Goal: Transaction & Acquisition: Purchase product/service

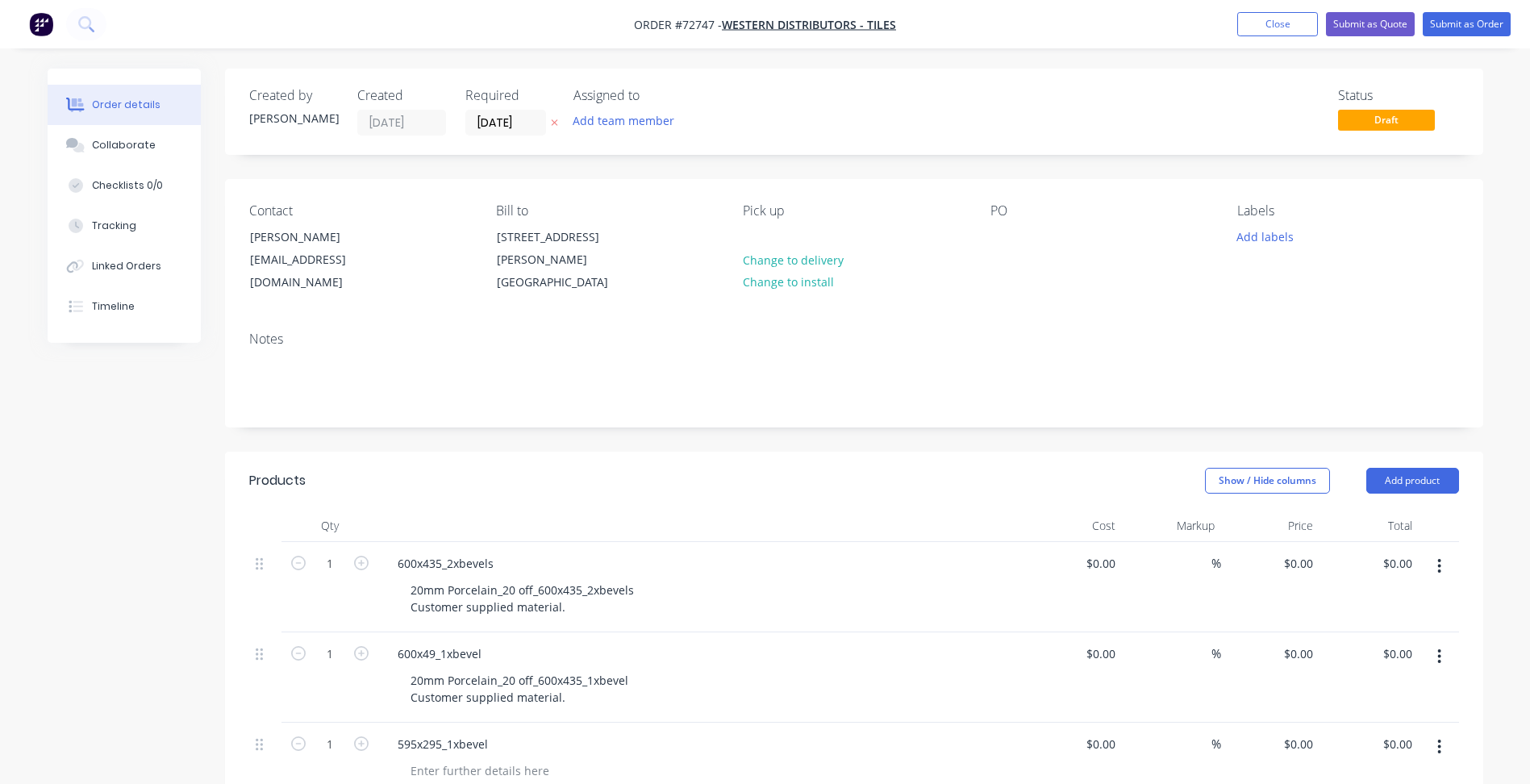
scroll to position [322, 0]
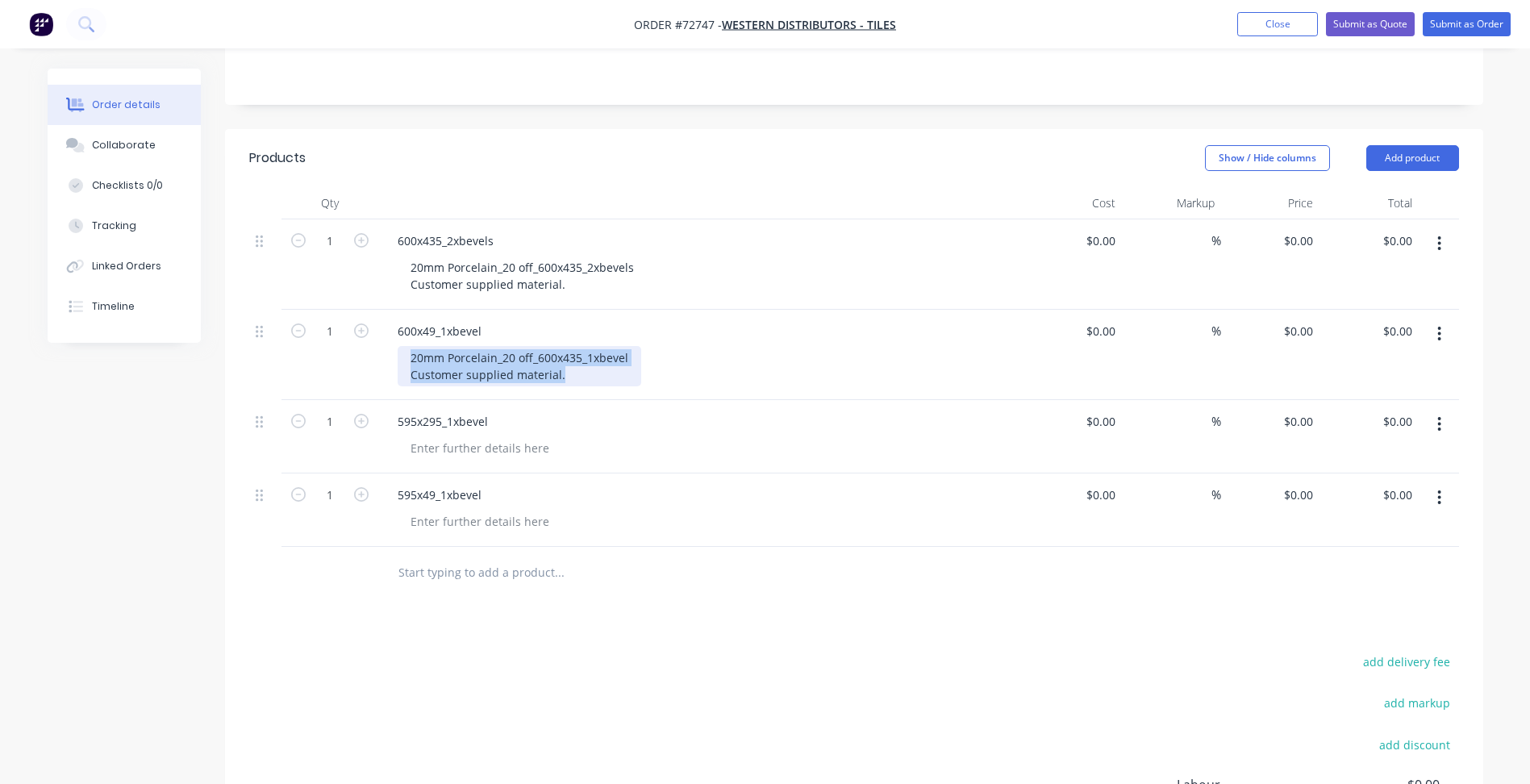
drag, startPoint x: 577, startPoint y: 376, endPoint x: 400, endPoint y: 357, distance: 178.0
click at [400, 357] on div "20mm Porcelain_20 off_600x435_1xbevel Customer supplied material." at bounding box center [519, 367] width 244 height 41
copy div "20mm Porcelain_20 off_600x435_1xbevel Customer supplied material."
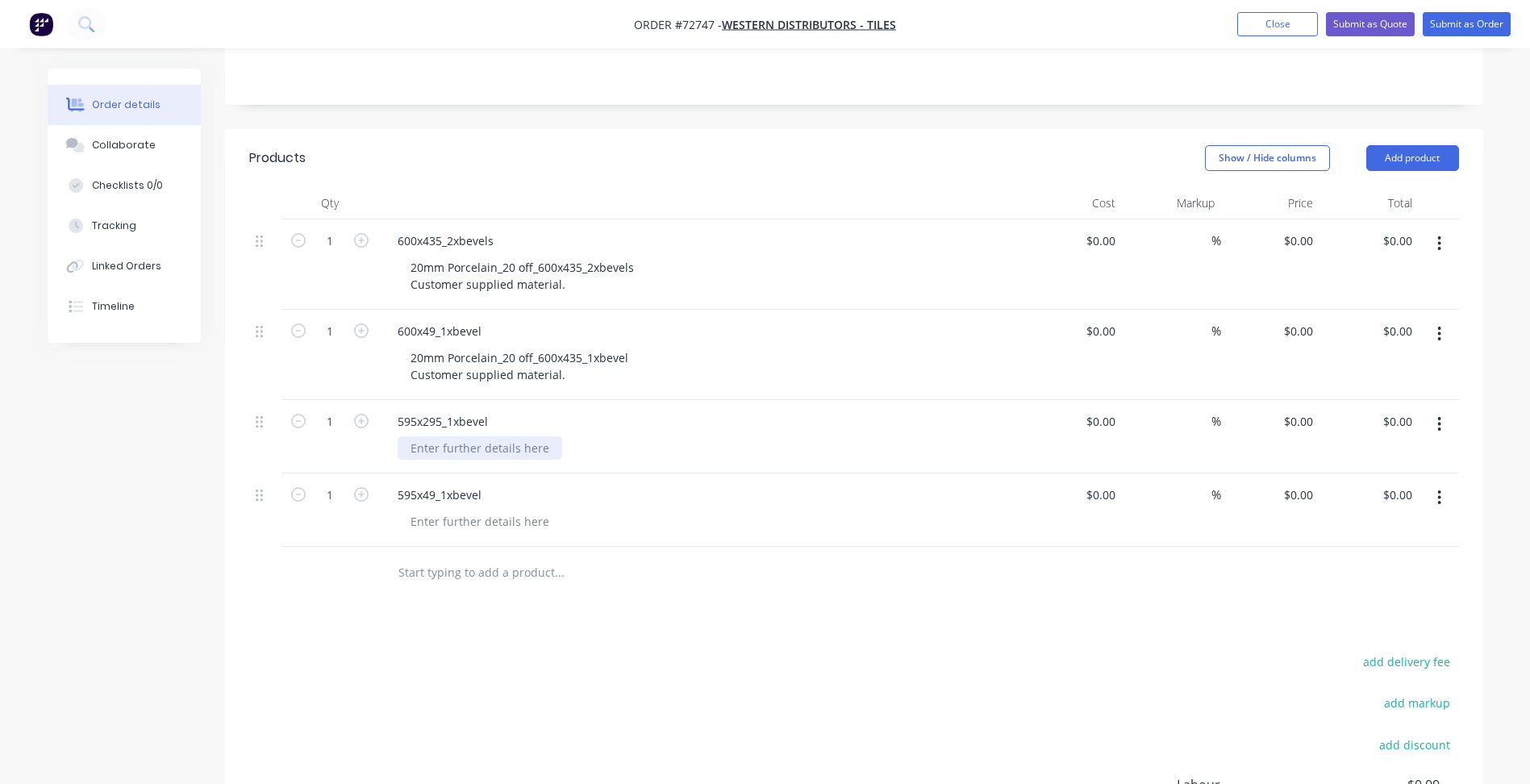
click at [483, 445] on div at bounding box center [480, 448] width 165 height 24
paste div
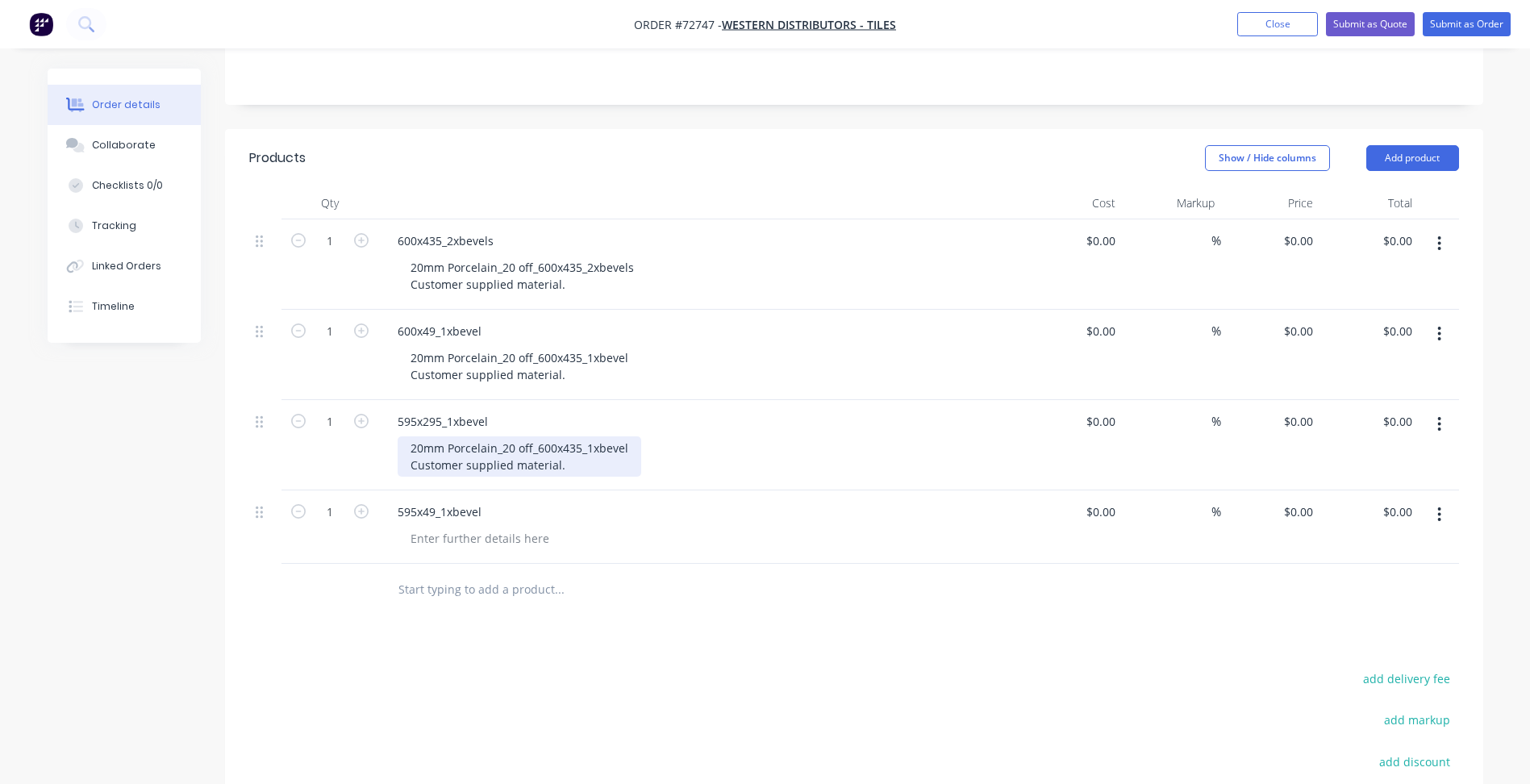
click at [557, 448] on div "20mm Porcelain_20 off_600x435_1xbevel Customer supplied material." at bounding box center [519, 456] width 244 height 41
drag, startPoint x: 578, startPoint y: 467, endPoint x: 398, endPoint y: 448, distance: 181.0
click at [398, 448] on div "20mm Porcelain_20 off_595x295_1xbevel Customer supplied material." at bounding box center [519, 456] width 244 height 41
copy div "20mm Porcelain_20 off_595x295_1xbevel Customer supplied material."
click at [468, 529] on div at bounding box center [480, 539] width 165 height 24
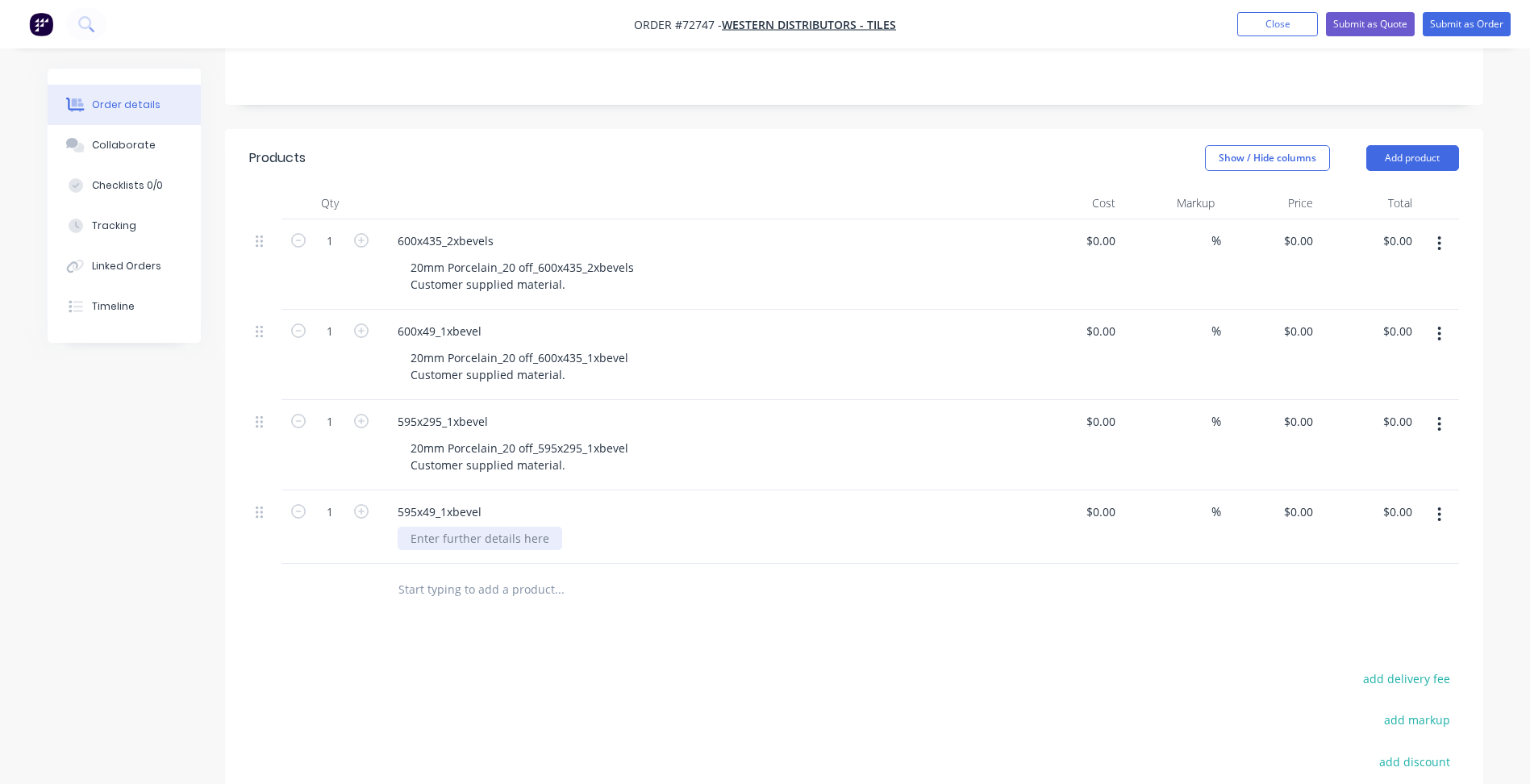
paste div
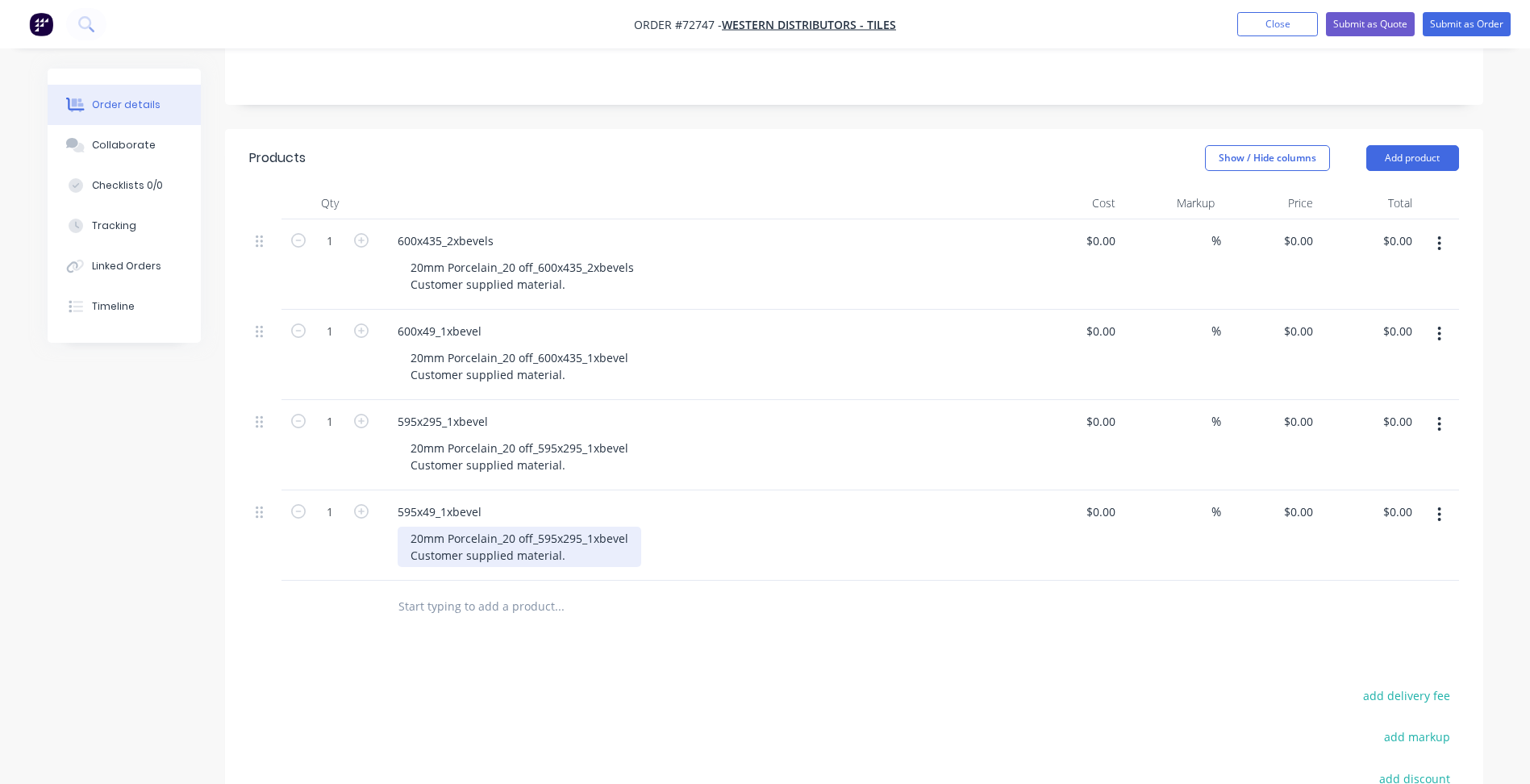
click at [578, 537] on div "20mm Porcelain_20 off_595x295_1xbevel Customer supplied material." at bounding box center [519, 547] width 244 height 41
click at [530, 654] on div "Products Show / Hide columns Add product Qty Cost Markup Price Total 1 600x435_…" at bounding box center [854, 574] width 1258 height 891
click at [1294, 238] on div "0 0" at bounding box center [1270, 265] width 99 height 90
type input "$16.78"
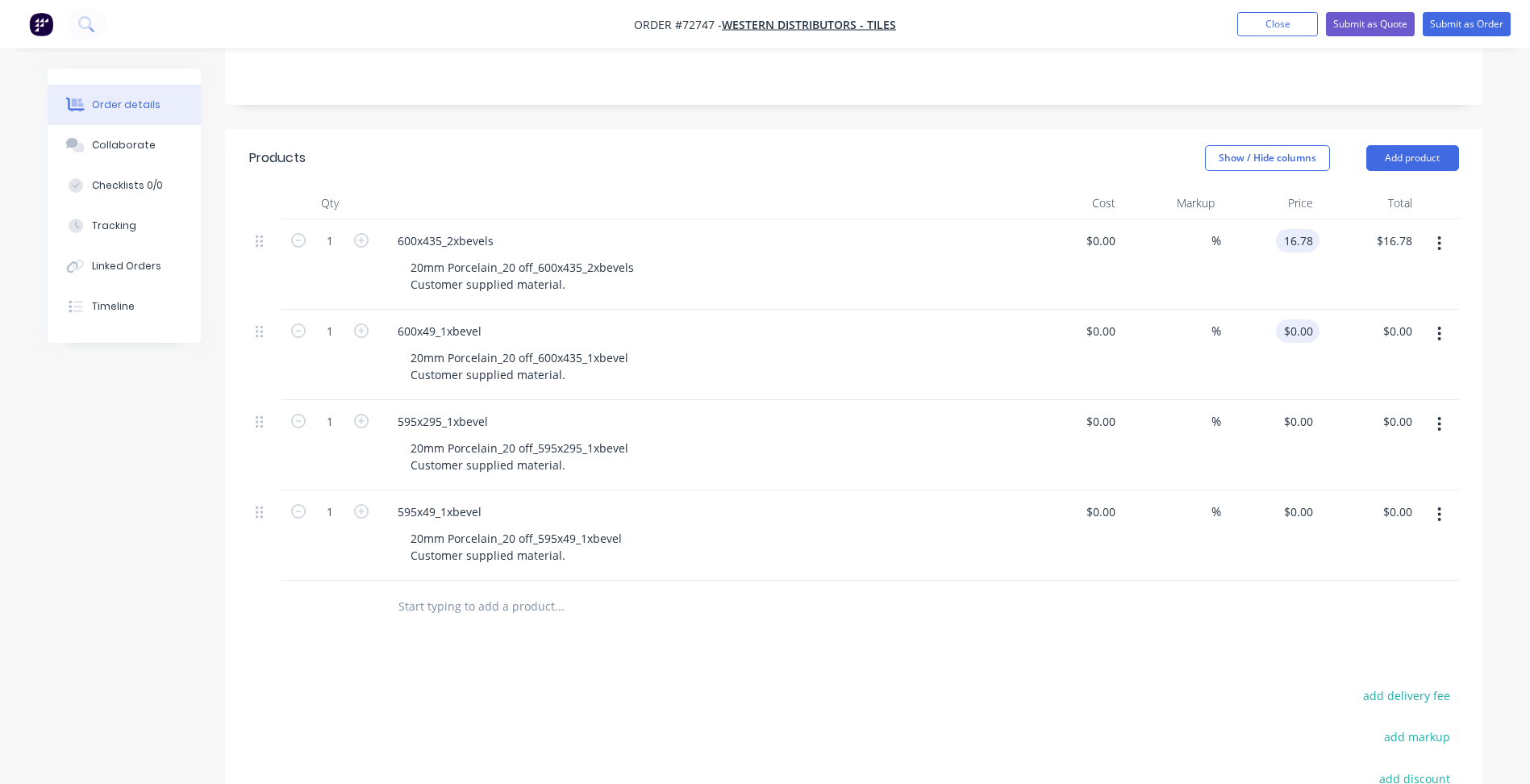
type input "$16.78"
click at [1296, 332] on div "0 0" at bounding box center [1307, 331] width 25 height 24
type input "$8.39"
click at [1303, 429] on input "0" at bounding box center [1310, 422] width 19 height 24
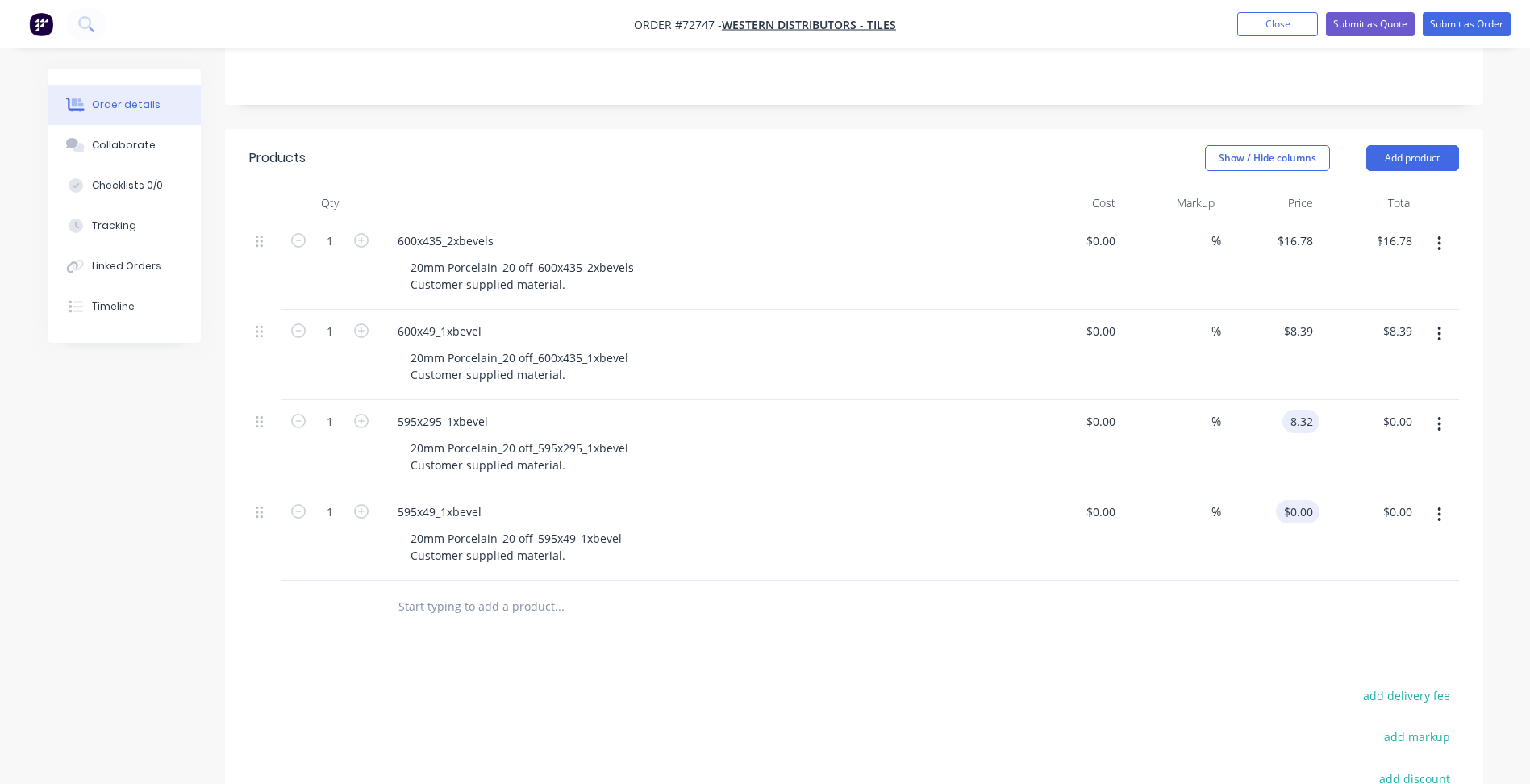
type input "$8.32"
type input "0"
click at [1311, 516] on input "0" at bounding box center [1301, 512] width 37 height 24
type input "8.32"
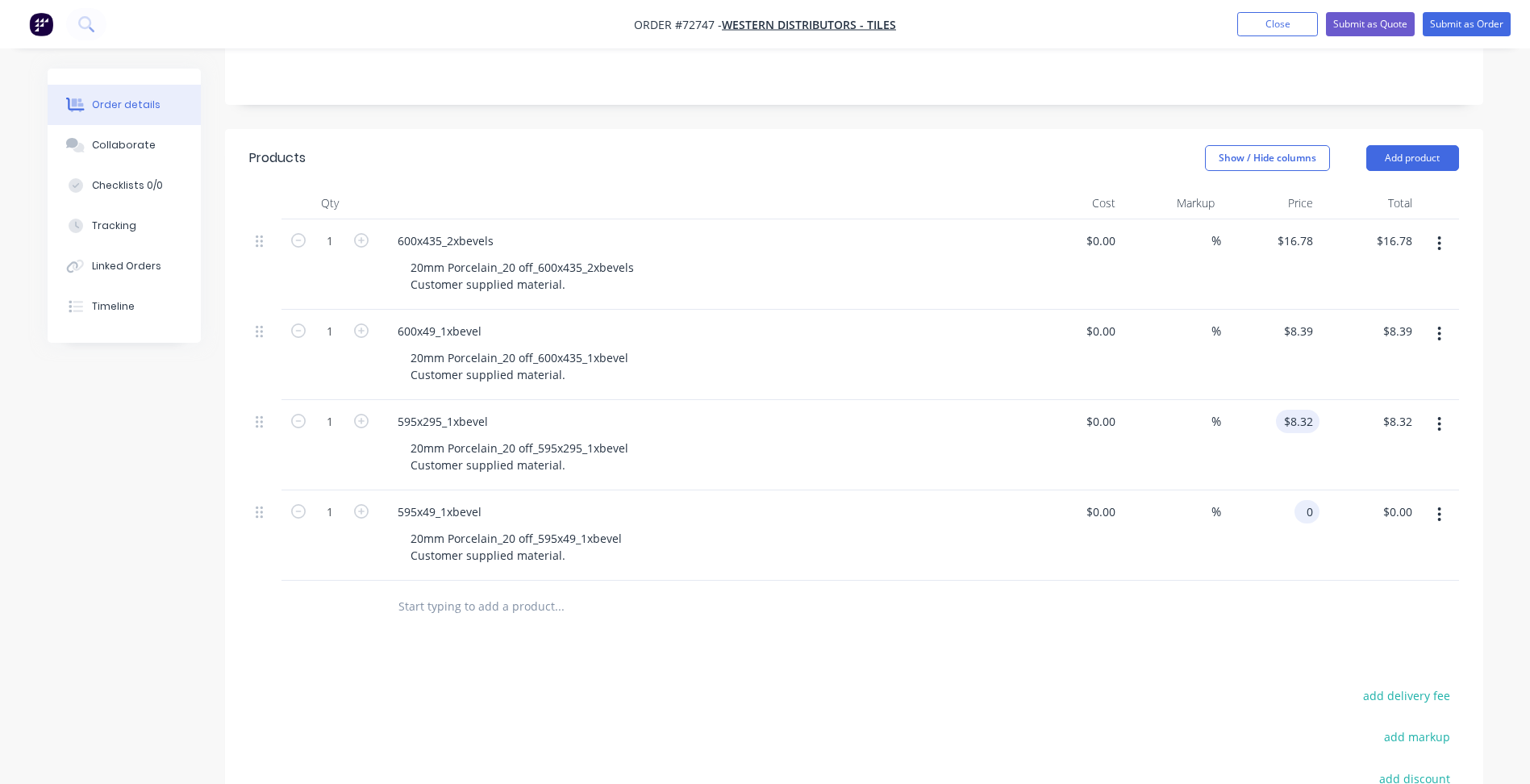
type input "$0.00"
click at [1306, 426] on input "8.32" at bounding box center [1304, 422] width 31 height 24
type input "$8.32"
click at [1300, 511] on div "0 $0.00" at bounding box center [1297, 512] width 43 height 24
paste input "8.32"
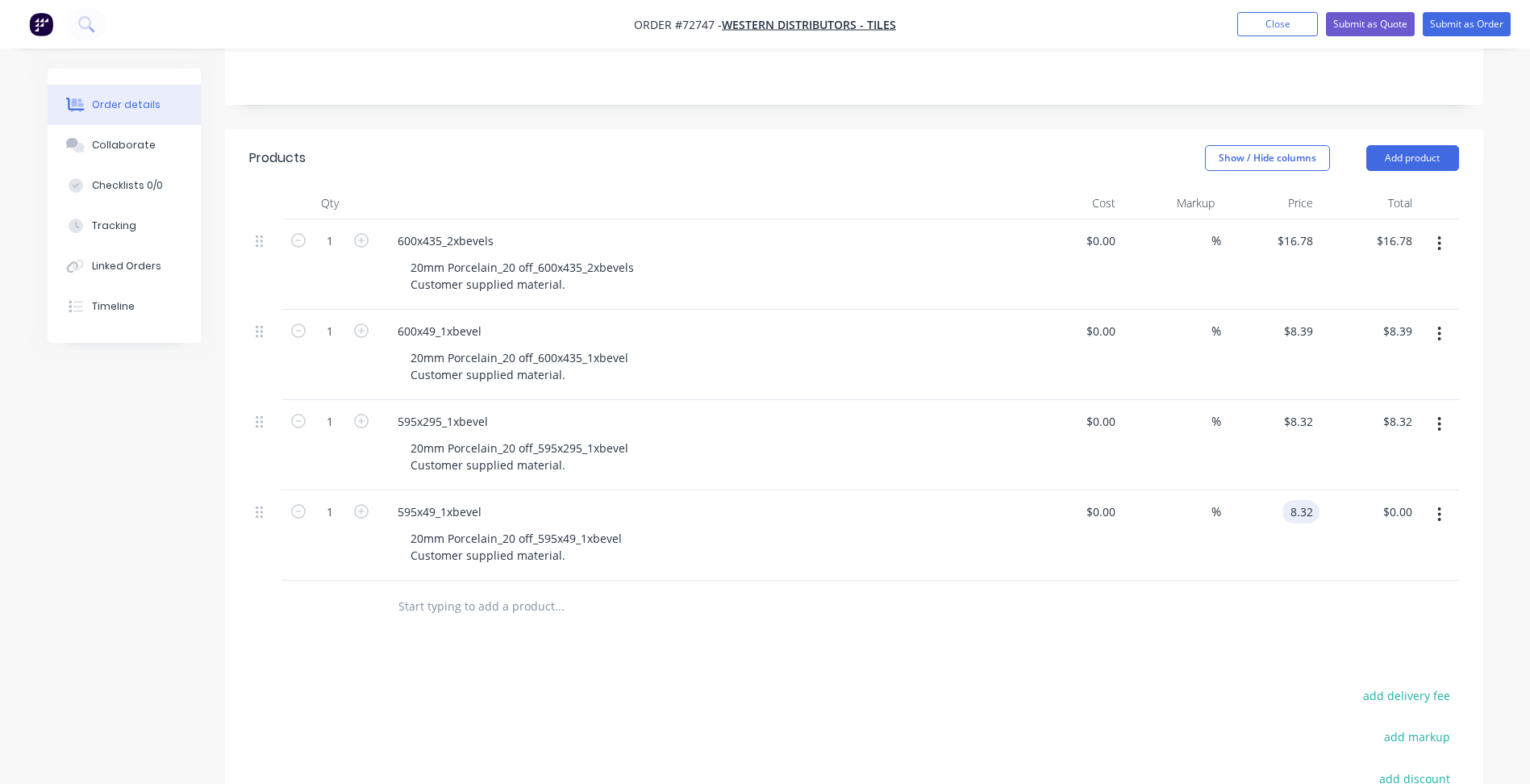
type input "$8.32"
click at [1076, 652] on div "Products Show / Hide columns Add product Qty Cost Markup Price Total 1 600x435_…" at bounding box center [854, 574] width 1258 height 891
click at [1409, 155] on button "Add product" at bounding box center [1412, 158] width 92 height 25
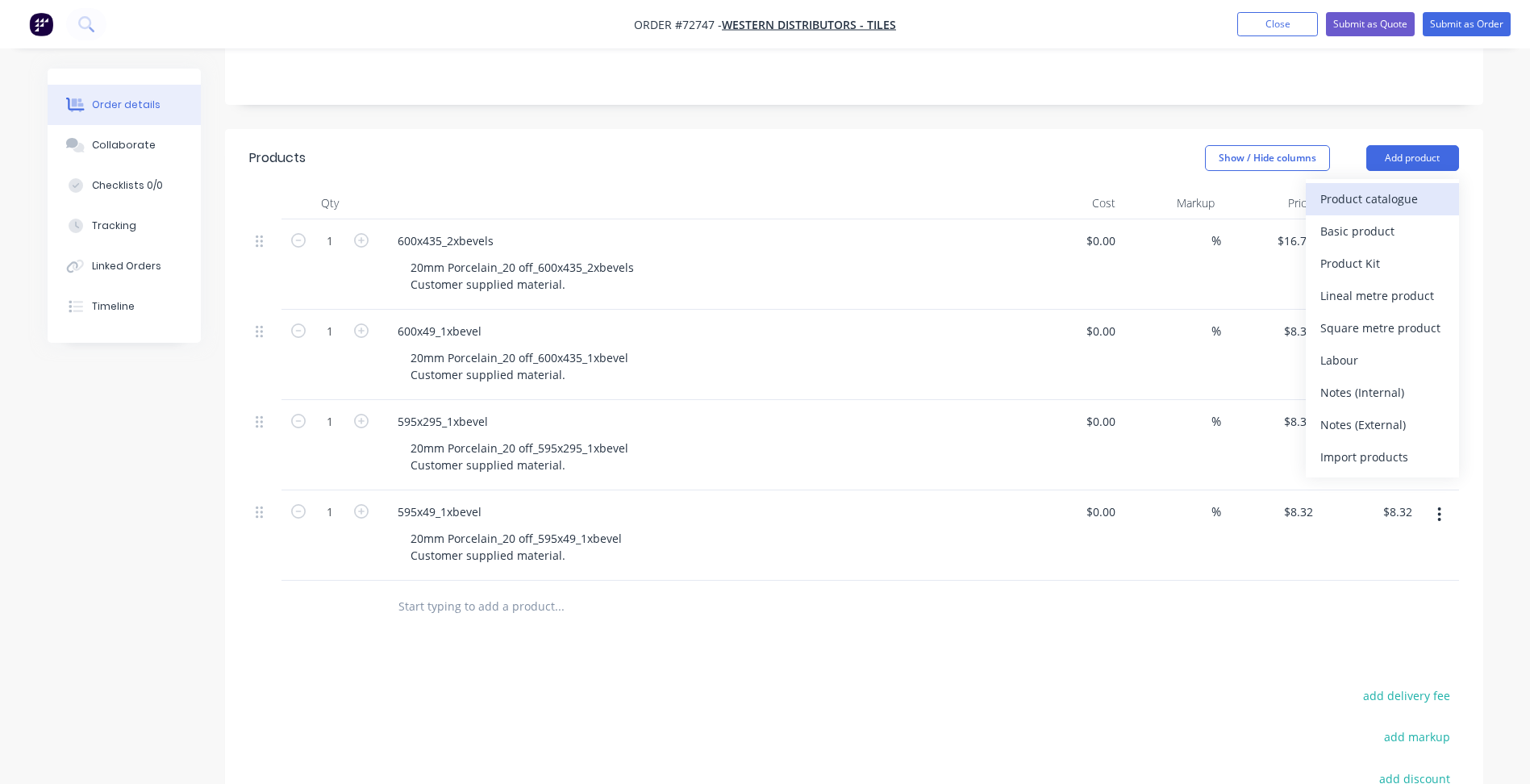
click at [1364, 200] on div "Product catalogue" at bounding box center [1382, 199] width 124 height 24
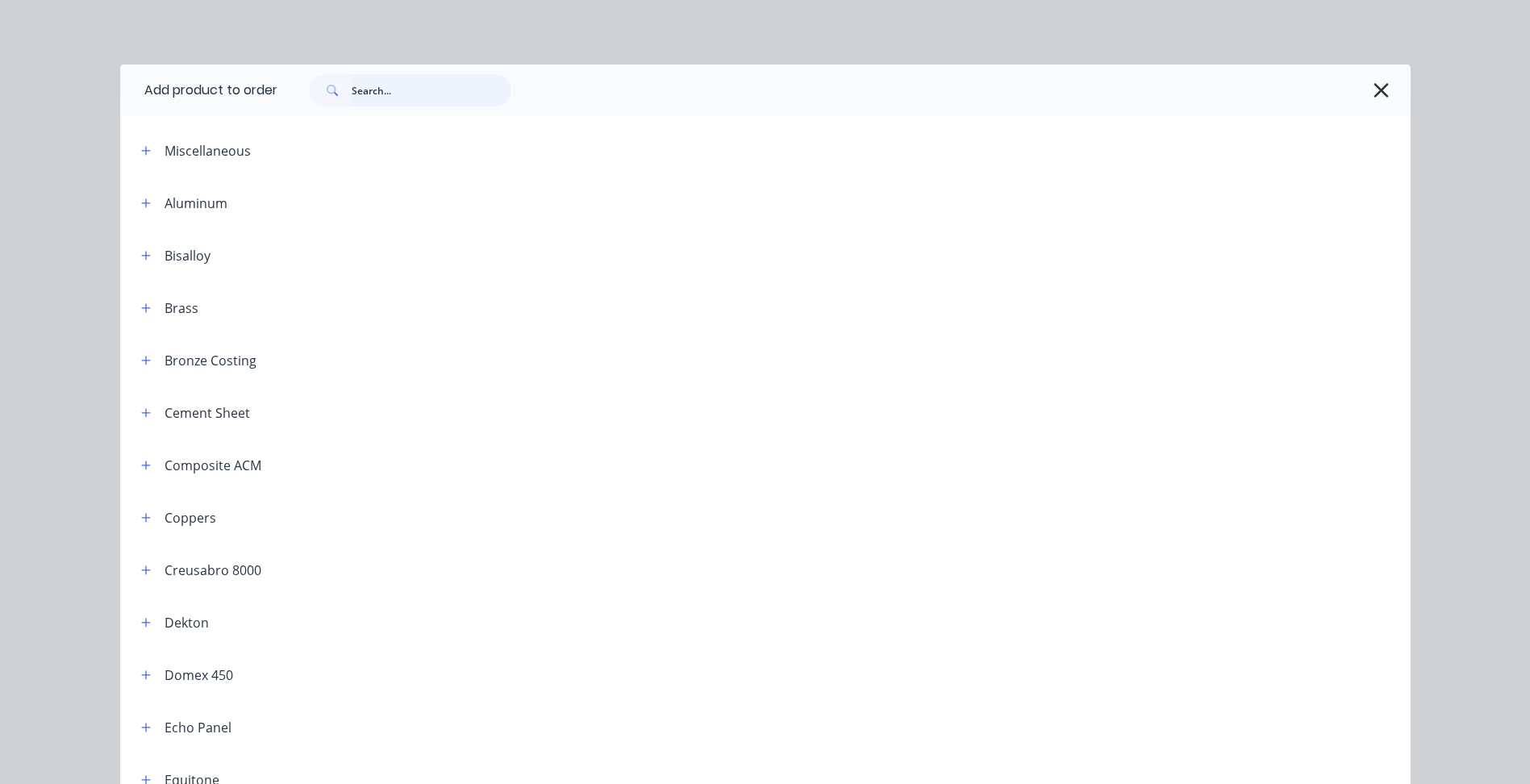
click at [406, 81] on input "text" at bounding box center [431, 90] width 160 height 32
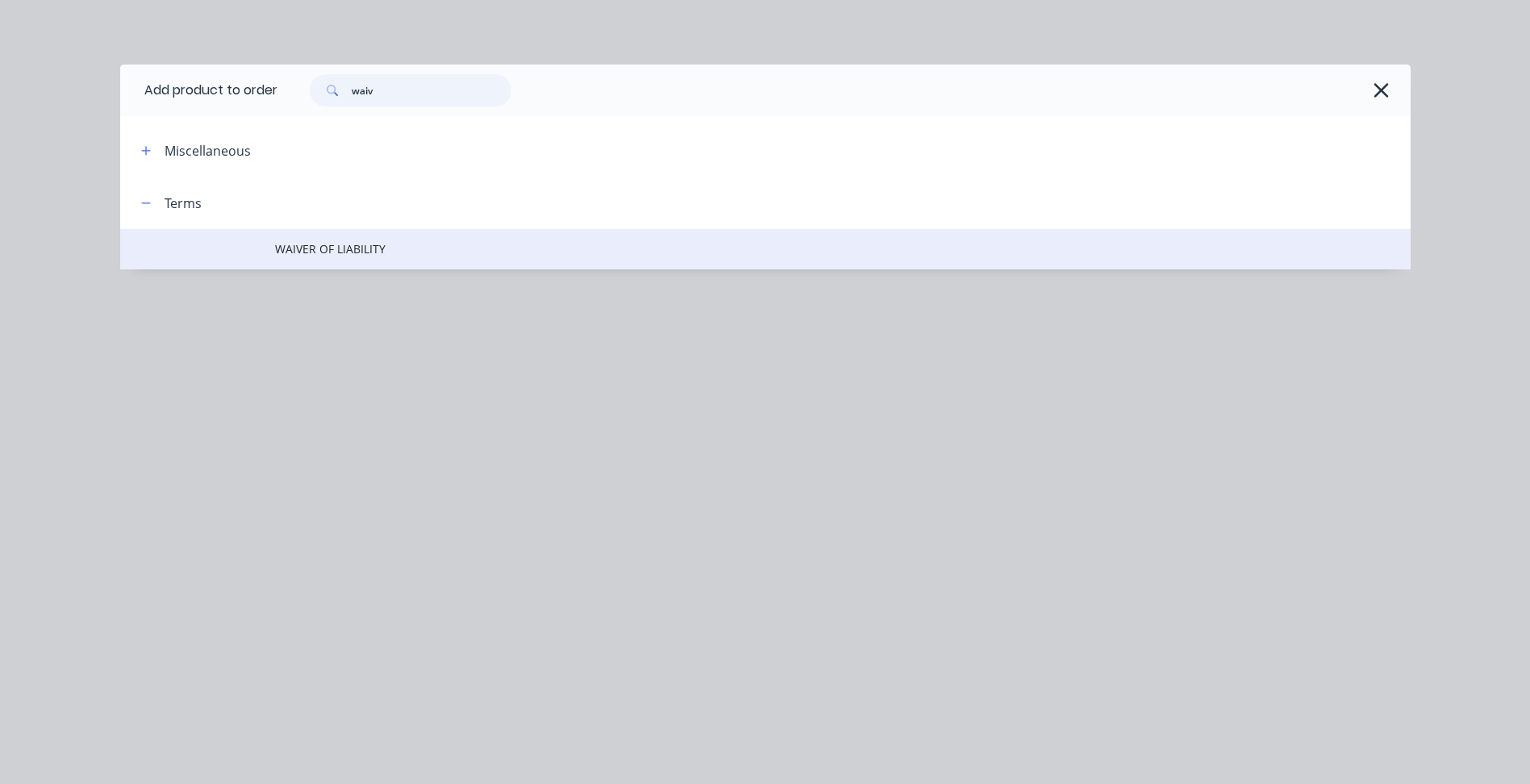
type input "waiv"
click at [359, 244] on span "WAIVER OF LIABILITY" at bounding box center [729, 249] width 908 height 17
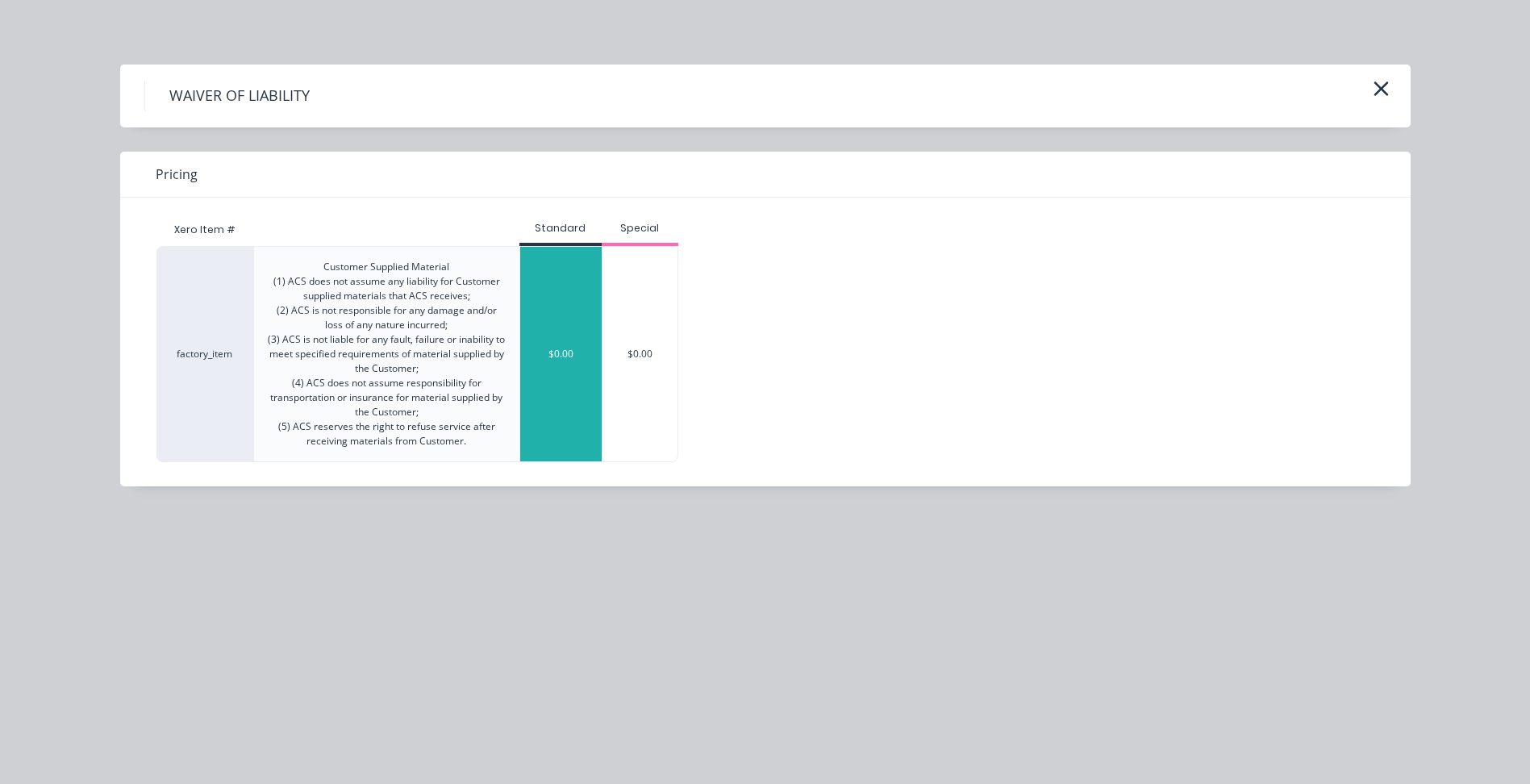
click at [569, 294] on div "$0.00" at bounding box center [561, 354] width 81 height 215
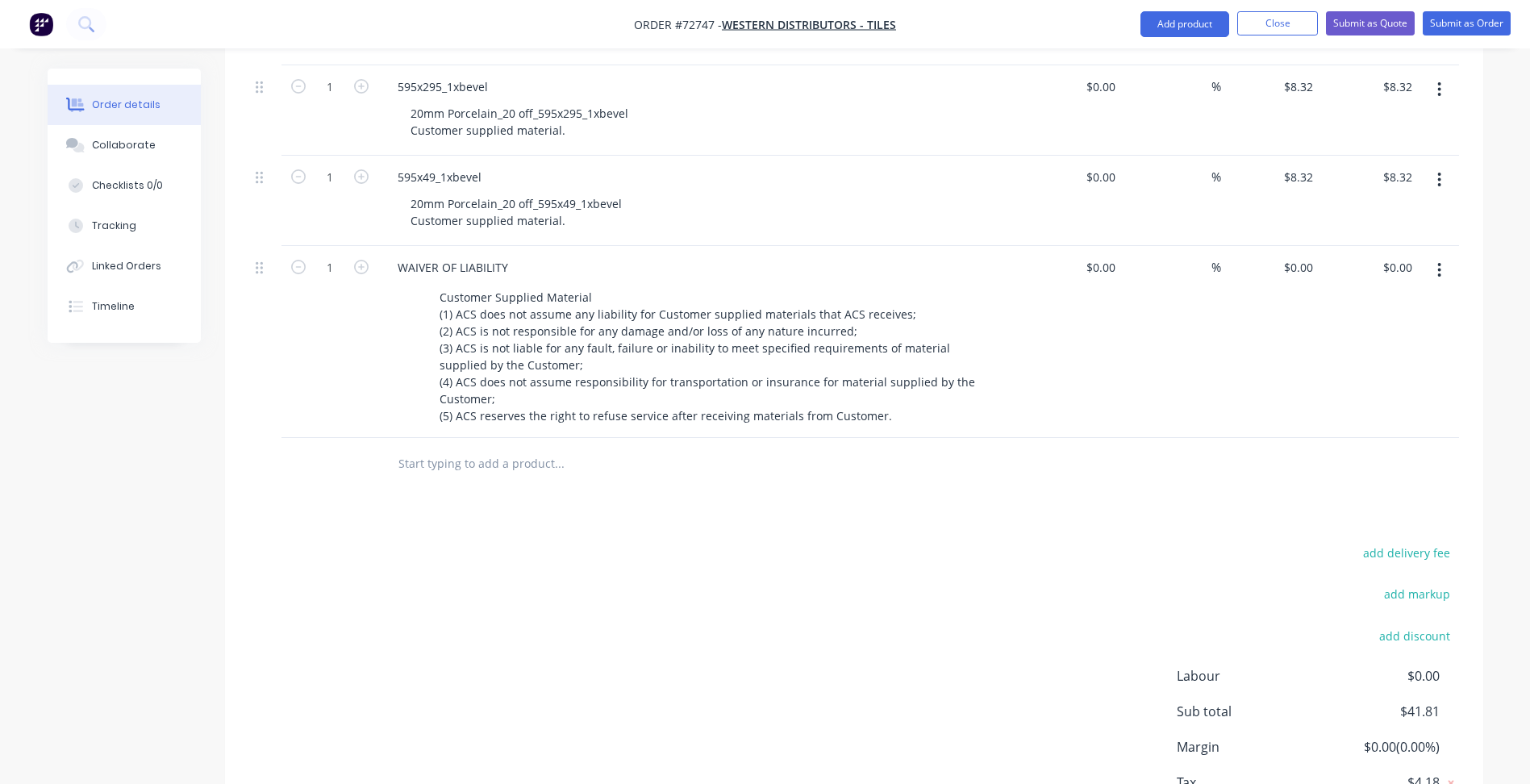
scroll to position [452, 0]
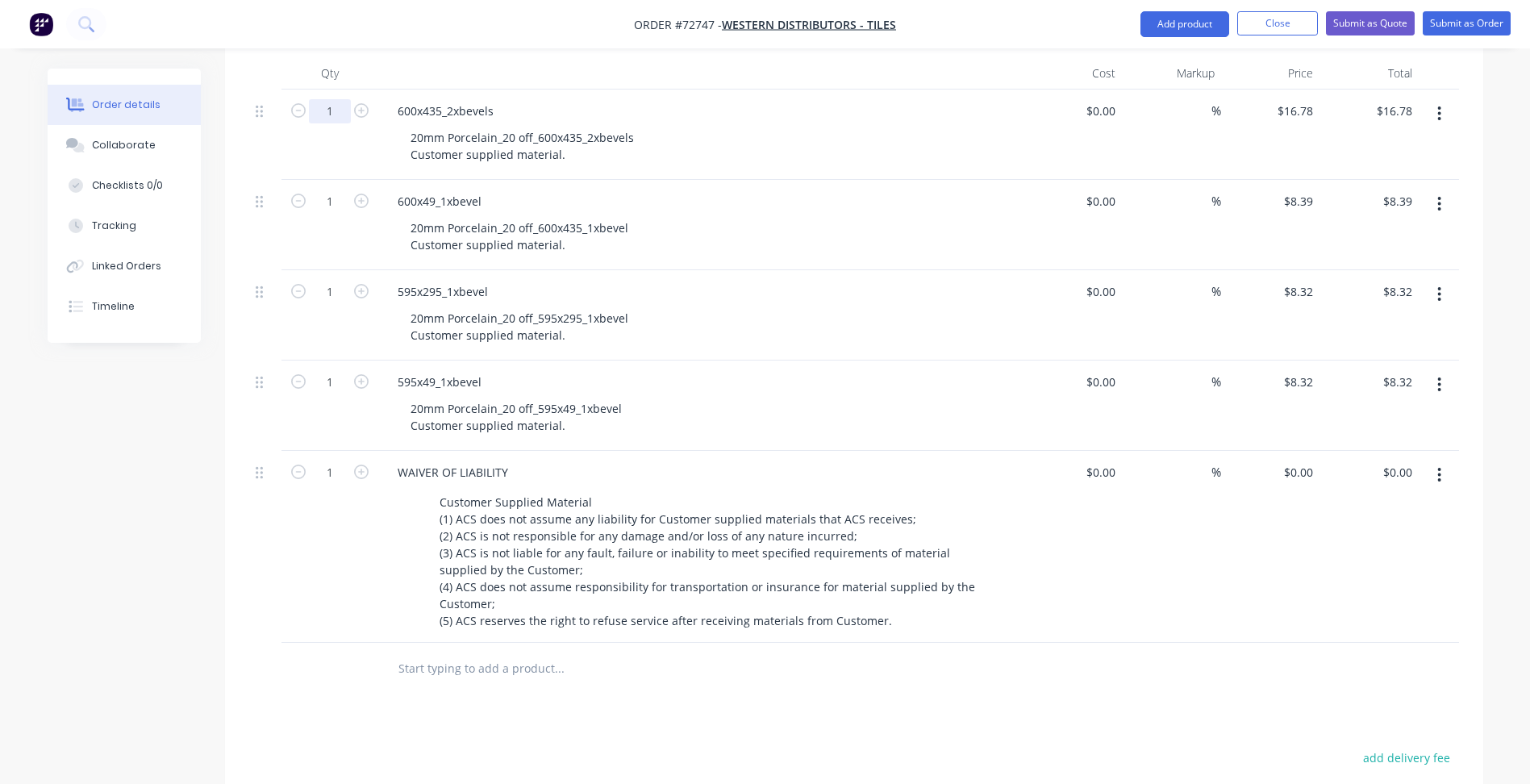
click at [335, 116] on input "1" at bounding box center [329, 111] width 42 height 25
type input "8"
type input "$134.24"
click at [332, 123] on input "1" at bounding box center [329, 111] width 42 height 25
type input "16"
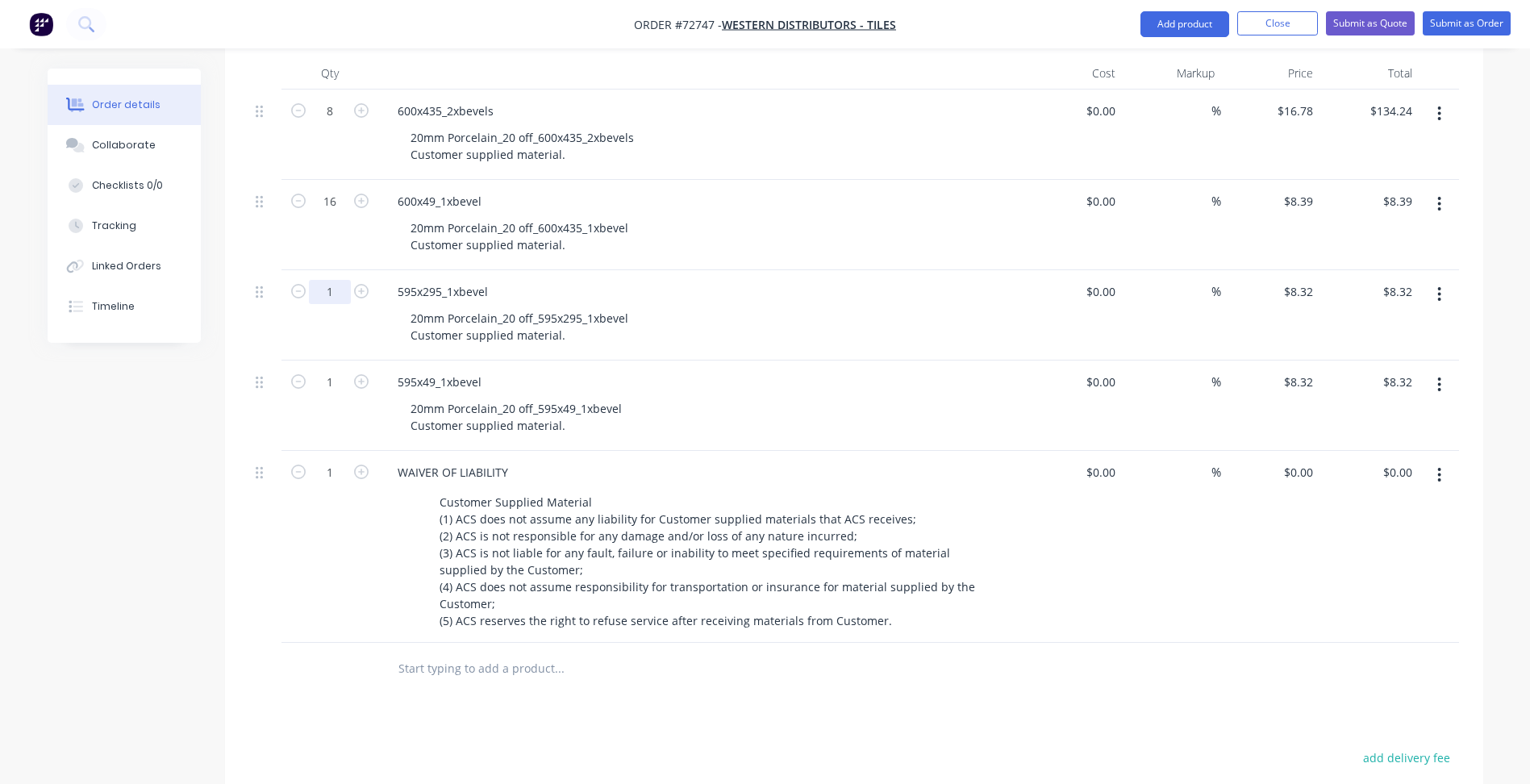
type input "$134.24"
click at [344, 123] on input "1" at bounding box center [329, 111] width 42 height 25
type input "40"
type input "$332.80"
click at [340, 123] on input "1" at bounding box center [329, 111] width 42 height 25
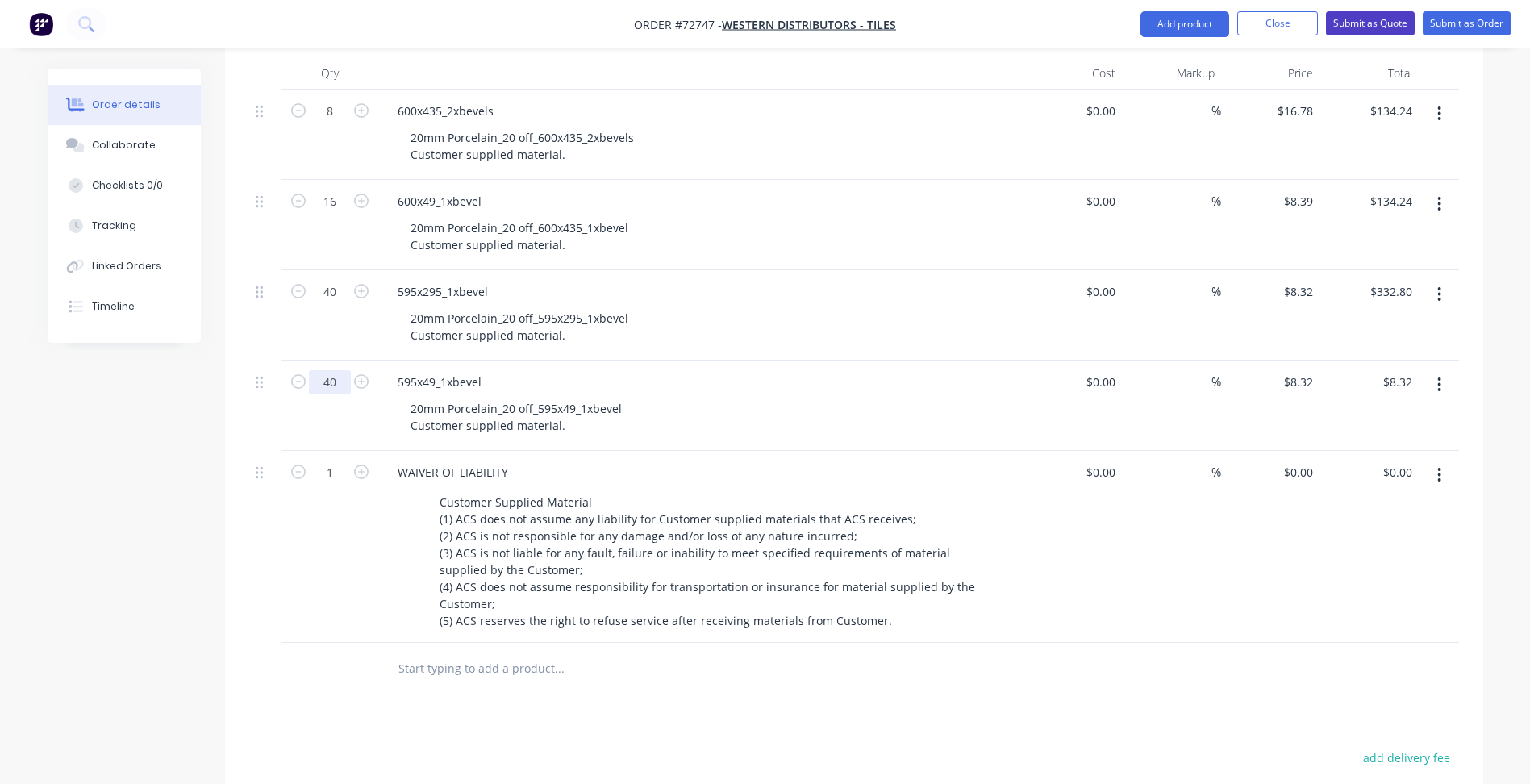
type input "40"
type input "$332.80"
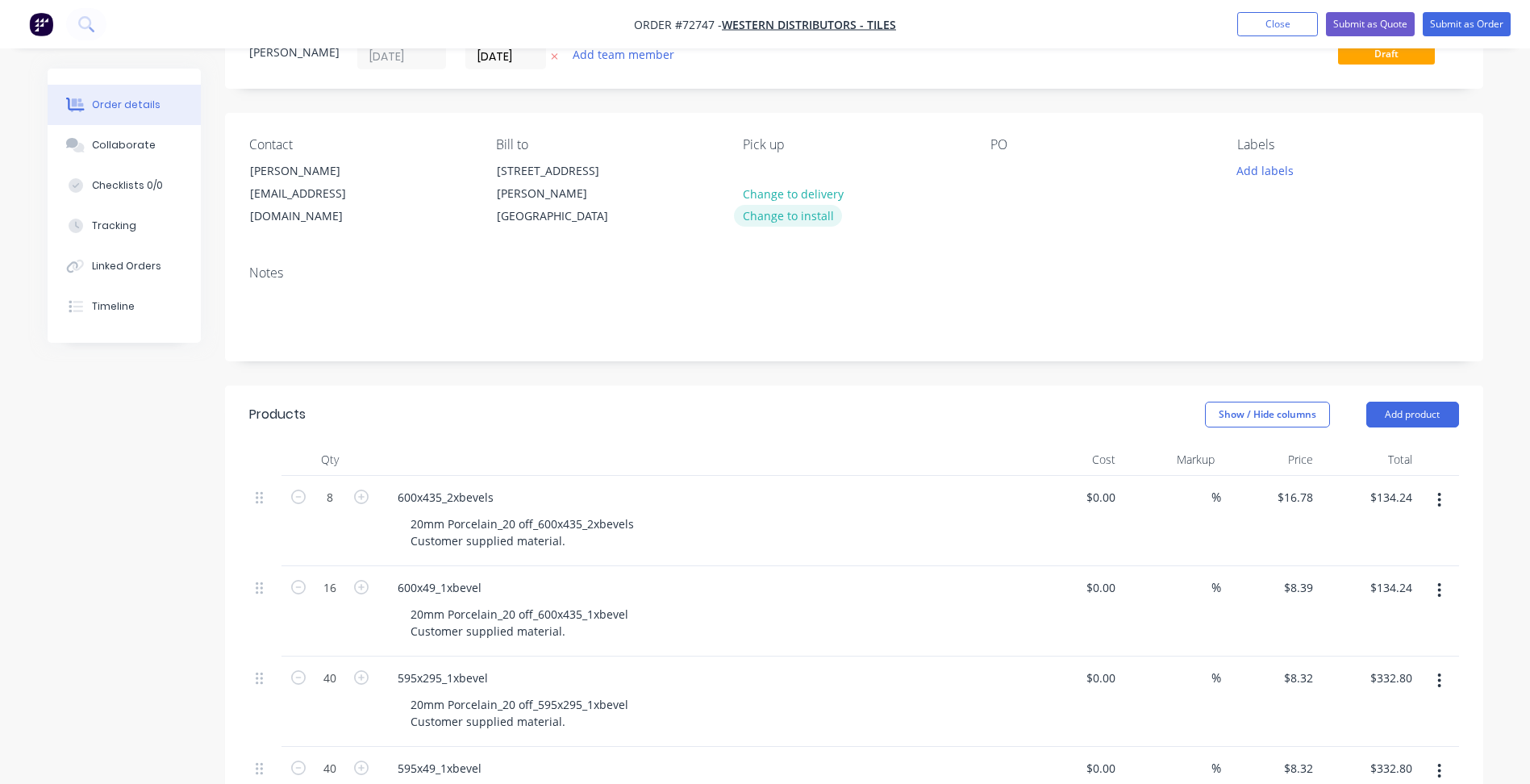
scroll to position [0, 0]
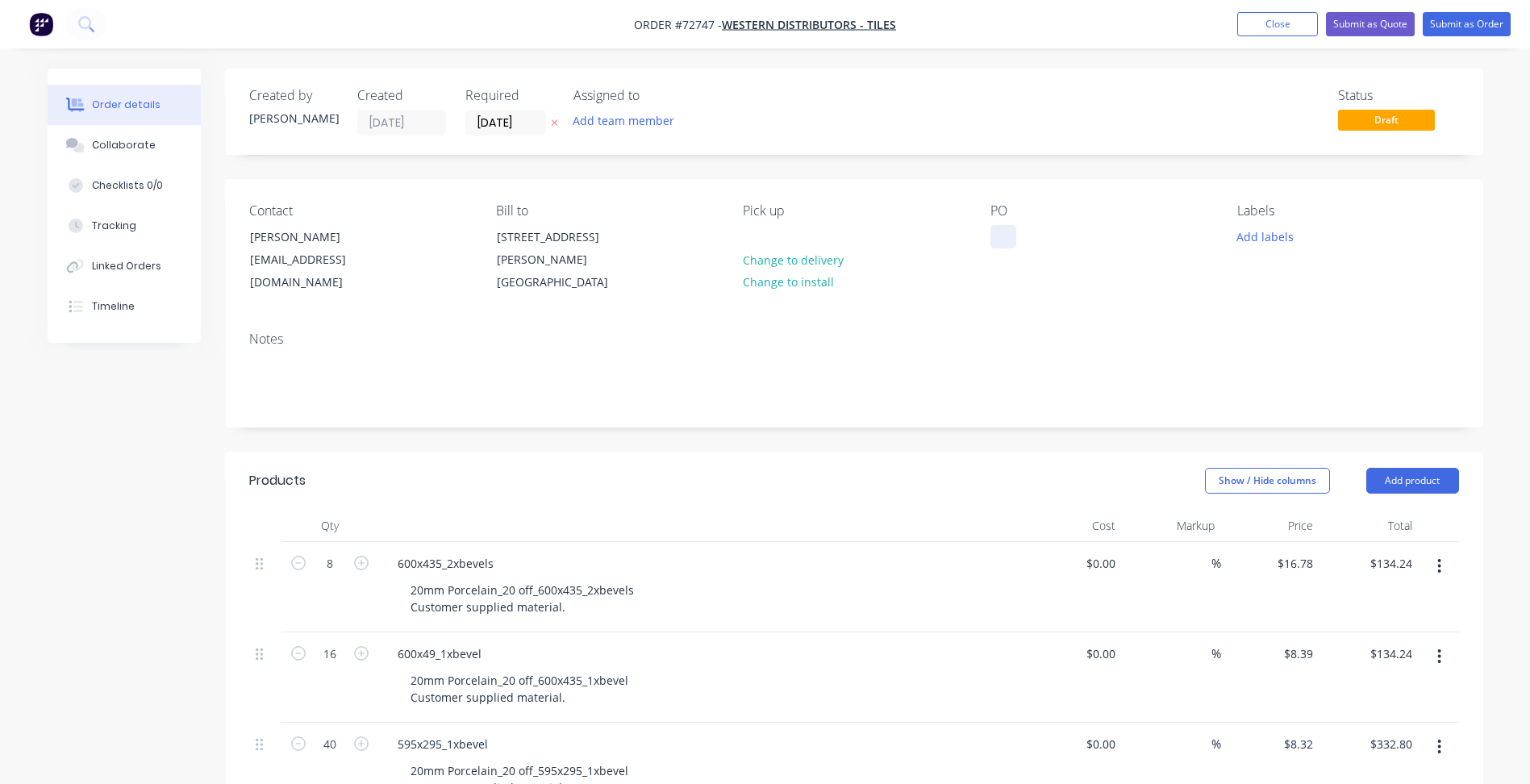
click at [1001, 237] on div at bounding box center [1003, 237] width 25 height 24
click at [1263, 232] on button "Add labels" at bounding box center [1265, 236] width 74 height 22
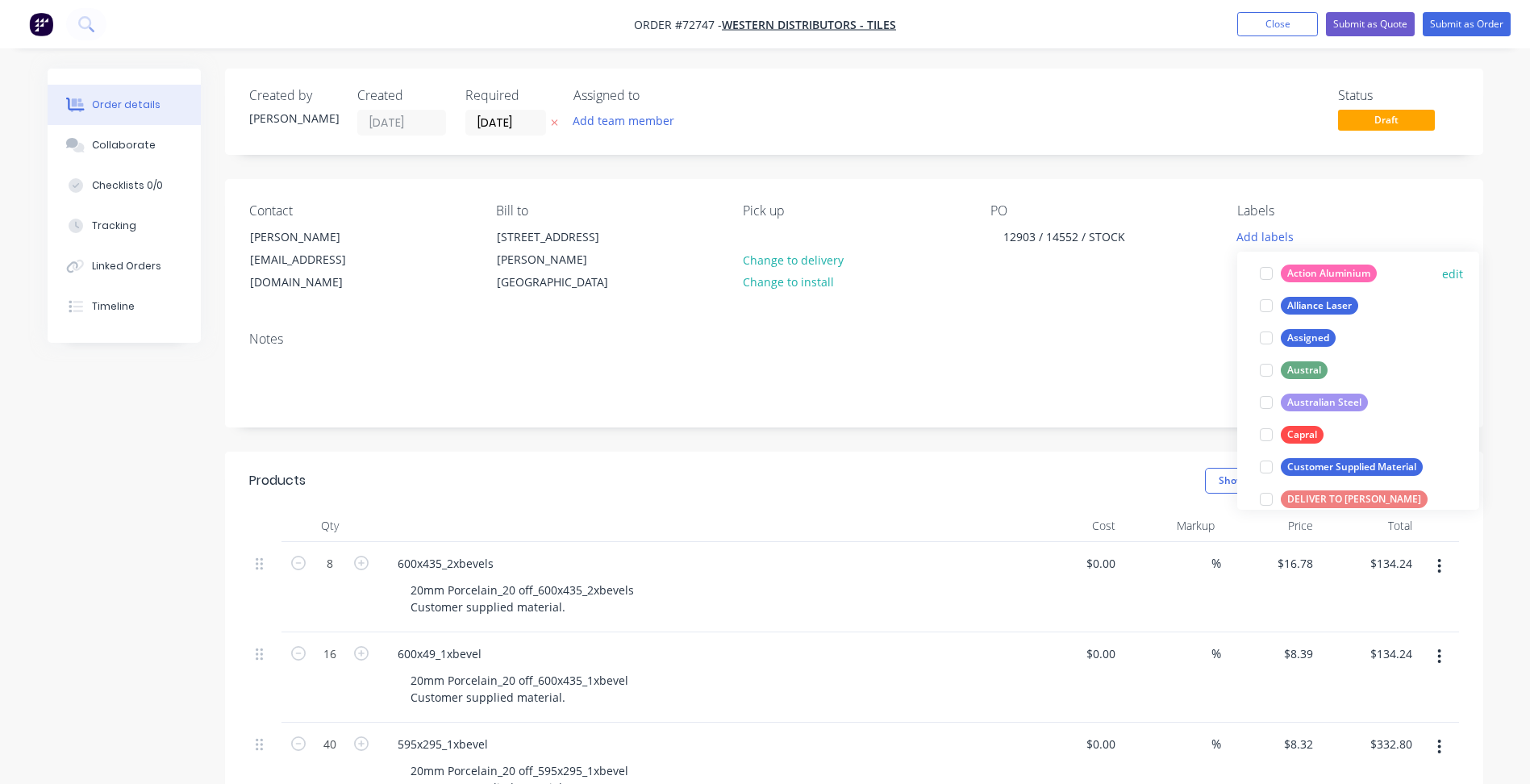
scroll to position [161, 0]
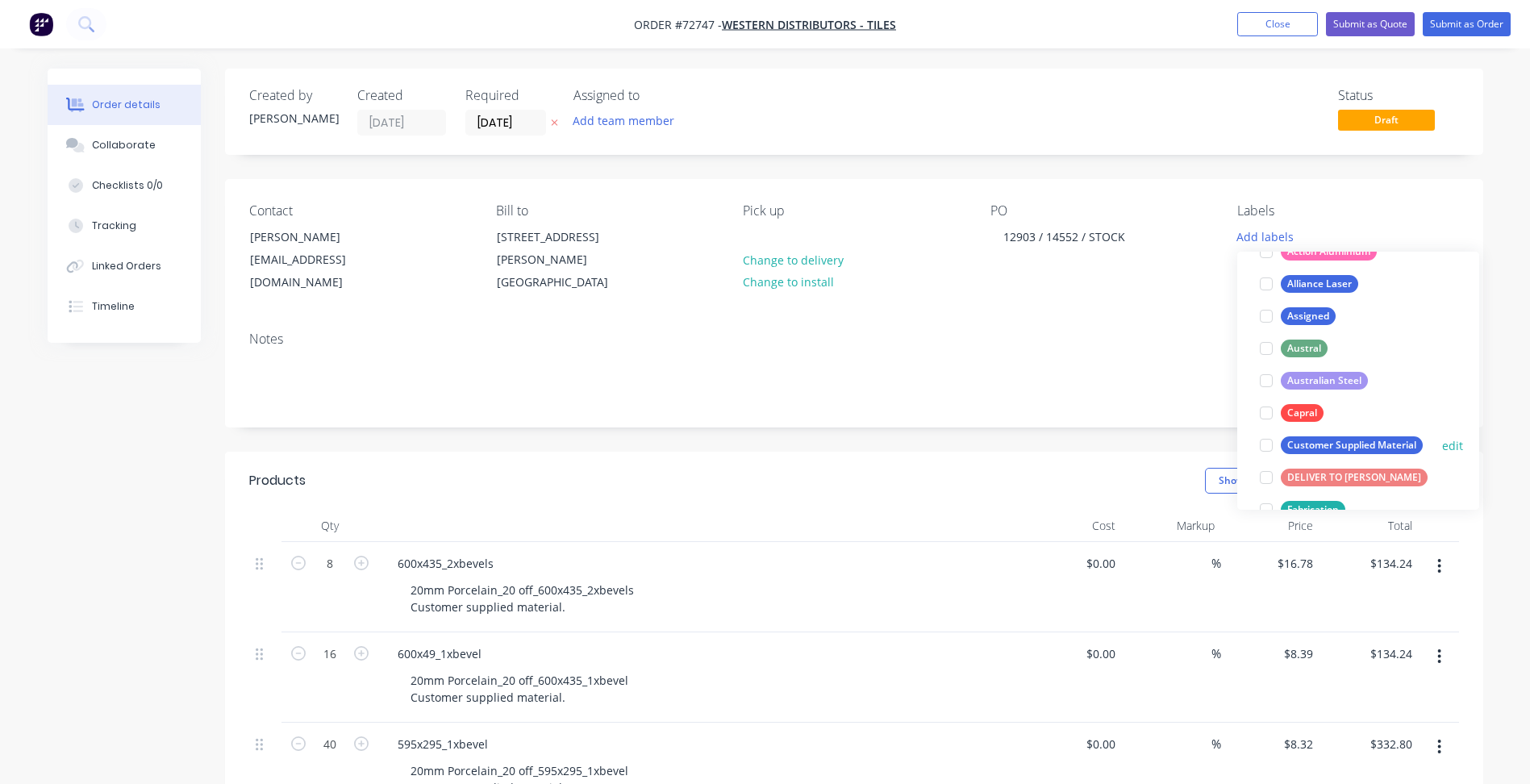
click at [1268, 447] on div at bounding box center [1266, 445] width 32 height 32
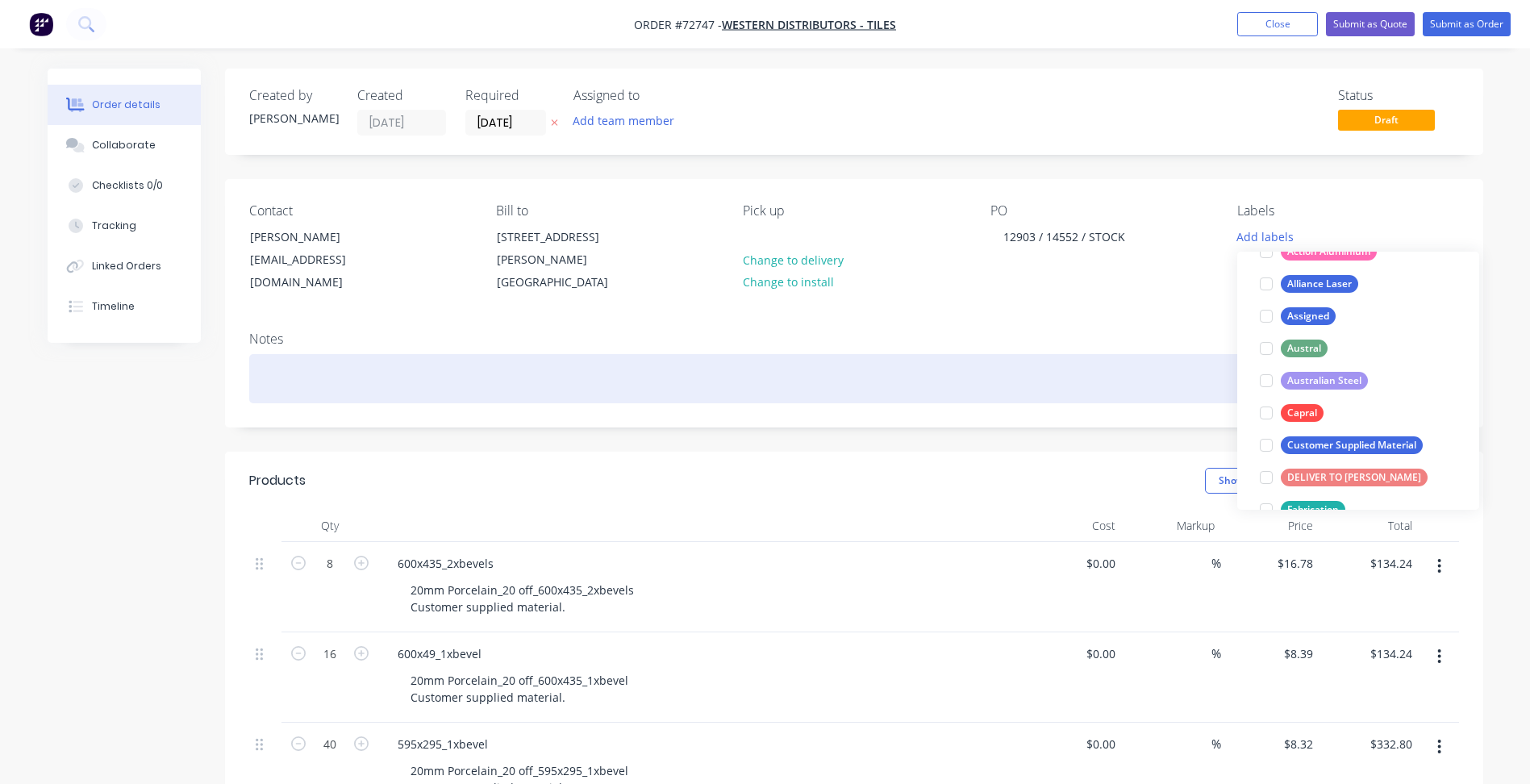
scroll to position [0, 0]
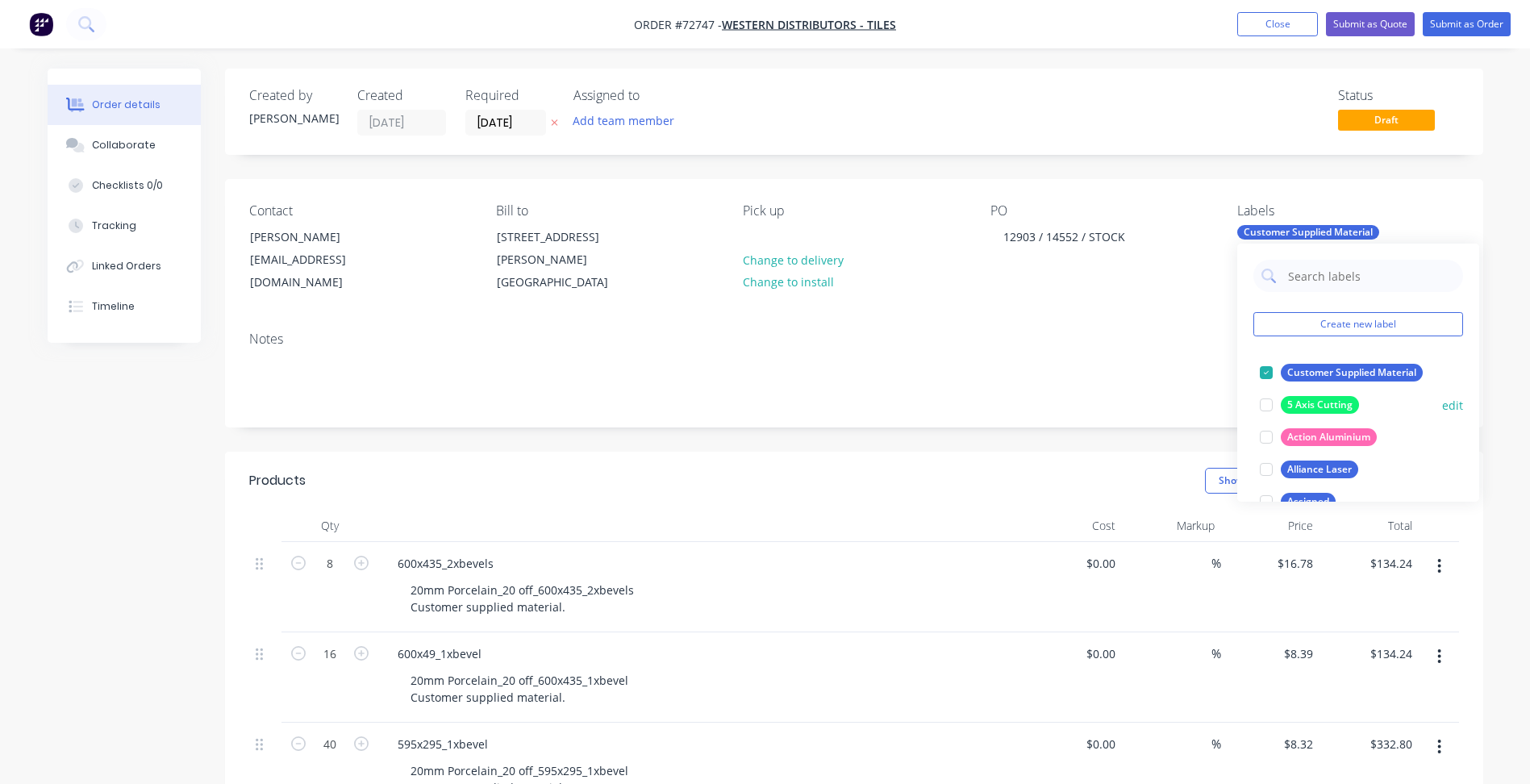
click at [1265, 409] on div at bounding box center [1266, 405] width 32 height 32
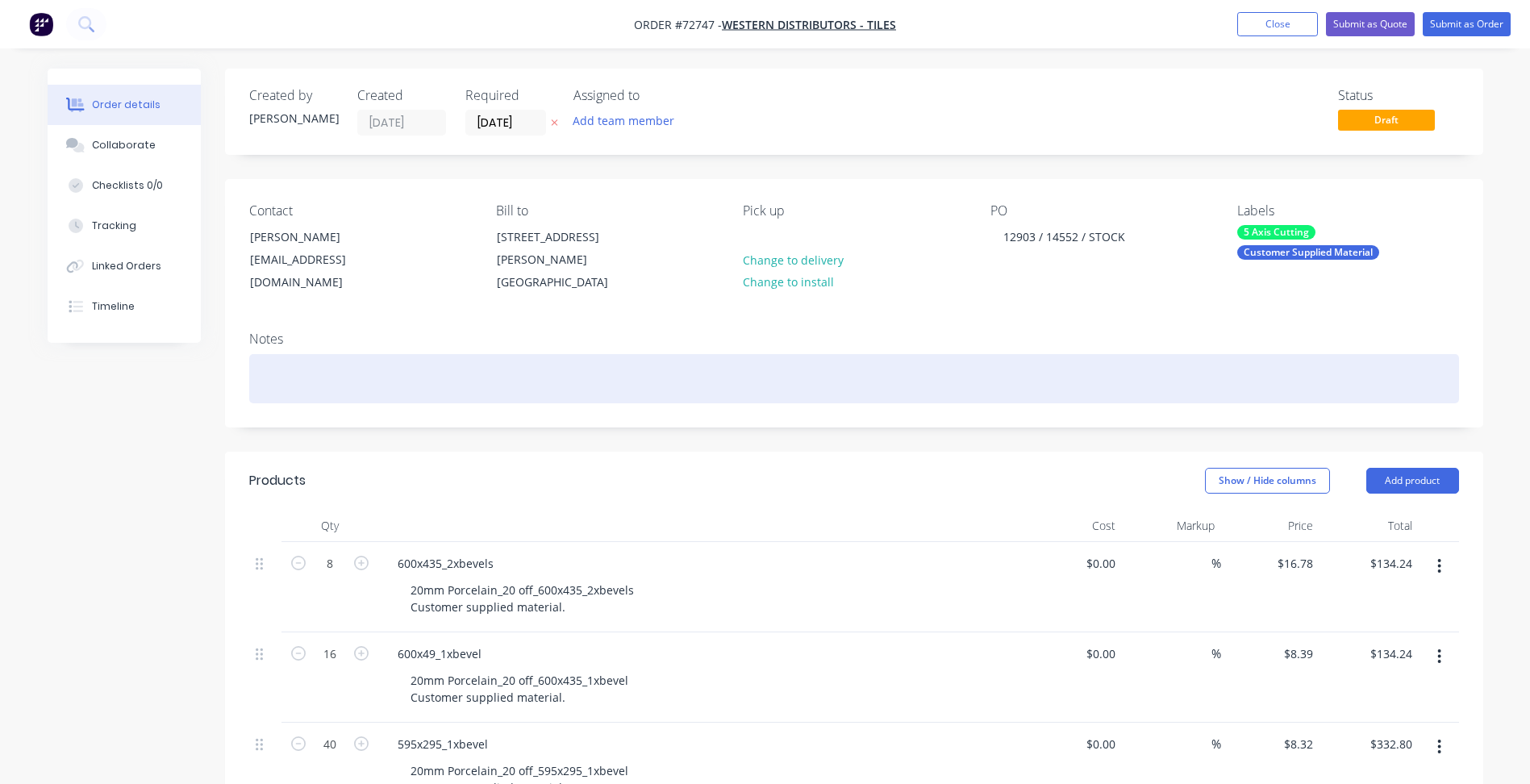
click at [1083, 374] on div at bounding box center [855, 378] width 1210 height 49
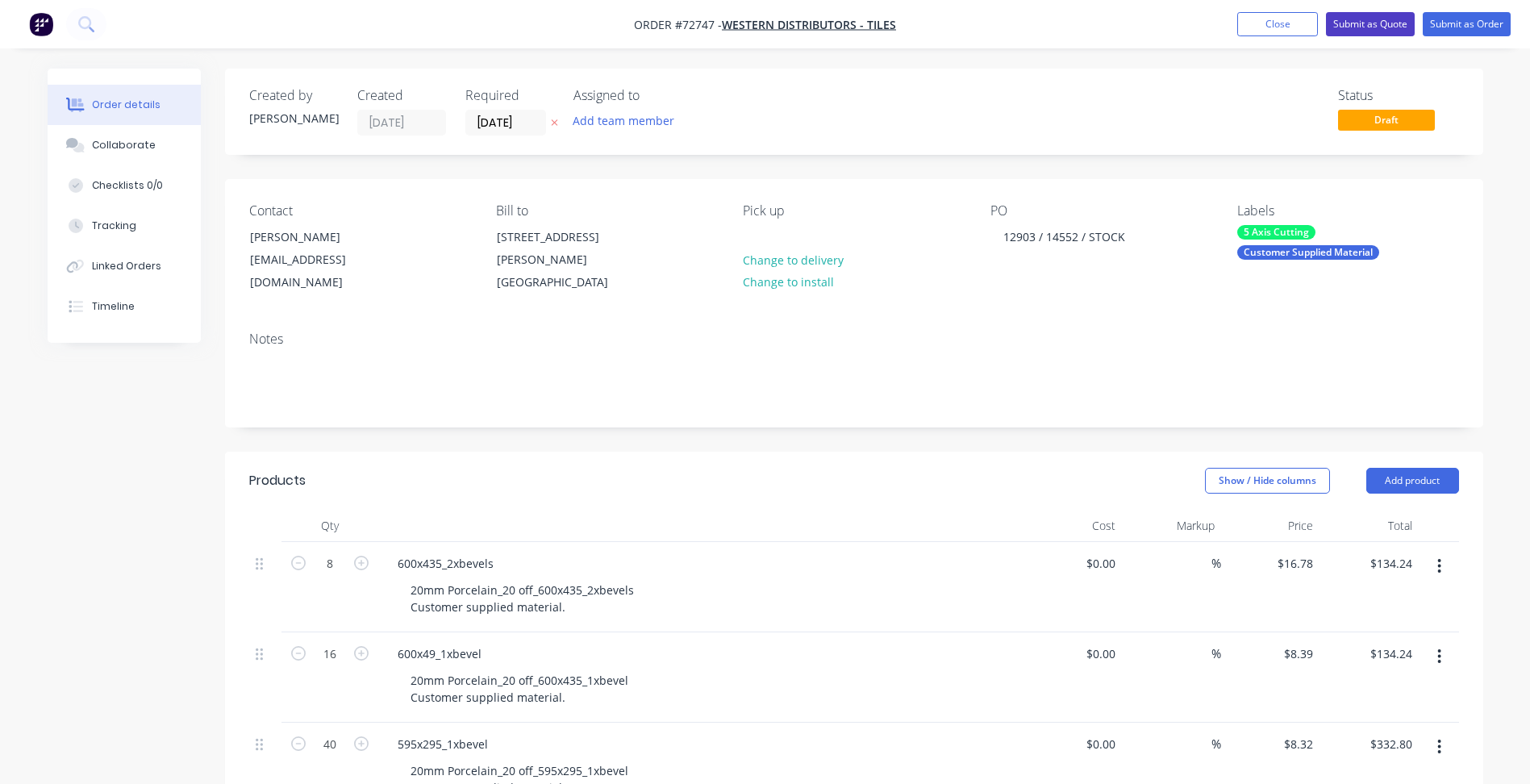
click at [1375, 20] on button "Submit as Quote" at bounding box center [1370, 24] width 89 height 25
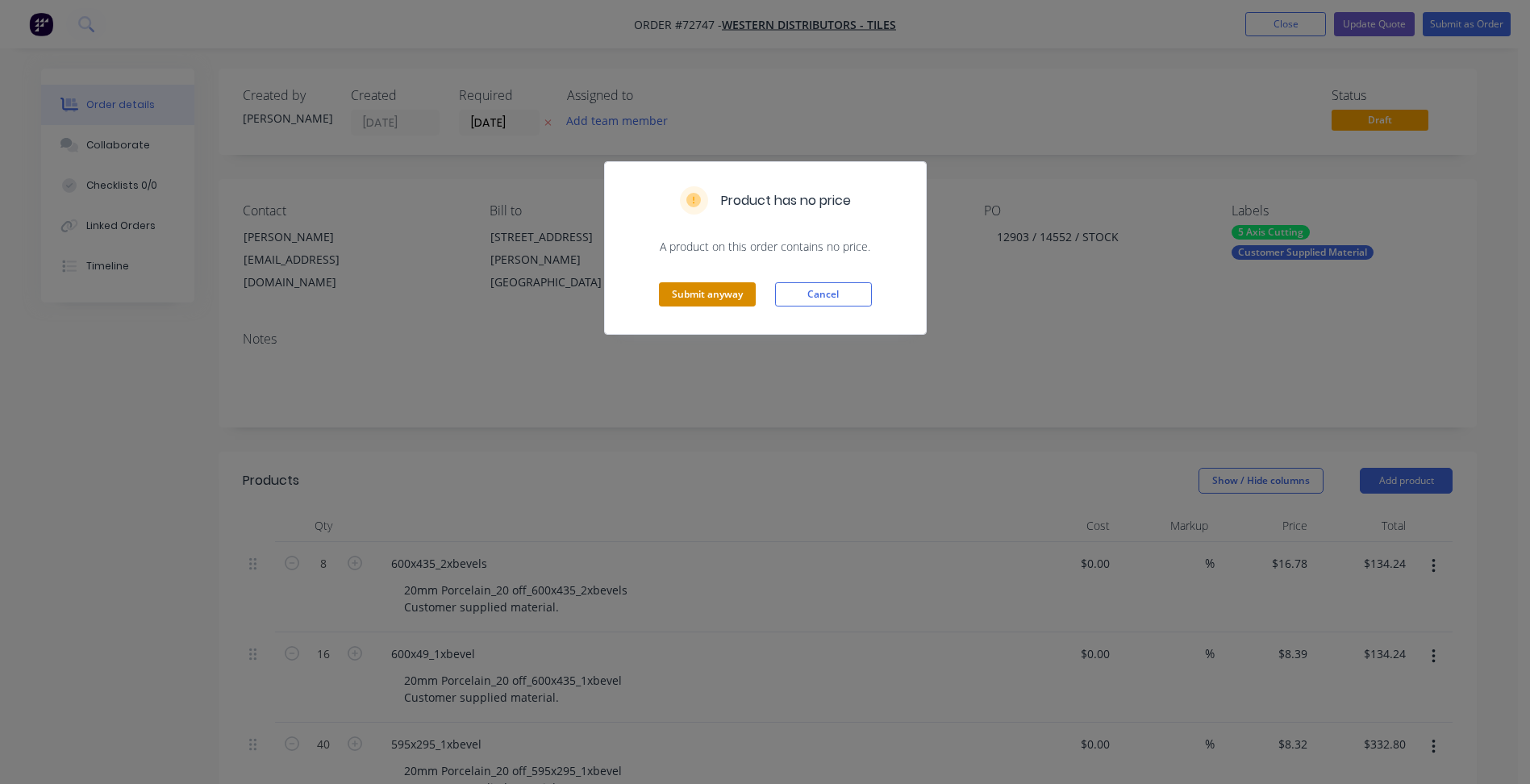
click at [688, 297] on button "Submit anyway" at bounding box center [708, 294] width 97 height 25
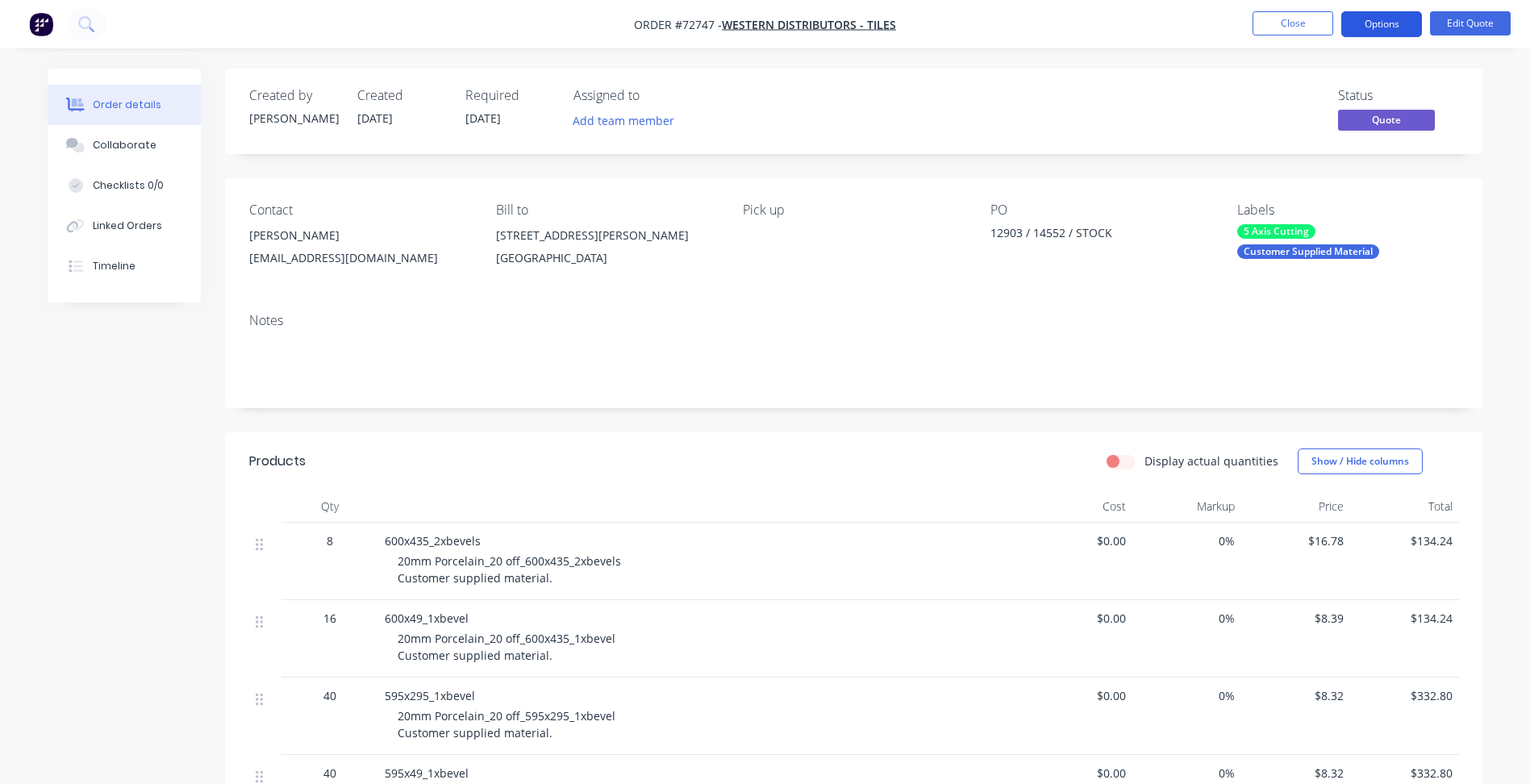
click at [1352, 16] on button "Options" at bounding box center [1381, 24] width 81 height 25
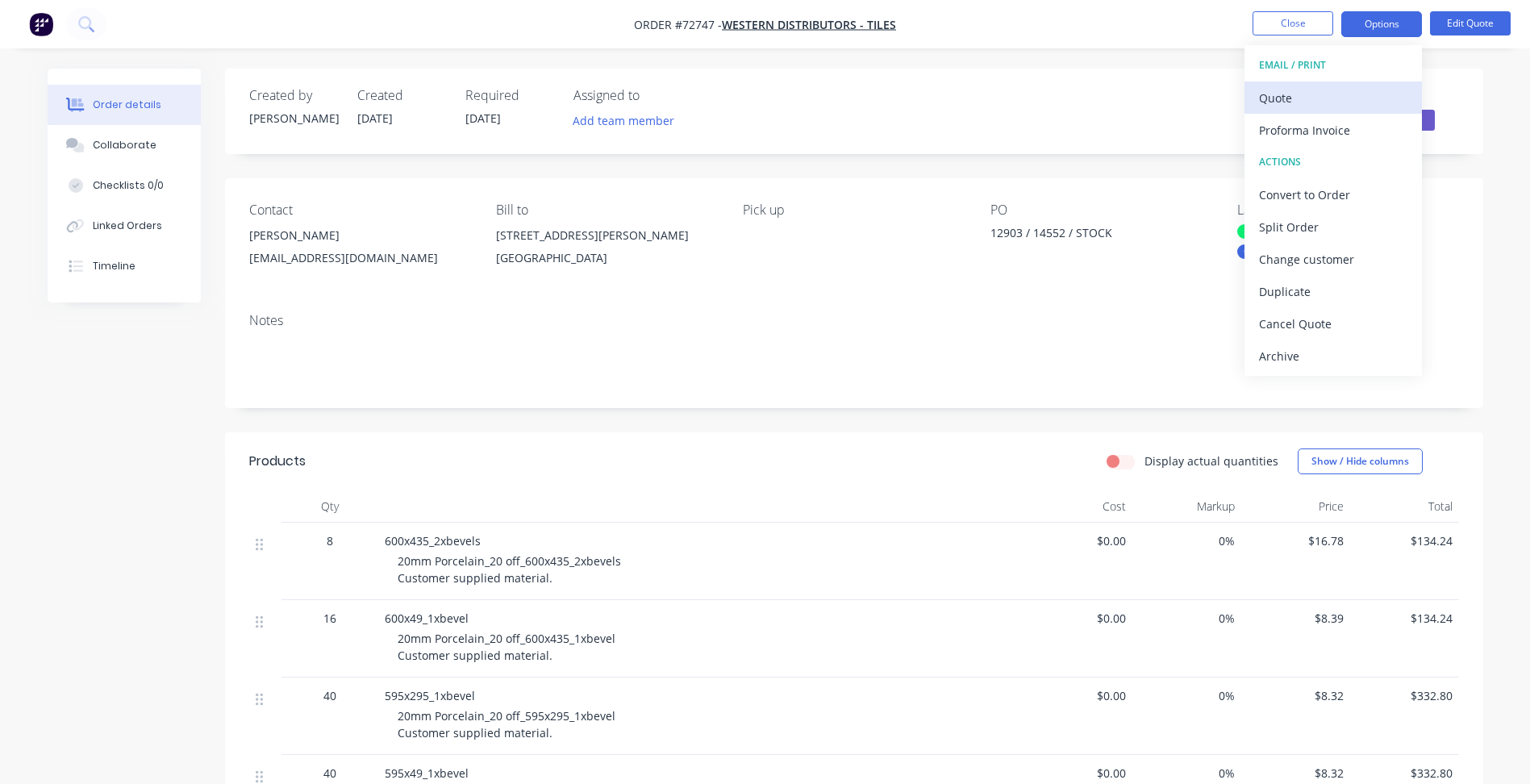
click at [1281, 90] on div "Quote" at bounding box center [1333, 98] width 149 height 24
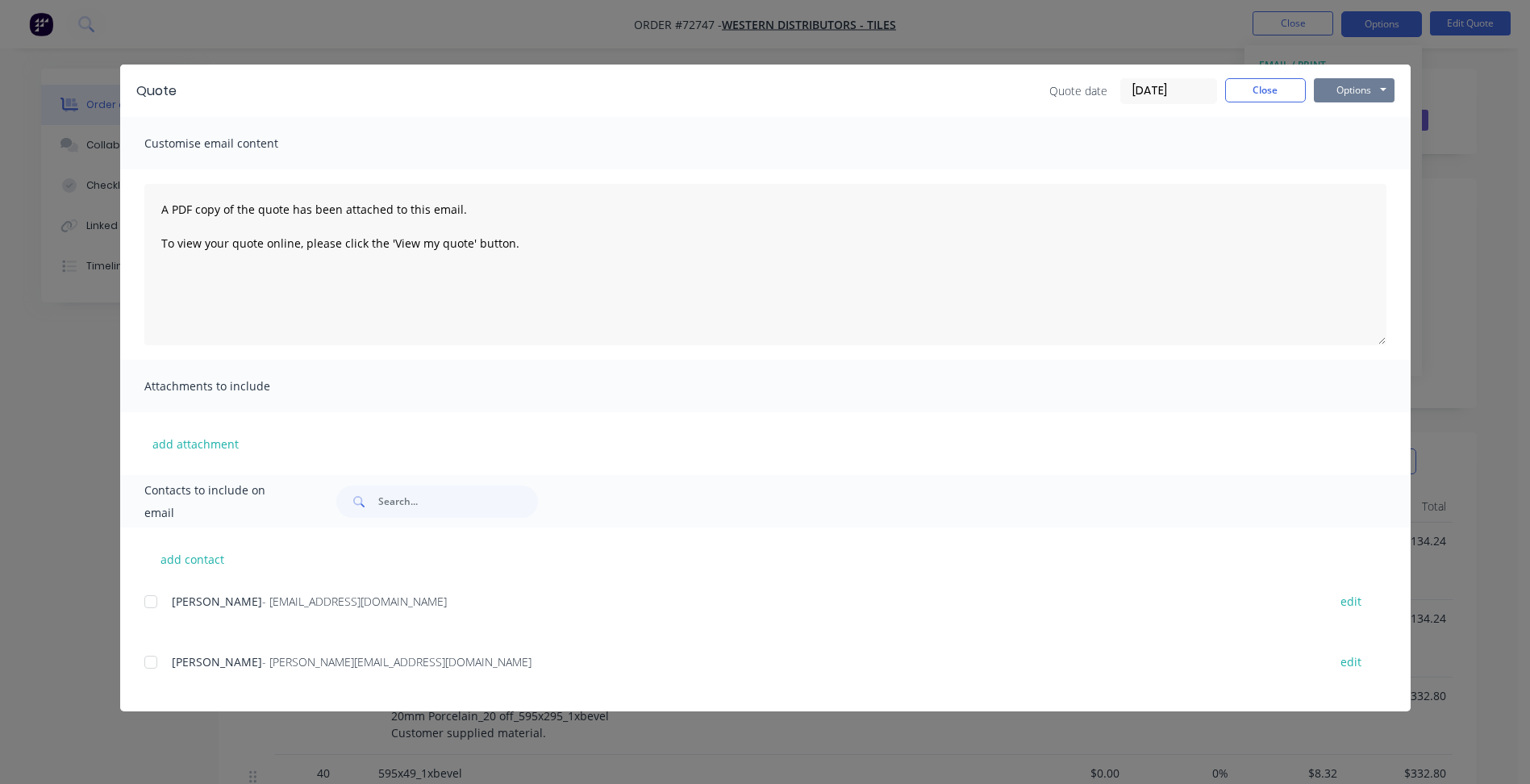
click at [1380, 102] on button "Options" at bounding box center [1353, 90] width 81 height 25
click at [1359, 117] on button "Preview" at bounding box center [1365, 119] width 104 height 26
click at [1263, 89] on button "Close" at bounding box center [1265, 90] width 81 height 25
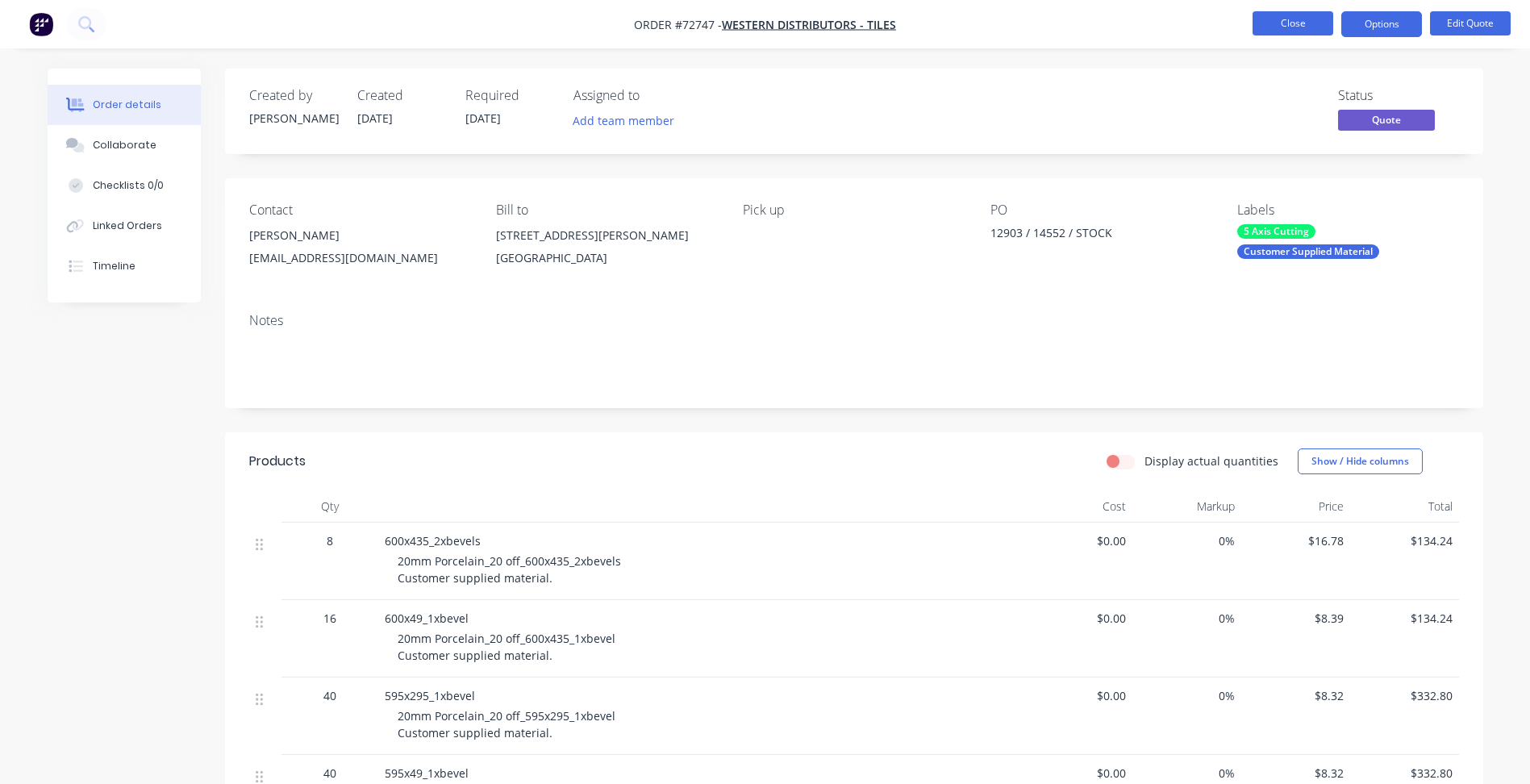
click at [1287, 25] on button "Close" at bounding box center [1292, 23] width 81 height 25
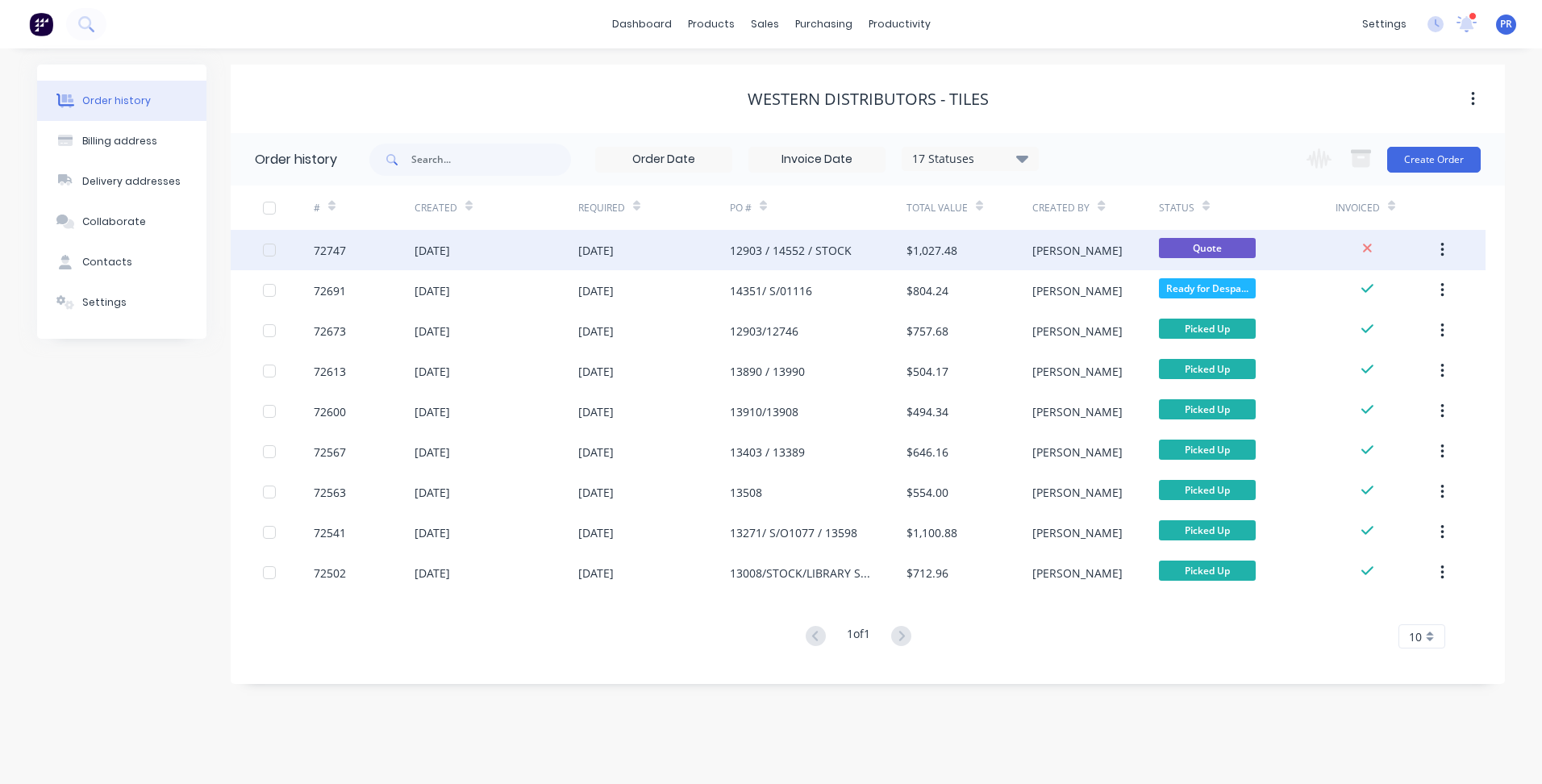
click at [1075, 256] on div "[PERSON_NAME]" at bounding box center [1096, 250] width 126 height 41
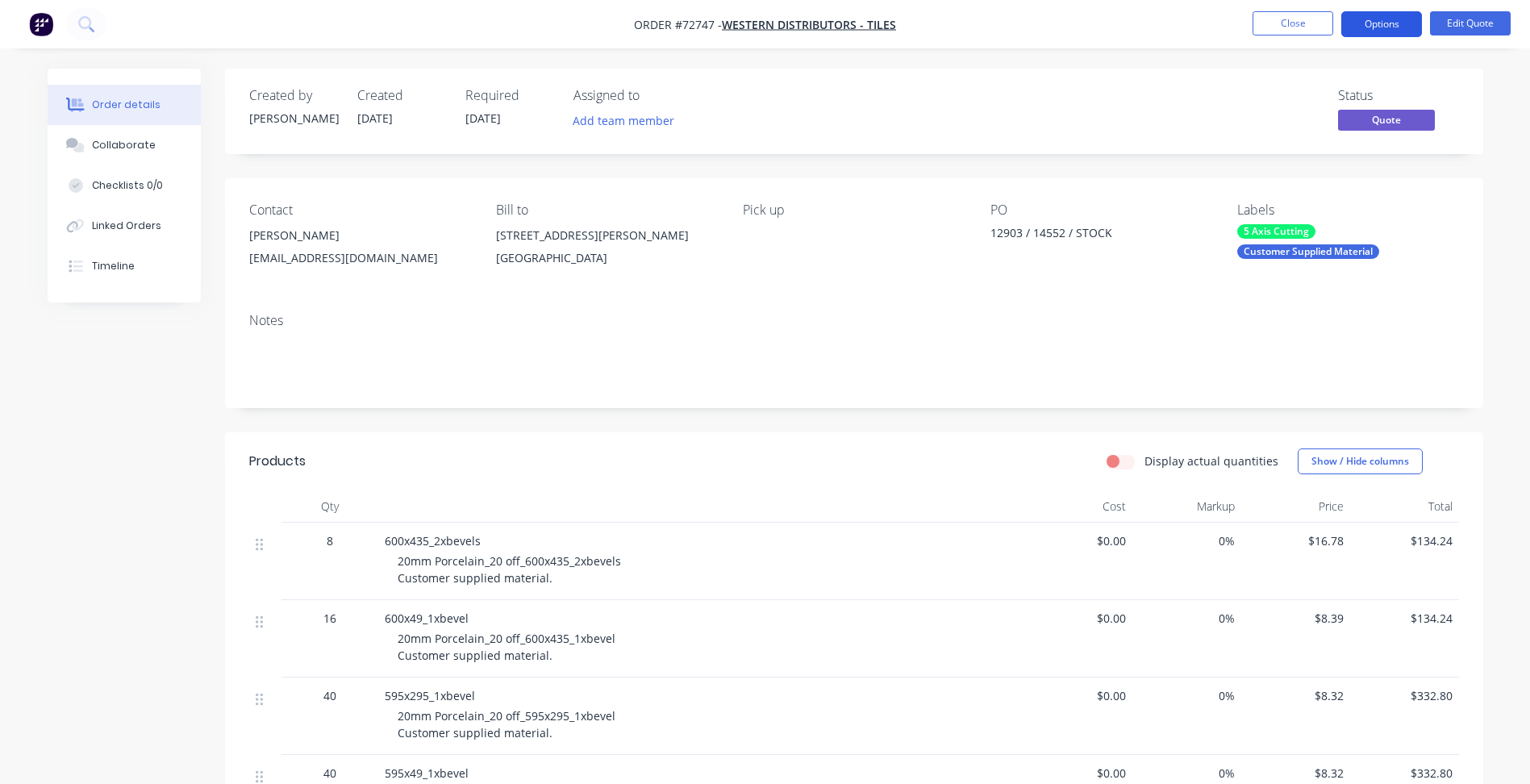
click at [1393, 25] on button "Options" at bounding box center [1381, 24] width 81 height 25
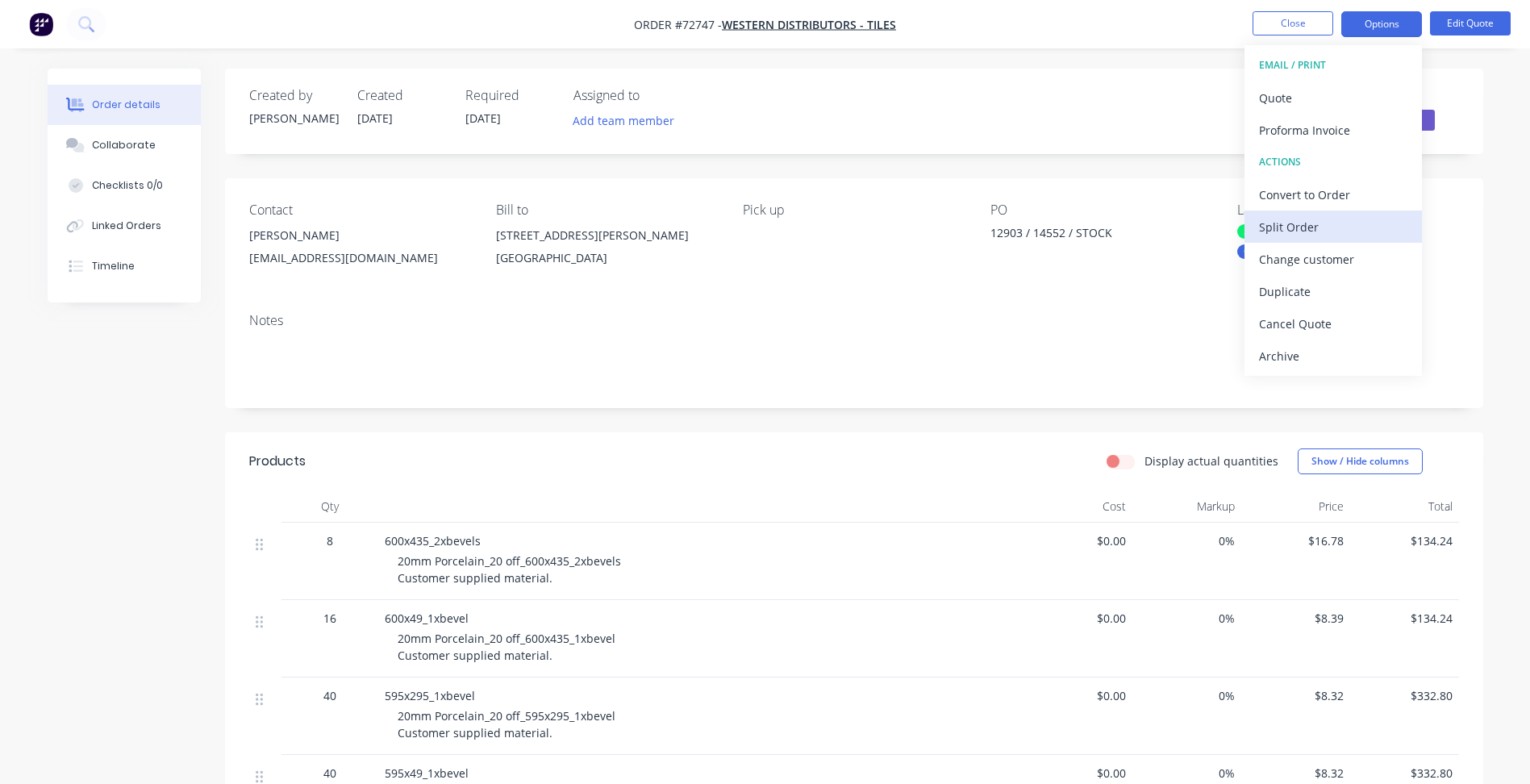
click at [1300, 210] on button "Split Order" at bounding box center [1333, 227] width 177 height 32
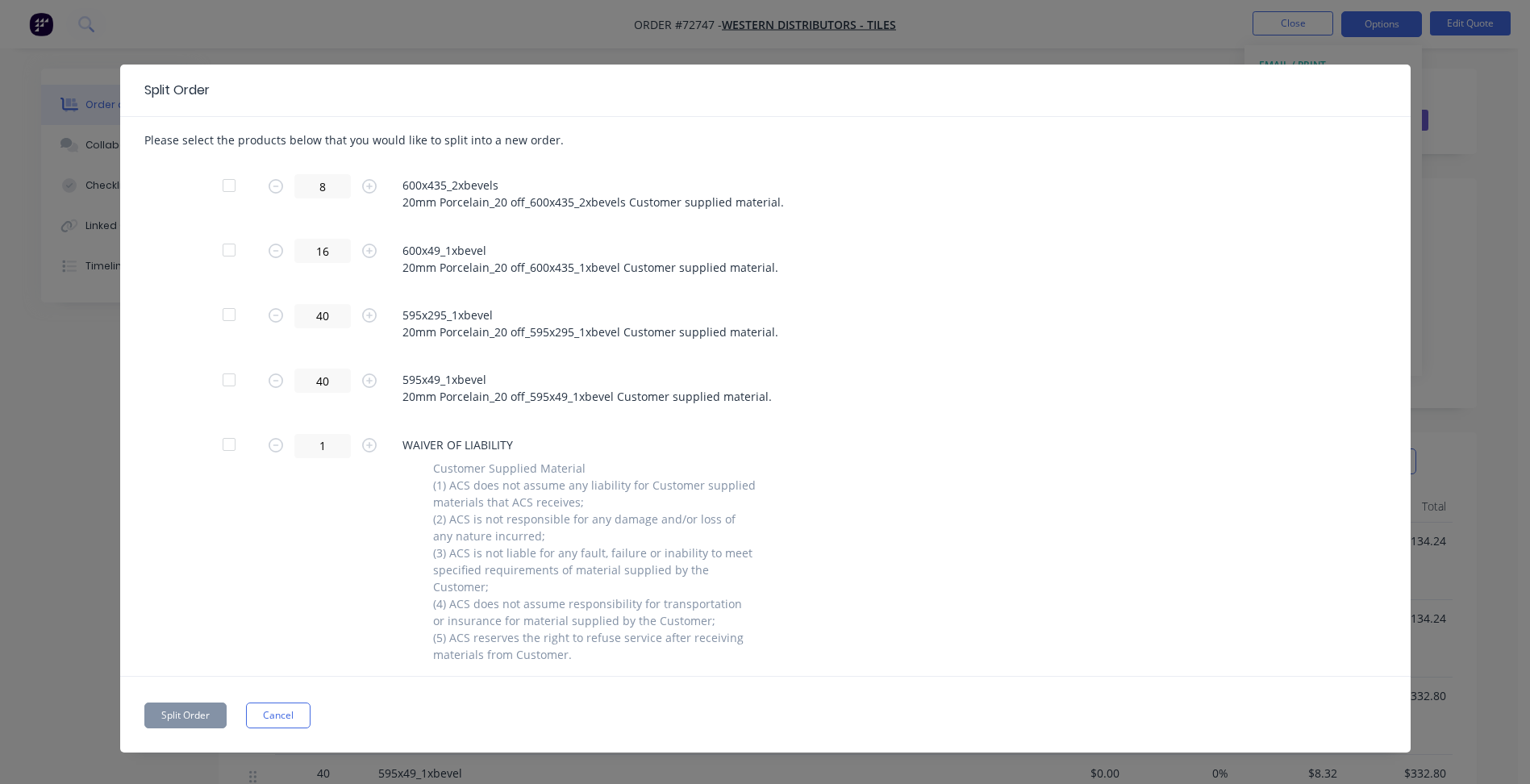
click at [1486, 272] on div "Split Order Please select the products below that you would like to split into …" at bounding box center [765, 392] width 1530 height 784
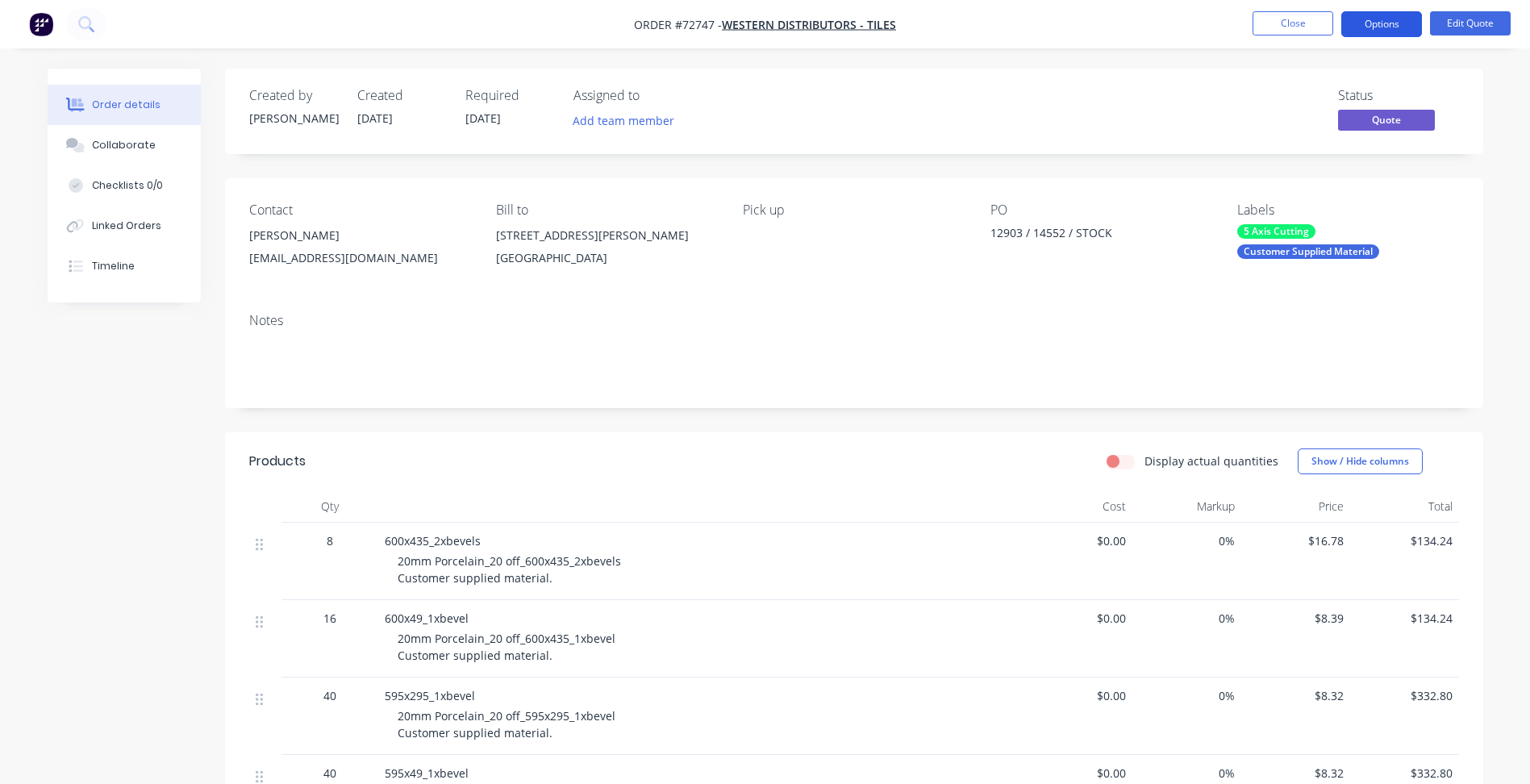
click at [1392, 26] on button "Options" at bounding box center [1381, 24] width 81 height 25
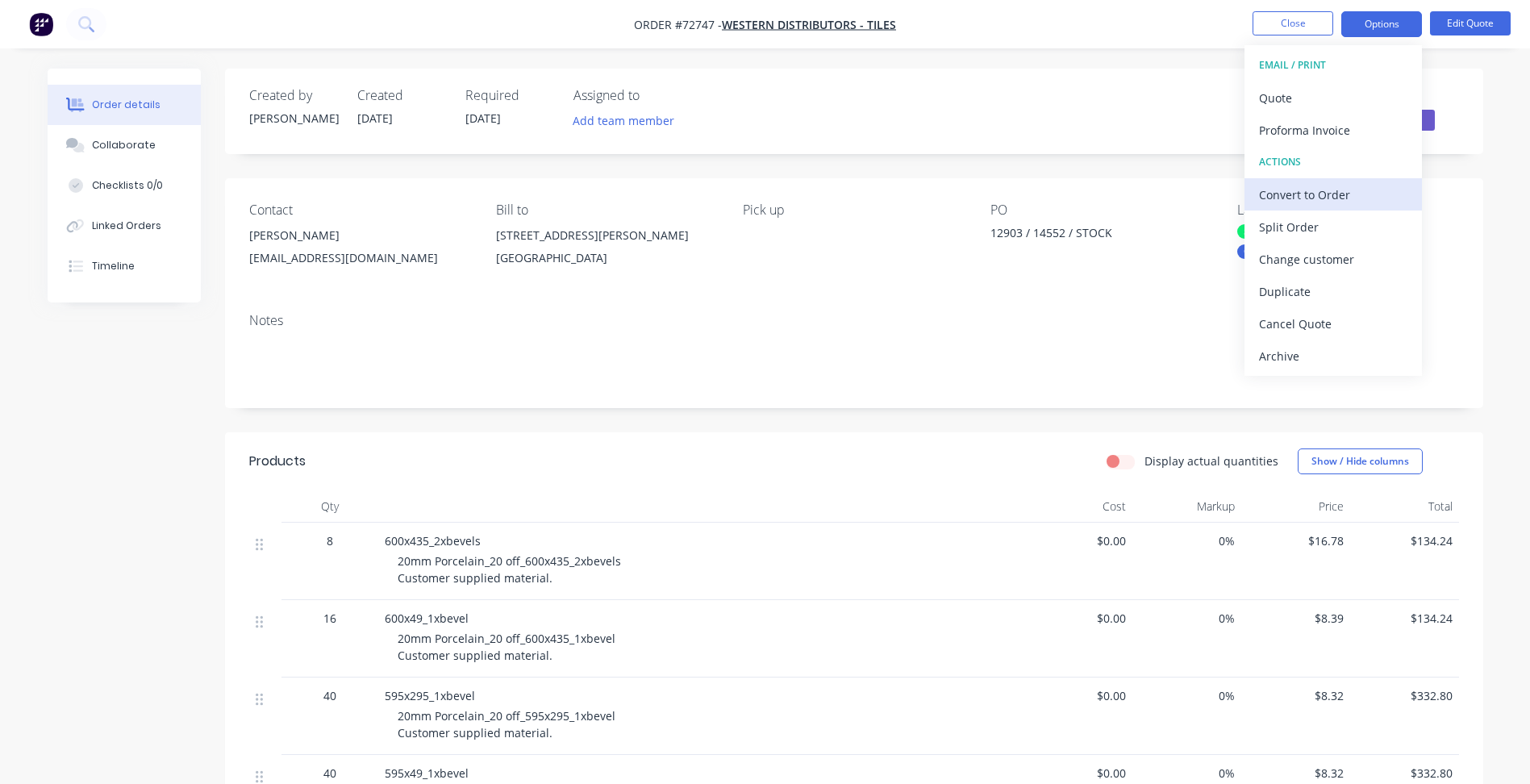
click at [1311, 198] on div "Convert to Order" at bounding box center [1333, 195] width 149 height 24
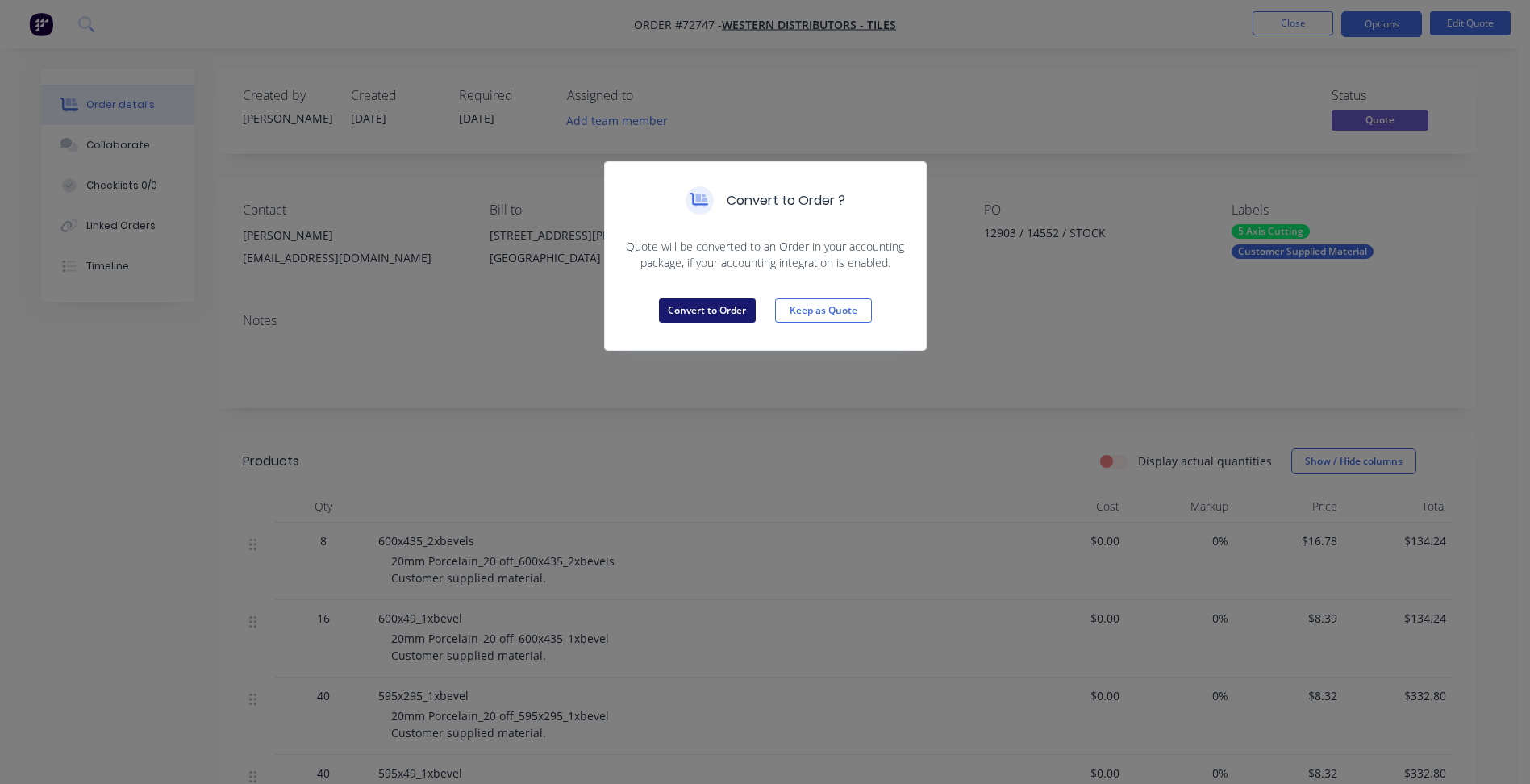
click at [714, 310] on button "Convert to Order" at bounding box center [708, 311] width 97 height 25
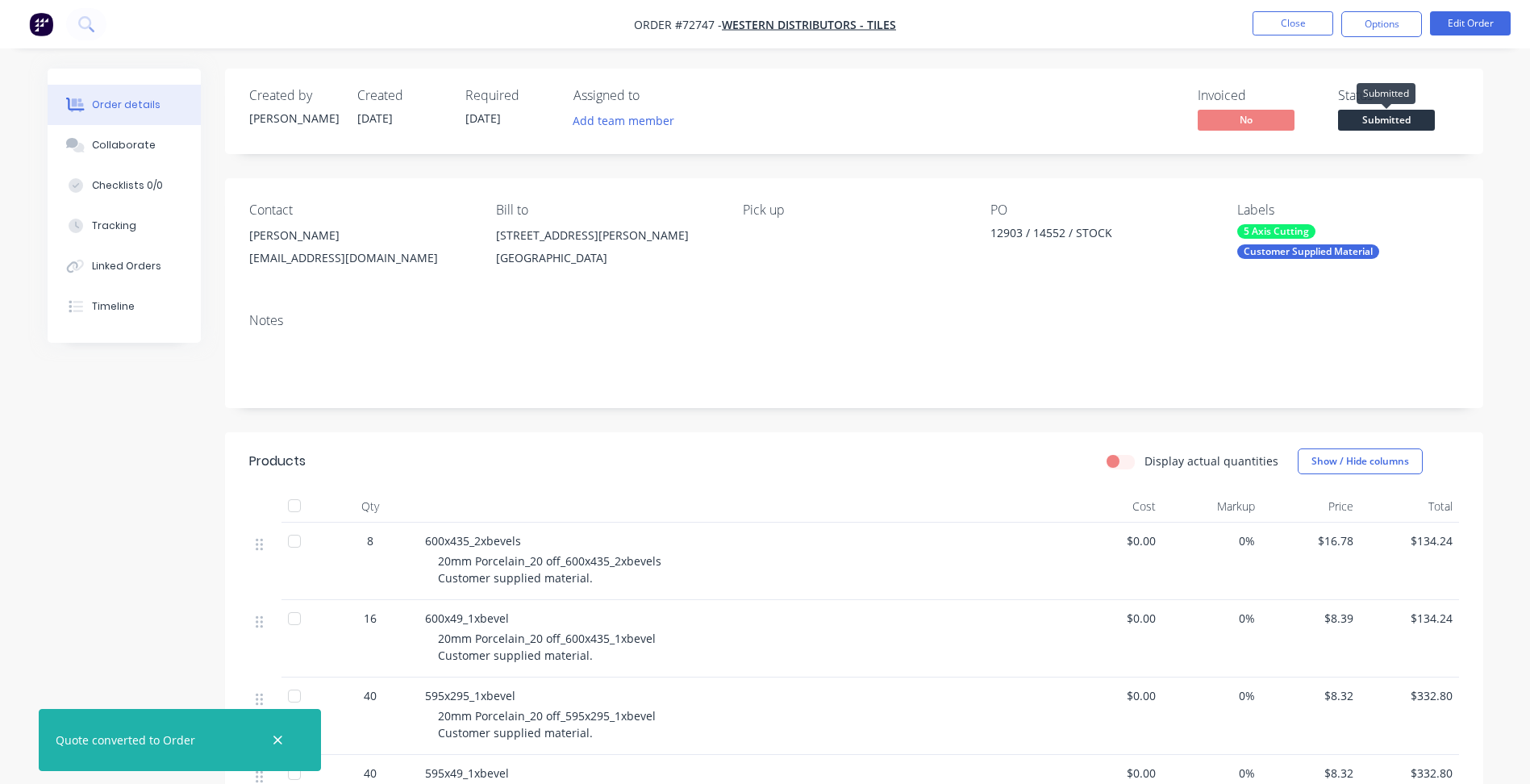
click at [1376, 122] on span "Submitted" at bounding box center [1387, 120] width 97 height 20
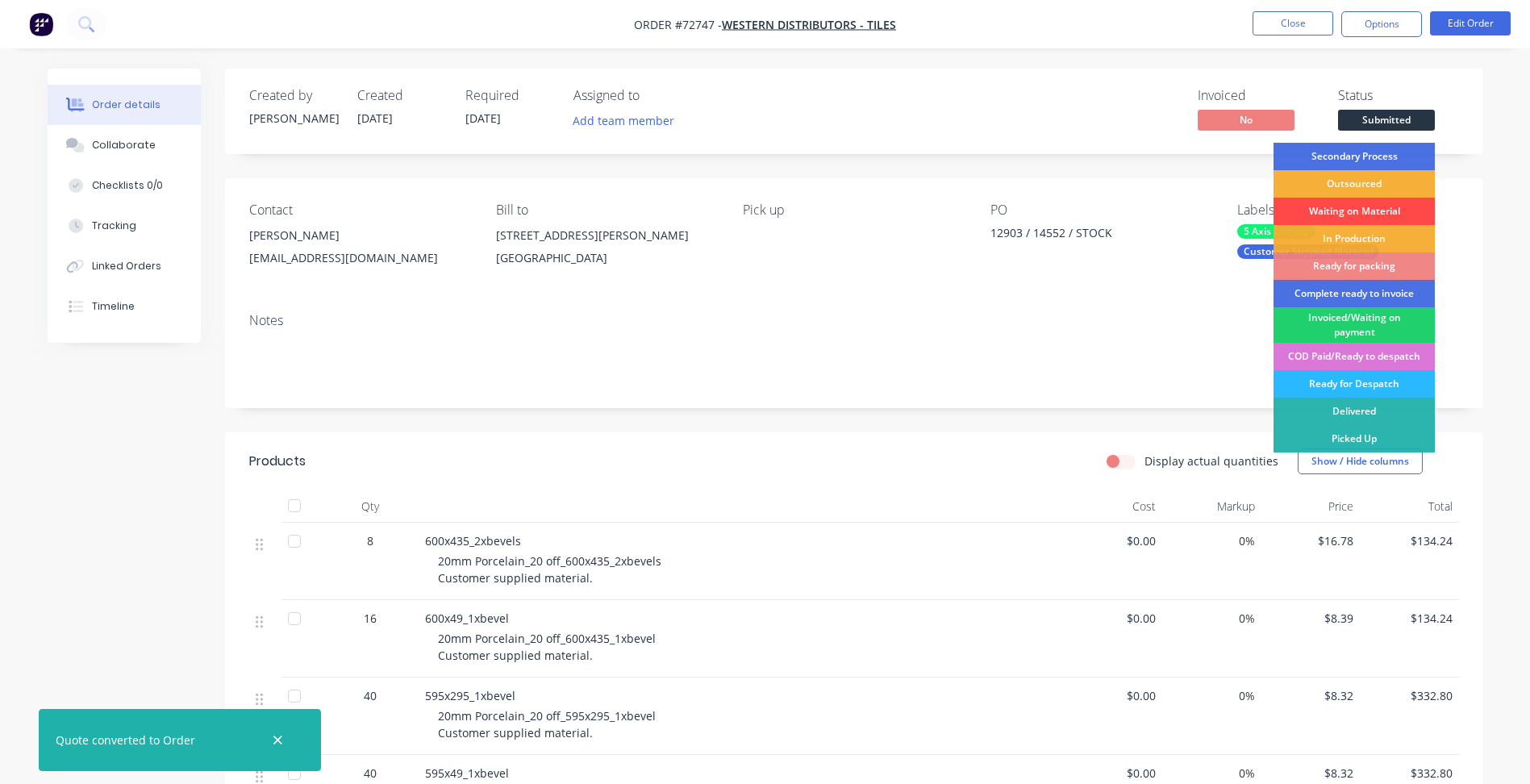
click at [1346, 211] on div "Waiting on Material" at bounding box center [1354, 211] width 161 height 27
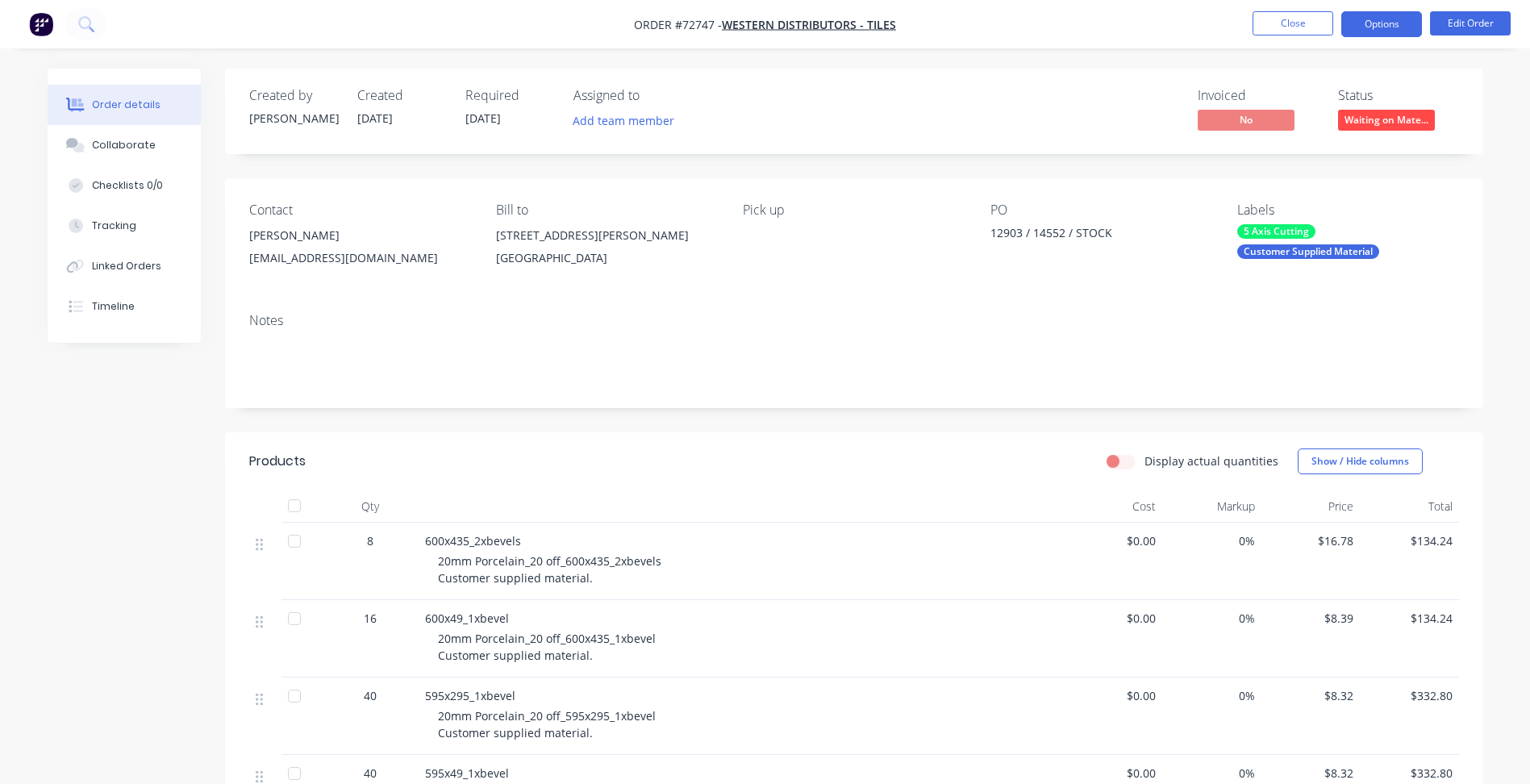
click at [1376, 21] on button "Options" at bounding box center [1381, 24] width 81 height 25
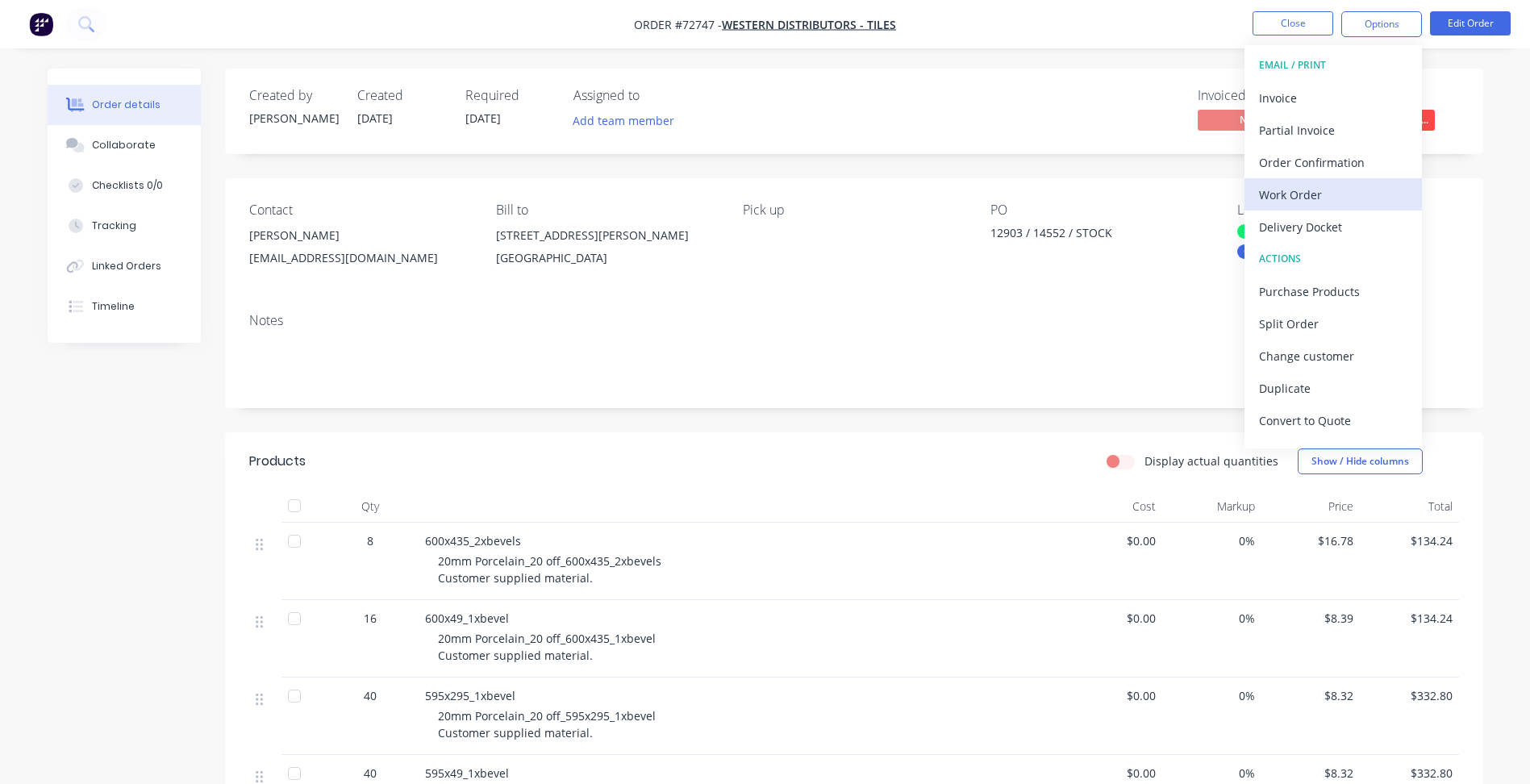
click at [1293, 200] on div "Work Order" at bounding box center [1333, 195] width 149 height 24
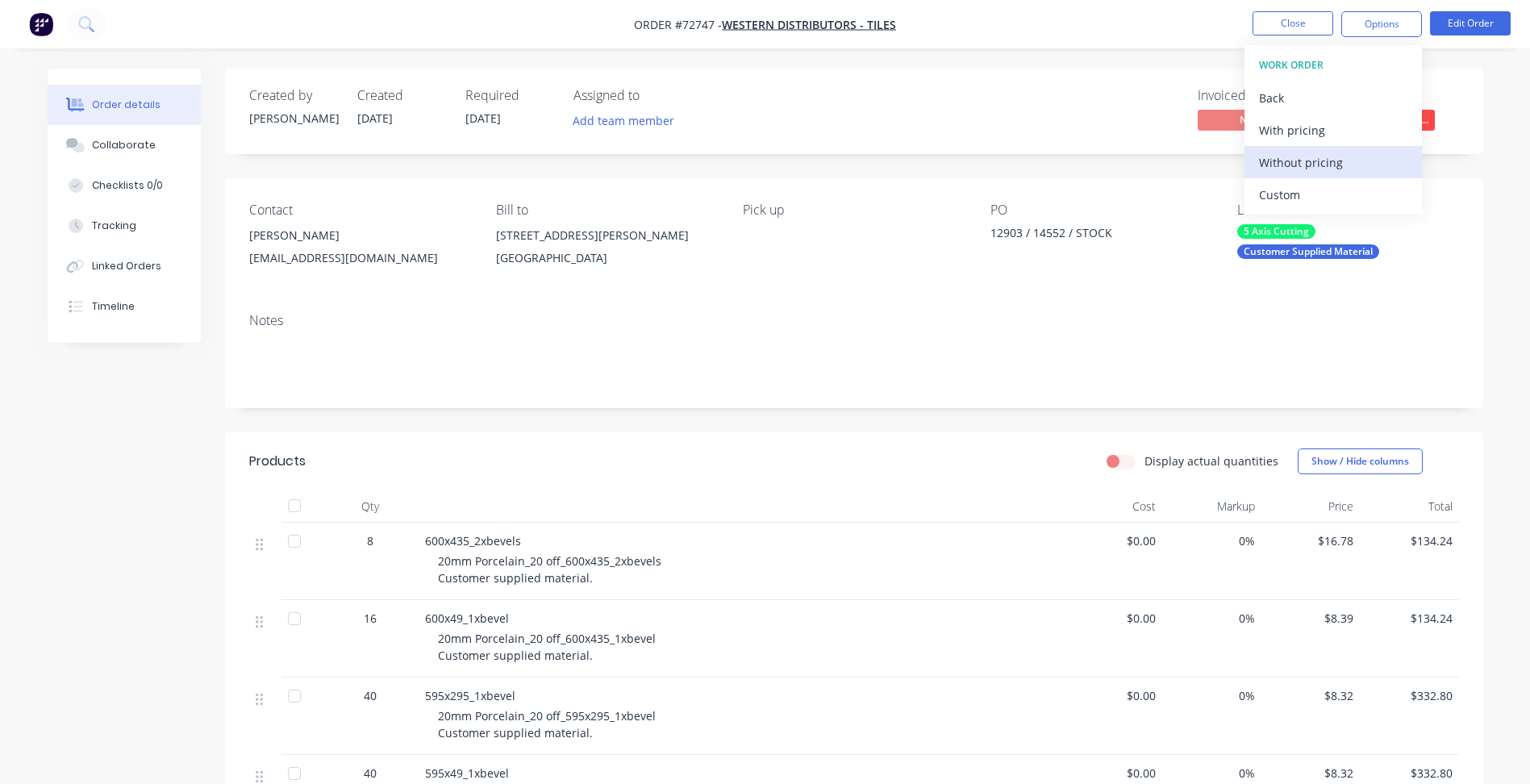
click at [1329, 156] on div "Without pricing" at bounding box center [1333, 163] width 149 height 24
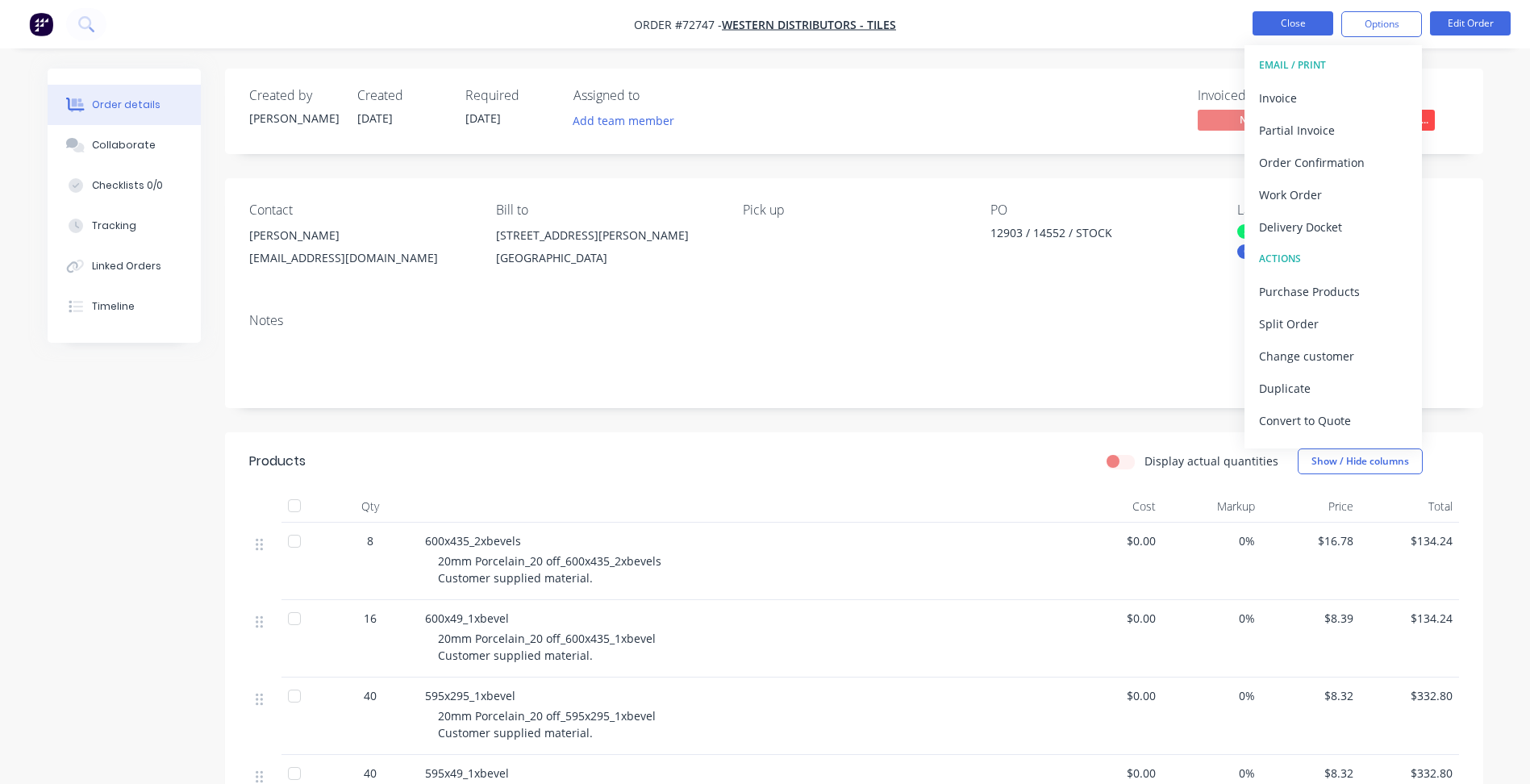
click at [1296, 17] on button "Close" at bounding box center [1292, 23] width 81 height 25
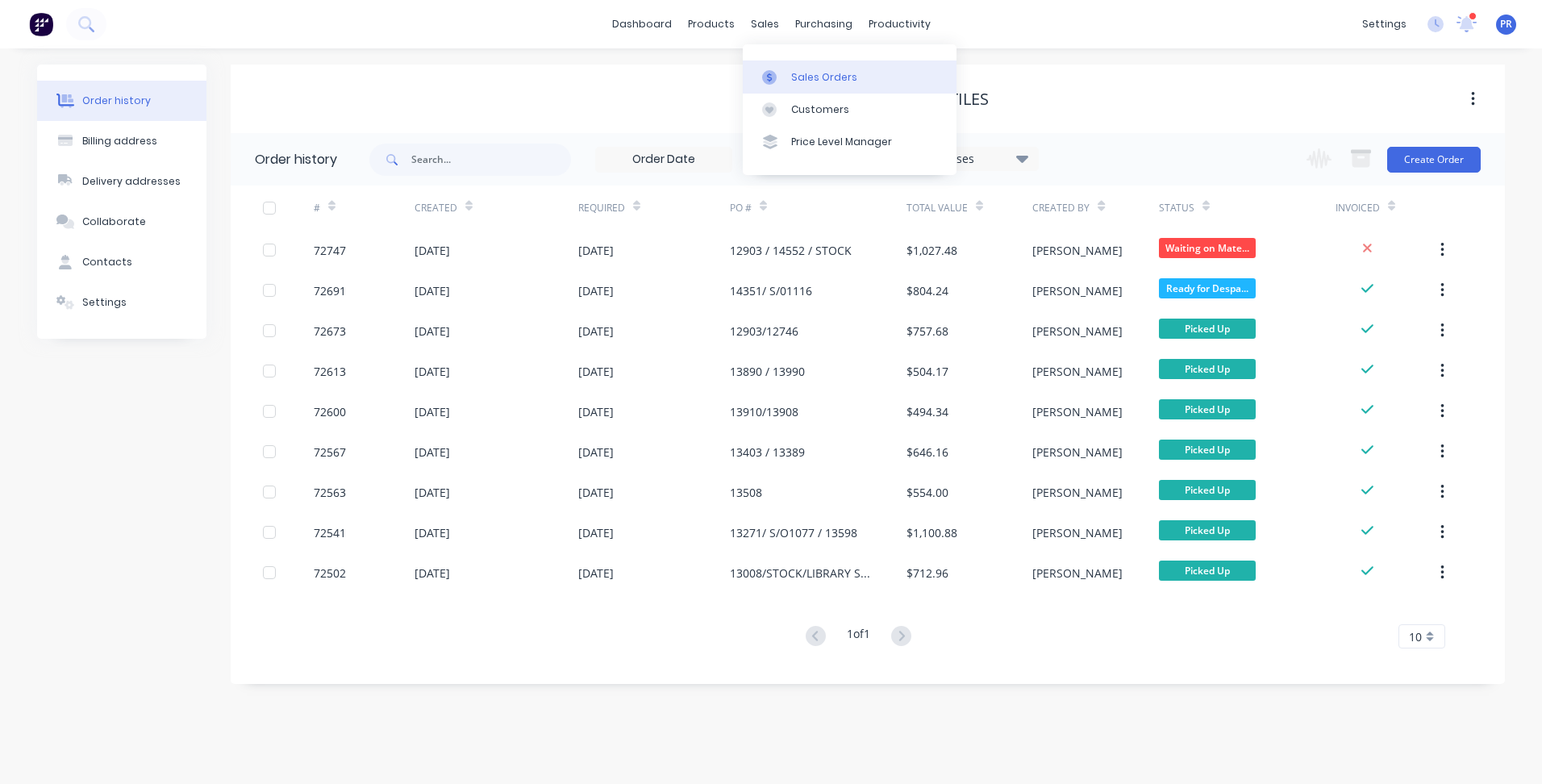
click at [807, 76] on div "Sales Orders" at bounding box center [824, 77] width 66 height 14
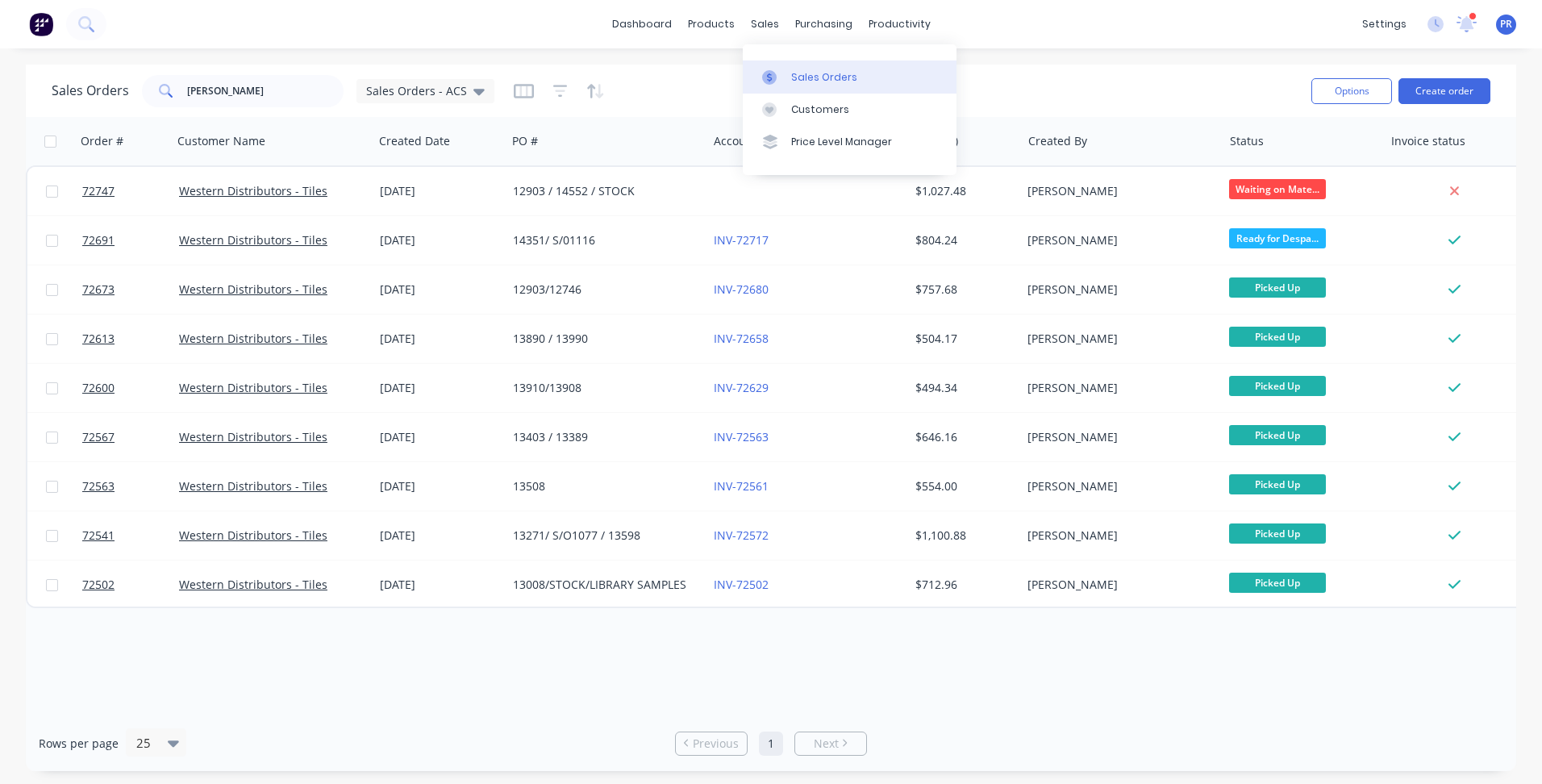
click at [802, 78] on div "Sales Orders" at bounding box center [824, 77] width 66 height 14
drag, startPoint x: 220, startPoint y: 89, endPoint x: 25, endPoint y: 90, distance: 195.0
click at [53, 94] on div "Sales Orders [PERSON_NAME] Sales Orders - ACS" at bounding box center [273, 91] width 443 height 32
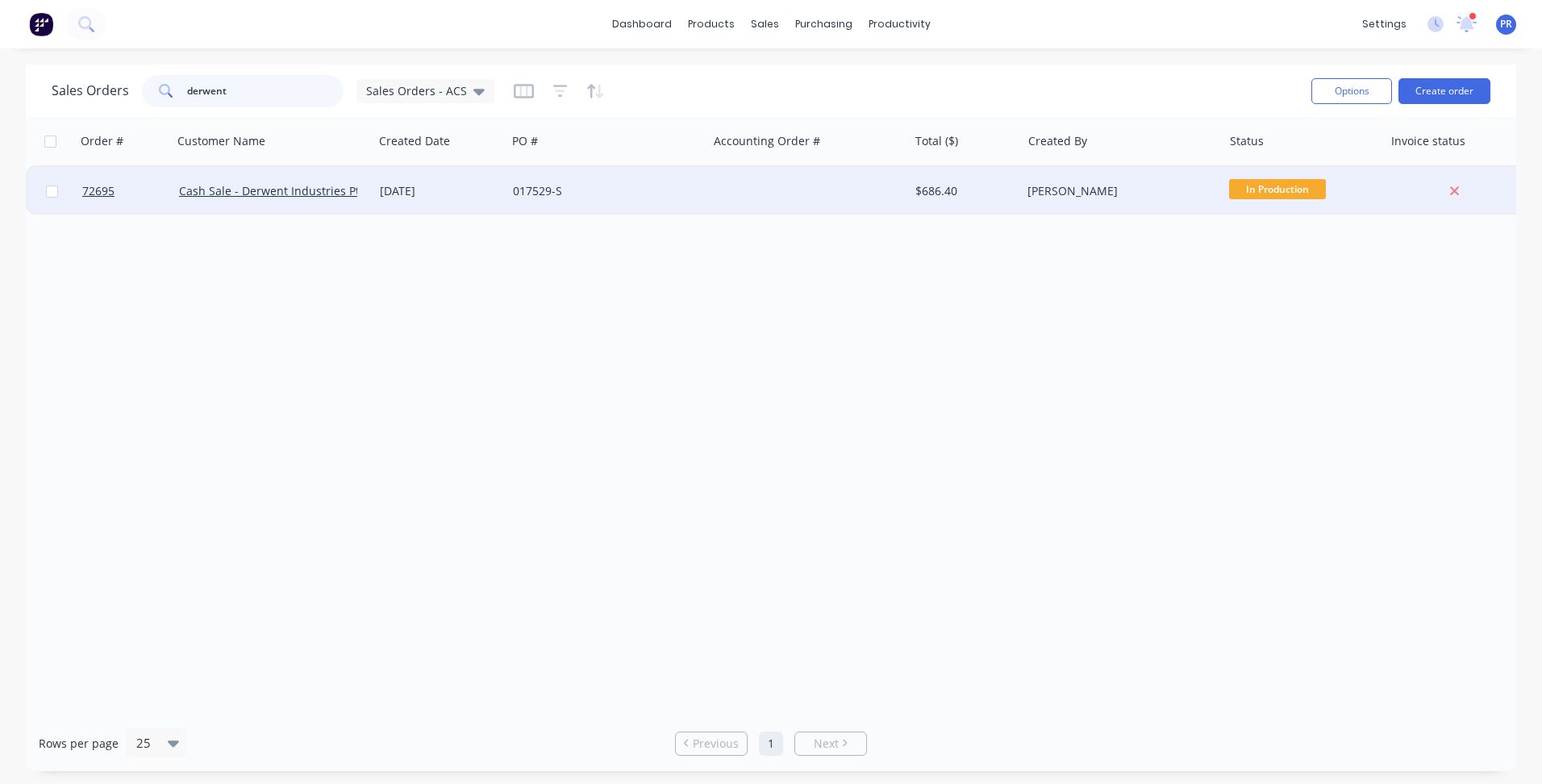
type input "derwent"
click at [654, 204] on div "017529-S" at bounding box center [607, 191] width 201 height 48
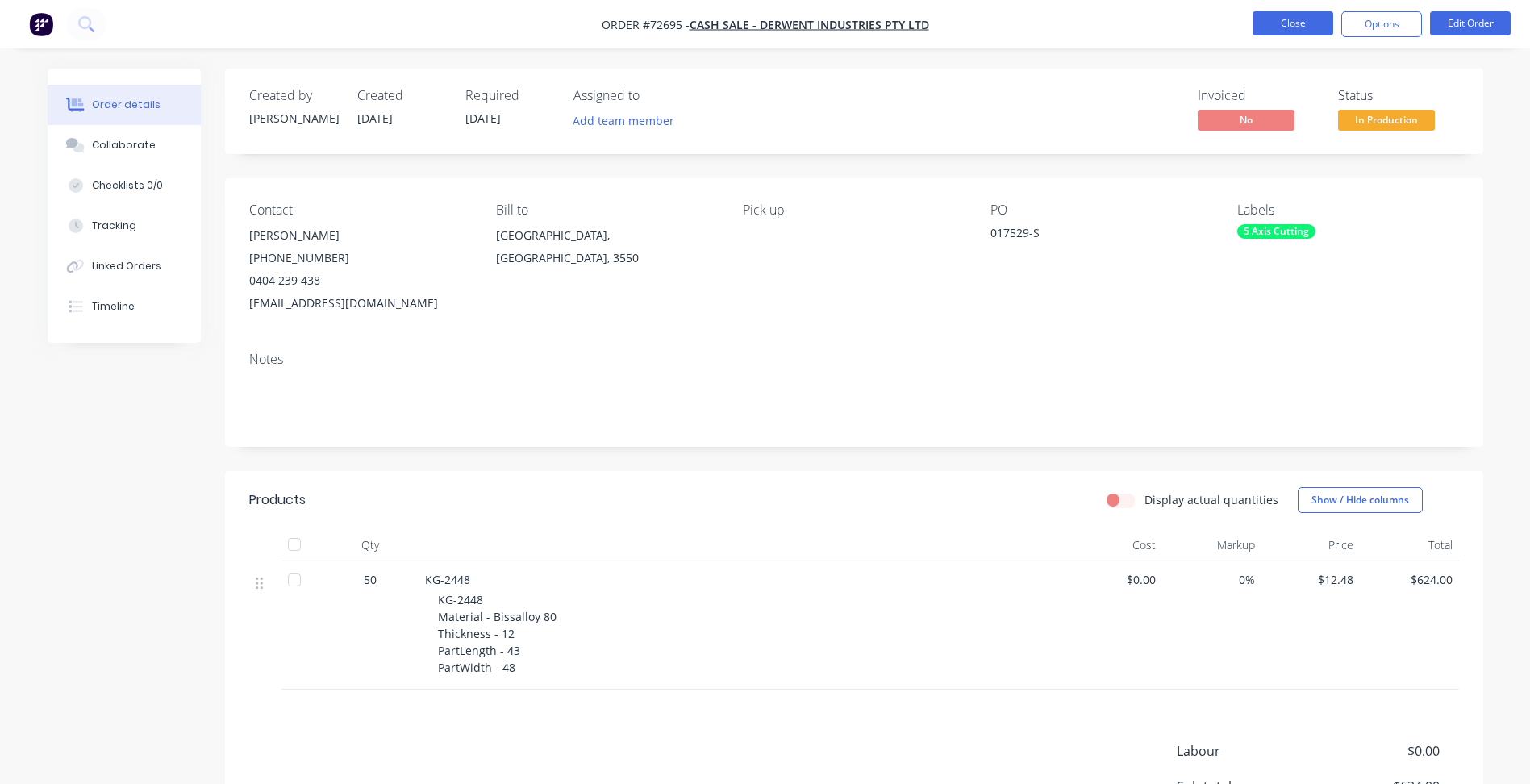
click at [1297, 14] on button "Close" at bounding box center [1292, 23] width 81 height 25
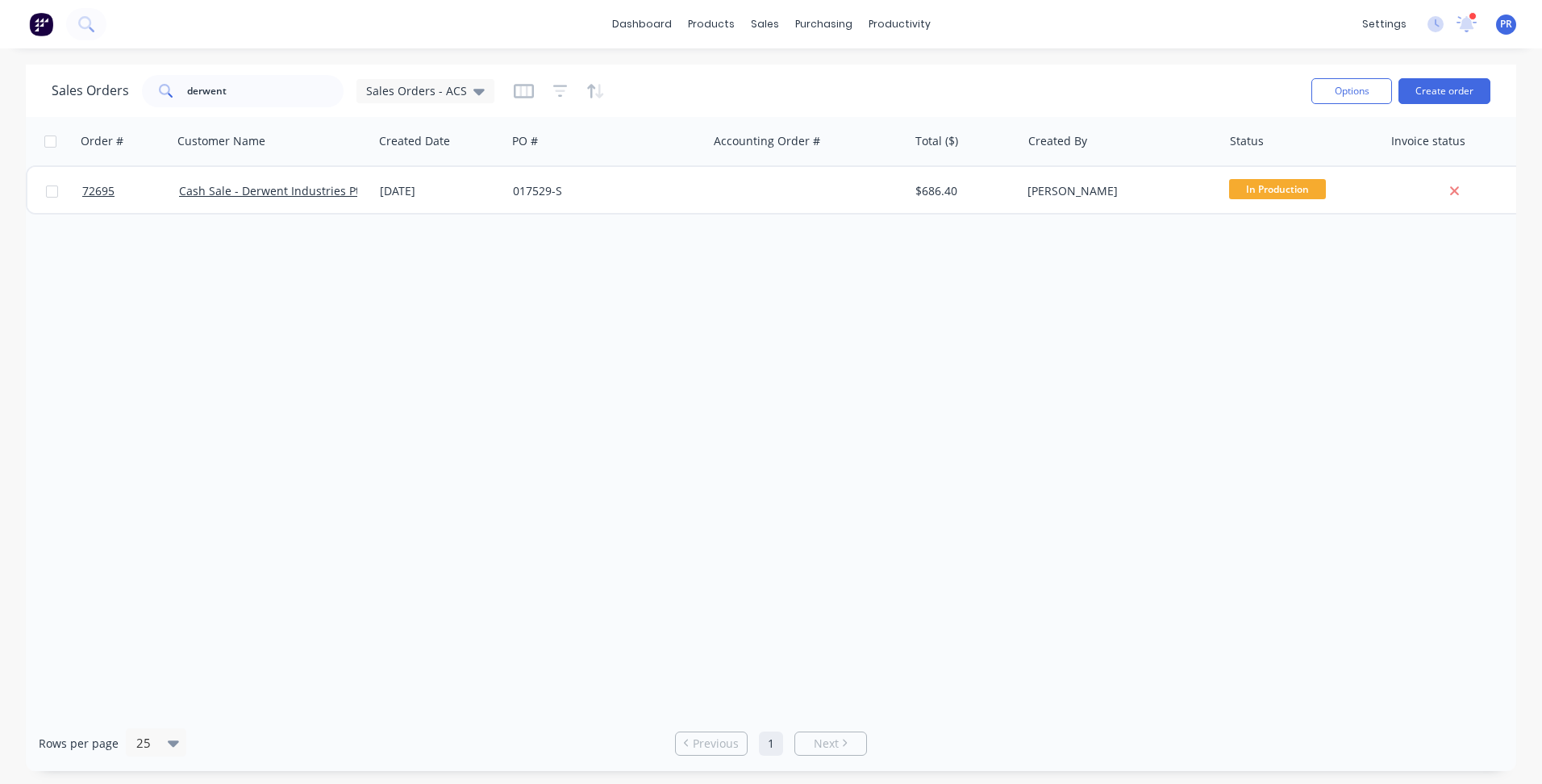
click at [499, 396] on div "Order # Customer Name Created Date PO # Accounting Order # Total ($) Created By…" at bounding box center [771, 416] width 1490 height 598
click at [801, 77] on div "Sales Orders" at bounding box center [824, 77] width 66 height 14
click at [401, 370] on div "Order # Customer Name Created Date PO # Accounting Order # Total ($) Created By…" at bounding box center [771, 416] width 1490 height 598
click at [805, 80] on div "Sales Orders" at bounding box center [824, 77] width 66 height 14
drag, startPoint x: 246, startPoint y: 95, endPoint x: 48, endPoint y: 109, distance: 198.5
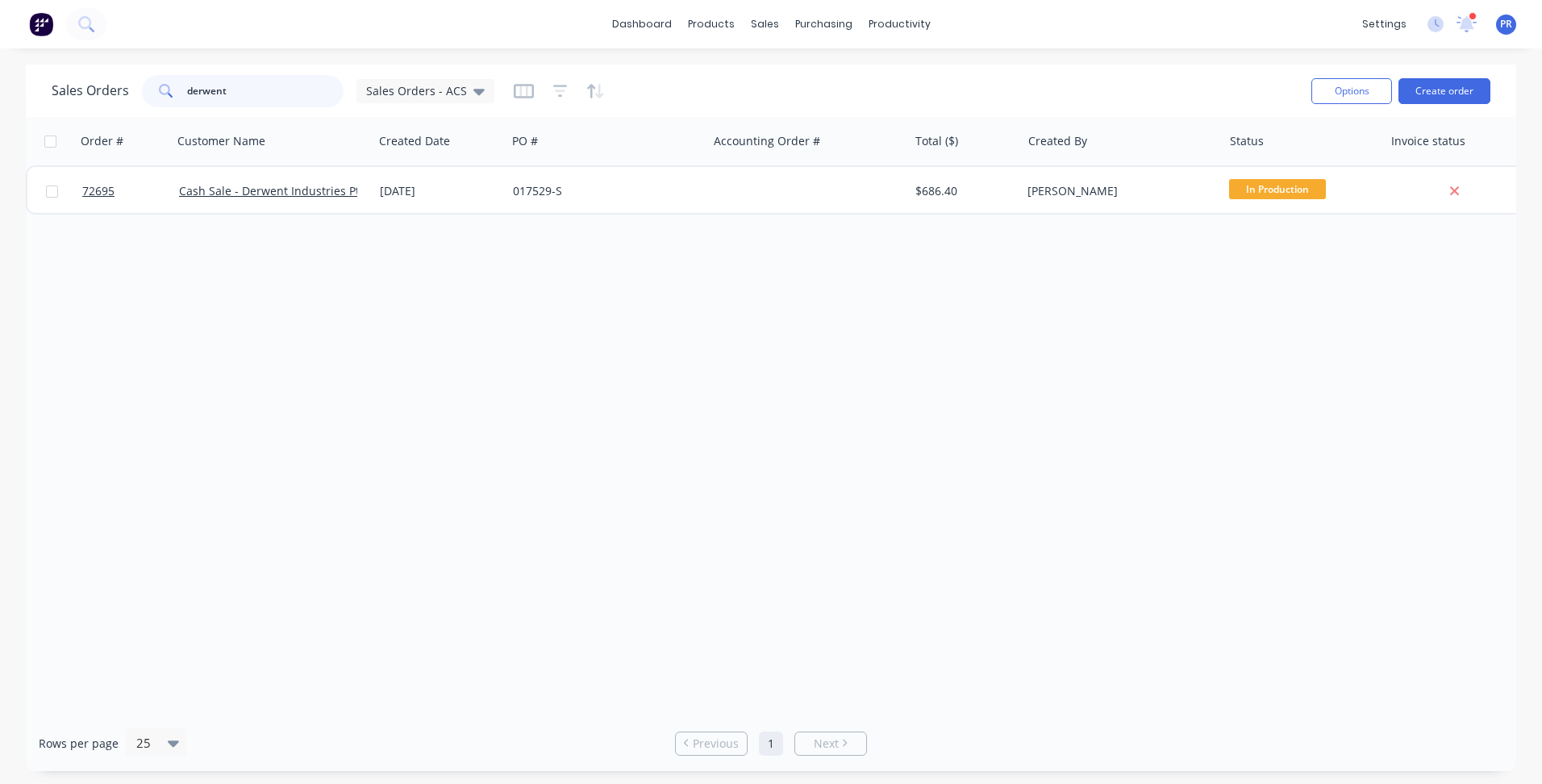
click at [59, 93] on div "Sales Orders derwent Sales Orders - ACS" at bounding box center [273, 91] width 443 height 32
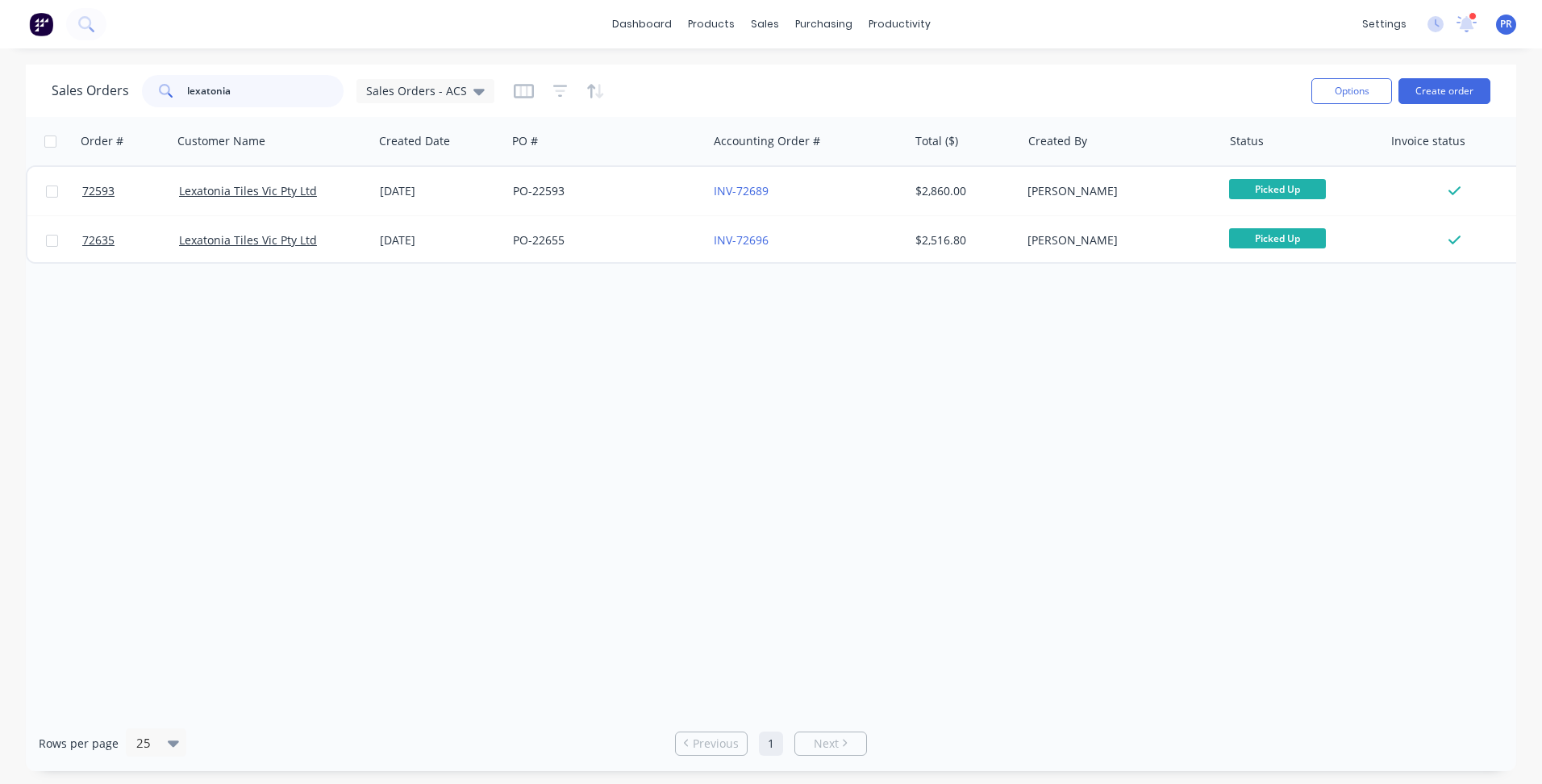
type input "lexatonia"
click at [906, 388] on div "Order # Customer Name Created Date PO # Accounting Order # Total ($) Created By…" at bounding box center [771, 416] width 1490 height 598
click at [380, 407] on div "Order # Customer Name Created Date PO # Accounting Order # Total ($) Created By…" at bounding box center [771, 416] width 1490 height 598
drag, startPoint x: 405, startPoint y: 480, endPoint x: 479, endPoint y: 437, distance: 85.6
click at [405, 480] on div "Order # Customer Name Created Date PO # Accounting Order # Total ($) Created By…" at bounding box center [771, 416] width 1490 height 598
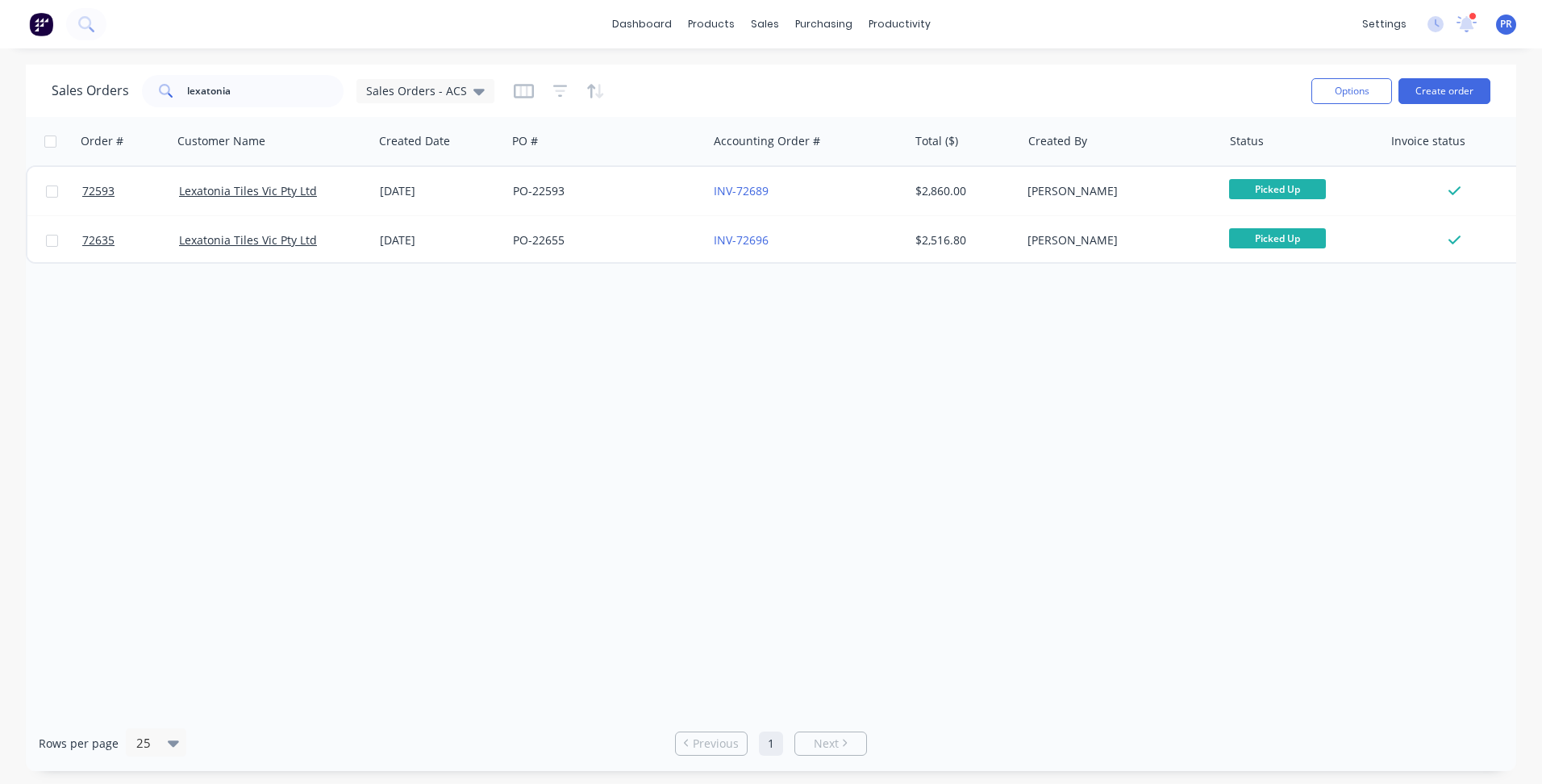
click at [980, 377] on div "Order # Customer Name Created Date PO # Accounting Order # Total ($) Created By…" at bounding box center [771, 416] width 1490 height 598
click at [1436, 87] on button "Create order" at bounding box center [1444, 91] width 92 height 25
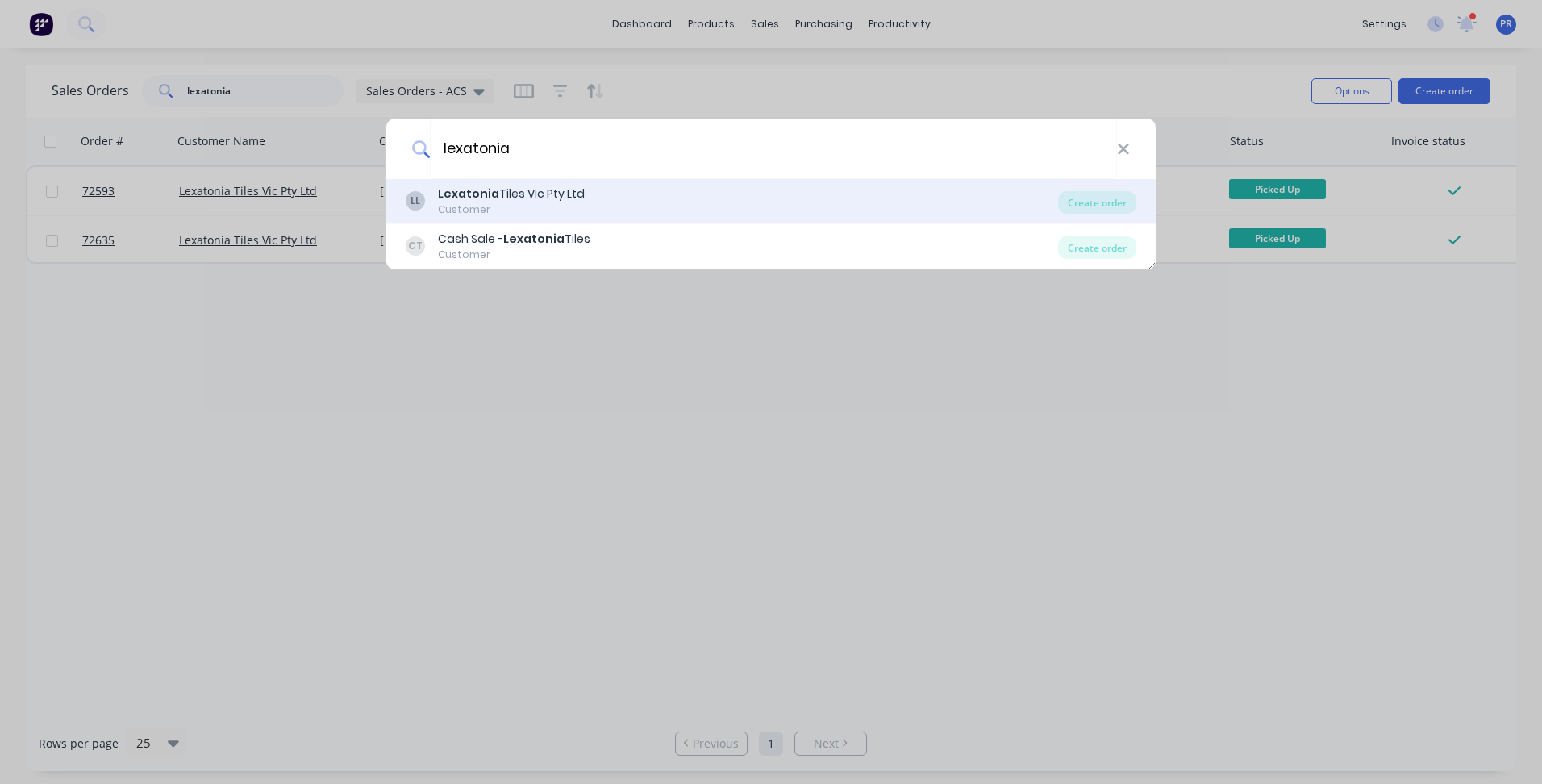
type input "lexatonia"
click at [519, 199] on div "Lexatonia Tiles Vic Pty Ltd" at bounding box center [511, 194] width 147 height 17
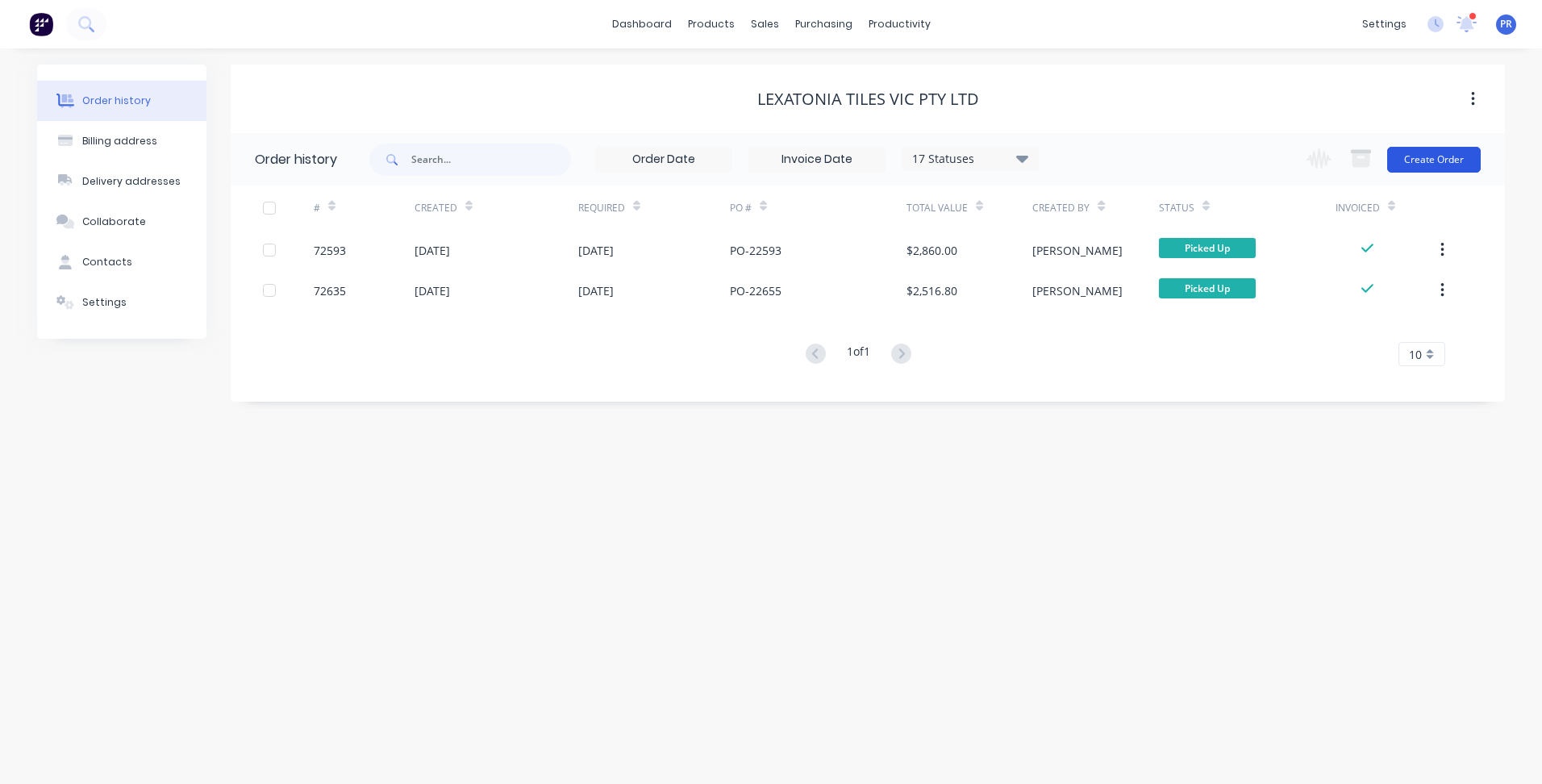
click at [1444, 155] on button "Create Order" at bounding box center [1434, 160] width 93 height 25
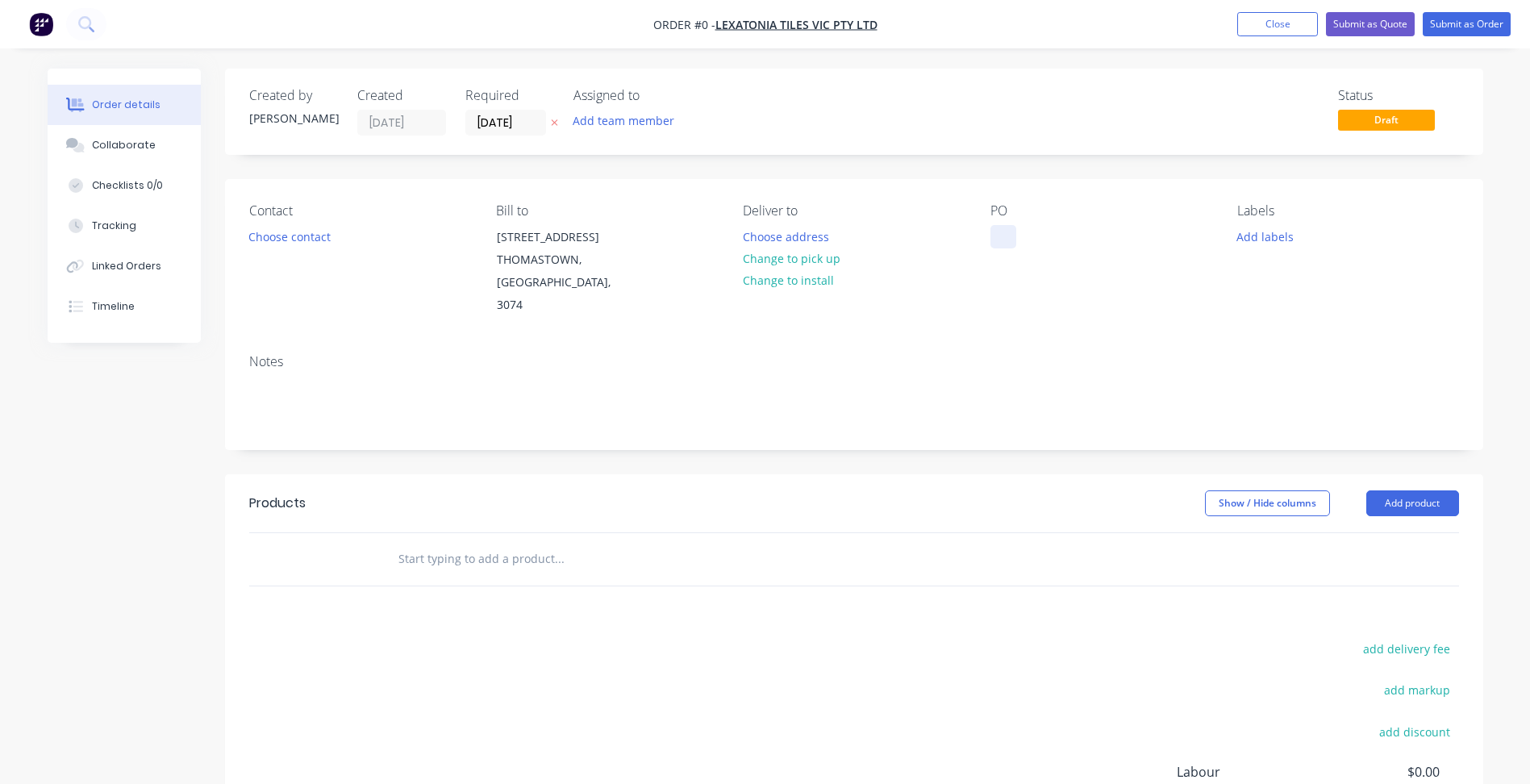
click at [1001, 238] on div at bounding box center [1003, 237] width 25 height 24
paste div
click at [306, 238] on button "Choose contact" at bounding box center [289, 236] width 99 height 22
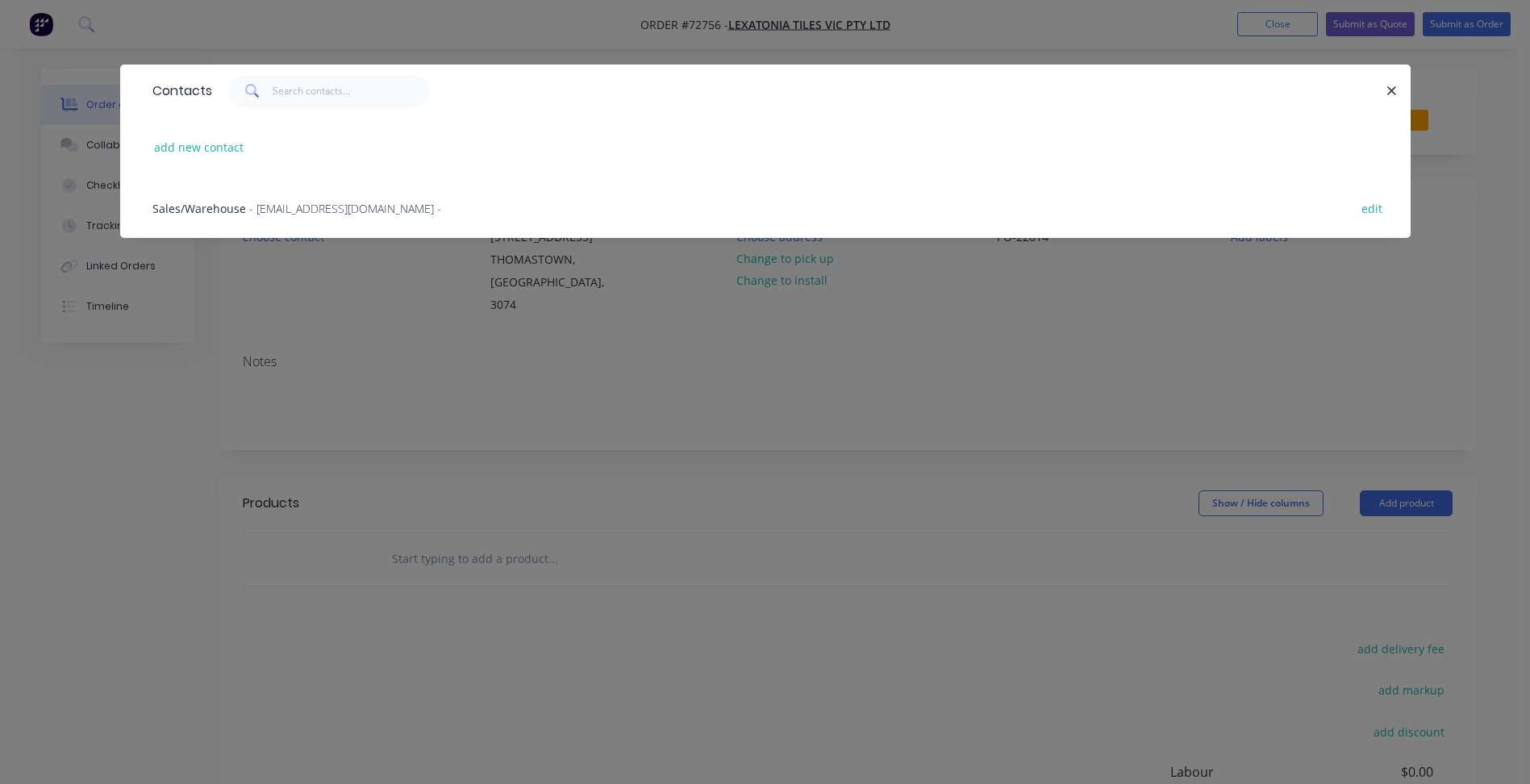
click at [261, 201] on span "- [EMAIL_ADDRESS][DOMAIN_NAME] -" at bounding box center [345, 209] width 192 height 15
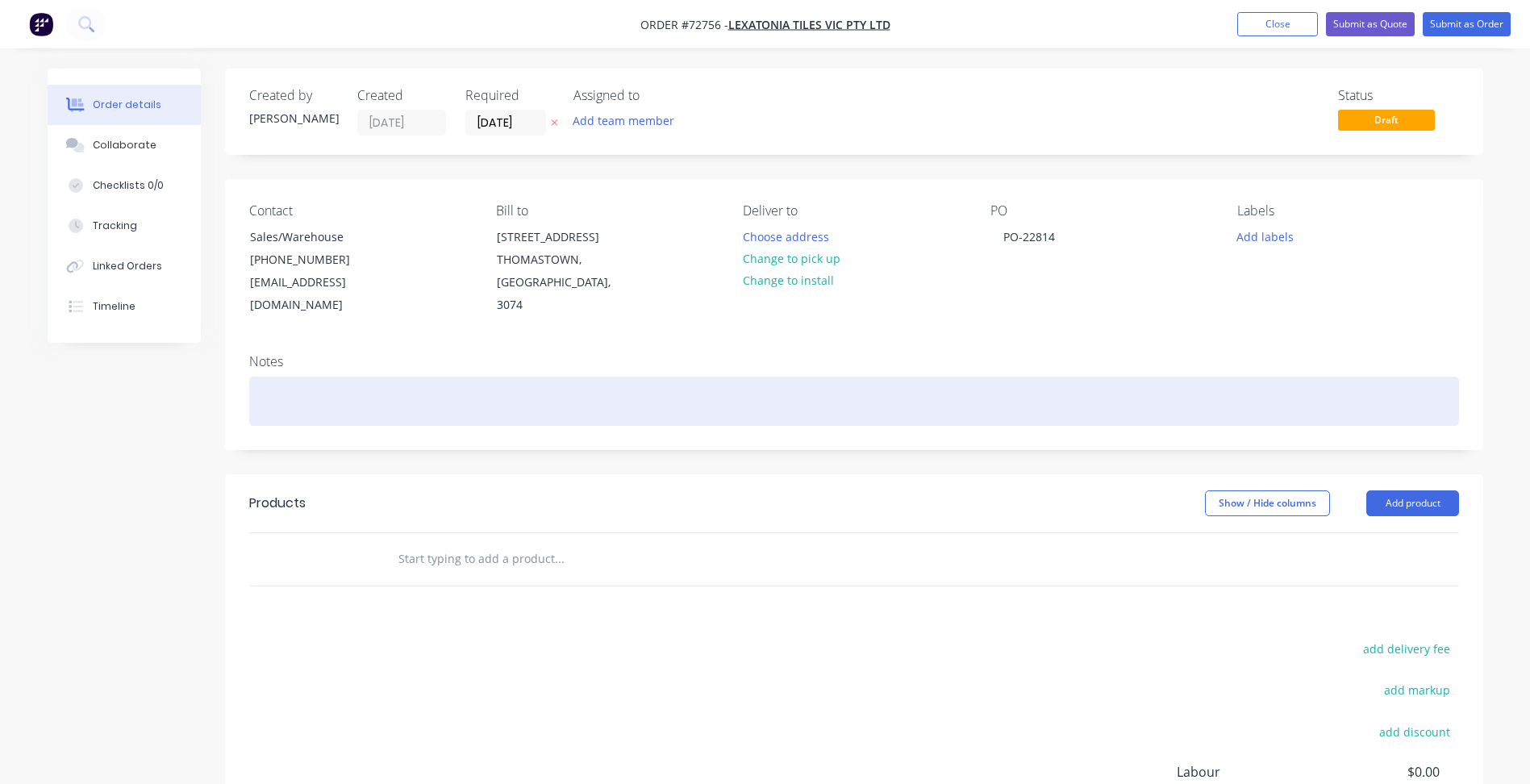
click at [699, 377] on div at bounding box center [855, 401] width 1210 height 49
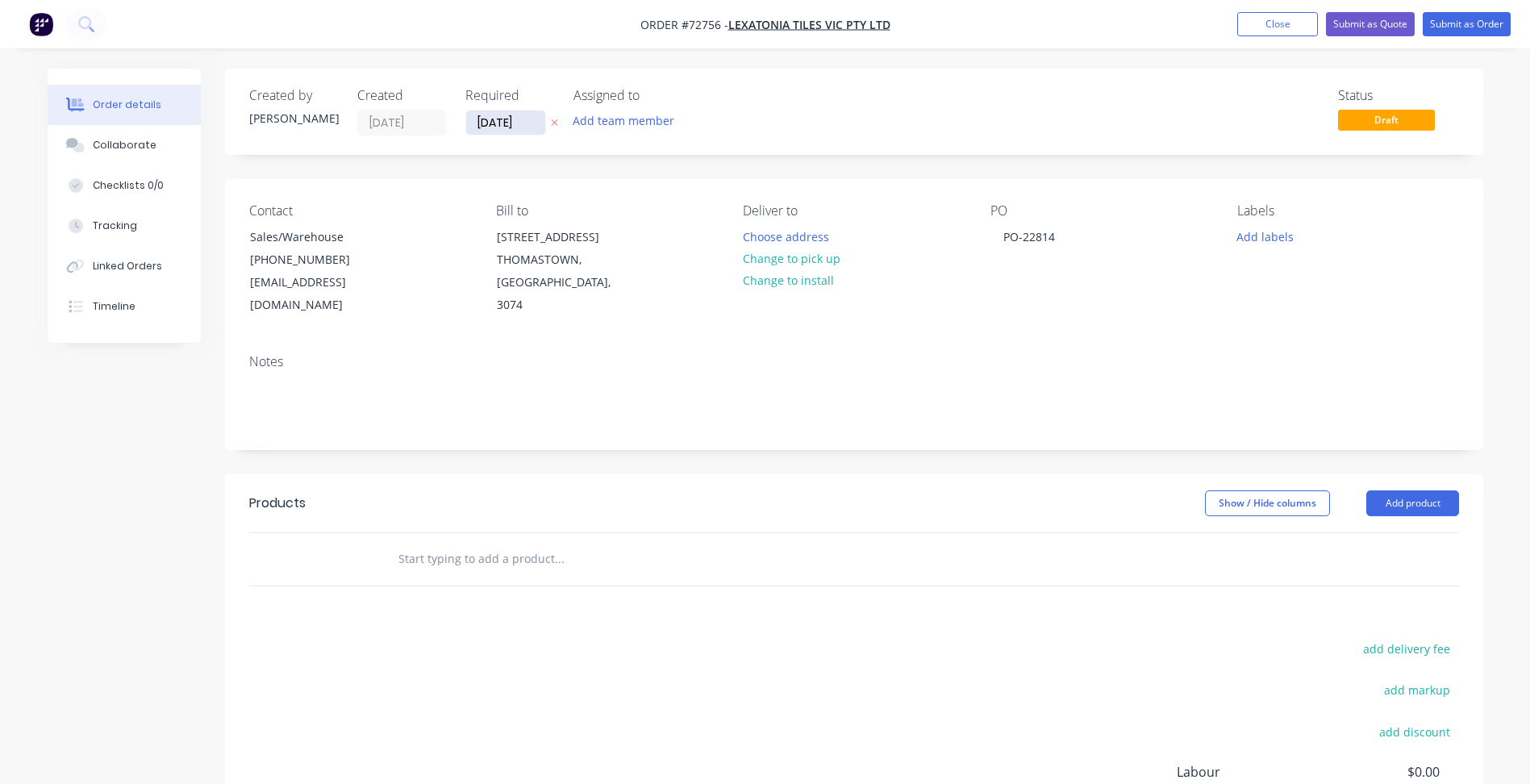
click at [496, 120] on input "[DATE]" at bounding box center [505, 122] width 79 height 25
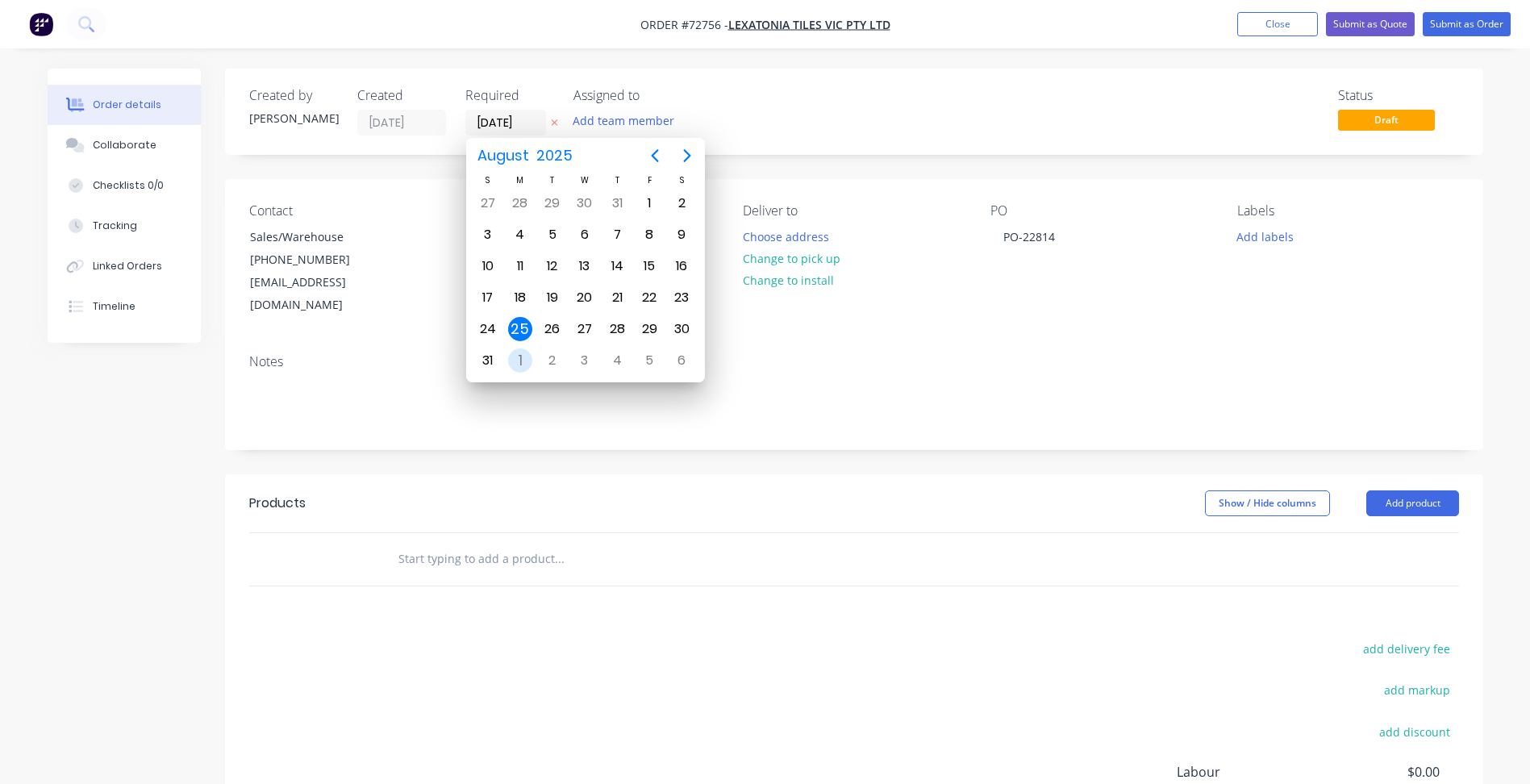
click at [517, 352] on div "1" at bounding box center [520, 361] width 25 height 25
type input "[DATE]"
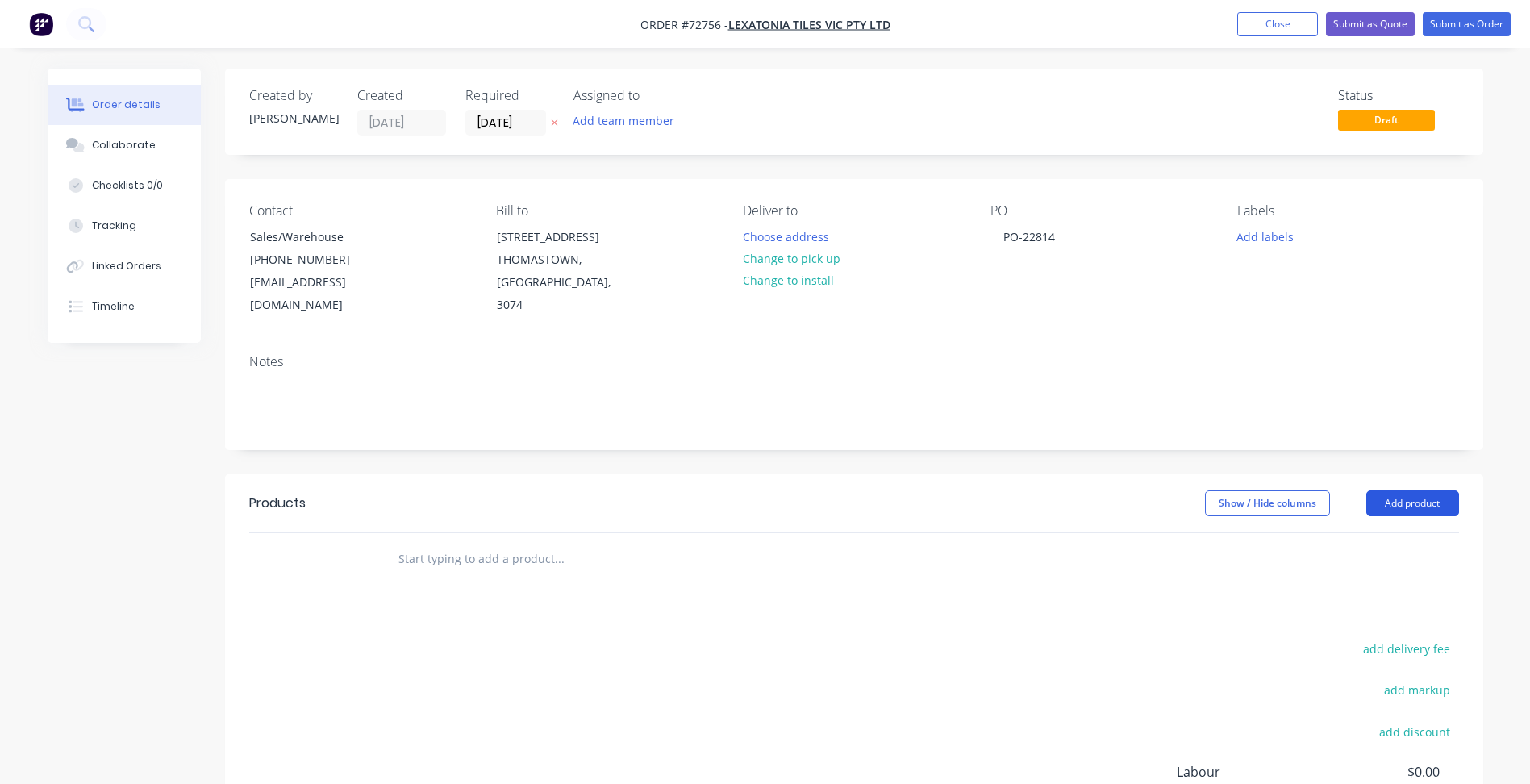
click at [1418, 490] on button "Add product" at bounding box center [1412, 503] width 92 height 25
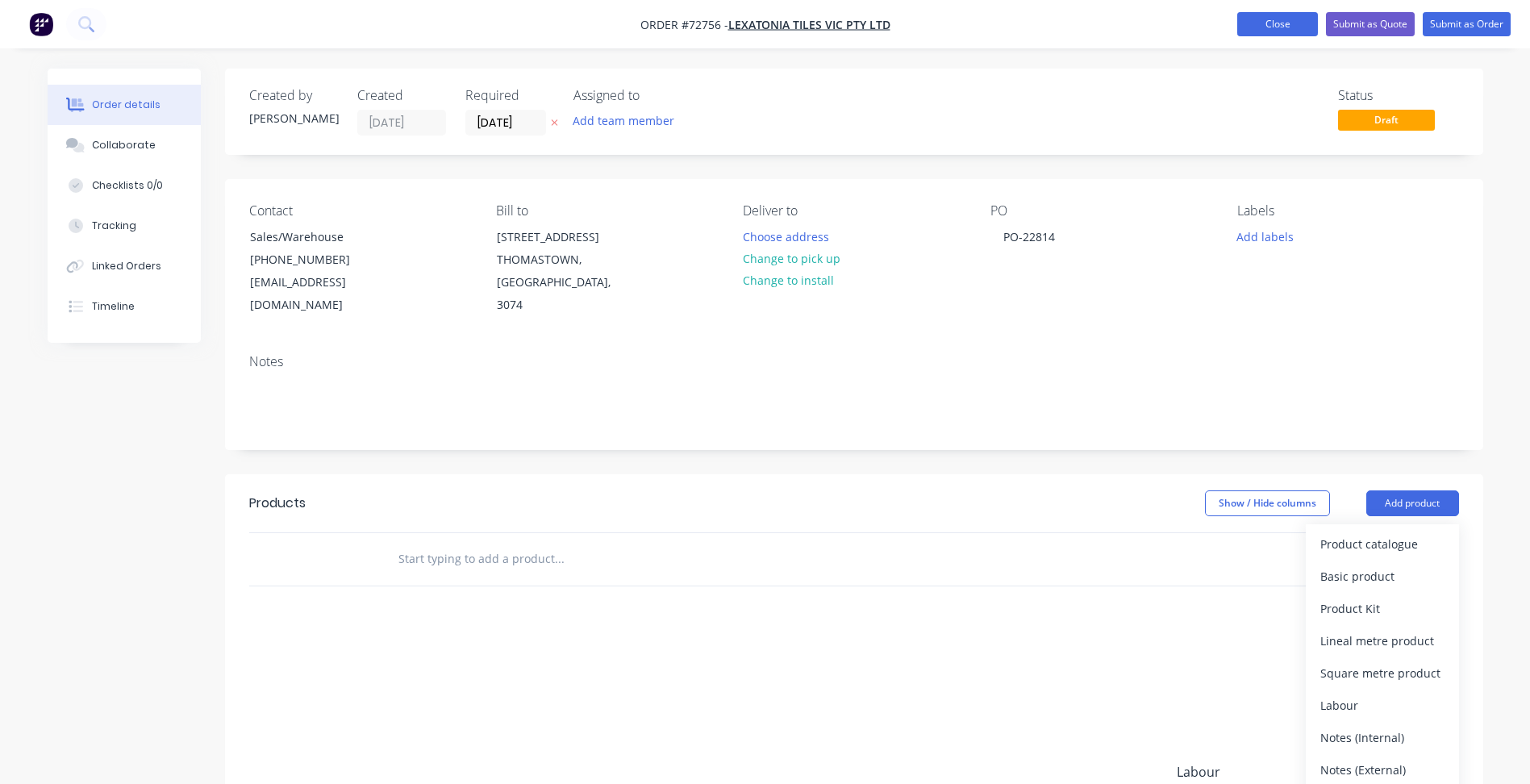
click at [1261, 25] on button "Close" at bounding box center [1277, 24] width 81 height 25
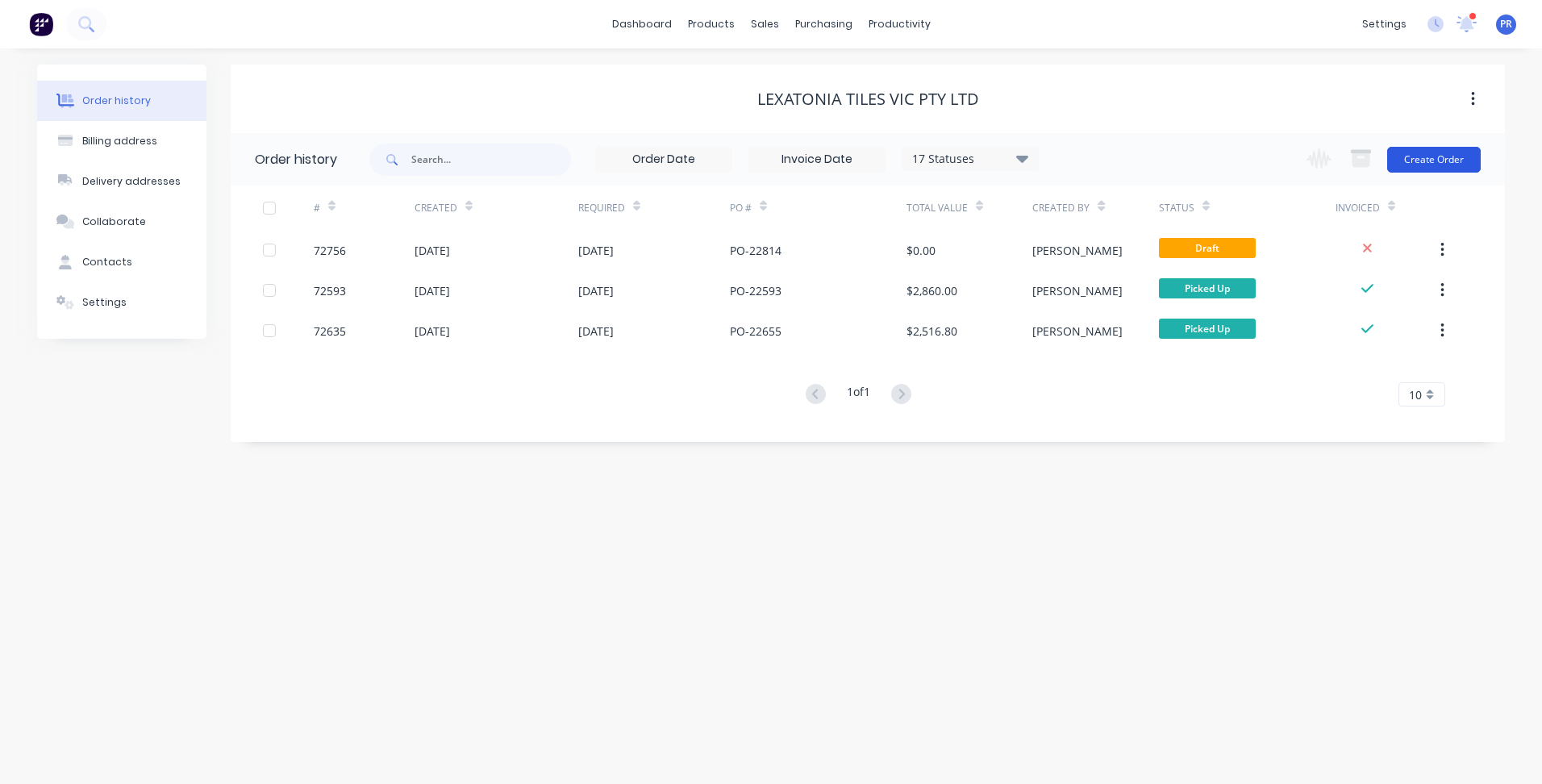
click at [1433, 171] on button "Create Order" at bounding box center [1434, 160] width 93 height 25
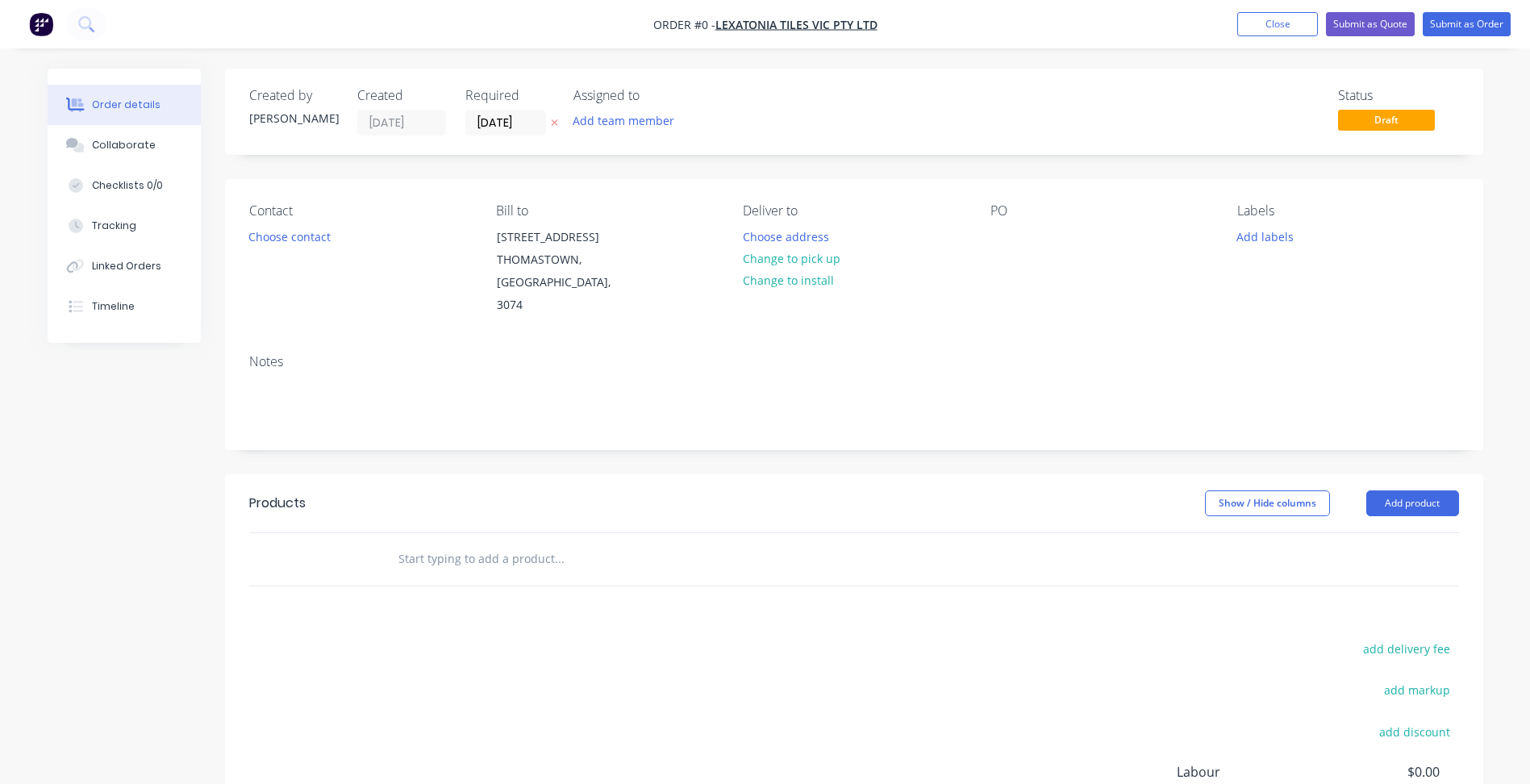
drag, startPoint x: 1258, startPoint y: 35, endPoint x: 724, endPoint y: 235, distance: 570.2
click at [1258, 33] on button "Close" at bounding box center [1277, 24] width 81 height 25
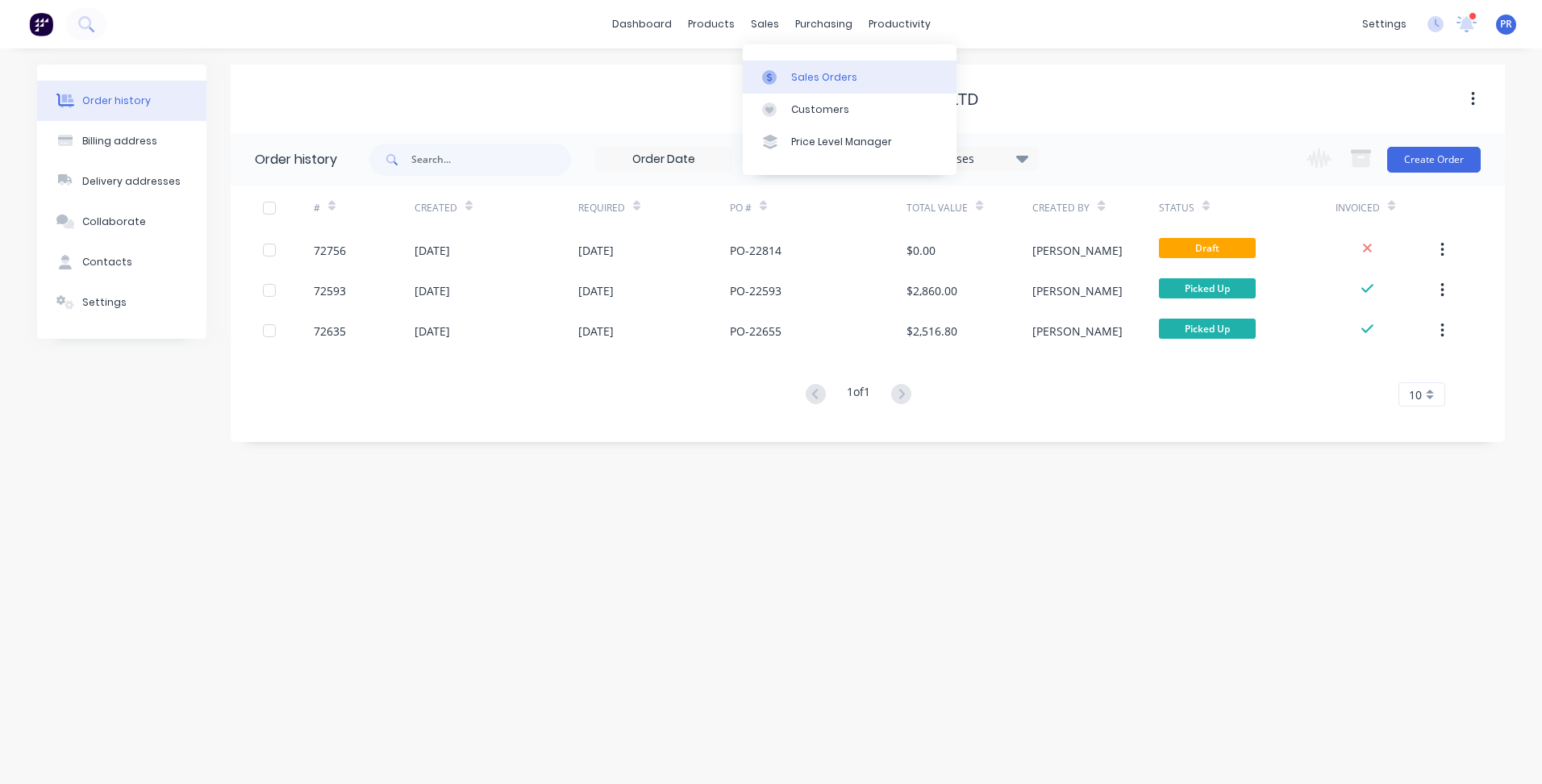
click at [791, 76] on div "Sales Orders" at bounding box center [824, 77] width 66 height 14
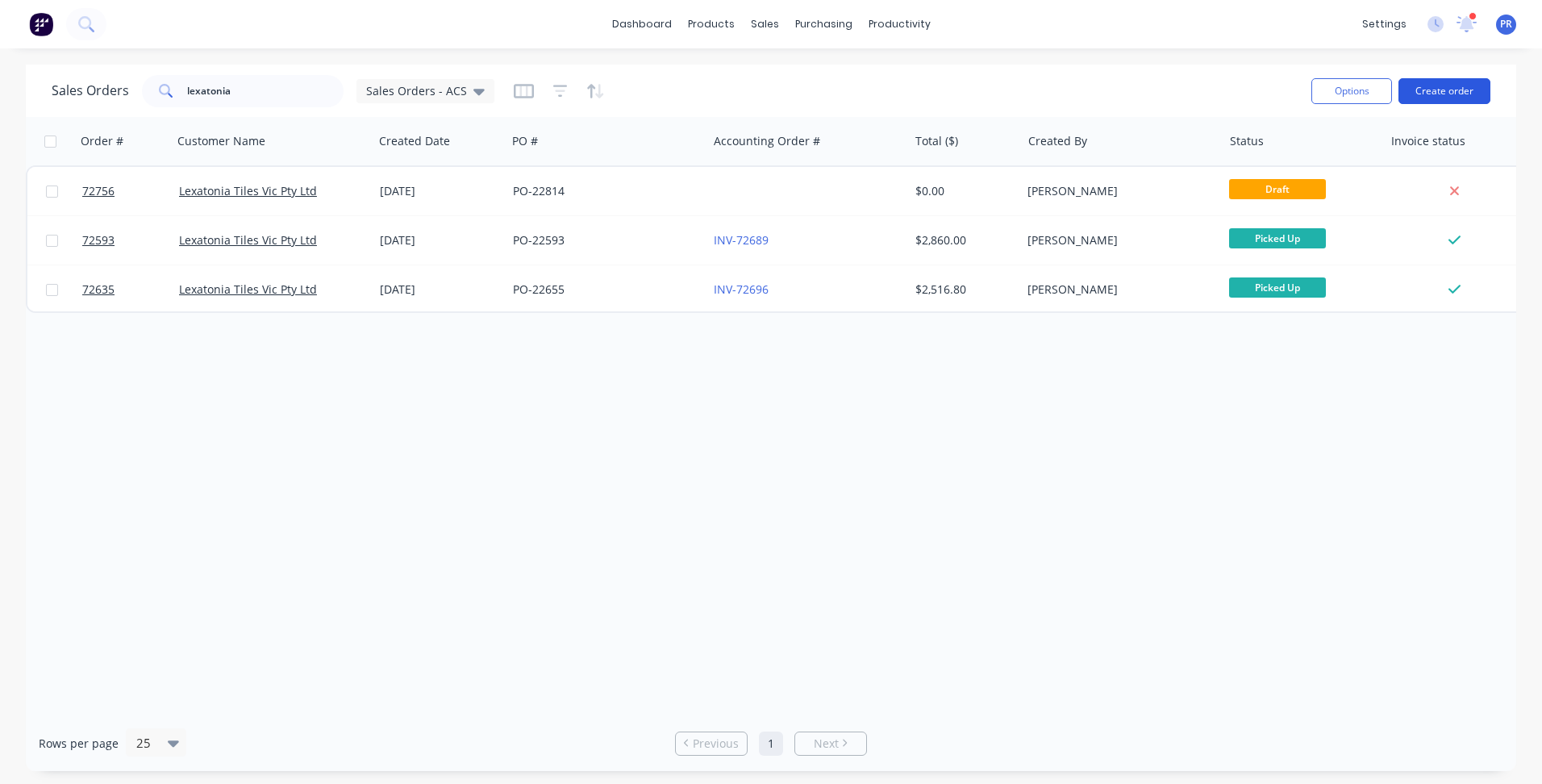
click at [1427, 91] on button "Create order" at bounding box center [1444, 91] width 92 height 25
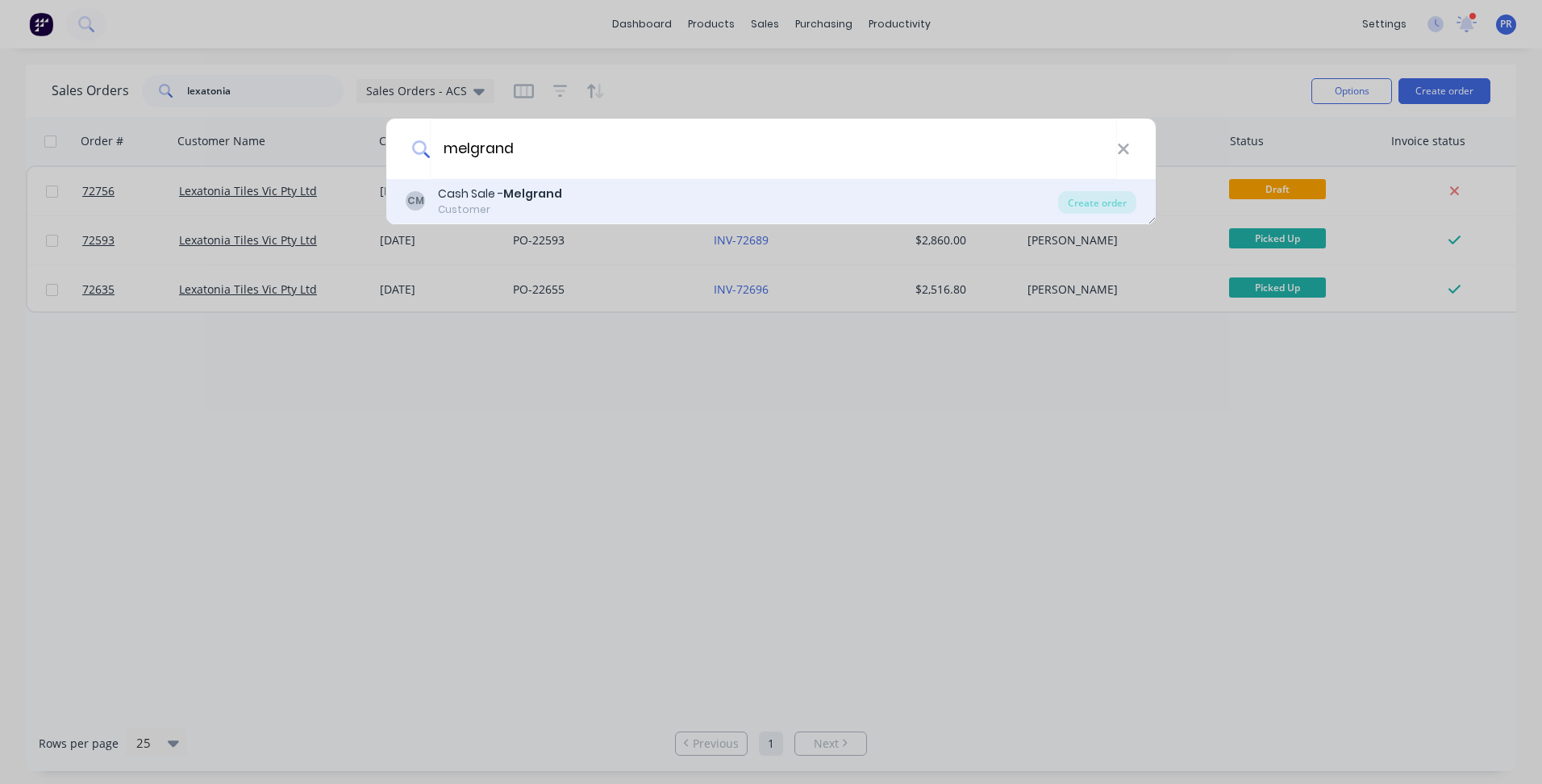
type input "melgrand"
click at [492, 203] on div "Customer" at bounding box center [500, 210] width 124 height 14
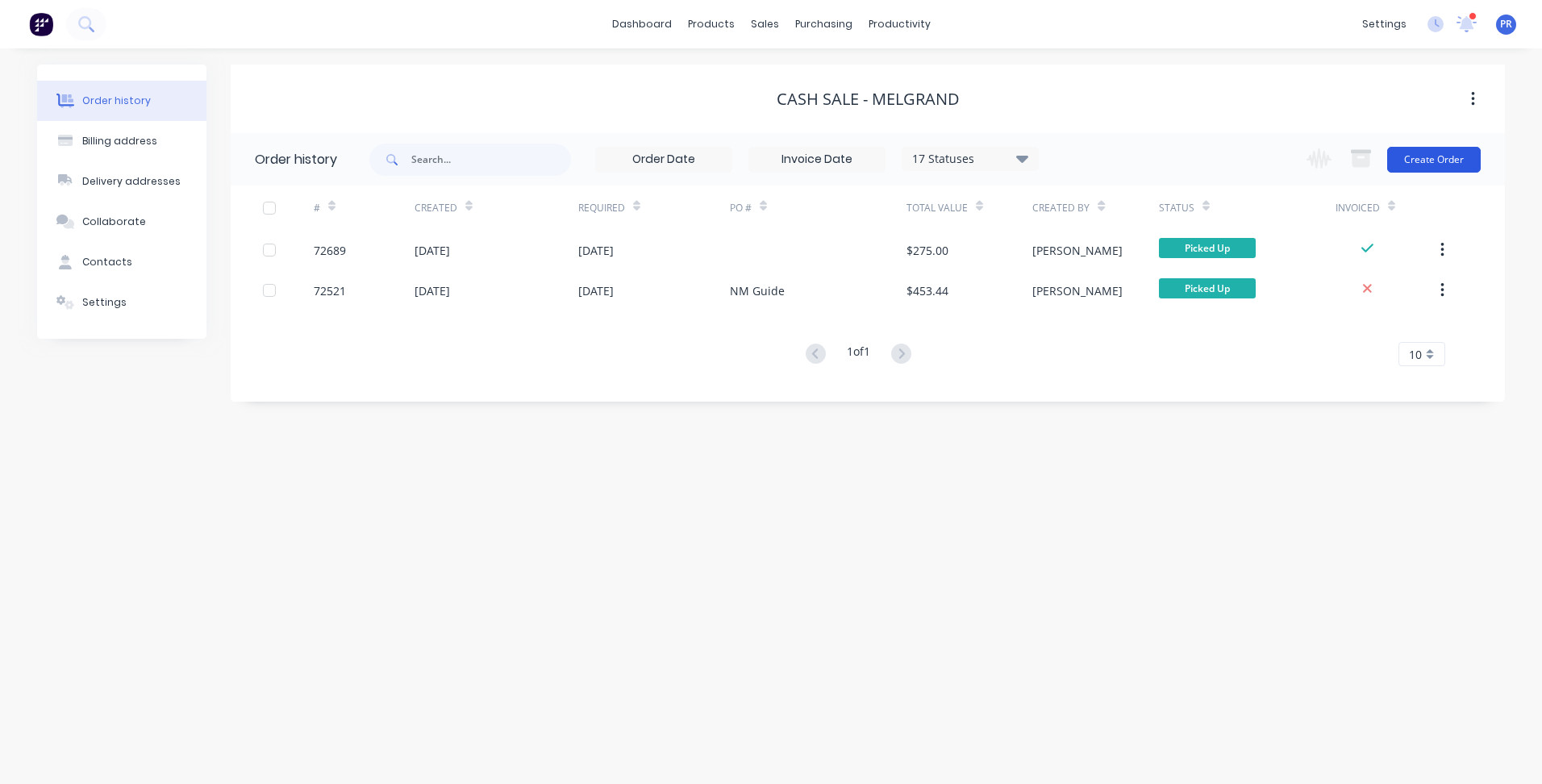
click at [1464, 162] on button "Create Order" at bounding box center [1434, 160] width 93 height 25
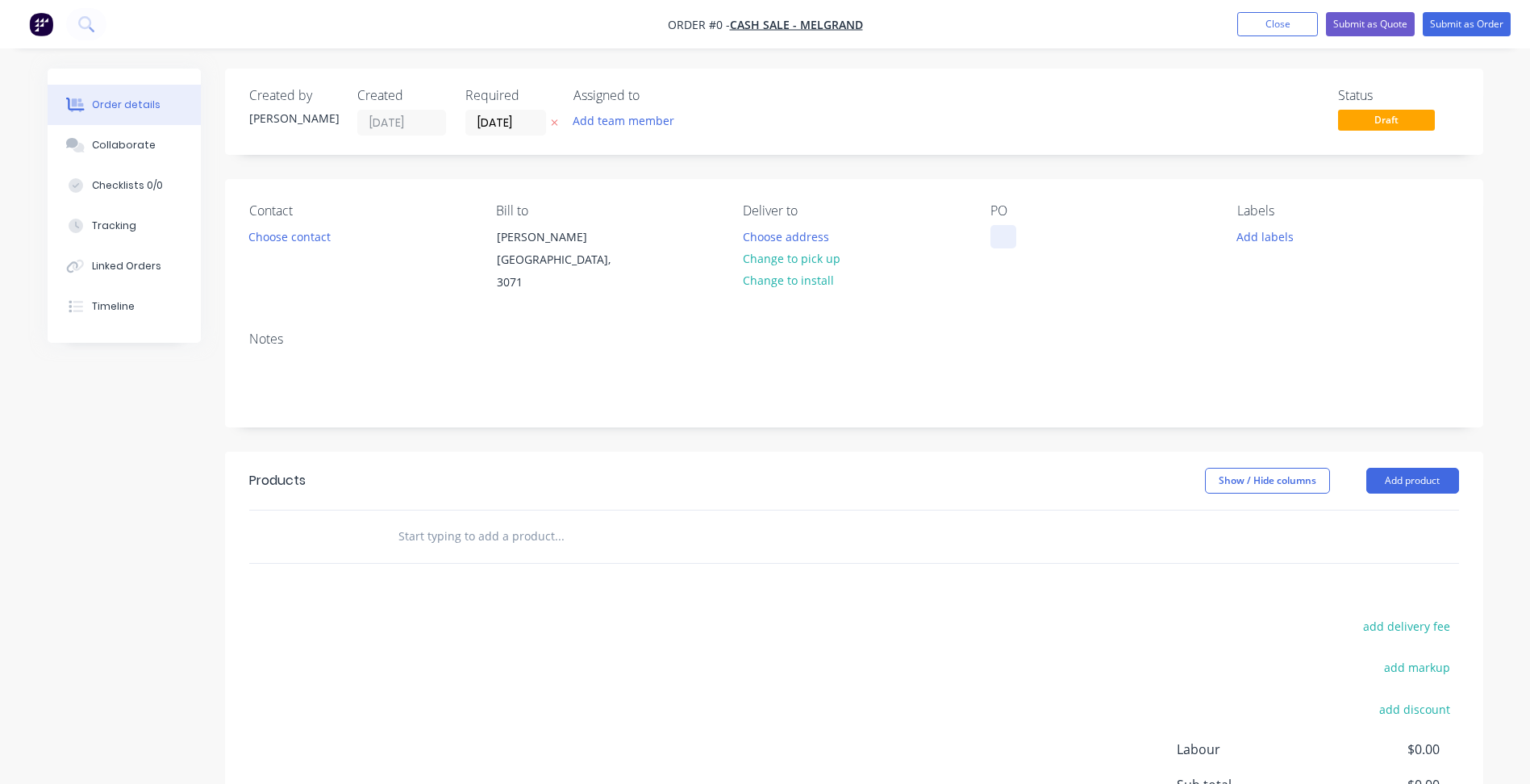
click at [1001, 227] on div at bounding box center [1003, 237] width 25 height 24
paste div
click at [813, 256] on div "Order details Collaborate Checklists 0/0 Tracking Linked Orders Timeline Order …" at bounding box center [765, 522] width 1468 height 906
click at [293, 238] on button "Choose contact" at bounding box center [289, 236] width 99 height 22
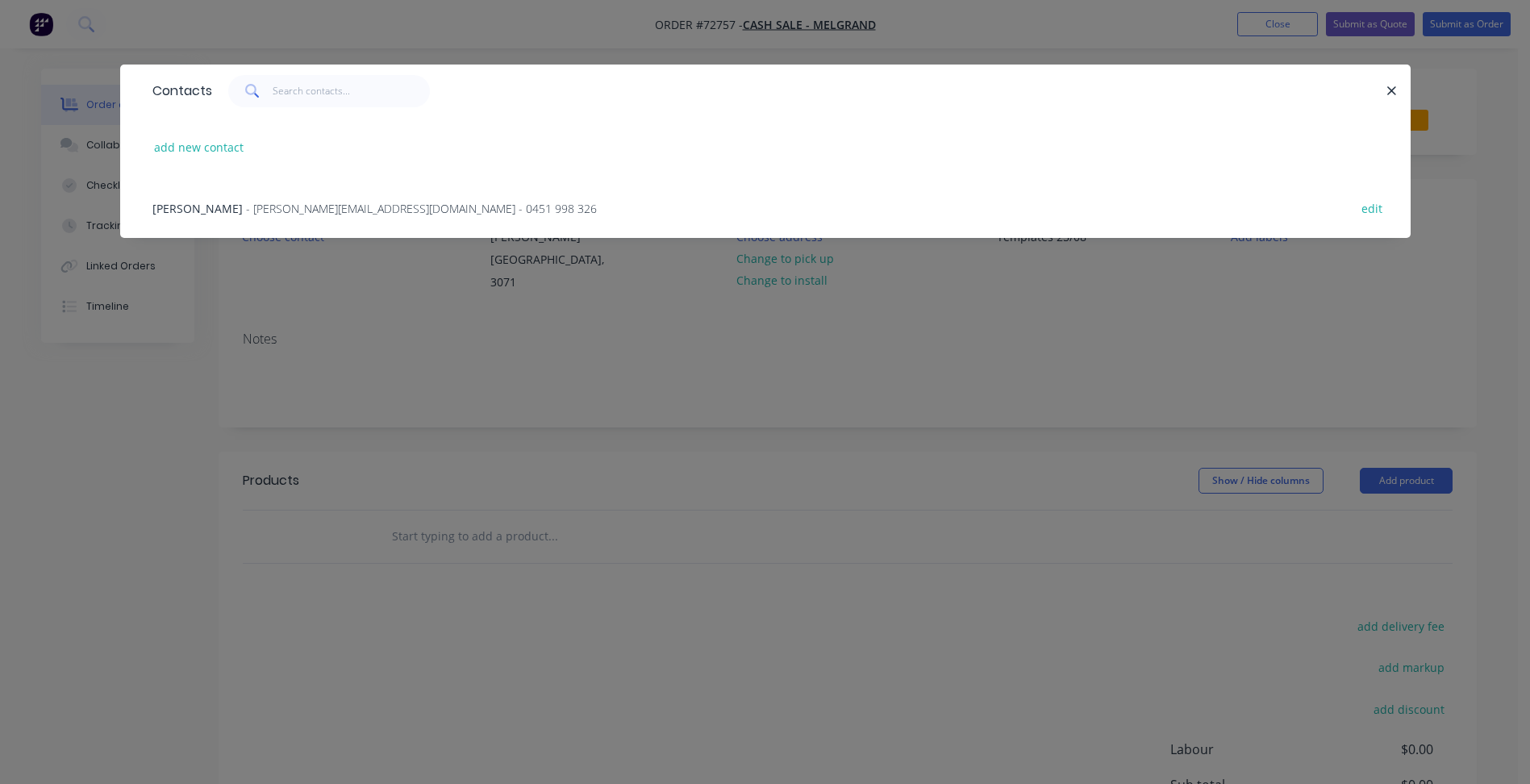
click at [227, 212] on span "[PERSON_NAME]" at bounding box center [198, 209] width 90 height 15
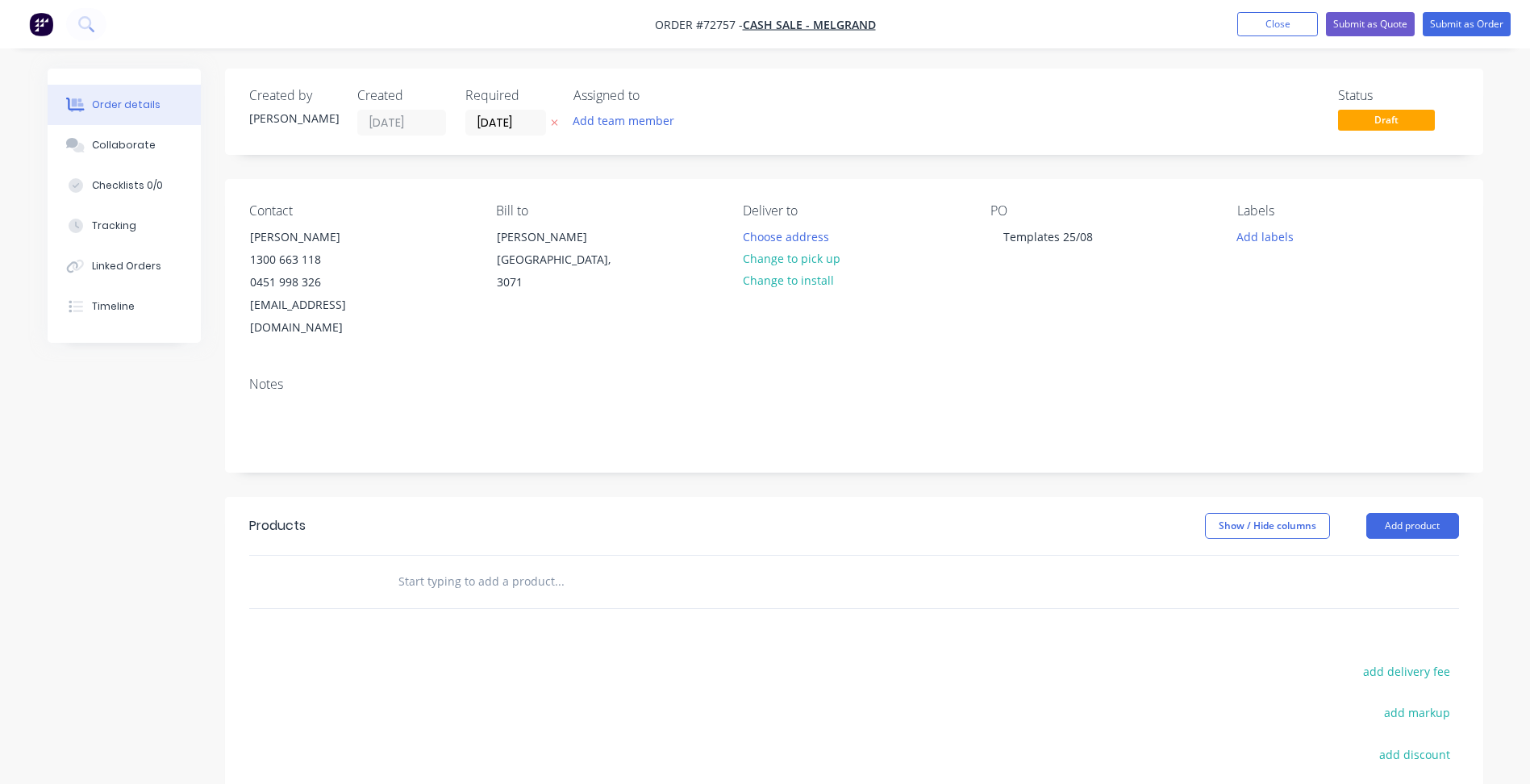
drag, startPoint x: 496, startPoint y: 129, endPoint x: 502, endPoint y: 143, distance: 15.2
click at [496, 129] on input "[DATE]" at bounding box center [505, 122] width 79 height 25
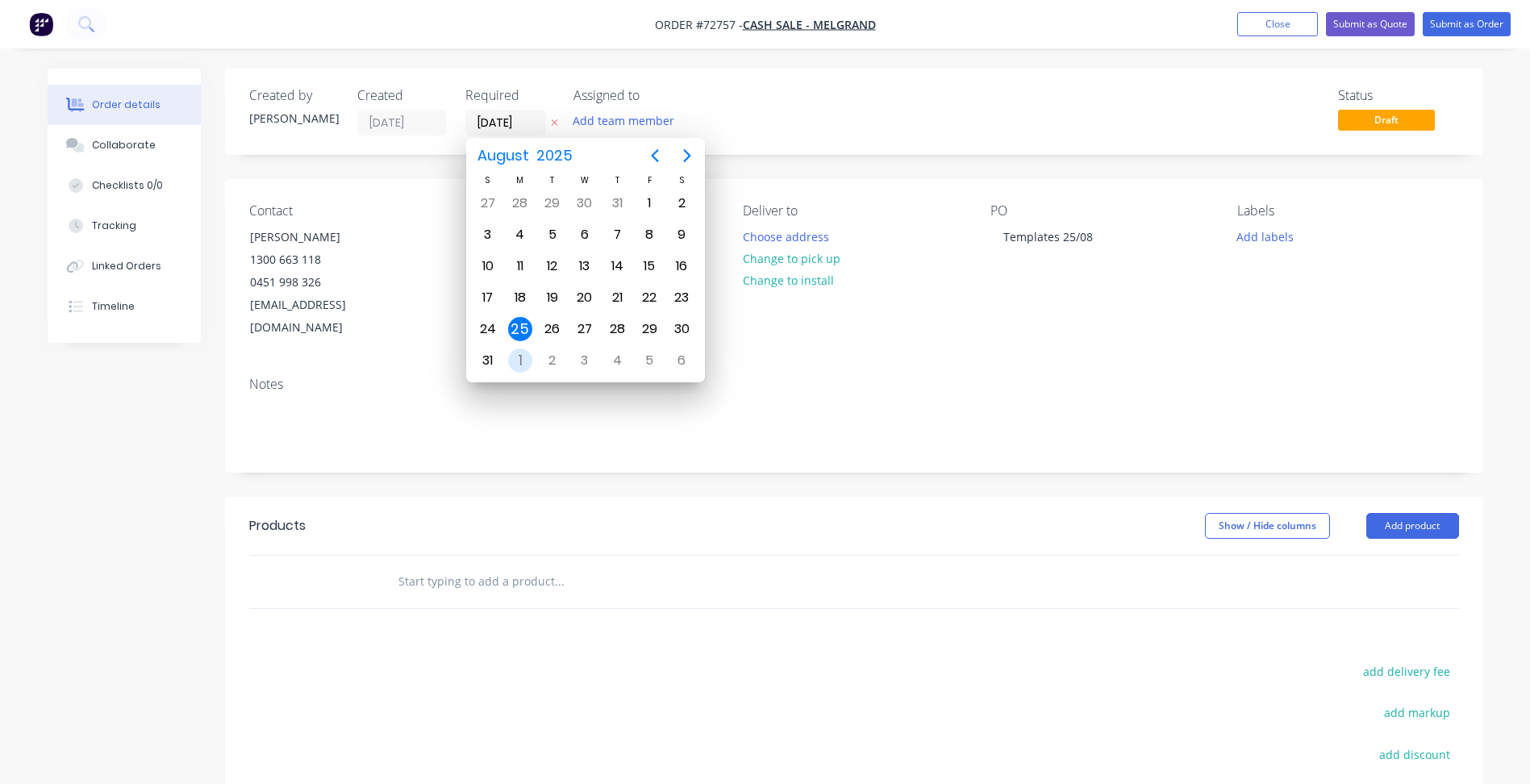
click at [524, 358] on div "1" at bounding box center [520, 361] width 25 height 25
type input "[DATE]"
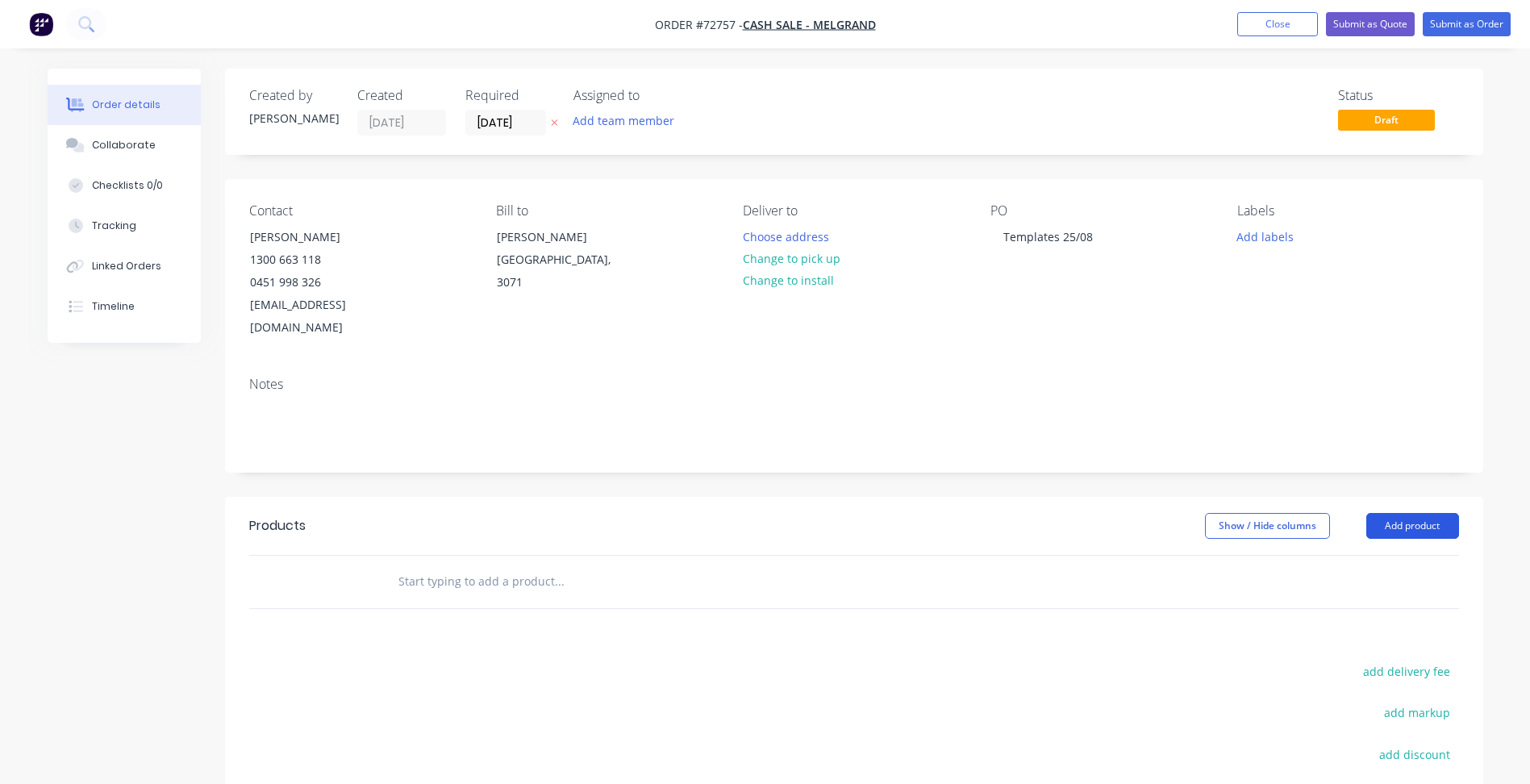
click at [1394, 513] on button "Add product" at bounding box center [1412, 526] width 92 height 25
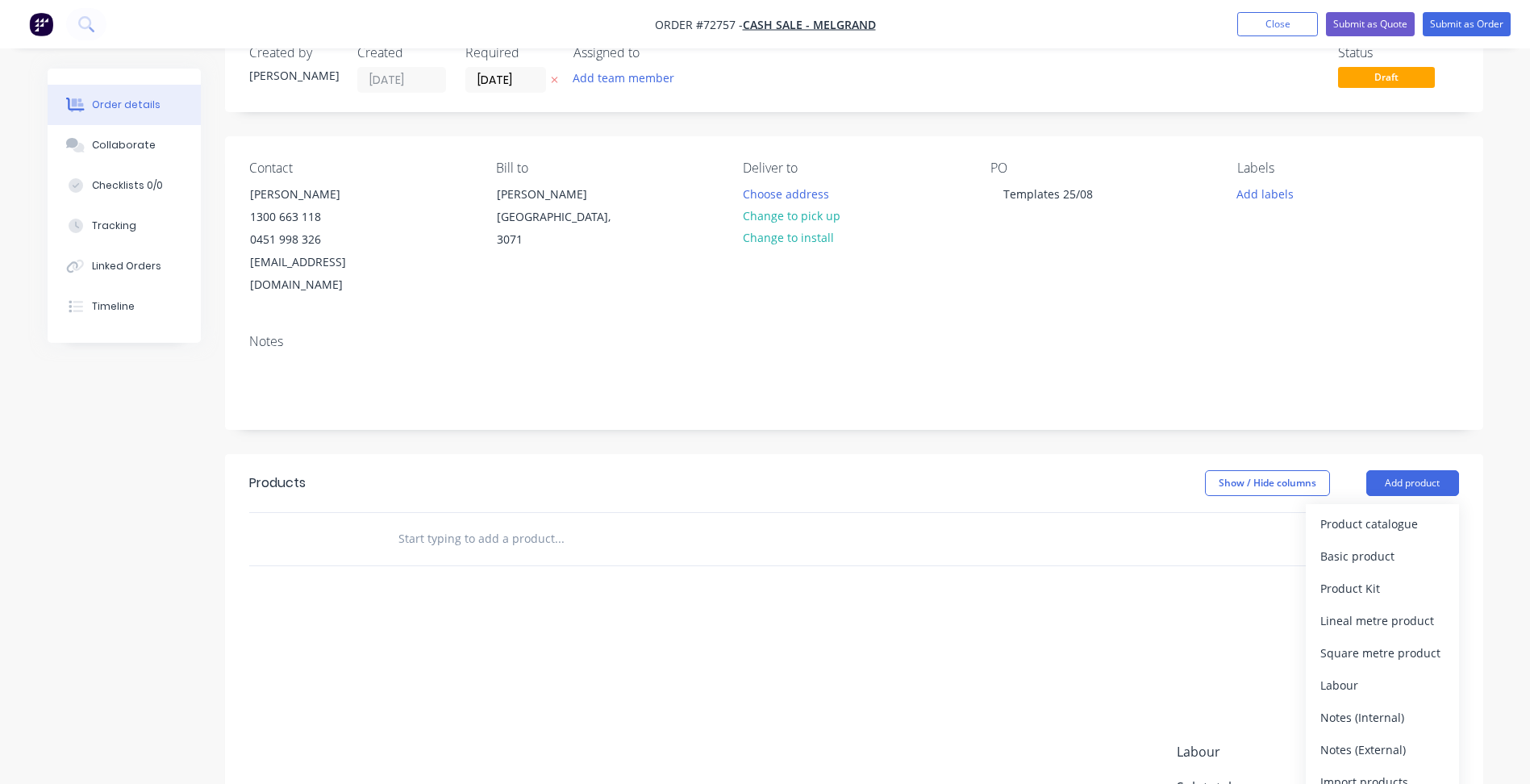
scroll to position [81, 0]
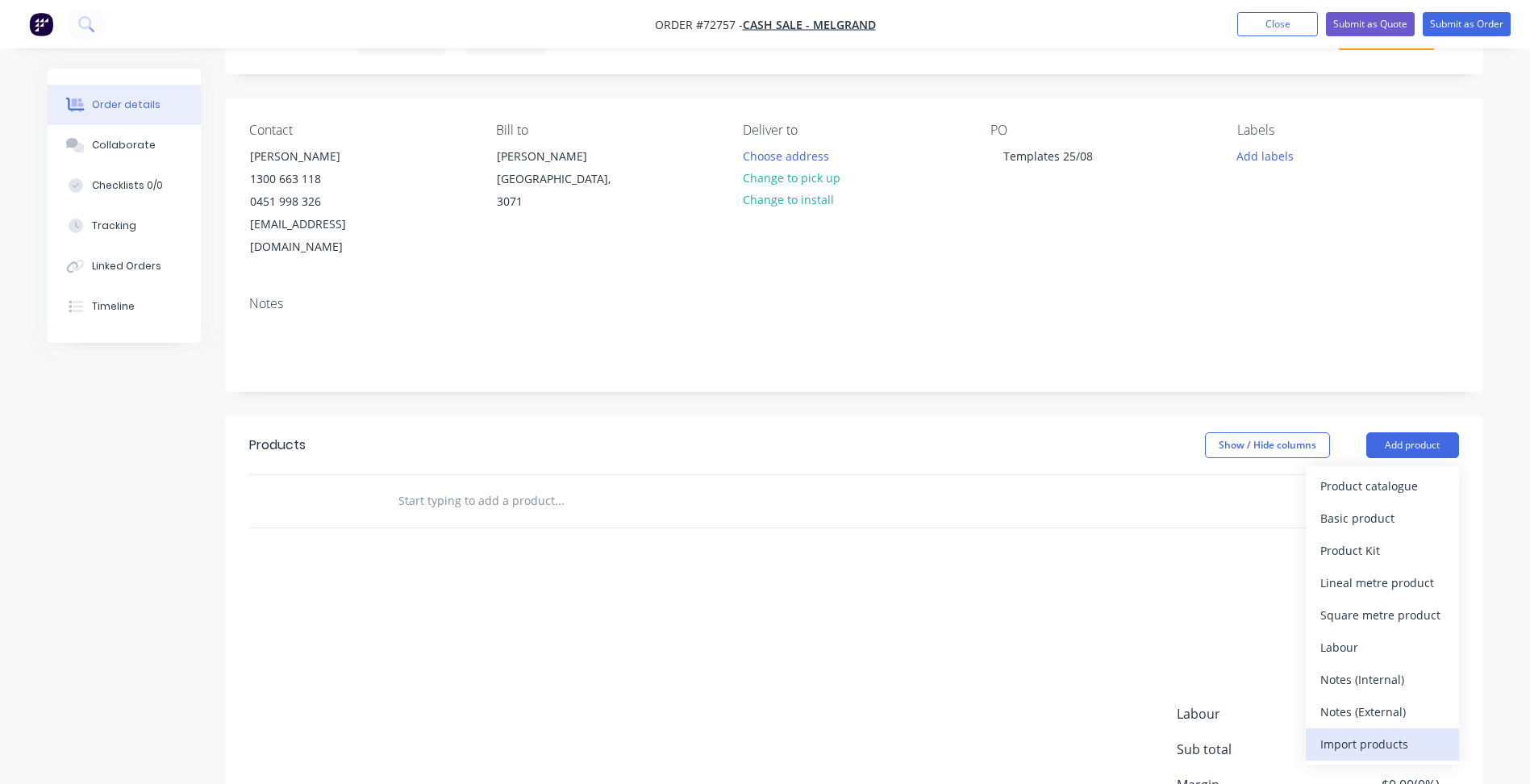
click at [1358, 732] on div "Import products" at bounding box center [1382, 744] width 124 height 24
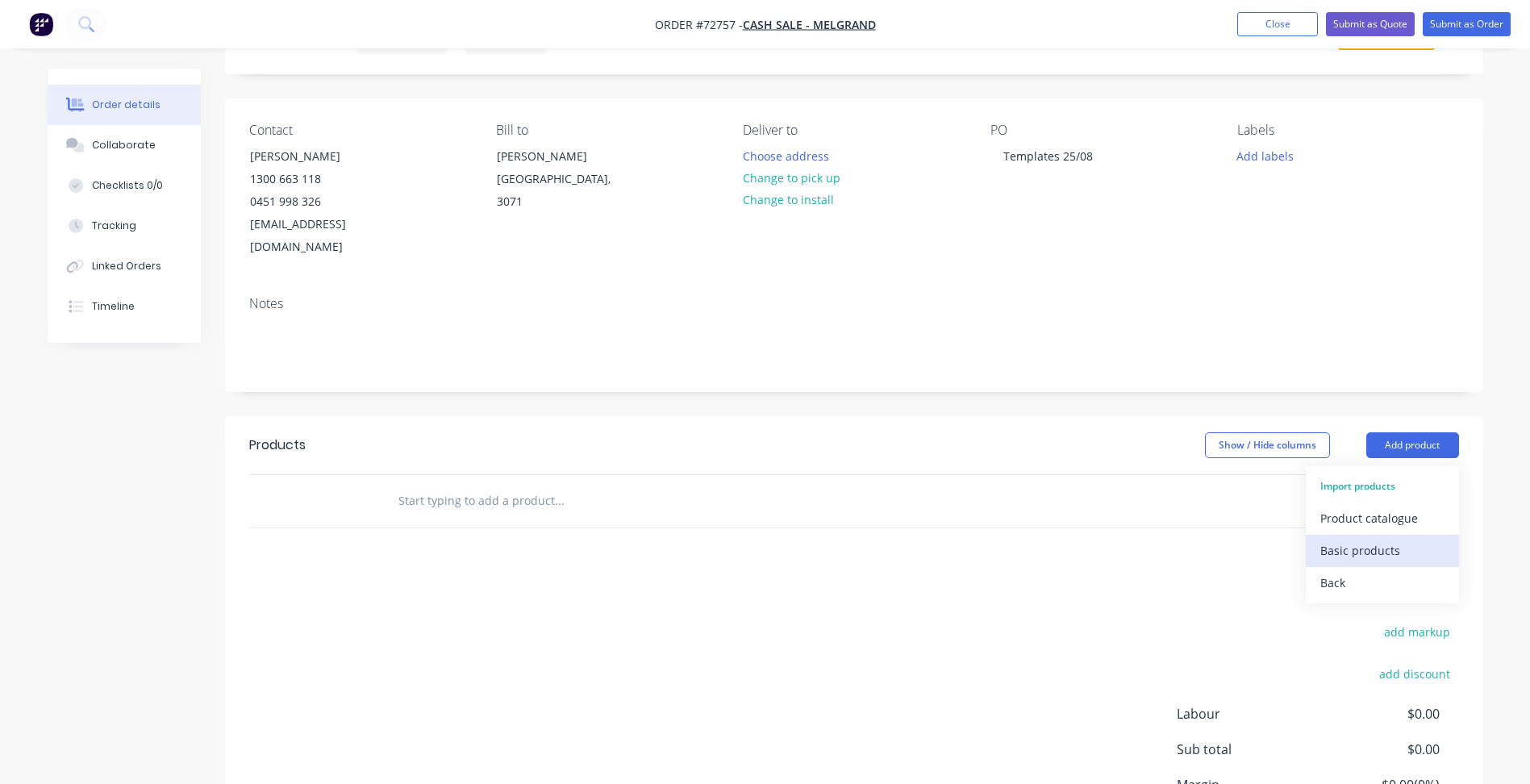
click at [1368, 539] on div "Basic products" at bounding box center [1382, 551] width 124 height 24
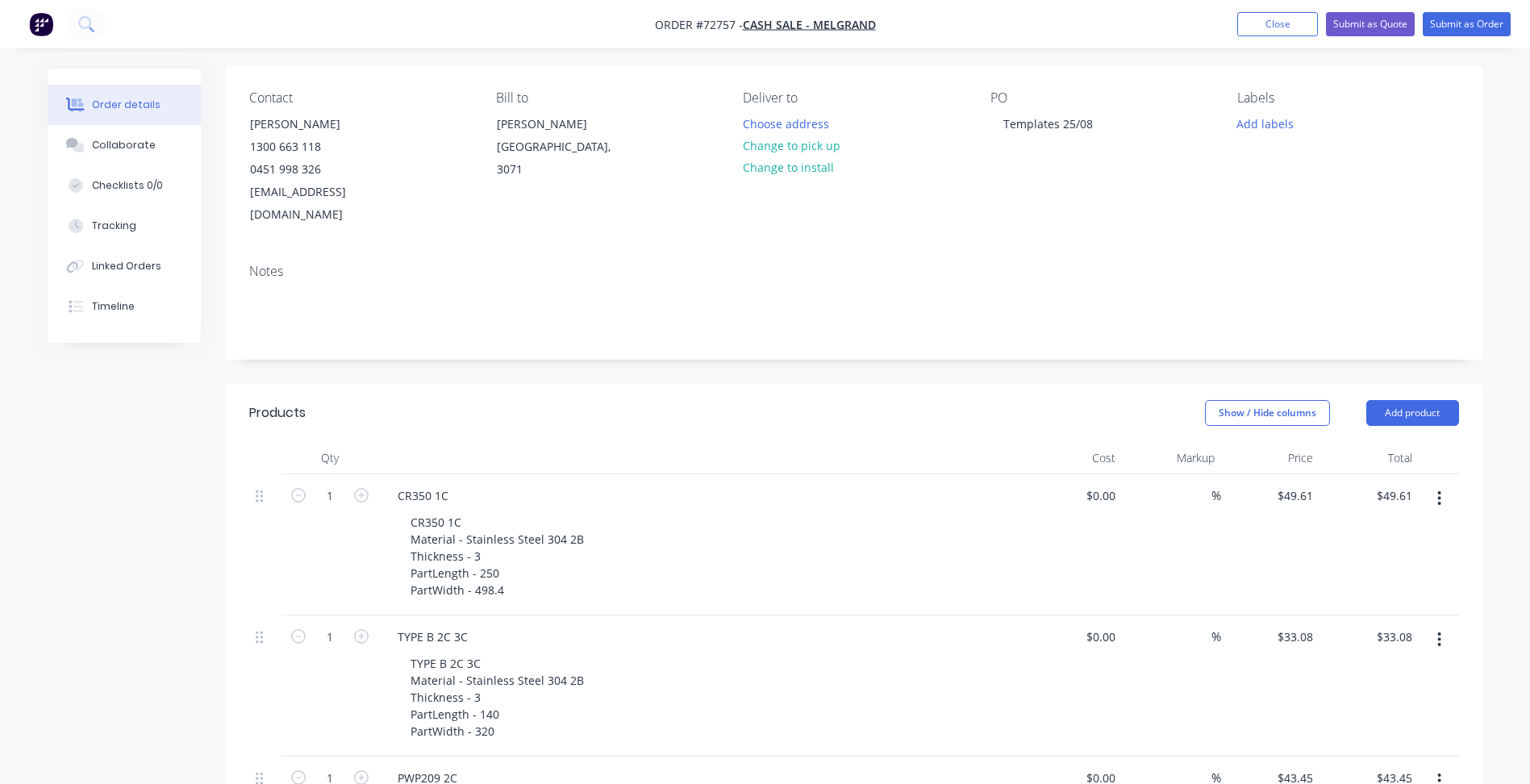
scroll to position [0, 0]
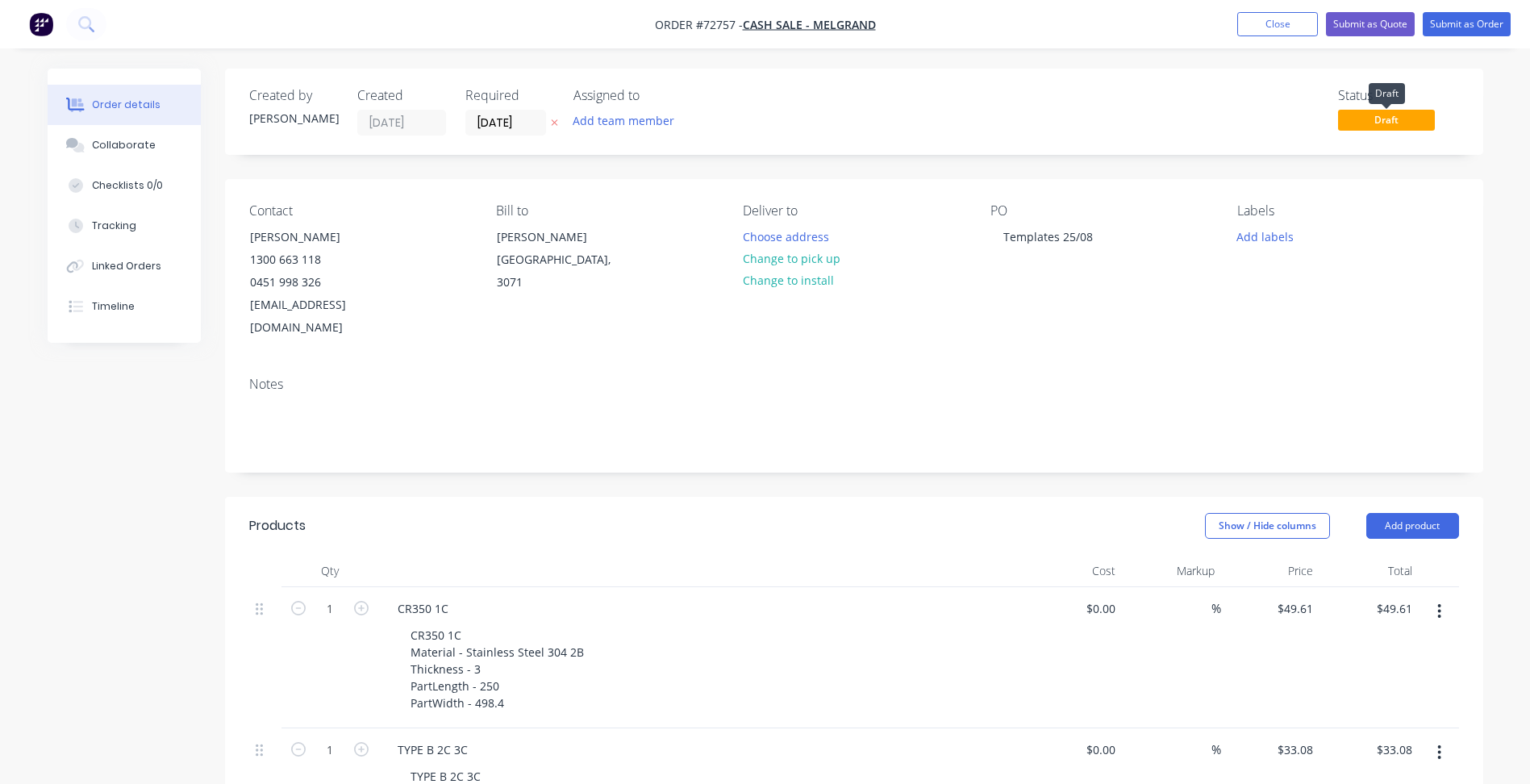
click at [1375, 124] on span "Draft" at bounding box center [1387, 120] width 97 height 20
click at [1460, 29] on button "Submit as Order" at bounding box center [1467, 24] width 88 height 25
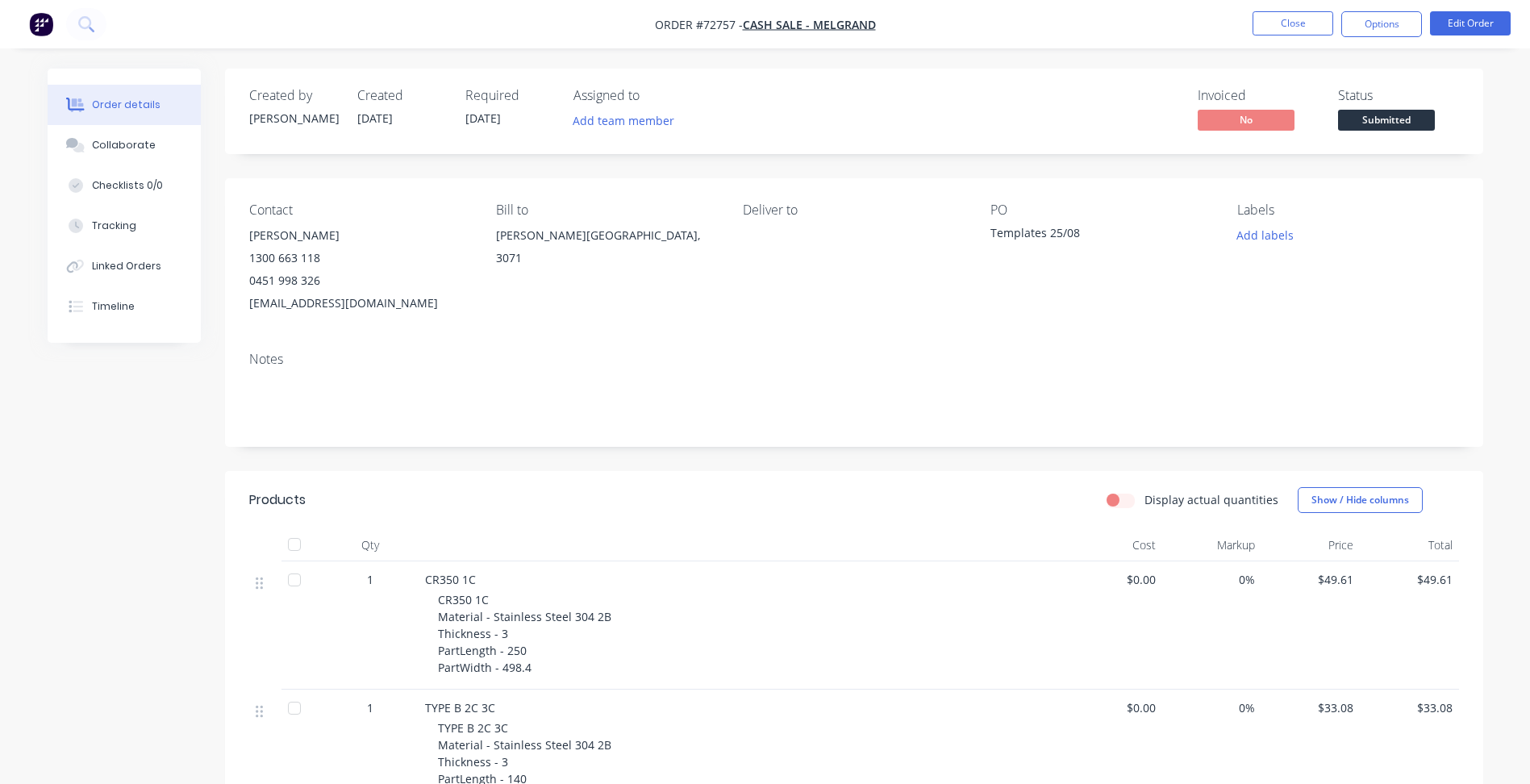
click at [1364, 123] on span "Submitted" at bounding box center [1387, 120] width 97 height 20
click at [1304, 31] on button "Close" at bounding box center [1292, 23] width 81 height 25
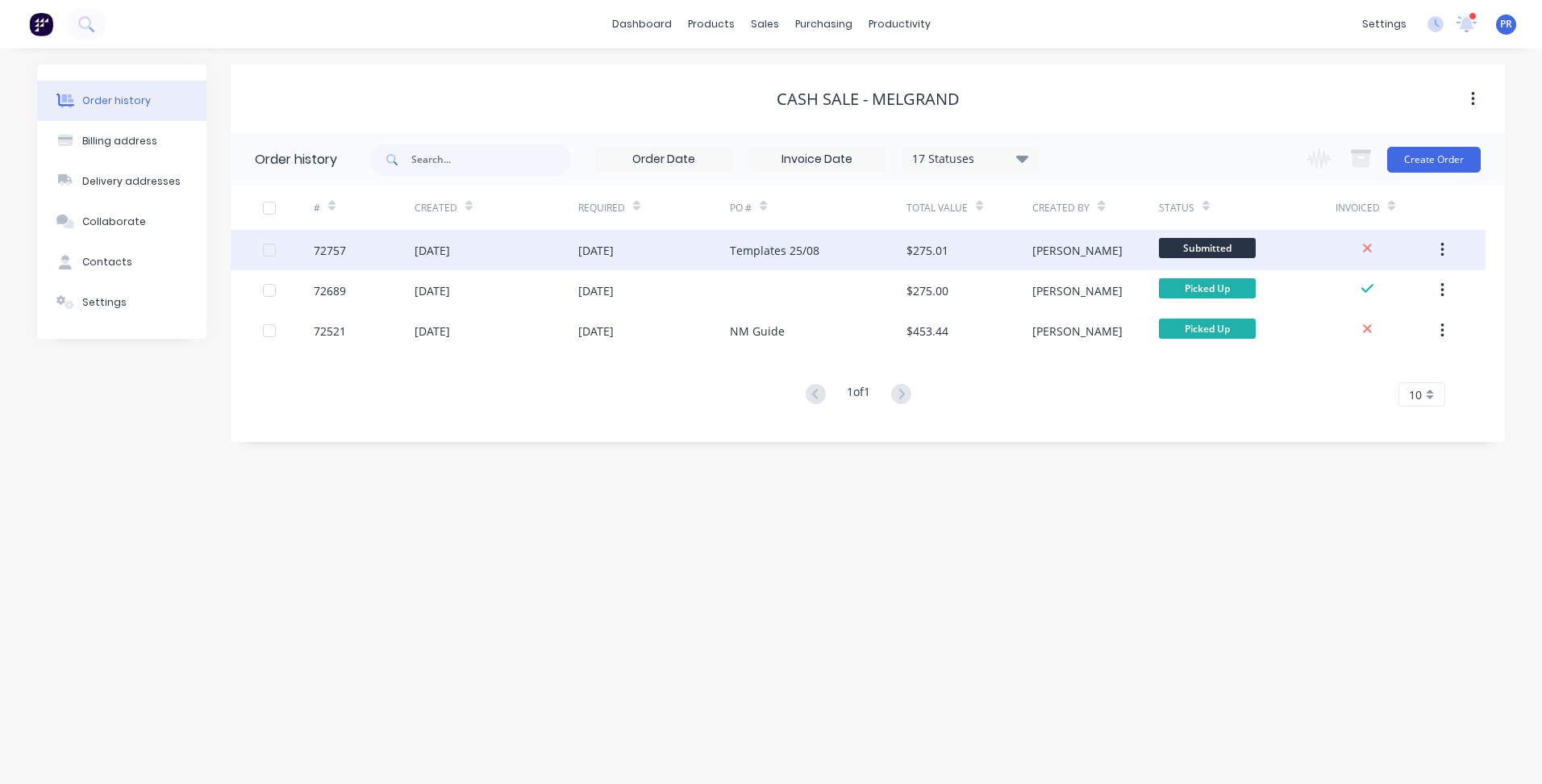
click at [1208, 232] on span at bounding box center [1208, 235] width 10 height 5
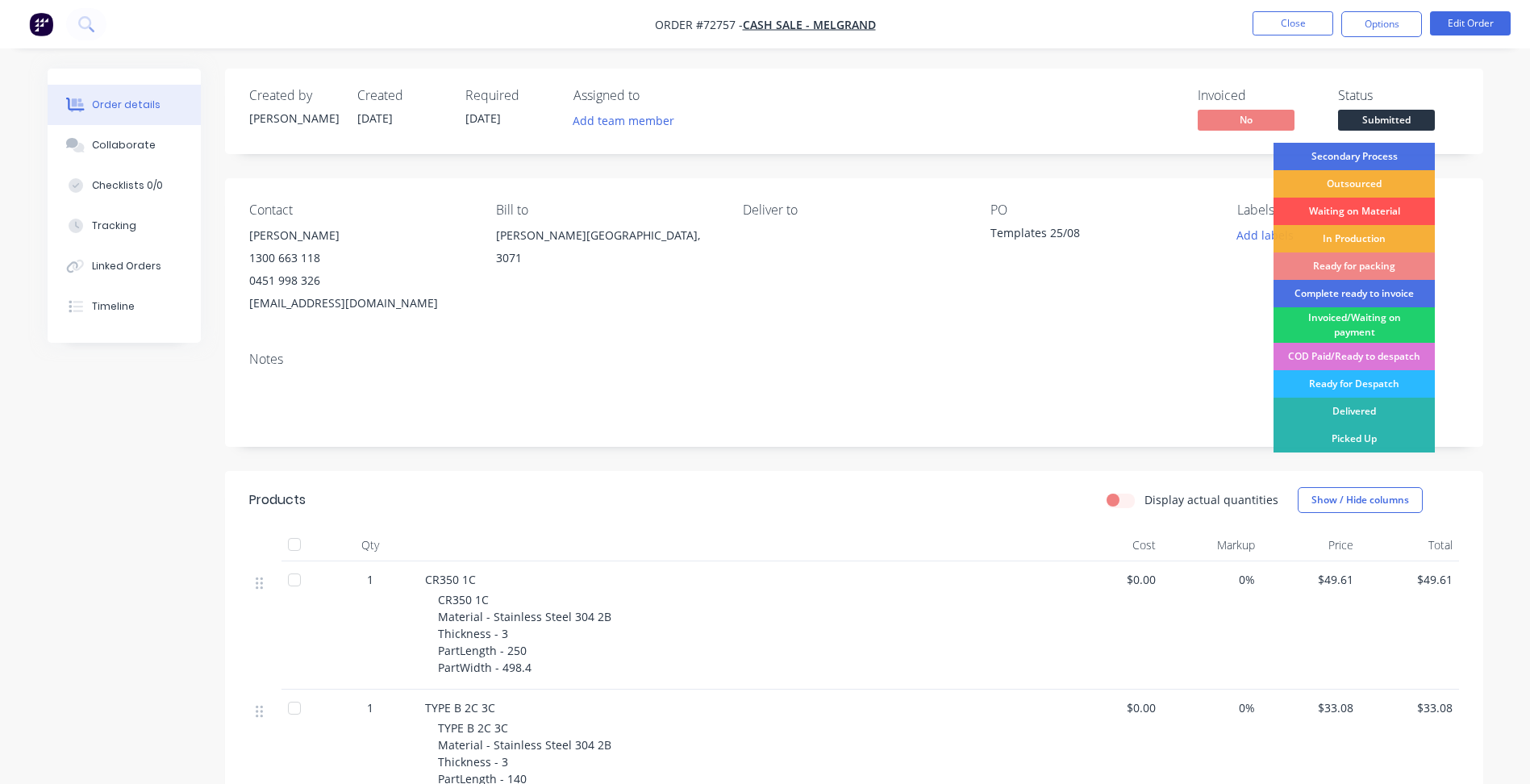
click at [1393, 122] on span "Submitted" at bounding box center [1387, 120] width 97 height 20
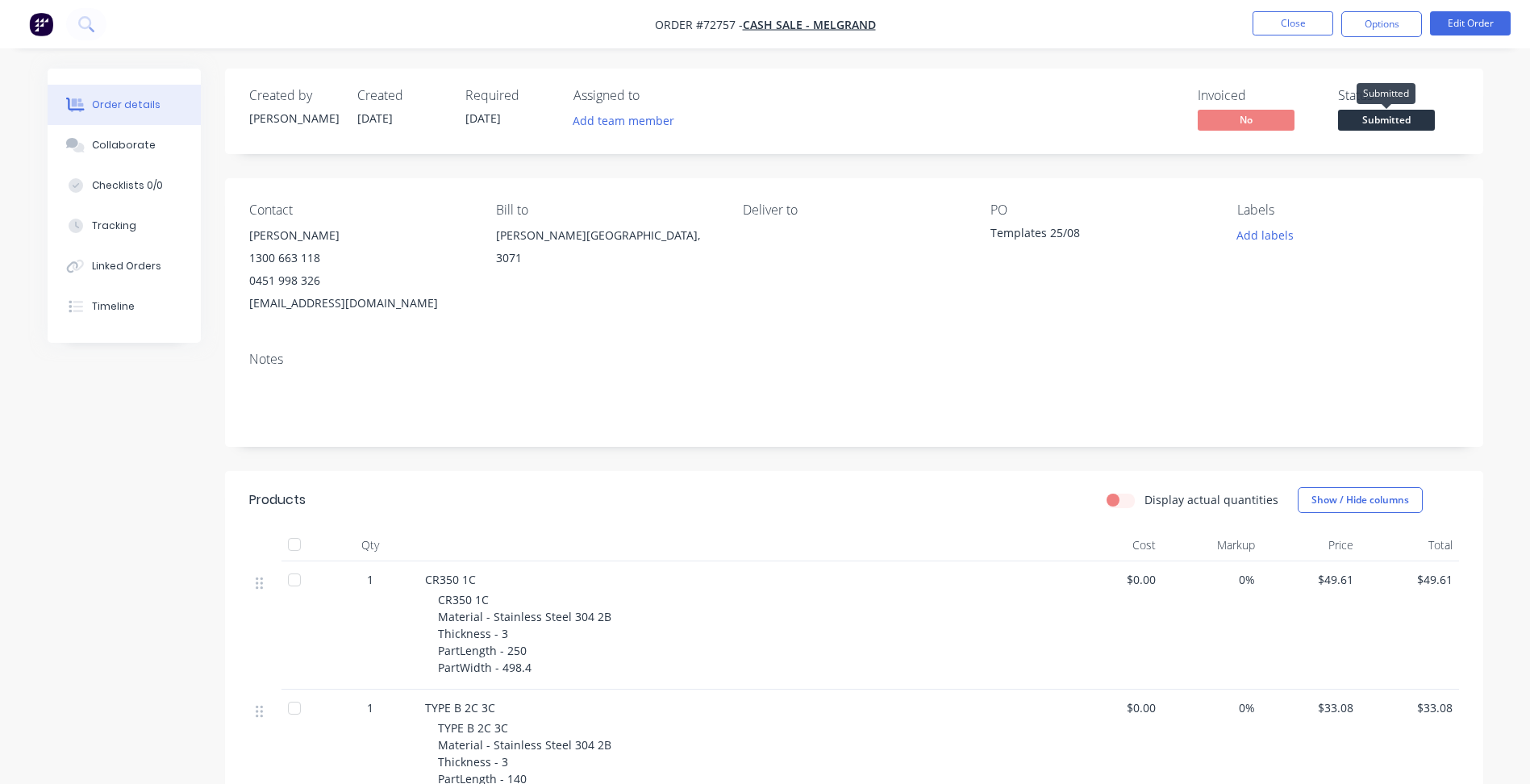
click at [1392, 122] on span "Submitted" at bounding box center [1387, 120] width 97 height 20
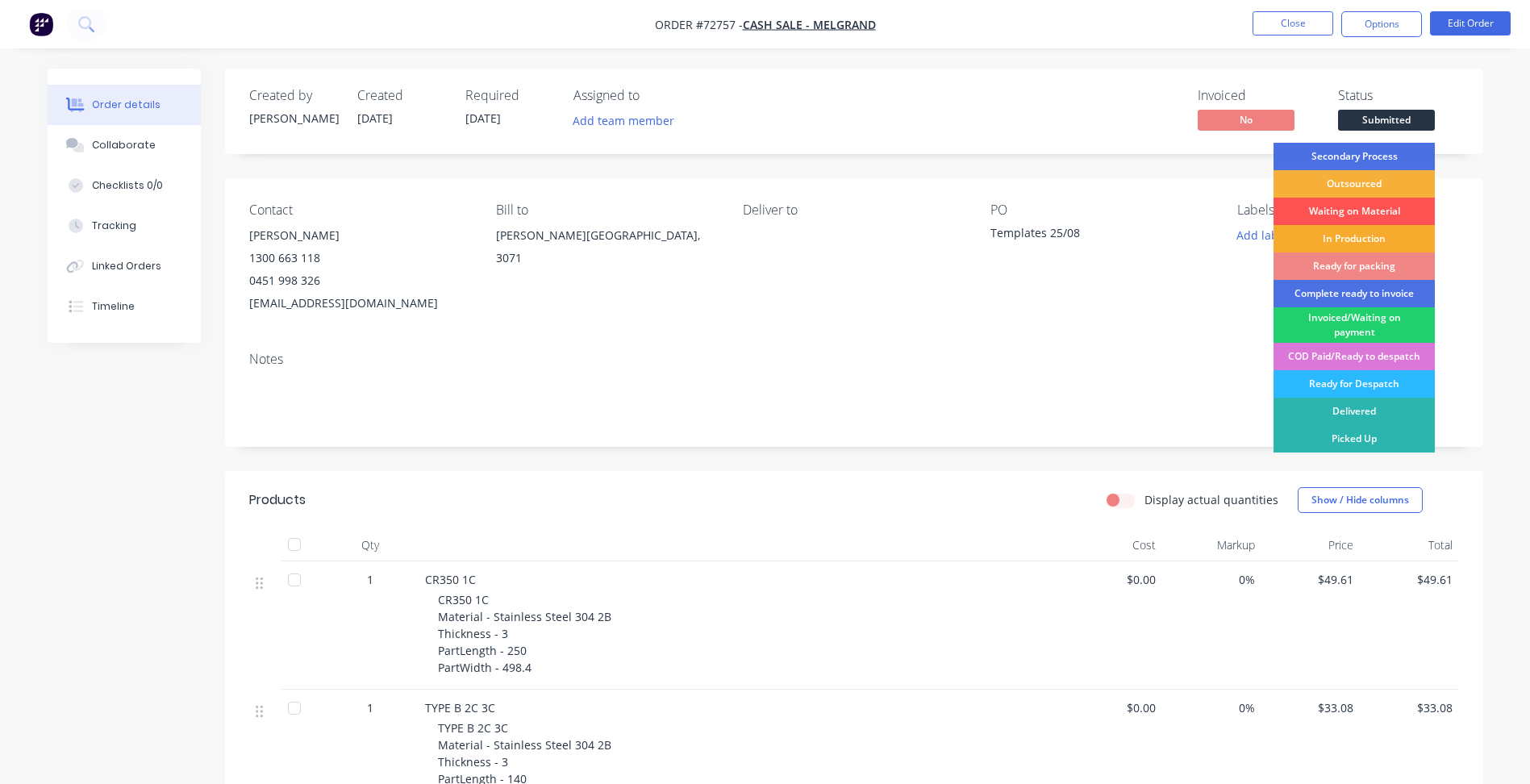
click at [1368, 230] on div "In Production" at bounding box center [1354, 238] width 161 height 27
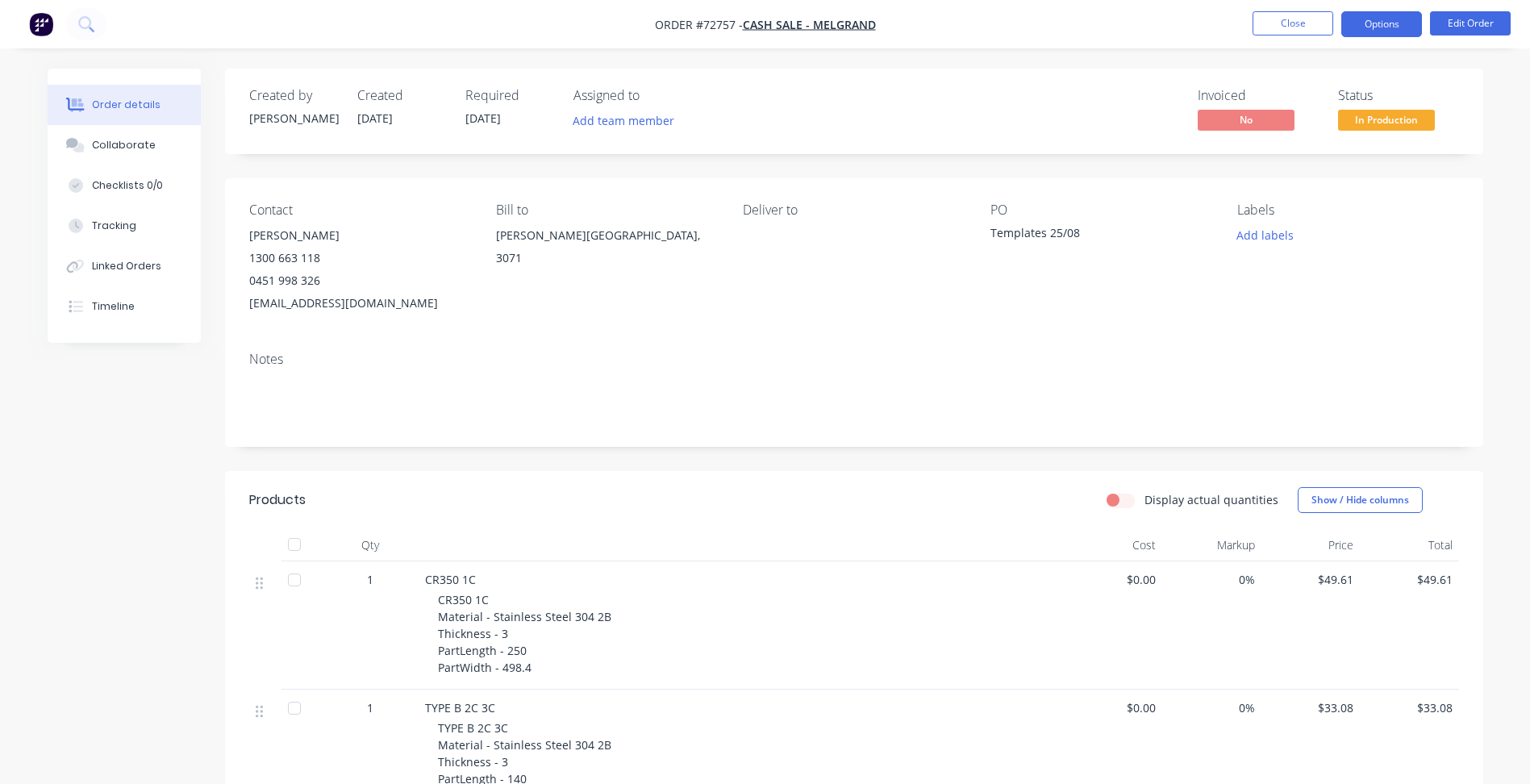
click at [1380, 21] on button "Options" at bounding box center [1381, 24] width 81 height 25
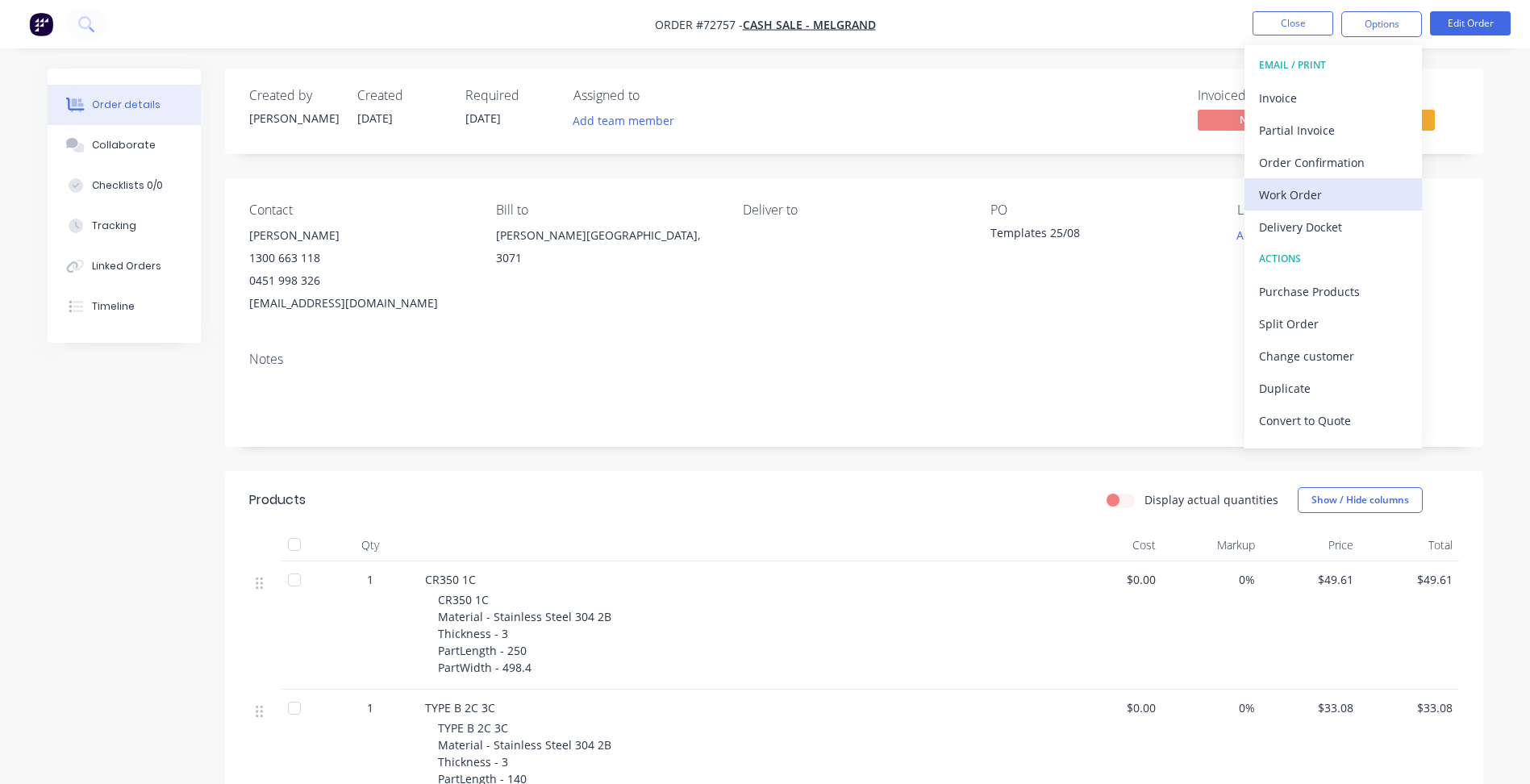
click at [1320, 200] on div "Work Order" at bounding box center [1333, 195] width 149 height 24
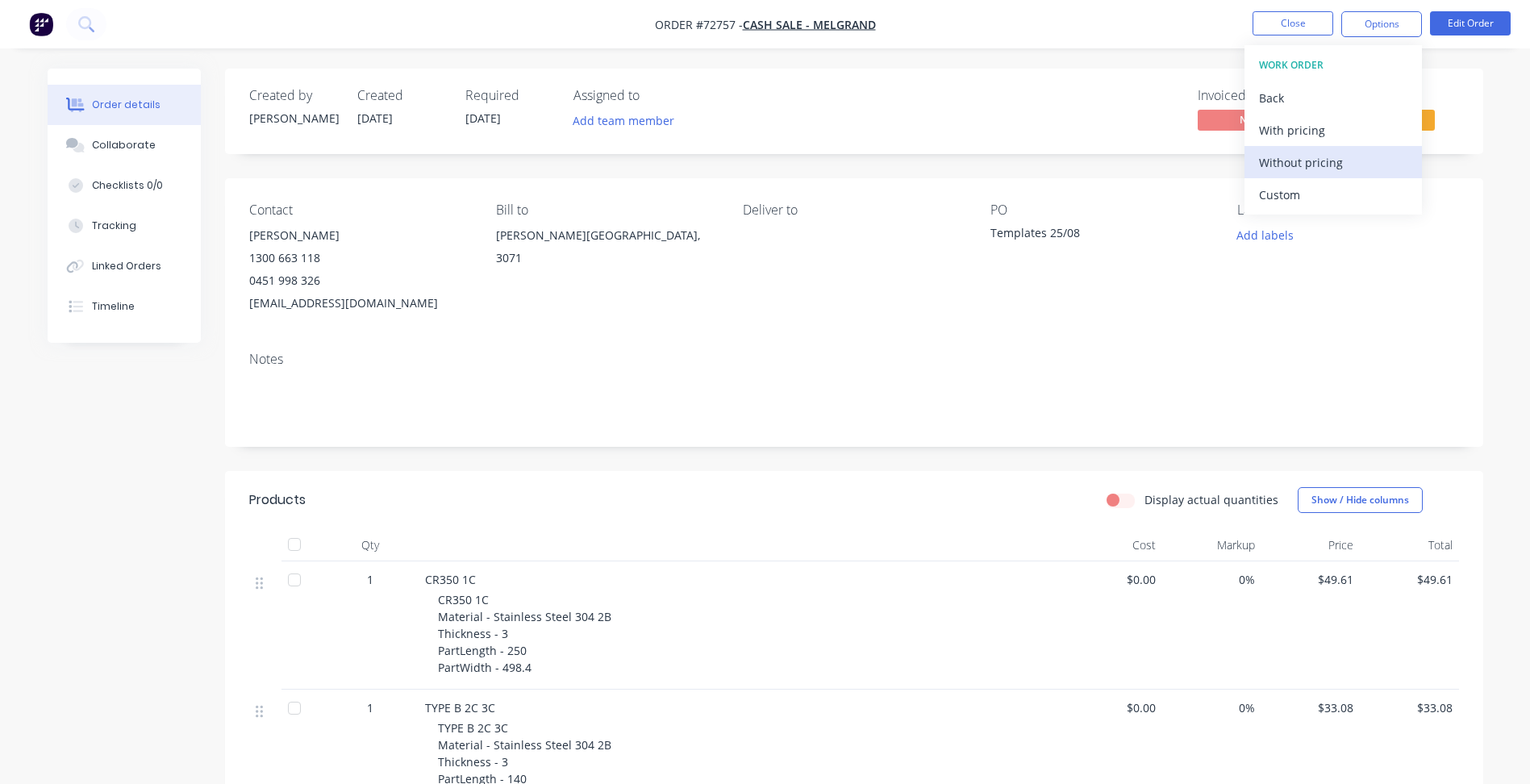
click at [1294, 164] on div "Without pricing" at bounding box center [1333, 163] width 149 height 24
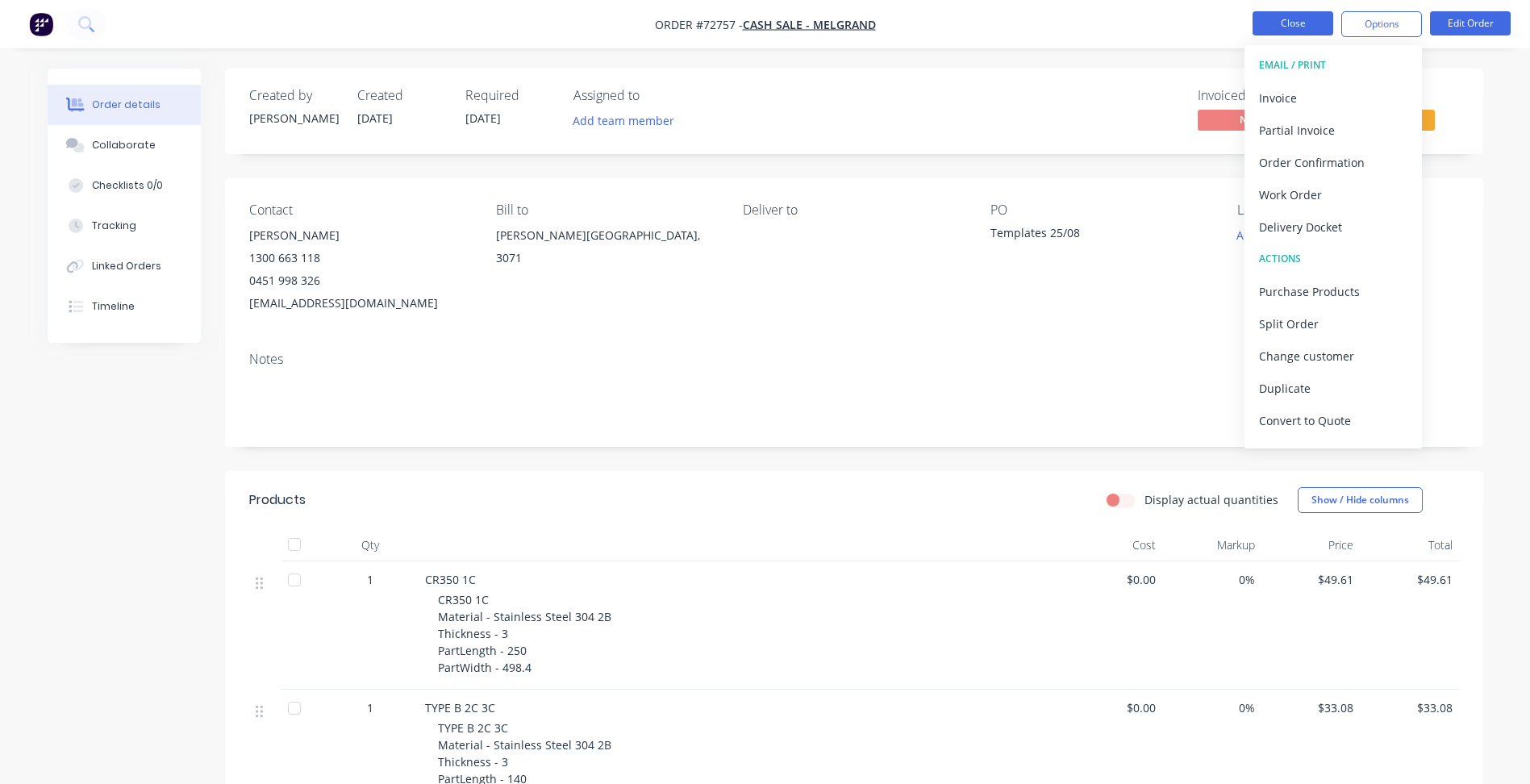
click at [1297, 25] on button "Close" at bounding box center [1292, 23] width 81 height 25
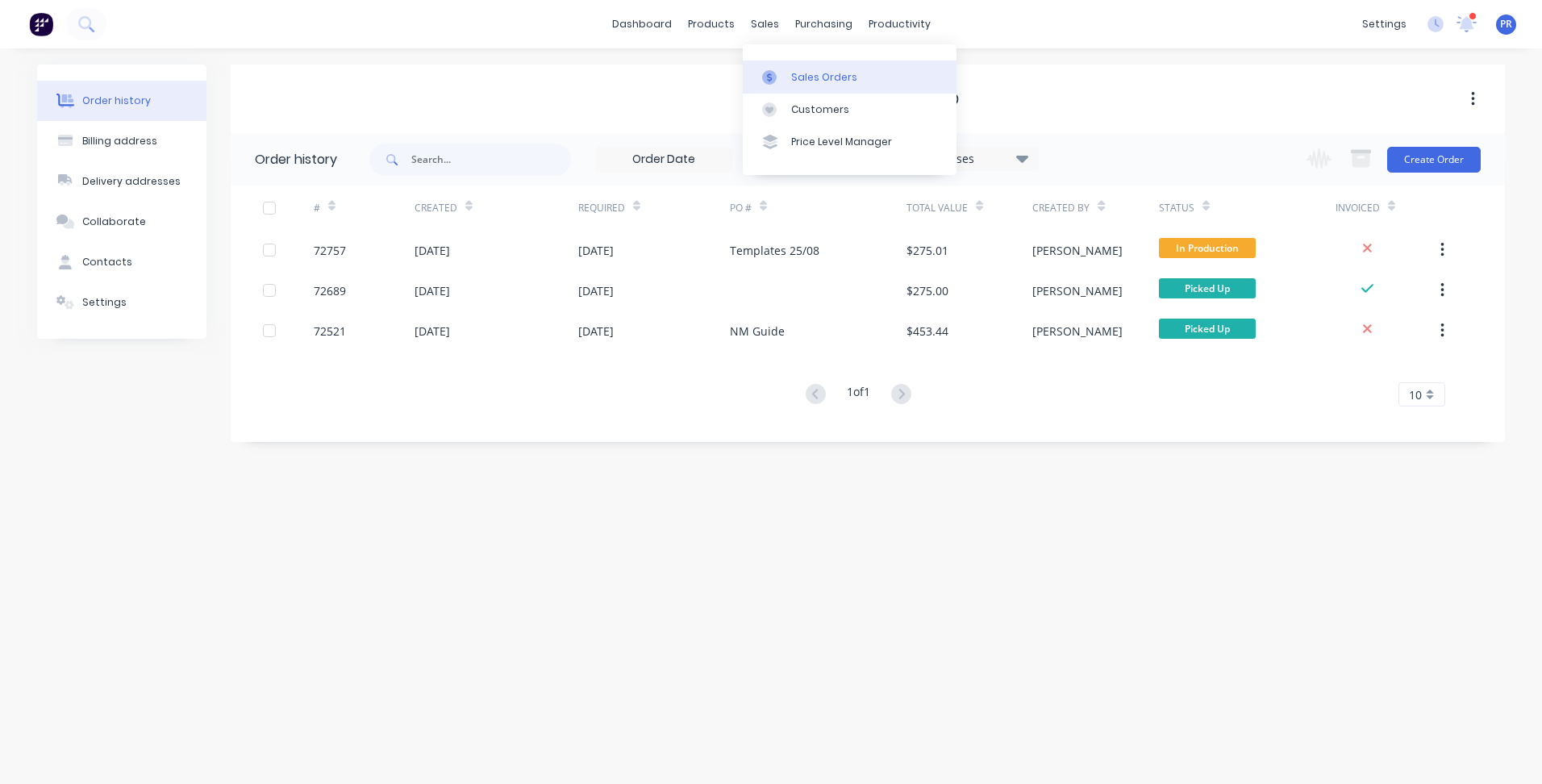
click at [821, 82] on div "Sales Orders" at bounding box center [824, 77] width 66 height 14
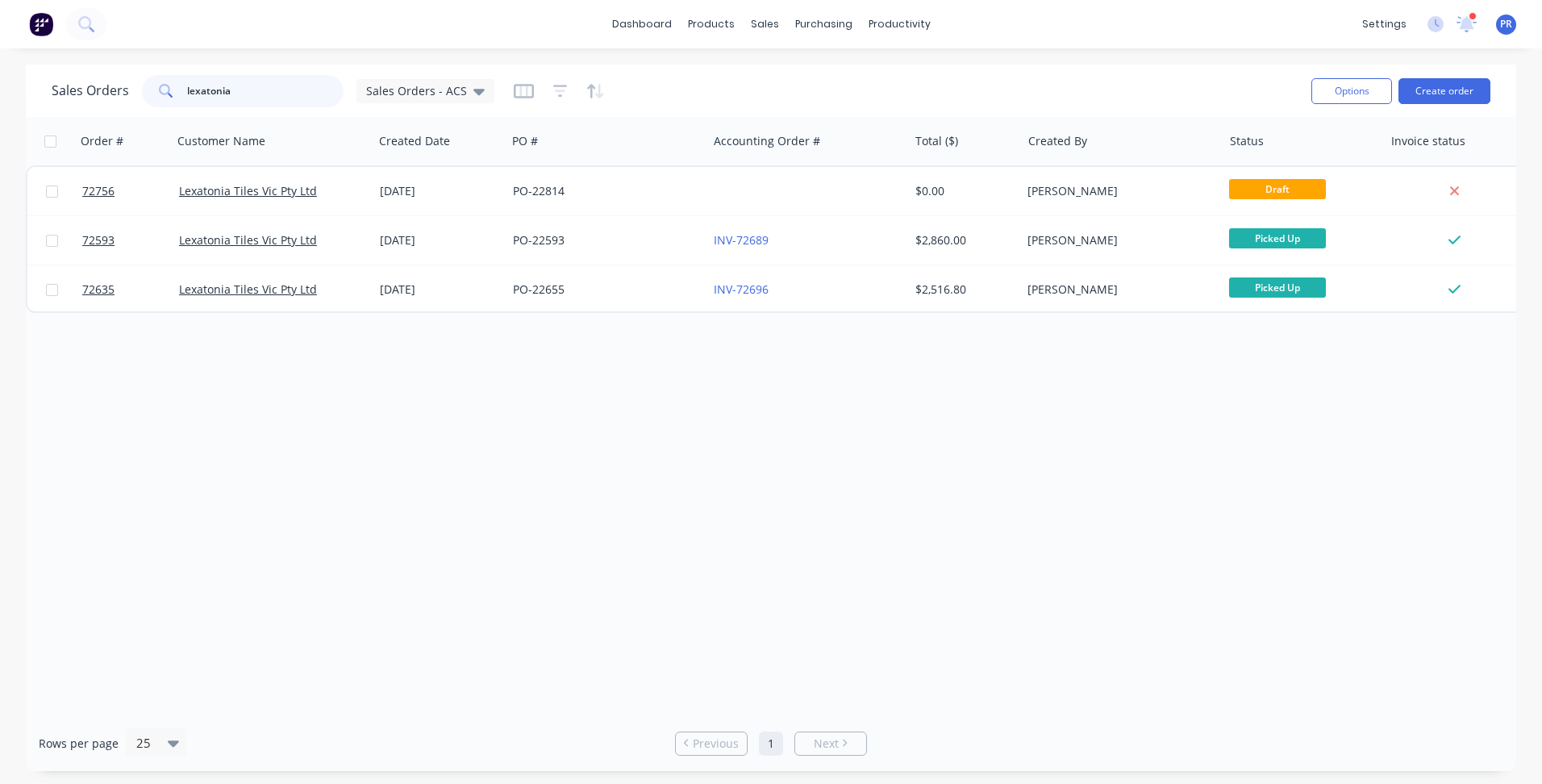
click at [221, 85] on input "lexatonia" at bounding box center [266, 91] width 157 height 32
drag, startPoint x: 245, startPoint y: 97, endPoint x: -4, endPoint y: 97, distance: 249.0
click at [0, 97] on html "dashboard products sales purchasing productivity dashboard products Product Cat…" at bounding box center [771, 392] width 1542 height 784
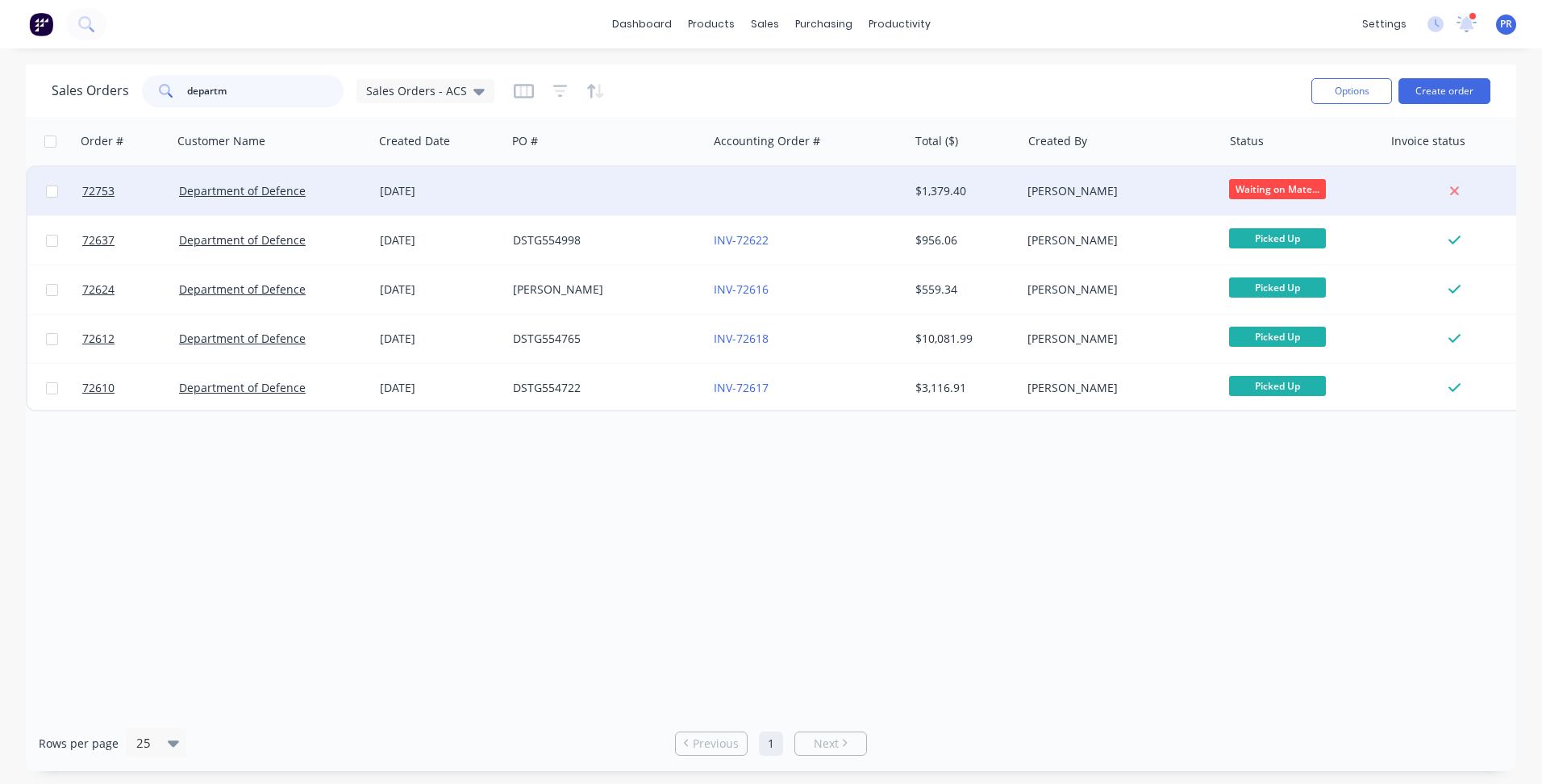
type input "departm"
click at [1062, 183] on div "[PERSON_NAME]" at bounding box center [1117, 191] width 179 height 16
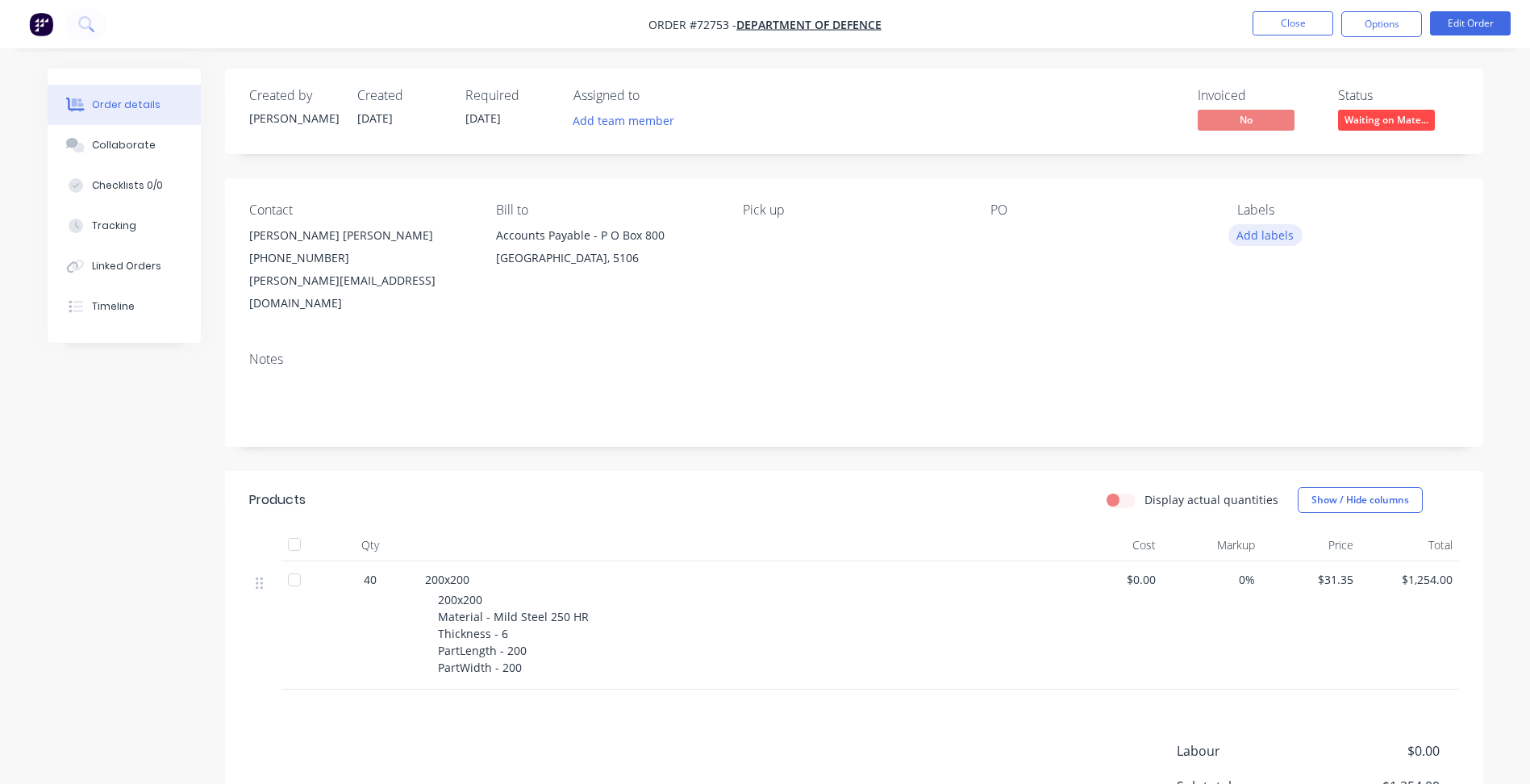
click at [1275, 232] on button "Add labels" at bounding box center [1265, 235] width 74 height 22
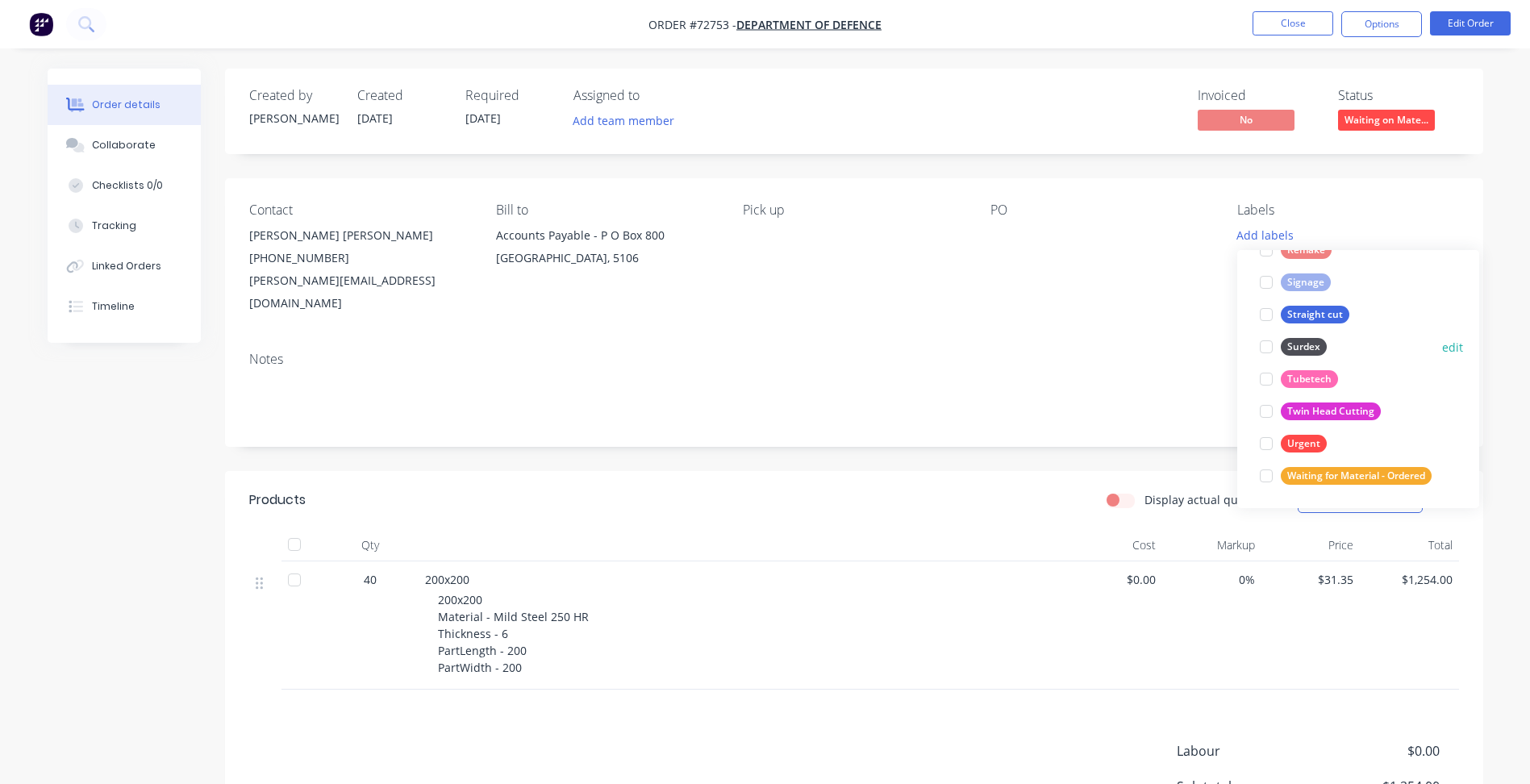
click at [1269, 342] on div at bounding box center [1266, 347] width 32 height 32
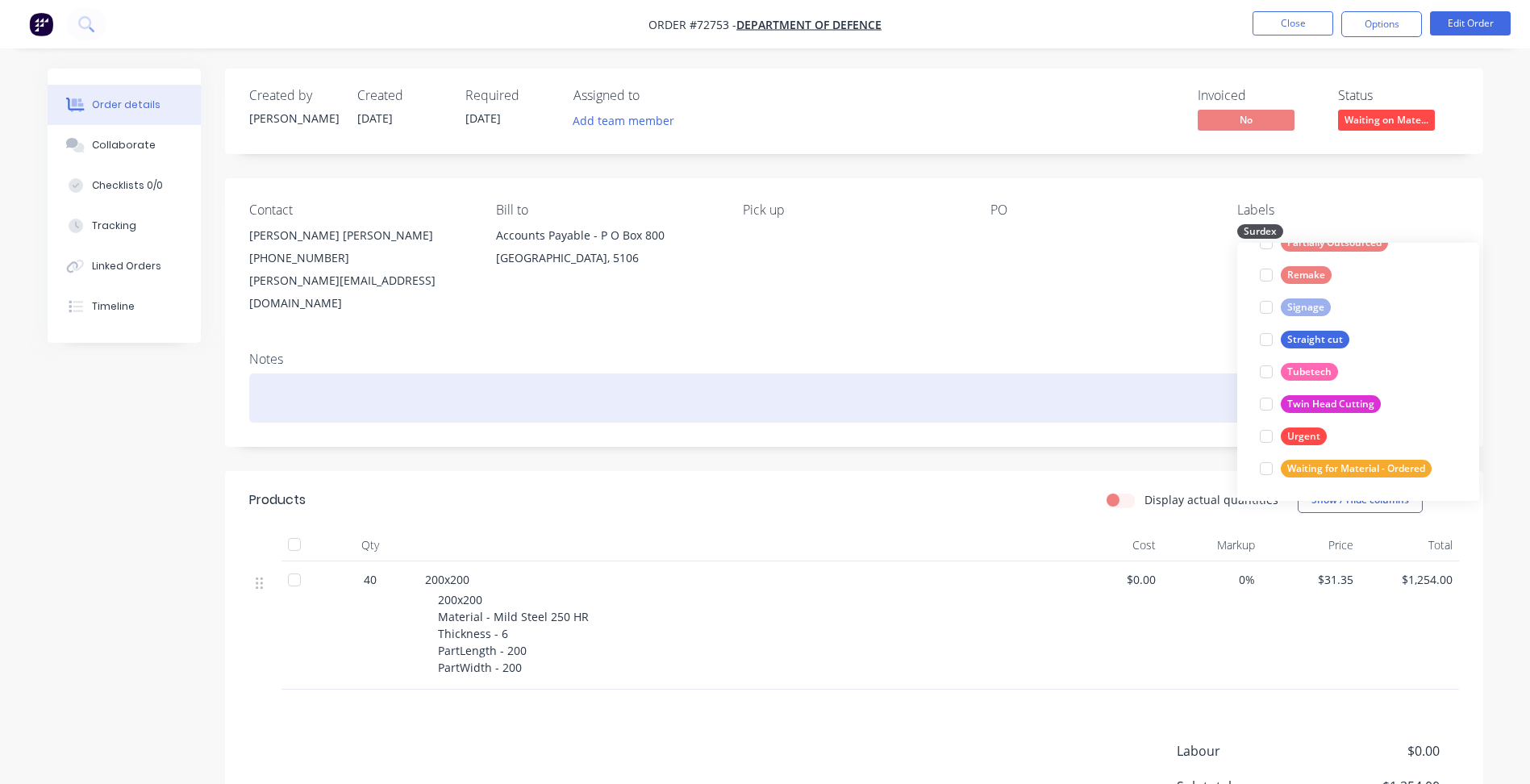
scroll to position [32, 0]
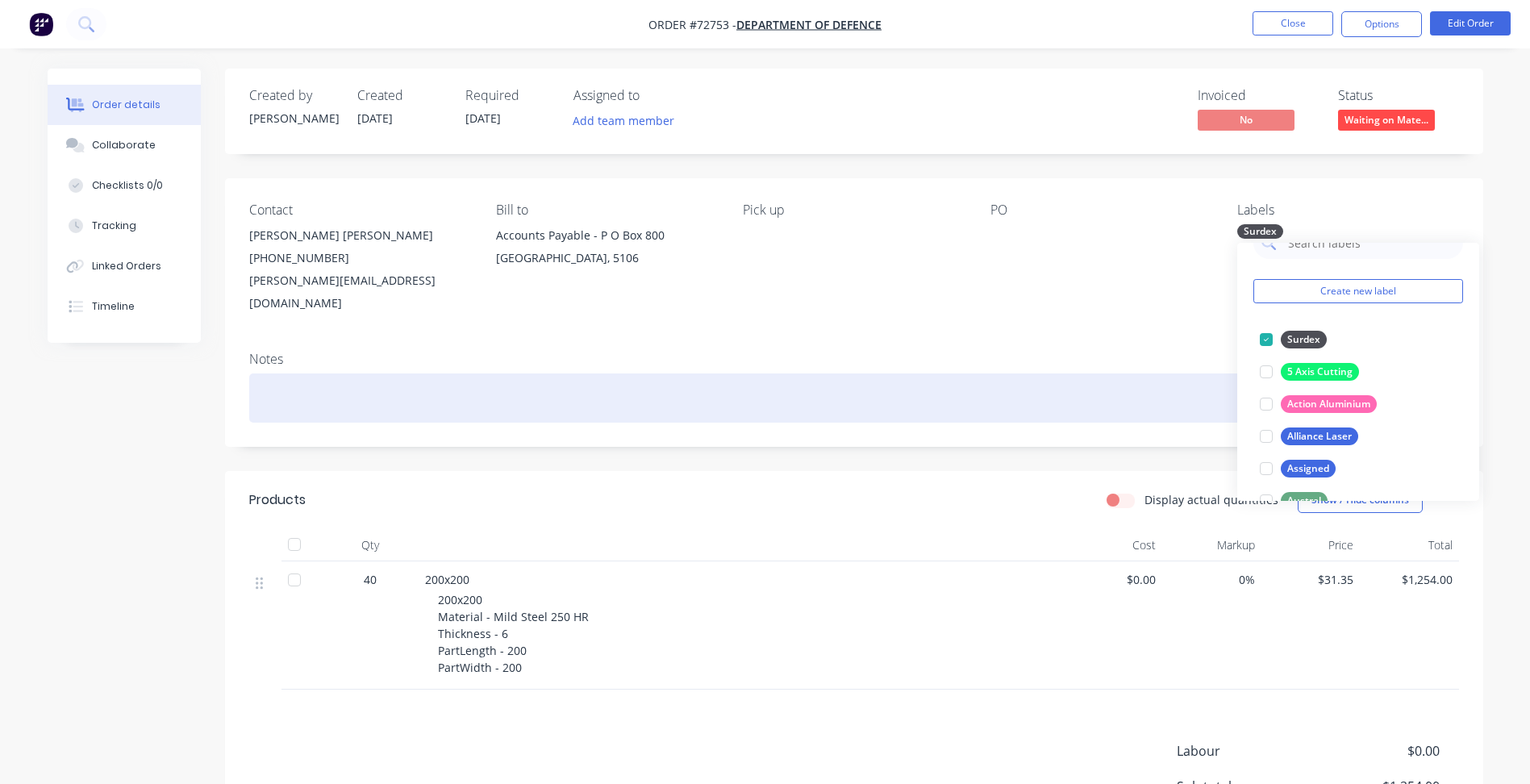
click at [1012, 373] on div at bounding box center [855, 398] width 1210 height 49
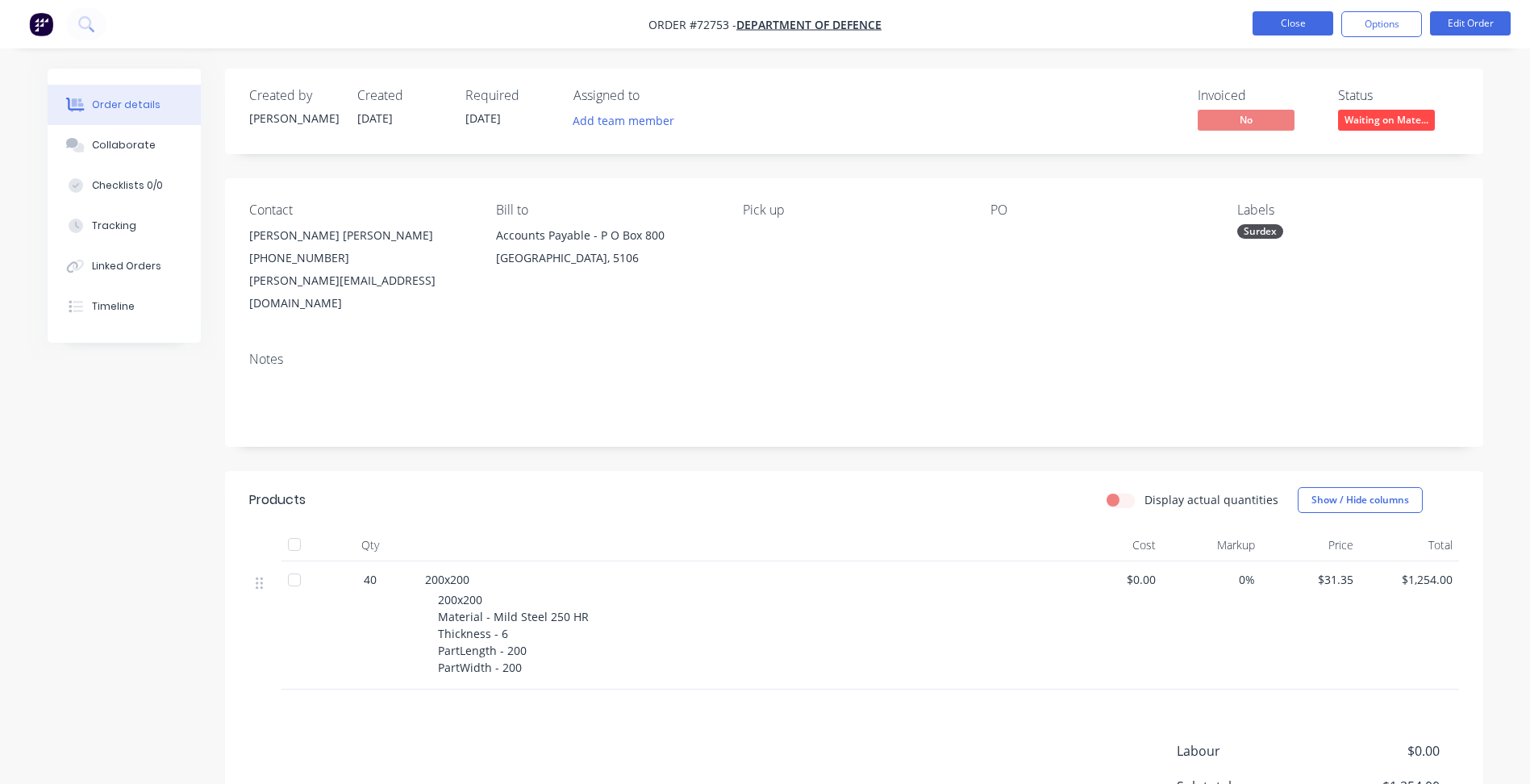
click at [1296, 20] on button "Close" at bounding box center [1292, 23] width 81 height 25
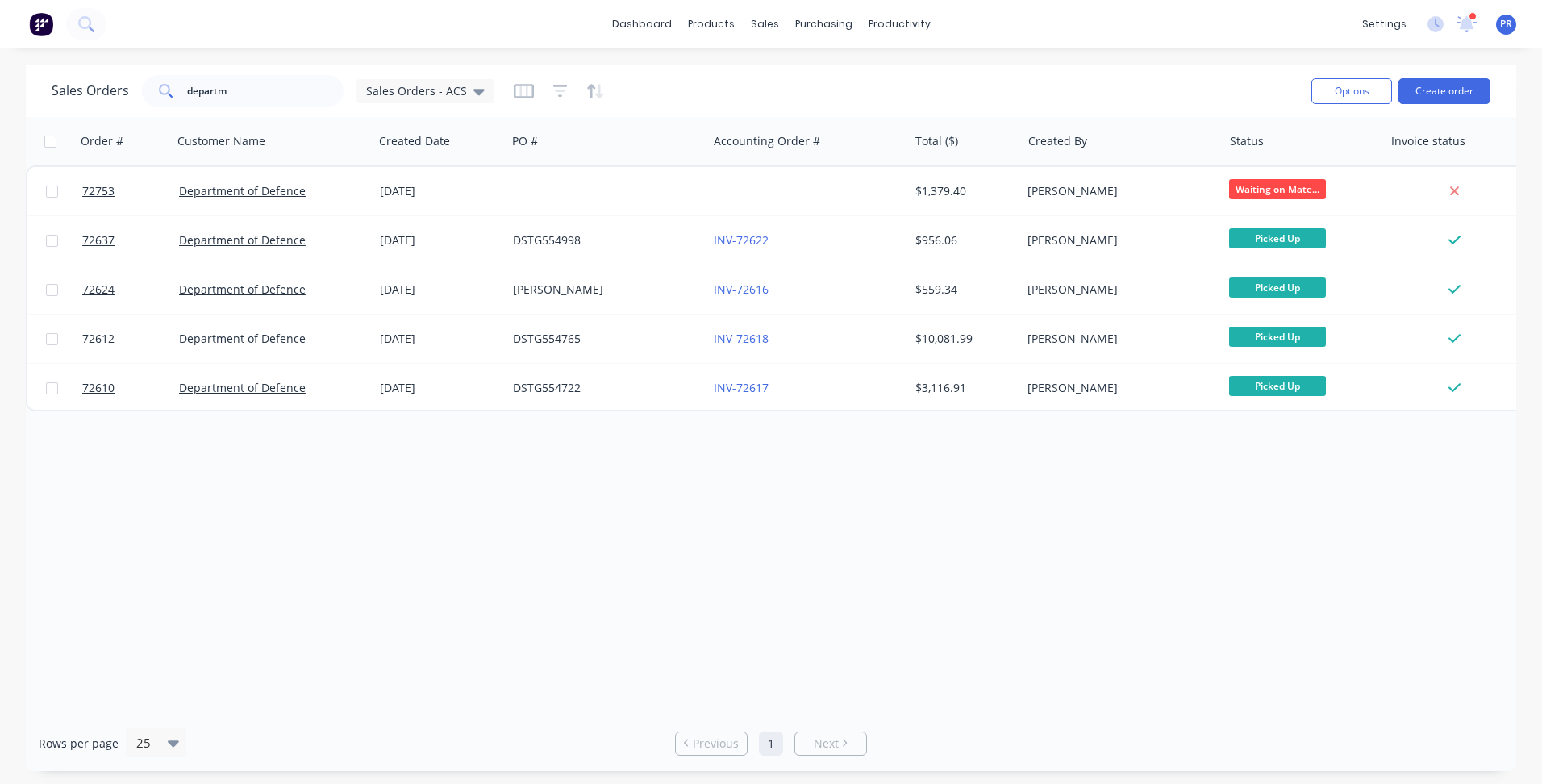
click at [359, 499] on div "Order # Customer Name Created Date PO # Accounting Order # Total ($) Created By…" at bounding box center [771, 416] width 1490 height 598
click at [436, 500] on div "Order # Customer Name Created Date PO # Accounting Order # Total ($) Created By…" at bounding box center [771, 416] width 1490 height 598
drag, startPoint x: 250, startPoint y: 88, endPoint x: 103, endPoint y: 89, distance: 147.0
click at [103, 89] on div "Sales Orders departm Sales Orders - ACS" at bounding box center [273, 91] width 443 height 32
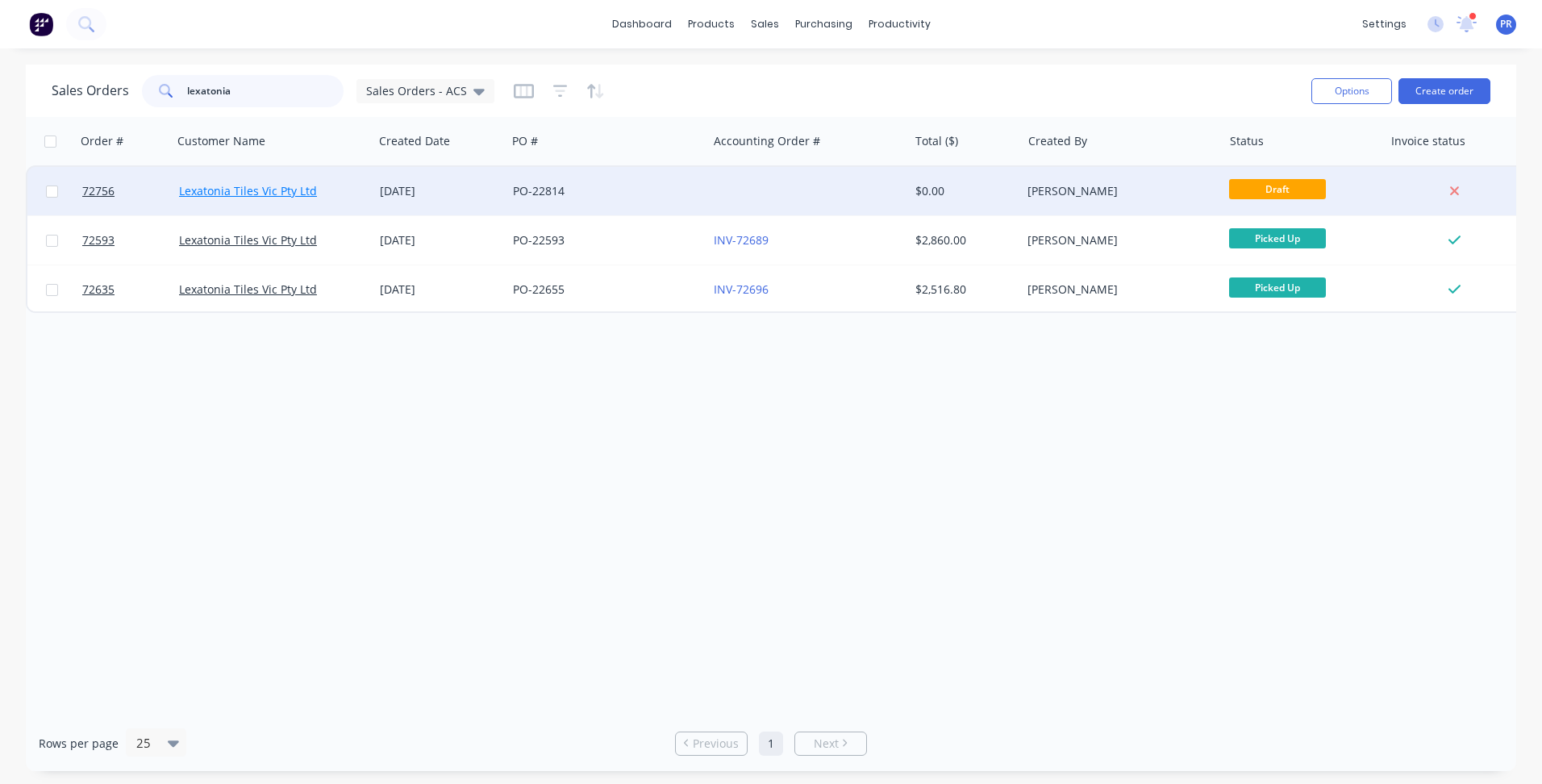
type input "lexatonia"
click at [264, 188] on link "Lexatonia Tiles Vic Pty Ltd" at bounding box center [248, 191] width 138 height 15
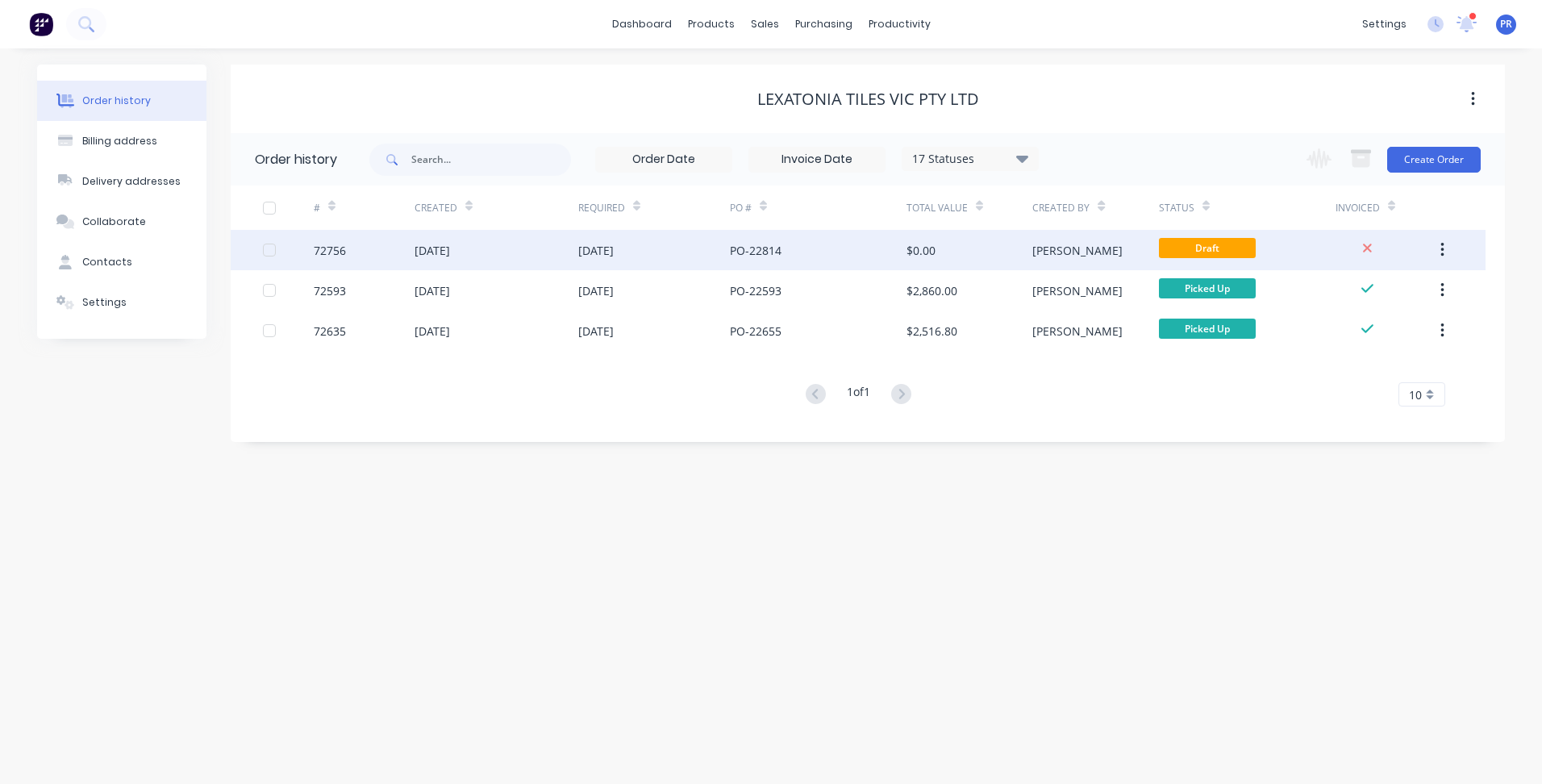
click at [711, 257] on div "[DATE]" at bounding box center [653, 250] width 152 height 41
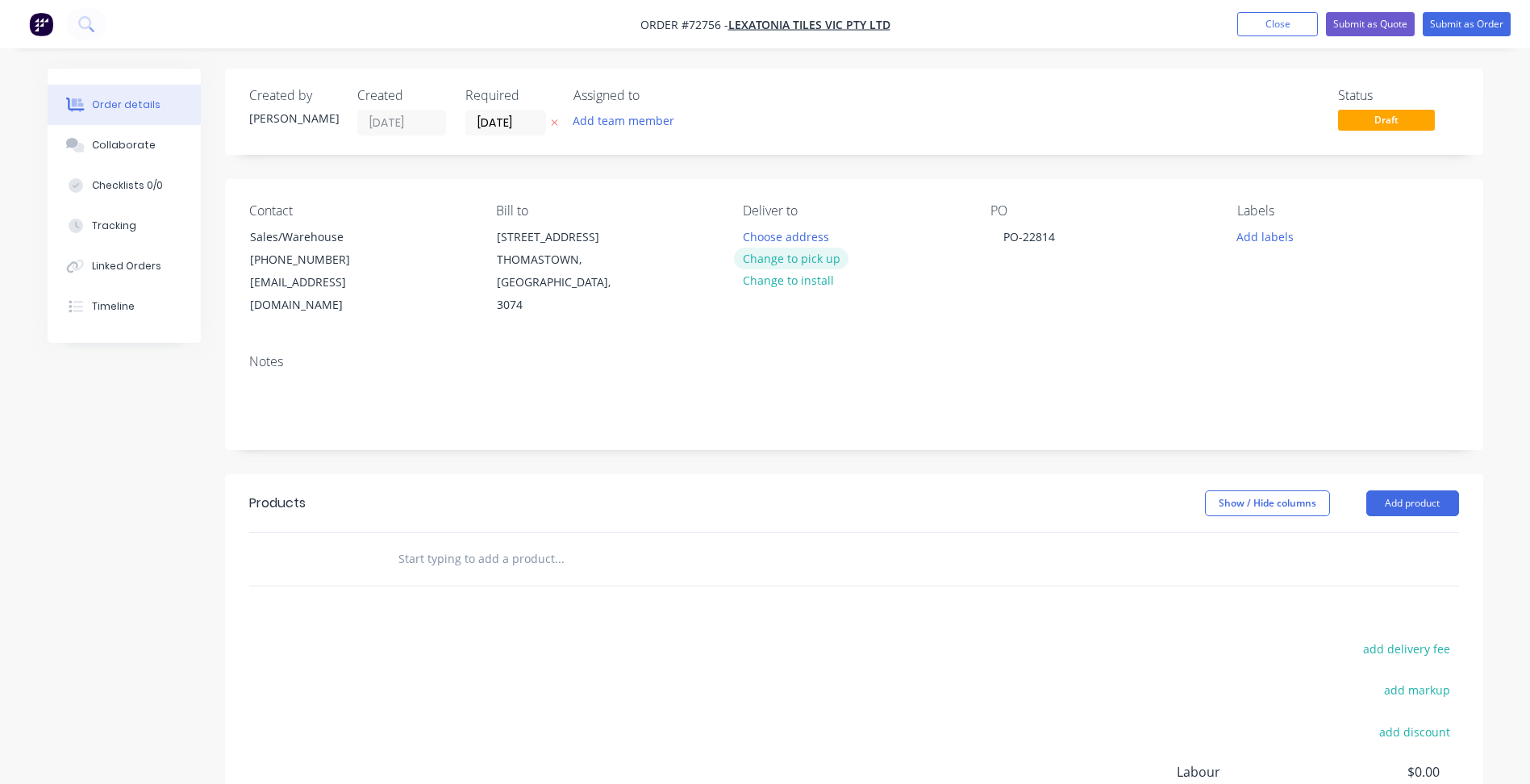
click at [810, 256] on button "Change to pick up" at bounding box center [791, 259] width 115 height 22
click at [1269, 239] on button "Add labels" at bounding box center [1265, 236] width 74 height 22
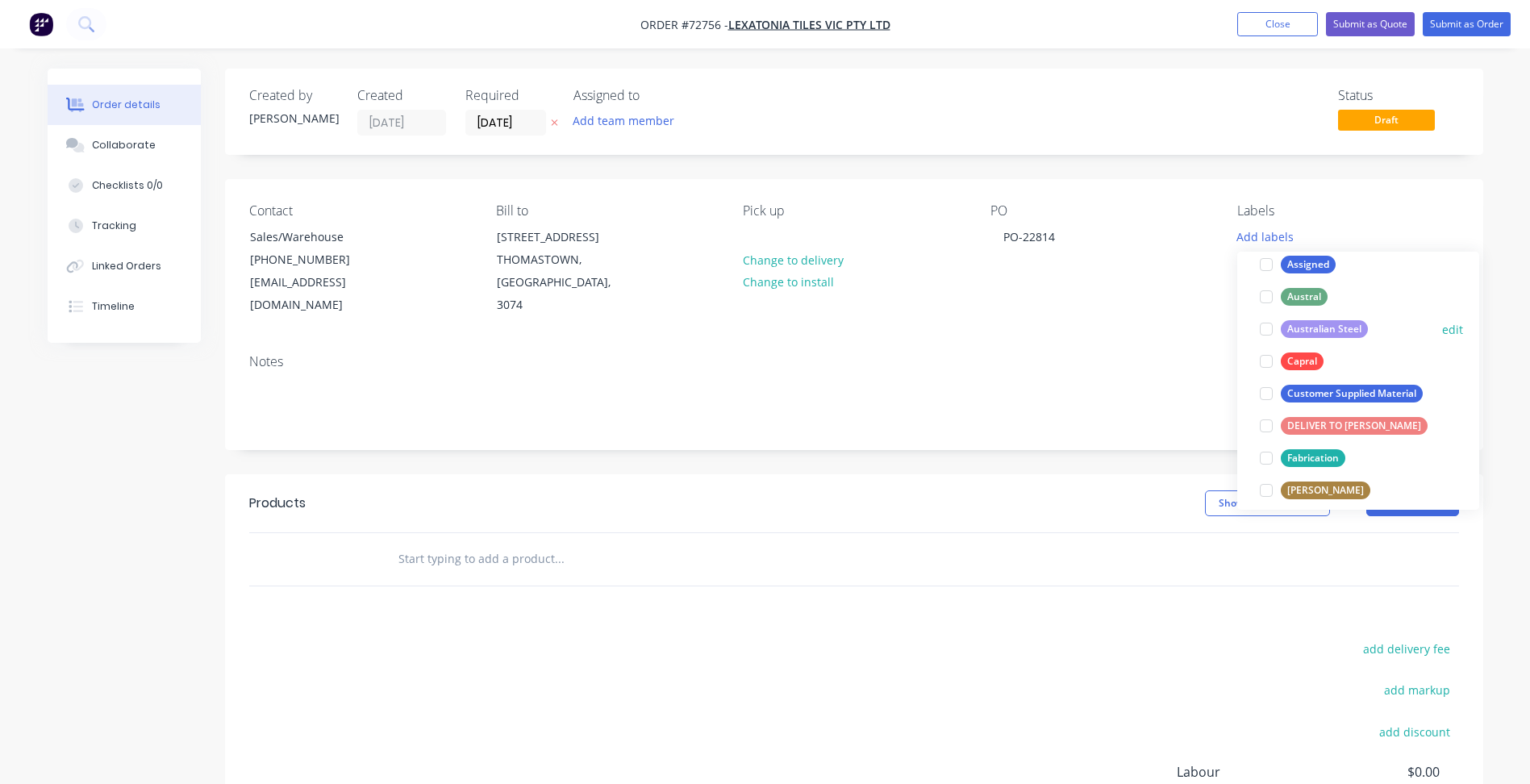
scroll to position [242, 0]
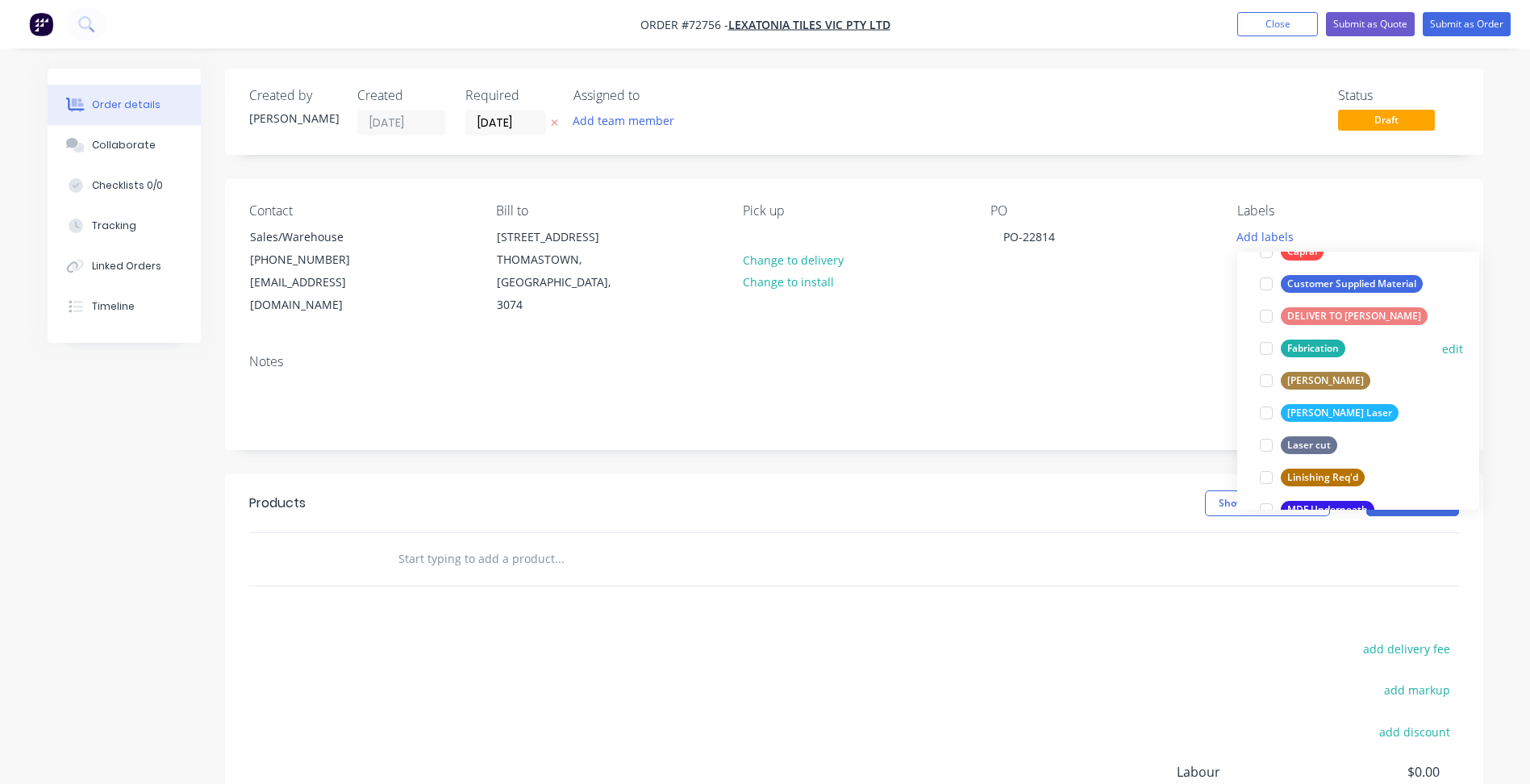
click at [1272, 351] on div at bounding box center [1266, 349] width 32 height 32
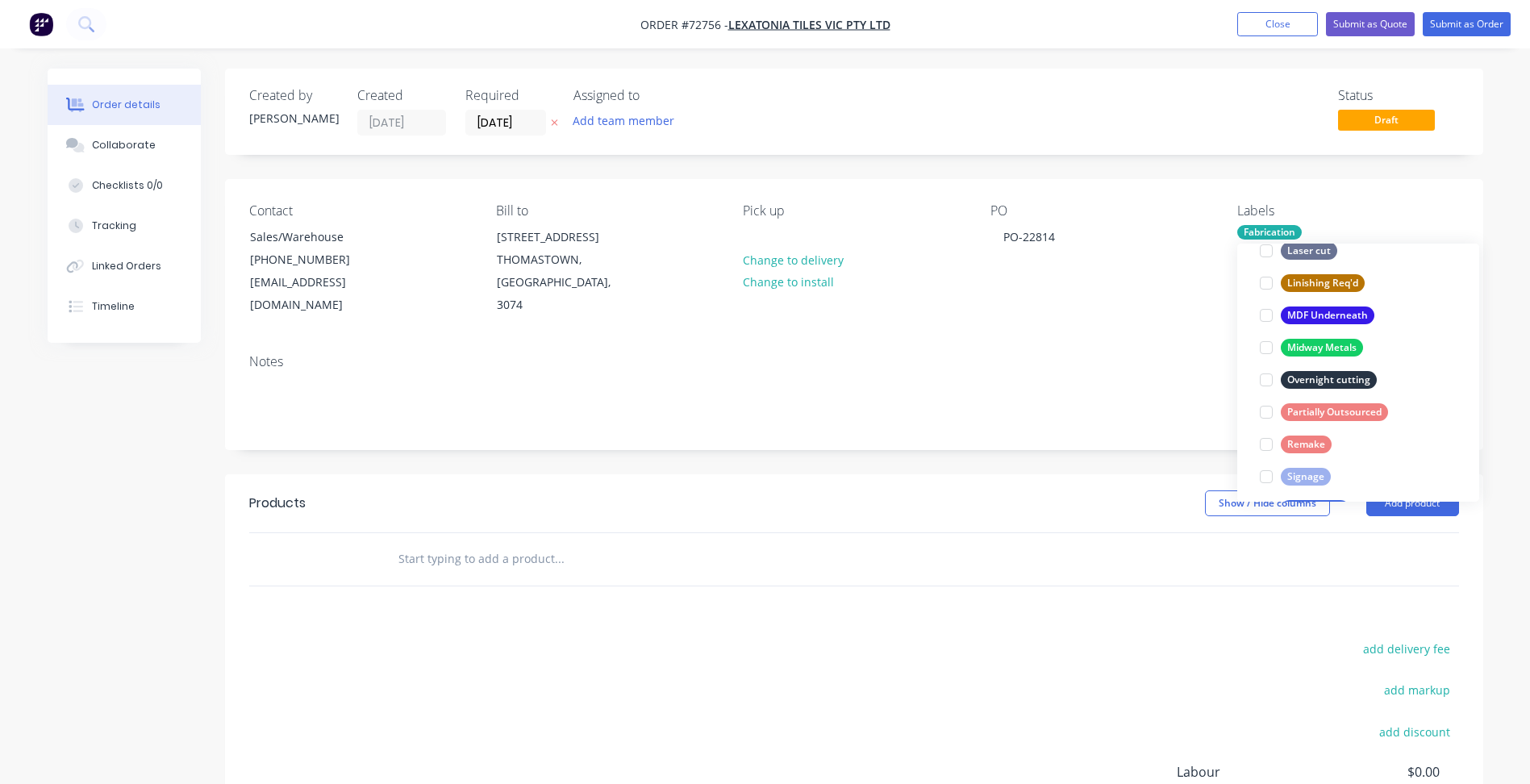
scroll to position [516, 0]
click at [1267, 402] on div at bounding box center [1266, 405] width 32 height 32
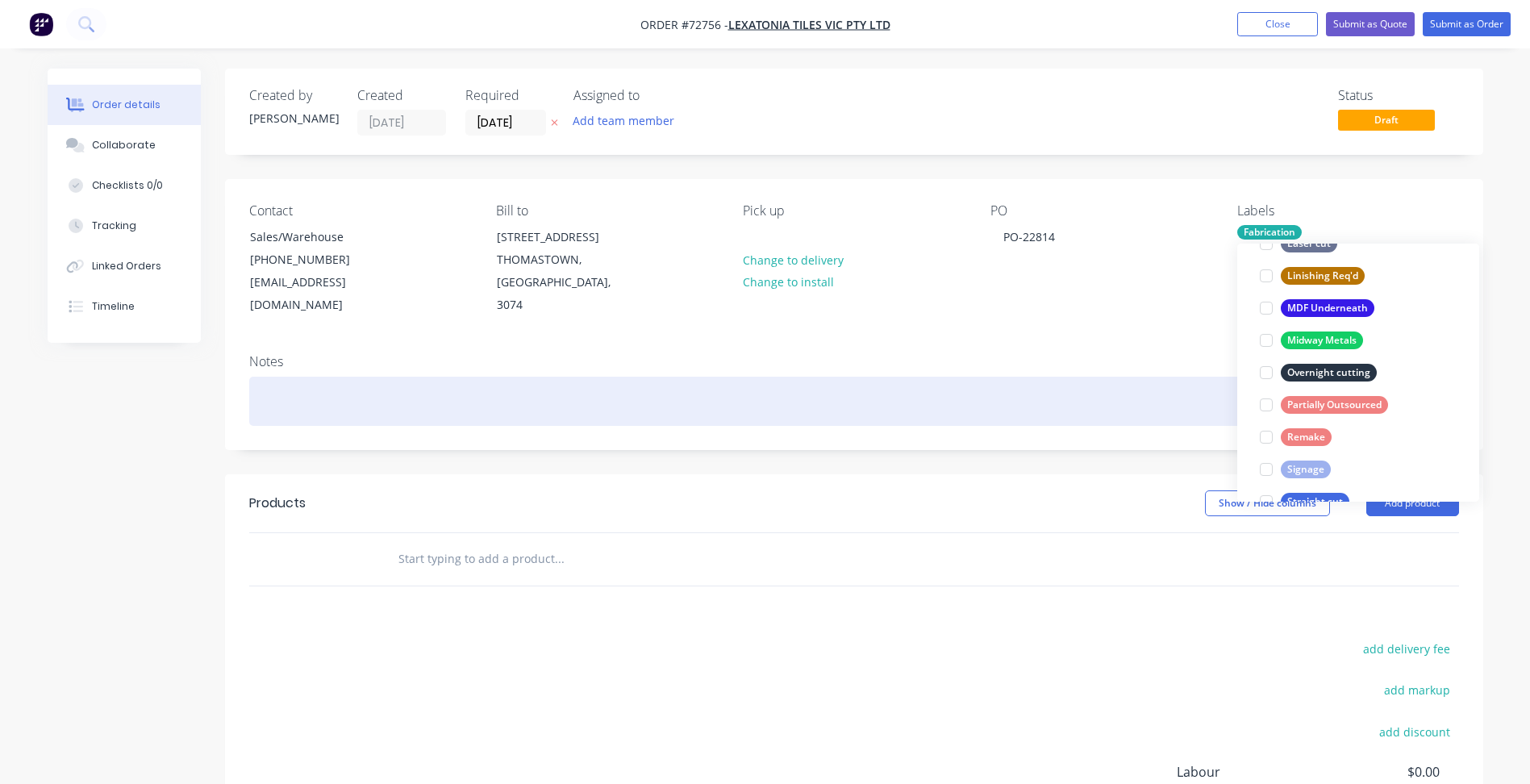
scroll to position [0, 0]
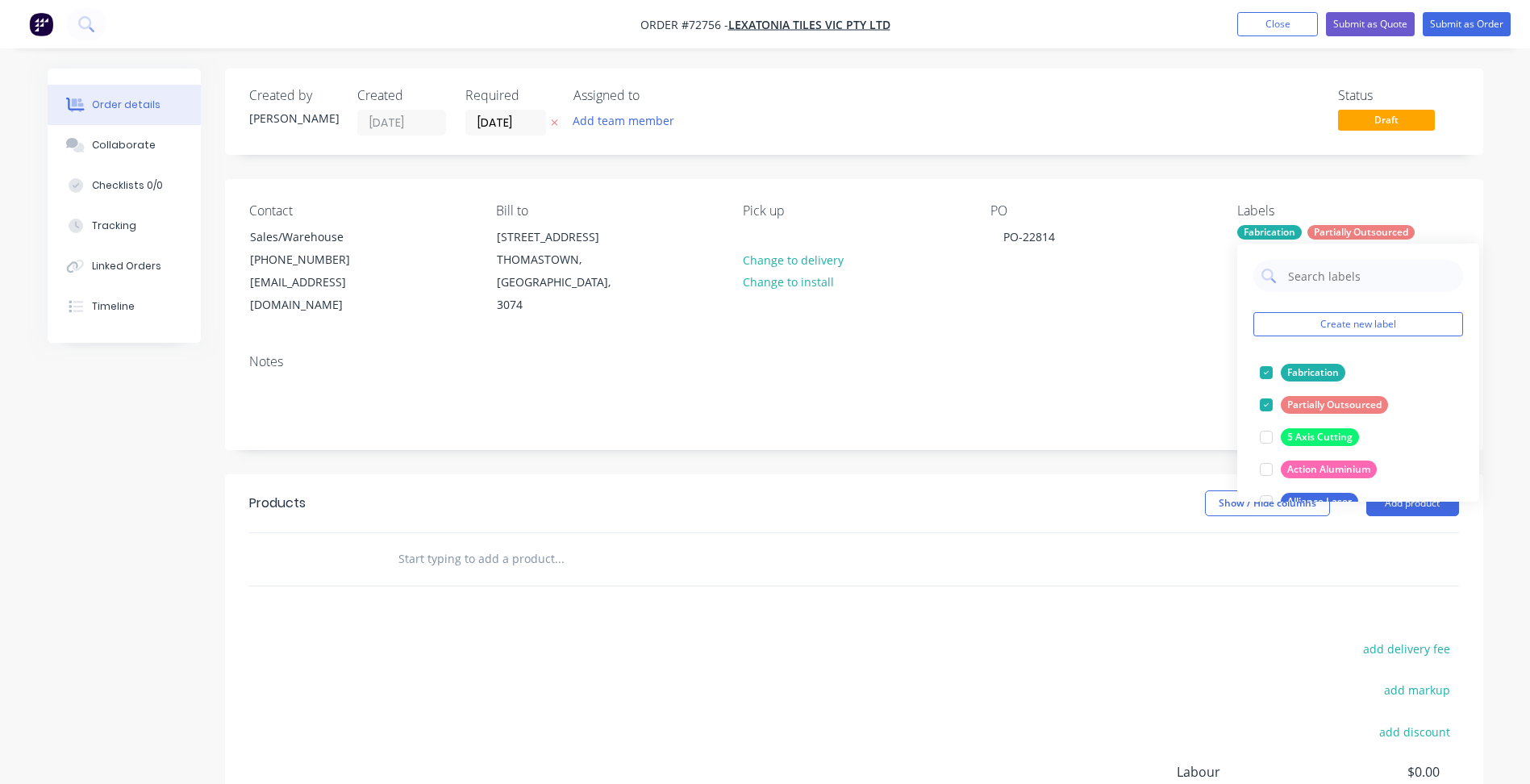
click at [1140, 295] on div "Contact Sales/Warehouse [PHONE_NUMBER] [EMAIL_ADDRESS][DOMAIN_NAME] Bill to [ST…" at bounding box center [854, 260] width 1258 height 162
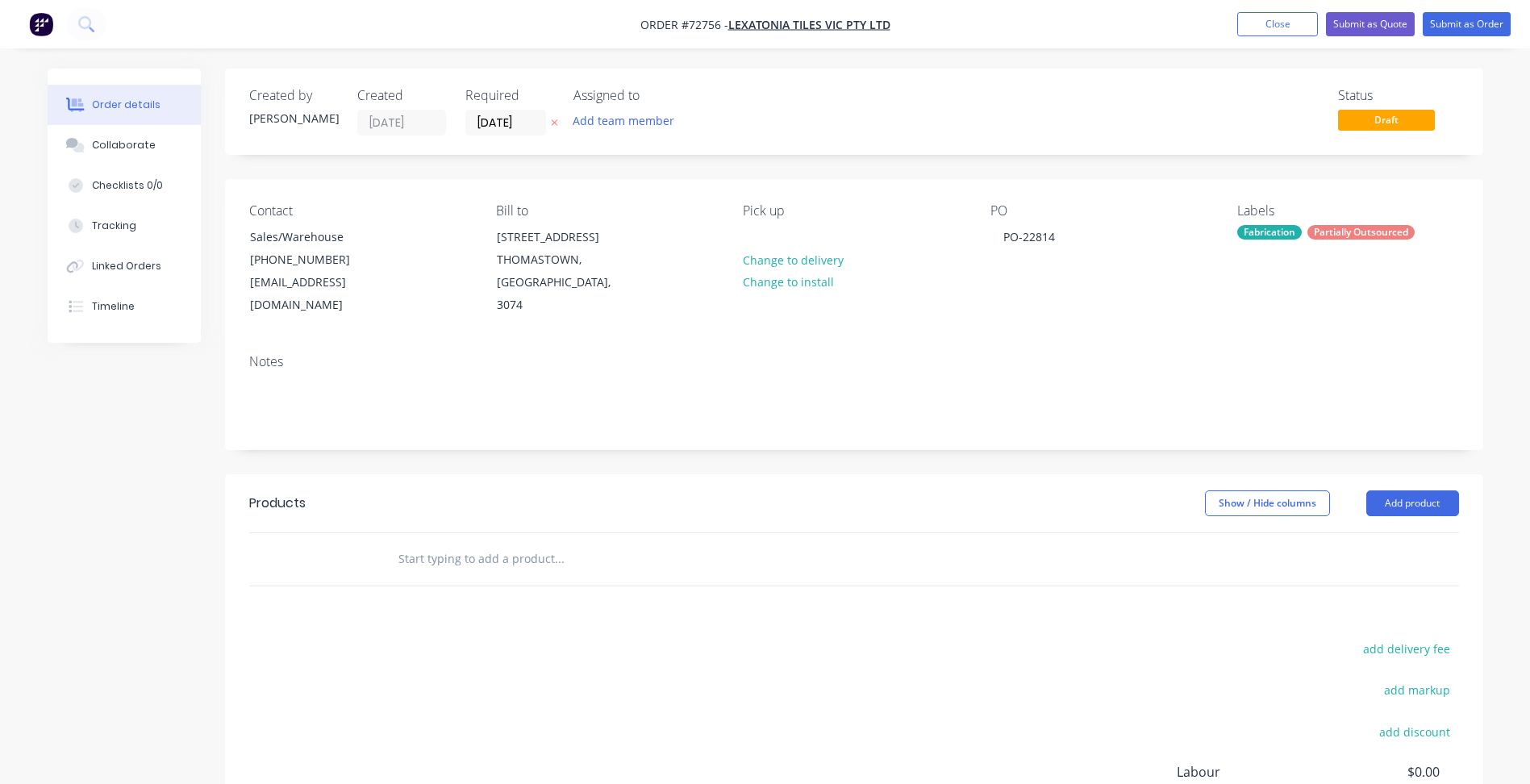
click at [468, 543] on input "text" at bounding box center [559, 559] width 322 height 32
click at [1410, 490] on button "Add product" at bounding box center [1412, 503] width 92 height 25
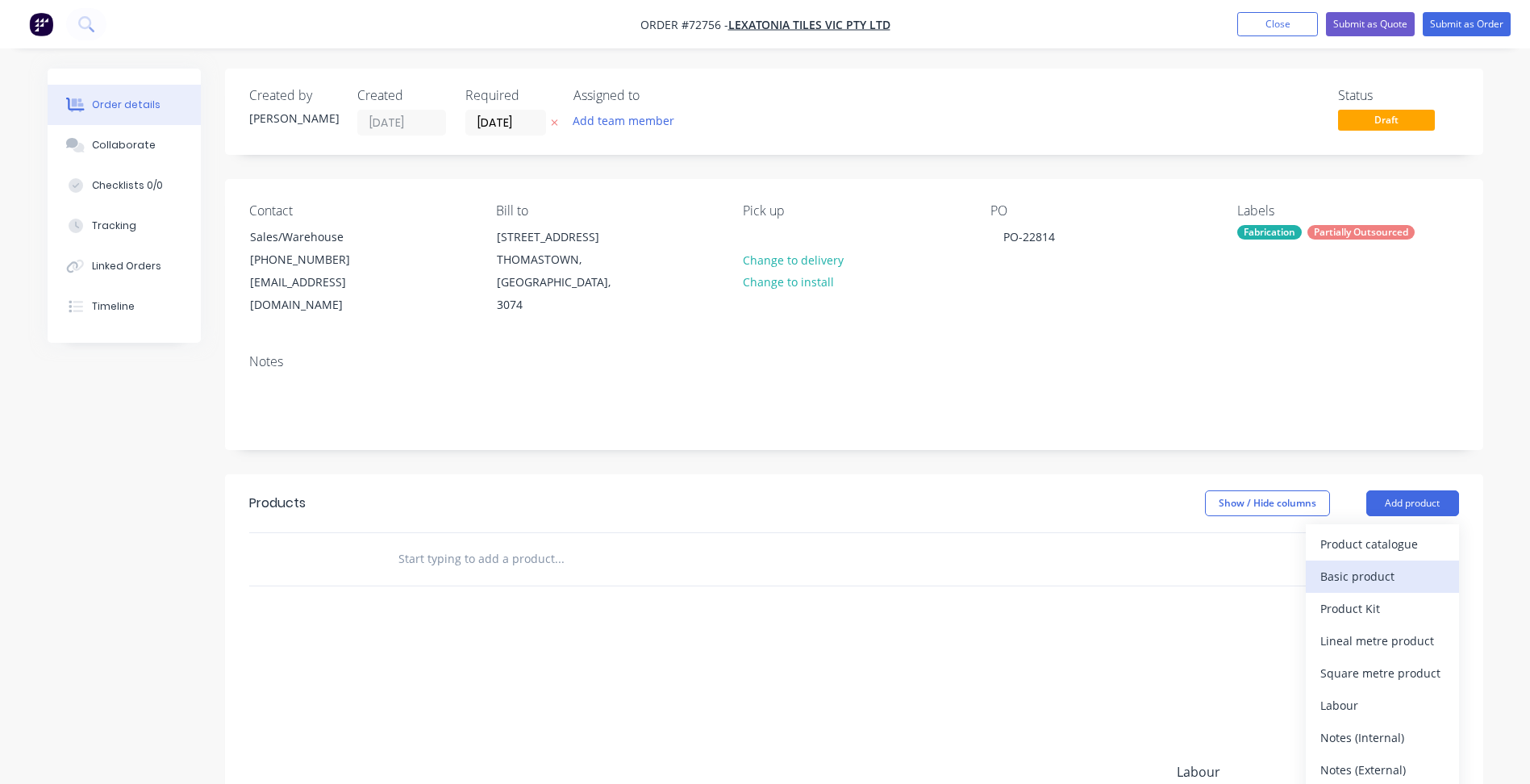
click at [1404, 564] on div "Basic product" at bounding box center [1382, 576] width 124 height 24
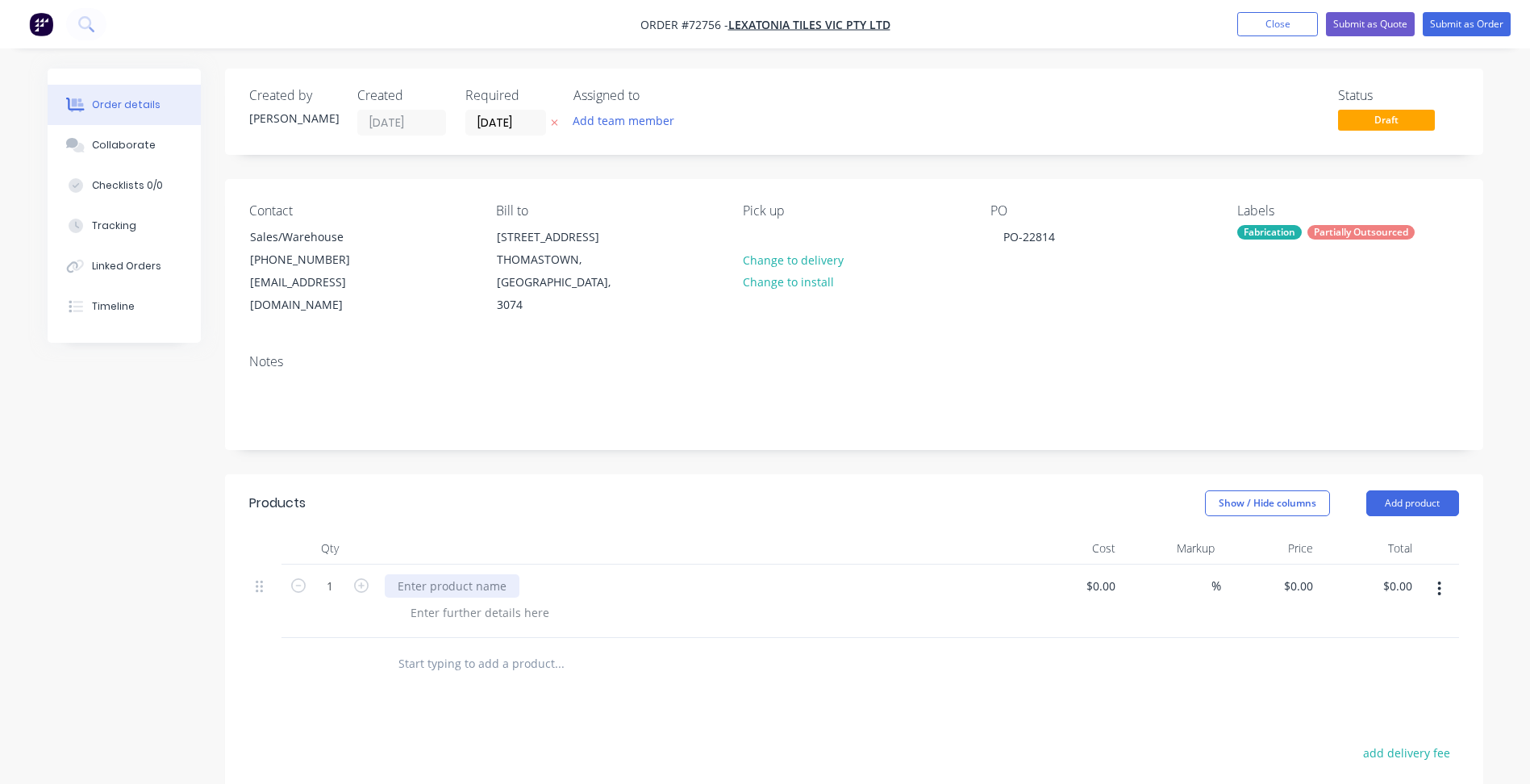
click at [446, 574] on div at bounding box center [451, 586] width 135 height 24
click at [440, 574] on div at bounding box center [451, 586] width 135 height 24
drag, startPoint x: 500, startPoint y: 561, endPoint x: 30, endPoint y: 512, distance: 472.5
click at [69, 514] on div "Created by [PERSON_NAME] Created [DATE] Required [DATE] Assigned to Add team me…" at bounding box center [765, 585] width 1436 height 1033
click at [493, 601] on div at bounding box center [480, 613] width 165 height 24
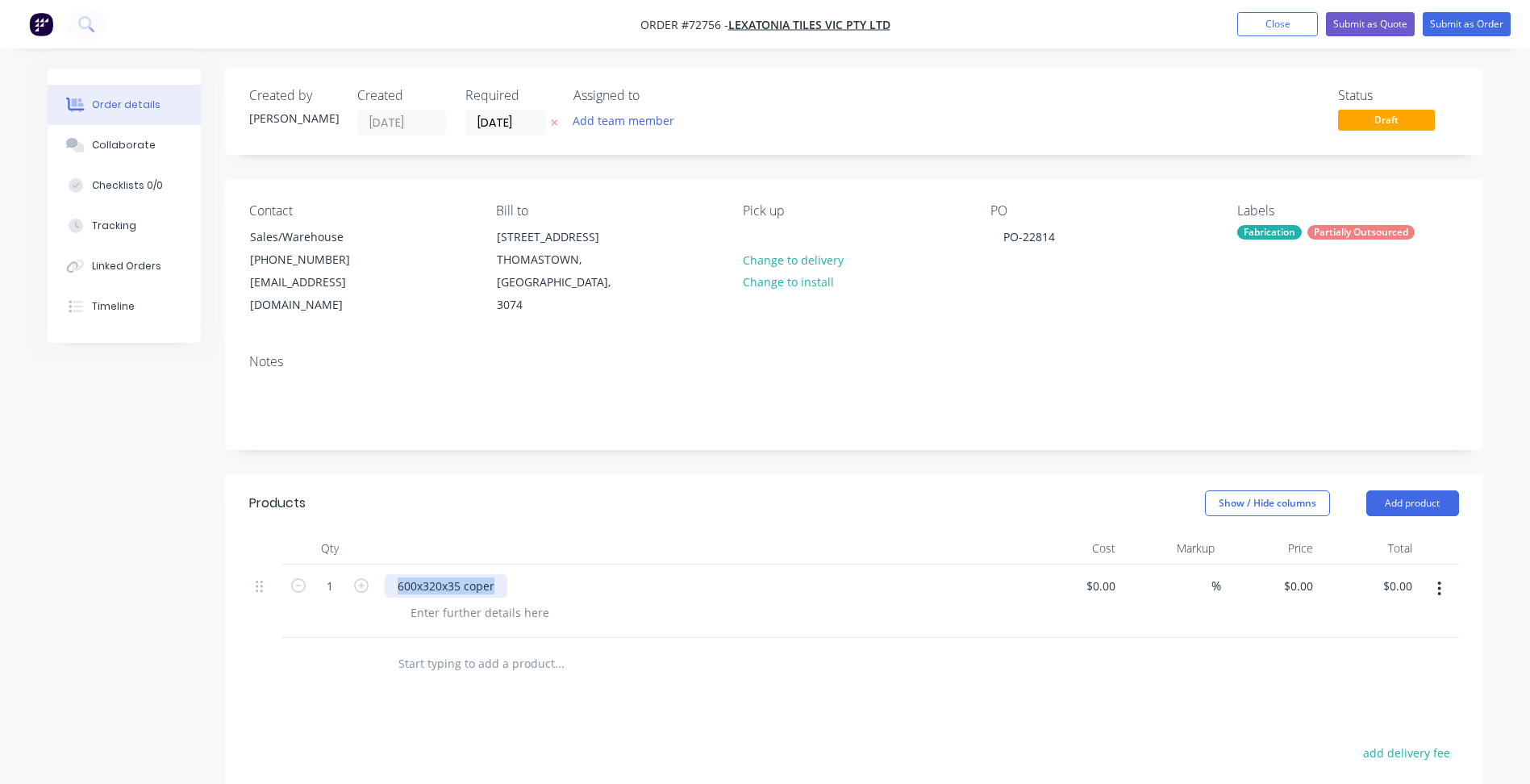
drag, startPoint x: 505, startPoint y: 570, endPoint x: 270, endPoint y: 565, distance: 235.1
click at [274, 564] on div "1 600x320x35 coper $0.00 $0.00 % $0.00 $0.00 $0.00 $0.00" at bounding box center [855, 601] width 1210 height 73
copy div "600x320x35 coper"
click at [483, 601] on div at bounding box center [480, 613] width 165 height 24
click at [508, 574] on div "600x320x35 coper" at bounding box center [700, 586] width 632 height 24
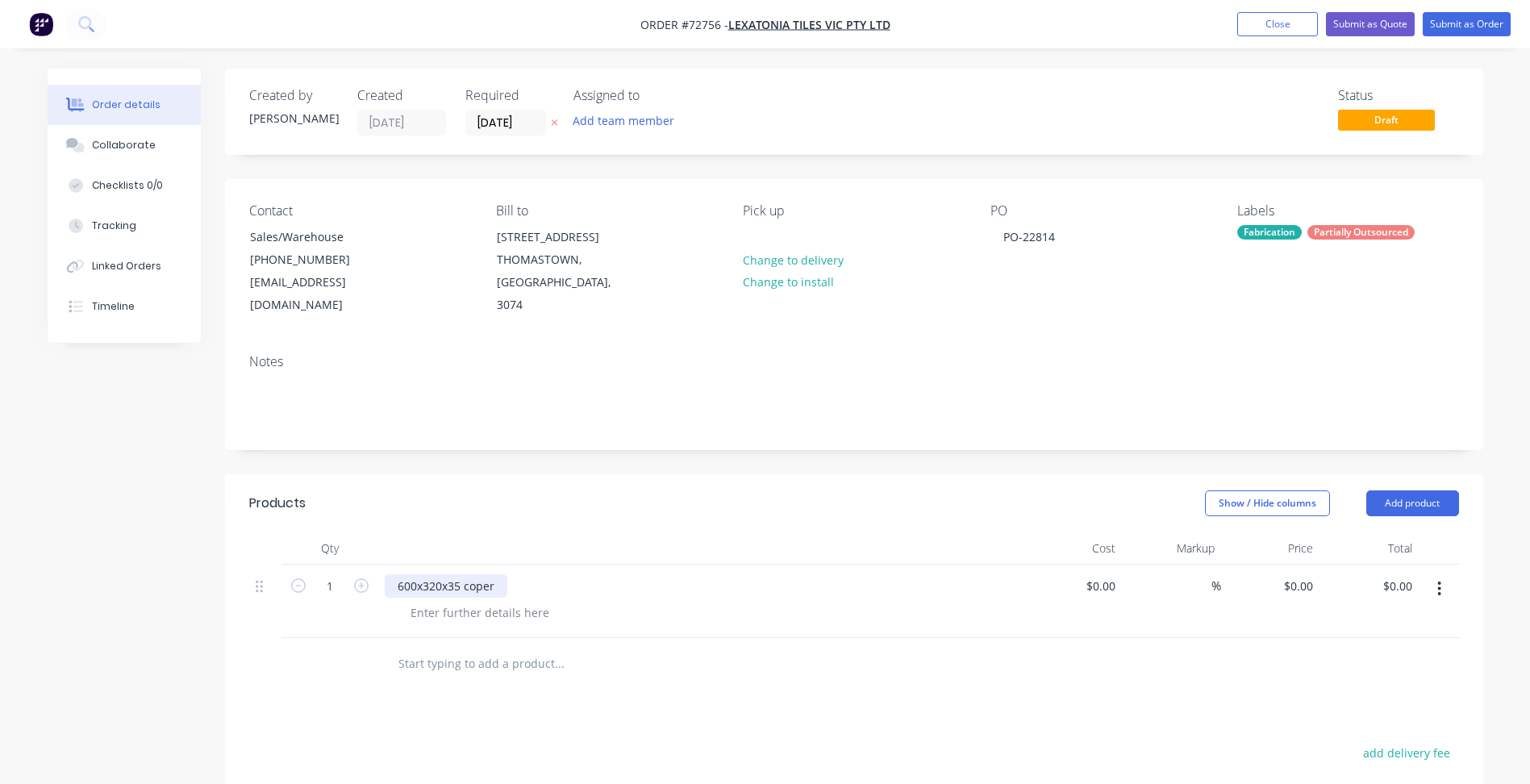
click at [504, 574] on div "600x320x35 coper" at bounding box center [446, 586] width 122 height 24
click at [490, 601] on div at bounding box center [480, 613] width 165 height 24
click at [475, 574] on div "600x320x35 coper" at bounding box center [446, 586] width 122 height 24
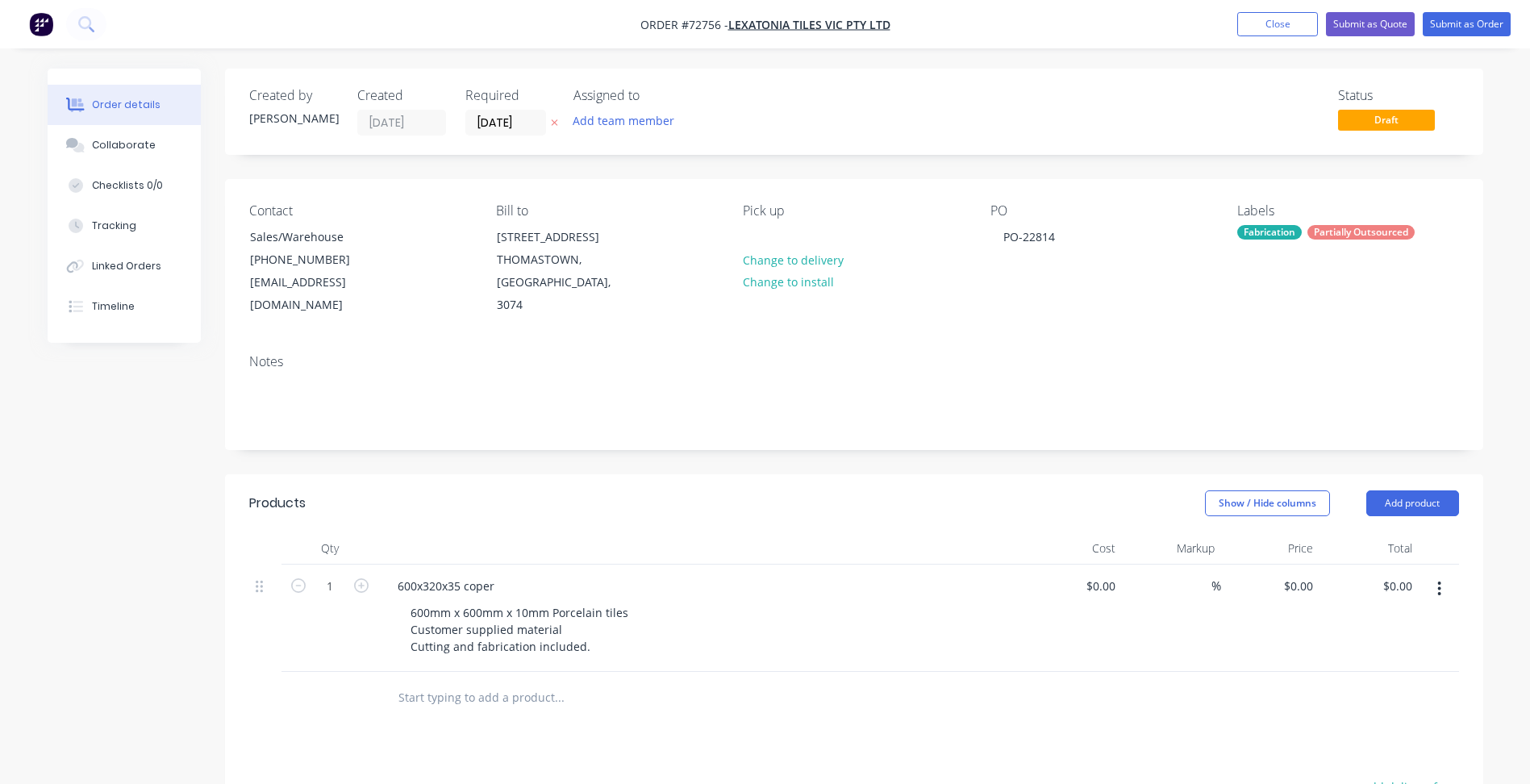
click at [1445, 574] on button "button" at bounding box center [1439, 589] width 38 height 29
click at [1364, 652] on div "Duplicate" at bounding box center [1382, 664] width 124 height 24
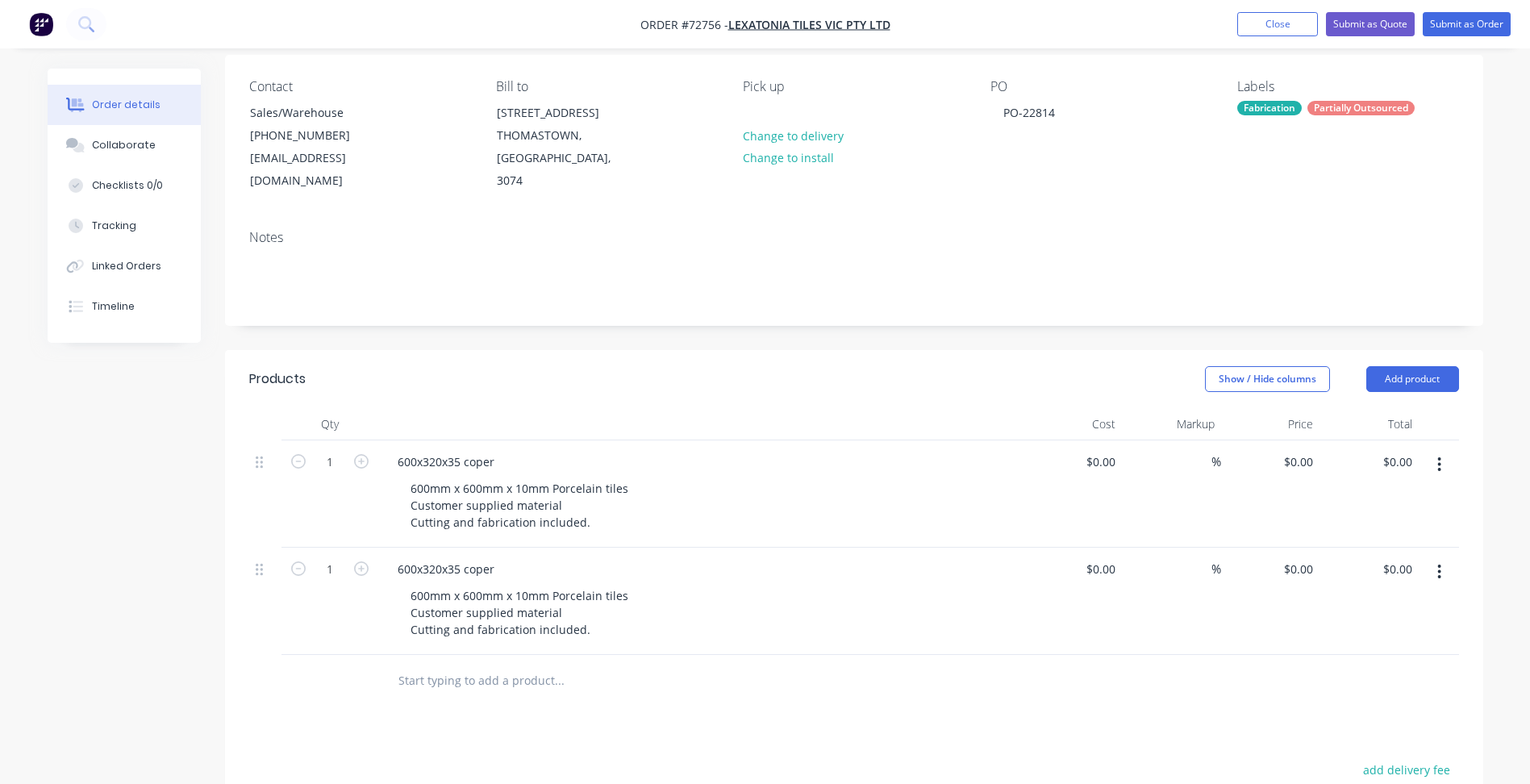
scroll to position [242, 0]
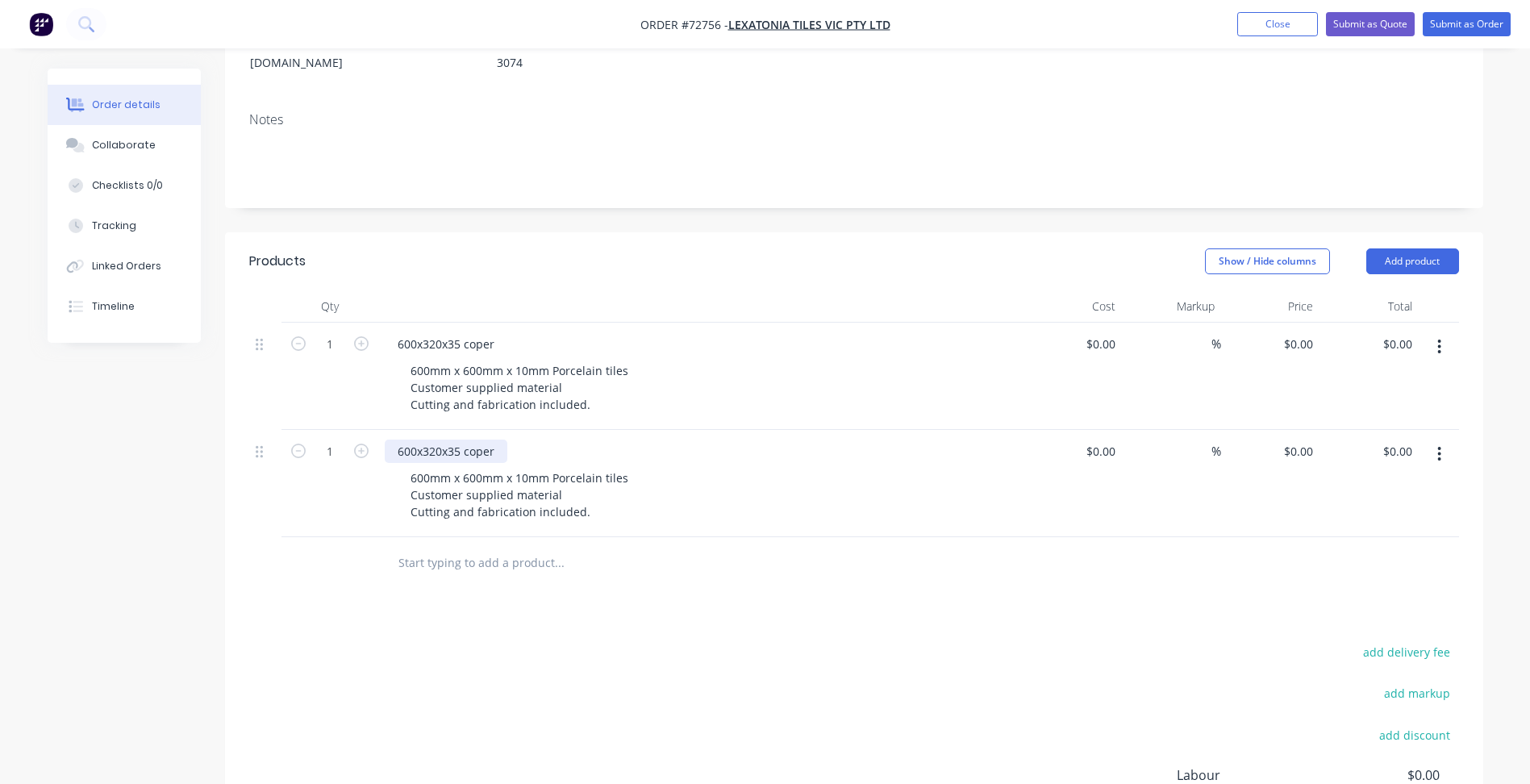
click at [446, 440] on div "600x320x35 coper" at bounding box center [446, 451] width 122 height 24
drag, startPoint x: 432, startPoint y: 428, endPoint x: 490, endPoint y: 469, distance: 71.0
click at [433, 440] on div "600x320x35 coper" at bounding box center [446, 451] width 122 height 24
click at [333, 333] on input "1" at bounding box center [329, 344] width 42 height 25
type input "67"
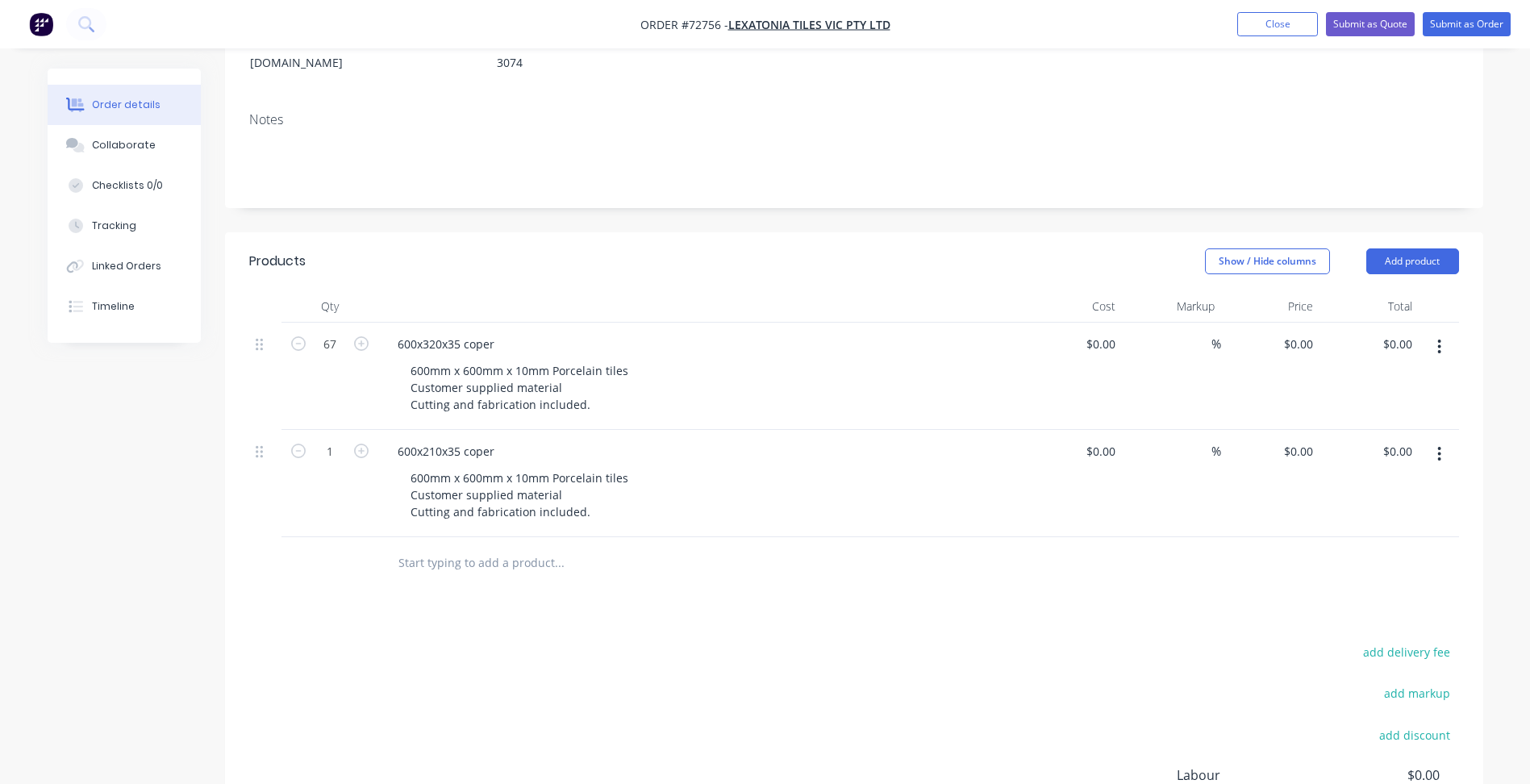
click at [327, 447] on div "1" at bounding box center [330, 484] width 97 height 107
click at [326, 356] on input "1" at bounding box center [329, 344] width 42 height 25
type input "10"
click at [1316, 333] on input "0" at bounding box center [1310, 344] width 19 height 24
type input "$47.50"
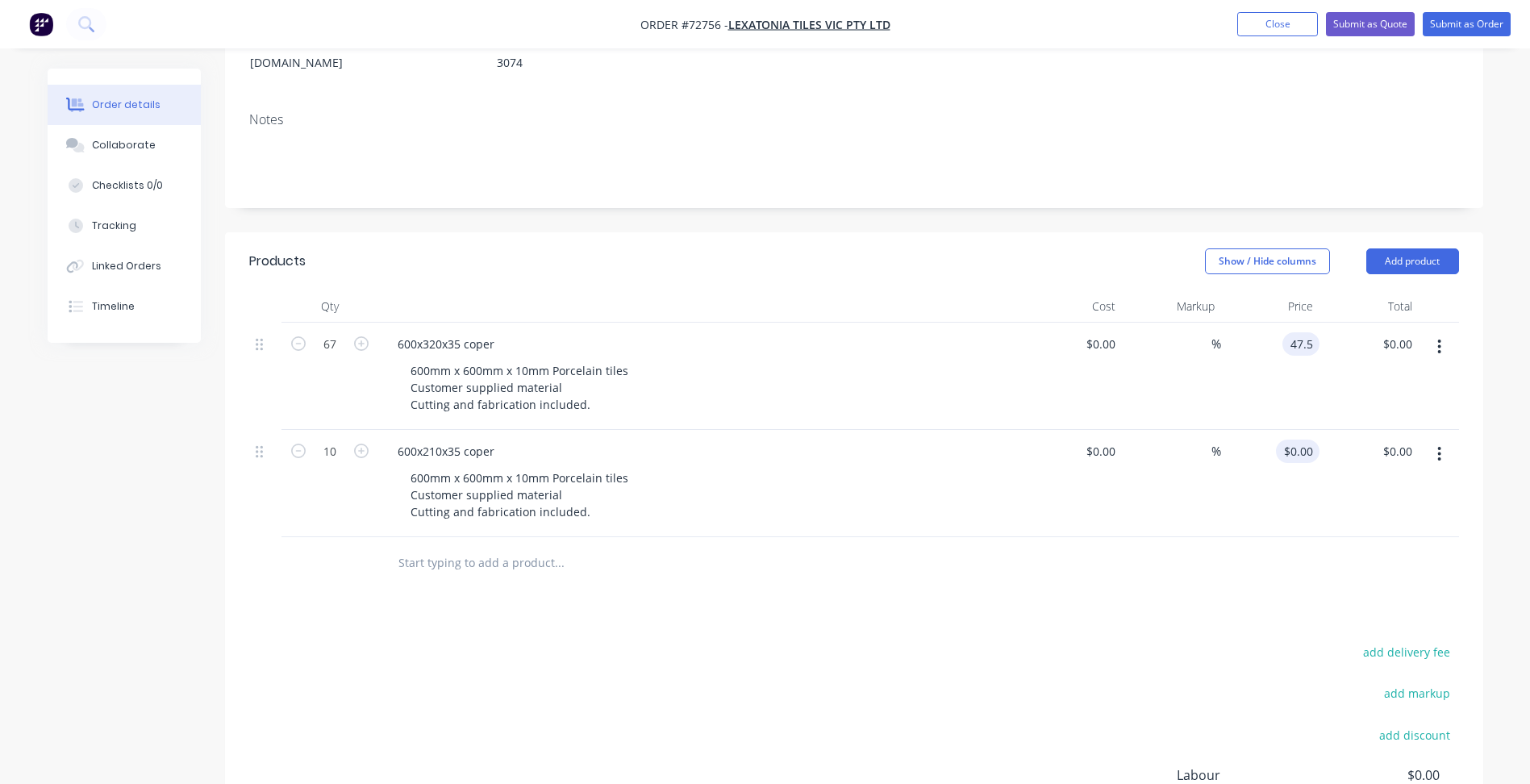
type input "$3,182.50"
click at [1309, 440] on input "0" at bounding box center [1301, 451] width 37 height 24
type input "$47.50"
type input "$475.00"
type input "$47.50"
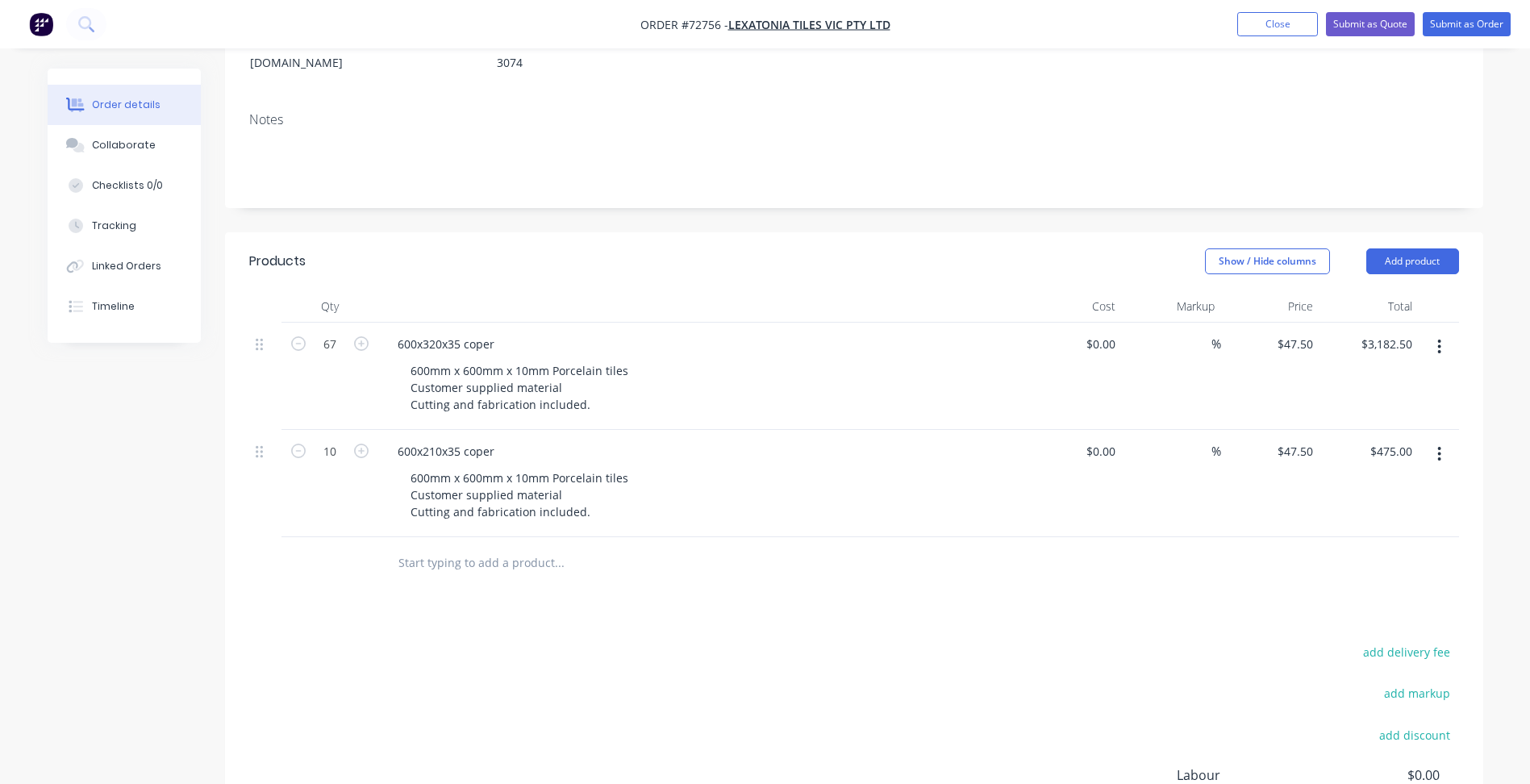
click at [942, 686] on div "add delivery fee add markup add discount Labour $0.00 Sub total $3,657.50 Margi…" at bounding box center [855, 797] width 1210 height 311
click at [590, 359] on div "600mm x 600mm x 10mm Porcelain tiles Customer supplied material Cutting and fab…" at bounding box center [519, 387] width 244 height 57
drag, startPoint x: 559, startPoint y: 463, endPoint x: 568, endPoint y: 459, distance: 9.8
click at [562, 466] on div "600mm x 600mm x 10mm Porcelain tiles Customer supplied material Cutting and fab…" at bounding box center [519, 494] width 244 height 57
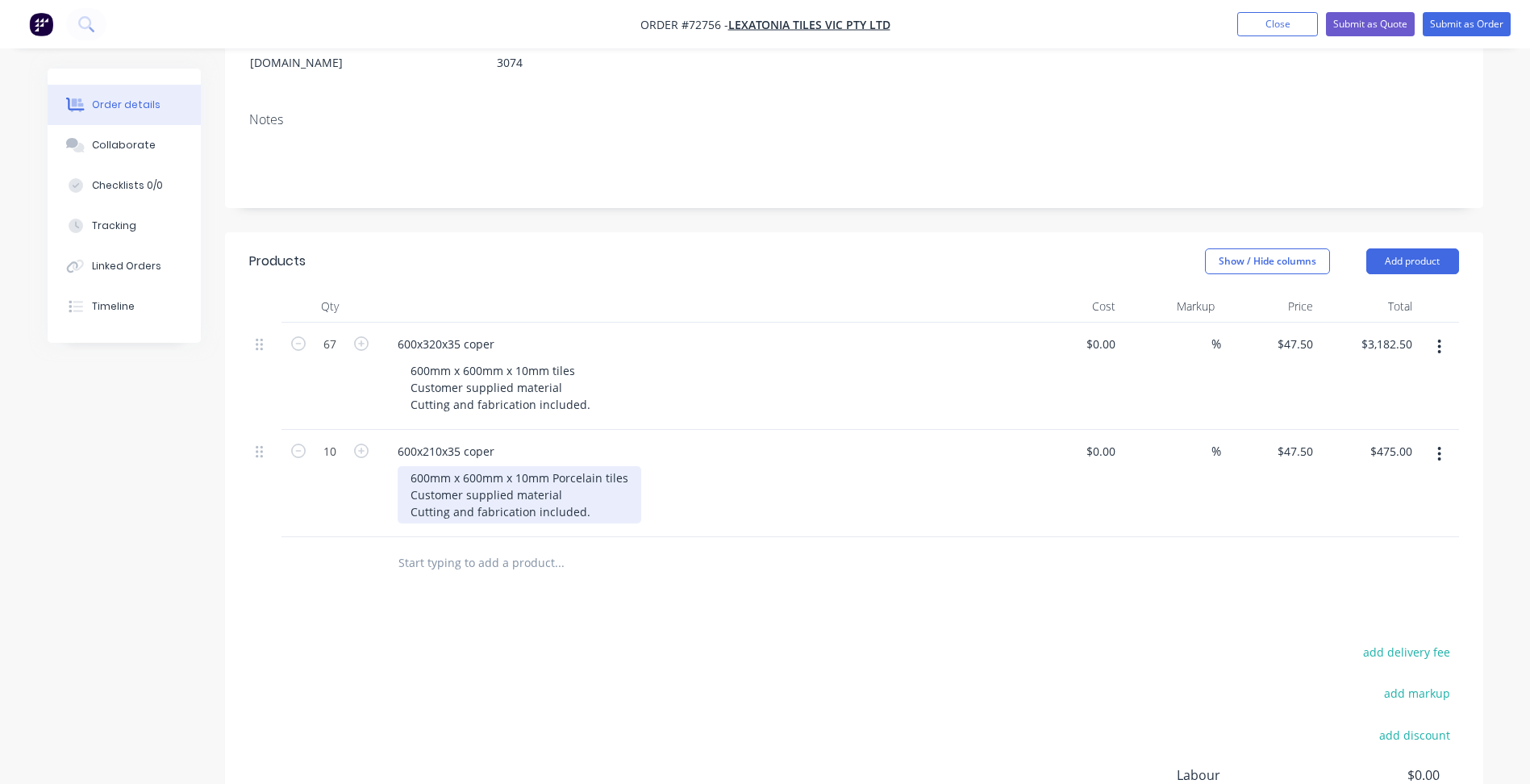
click at [568, 466] on div "600mm x 600mm x 10mm Porcelain tiles Customer supplied material Cutting and fab…" at bounding box center [519, 494] width 244 height 57
click at [564, 466] on div "600mm x 600mm x 10mm Porcelain tiles Customer supplied material Cutting and fab…" at bounding box center [519, 494] width 244 height 57
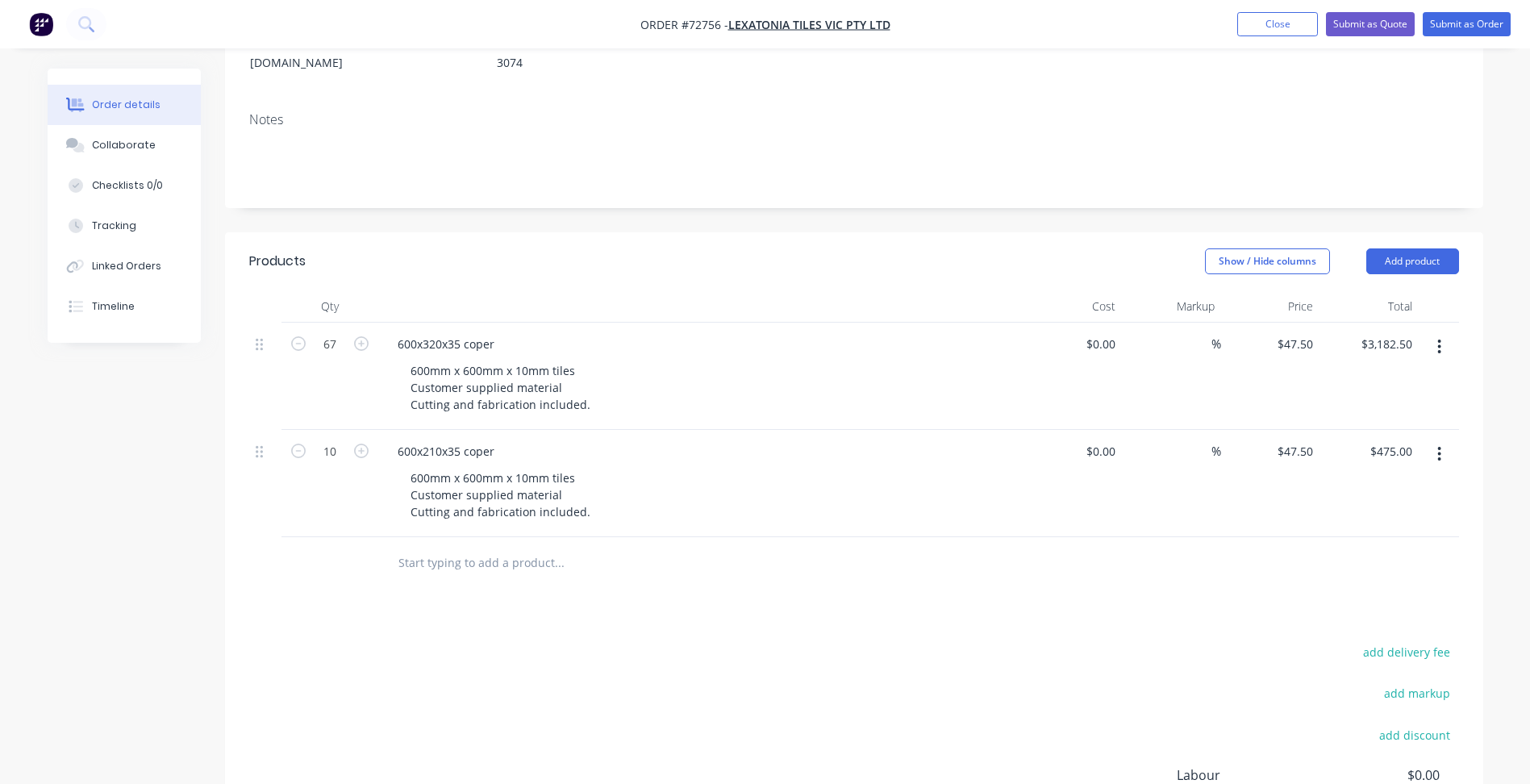
click at [728, 617] on div "Products Show / Hide columns Add product Qty Cost Markup Price Total 67 600x320…" at bounding box center [854, 604] width 1258 height 744
click at [1396, 249] on button "Add product" at bounding box center [1412, 261] width 92 height 25
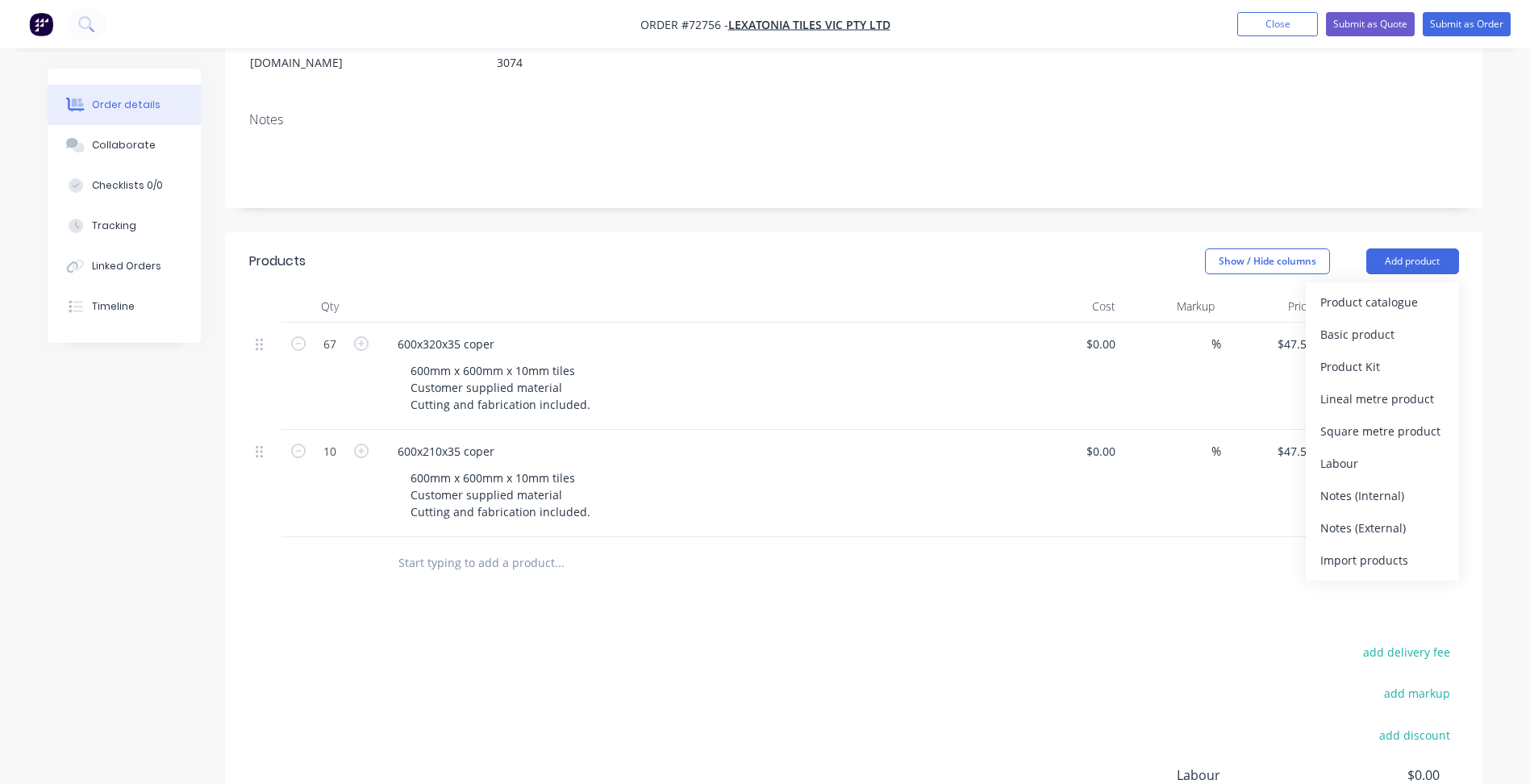
click at [1366, 257] on header "Products Show / Hide columns Add product Product catalogue Basic product Produc…" at bounding box center [854, 261] width 1258 height 58
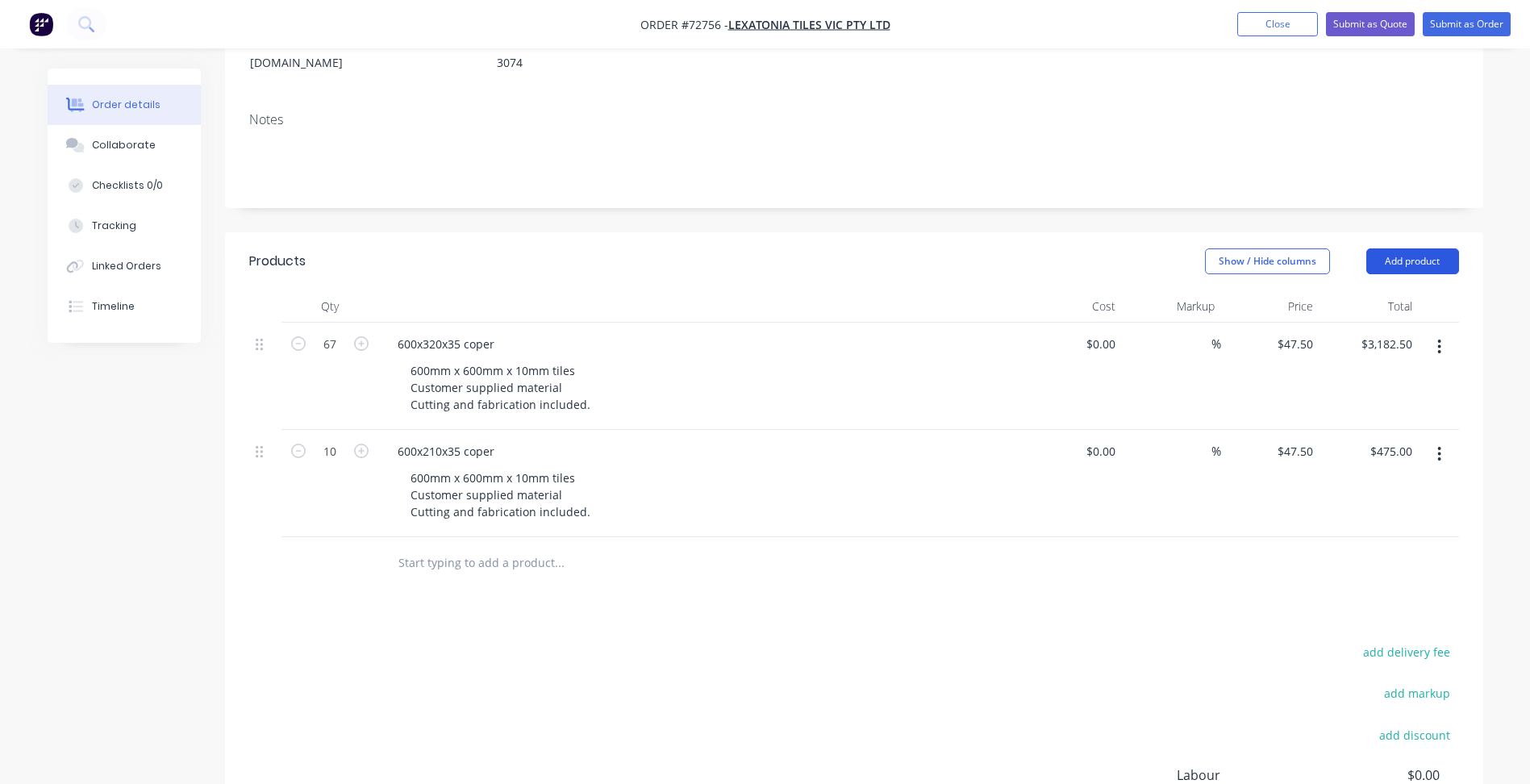
click at [1393, 249] on button "Add product" at bounding box center [1412, 261] width 92 height 25
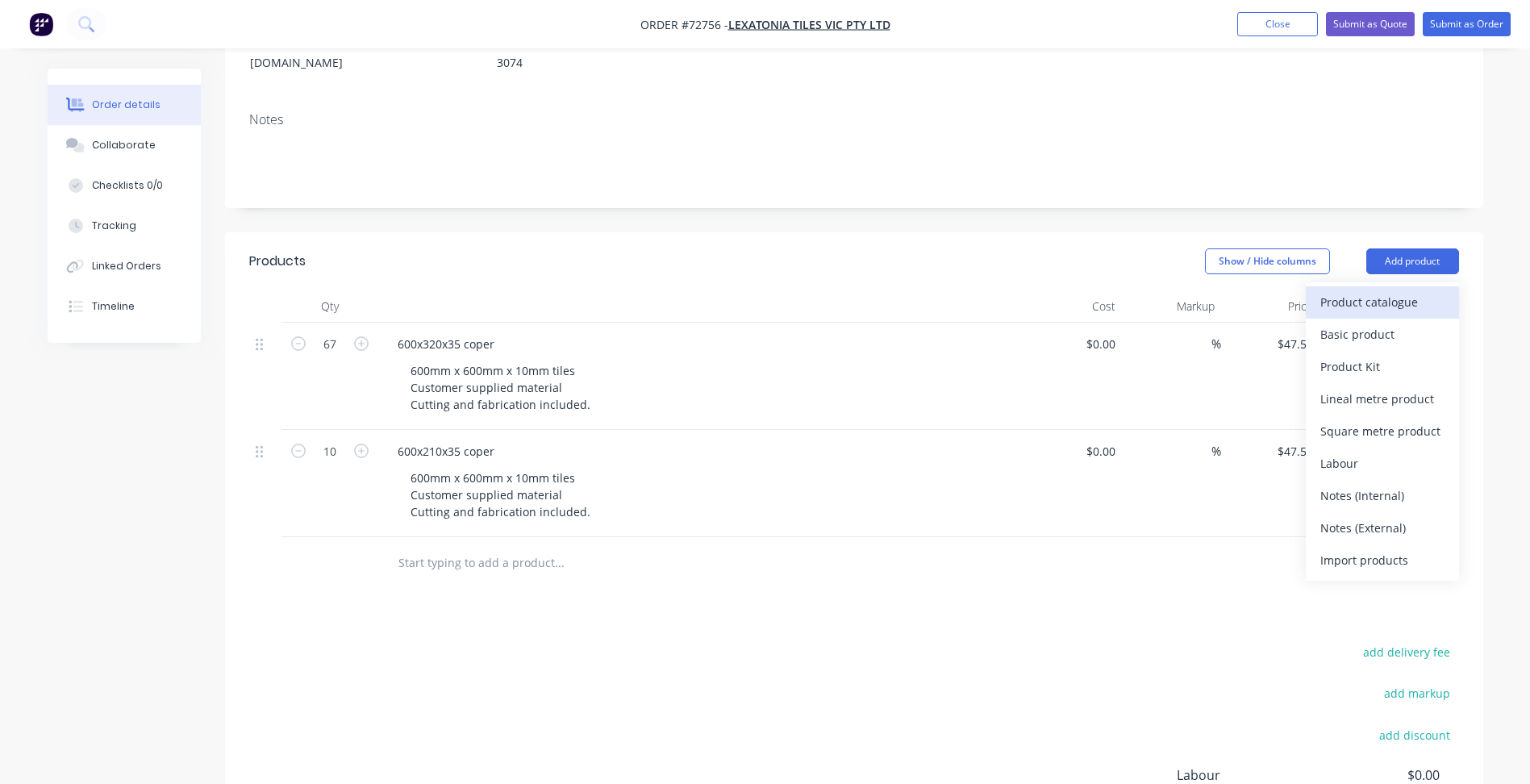
click at [1389, 290] on div "Product catalogue" at bounding box center [1382, 302] width 124 height 24
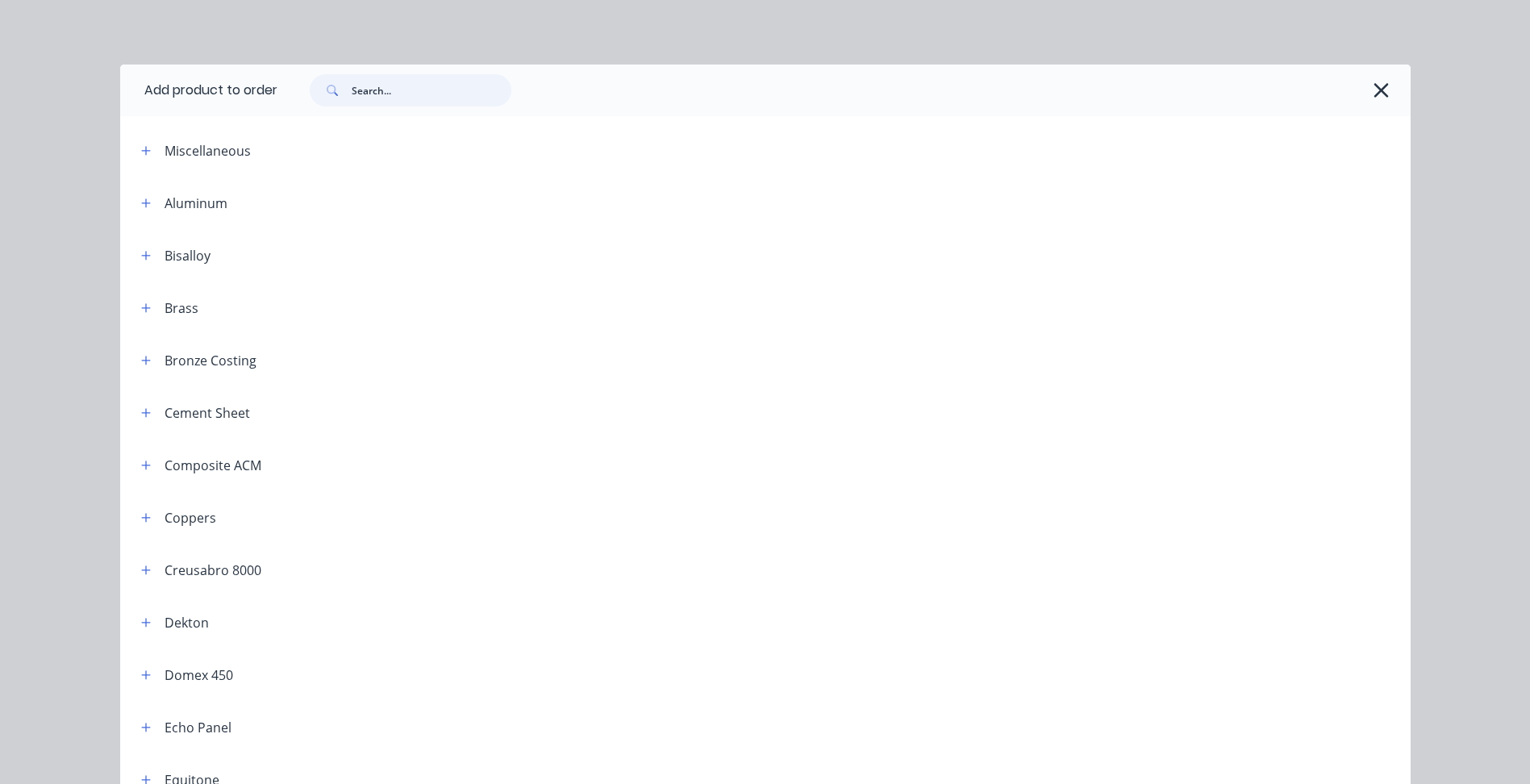
click at [430, 87] on input "text" at bounding box center [431, 90] width 160 height 32
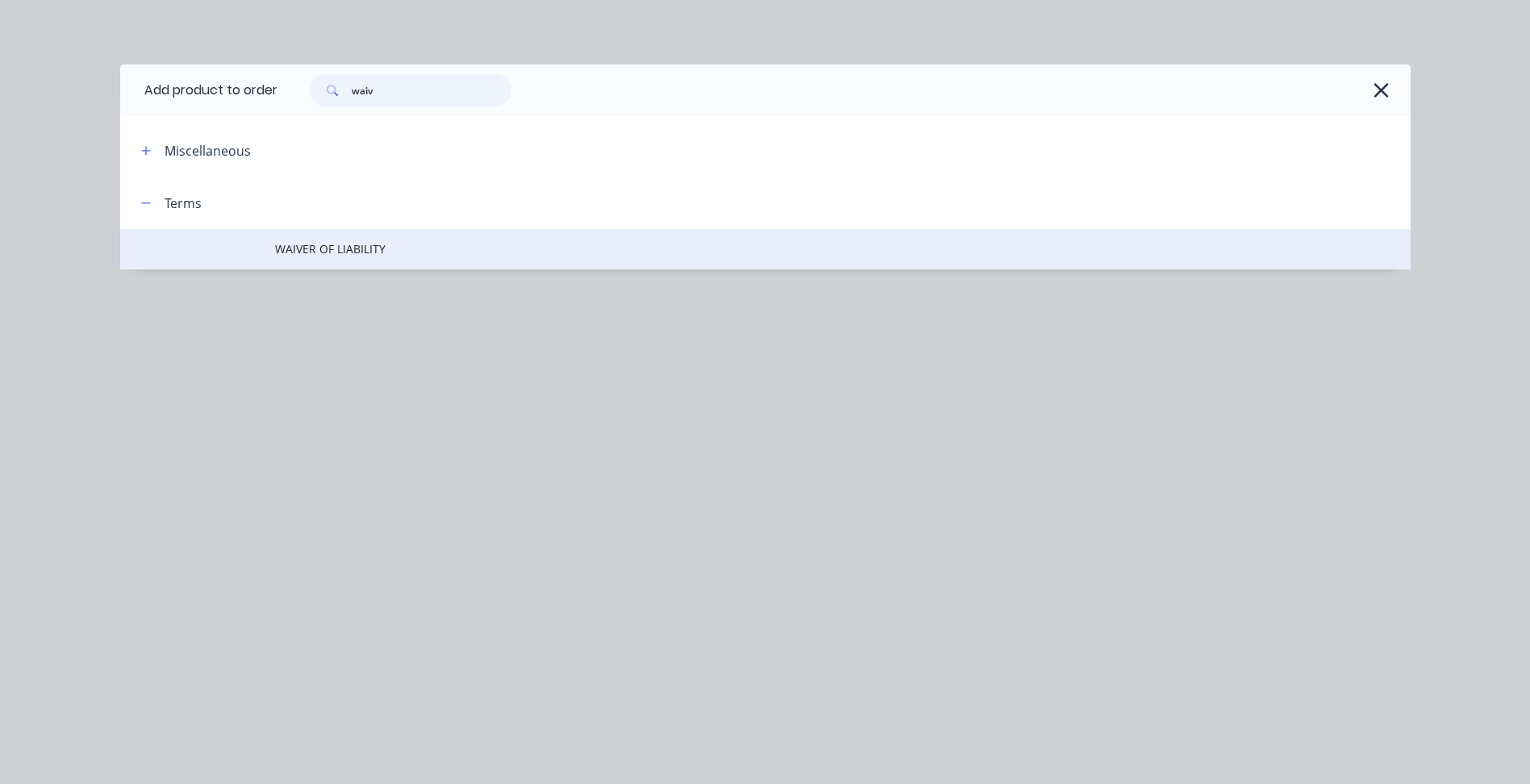
type input "waiv"
click at [393, 262] on td "WAIVER OF LIABILITY" at bounding box center [843, 249] width 1135 height 41
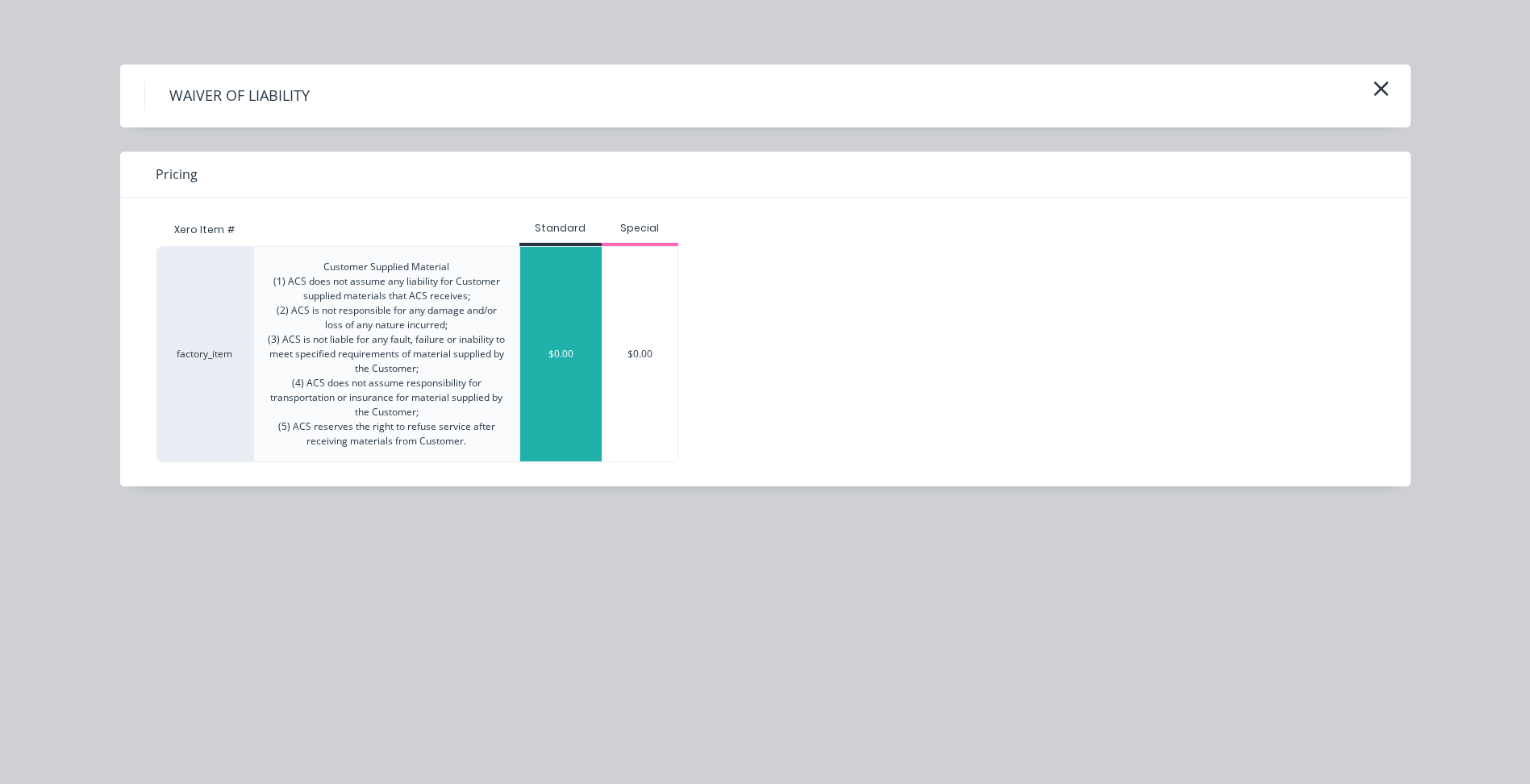
click at [548, 359] on div "$0.00" at bounding box center [561, 354] width 81 height 215
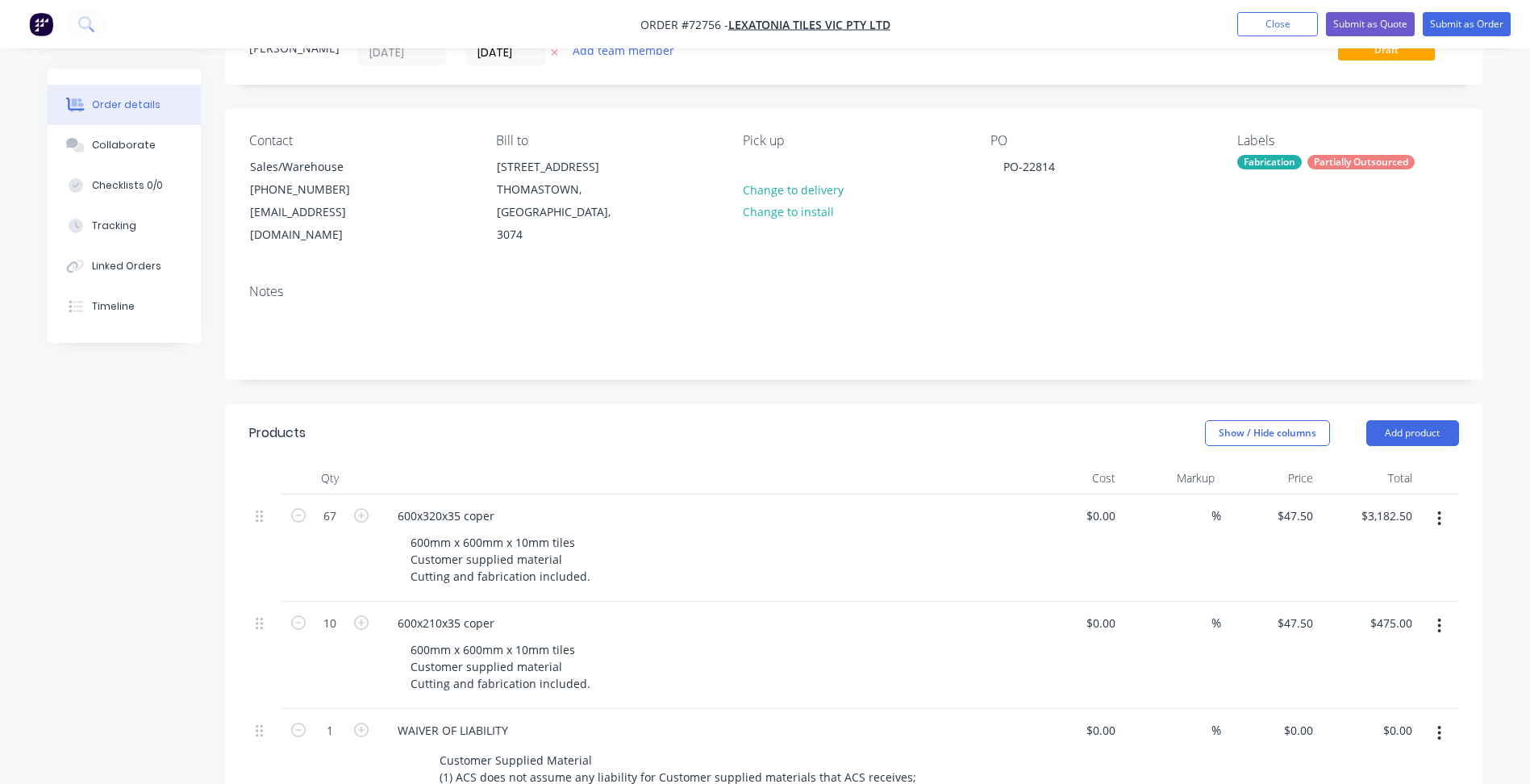
scroll to position [0, 0]
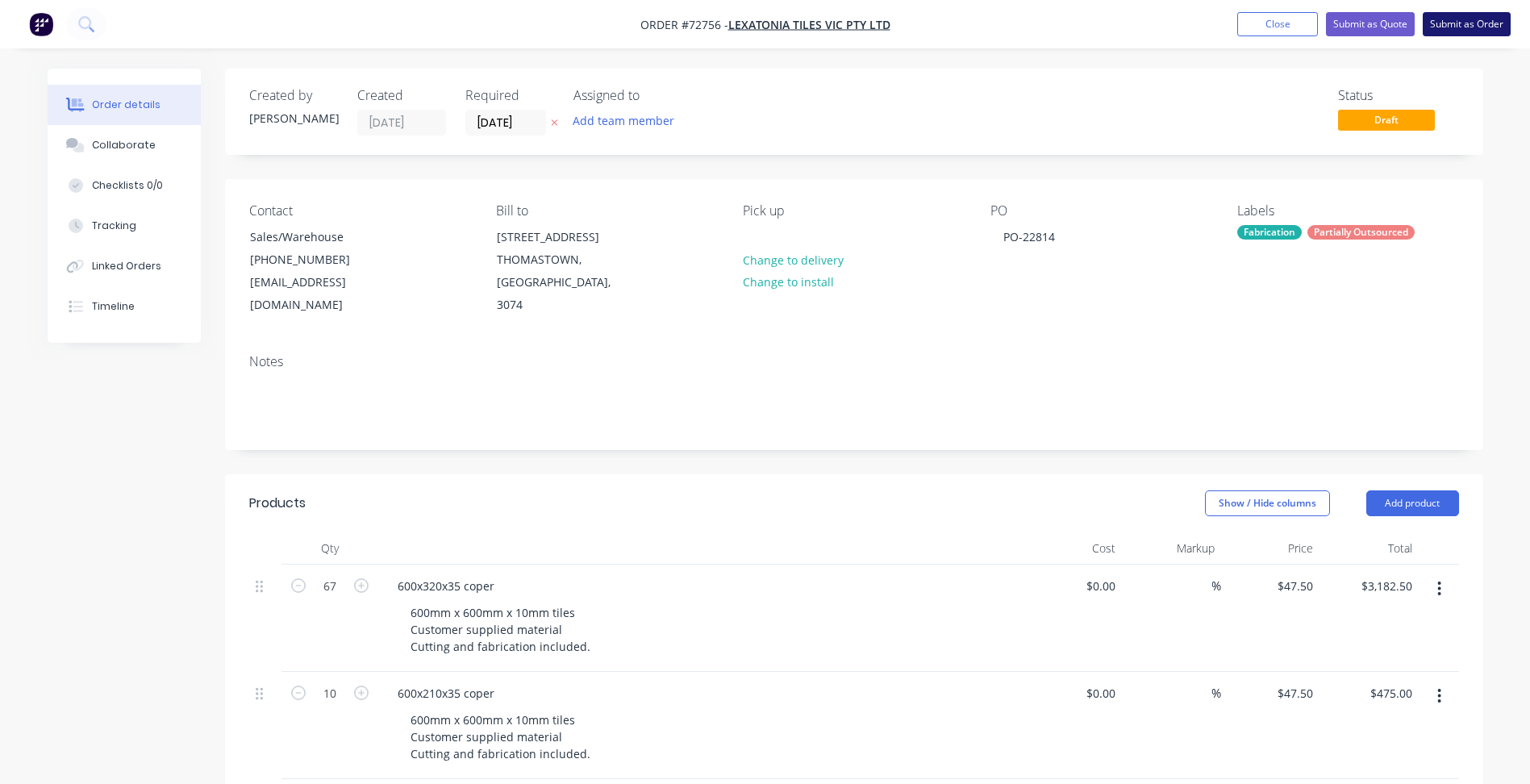
click at [1444, 20] on button "Submit as Order" at bounding box center [1467, 24] width 88 height 25
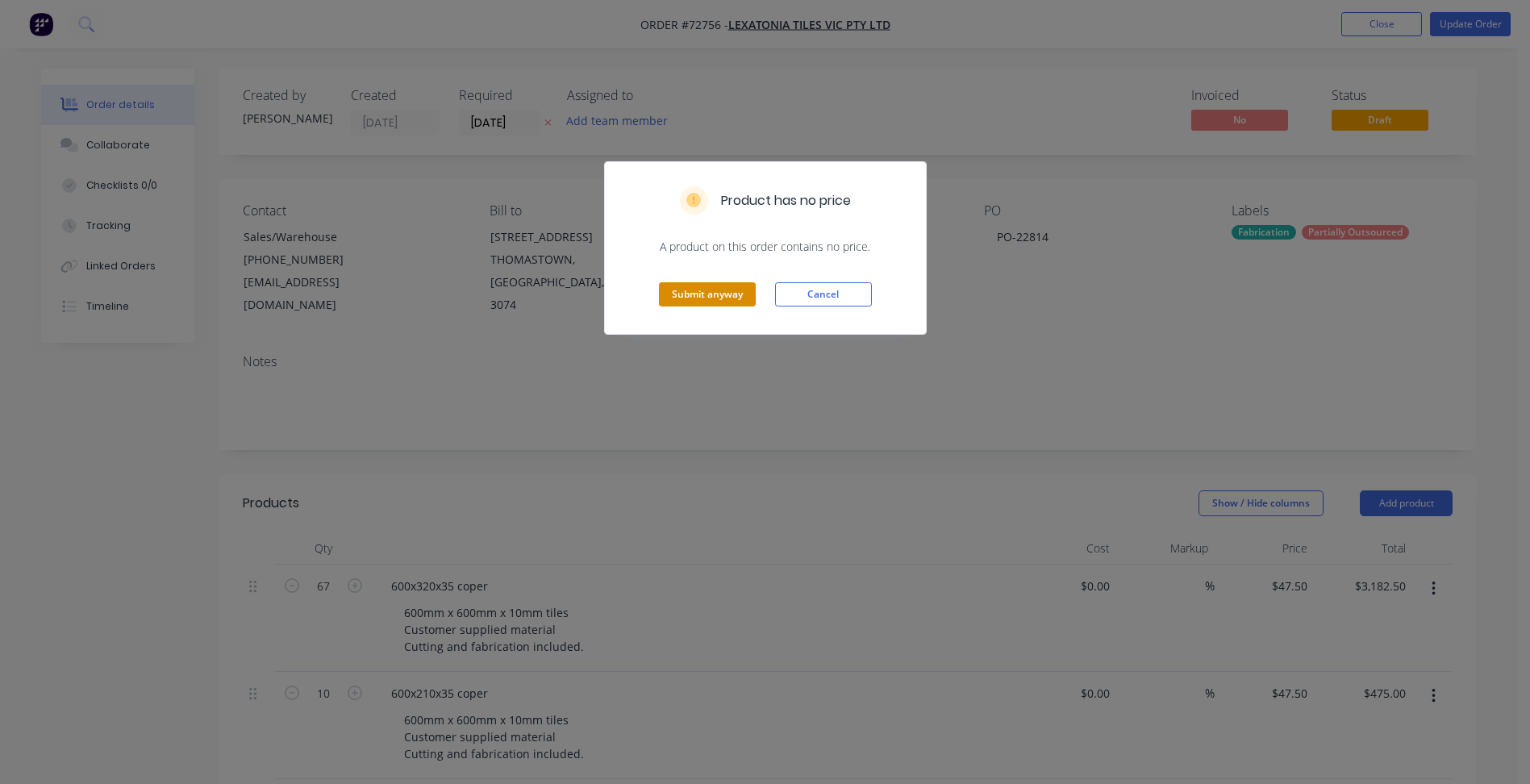
click at [728, 294] on button "Submit anyway" at bounding box center [708, 294] width 97 height 25
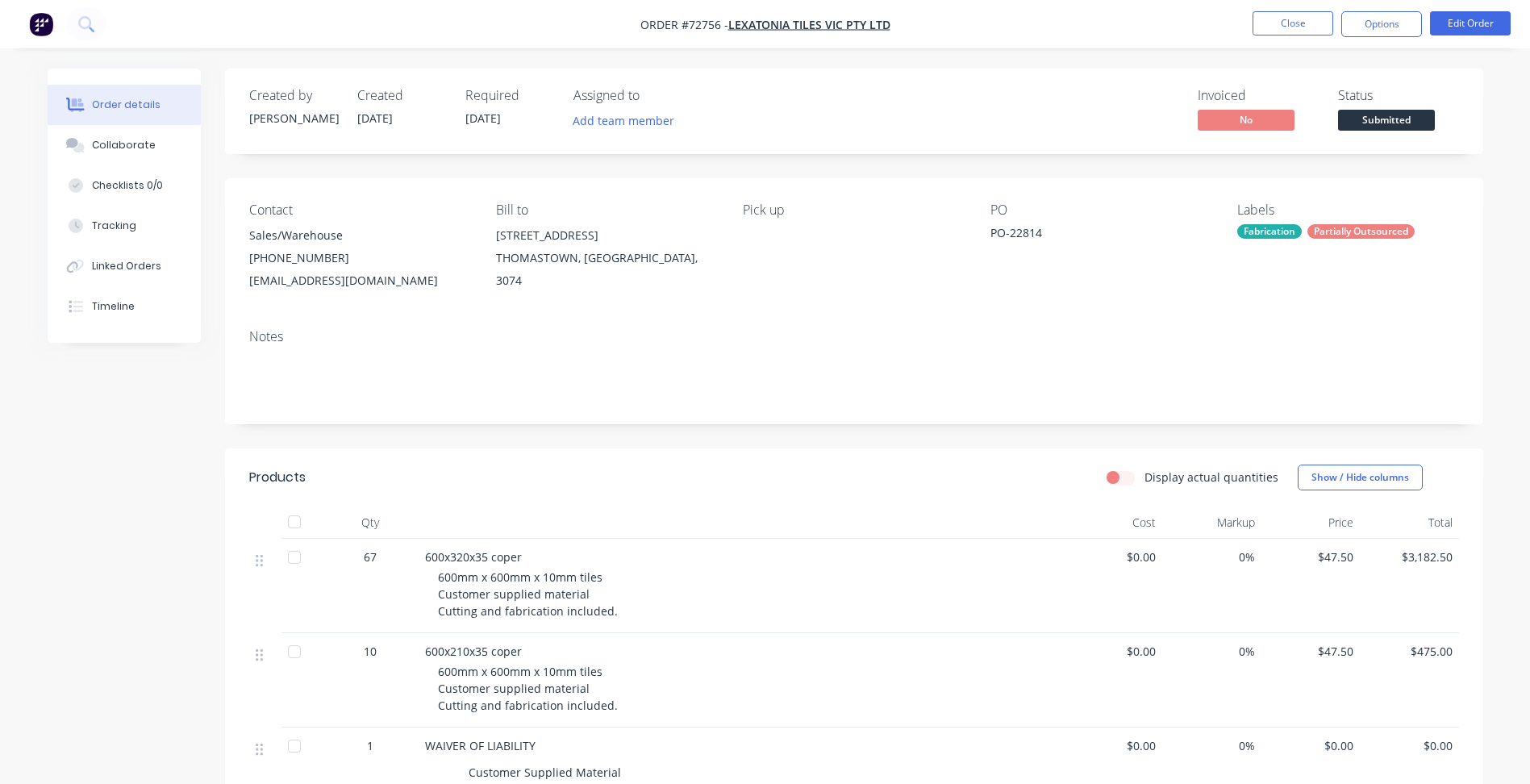
click at [1376, 137] on div "Created by [PERSON_NAME] Created [DATE] Required [DATE] Assigned to Add team me…" at bounding box center [854, 111] width 1258 height 86
drag, startPoint x: 1383, startPoint y: 118, endPoint x: 1383, endPoint y: 131, distance: 13.0
click at [1383, 118] on span "Submitted" at bounding box center [1387, 120] width 97 height 20
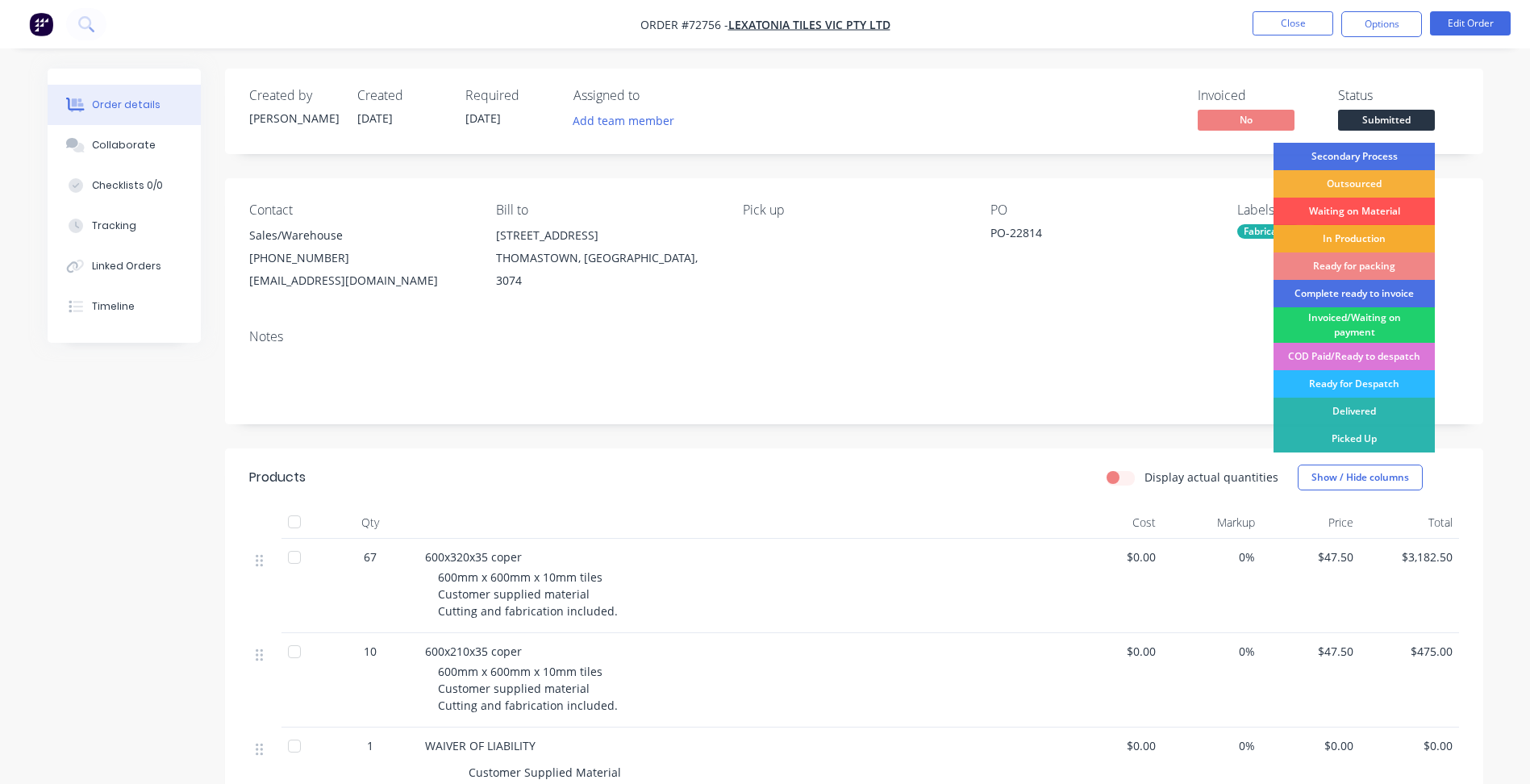
click at [1352, 242] on div "In Production" at bounding box center [1354, 238] width 161 height 27
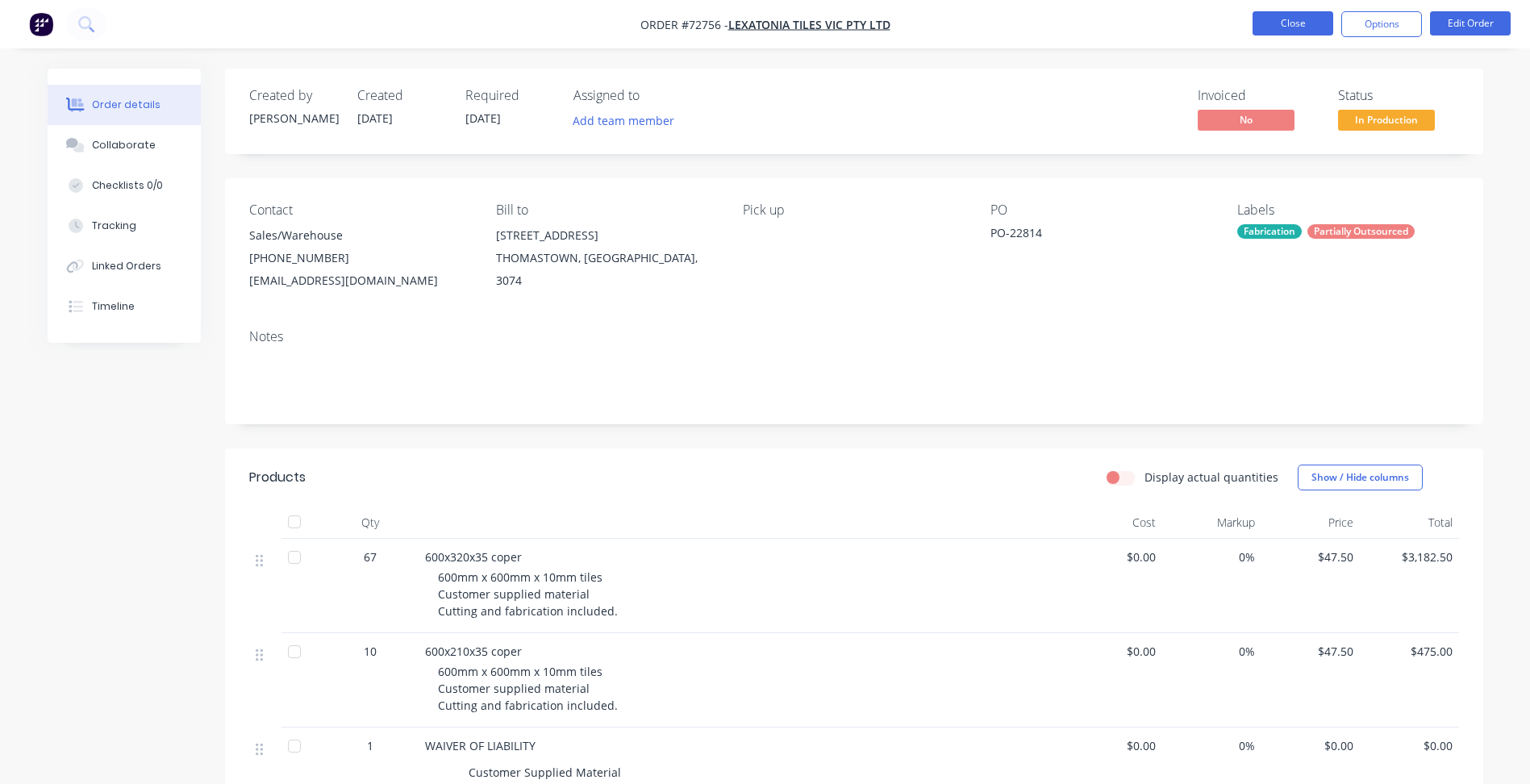
click at [1315, 25] on button "Close" at bounding box center [1292, 23] width 81 height 25
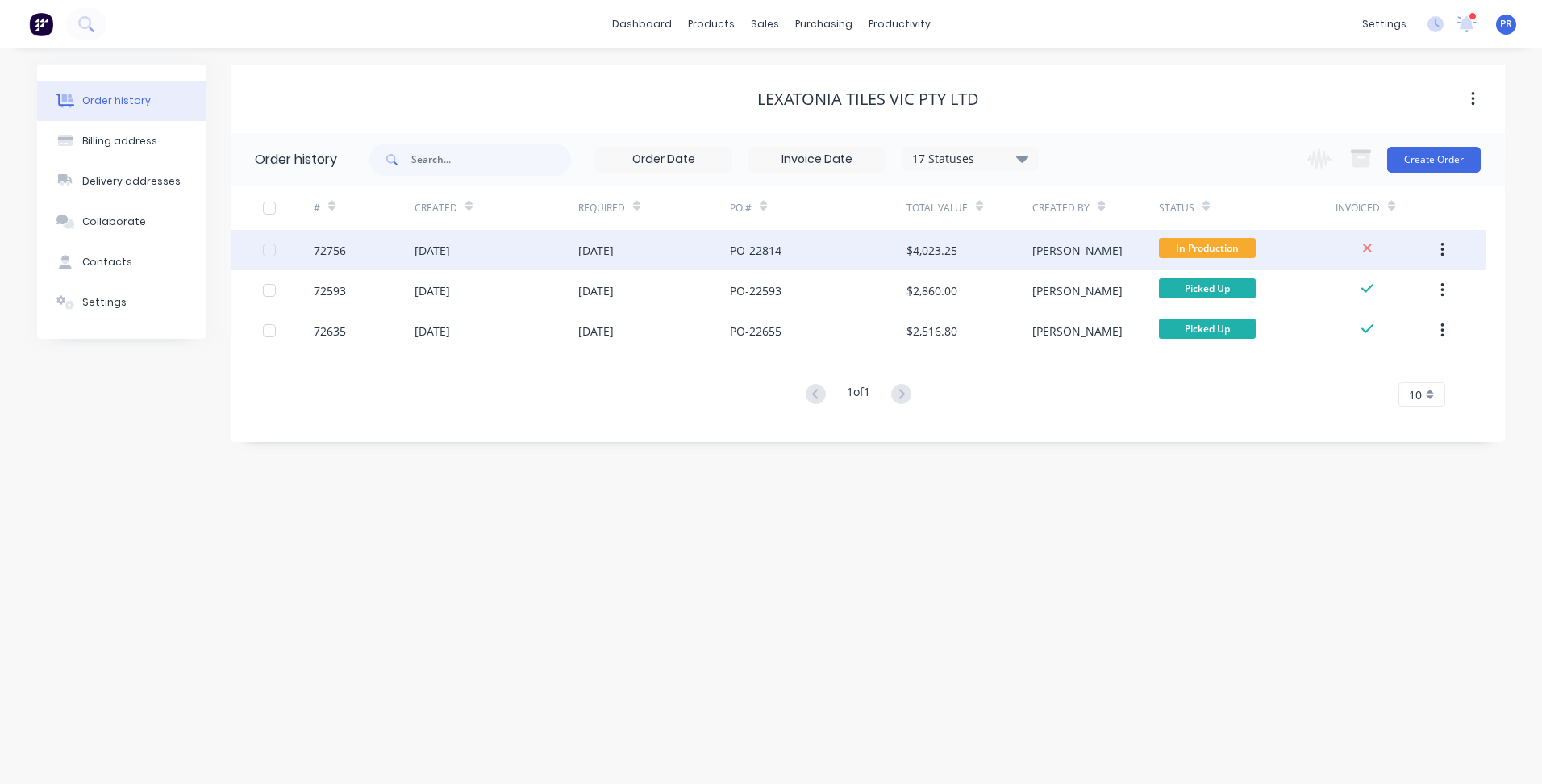
click at [1214, 254] on span "In Production" at bounding box center [1208, 248] width 97 height 20
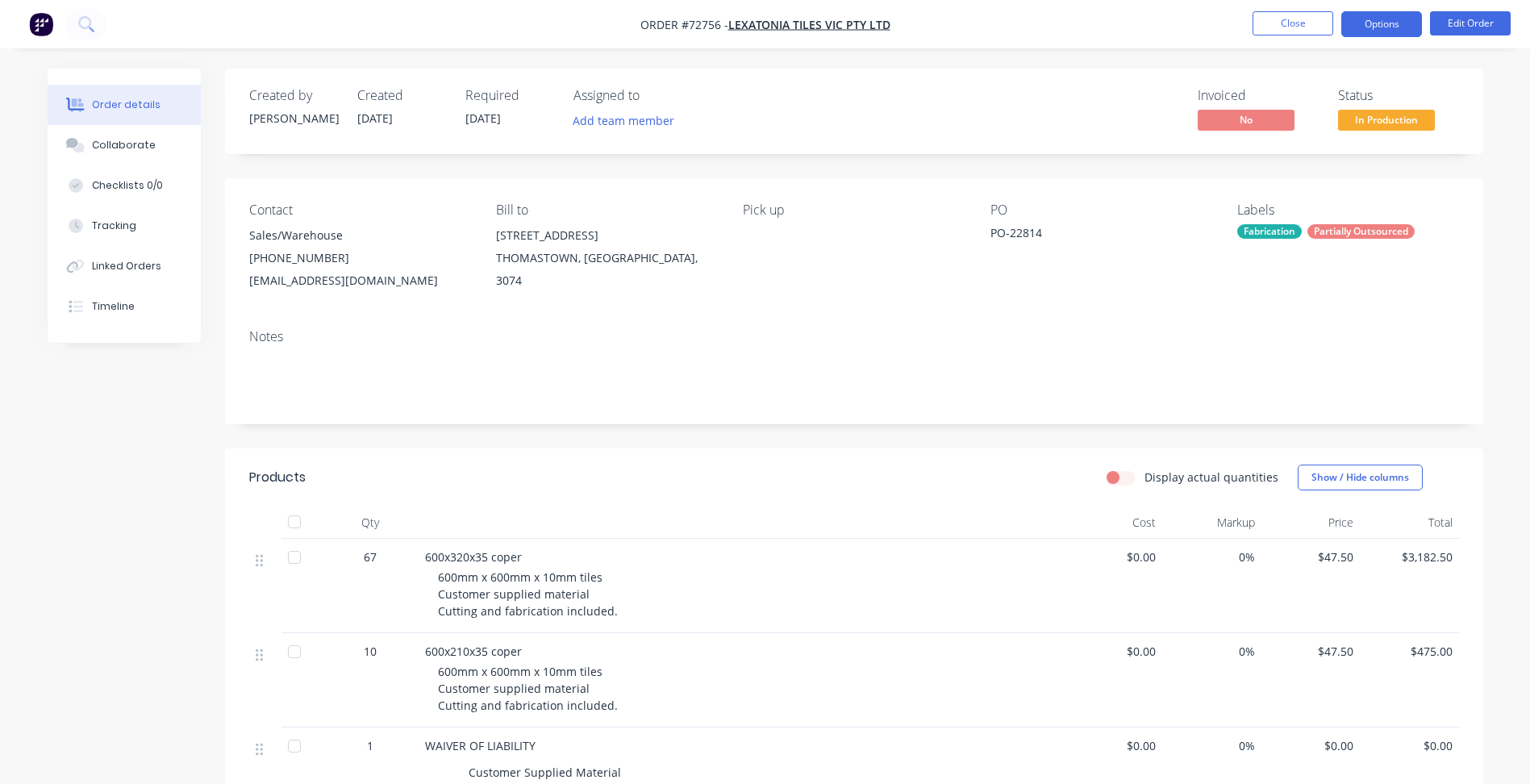
click at [1387, 20] on button "Options" at bounding box center [1381, 24] width 81 height 25
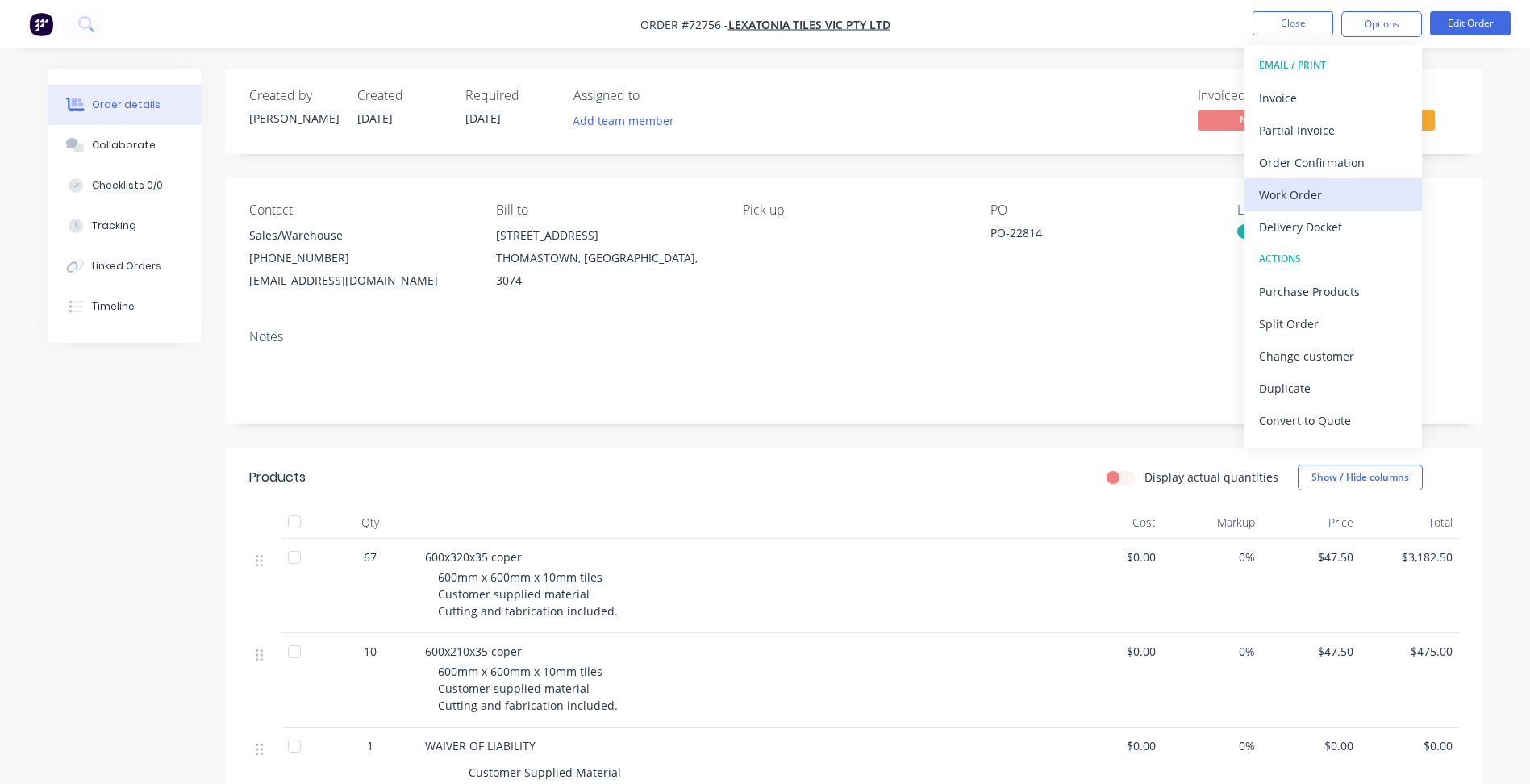
click at [1292, 198] on div "Work Order" at bounding box center [1333, 195] width 149 height 24
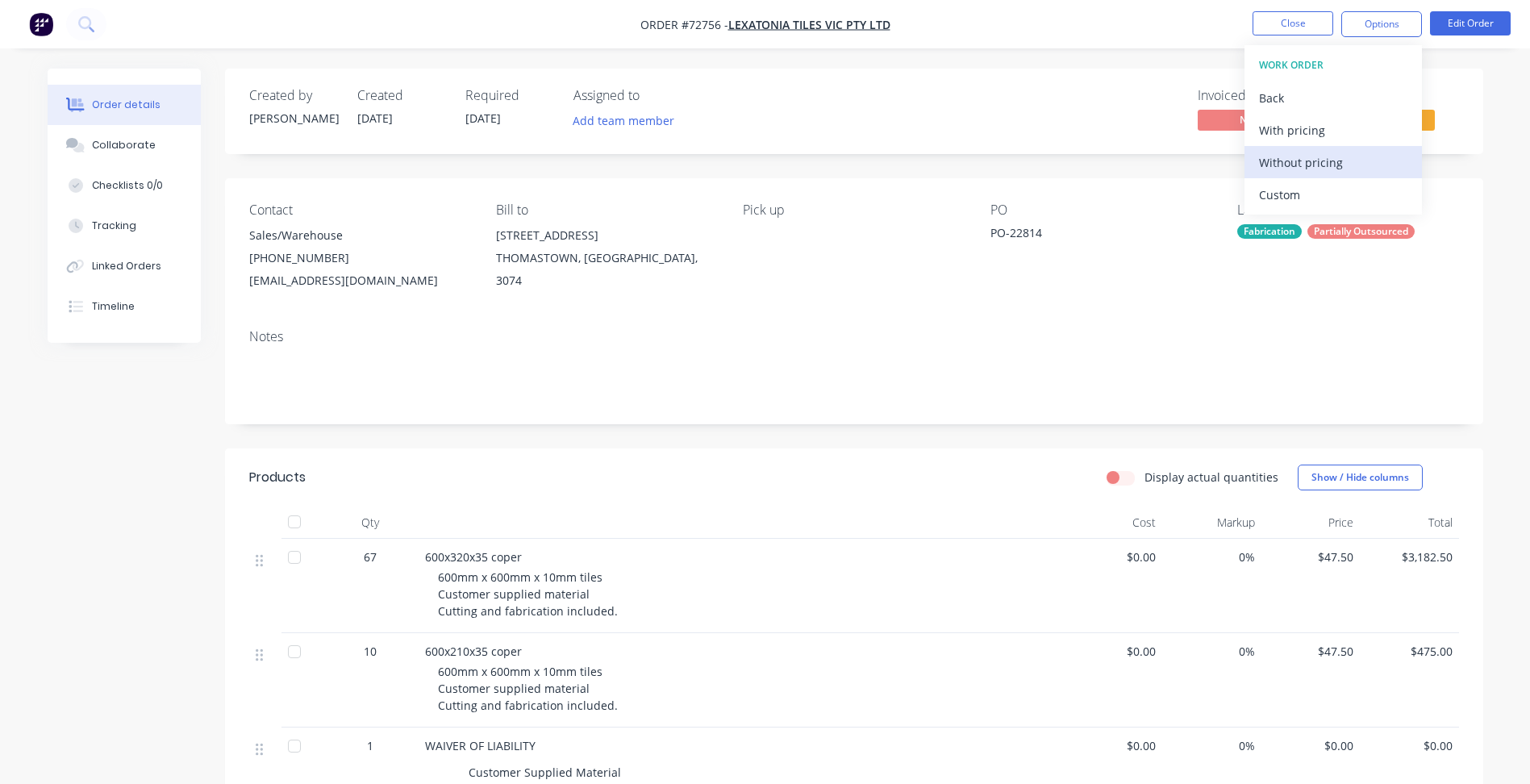
click at [1303, 161] on div "Without pricing" at bounding box center [1333, 163] width 149 height 24
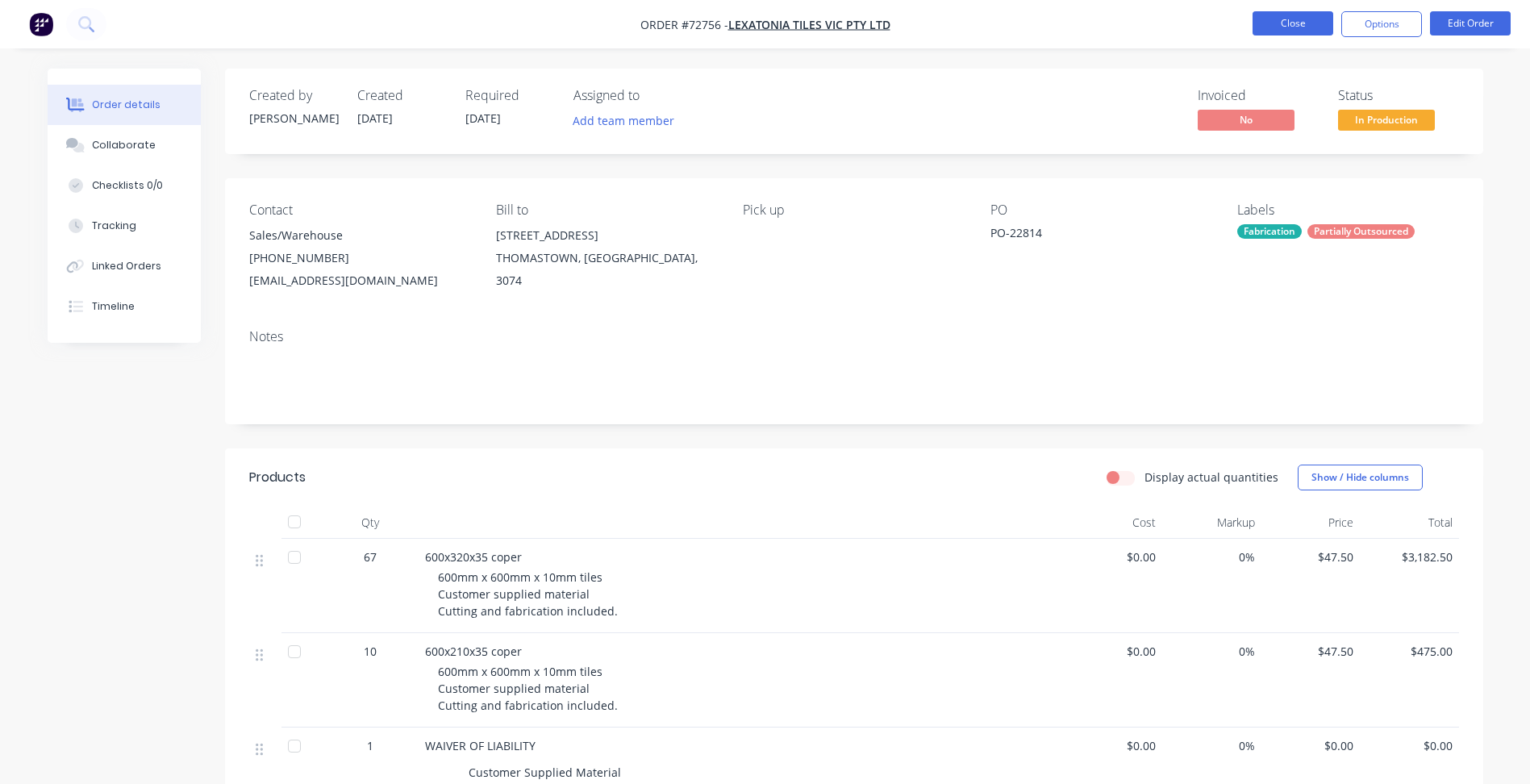
click at [1302, 25] on button "Close" at bounding box center [1292, 23] width 81 height 25
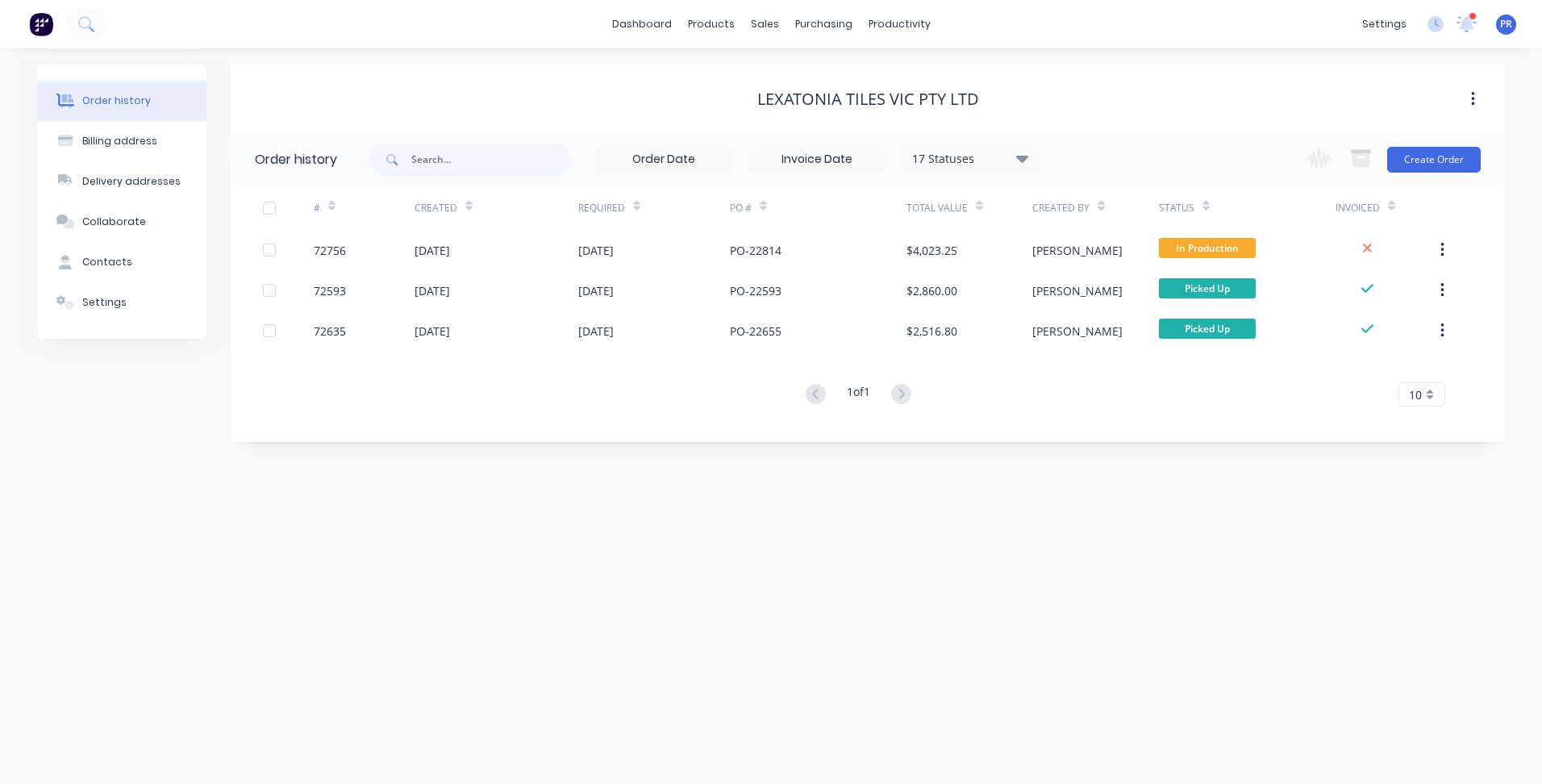
click at [1062, 25] on div "dashboard products sales purchasing productivity dashboard products Product Cat…" at bounding box center [771, 24] width 1542 height 48
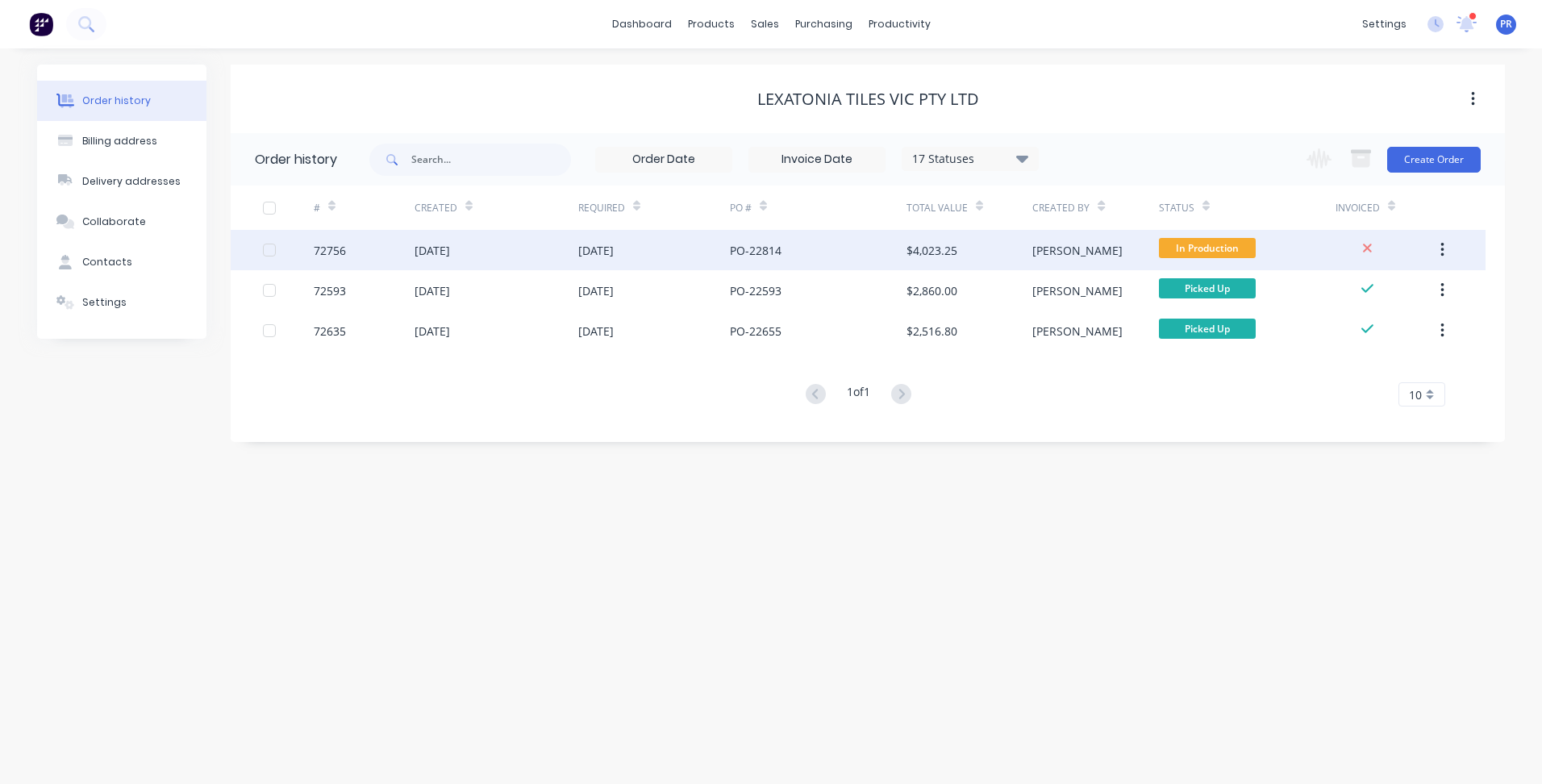
click at [1274, 243] on div "In Production" at bounding box center [1248, 250] width 177 height 41
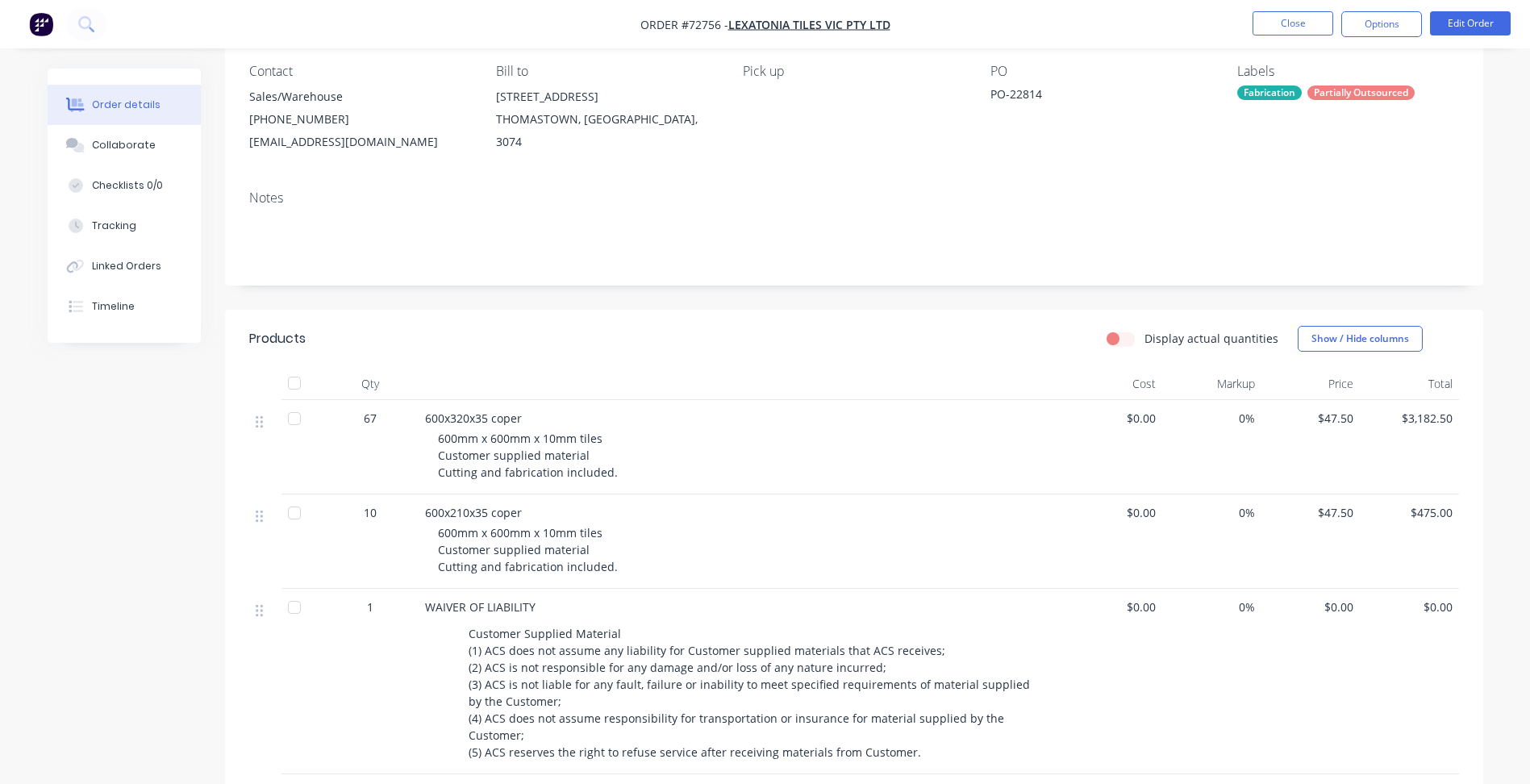
scroll to position [161, 0]
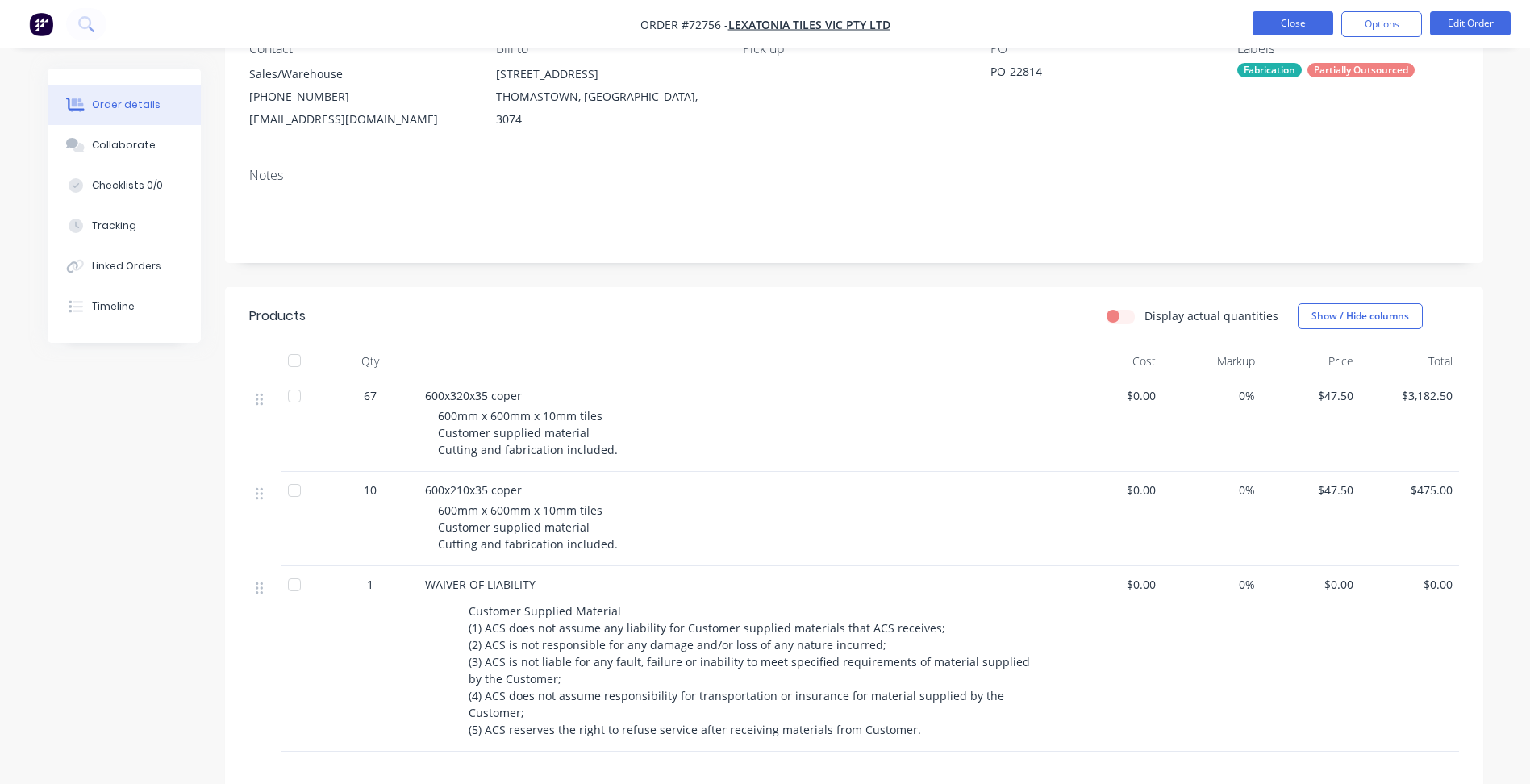
click at [1303, 27] on button "Close" at bounding box center [1292, 23] width 81 height 25
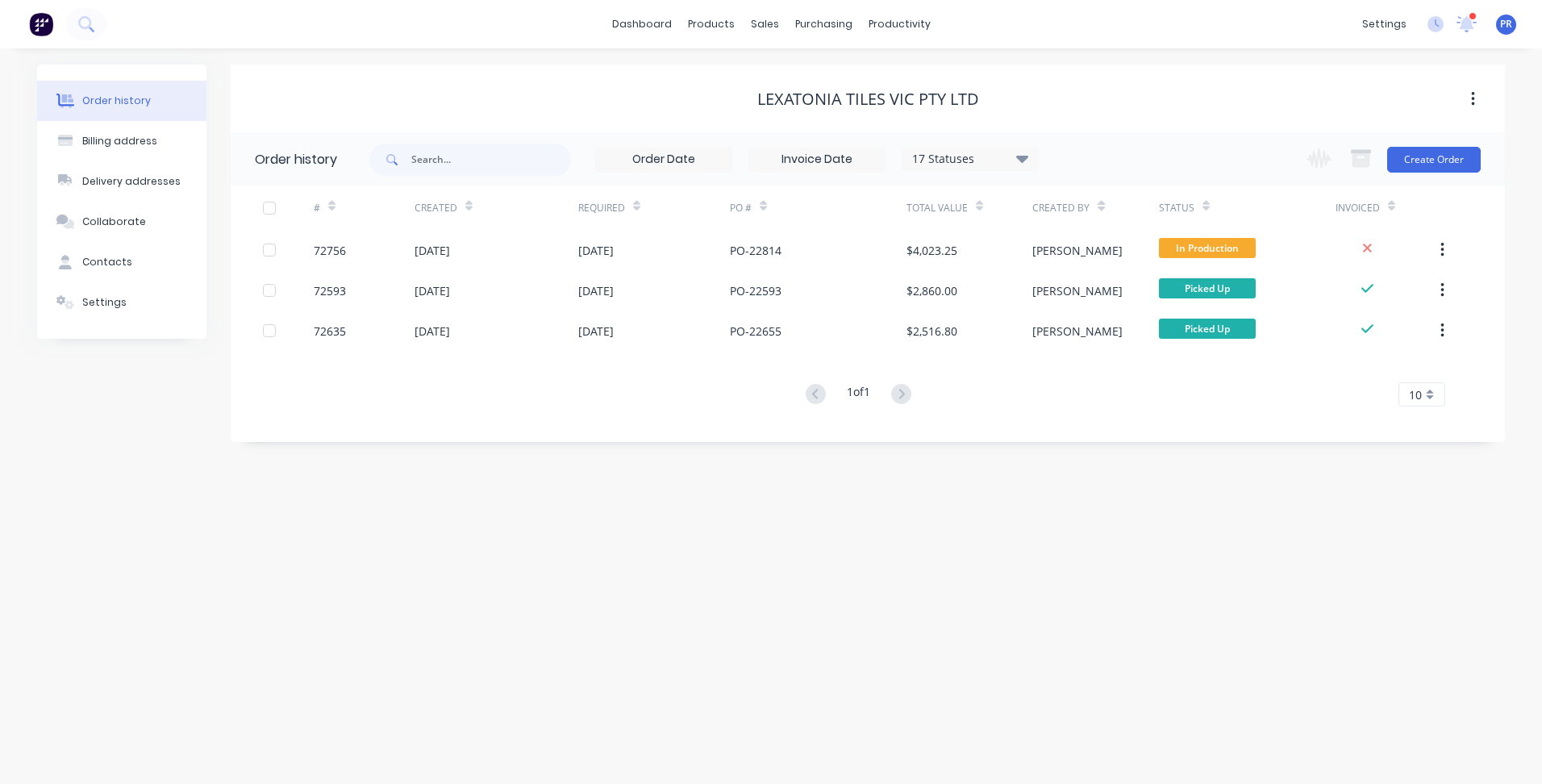
click at [404, 163] on span at bounding box center [390, 160] width 42 height 32
click at [427, 160] on input "text" at bounding box center [491, 160] width 160 height 32
type input "foncast"
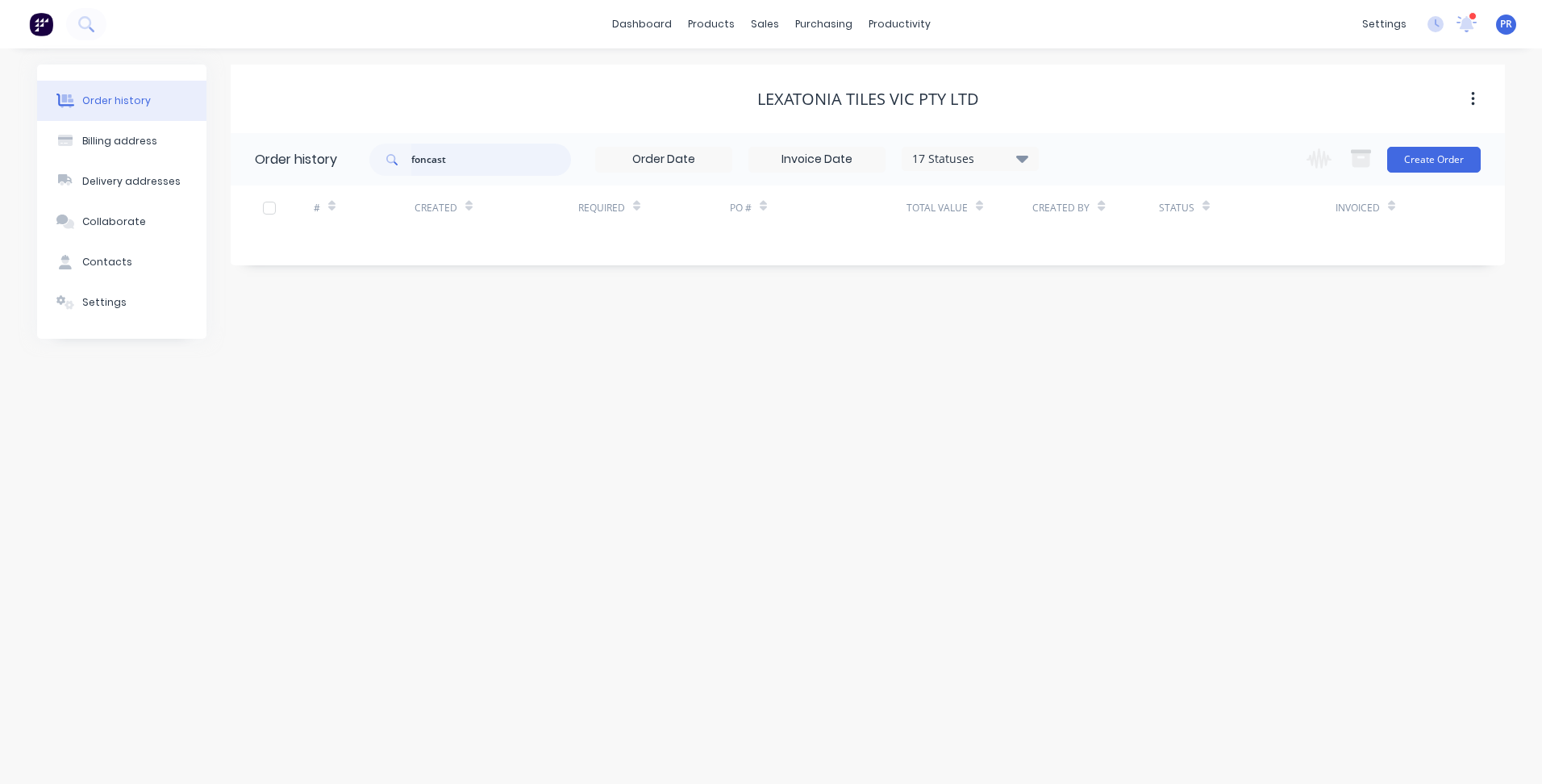
click at [460, 162] on input "foncast" at bounding box center [491, 160] width 160 height 32
type input "fonca"
click at [796, 73] on div "Sales Orders" at bounding box center [824, 77] width 66 height 14
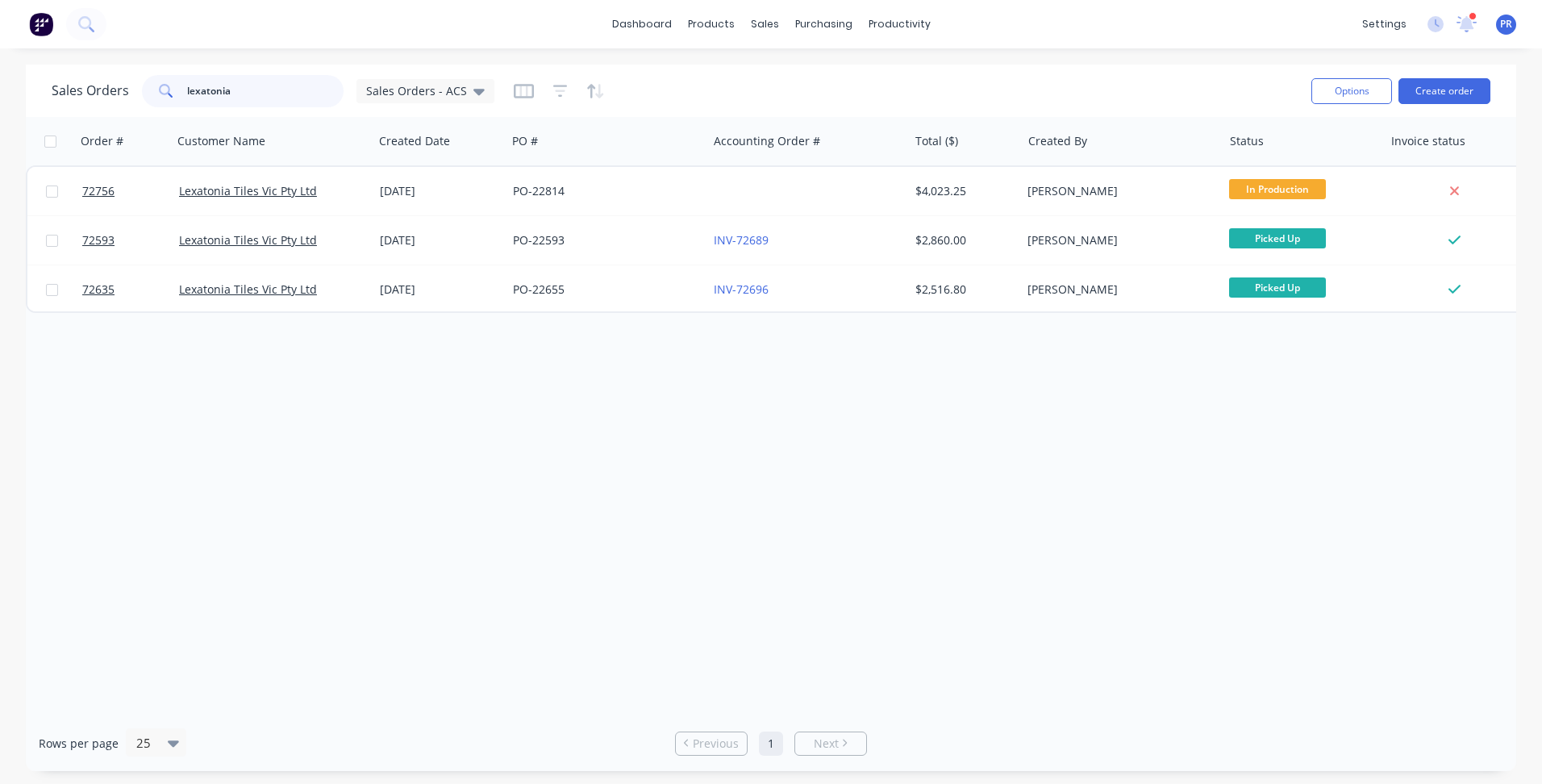
drag, startPoint x: 239, startPoint y: 93, endPoint x: 111, endPoint y: 97, distance: 128.1
click at [111, 97] on div "Sales Orders lexatonia Sales Orders - ACS" at bounding box center [273, 91] width 443 height 32
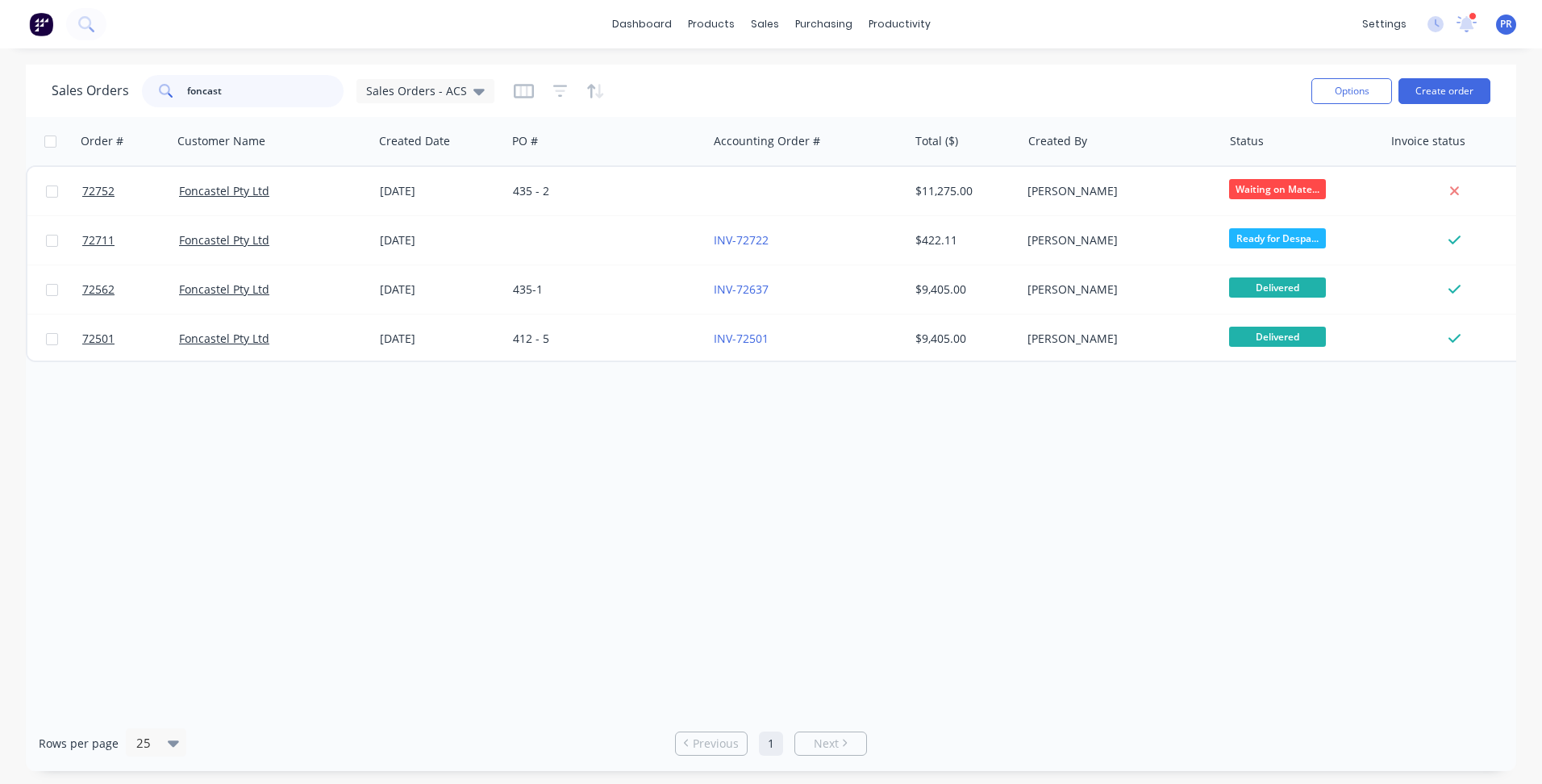
type input "foncast"
click at [502, 449] on div "Order # Customer Name Created Date PO # Accounting Order # Total ($) Created By…" at bounding box center [771, 416] width 1490 height 598
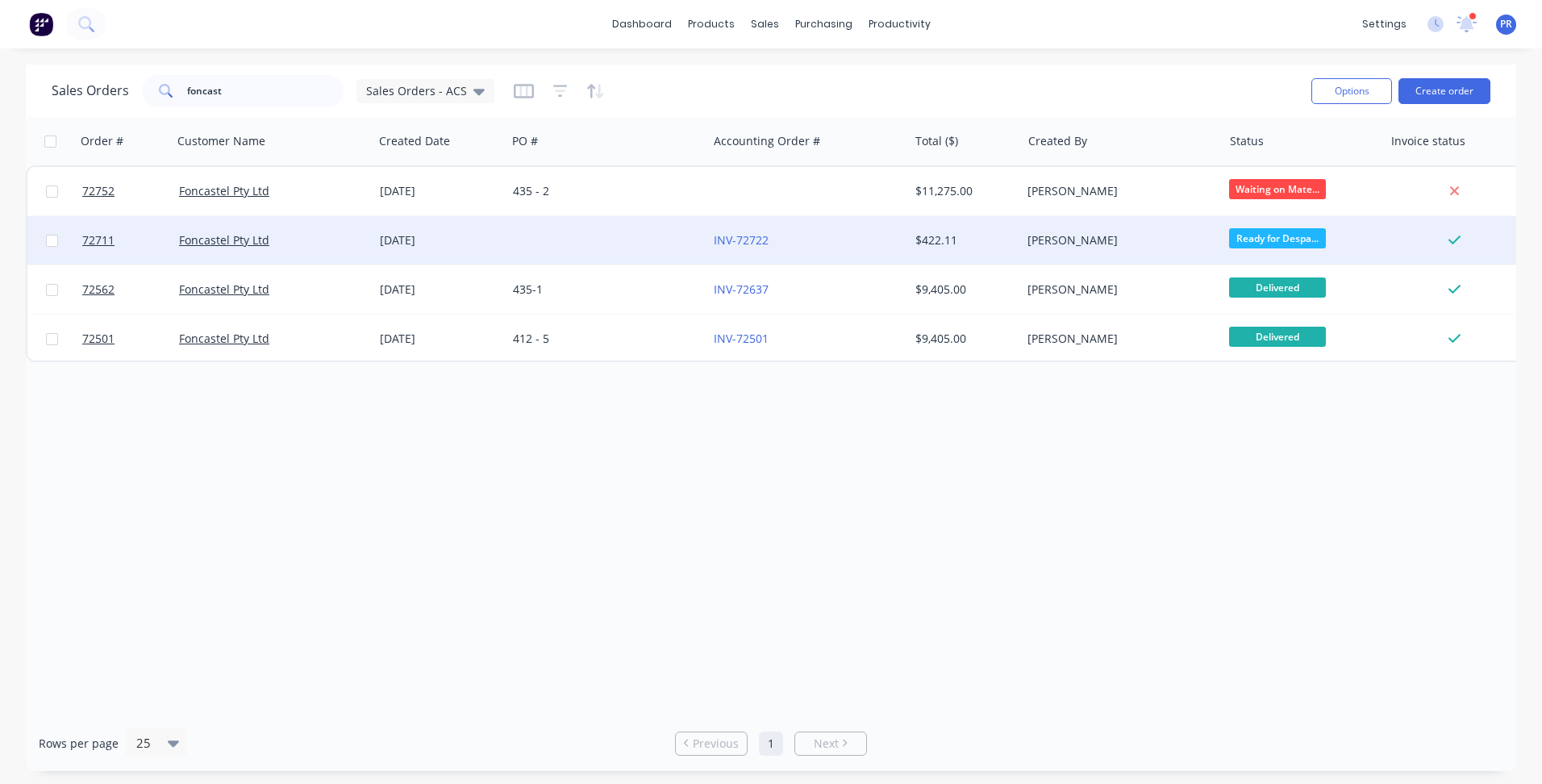
click at [321, 243] on div "Foncastel Pty Ltd" at bounding box center [268, 240] width 179 height 16
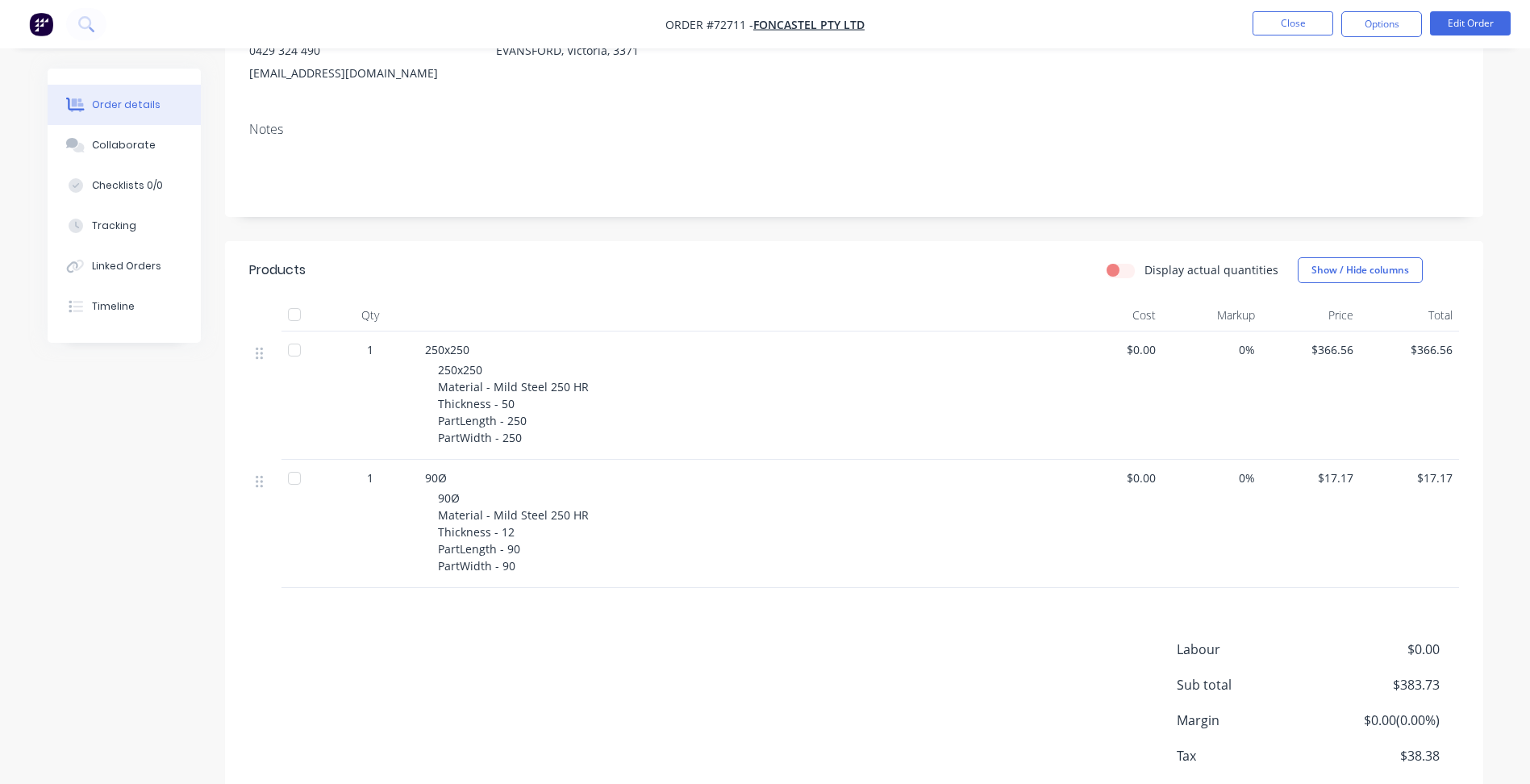
scroll to position [299, 0]
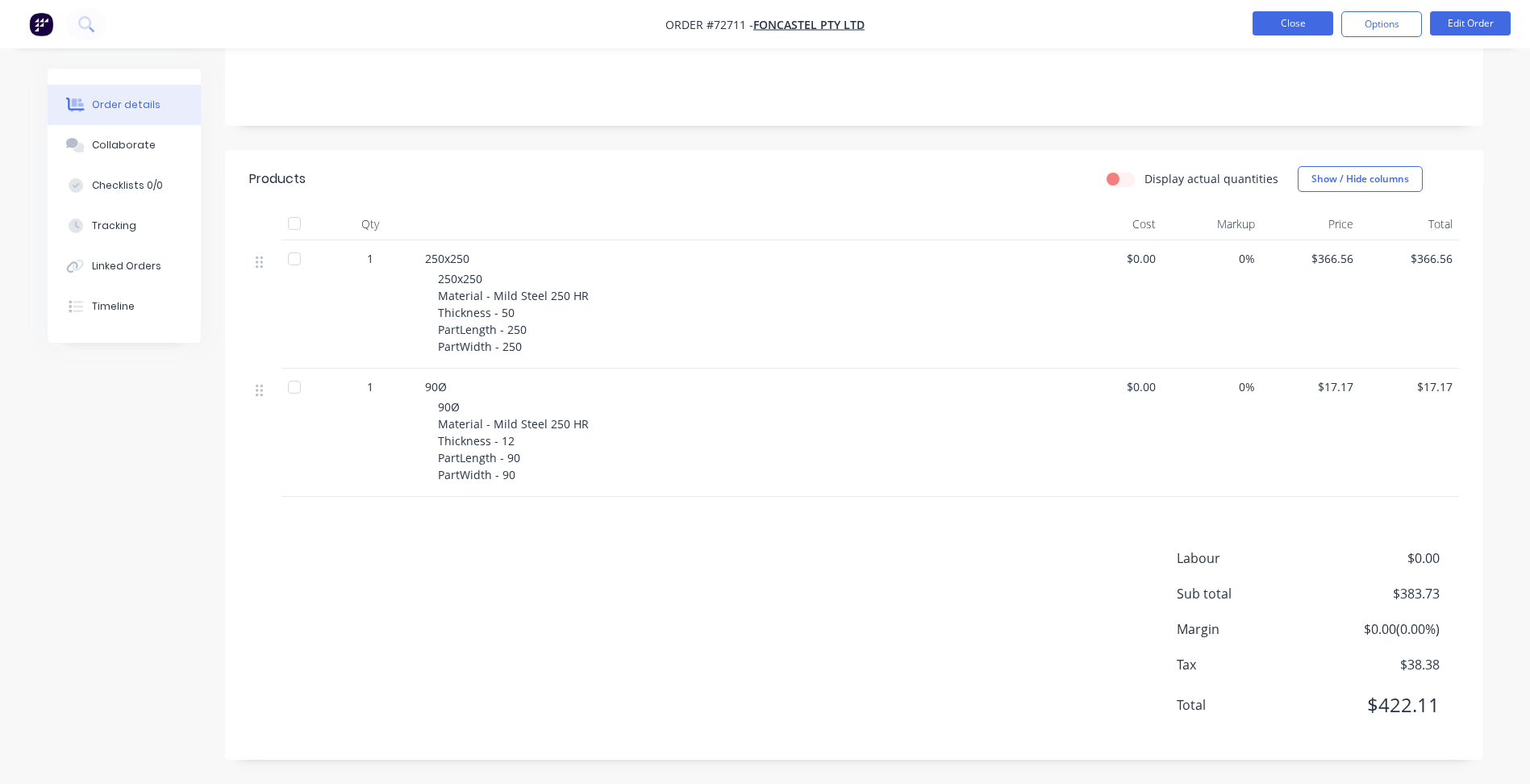
click at [1309, 18] on button "Close" at bounding box center [1292, 23] width 81 height 25
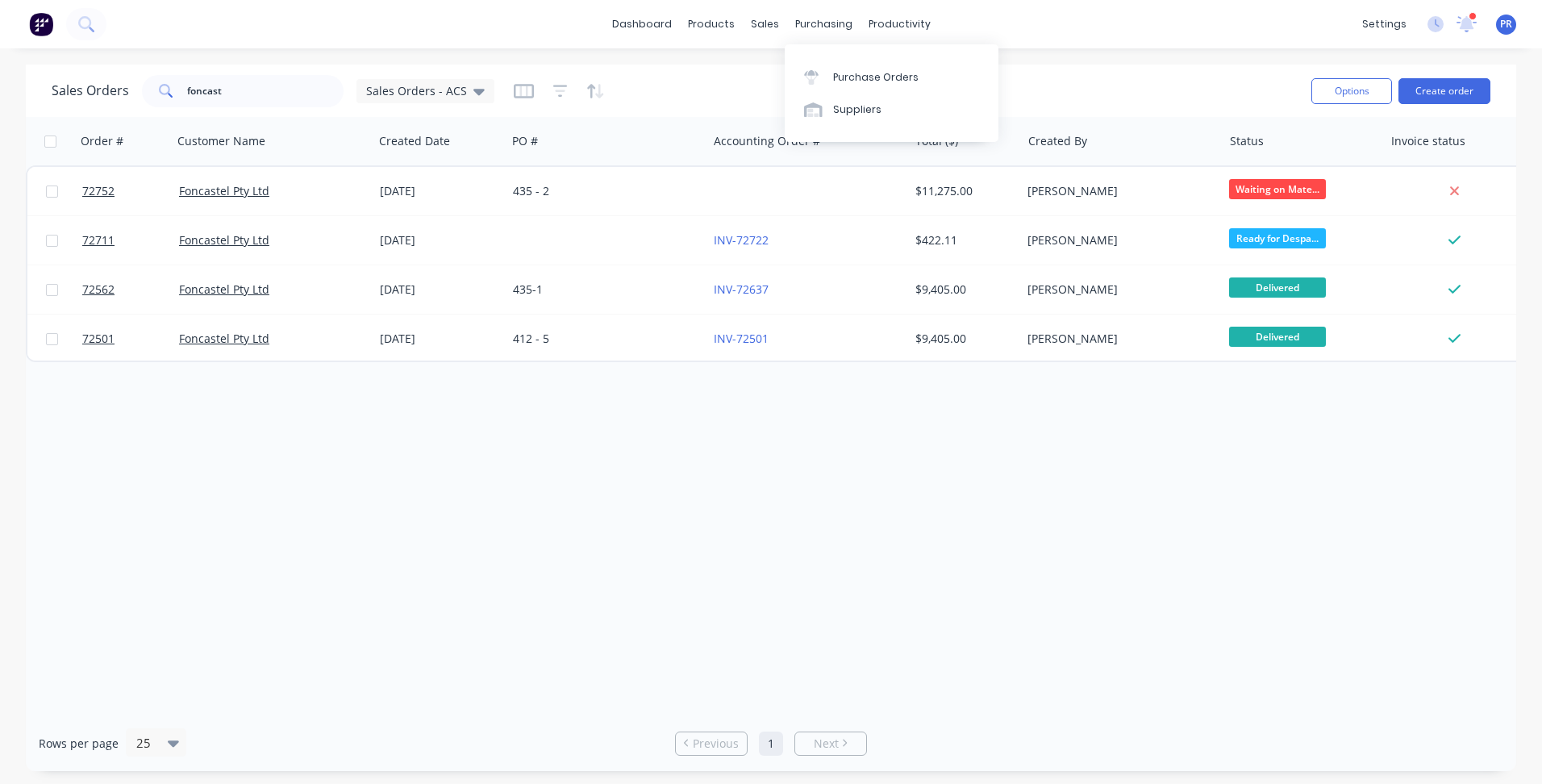
click at [791, 59] on div "Purchase Orders Suppliers" at bounding box center [892, 92] width 214 height 98
click at [788, 73] on link "Sales Orders" at bounding box center [850, 76] width 214 height 32
drag, startPoint x: 350, startPoint y: 480, endPoint x: 350, endPoint y: 452, distance: 28.0
click at [350, 480] on div "Order # Customer Name Created Date PO # Accounting Order # Total ($) Created By…" at bounding box center [771, 416] width 1490 height 598
click at [1472, 91] on button "Create order" at bounding box center [1444, 91] width 92 height 25
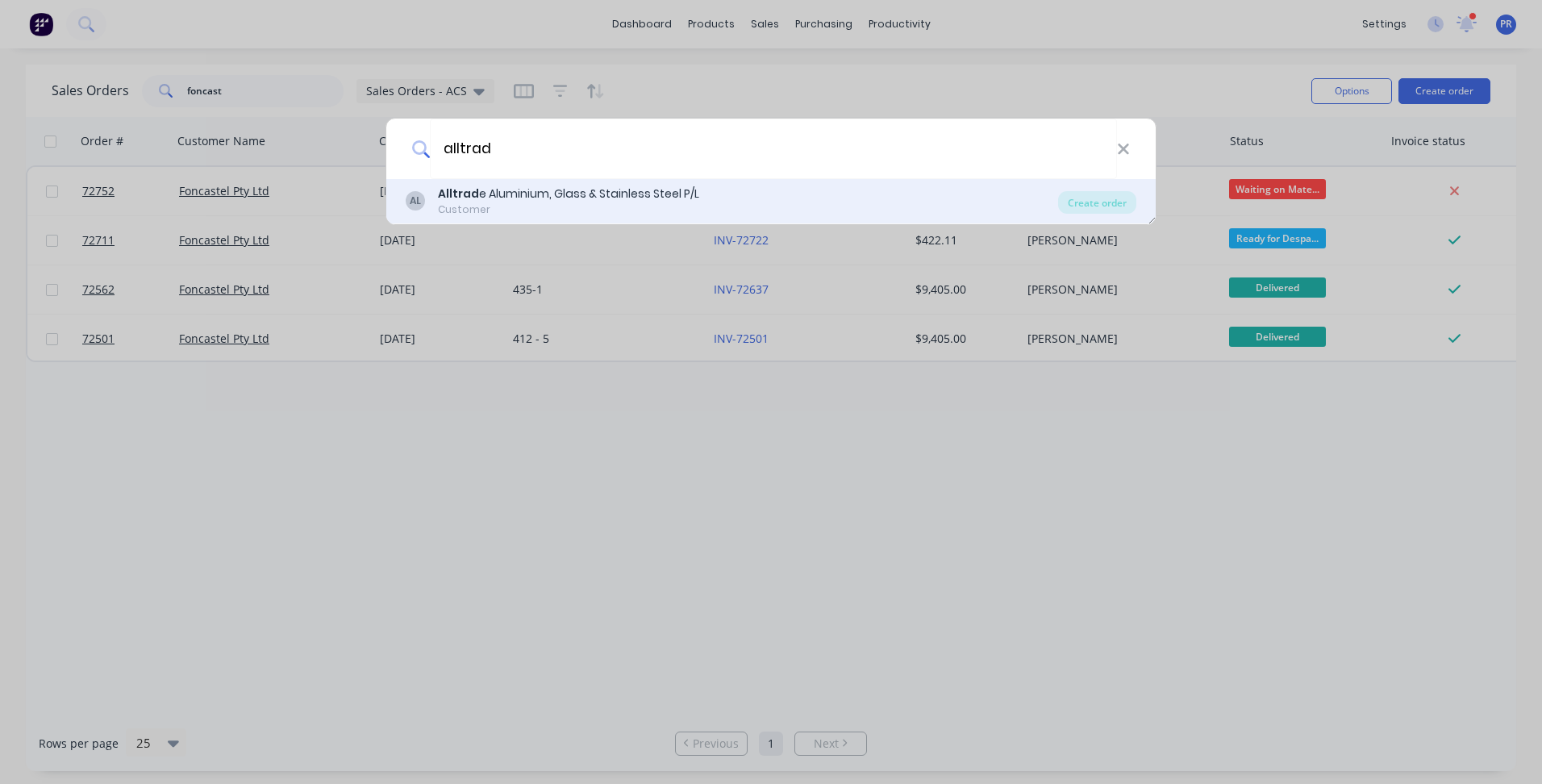
type input "alltrad"
click at [552, 186] on div "Alltrad e Aluminium, Glass & Stainless Steel P/L" at bounding box center [569, 194] width 261 height 17
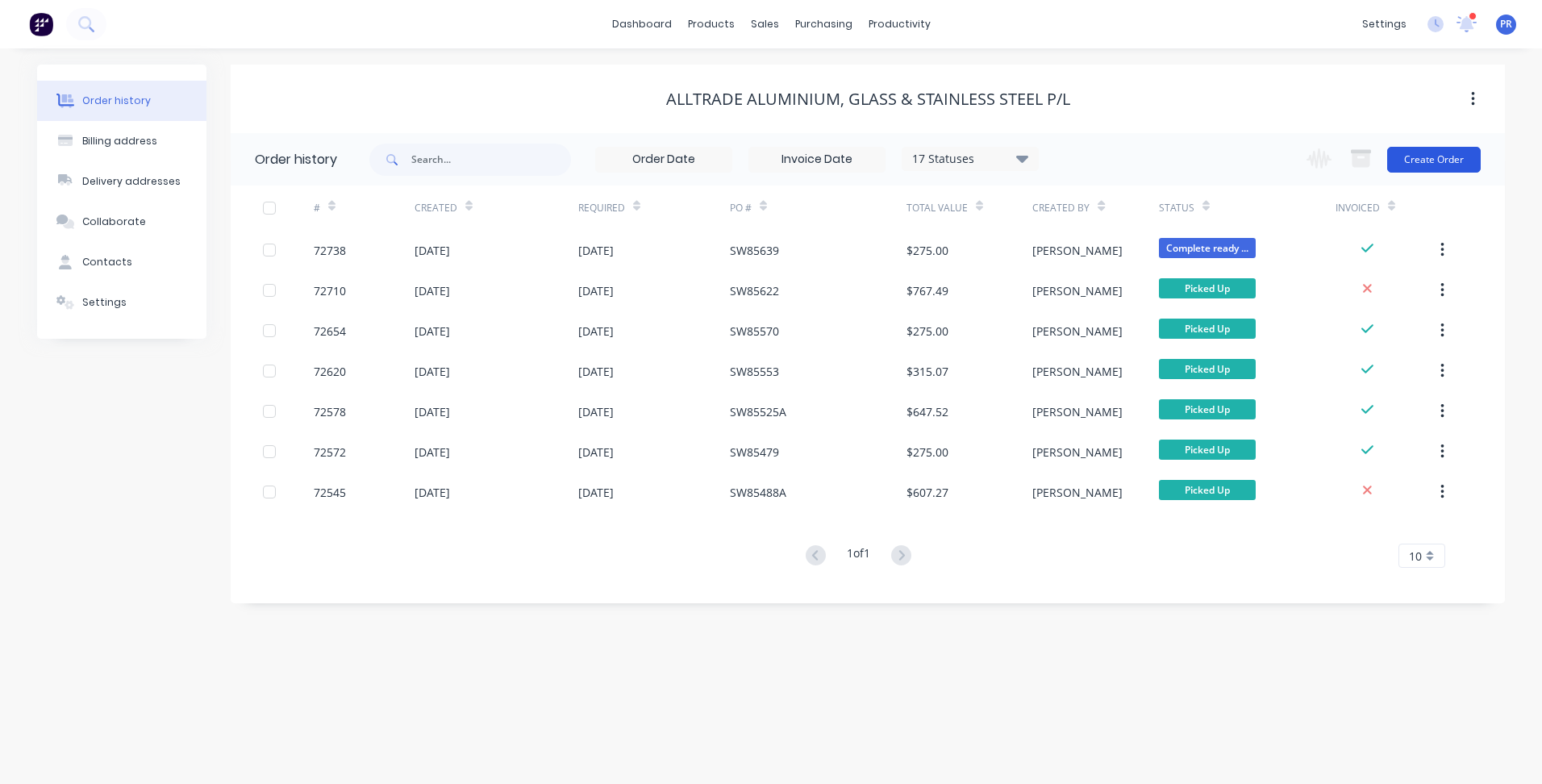
click at [1448, 157] on button "Create Order" at bounding box center [1434, 160] width 93 height 25
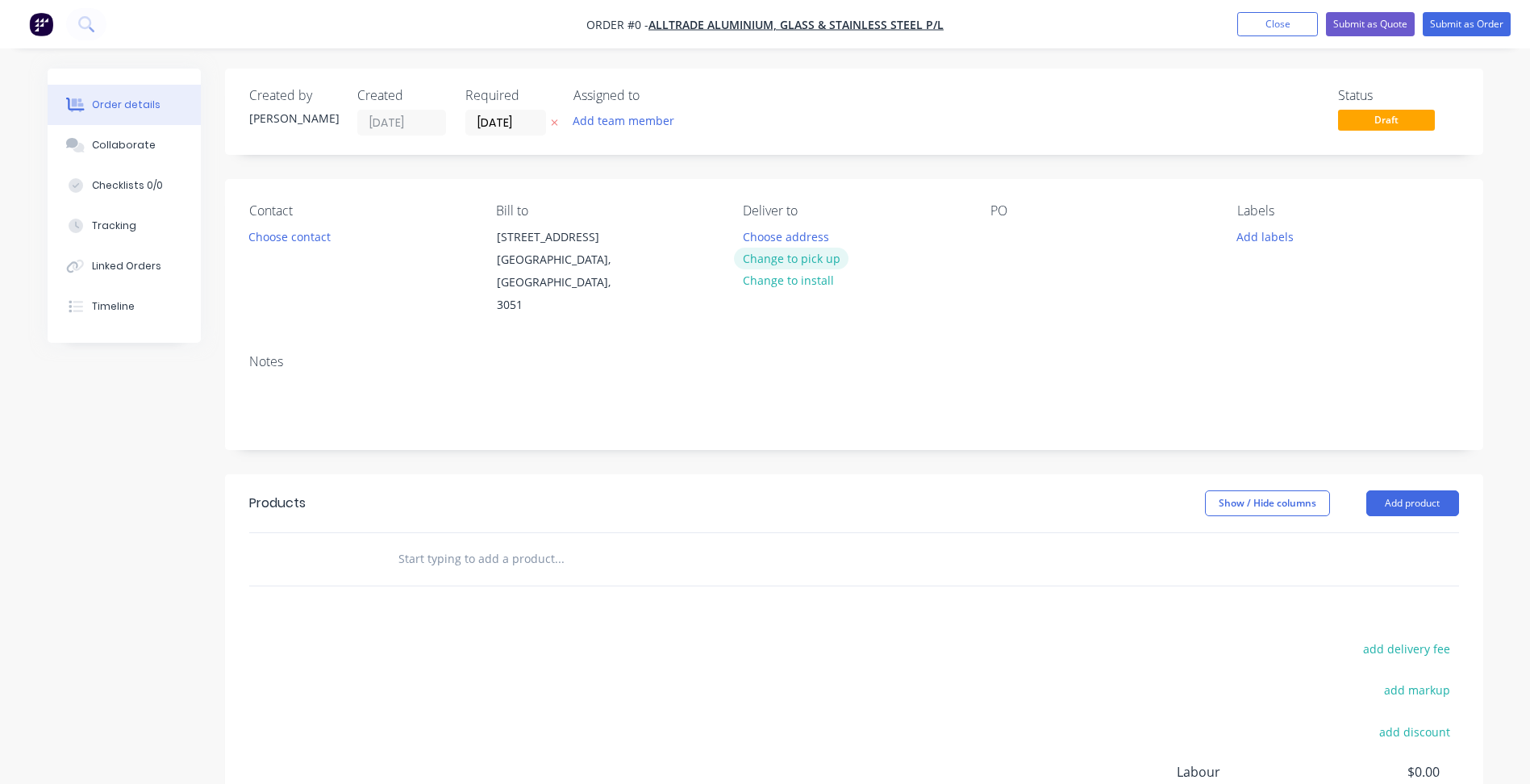
click at [818, 261] on button "Change to pick up" at bounding box center [791, 259] width 115 height 22
click at [999, 240] on div at bounding box center [1003, 237] width 25 height 24
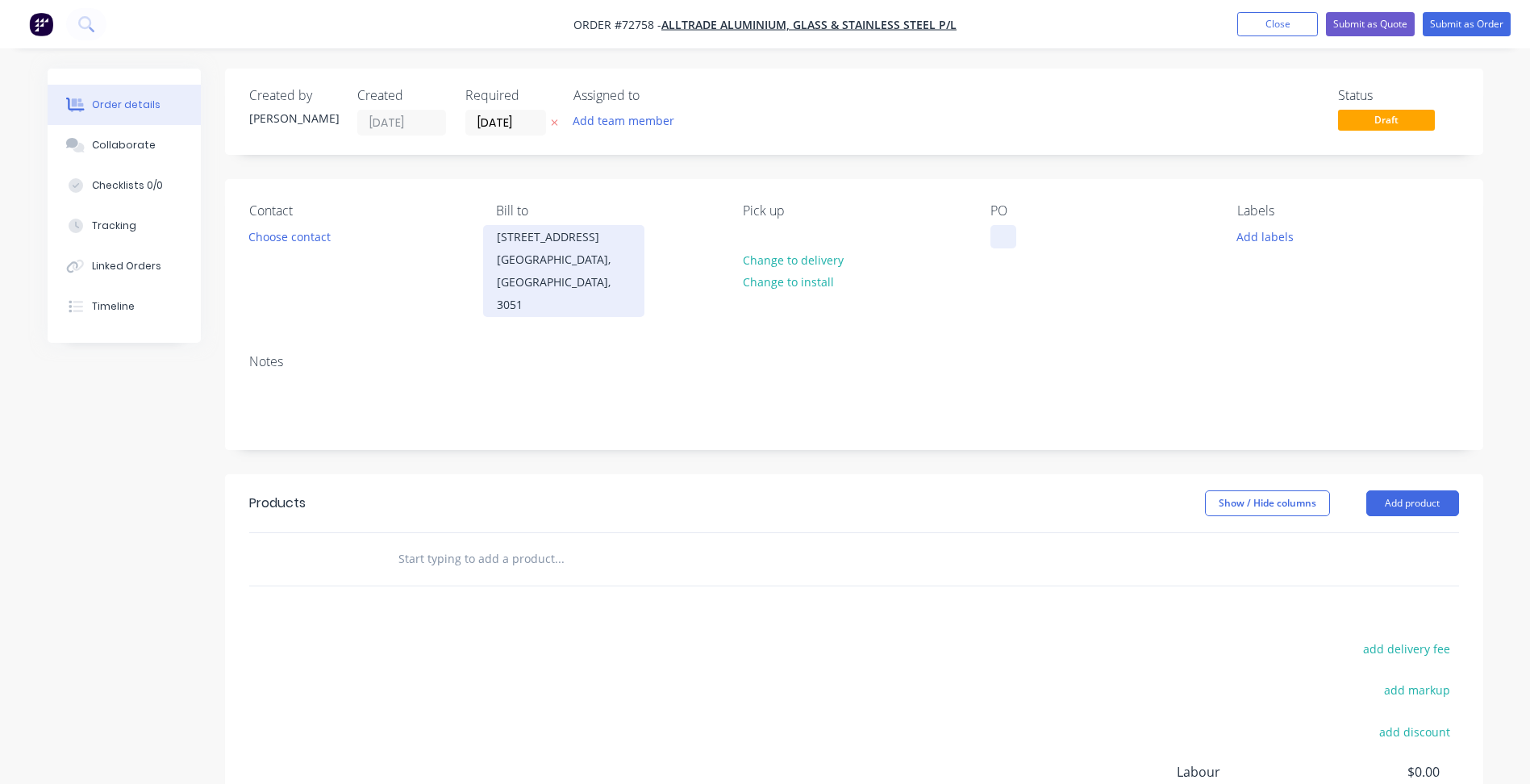
paste div
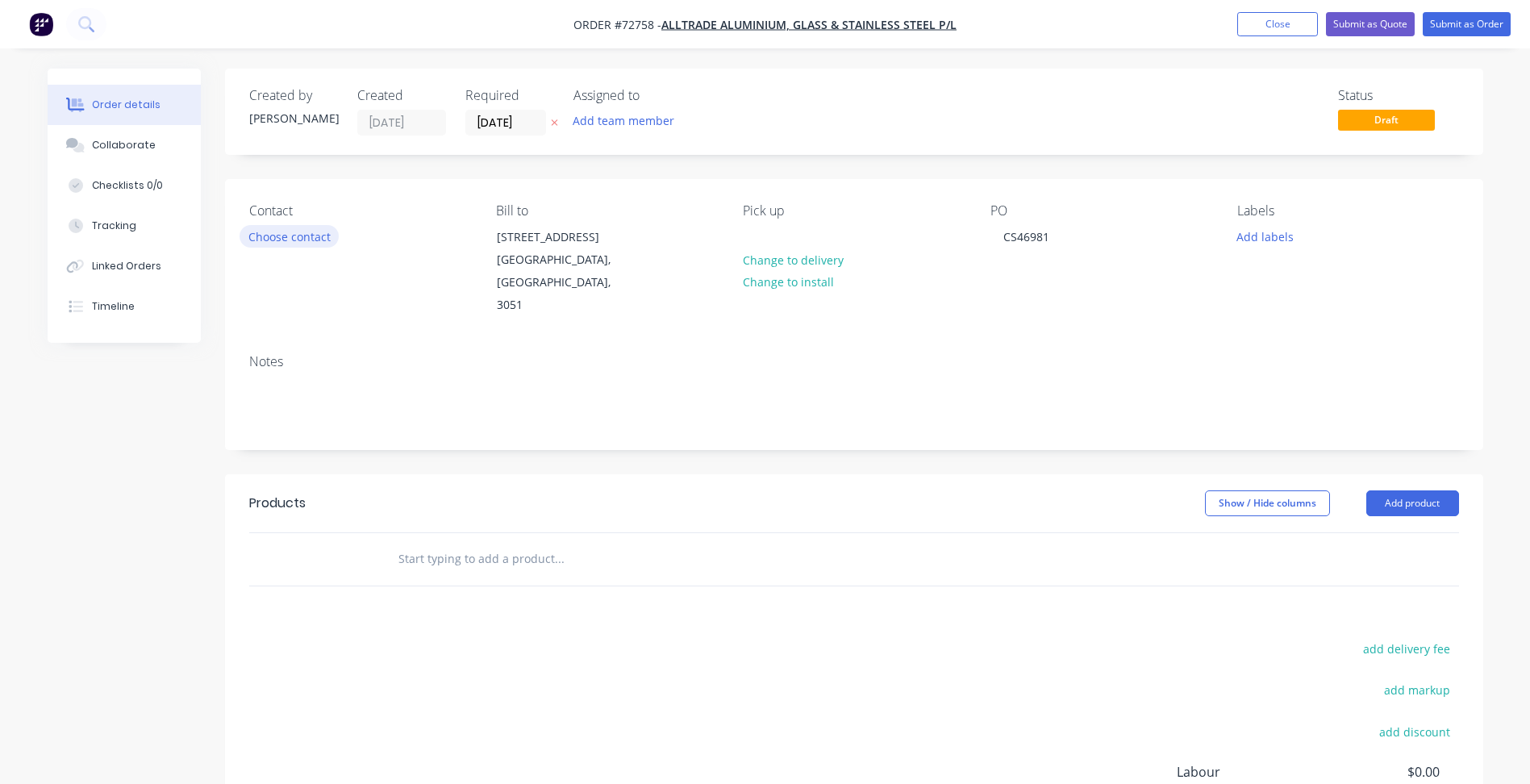
click at [283, 236] on button "Choose contact" at bounding box center [289, 236] width 99 height 22
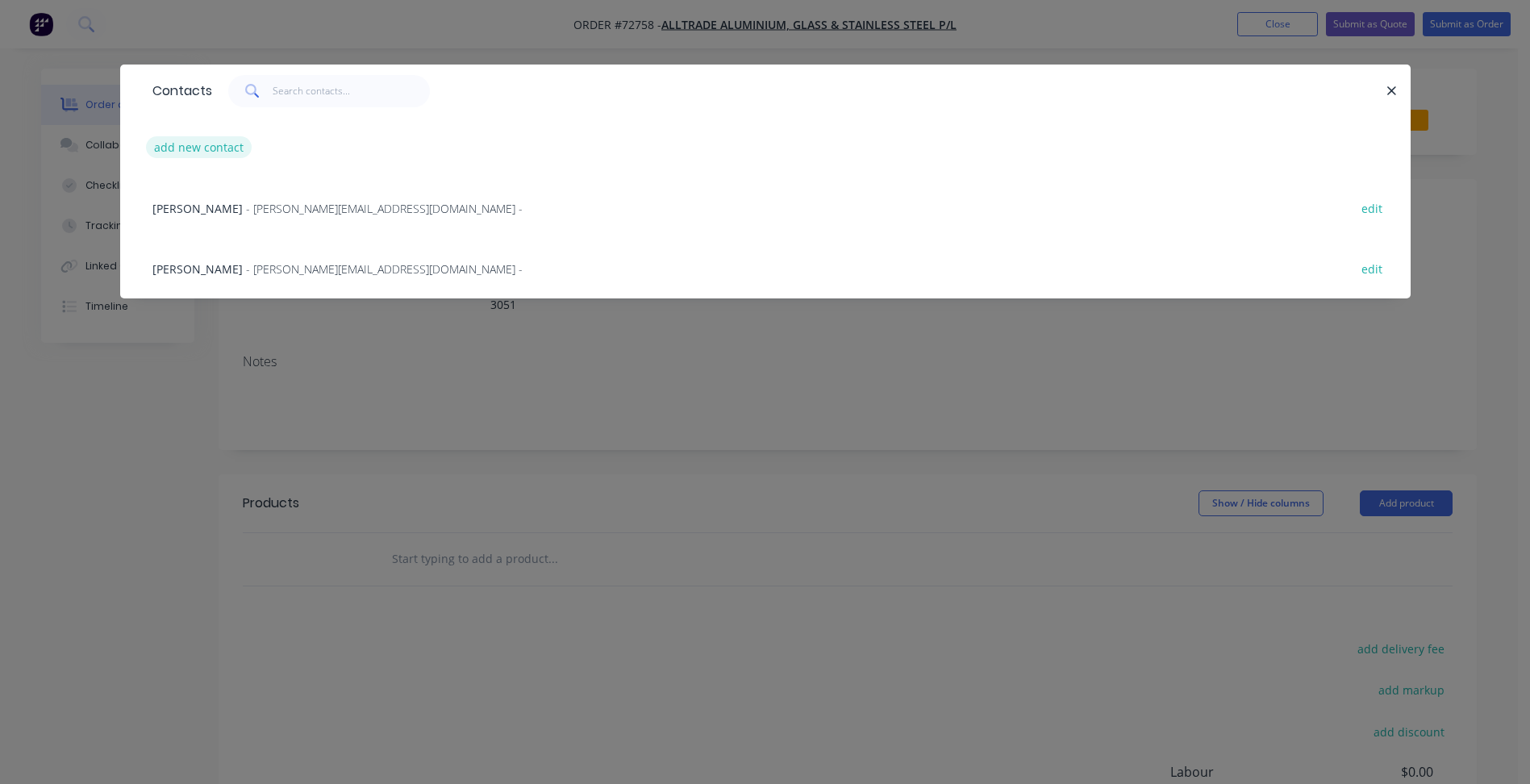
click at [189, 138] on button "add new contact" at bounding box center [199, 148] width 106 height 22
select select "AU"
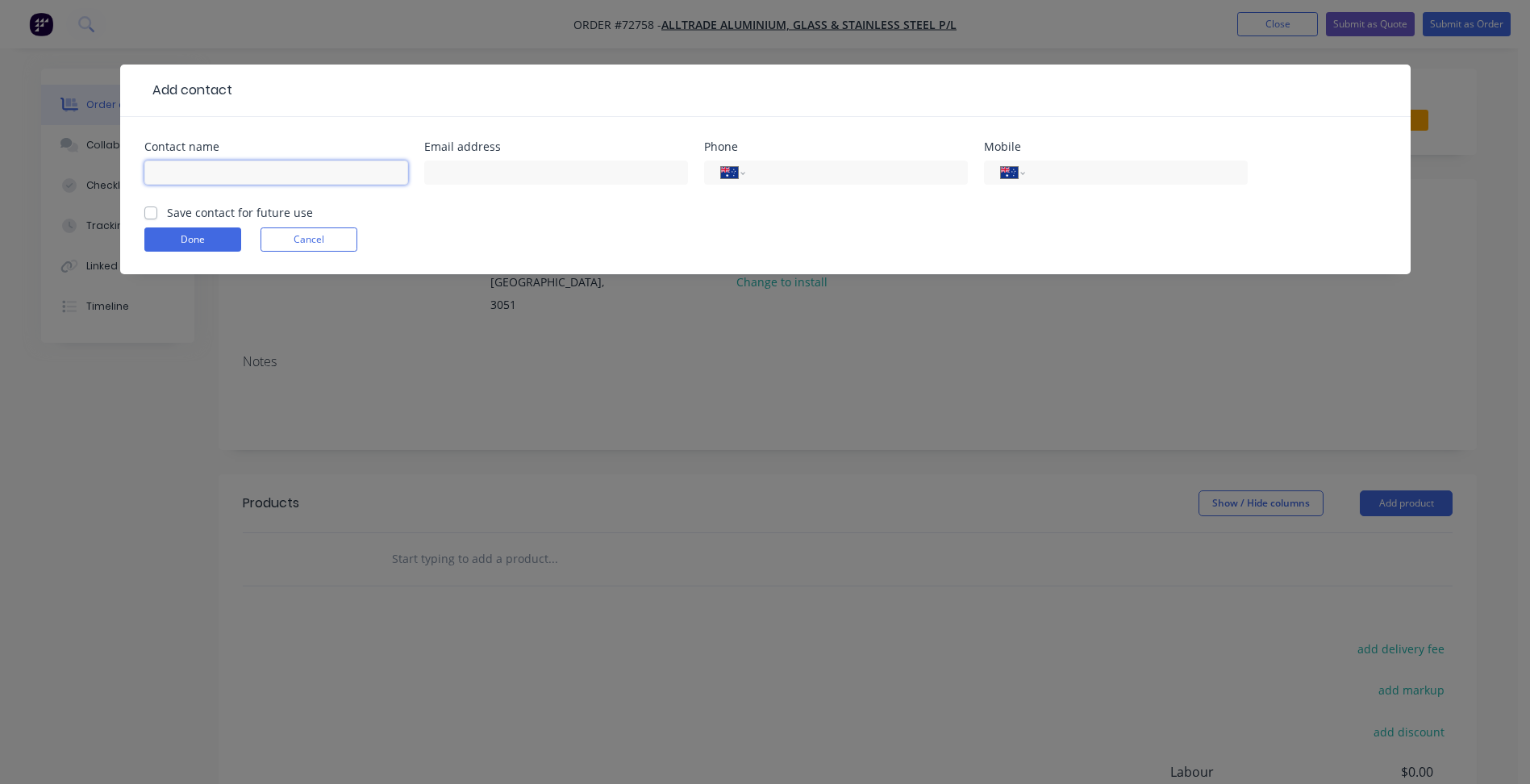
click at [221, 171] on input "text" at bounding box center [276, 172] width 264 height 25
type input "[PERSON_NAME]"
drag, startPoint x: 442, startPoint y: 168, endPoint x: 618, endPoint y: 171, distance: 176.0
click at [442, 168] on input "text" at bounding box center [556, 172] width 264 height 25
paste input "[EMAIL_ADDRESS][DOMAIN_NAME]"
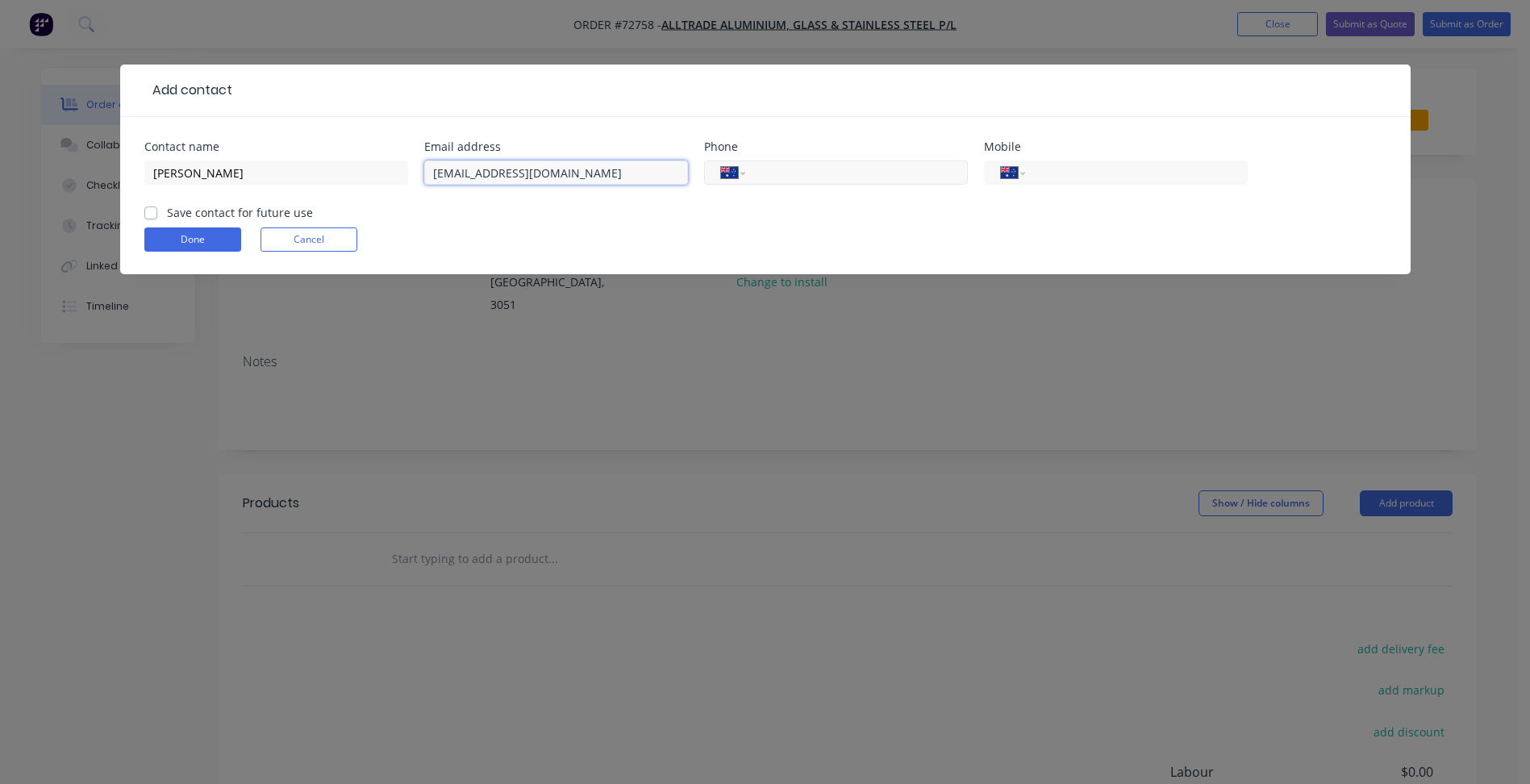
type input "[EMAIL_ADDRESS][DOMAIN_NAME]"
click at [822, 173] on input "tel" at bounding box center [854, 173] width 193 height 19
type input "[PHONE_NUMBER]"
click at [253, 216] on label "Save contact for future use" at bounding box center [240, 212] width 146 height 17
click at [157, 216] on input "Save contact for future use" at bounding box center [150, 211] width 13 height 15
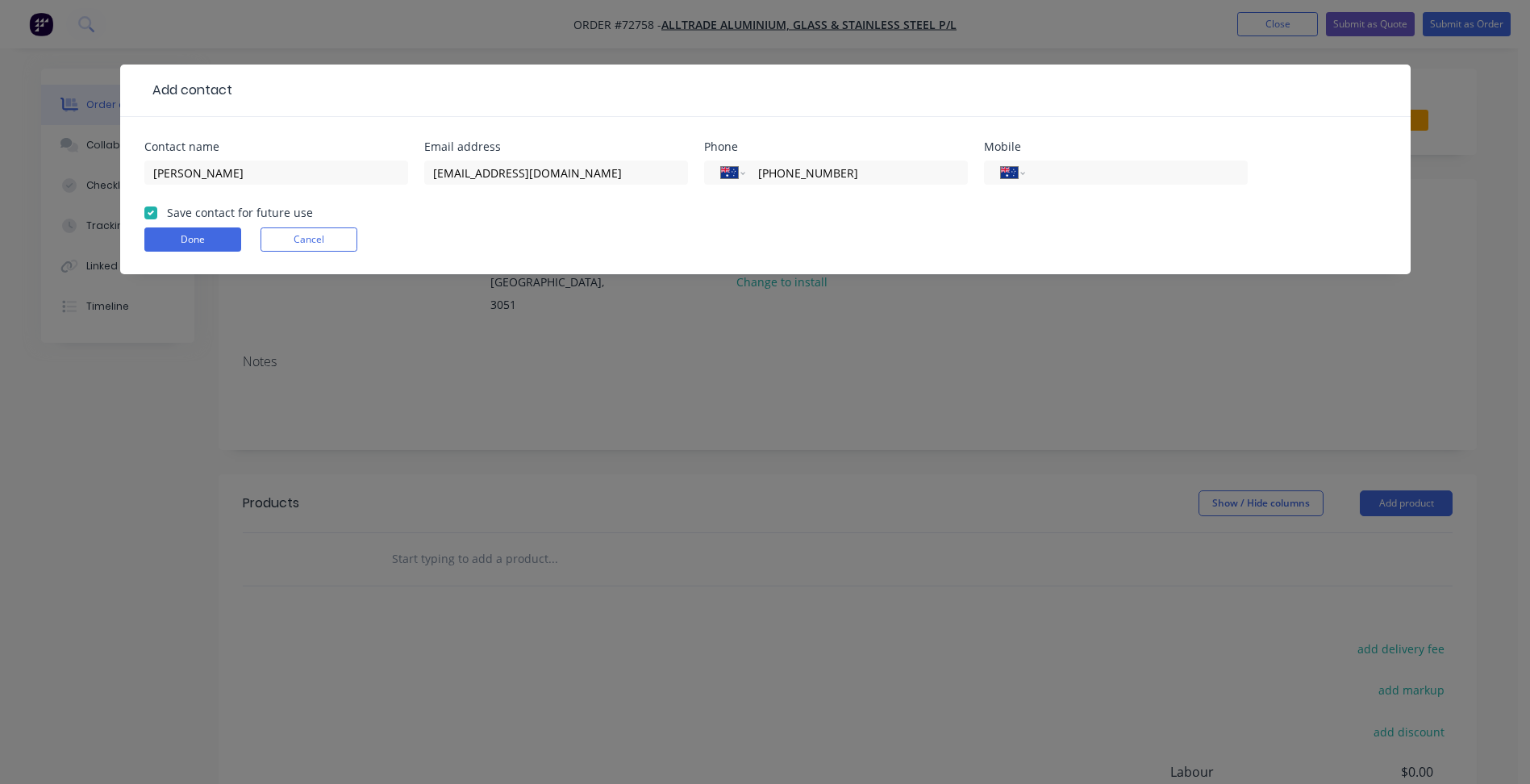
checkbox input "true"
click at [212, 238] on button "Done" at bounding box center [193, 239] width 97 height 25
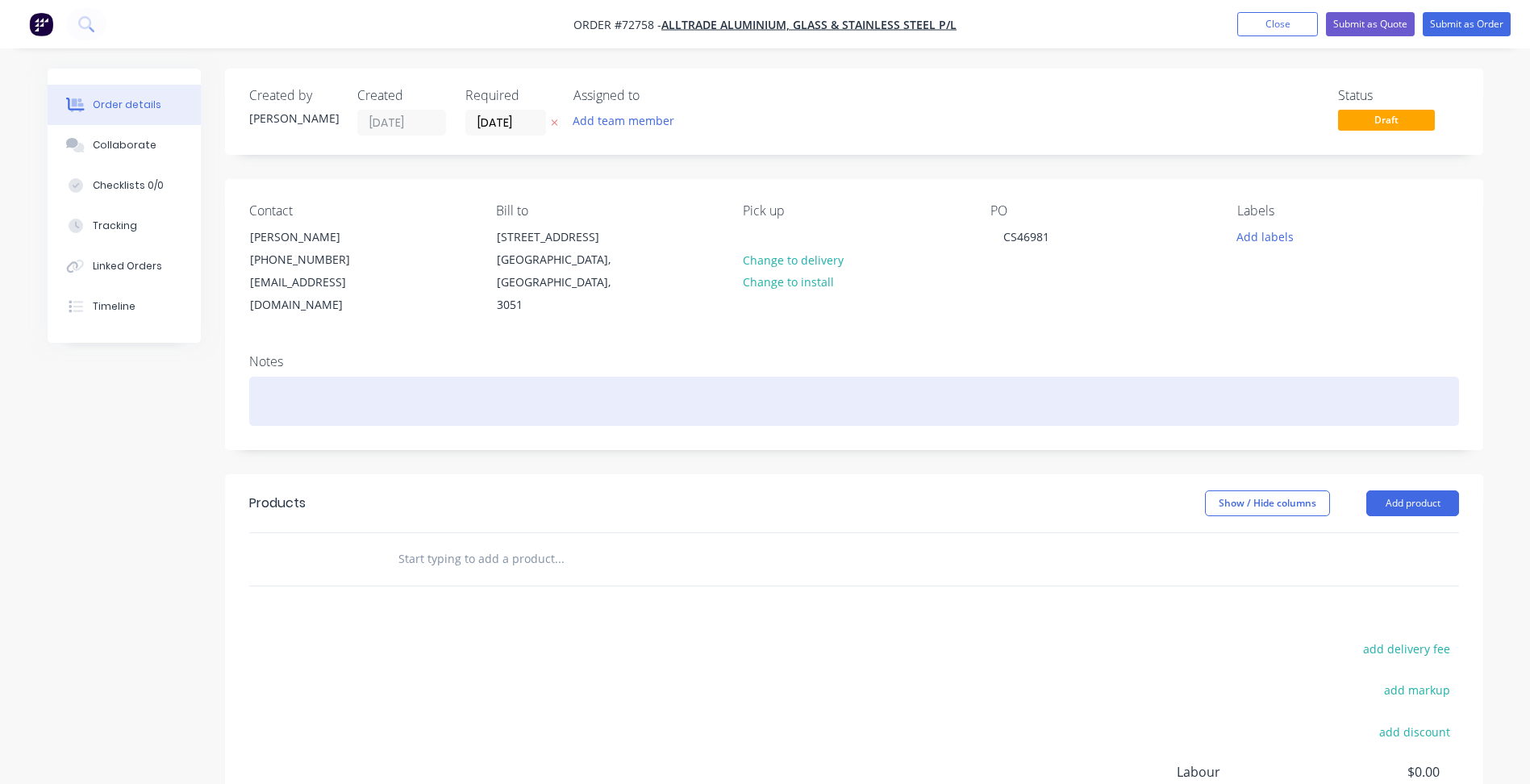
drag, startPoint x: 772, startPoint y: 387, endPoint x: 625, endPoint y: 122, distance: 303.0
click at [774, 388] on div at bounding box center [855, 401] width 1210 height 49
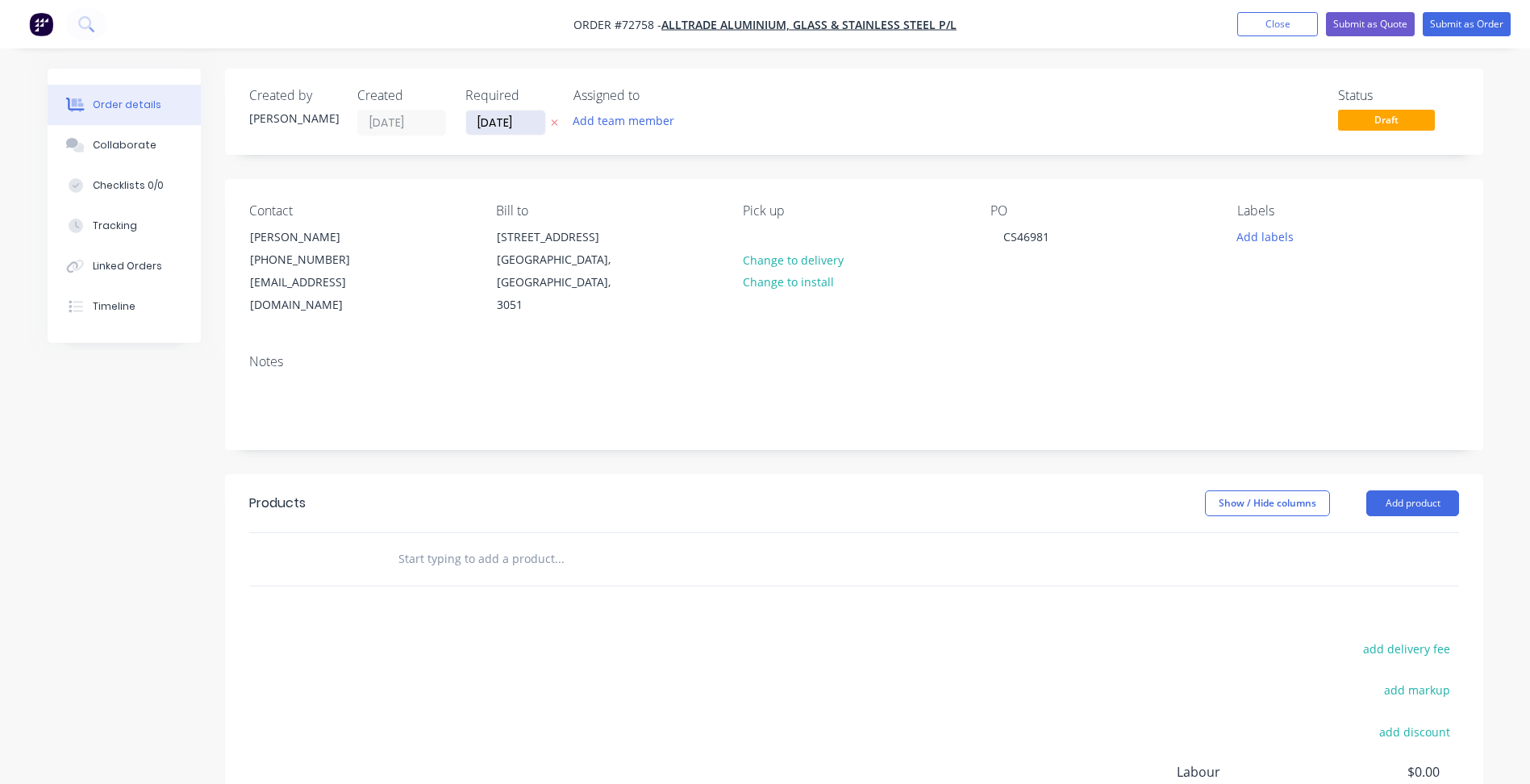
click at [499, 120] on input "[DATE]" at bounding box center [505, 122] width 79 height 25
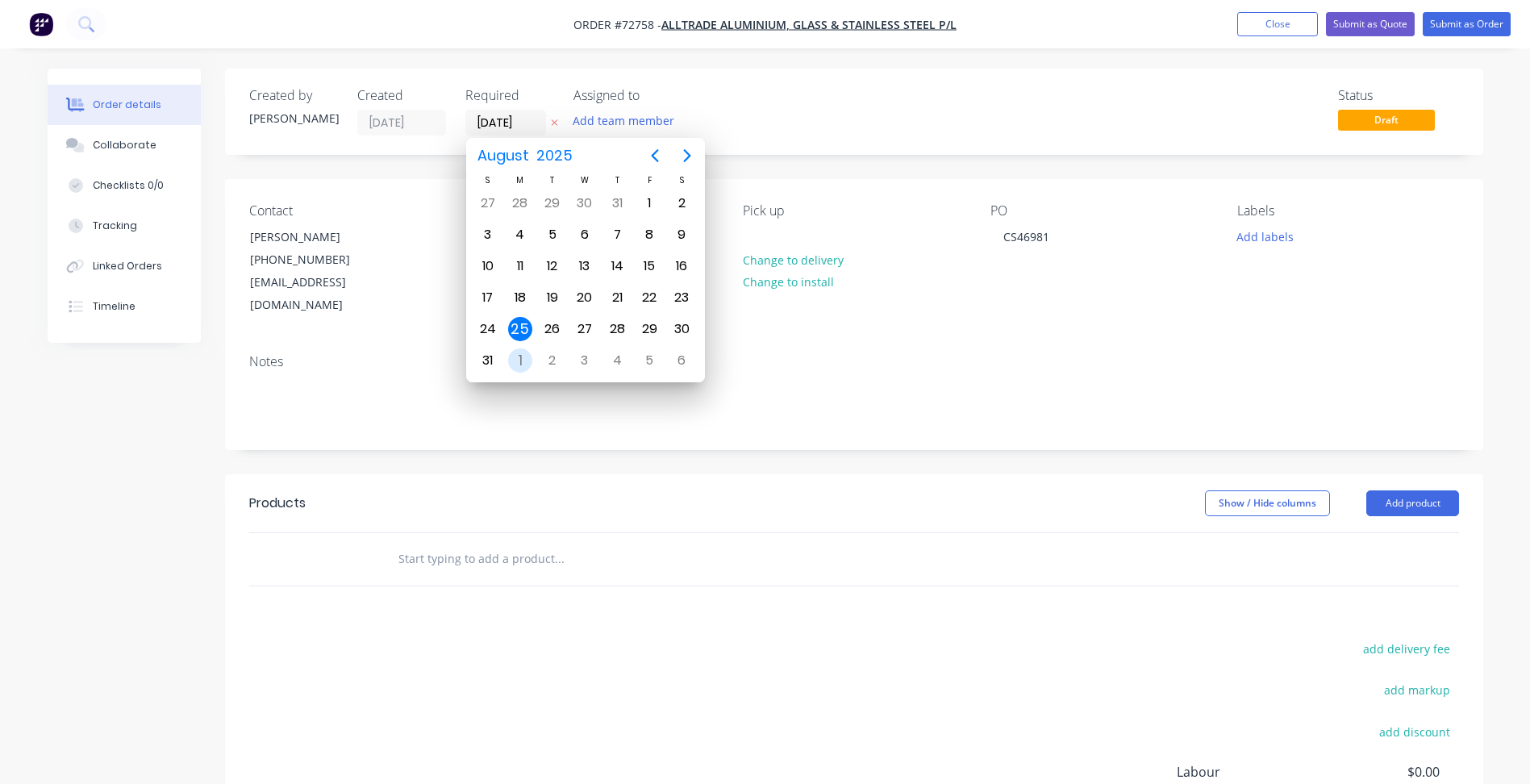
click at [521, 352] on div "1" at bounding box center [520, 361] width 25 height 25
type input "[DATE]"
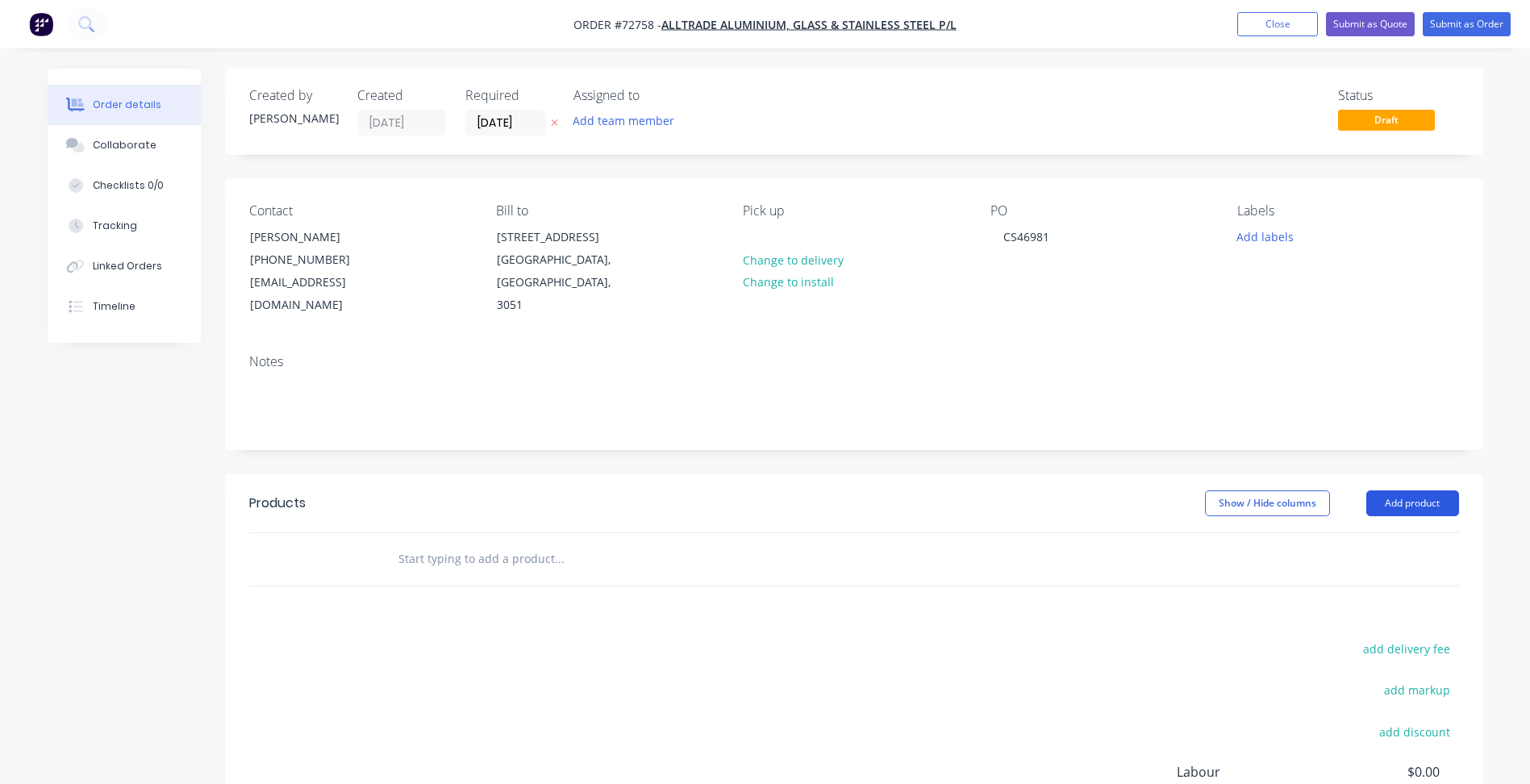
click at [1409, 509] on button "Add product" at bounding box center [1412, 503] width 92 height 25
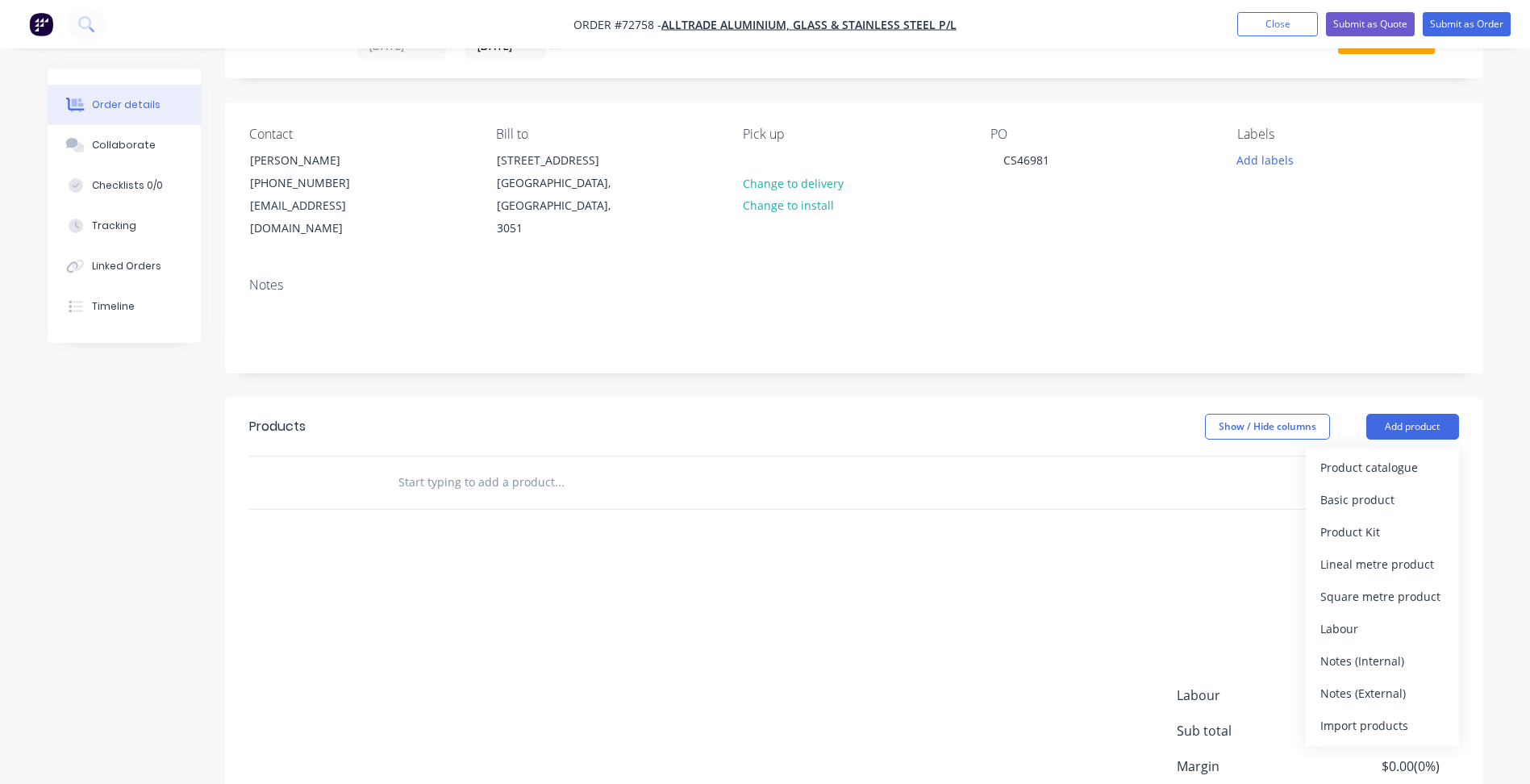
scroll to position [161, 0]
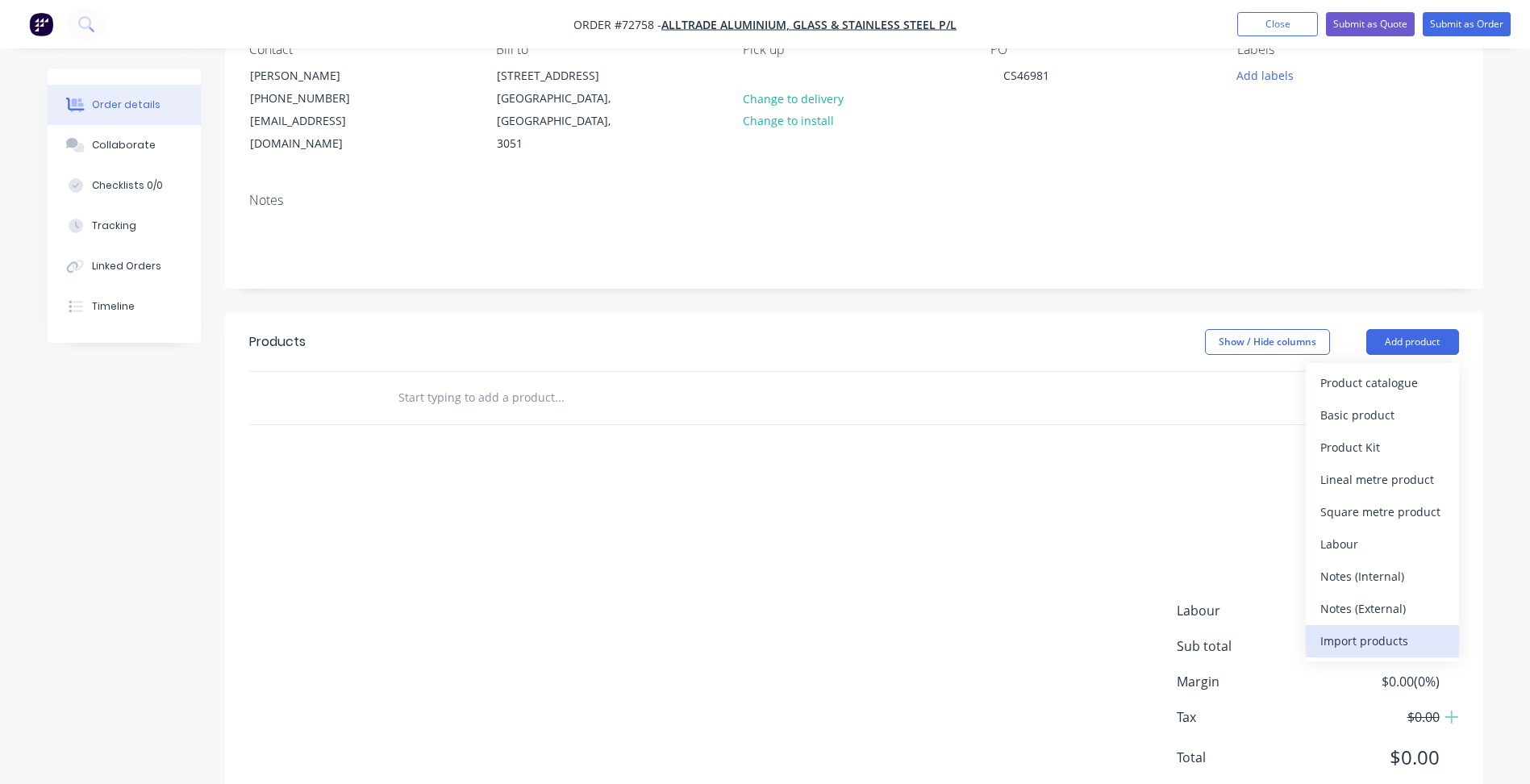
click at [1342, 635] on div "Import products" at bounding box center [1382, 641] width 124 height 24
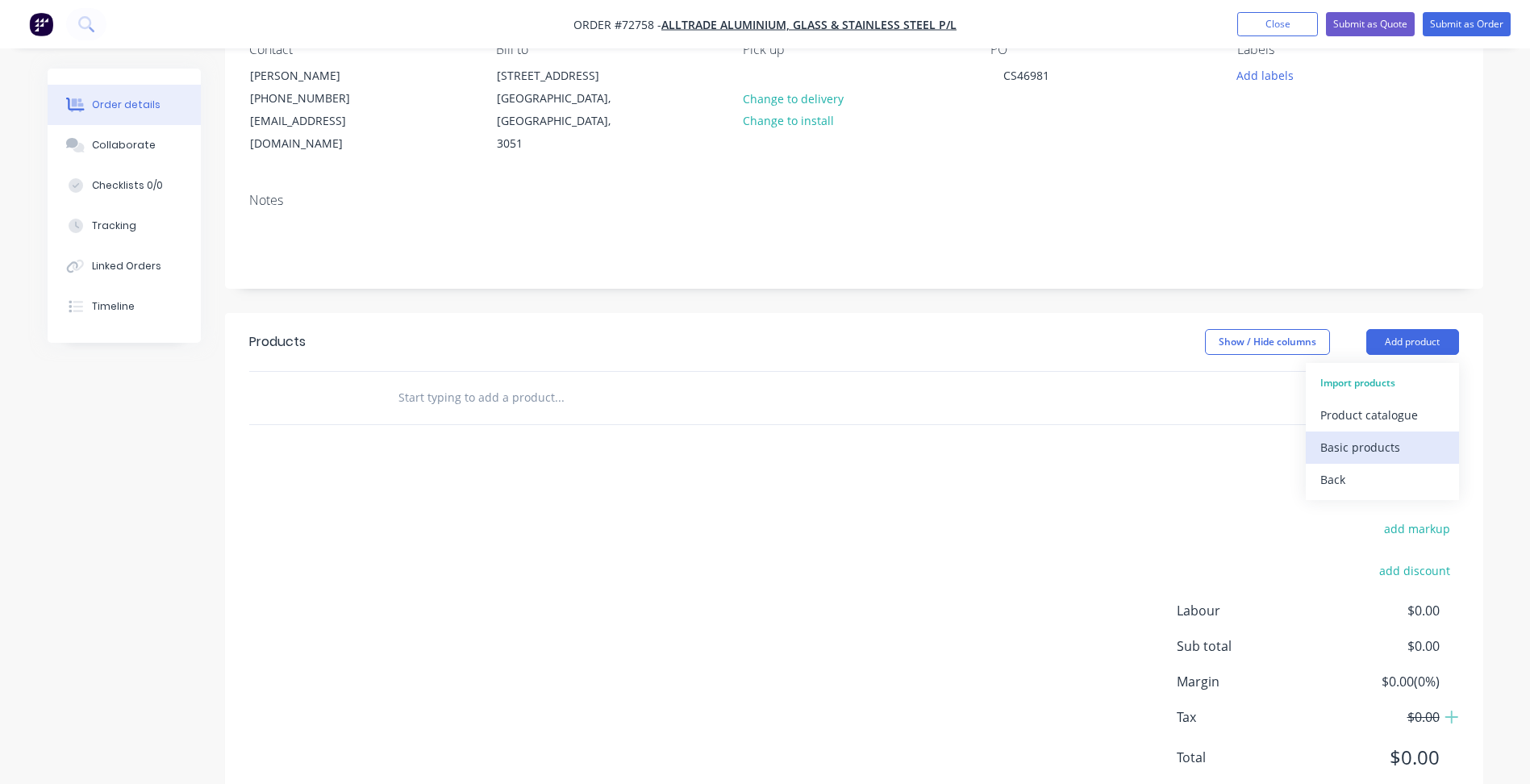
click at [1366, 436] on div "Basic products" at bounding box center [1382, 447] width 124 height 24
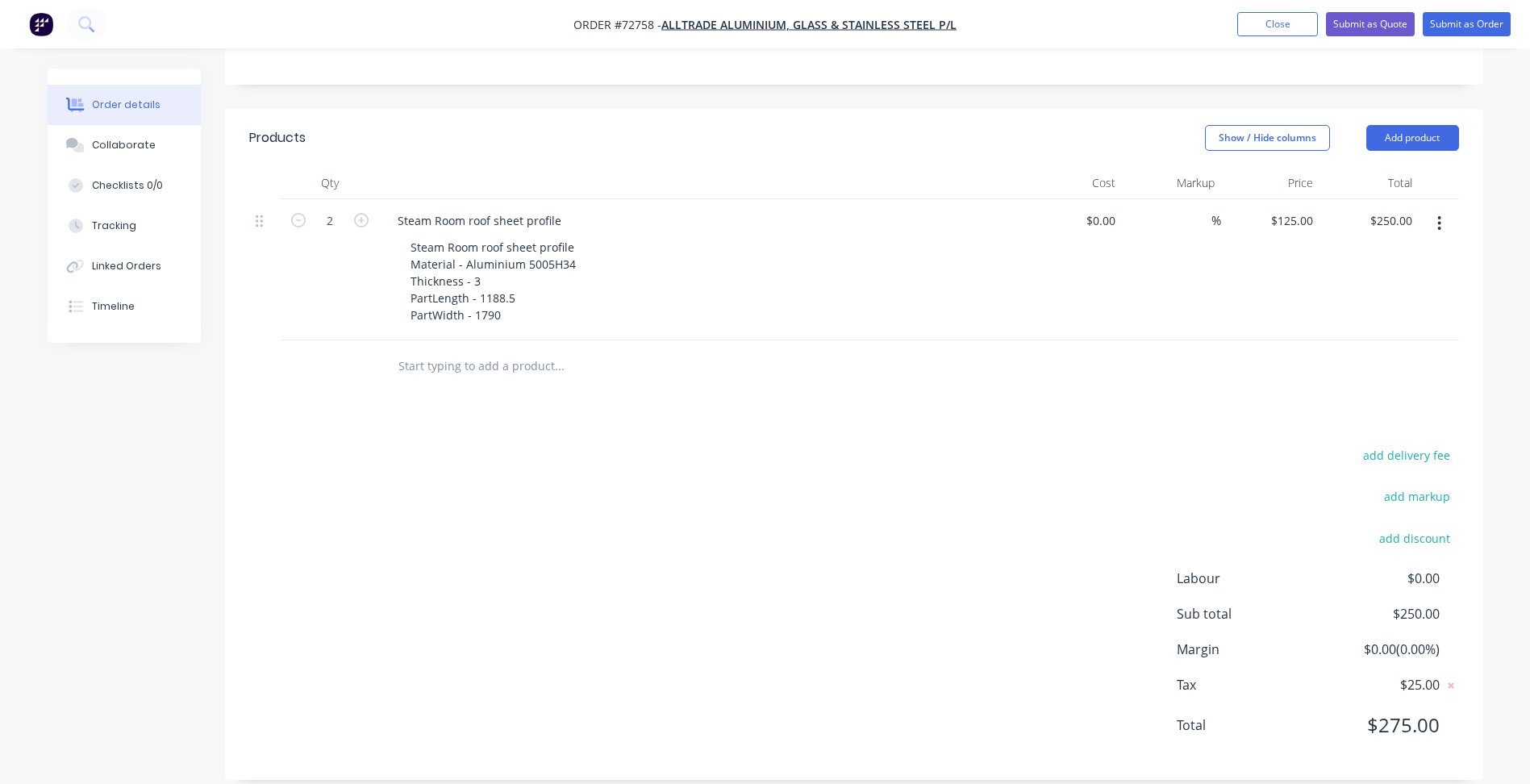
scroll to position [385, 0]
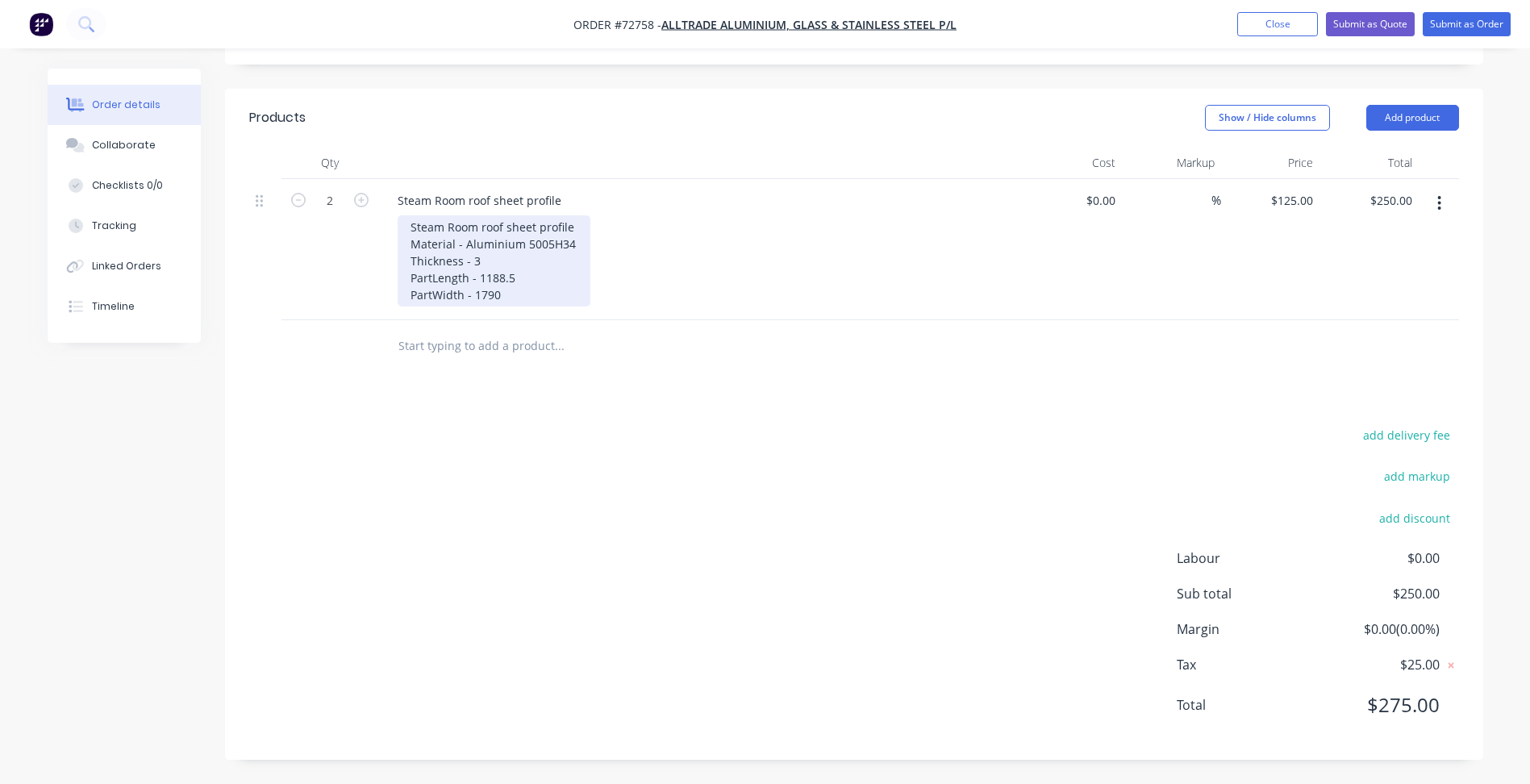
click at [502, 294] on div "Steam Room roof sheet profile Material - Aluminium 5005H34 Thickness - 3 PartLe…" at bounding box center [494, 260] width 193 height 91
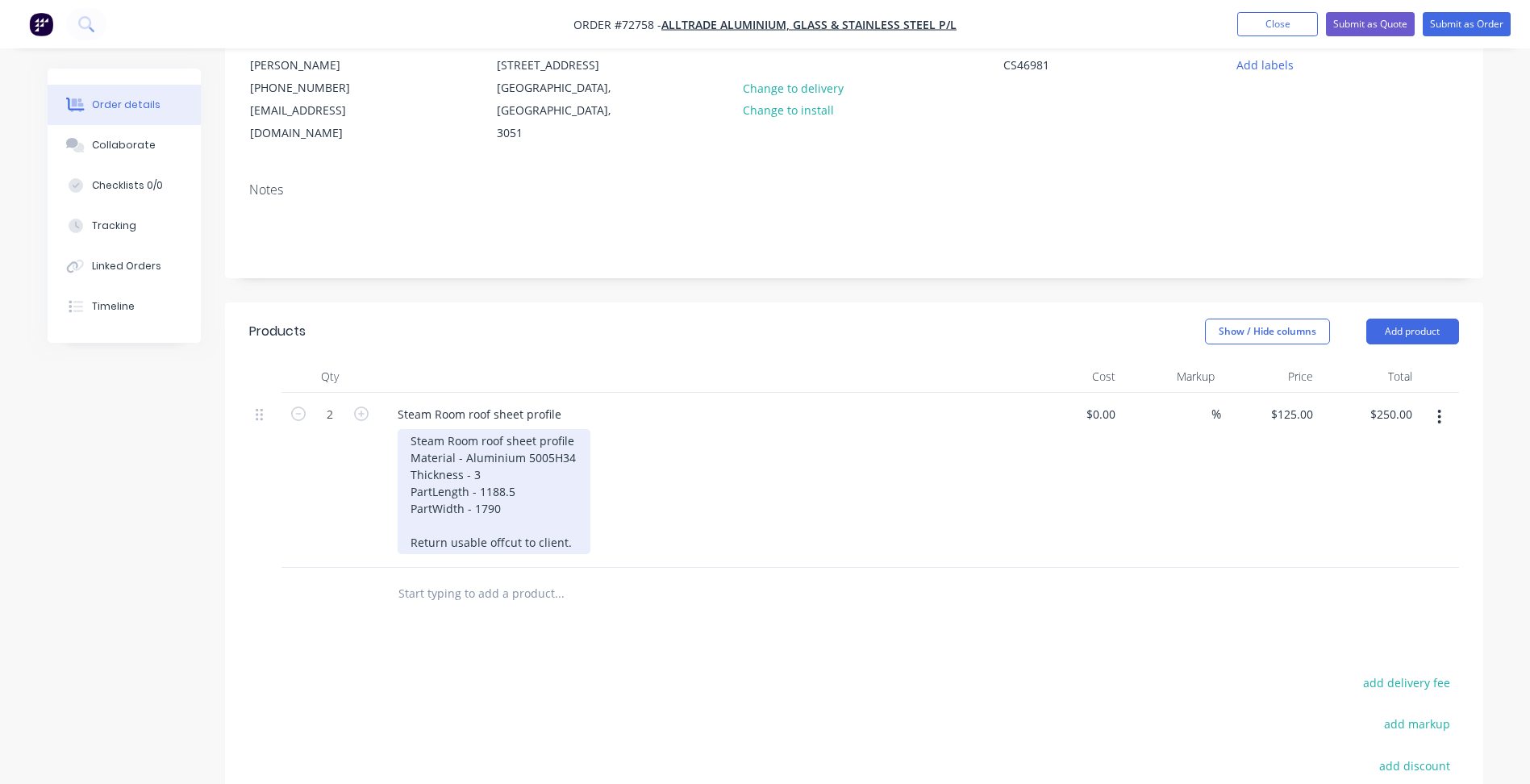
scroll to position [0, 0]
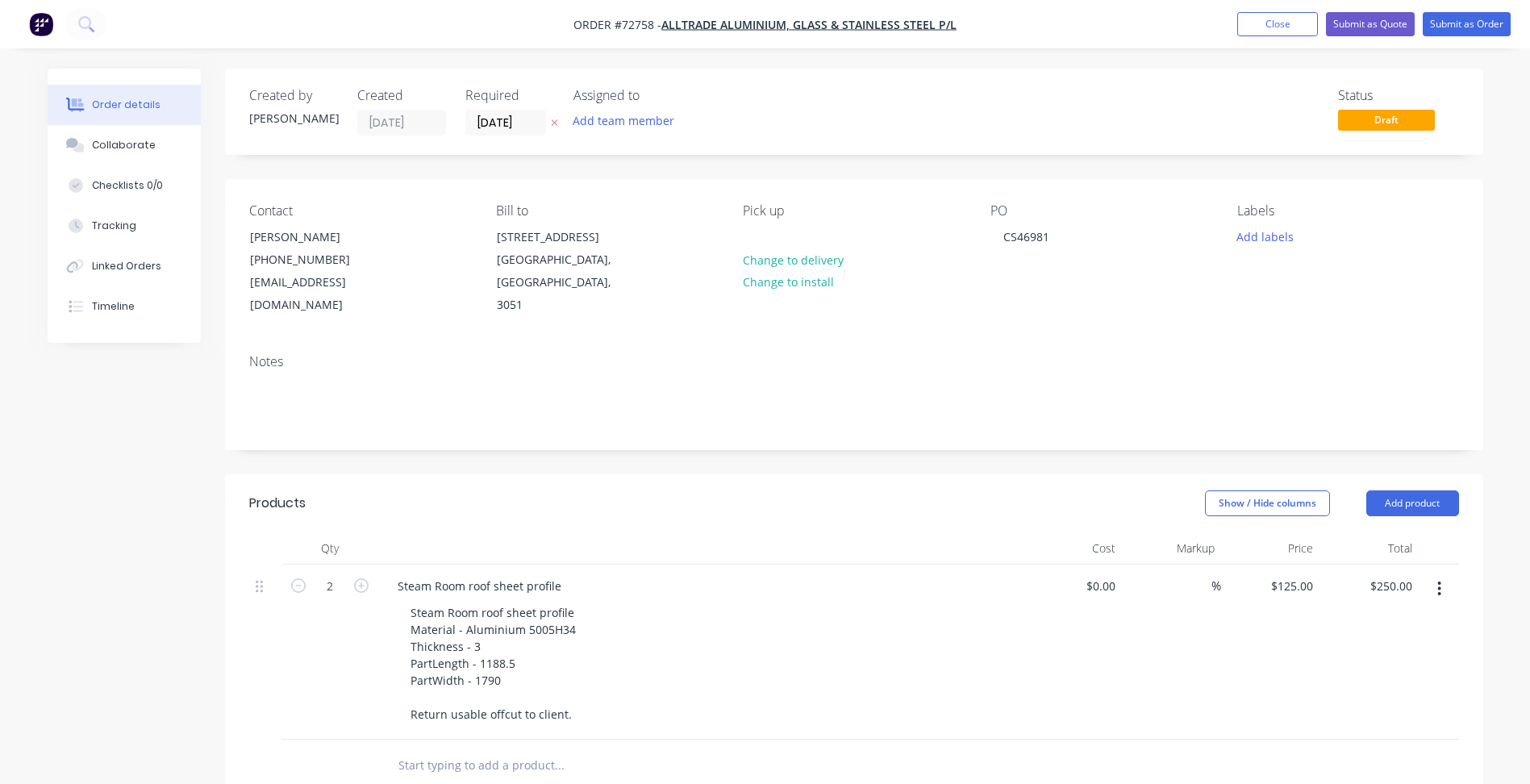
click at [793, 453] on div "Created by [PERSON_NAME] Created [DATE] Required [DATE] Assigned to Add team me…" at bounding box center [854, 624] width 1258 height 1111
click at [1454, 18] on button "Submit as Order" at bounding box center [1467, 24] width 88 height 25
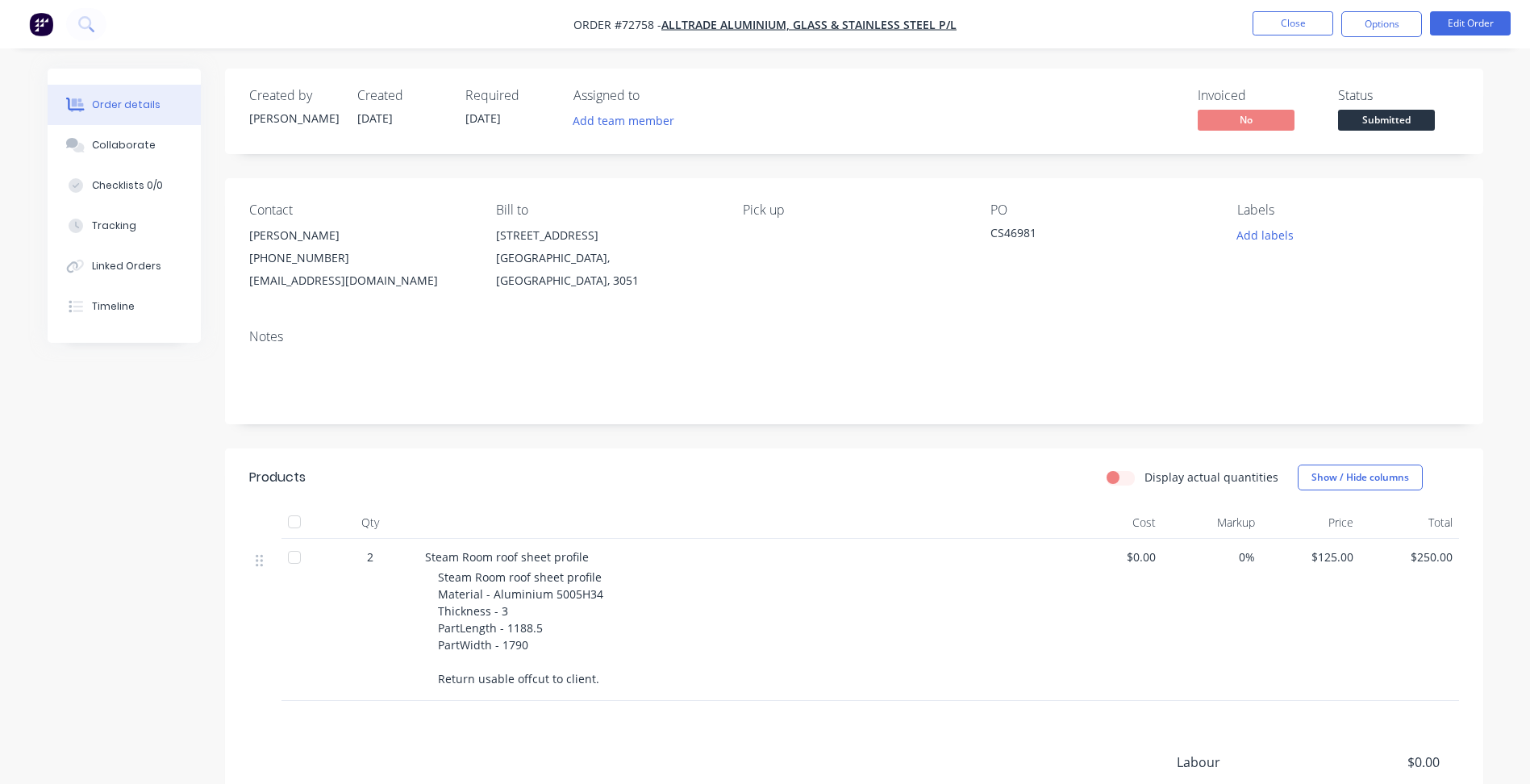
click at [1367, 120] on span "Submitted" at bounding box center [1387, 120] width 97 height 20
click at [1284, 18] on button "Close" at bounding box center [1292, 23] width 81 height 25
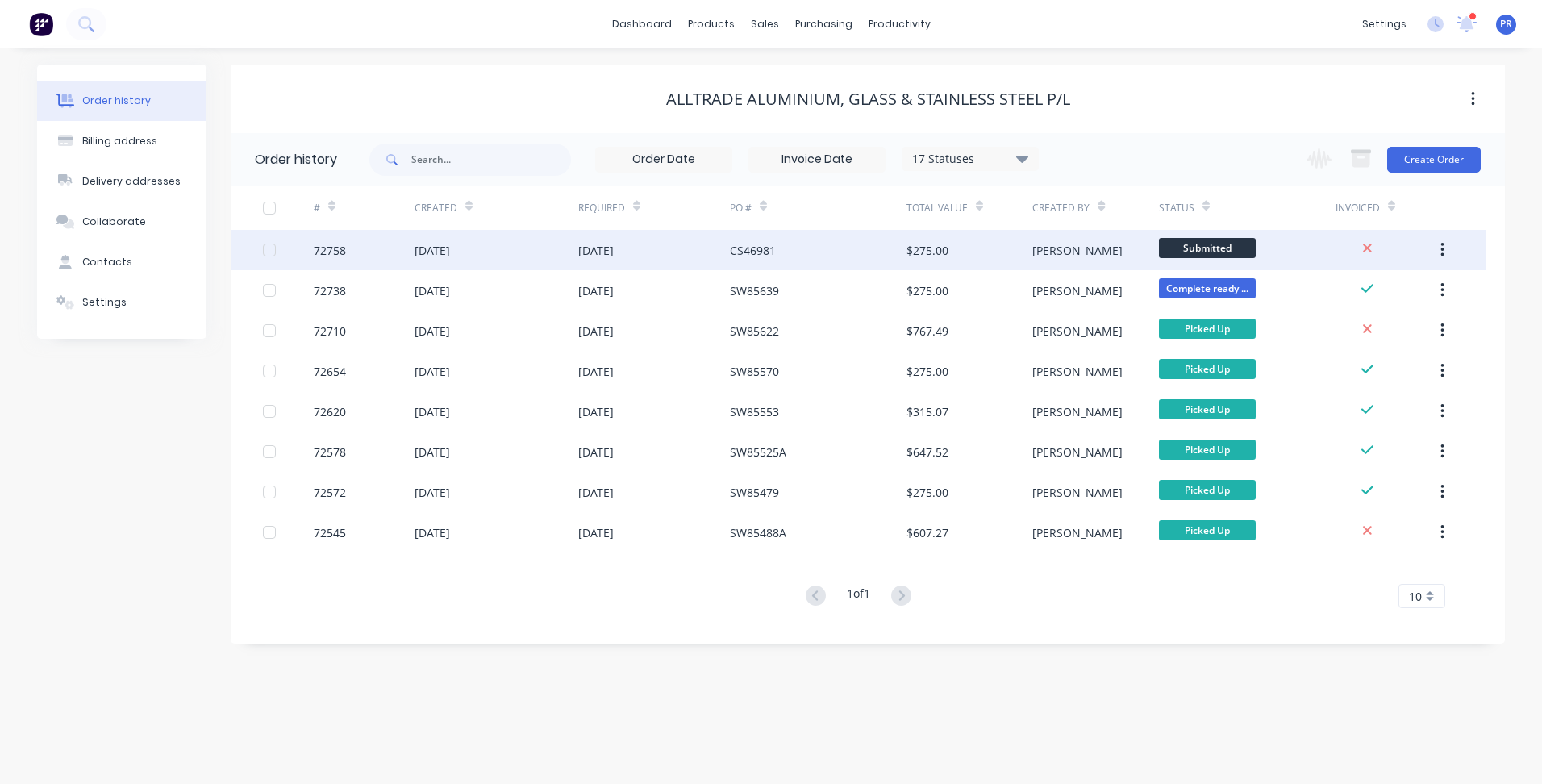
click at [1206, 251] on span "Submitted" at bounding box center [1208, 248] width 97 height 20
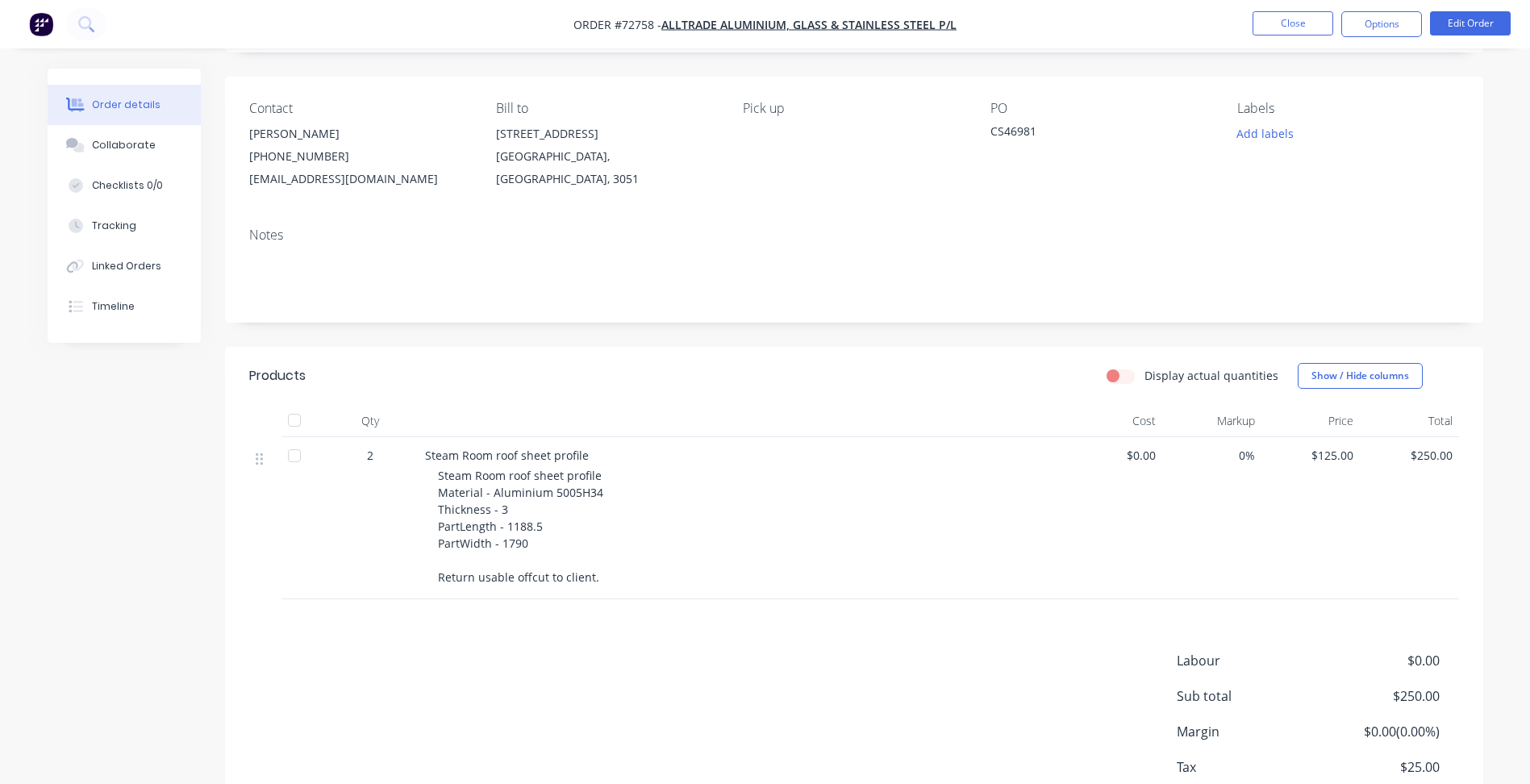
scroll to position [204, 0]
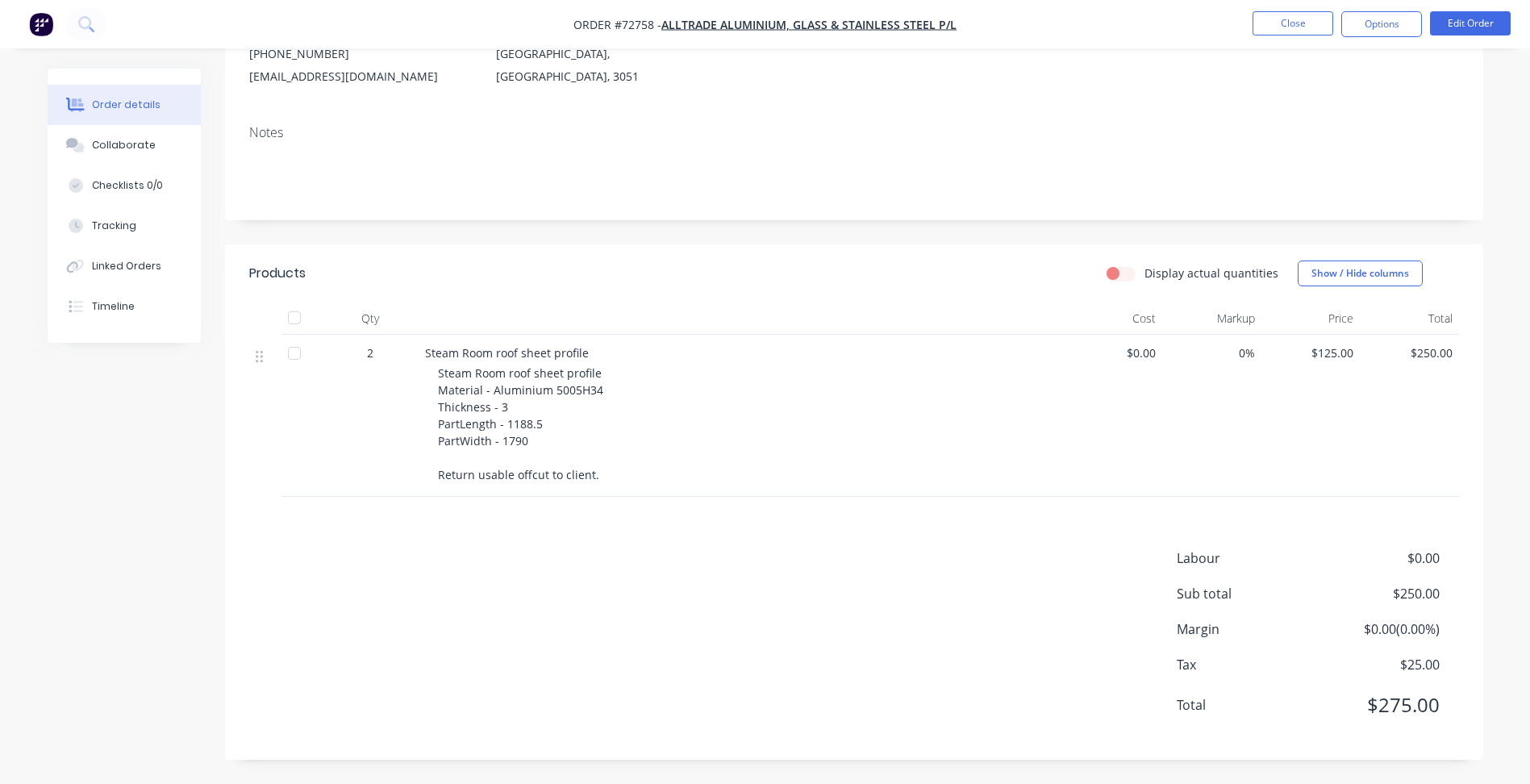
click at [535, 428] on span "Steam Room roof sheet profile Material - Aluminium 5005H34 Thickness - 3 PartLe…" at bounding box center [521, 424] width 167 height 117
click at [1471, 29] on button "Edit Order" at bounding box center [1470, 23] width 81 height 25
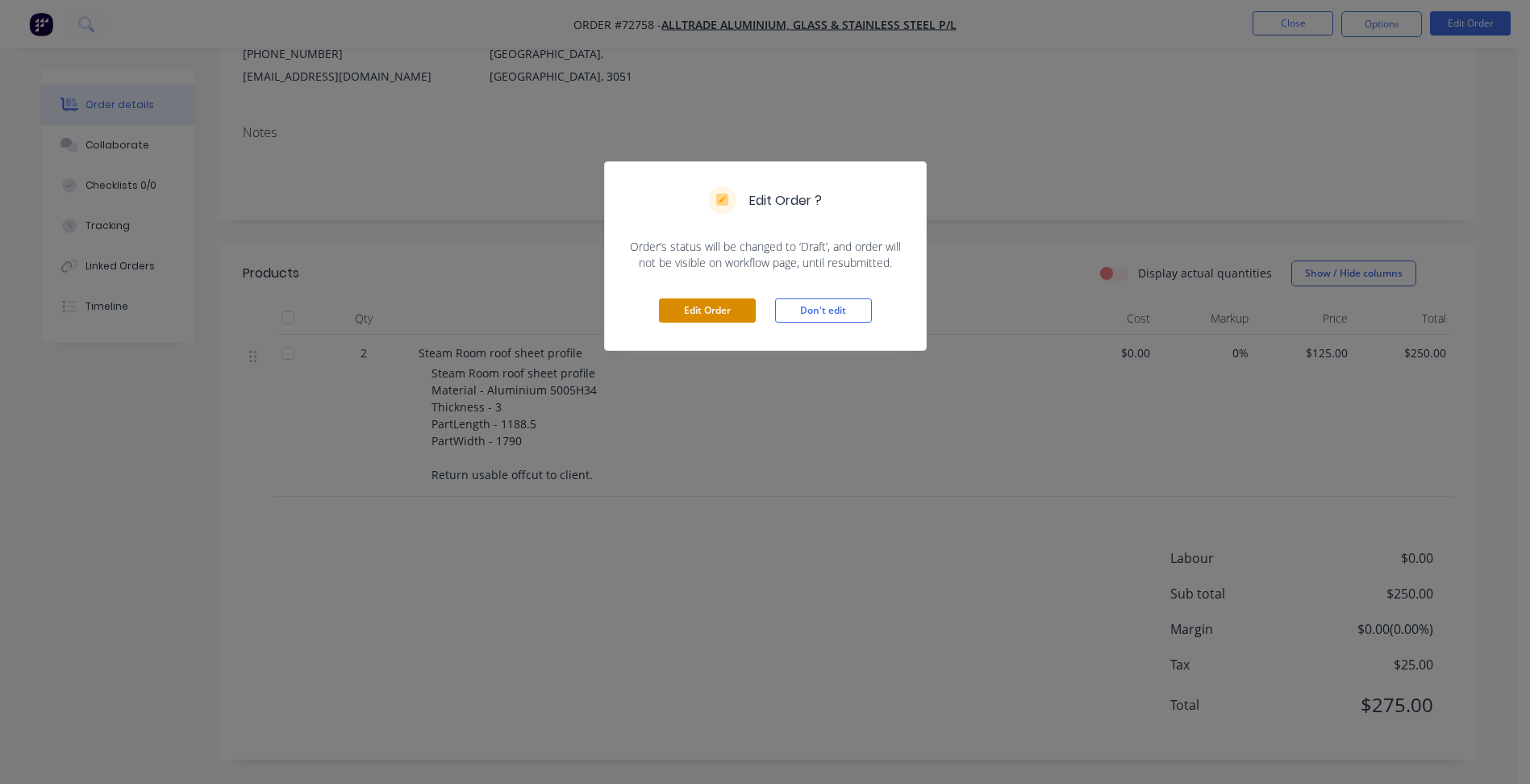
click at [721, 301] on button "Edit Order" at bounding box center [708, 311] width 97 height 25
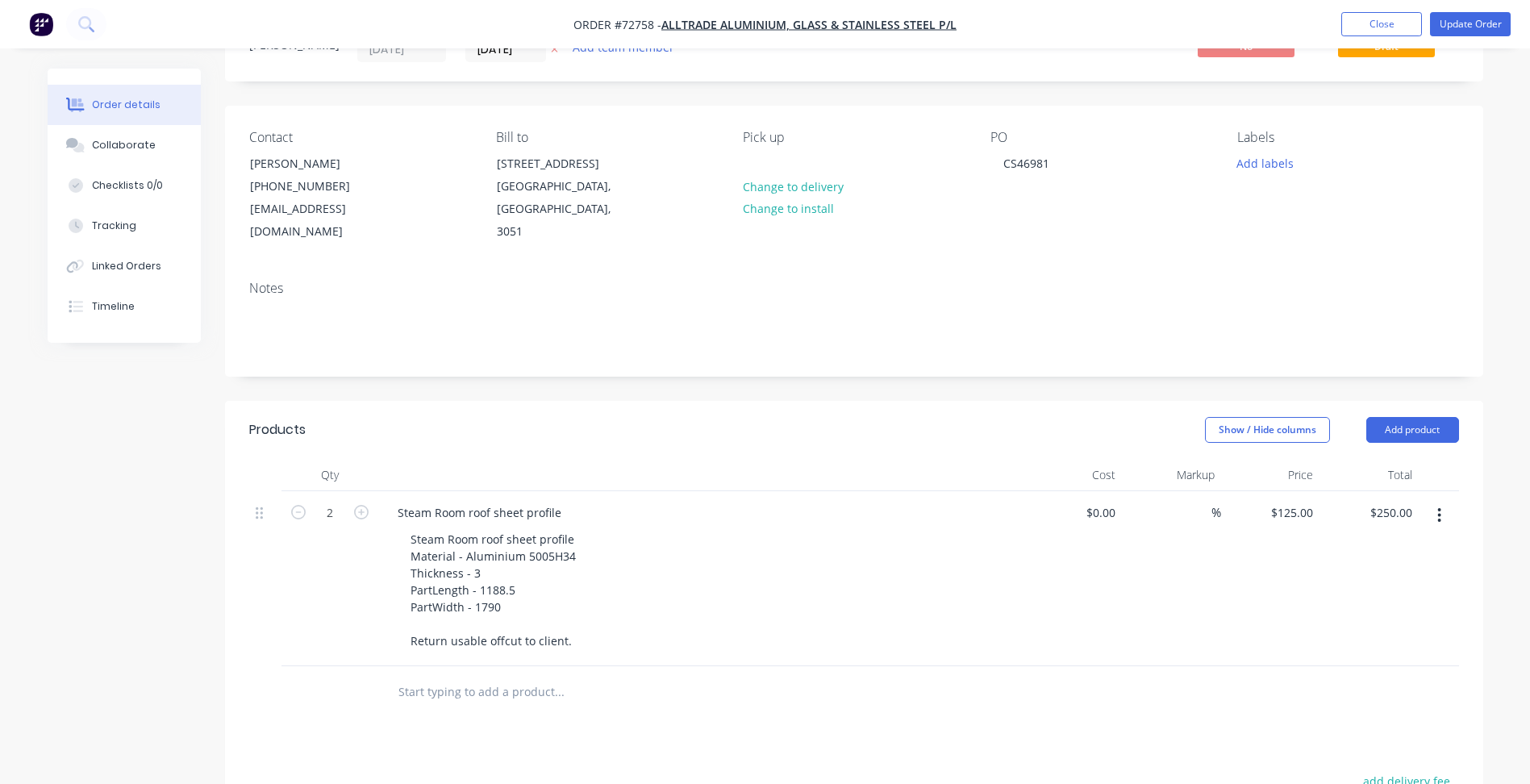
scroll to position [161, 0]
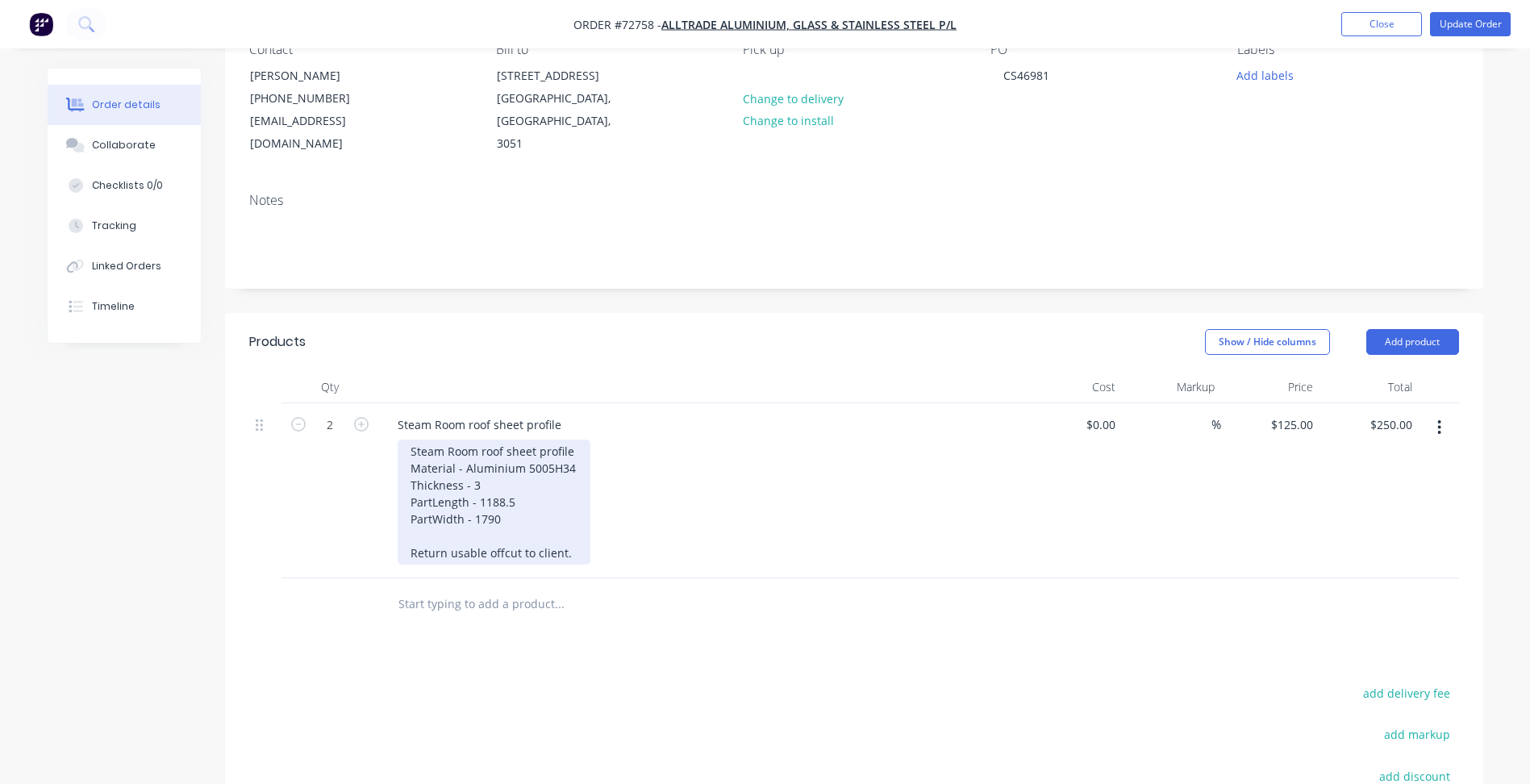
click at [516, 523] on div "Steam Room roof sheet profile Material - Aluminium 5005H34 Thickness - 3 PartLe…" at bounding box center [494, 501] width 193 height 125
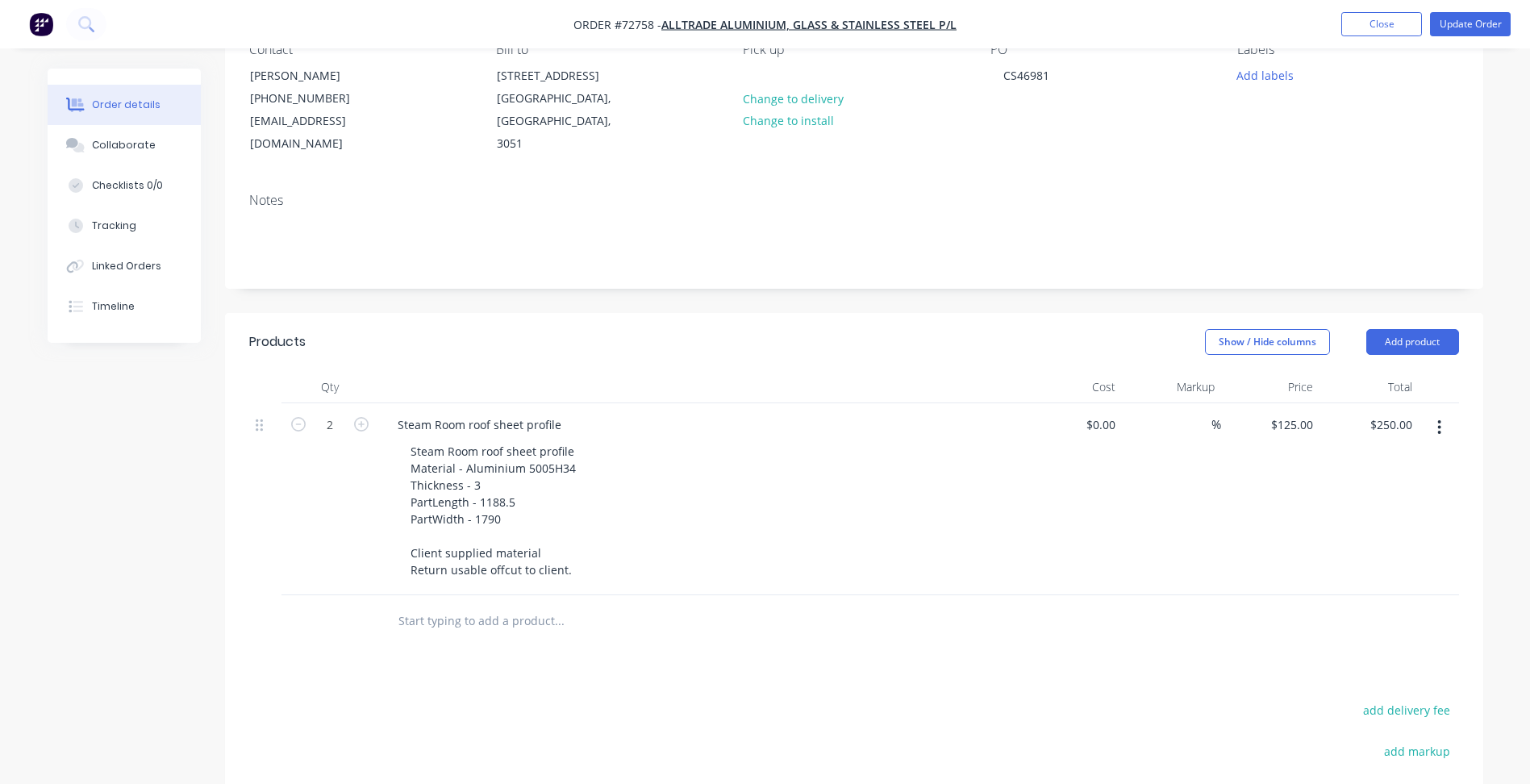
click at [695, 676] on div "Products Show / Hide columns Add product Qty Cost Markup Price Total 2 Steam Ro…" at bounding box center [854, 674] width 1258 height 722
click at [1432, 355] on header "Products Show / Hide columns Add product" at bounding box center [854, 342] width 1258 height 58
click at [1415, 350] on button "Add product" at bounding box center [1412, 342] width 92 height 25
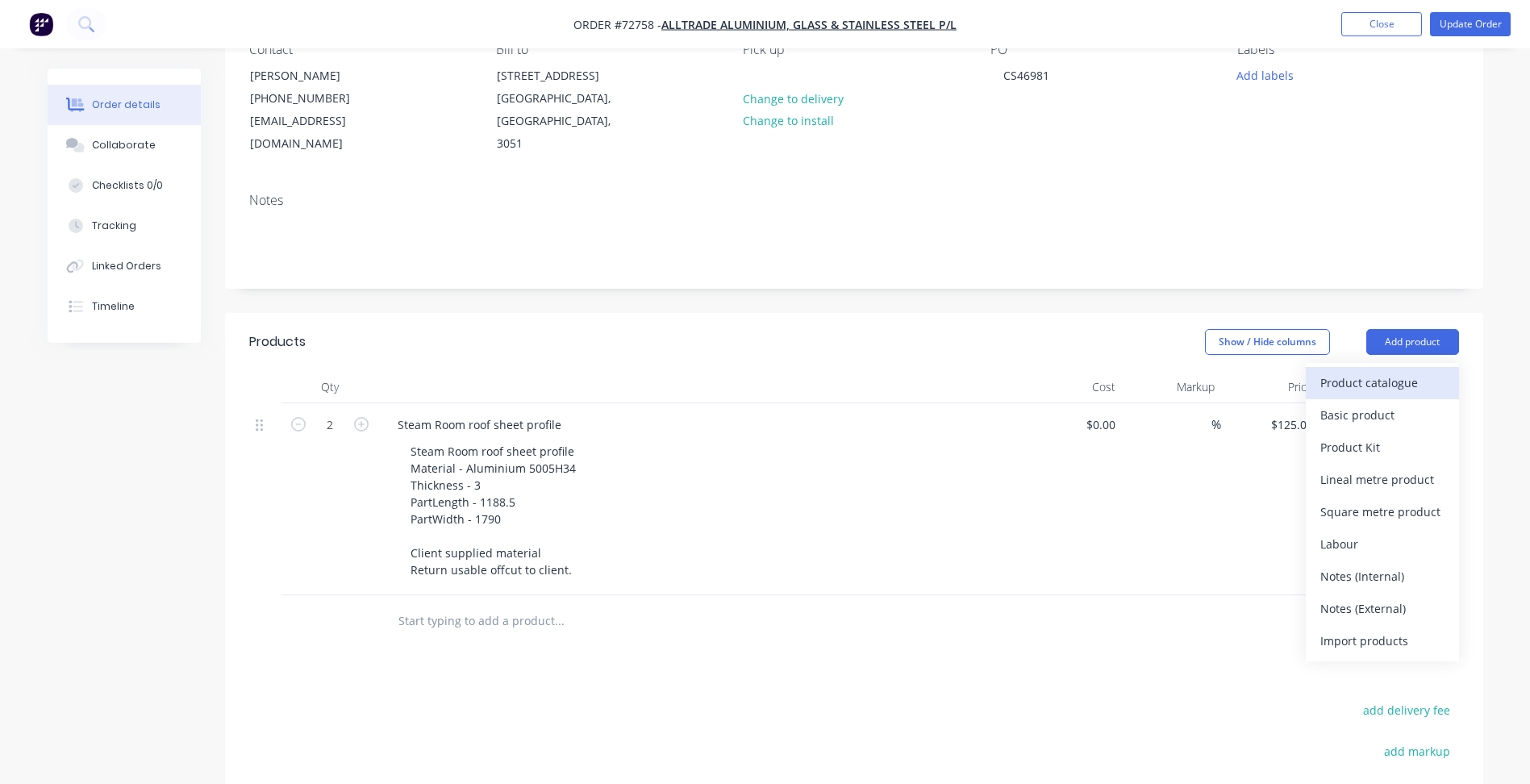
click at [1396, 372] on button "Product catalogue" at bounding box center [1382, 383] width 154 height 32
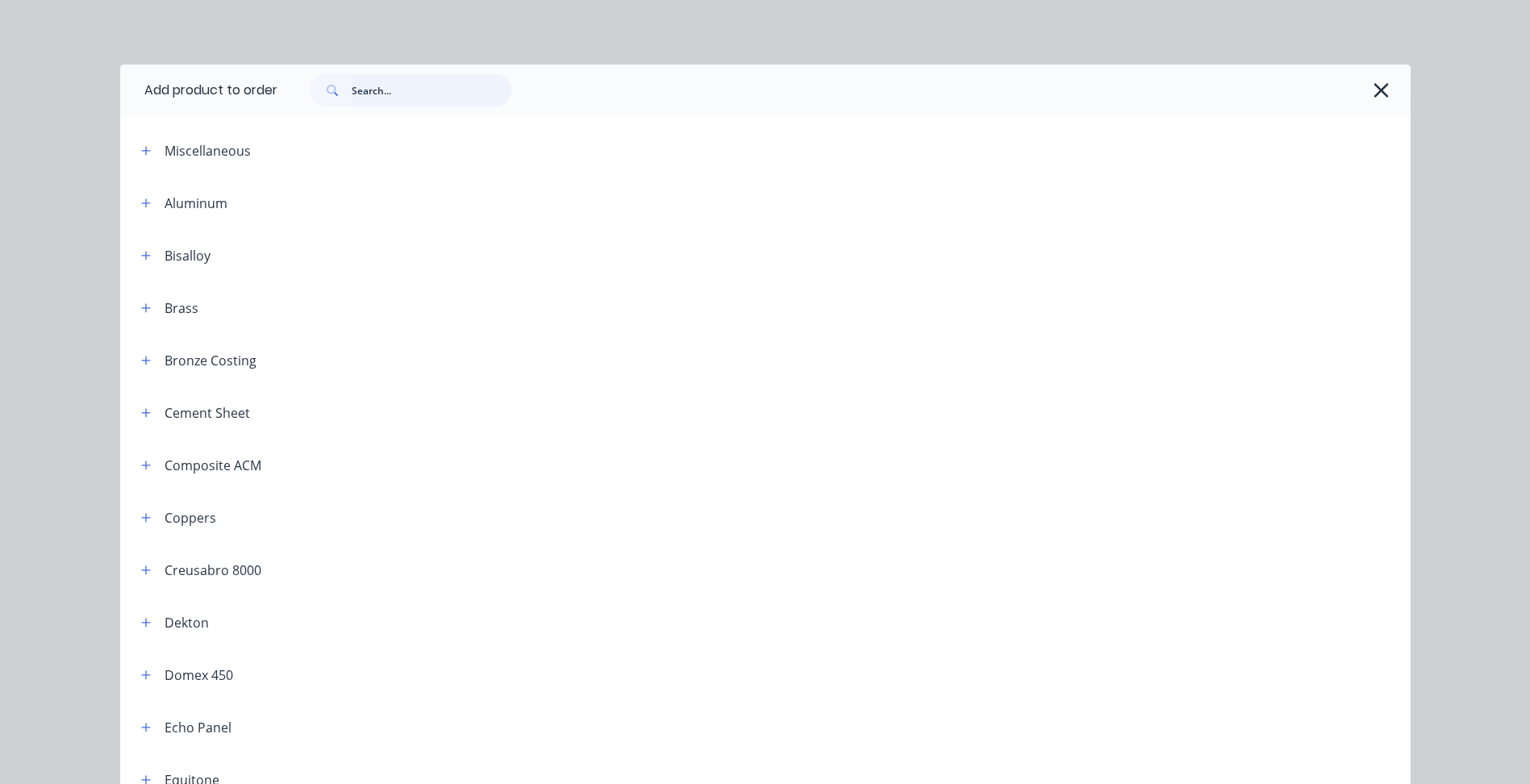
click at [433, 82] on input "text" at bounding box center [431, 90] width 160 height 32
type input "wai"
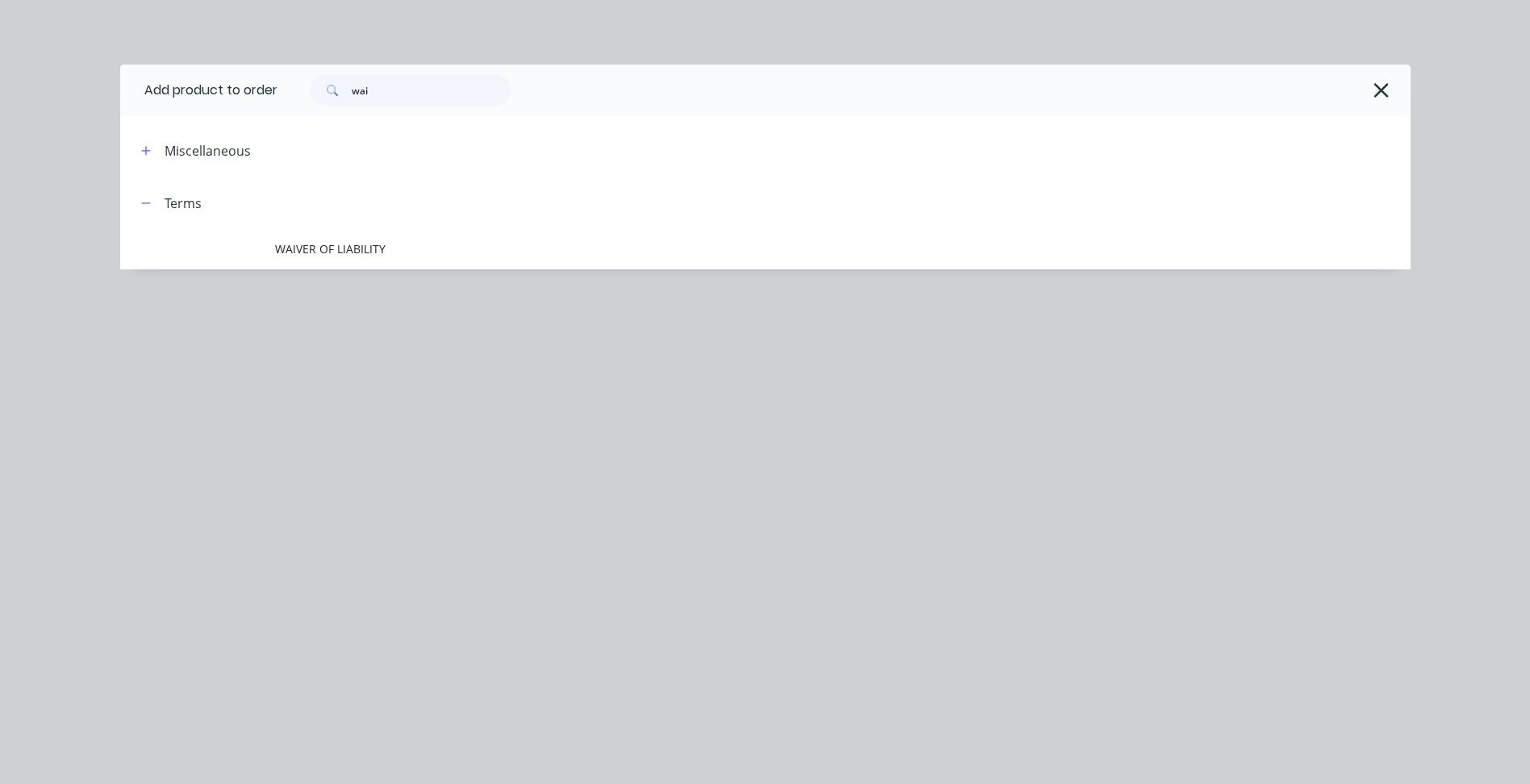
click at [359, 232] on td "WAIVER OF LIABILITY" at bounding box center [843, 249] width 1135 height 41
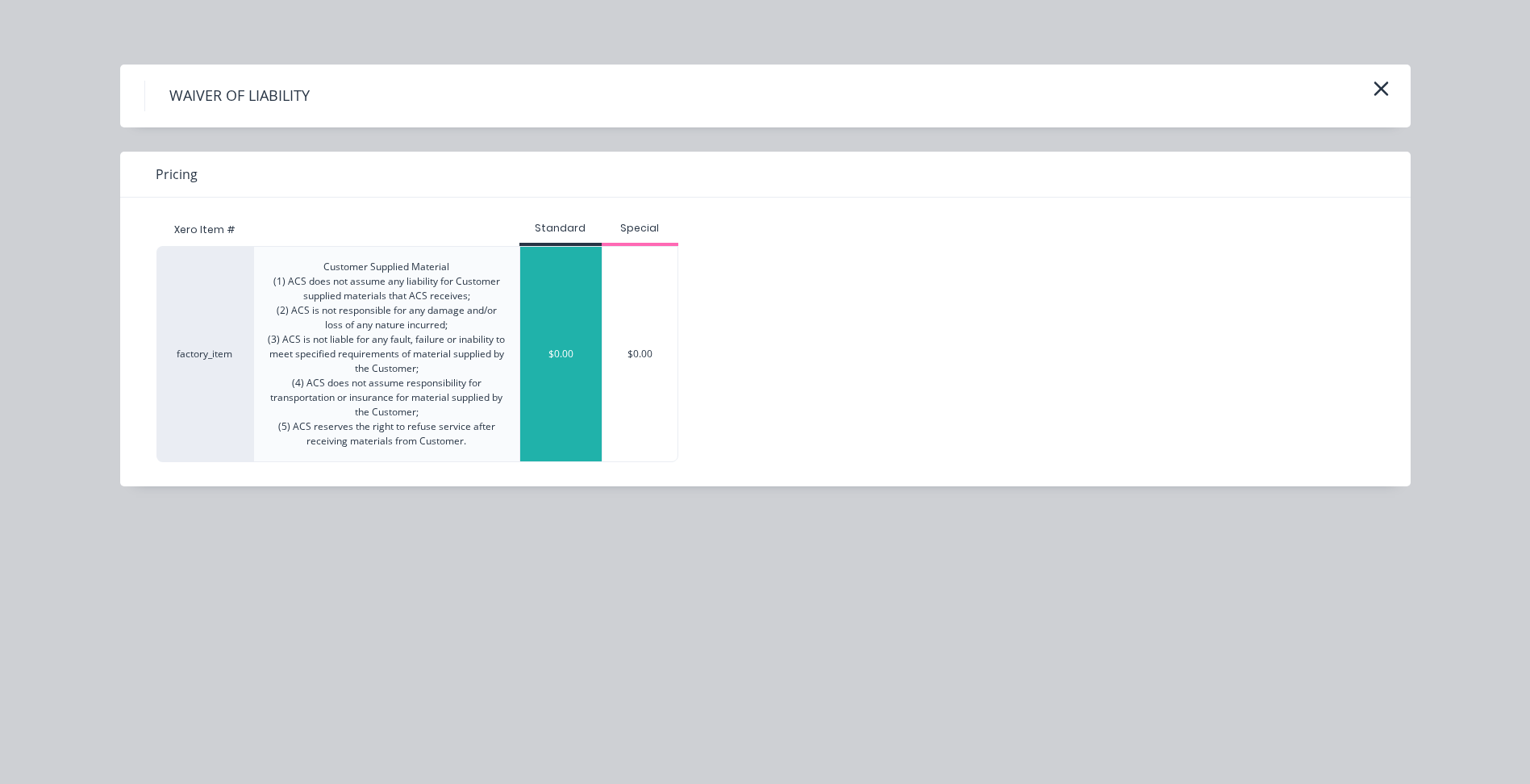
click at [563, 341] on div "$0.00" at bounding box center [561, 354] width 81 height 215
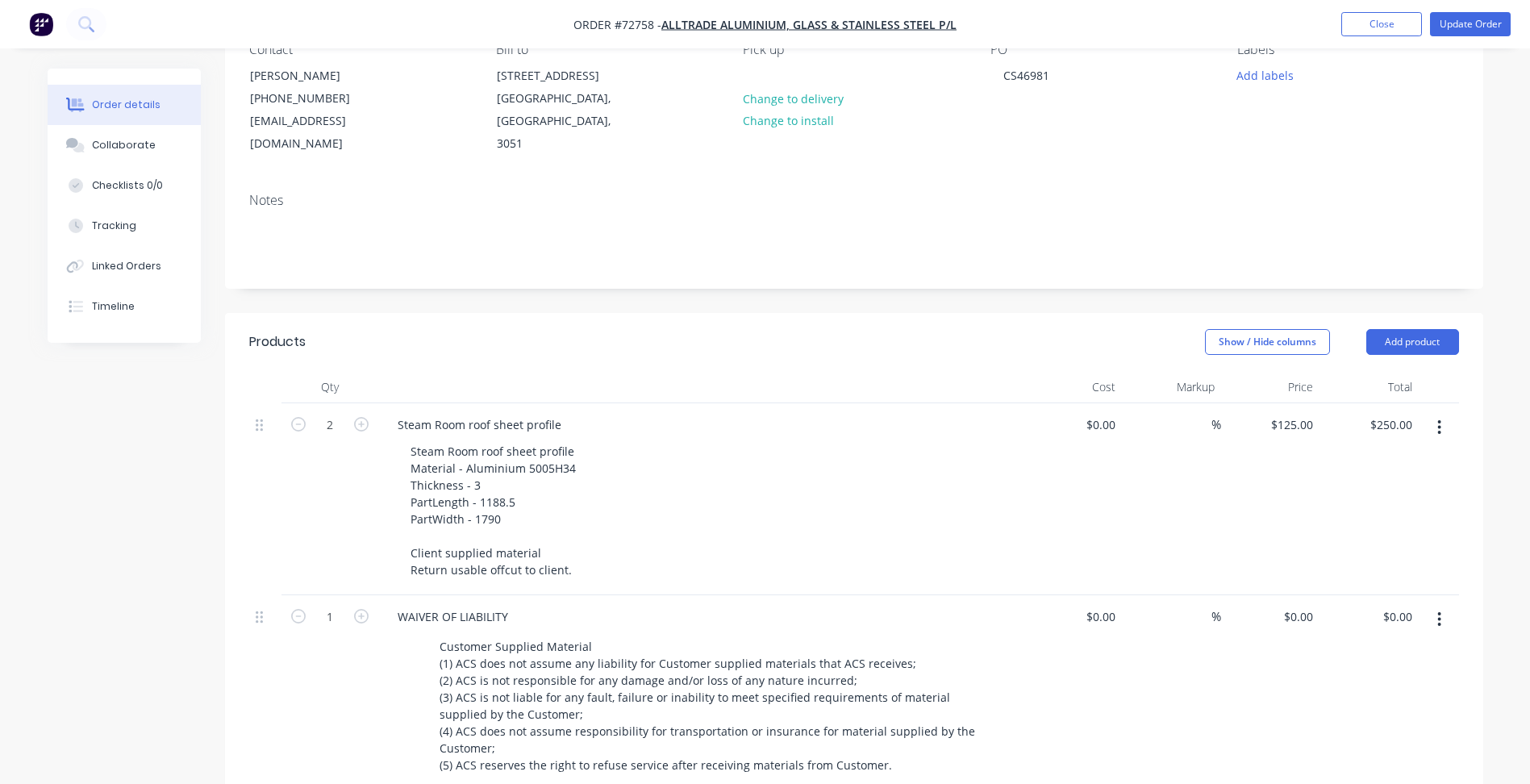
click at [984, 288] on div "Created by [PERSON_NAME] Created [DATE] Required [DATE] Assigned to Add team me…" at bounding box center [854, 567] width 1258 height 1319
drag, startPoint x: 1358, startPoint y: 31, endPoint x: 1154, endPoint y: 122, distance: 223.4
click at [1359, 30] on button "Close" at bounding box center [1381, 24] width 81 height 25
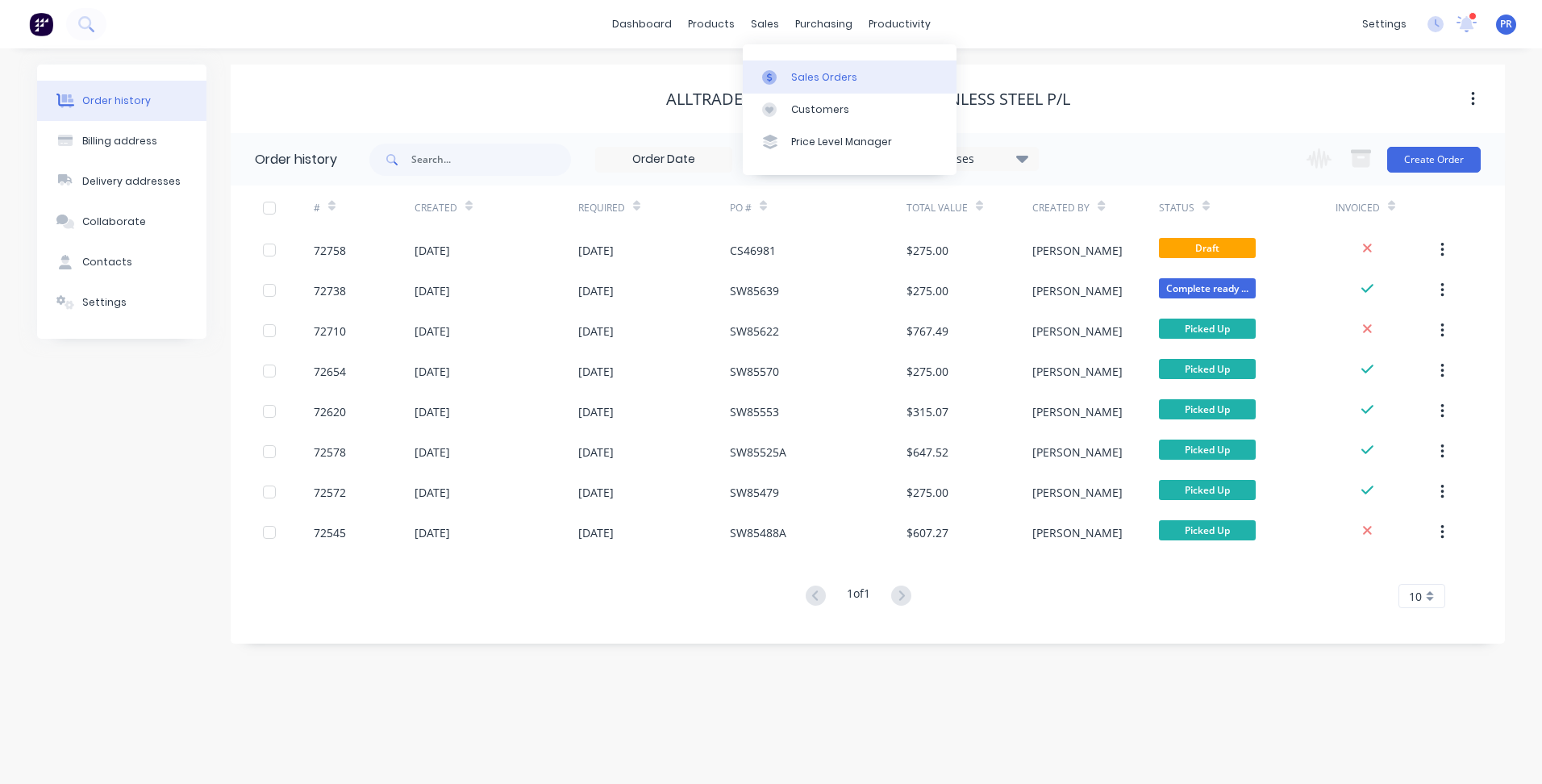
click at [793, 66] on link "Sales Orders" at bounding box center [850, 76] width 214 height 32
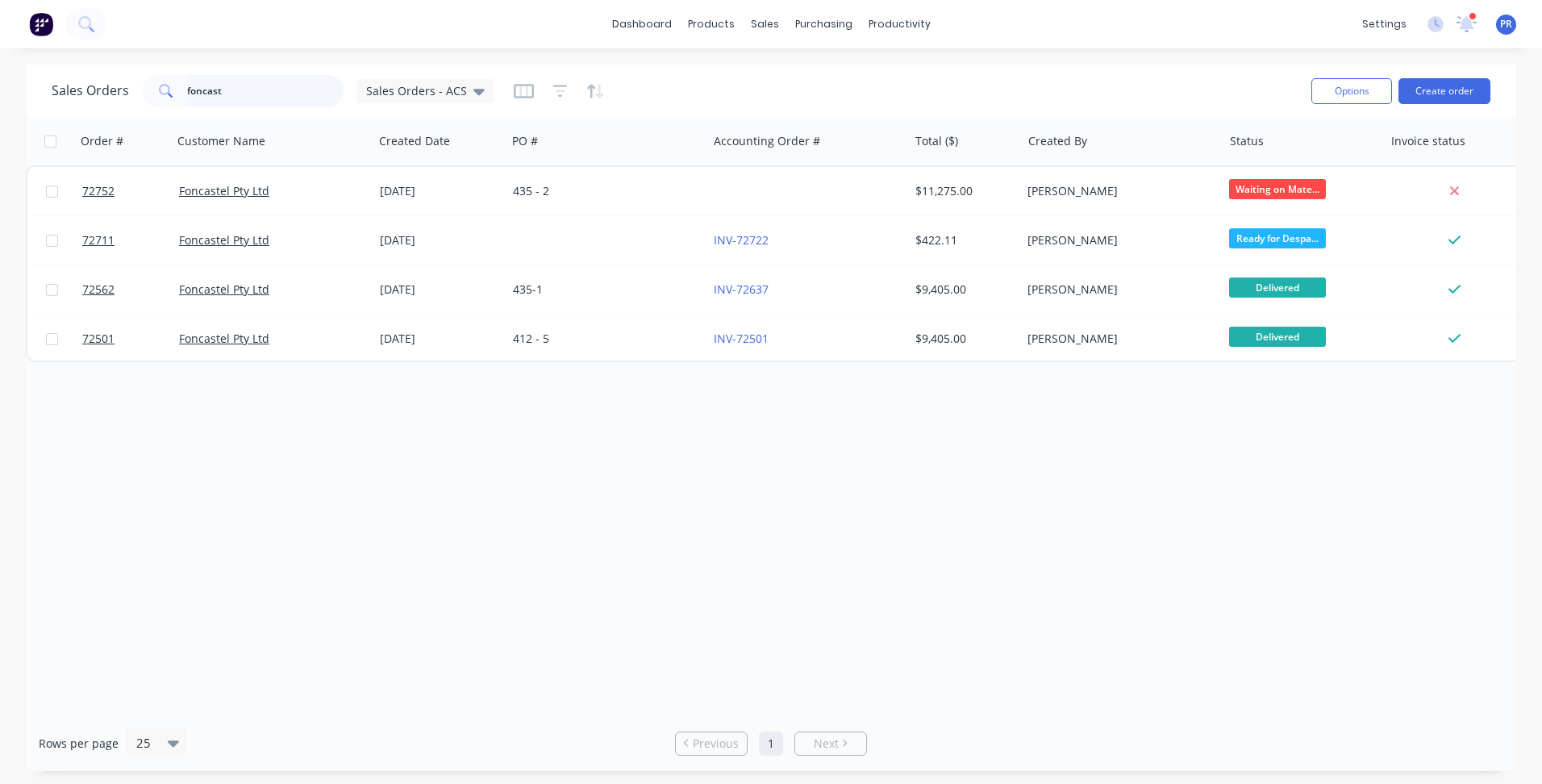
drag, startPoint x: 236, startPoint y: 90, endPoint x: 221, endPoint y: 107, distance: 22.7
click at [128, 78] on div "Sales Orders foncast Sales Orders - ACS" at bounding box center [273, 91] width 443 height 32
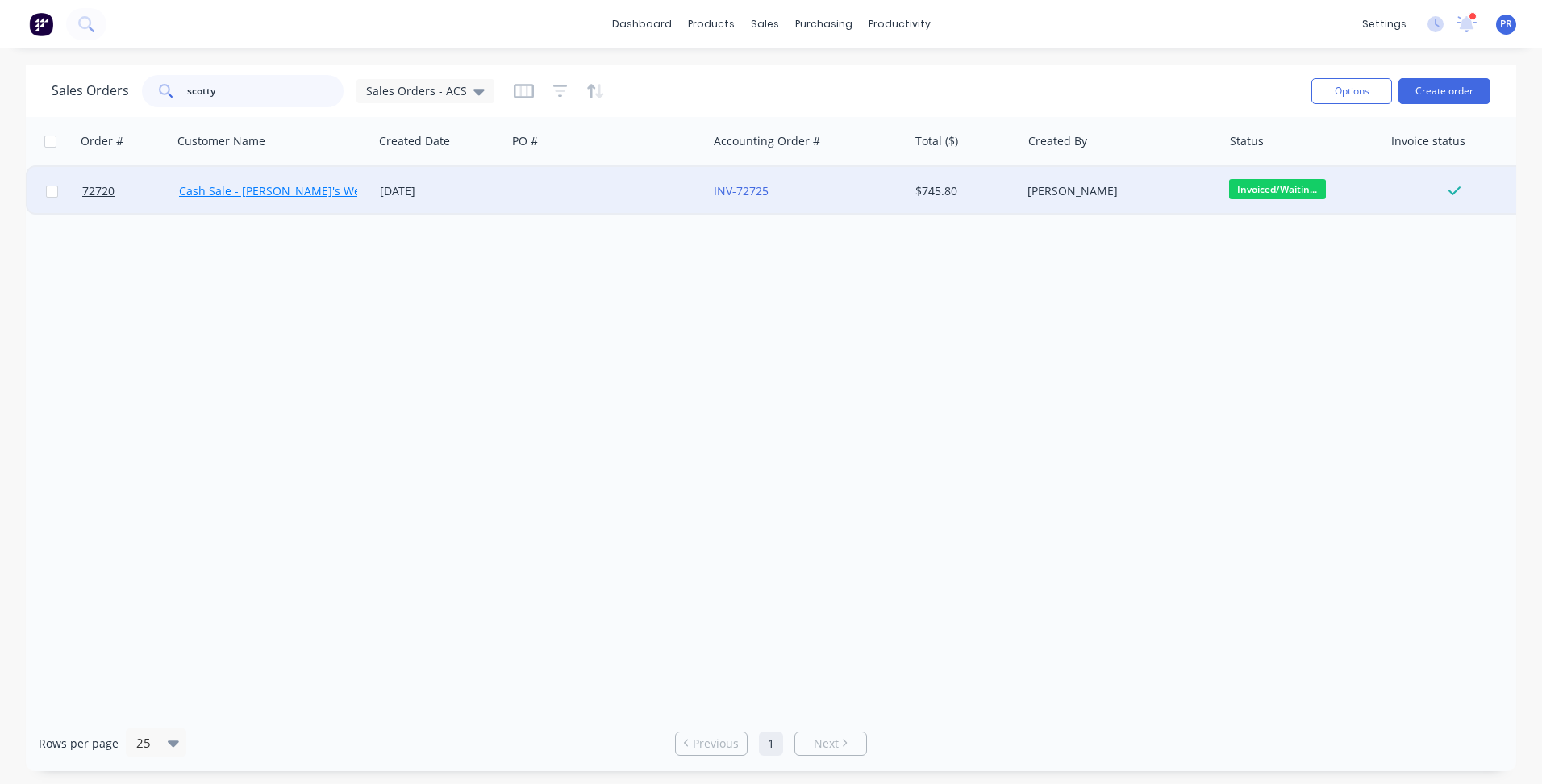
type input "scotty"
click at [273, 188] on link "Cash Sale - [PERSON_NAME]'s Welding and Fabrication" at bounding box center [328, 191] width 297 height 15
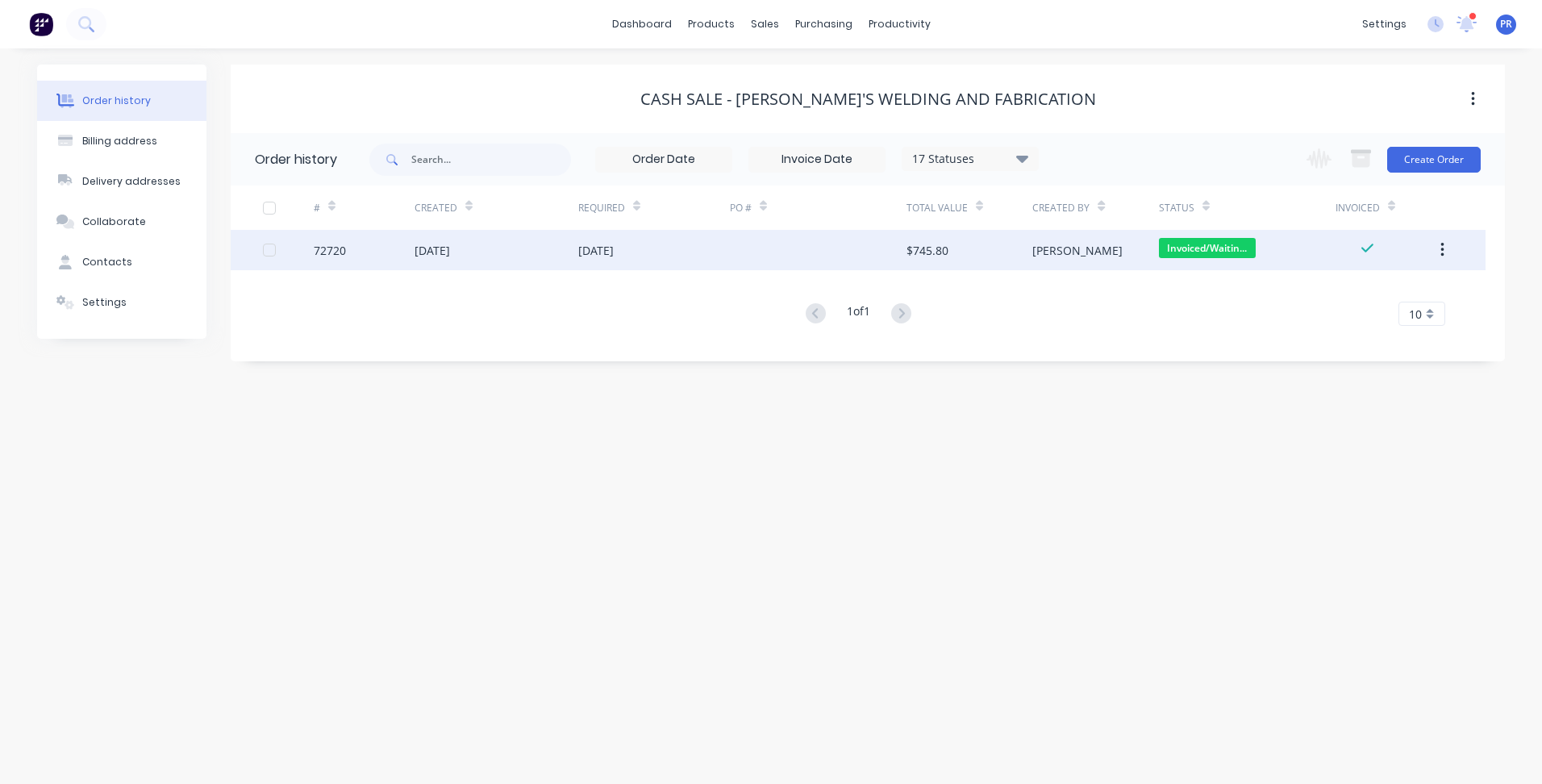
click at [1109, 255] on div "[PERSON_NAME]" at bounding box center [1096, 250] width 126 height 41
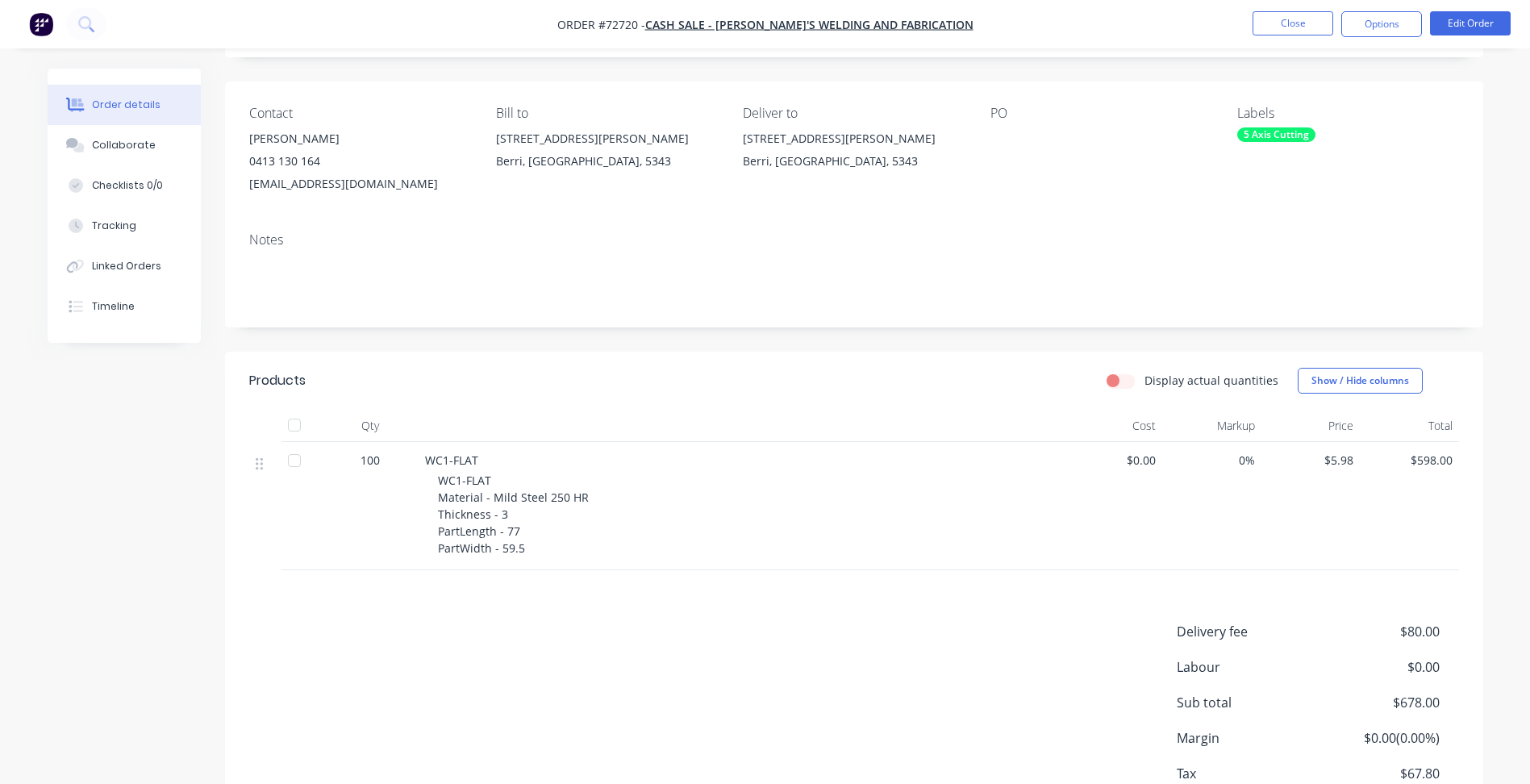
scroll to position [205, 0]
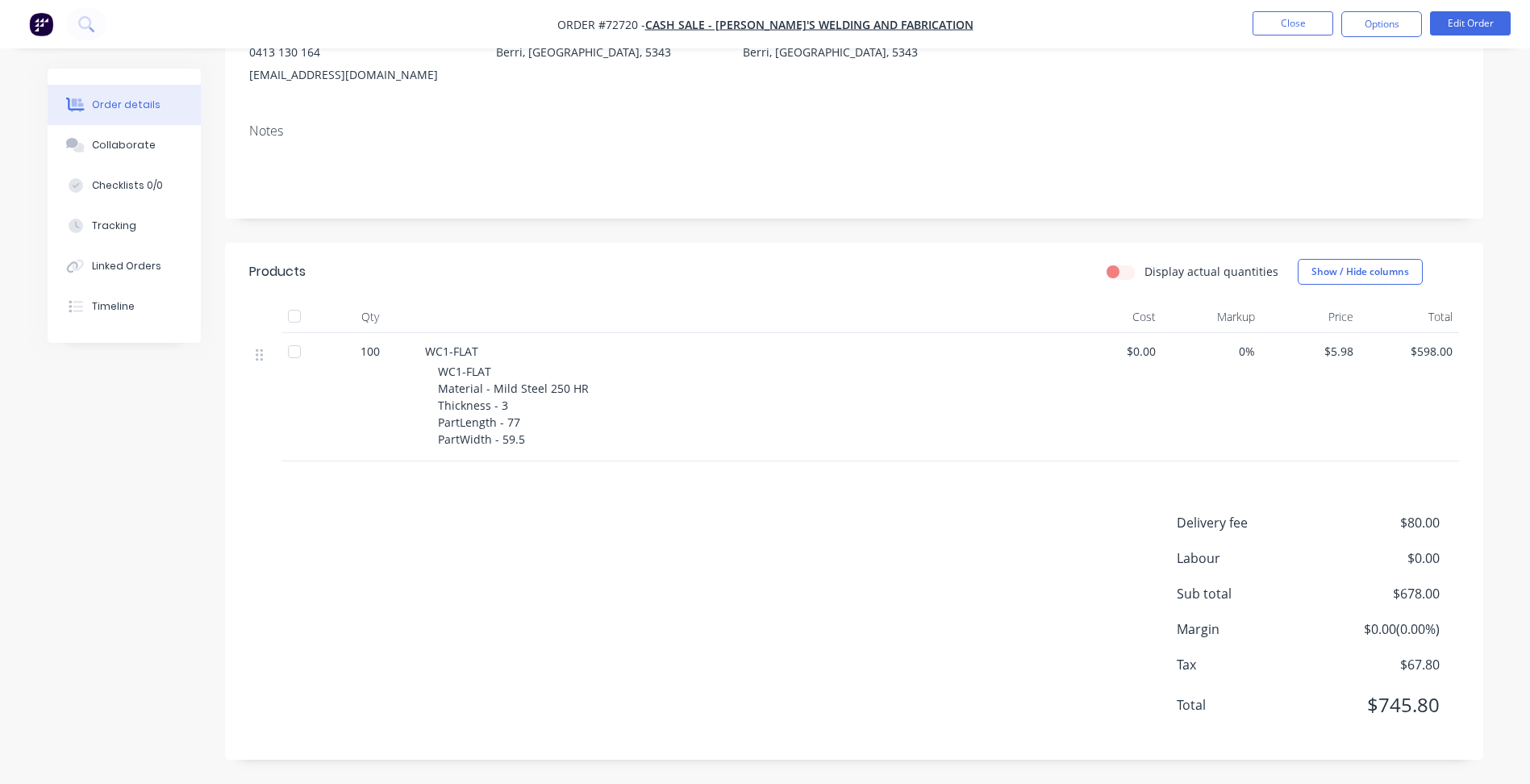
click at [1153, 432] on div "$0.00" at bounding box center [1113, 397] width 99 height 128
click at [771, 513] on div "Delivery fee $80.00 Labour $0.00 Sub total $678.00 Margin $0.00 ( 0.00 %) Tax $…" at bounding box center [855, 624] width 1210 height 222
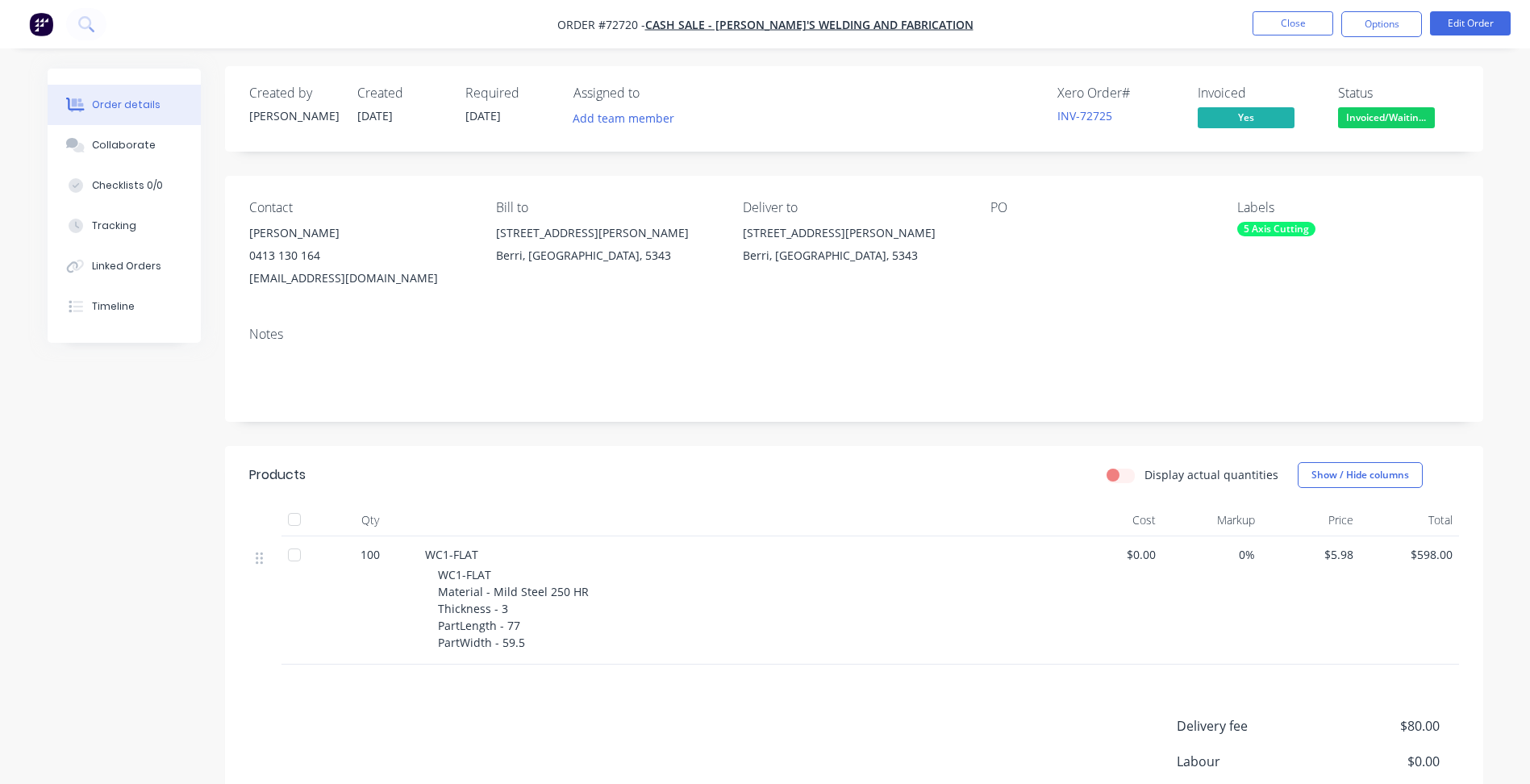
scroll to position [0, 0]
click at [789, 238] on div "[STREET_ADDRESS][PERSON_NAME]" at bounding box center [853, 235] width 221 height 23
click at [1460, 28] on button "Edit Order" at bounding box center [1470, 23] width 81 height 25
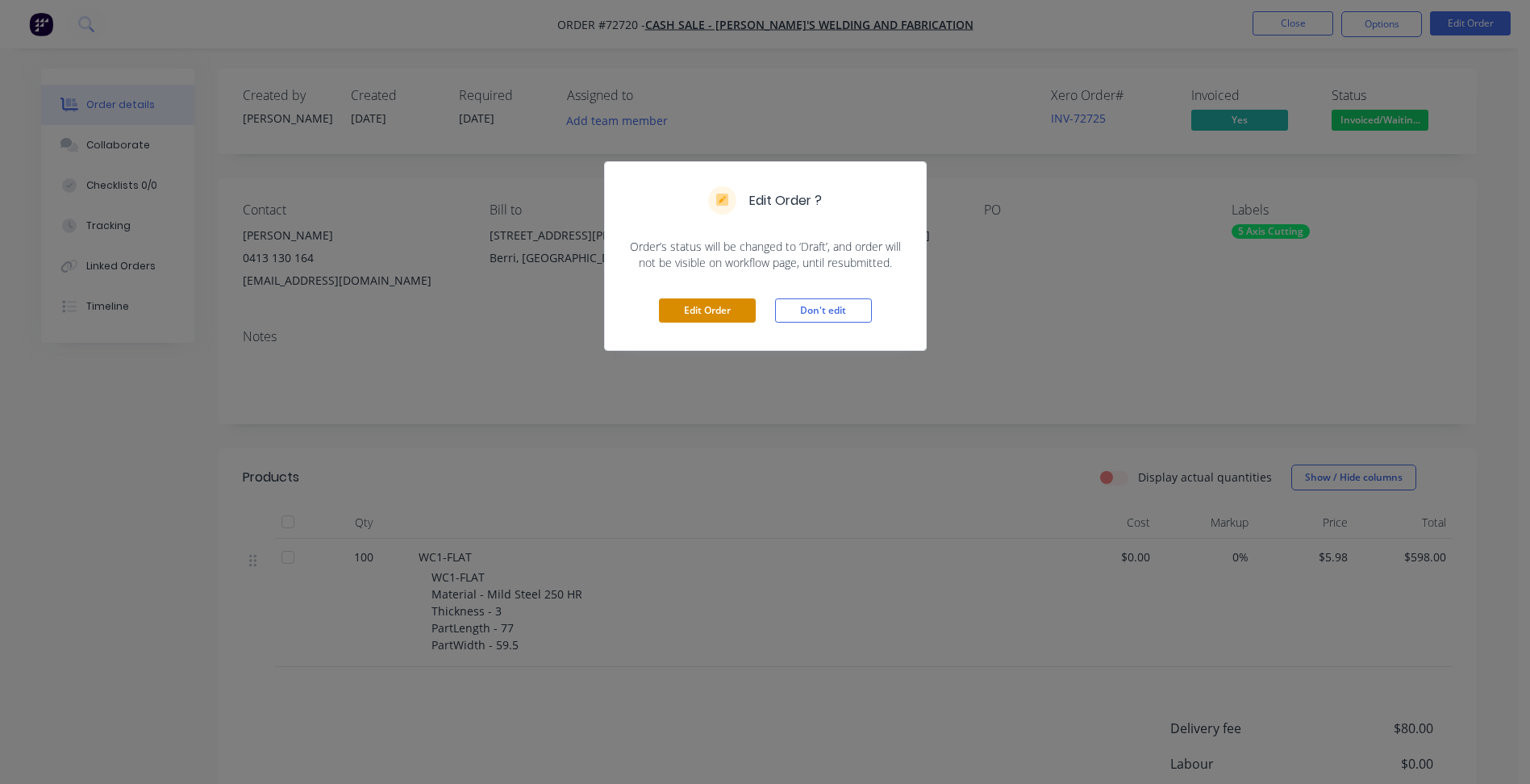
click at [726, 305] on button "Edit Order" at bounding box center [708, 311] width 97 height 25
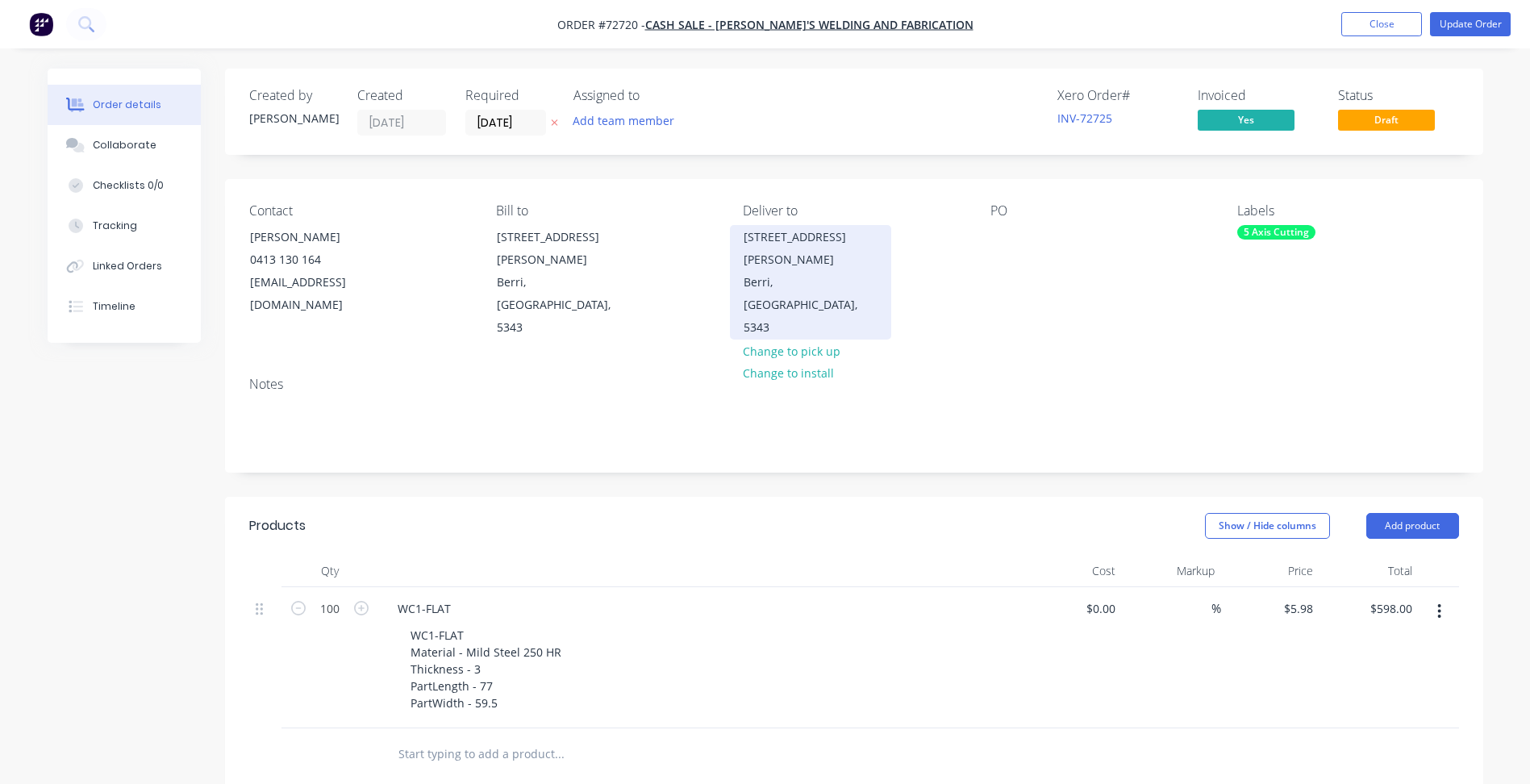
click at [758, 243] on div "[STREET_ADDRESS][PERSON_NAME]" at bounding box center [810, 248] width 134 height 45
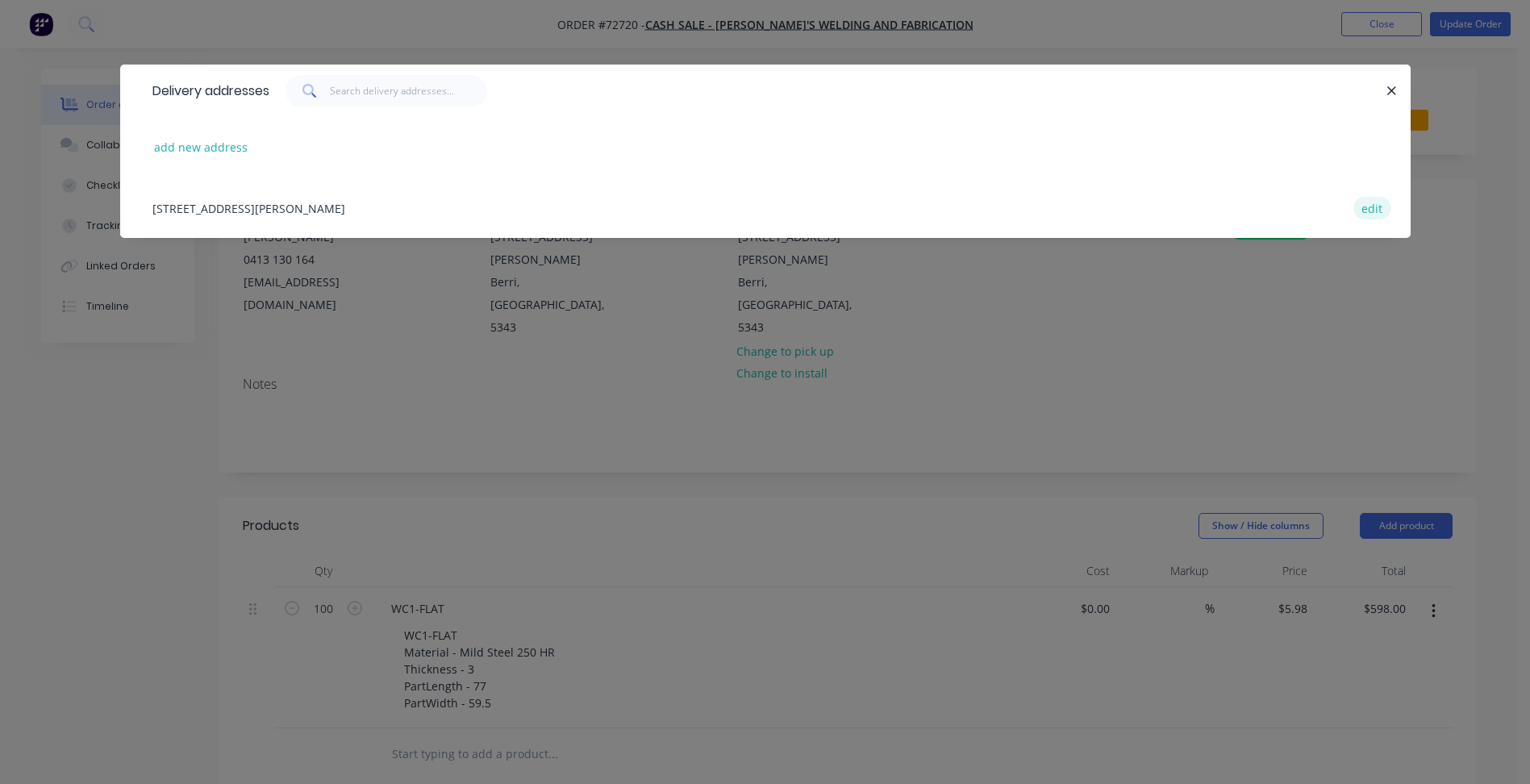
click at [1368, 210] on button "edit" at bounding box center [1372, 208] width 38 height 22
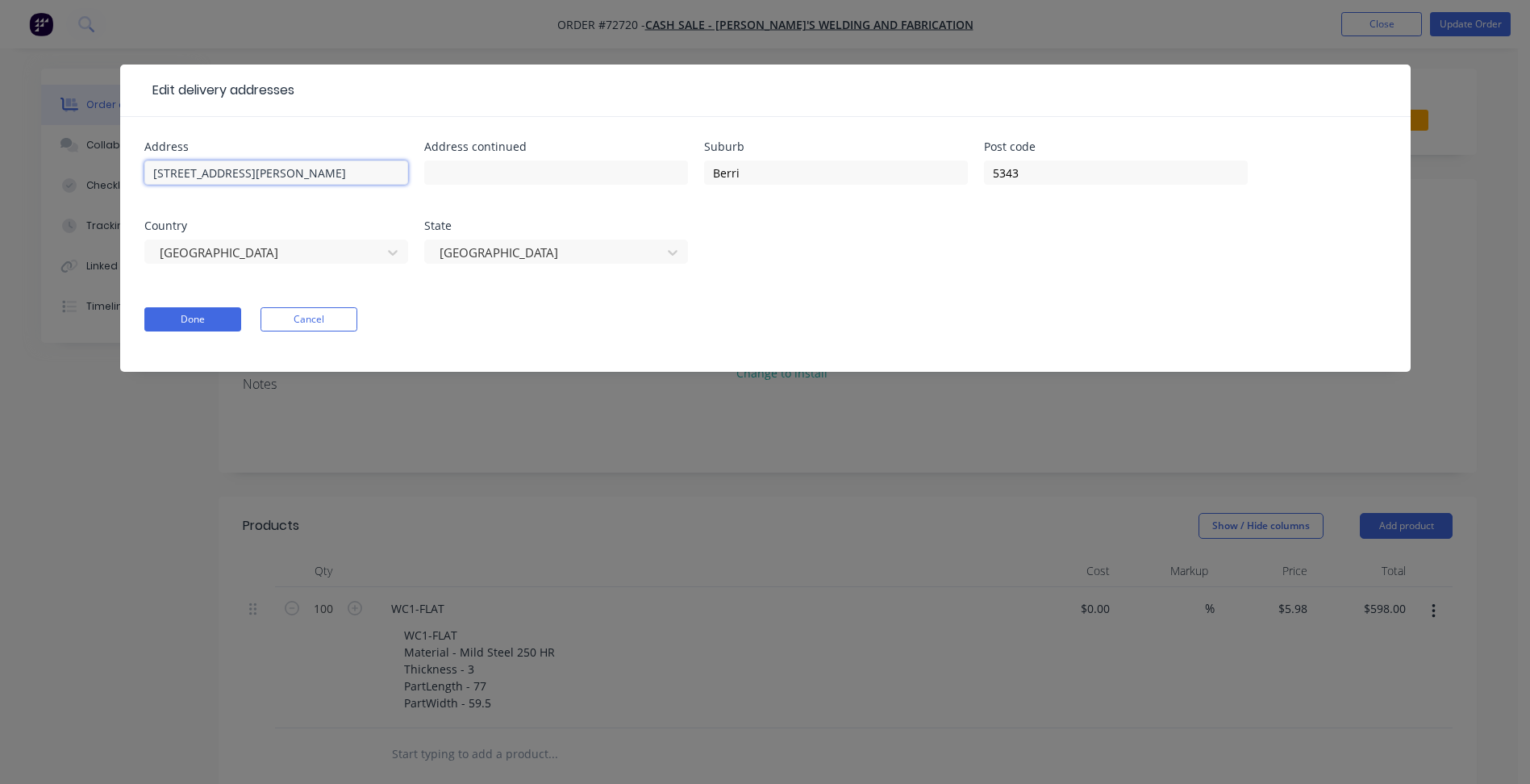
drag, startPoint x: 157, startPoint y: 171, endPoint x: 145, endPoint y: 170, distance: 12.0
click at [145, 170] on input "[STREET_ADDRESS][PERSON_NAME]" at bounding box center [276, 172] width 264 height 25
type input "[STREET_ADDRESS][PERSON_NAME]"
click at [207, 305] on form "Address [STREET_ADDRESS][PERSON_NAME] Address continued Suburb Berri Post code …" at bounding box center [765, 256] width 1242 height 231
click at [204, 322] on button "Done" at bounding box center [193, 319] width 97 height 25
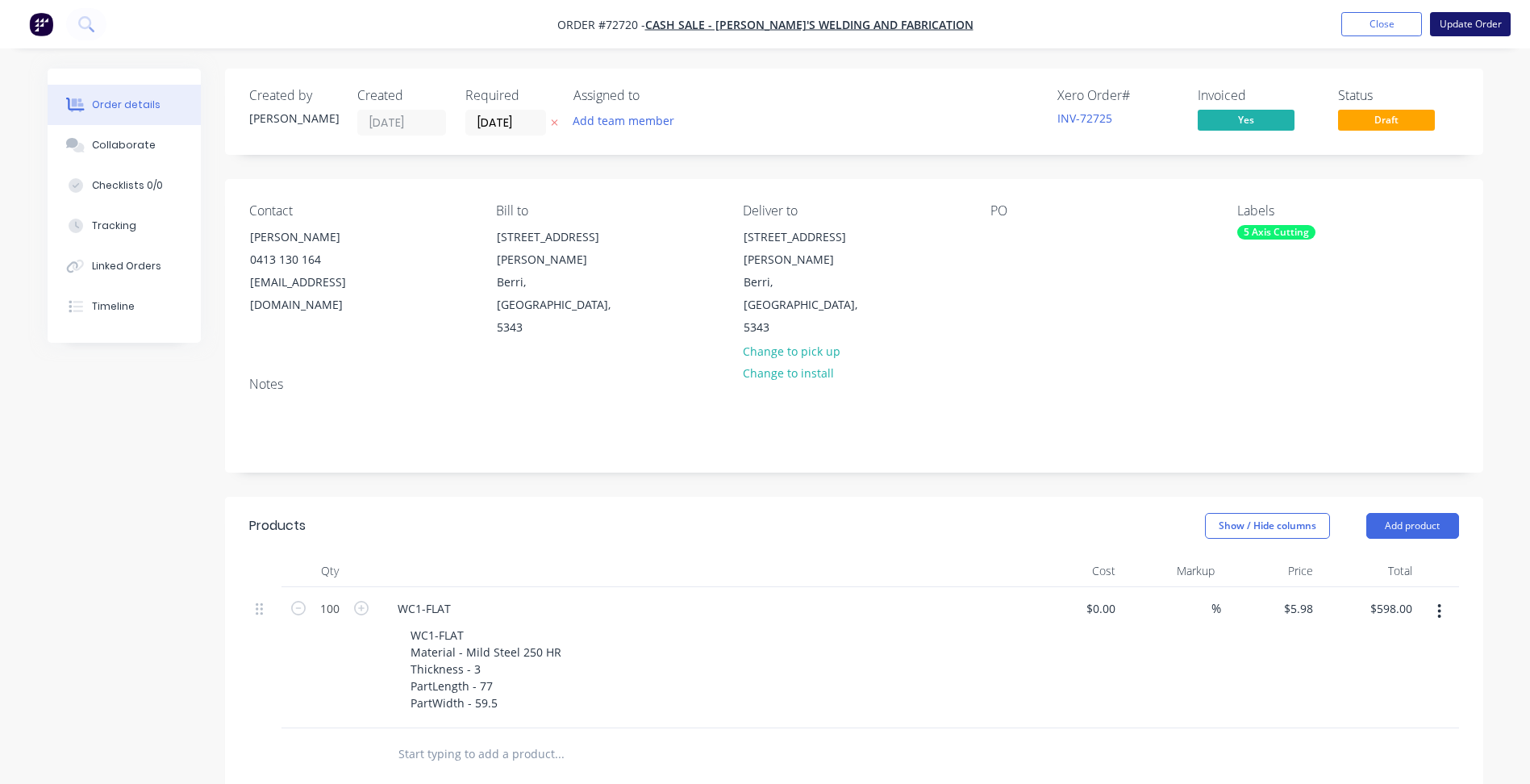
click at [1449, 31] on button "Update Order" at bounding box center [1470, 24] width 81 height 25
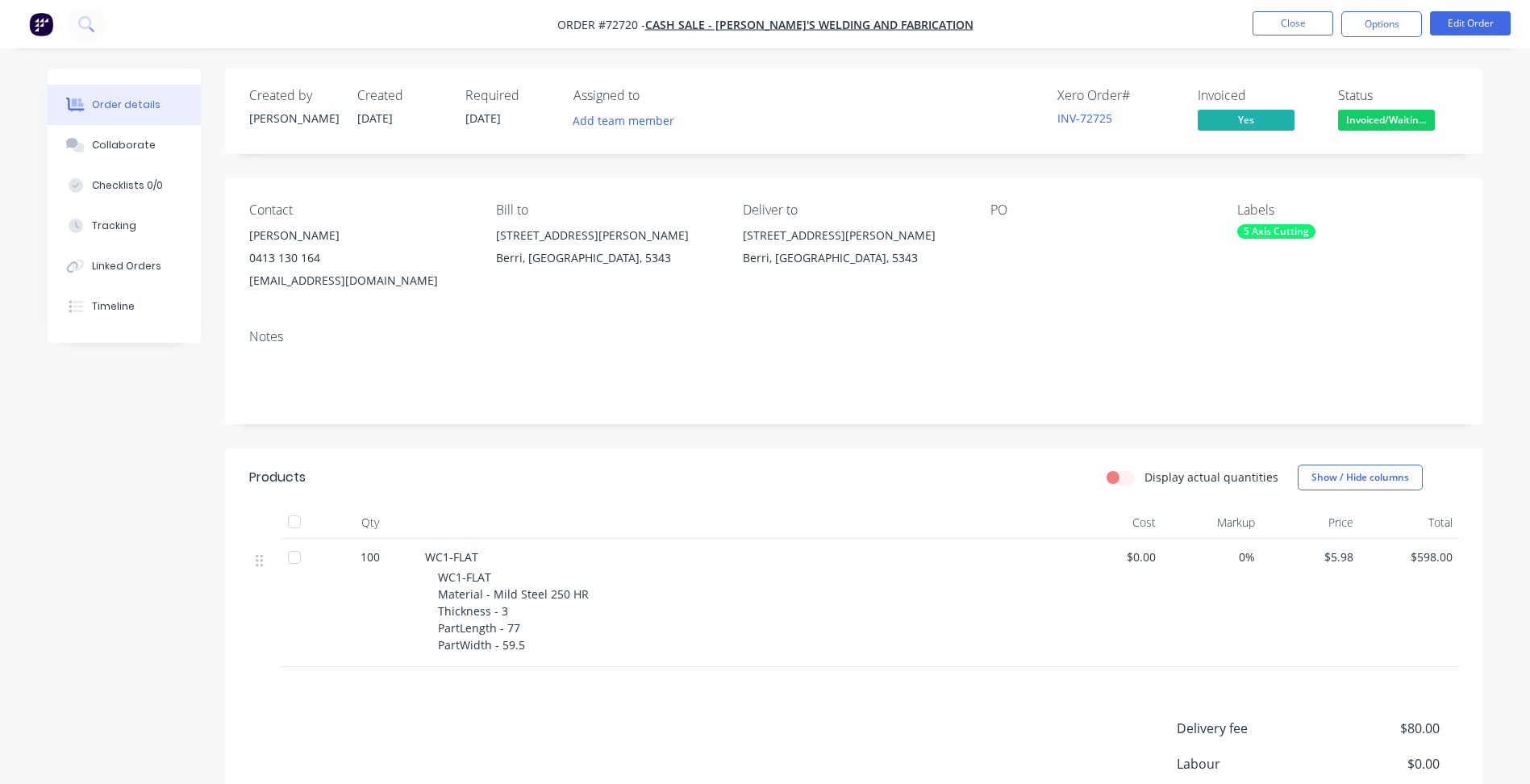
click at [1366, 116] on span "Invoiced/Waitin..." at bounding box center [1387, 120] width 97 height 20
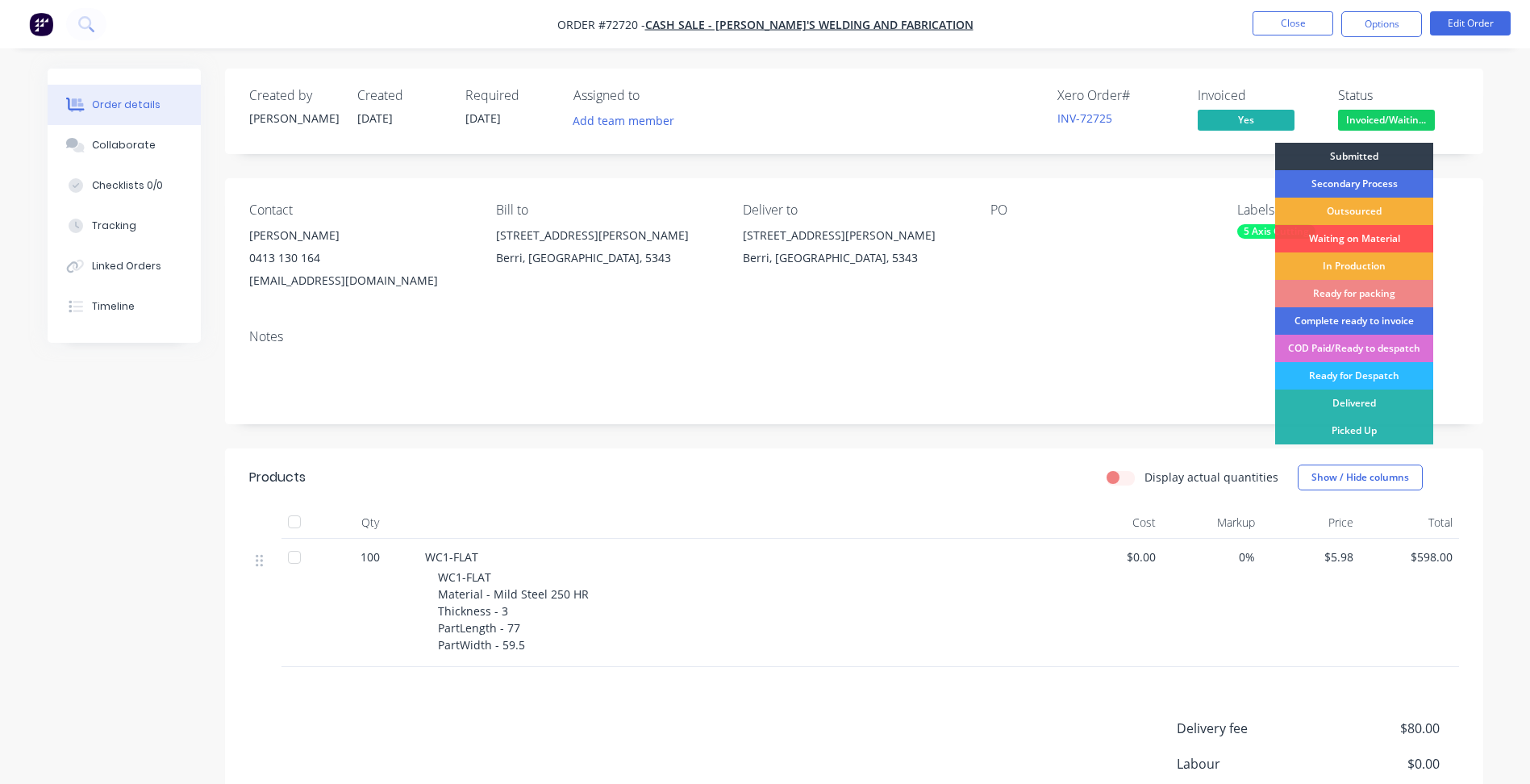
click at [1348, 344] on div "COD Paid/Ready to despatch" at bounding box center [1354, 348] width 158 height 27
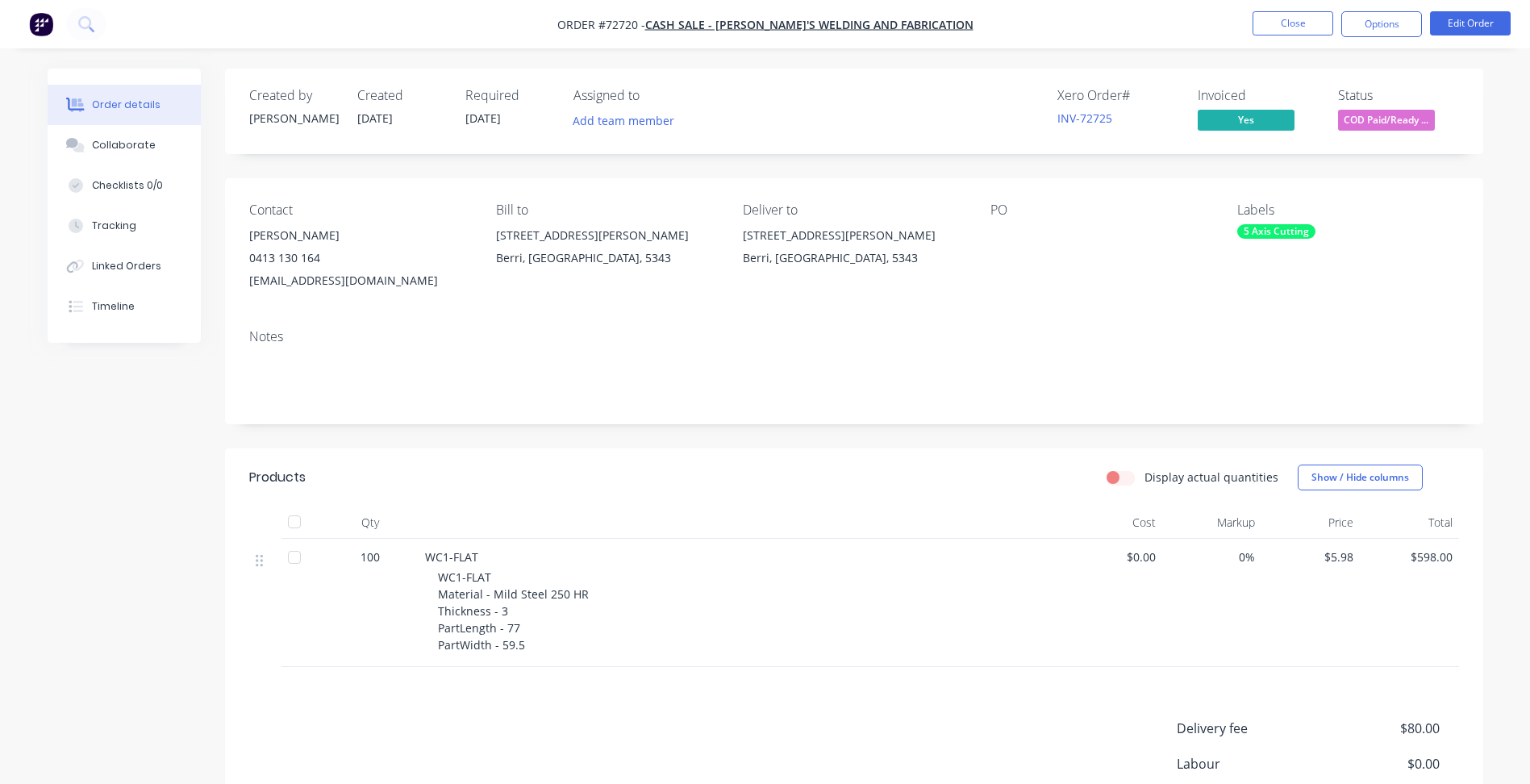
click at [807, 252] on div "Berri, [GEOGRAPHIC_DATA], 5343" at bounding box center [853, 258] width 221 height 23
drag, startPoint x: 897, startPoint y: 260, endPoint x: 743, endPoint y: 235, distance: 156.0
click at [743, 235] on div "[STREET_ADDRESS][PERSON_NAME]" at bounding box center [853, 249] width 221 height 52
copy div "[STREET_ADDRESS][PERSON_NAME]"
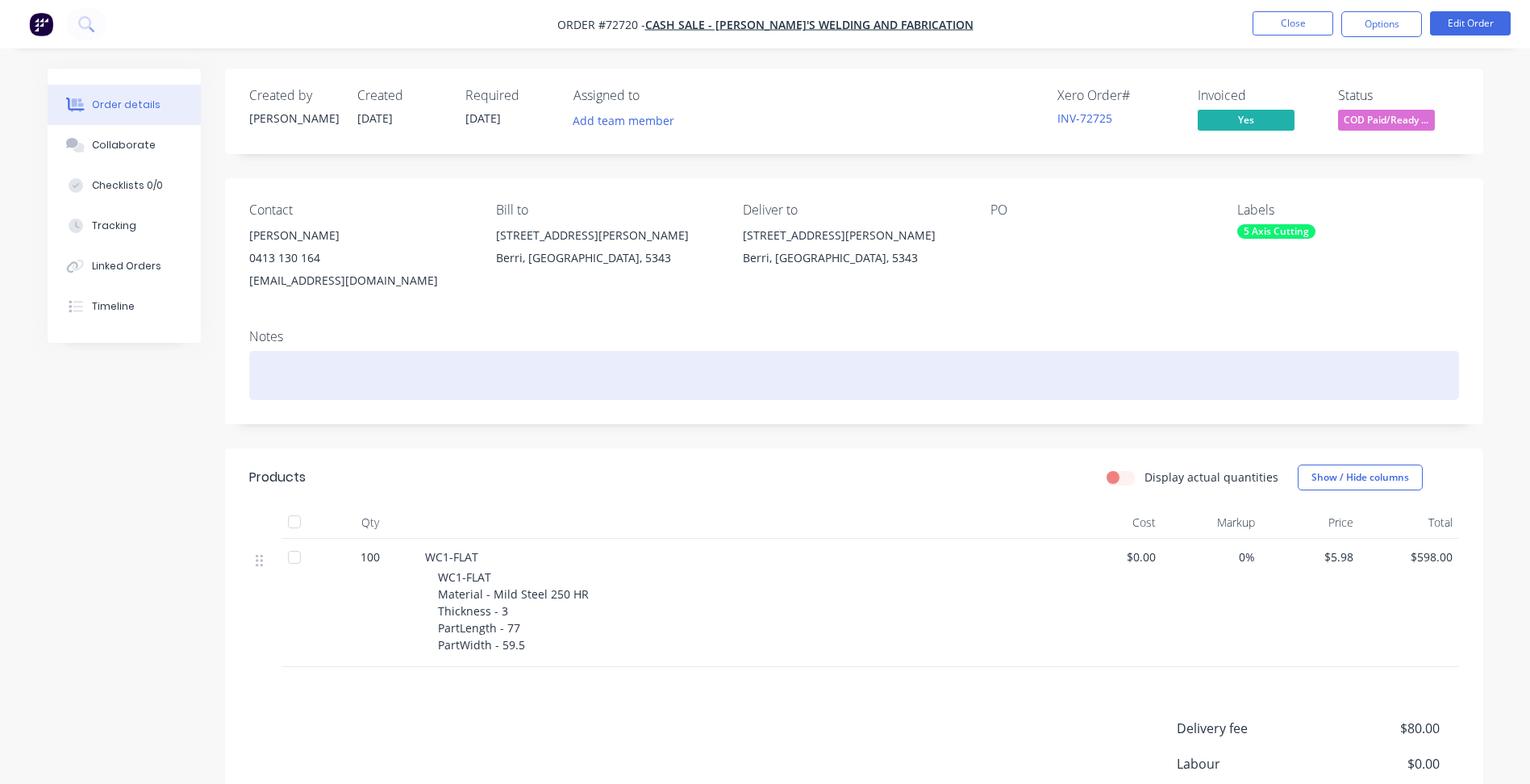
drag, startPoint x: 731, startPoint y: 389, endPoint x: 724, endPoint y: 367, distance: 23.1
click at [731, 389] on div at bounding box center [855, 375] width 1210 height 49
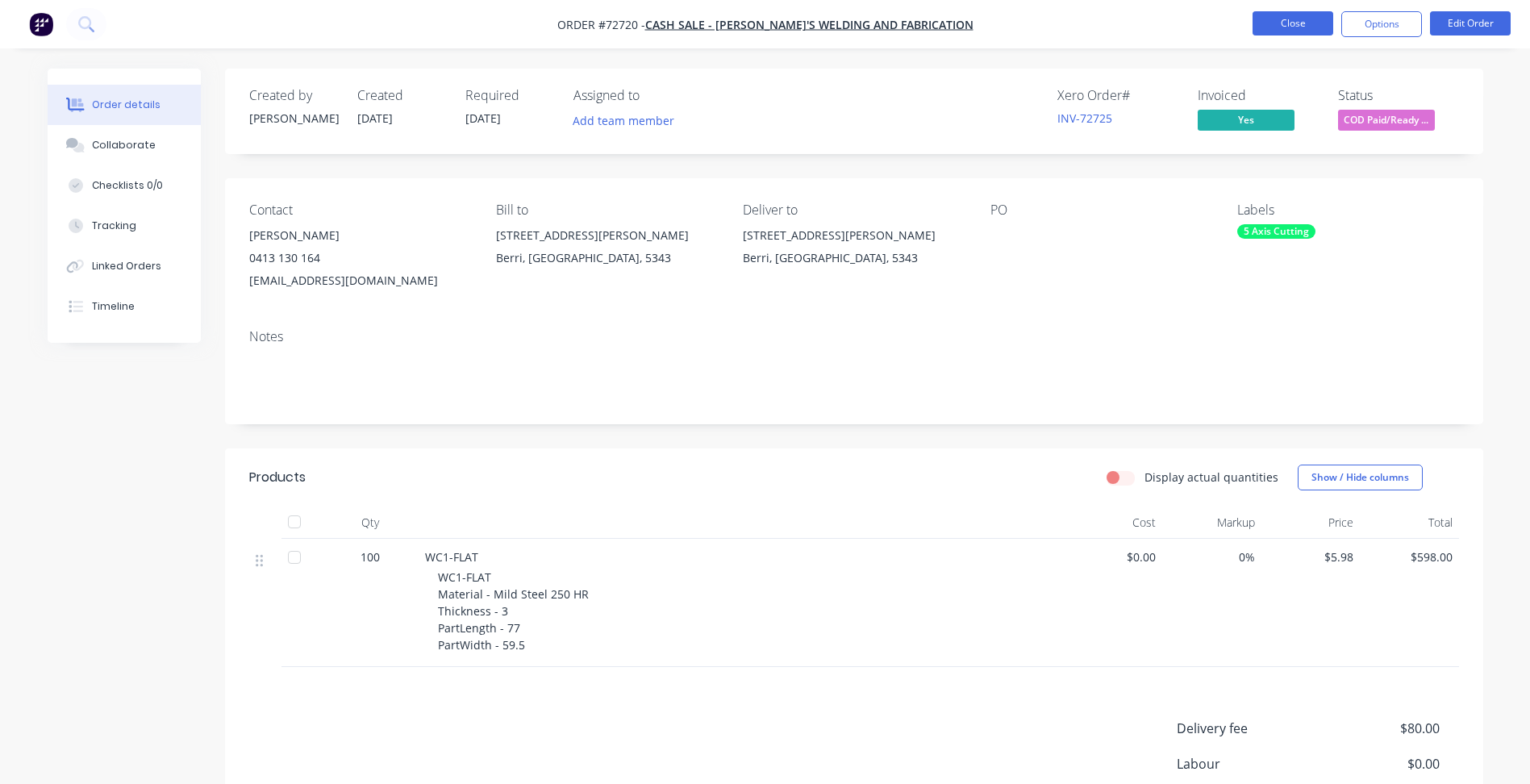
click at [1297, 23] on button "Close" at bounding box center [1292, 23] width 81 height 25
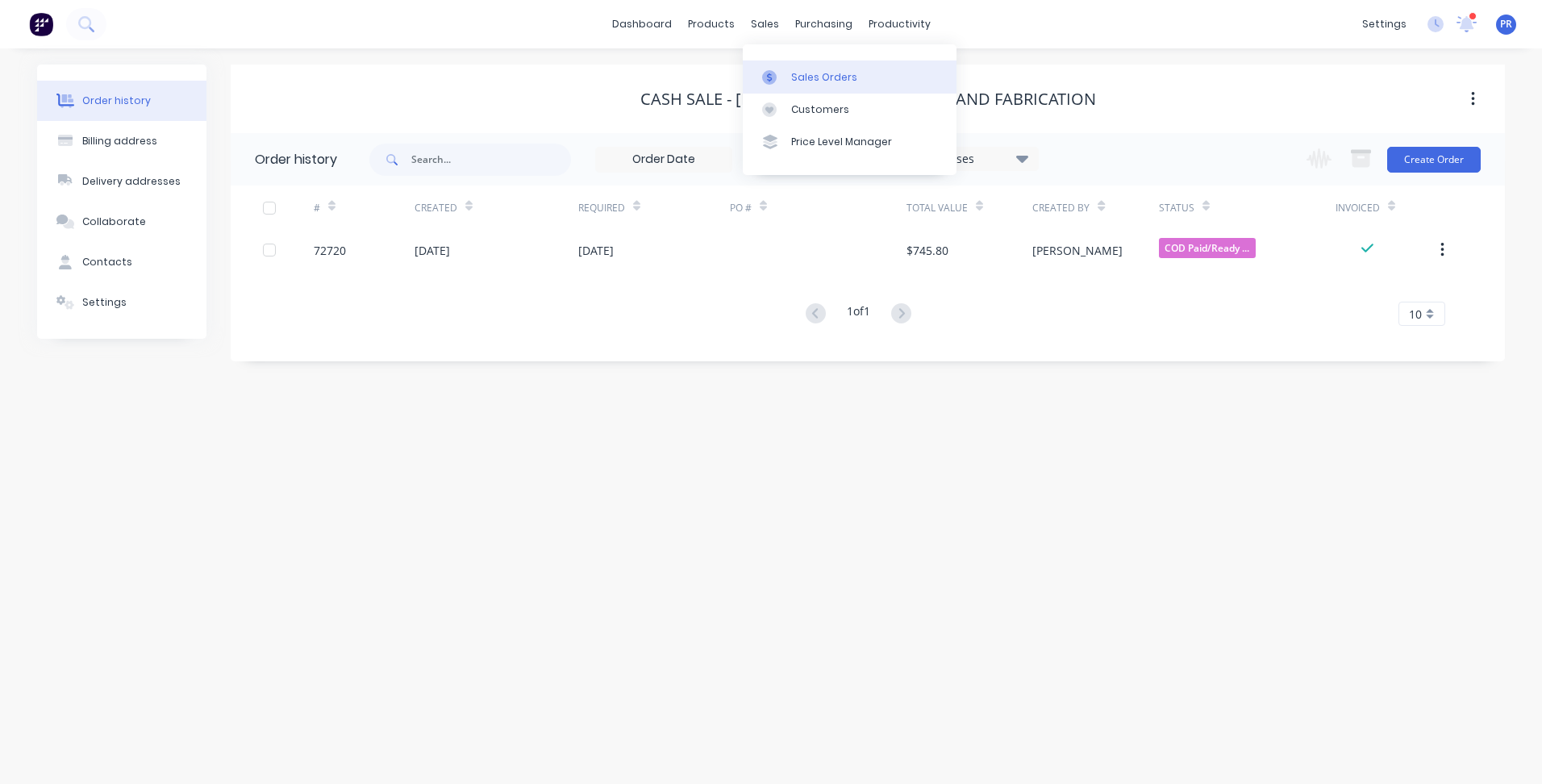
click at [780, 74] on div at bounding box center [774, 77] width 25 height 14
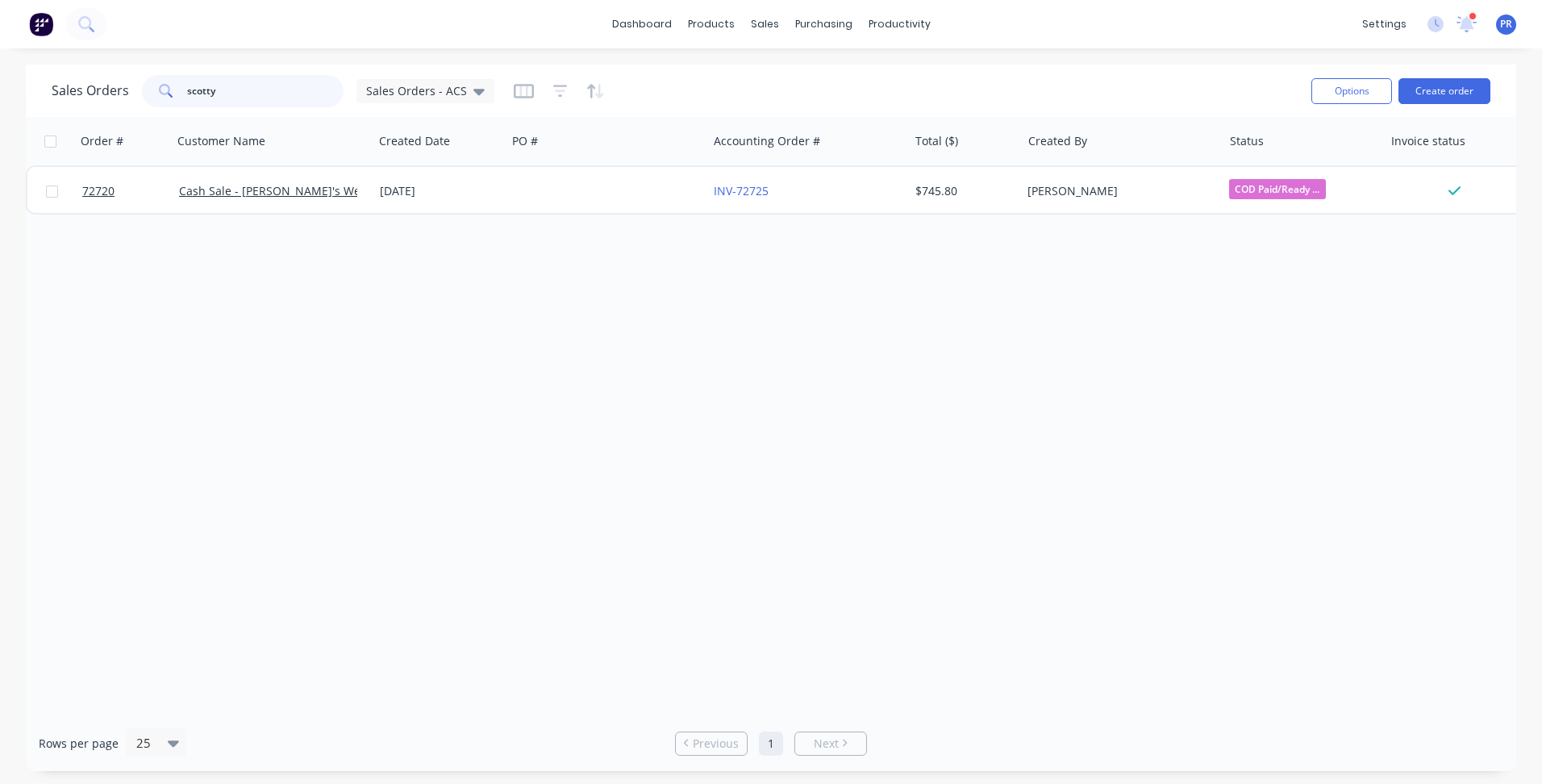
drag, startPoint x: 243, startPoint y: 96, endPoint x: -107, endPoint y: 64, distance: 351.5
click at [0, 64] on html "dashboard products sales purchasing productivity dashboard products Product Cat…" at bounding box center [771, 392] width 1542 height 784
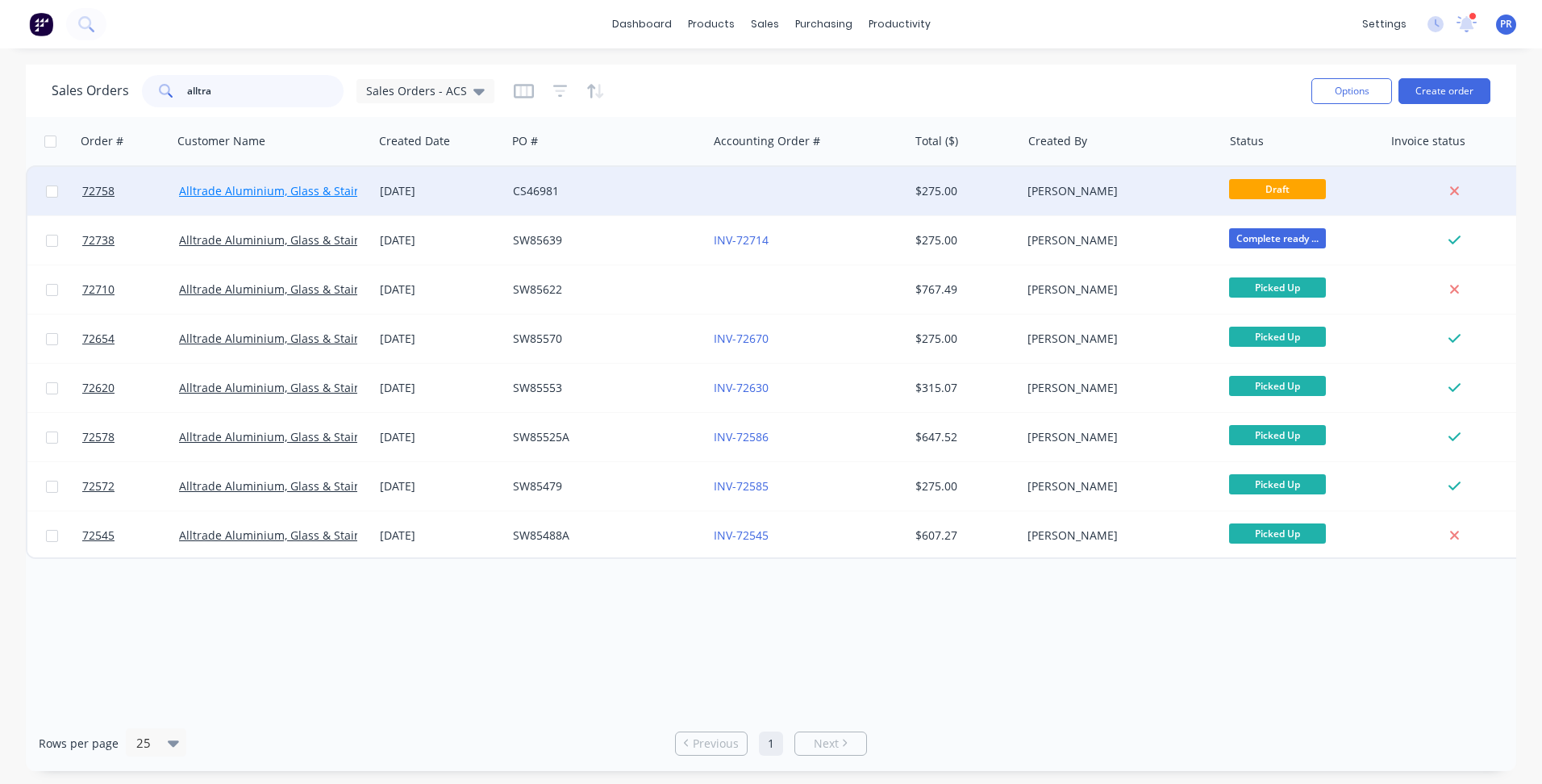
type input "alltra"
click at [335, 190] on link "Alltrade Aluminium, Glass & Stainless Steel P/L" at bounding box center [306, 191] width 253 height 15
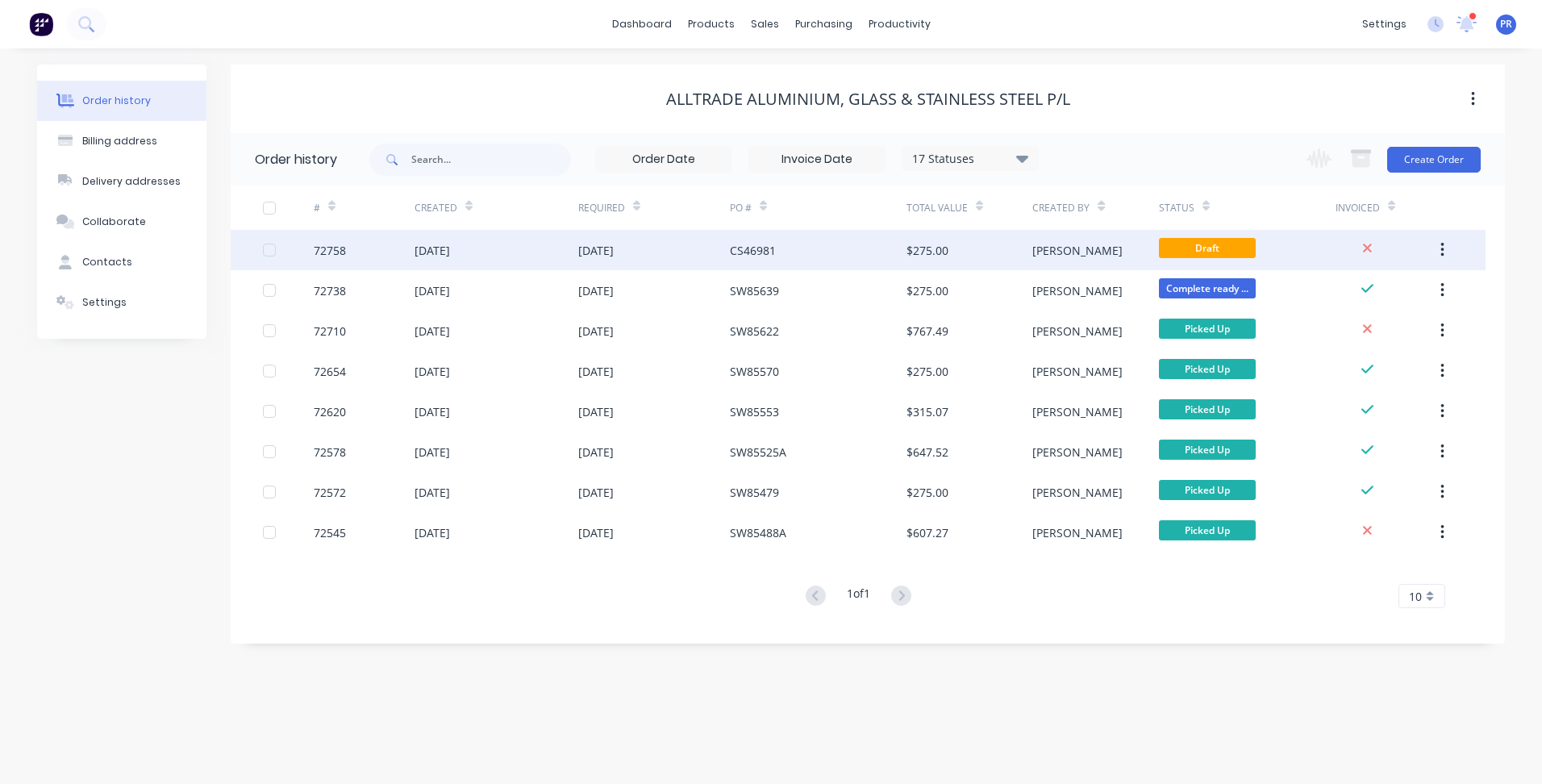
click at [1289, 245] on div "Draft" at bounding box center [1248, 250] width 177 height 41
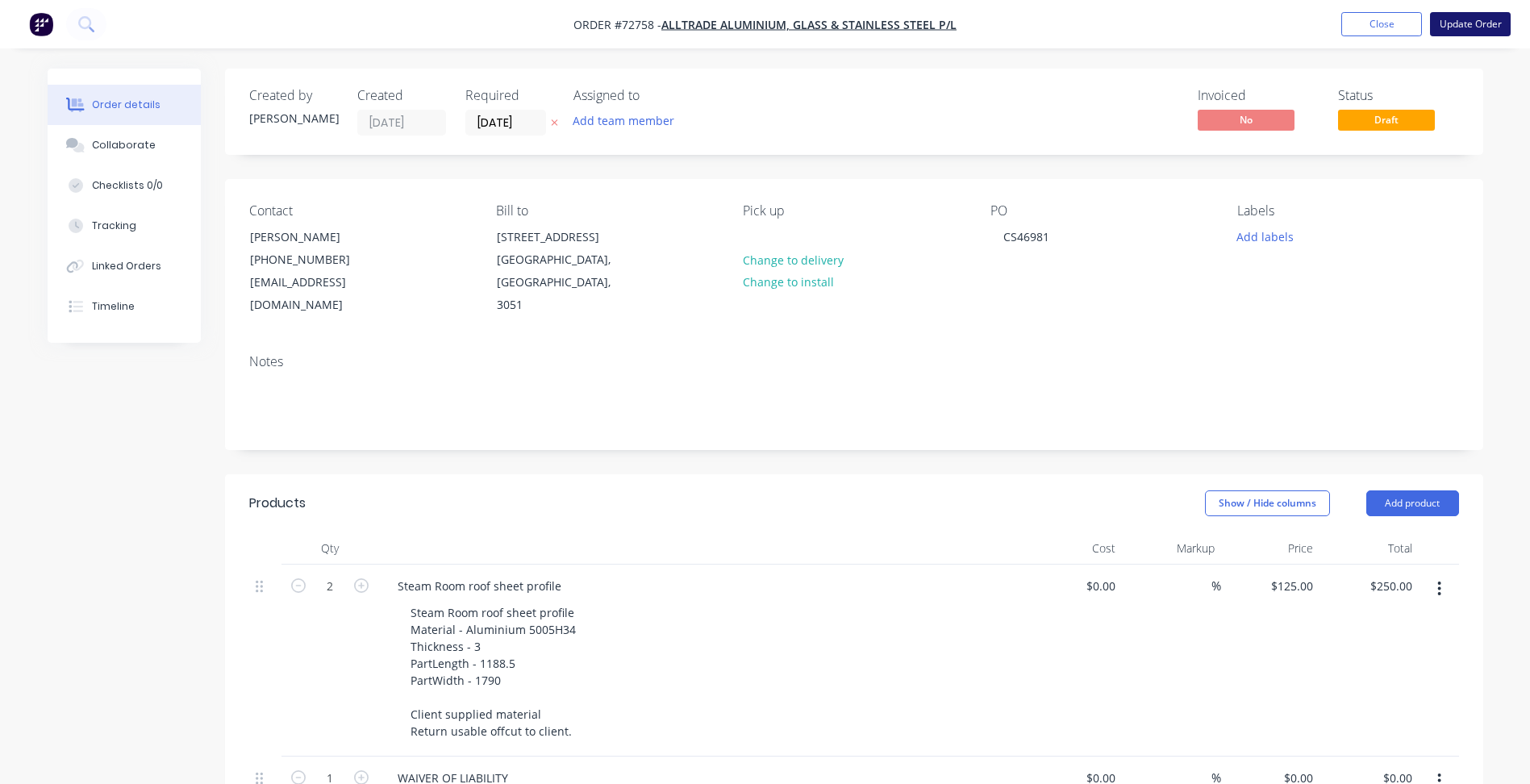
click at [1469, 24] on button "Update Order" at bounding box center [1470, 24] width 81 height 25
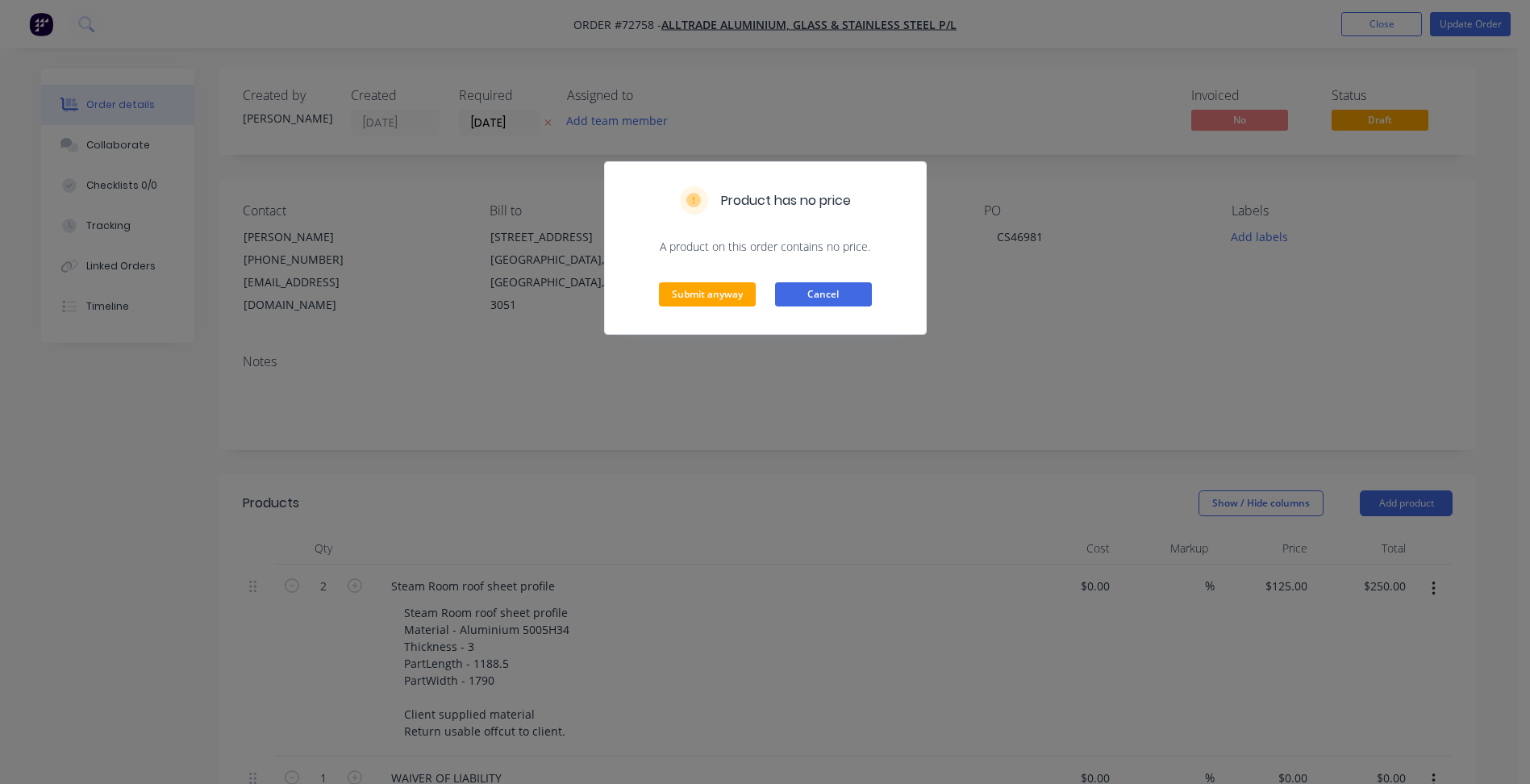
click at [814, 291] on button "Cancel" at bounding box center [823, 294] width 97 height 25
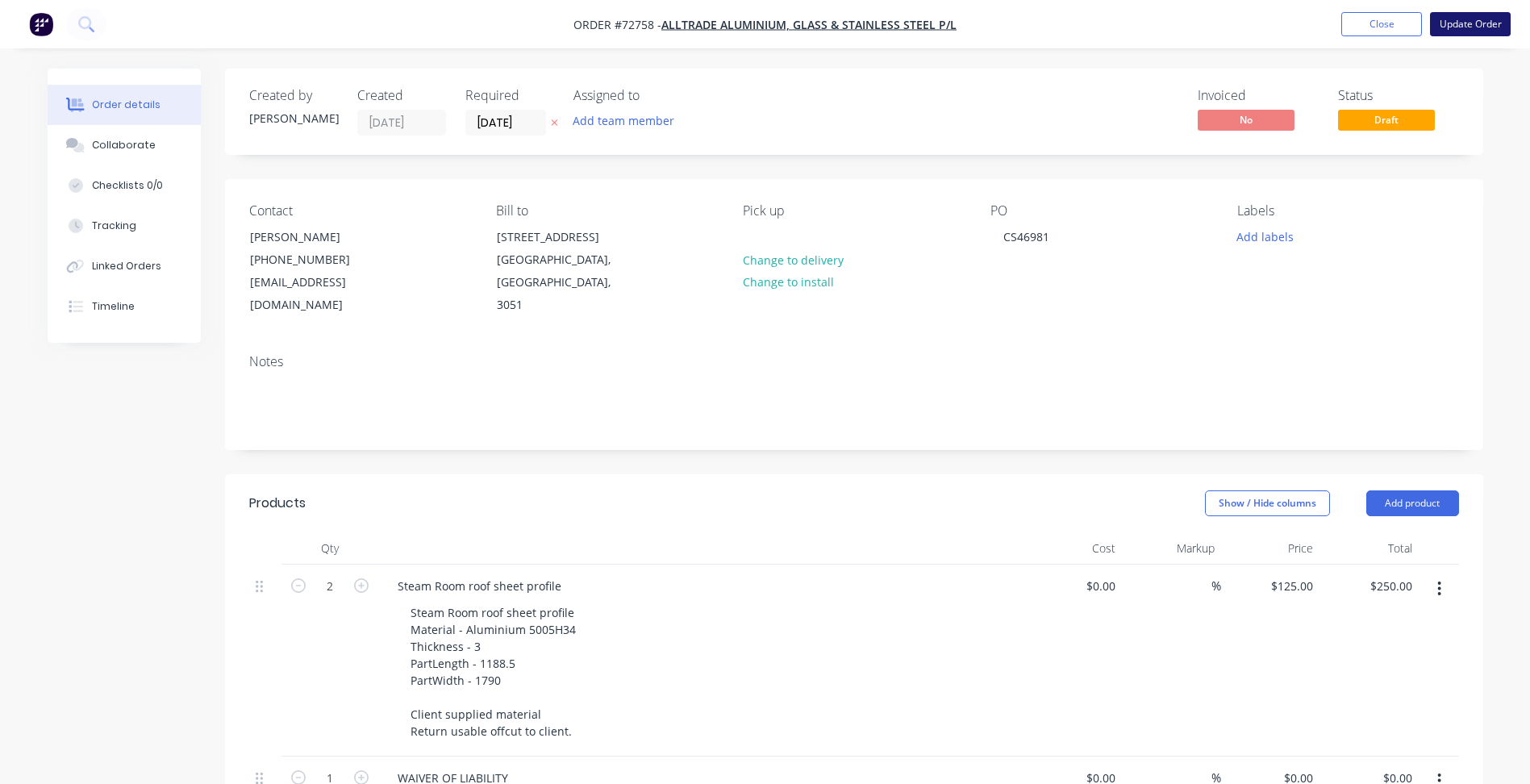
click at [1468, 22] on button "Update Order" at bounding box center [1470, 24] width 81 height 25
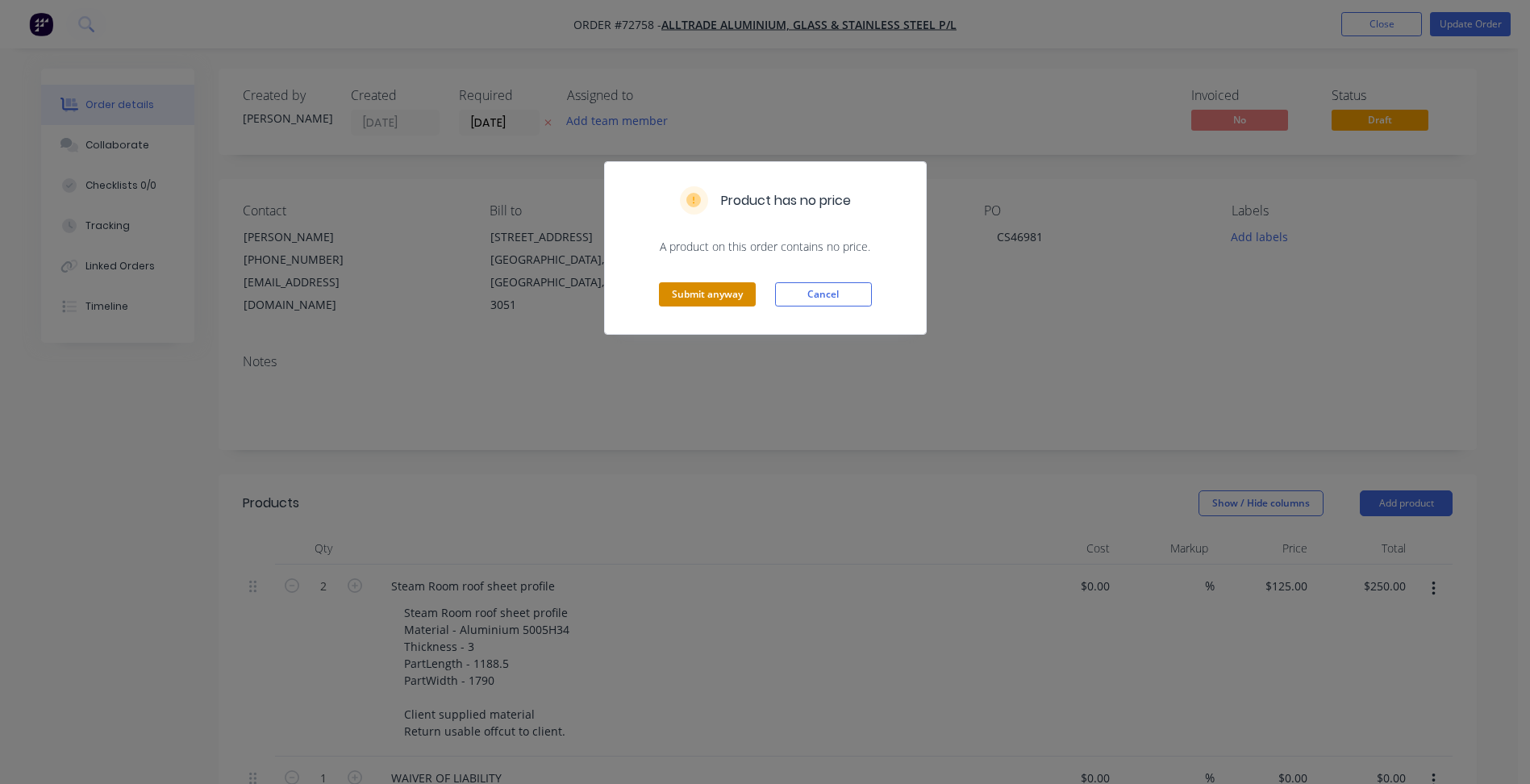
click at [748, 295] on button "Submit anyway" at bounding box center [708, 294] width 97 height 25
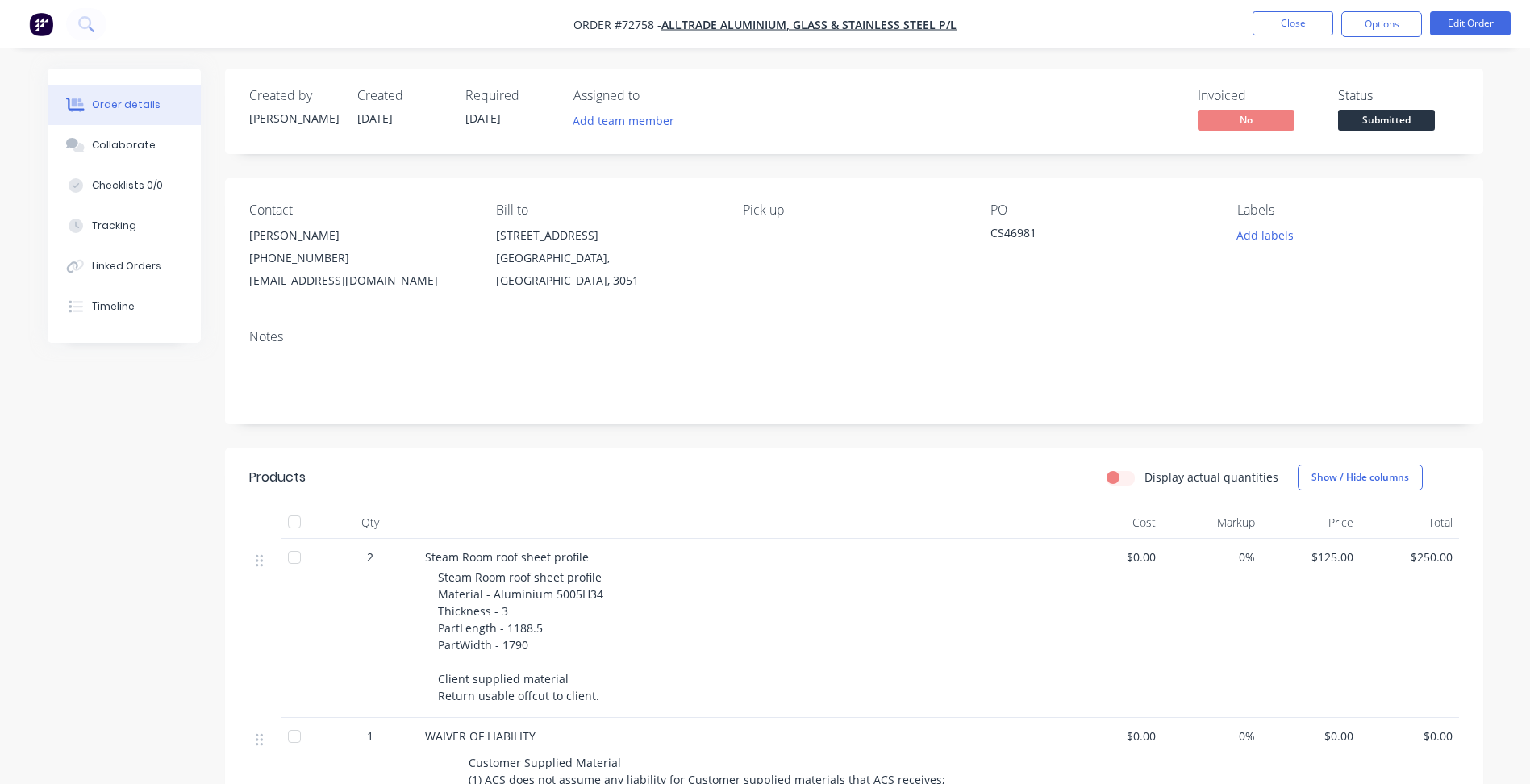
click at [1346, 113] on span "Submitted" at bounding box center [1387, 120] width 97 height 20
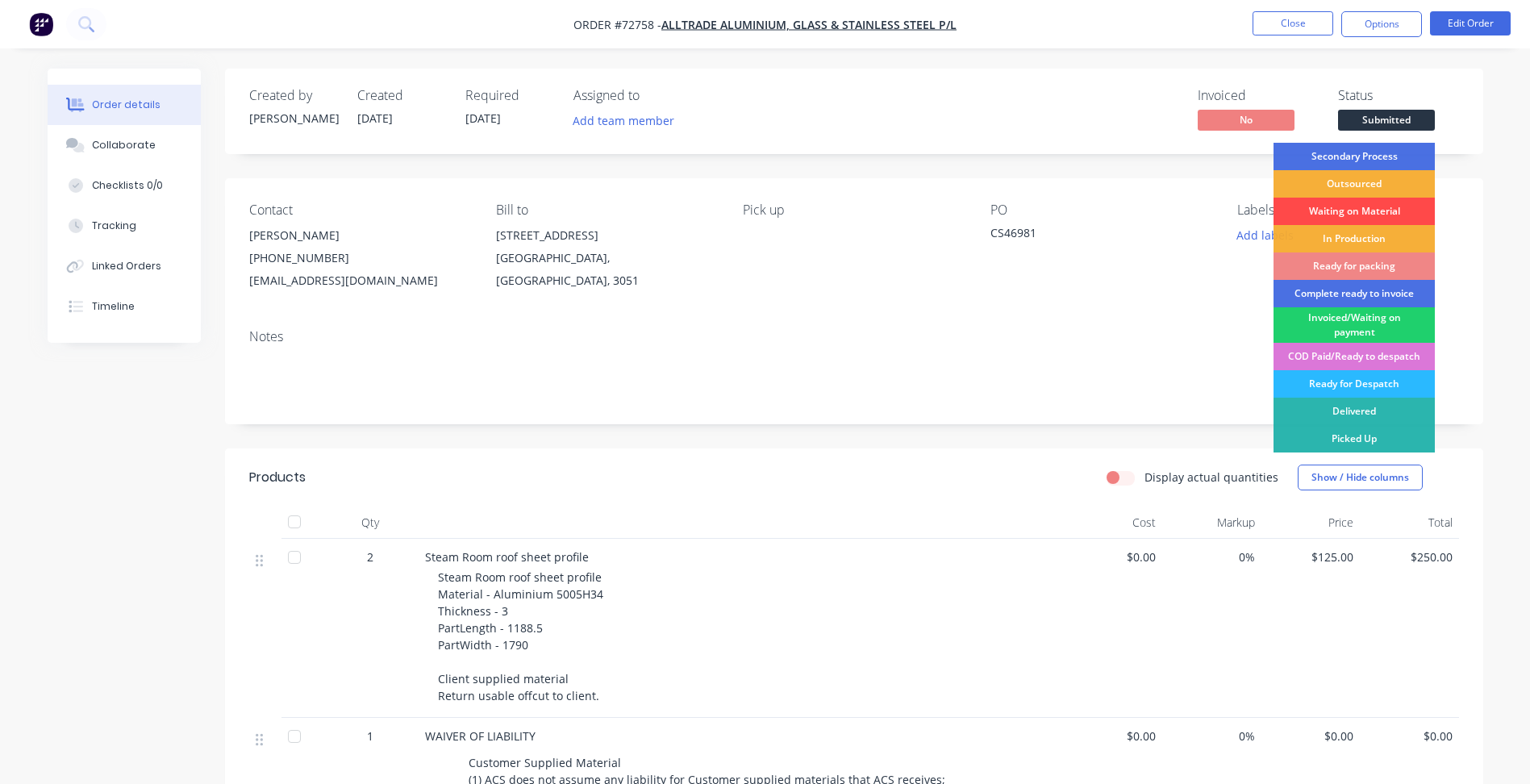
click at [1342, 208] on div "Waiting on Material" at bounding box center [1354, 211] width 161 height 27
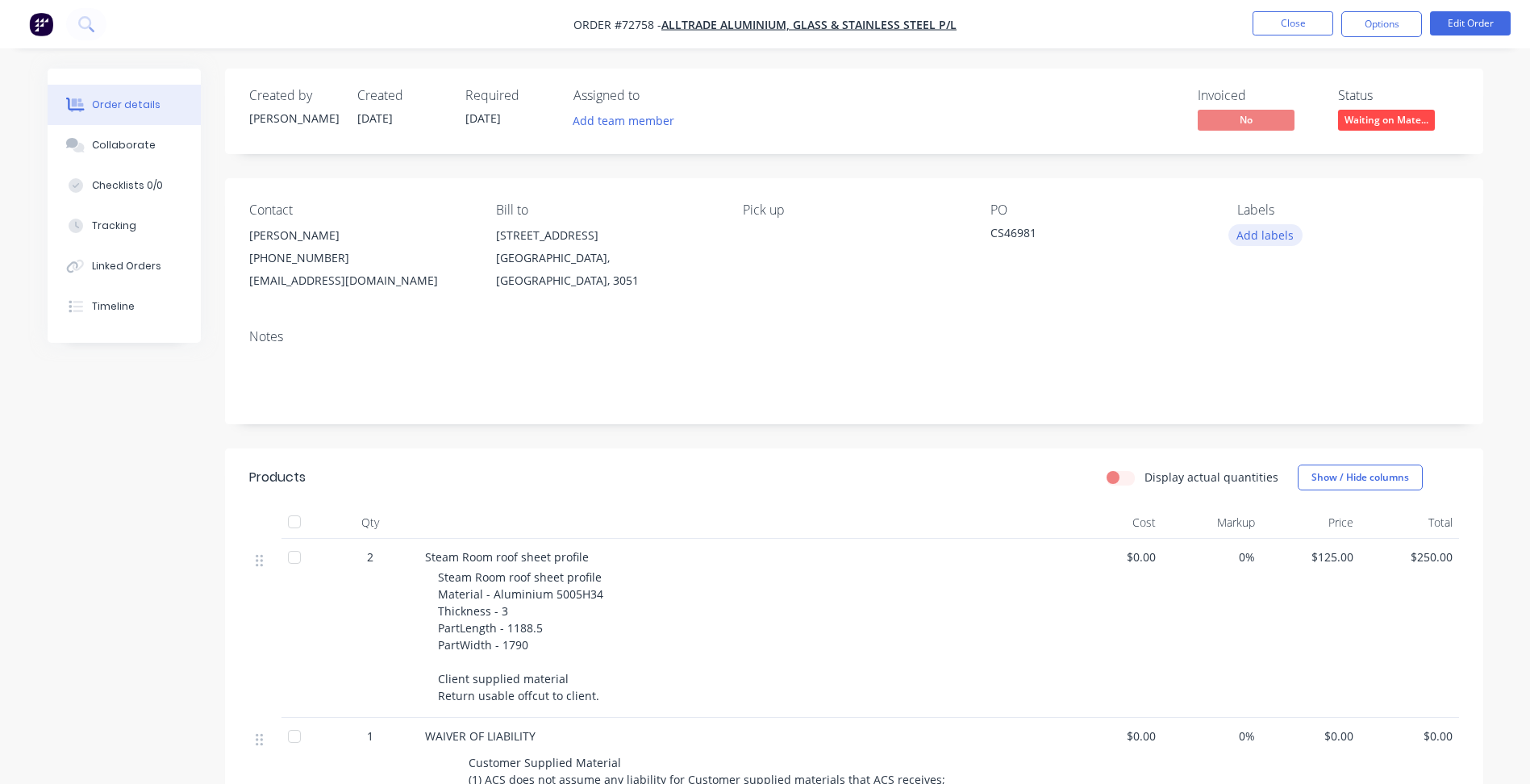
click at [1277, 236] on button "Add labels" at bounding box center [1265, 235] width 74 height 22
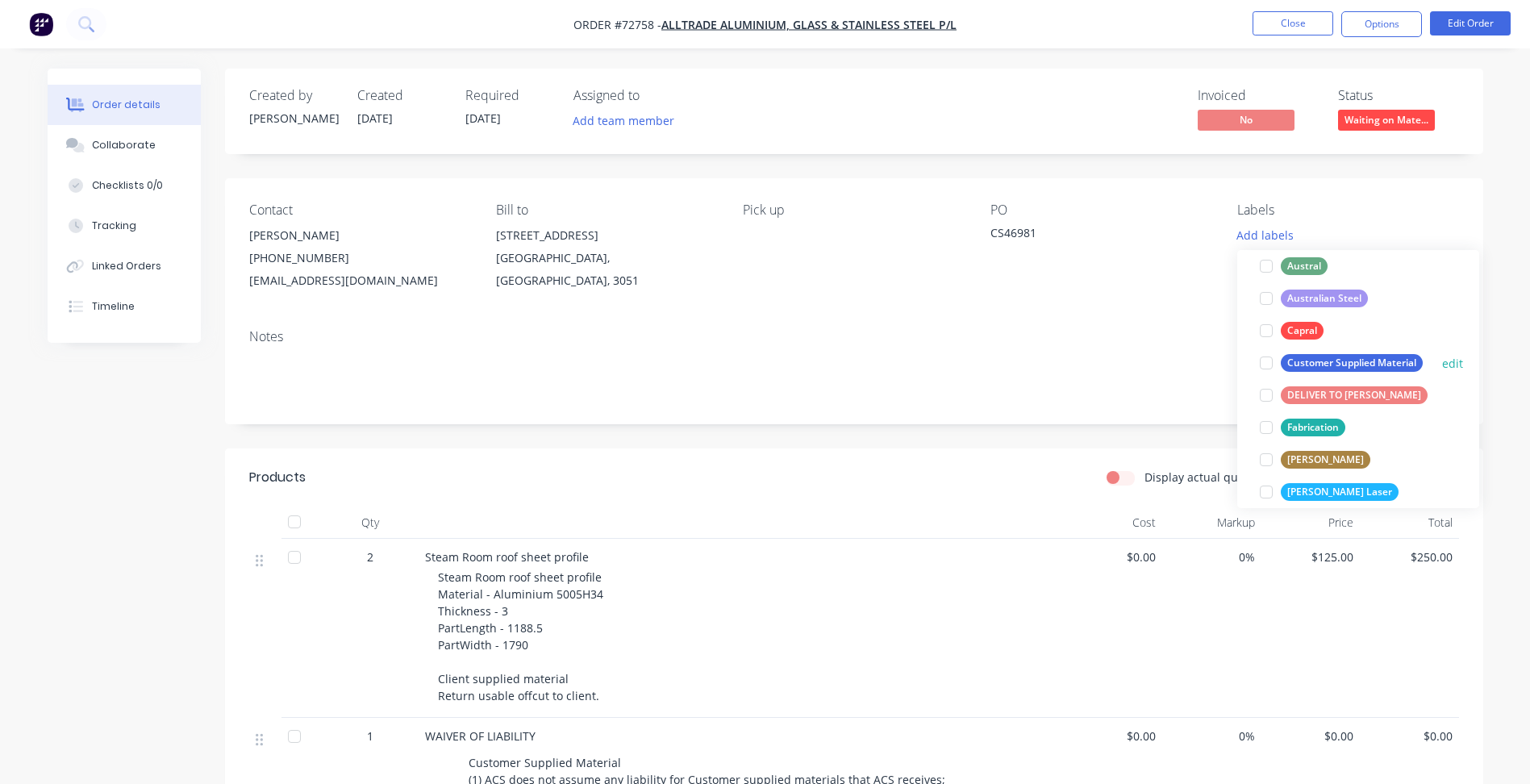
click at [1270, 360] on div at bounding box center [1266, 363] width 32 height 32
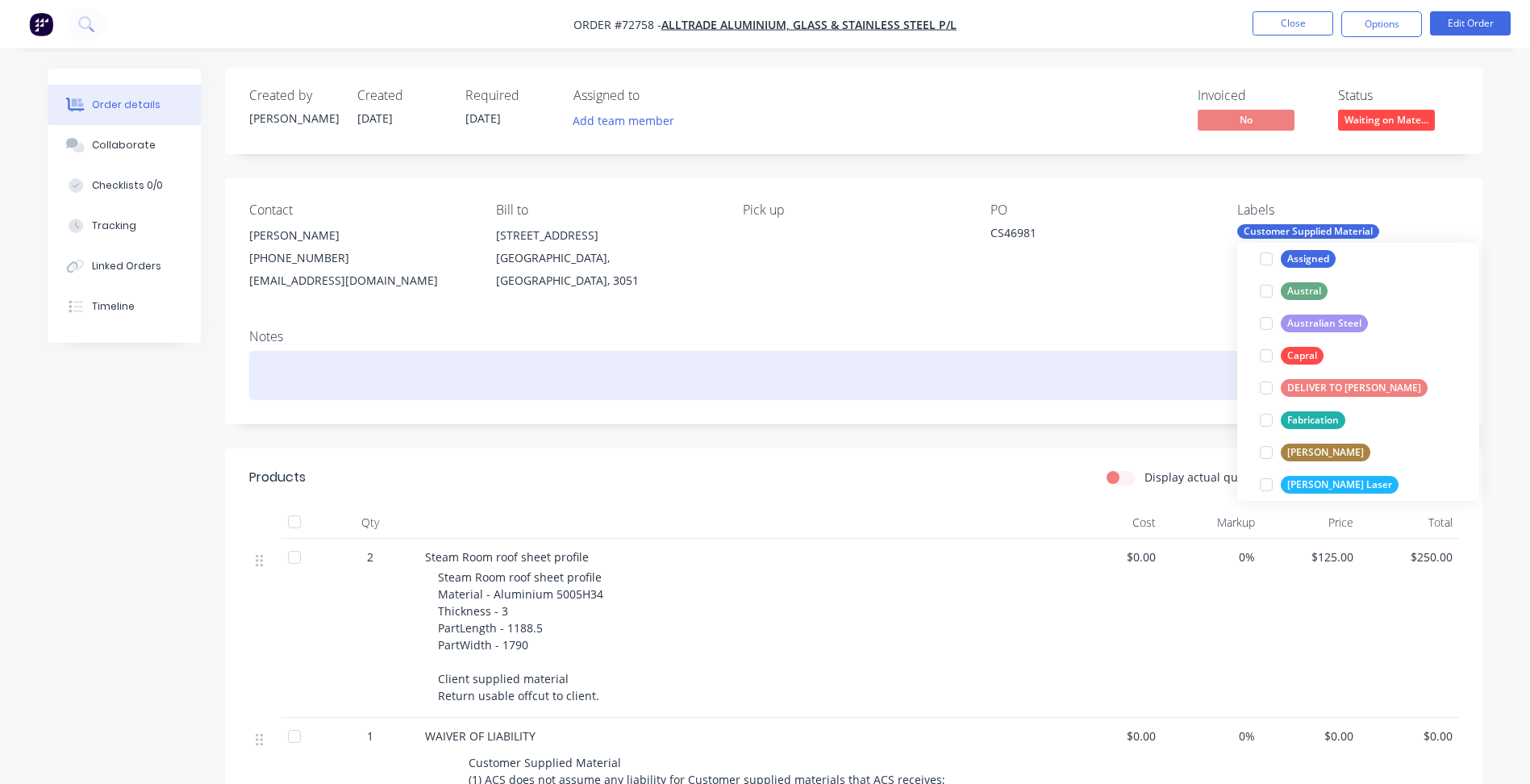
scroll to position [16, 0]
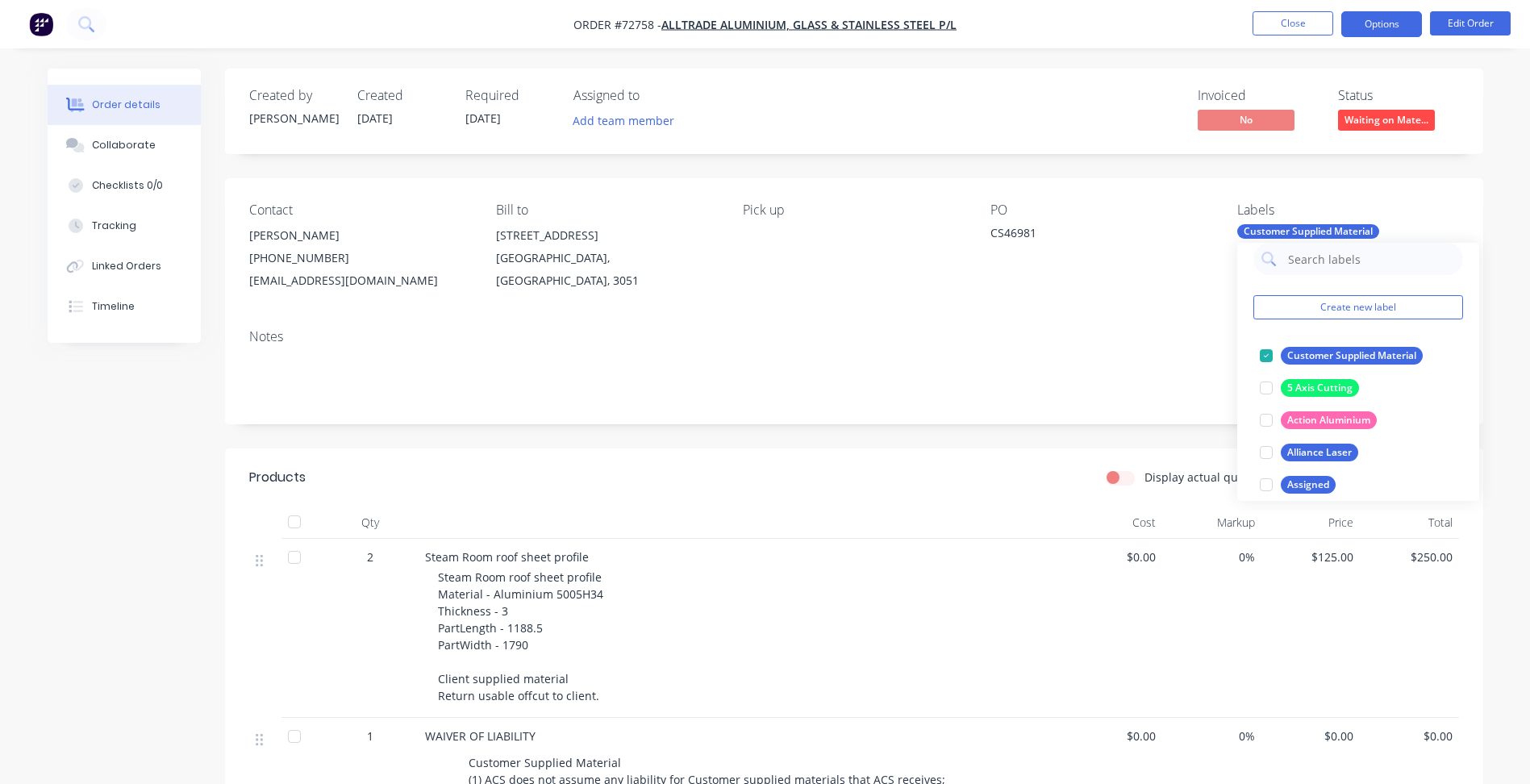
click at [1382, 36] on button "Options" at bounding box center [1381, 24] width 81 height 25
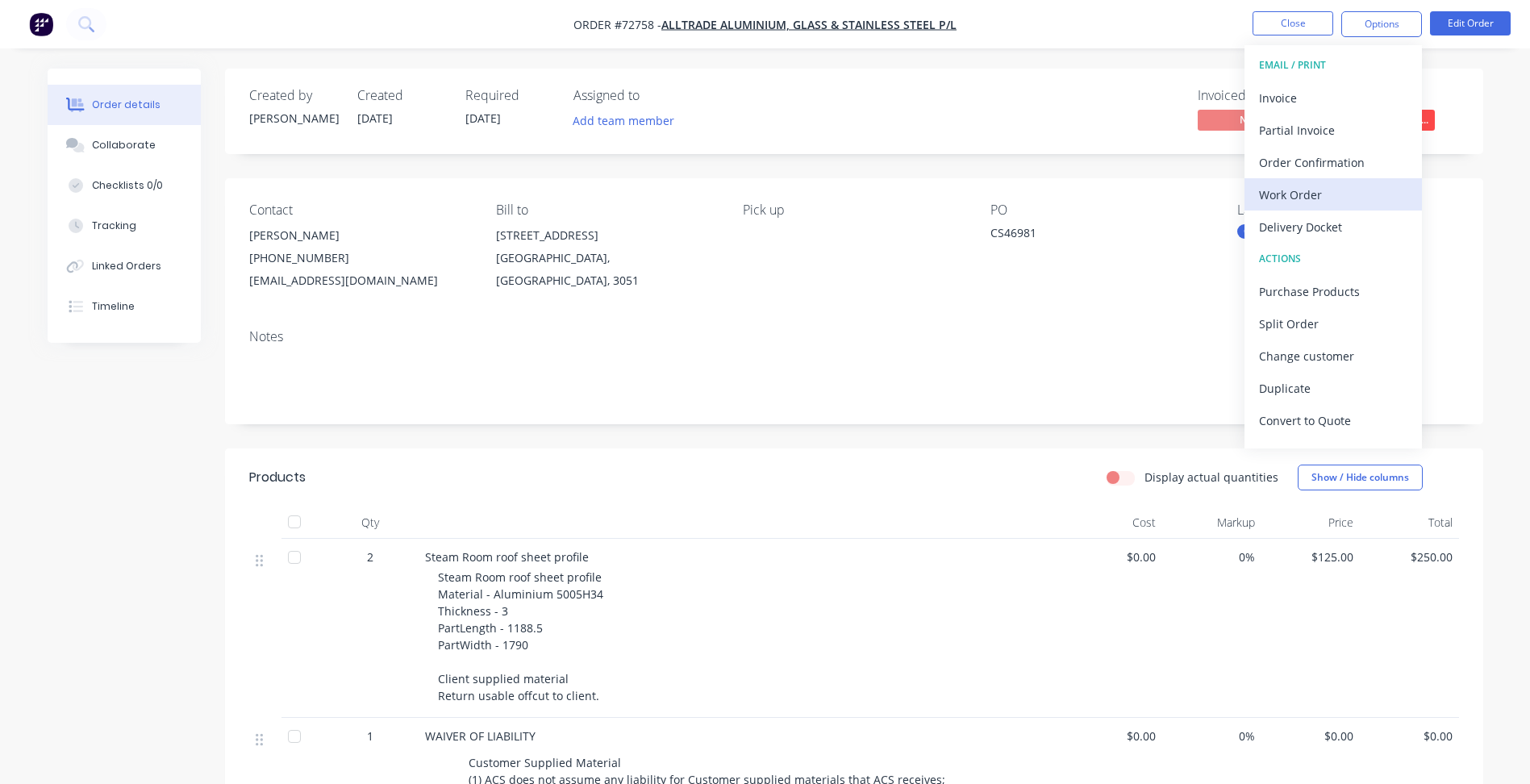
click at [1309, 193] on div "Work Order" at bounding box center [1333, 195] width 149 height 24
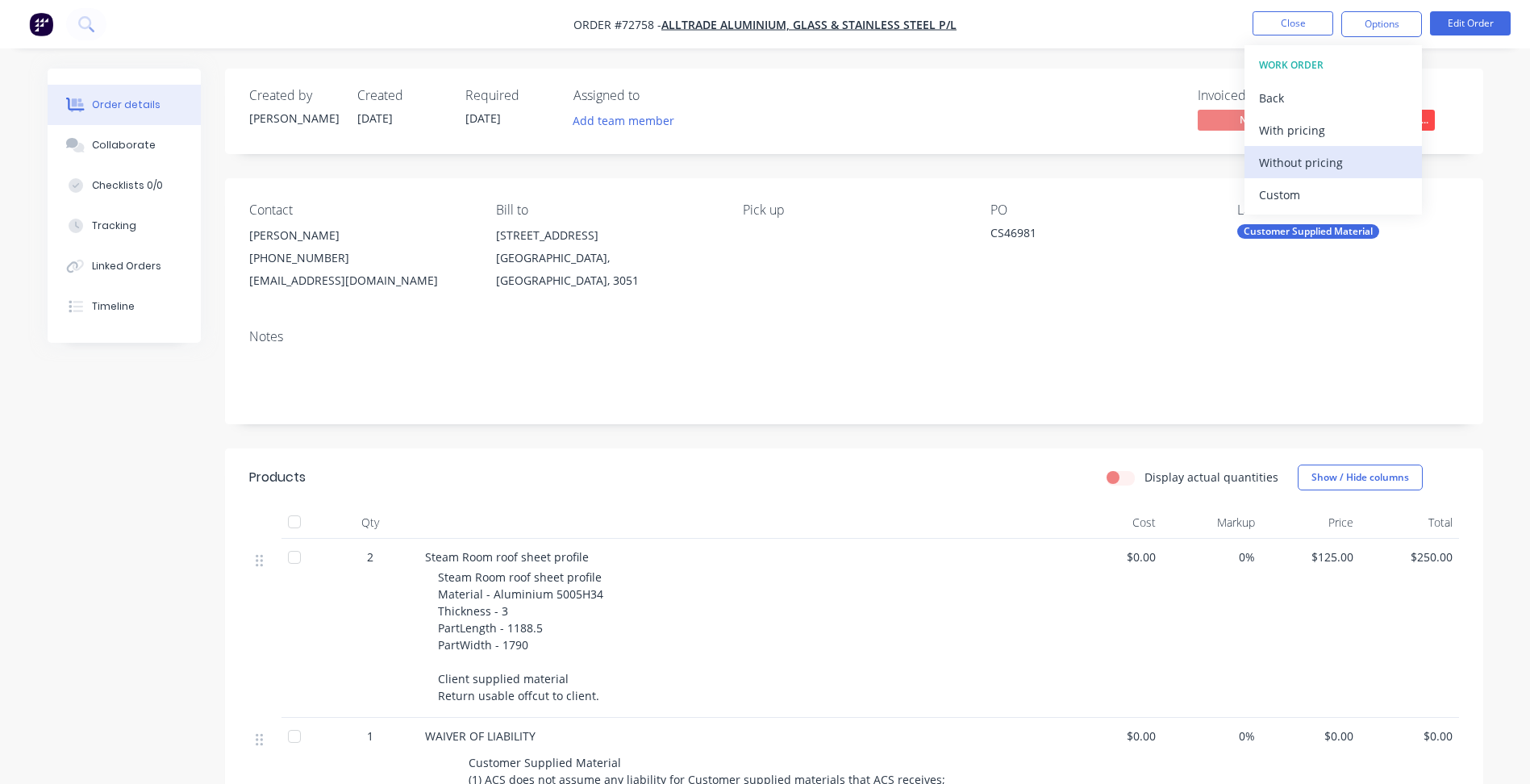
click at [1327, 165] on div "Without pricing" at bounding box center [1333, 163] width 149 height 24
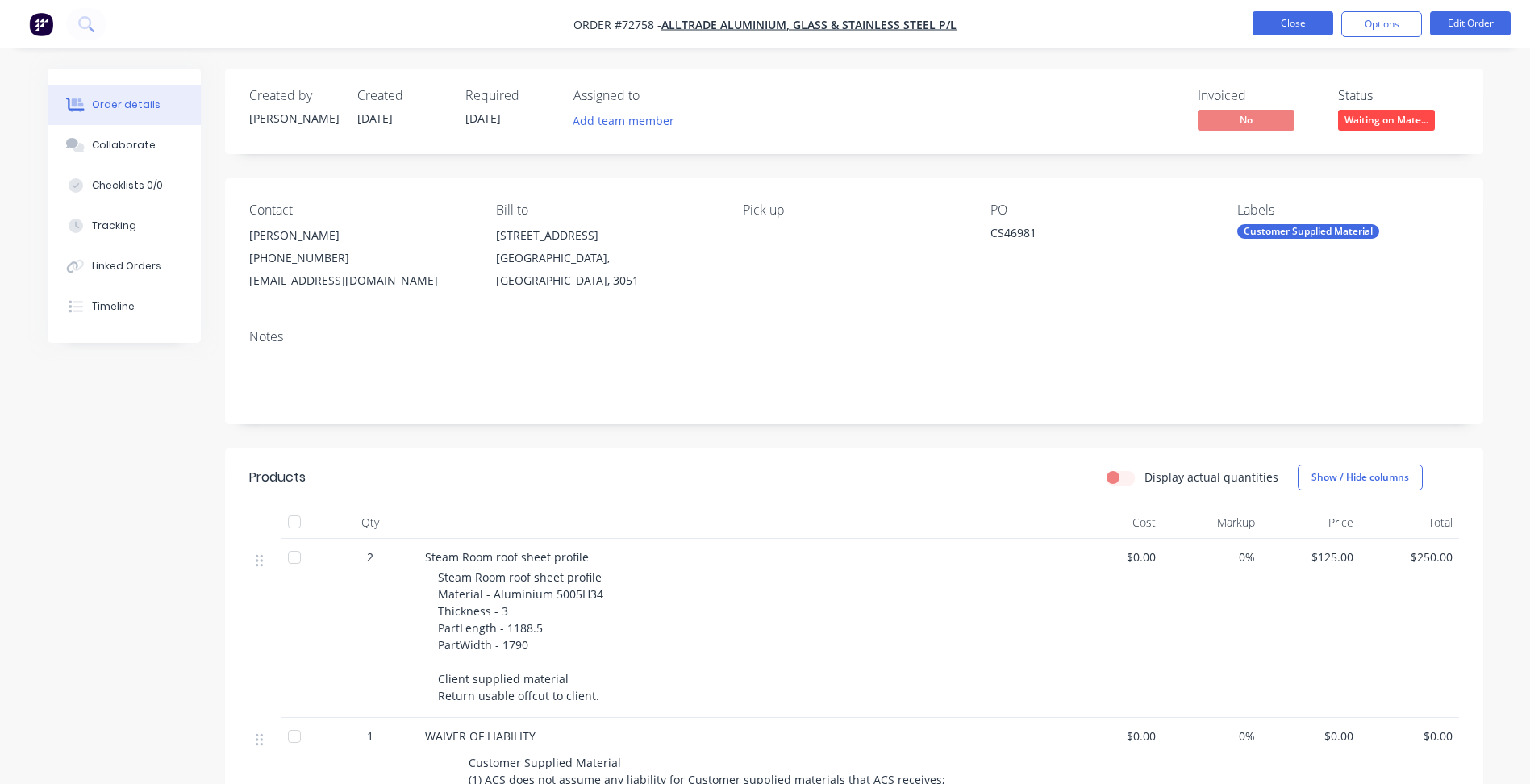
click at [1301, 32] on button "Close" at bounding box center [1292, 23] width 81 height 25
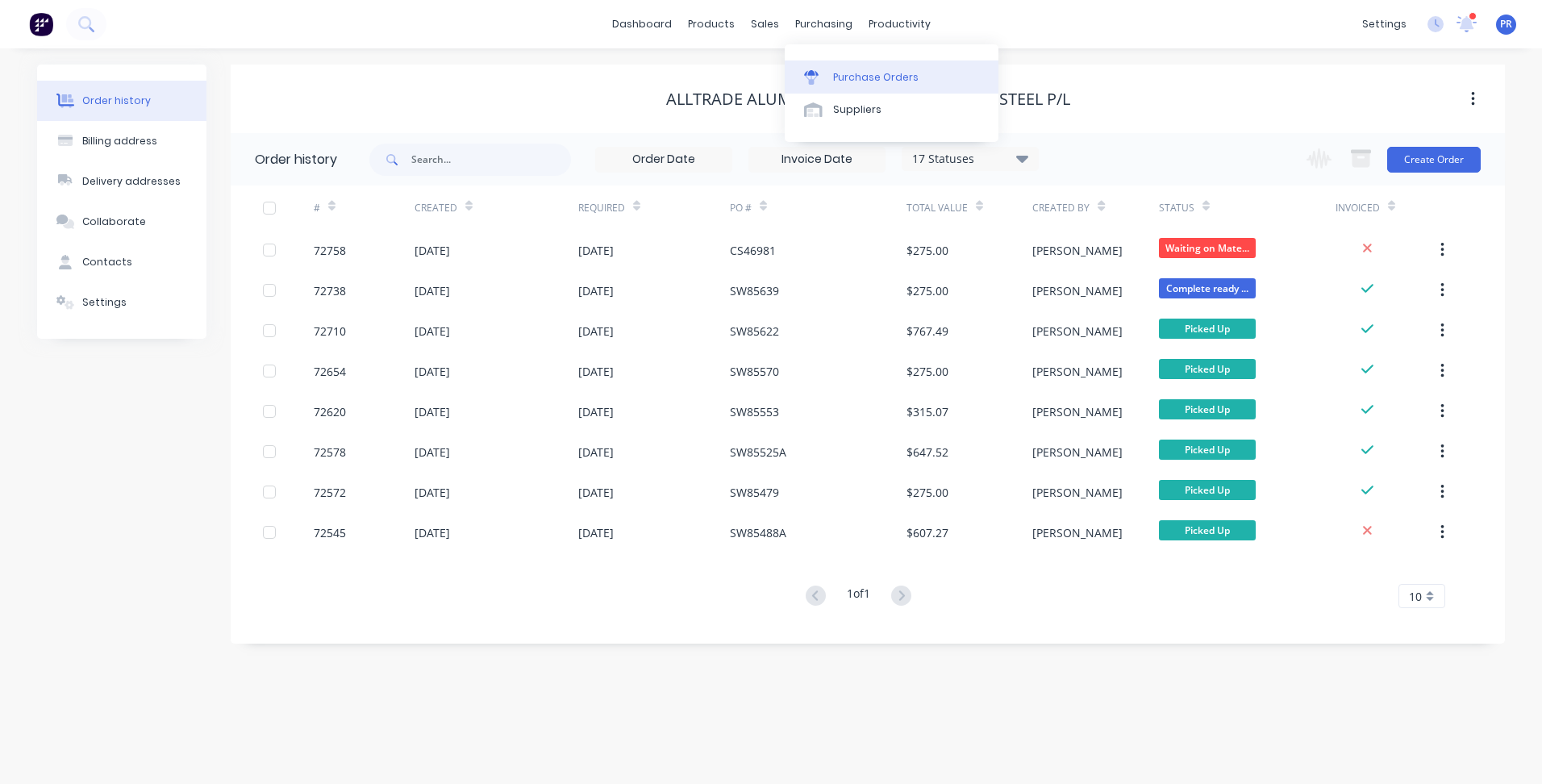
click at [846, 73] on div "Purchase Orders" at bounding box center [876, 77] width 86 height 14
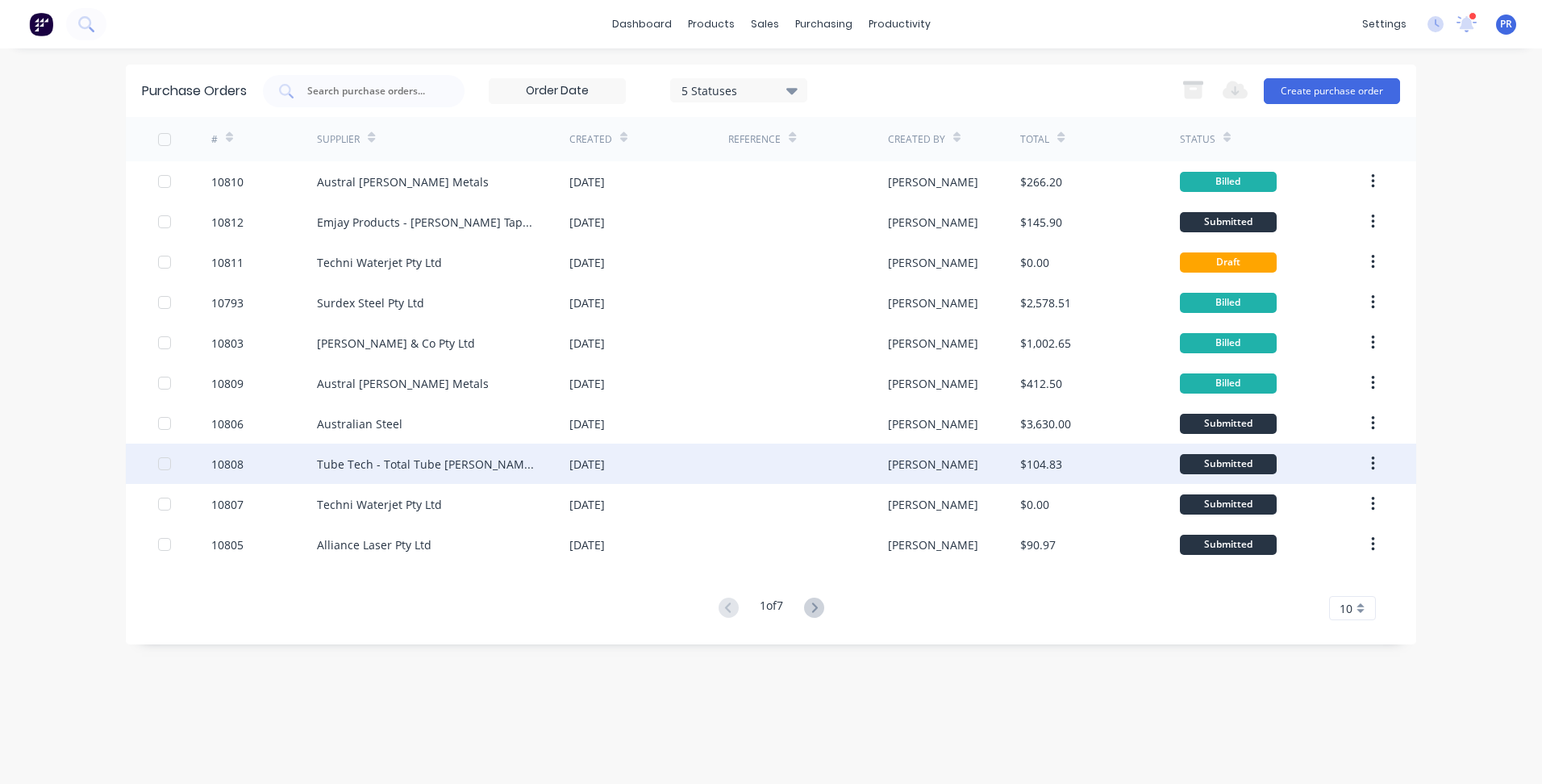
click at [548, 455] on div "Tube Tech - Total Tube [PERSON_NAME] Pty Ltd" at bounding box center [444, 464] width 253 height 41
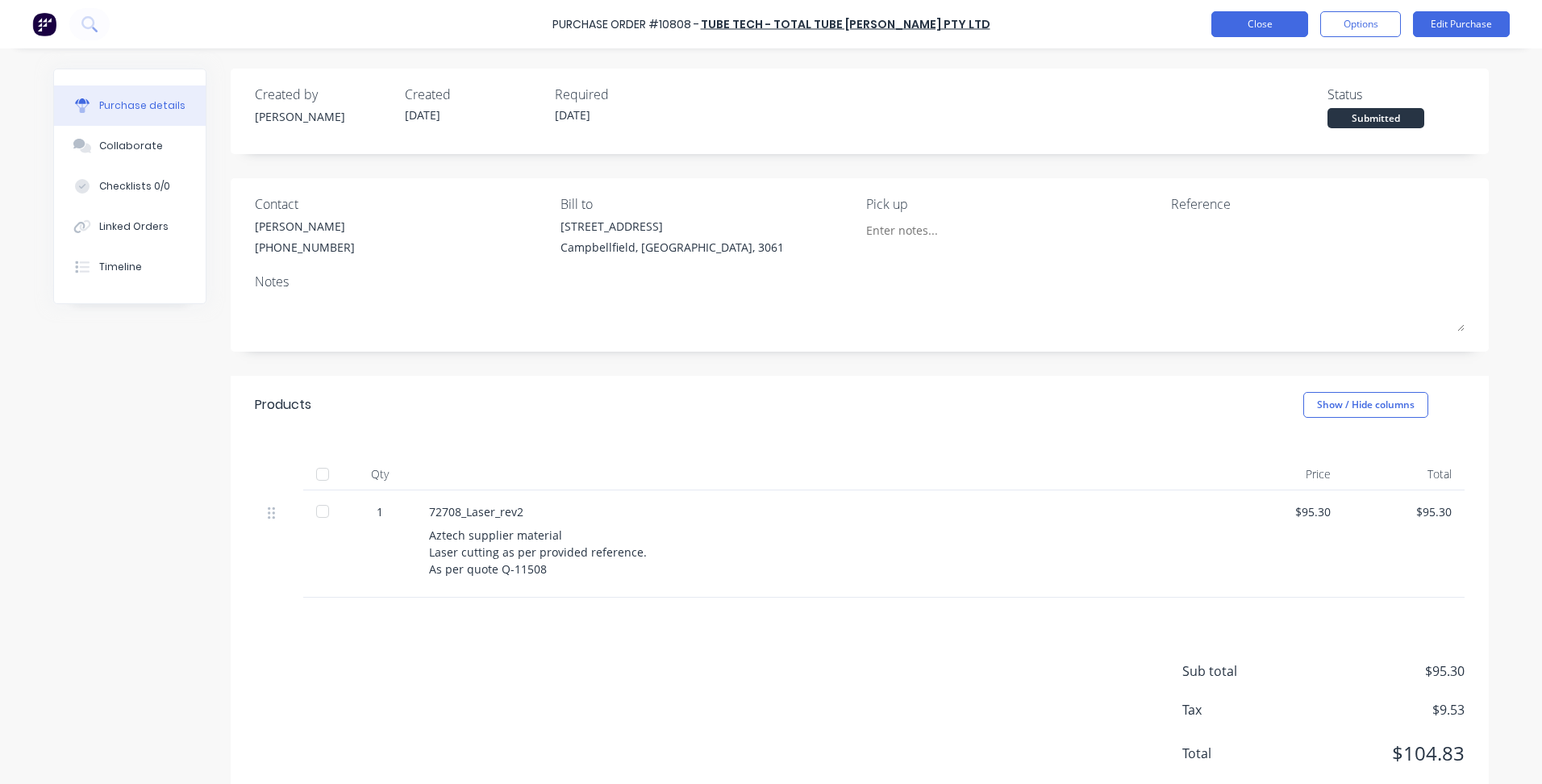
click at [1243, 24] on button "Close" at bounding box center [1260, 24] width 97 height 25
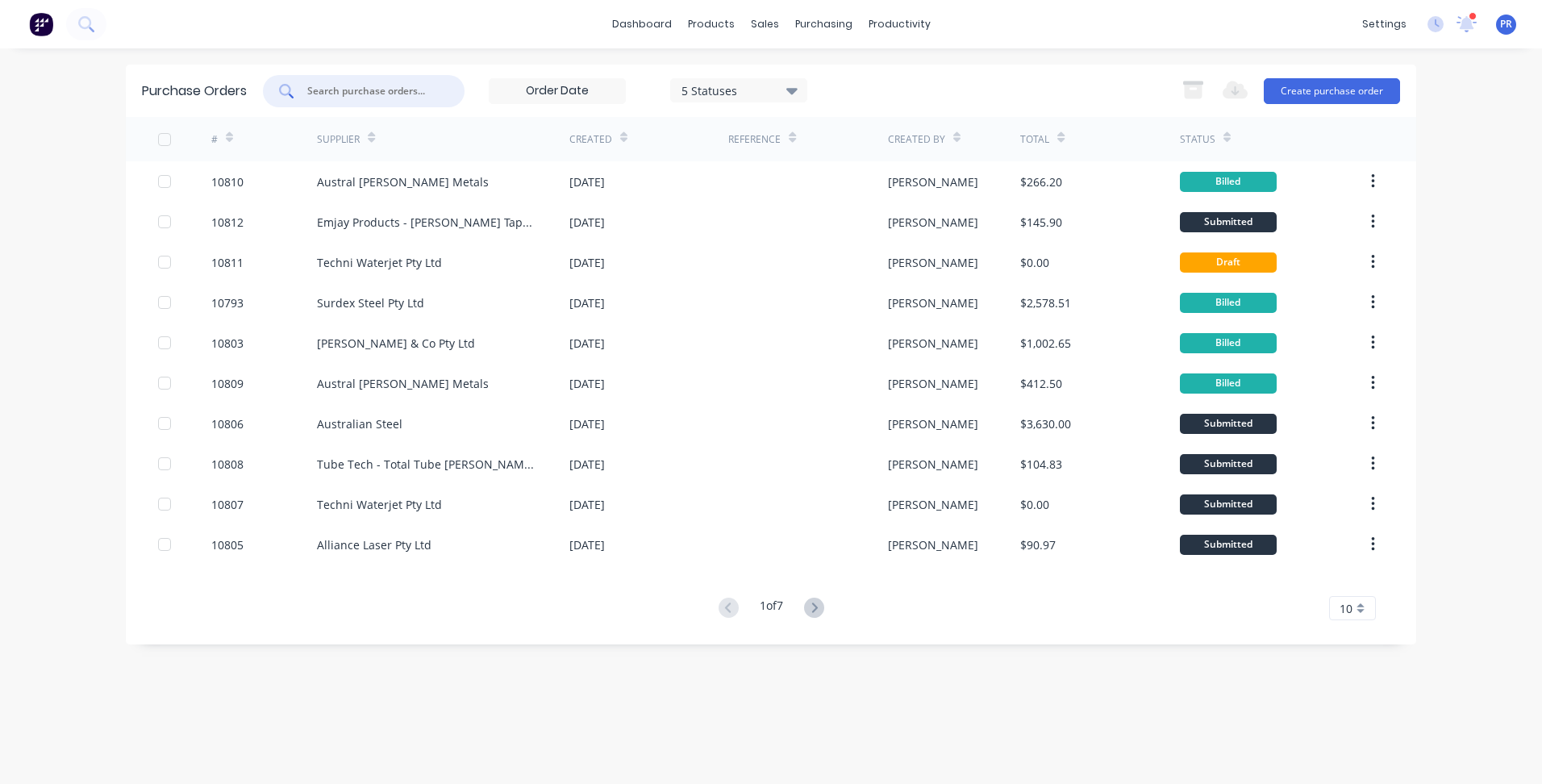
click at [370, 87] on input "text" at bounding box center [373, 91] width 134 height 16
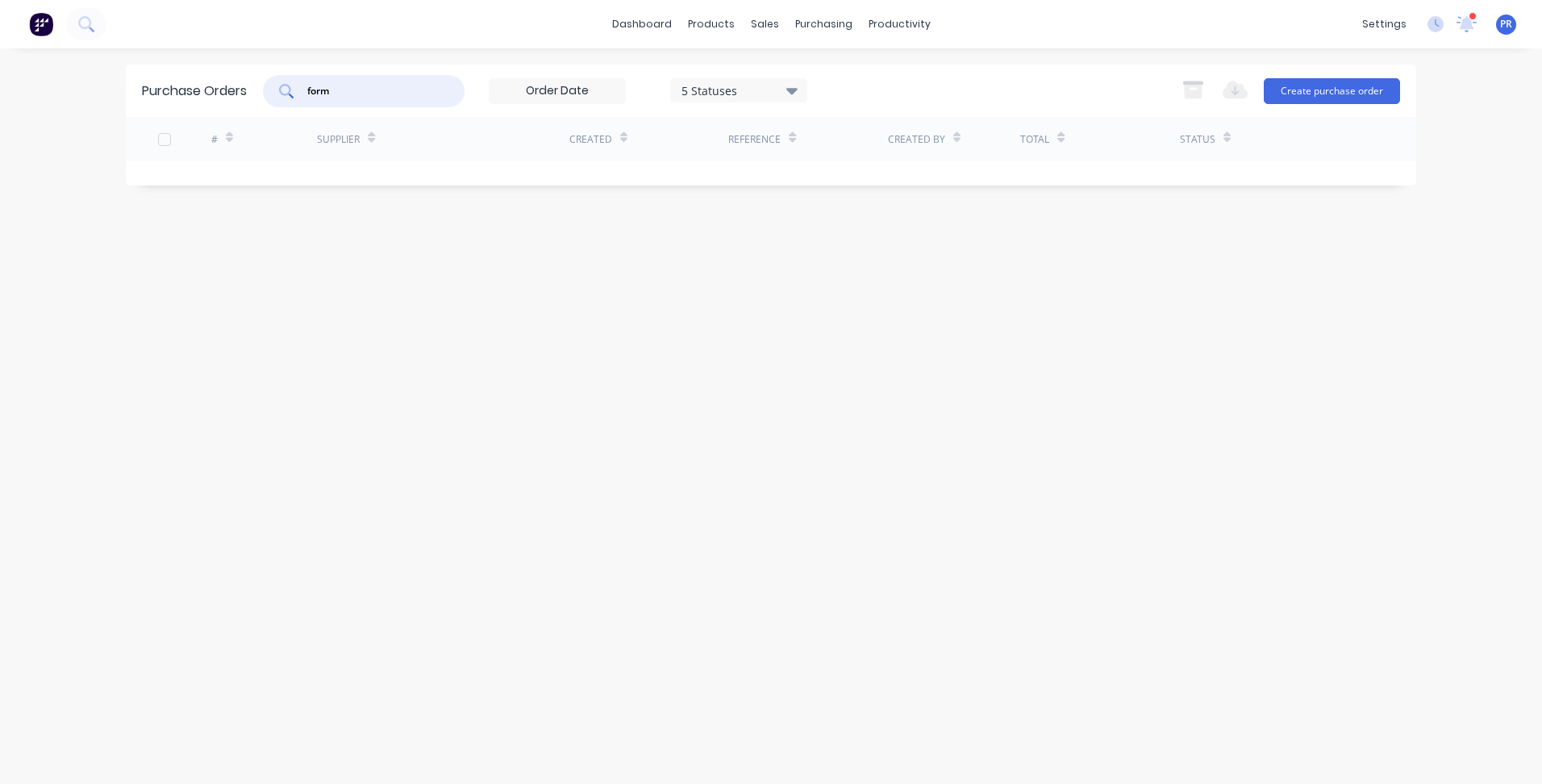
type input "form"
drag, startPoint x: 342, startPoint y: 97, endPoint x: 336, endPoint y: 63, distance: 34.5
click at [233, 85] on div "Purchase Orders form 5 Statuses 5 Statuses Export to Excel (XLSX) Create purcha…" at bounding box center [771, 91] width 1291 height 53
click at [794, 80] on div "Sales Orders" at bounding box center [824, 77] width 66 height 14
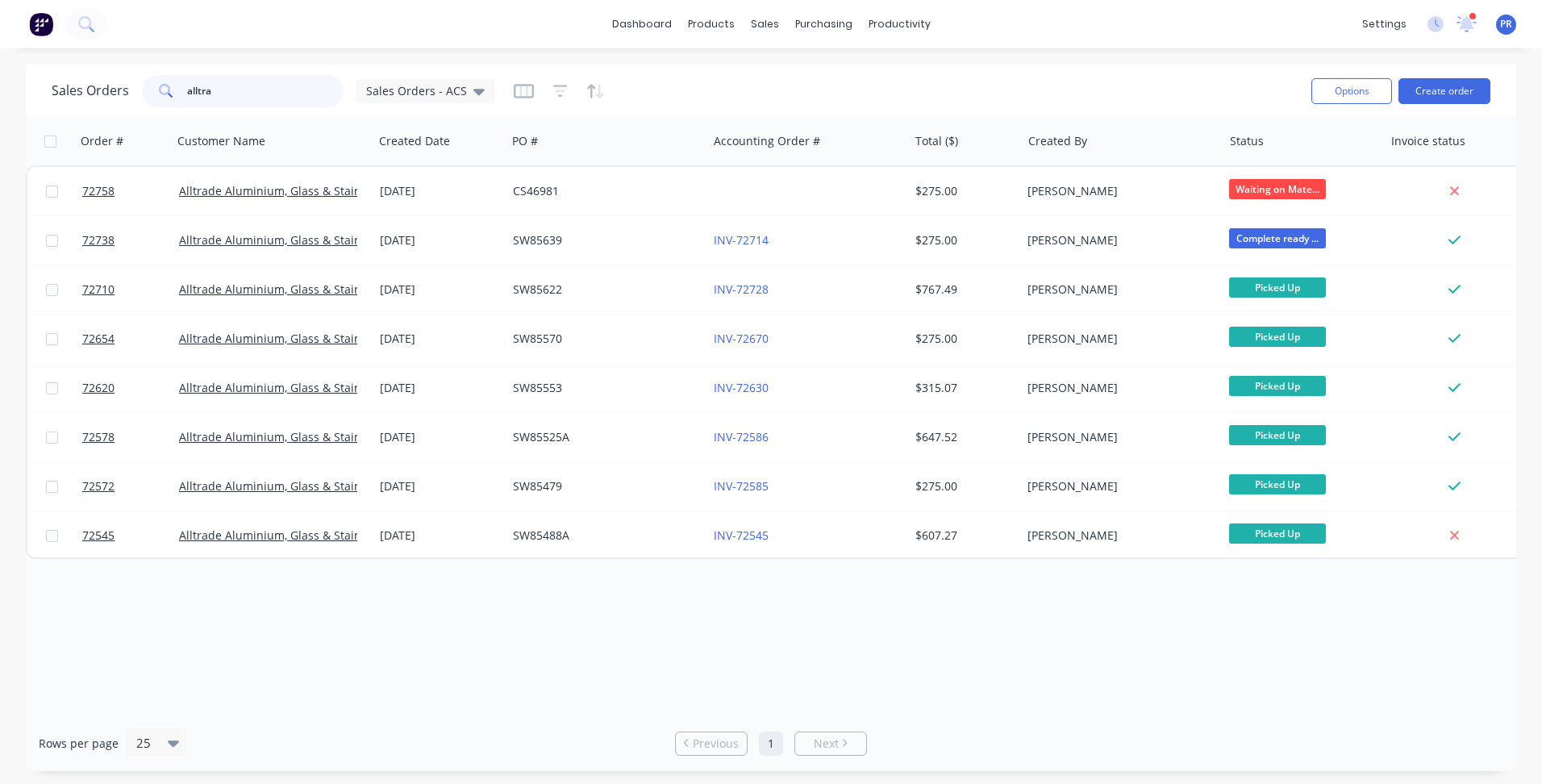
drag, startPoint x: 204, startPoint y: 89, endPoint x: 222, endPoint y: 91, distance: 18.1
click at [210, 90] on input "alltra" at bounding box center [266, 91] width 157 height 32
type input "a"
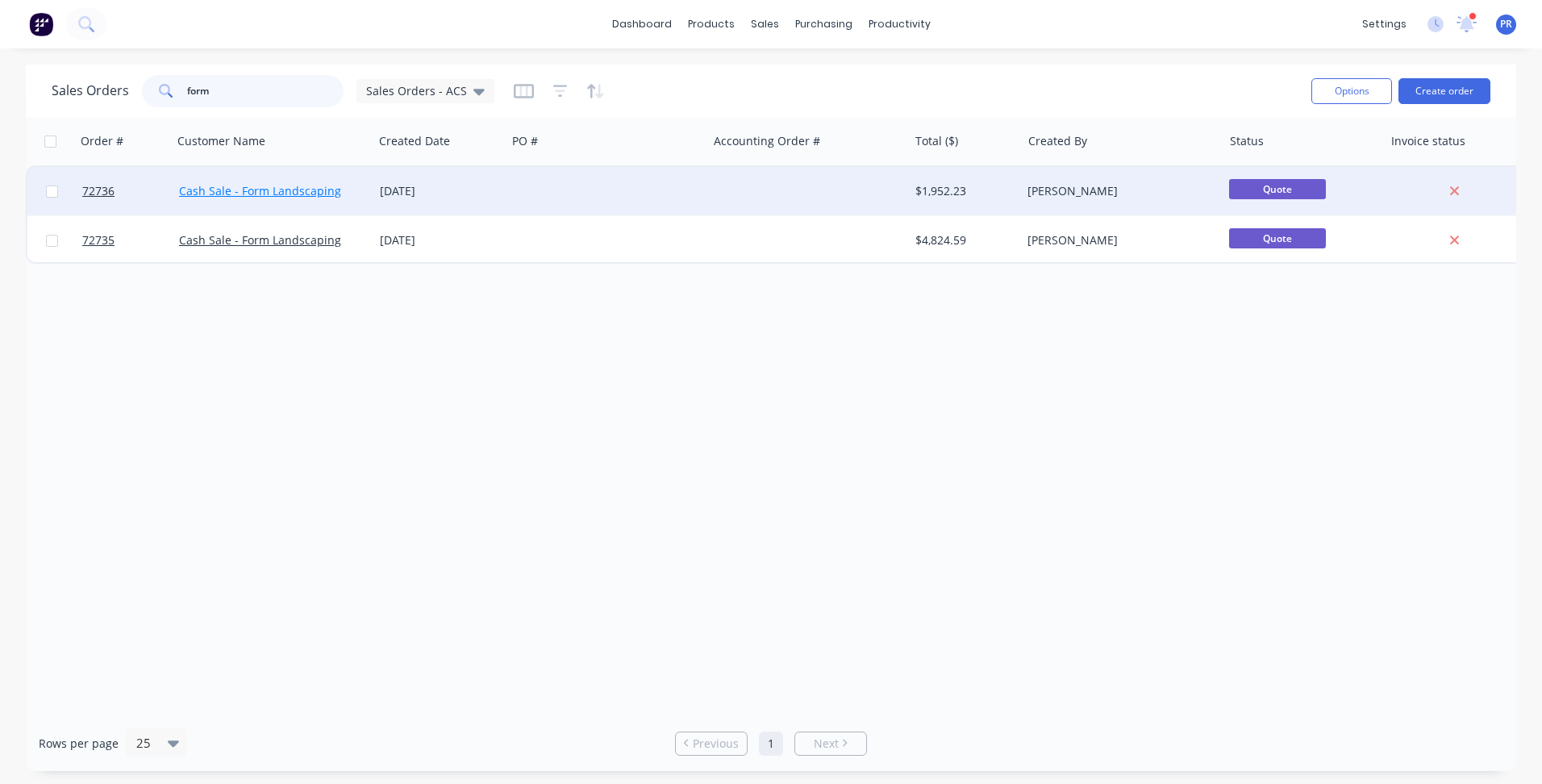
type input "form"
click at [304, 196] on link "Cash Sale - Form Landscaping" at bounding box center [260, 191] width 162 height 15
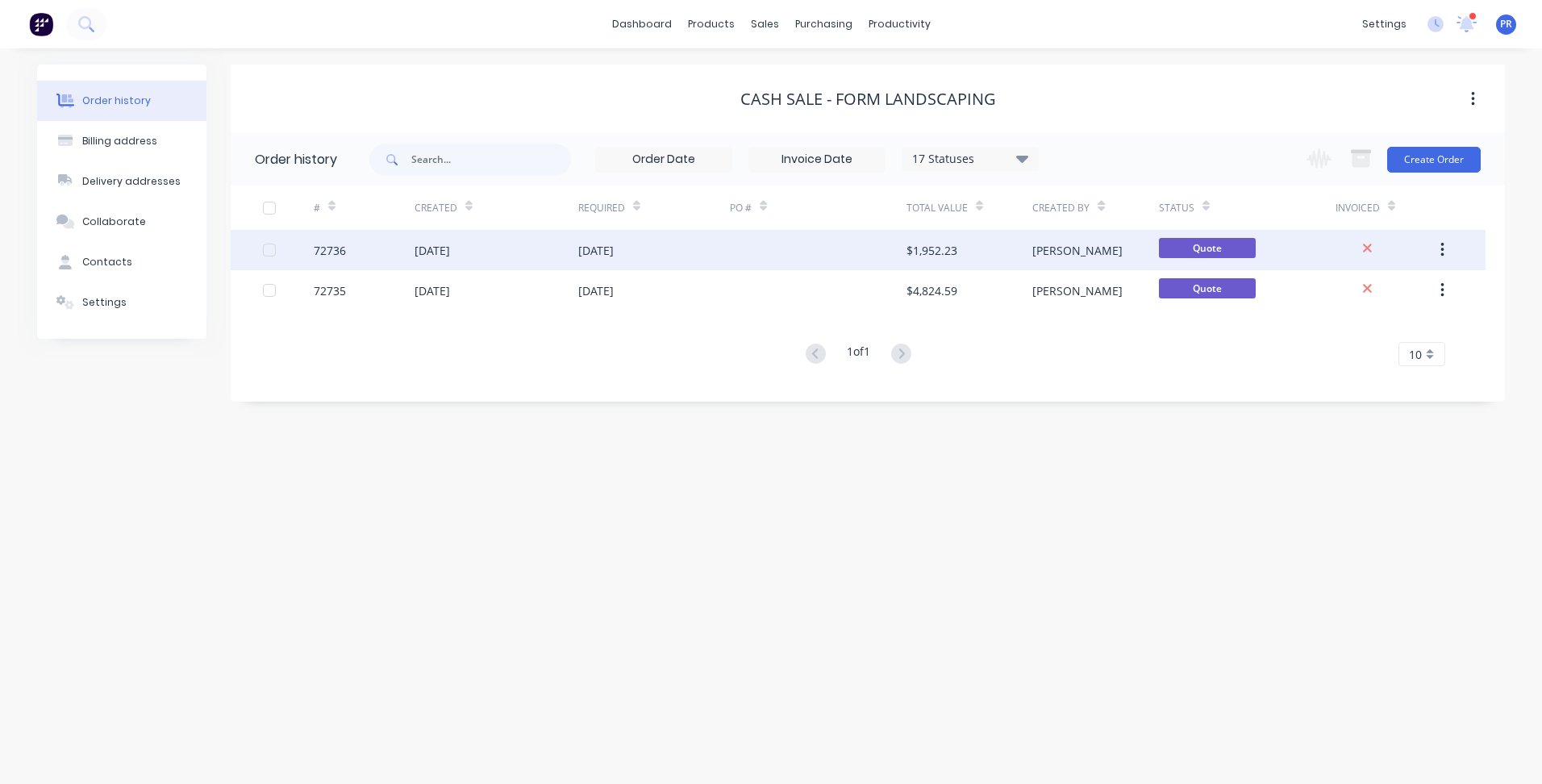
click at [917, 244] on div "$1,952.23" at bounding box center [932, 250] width 51 height 17
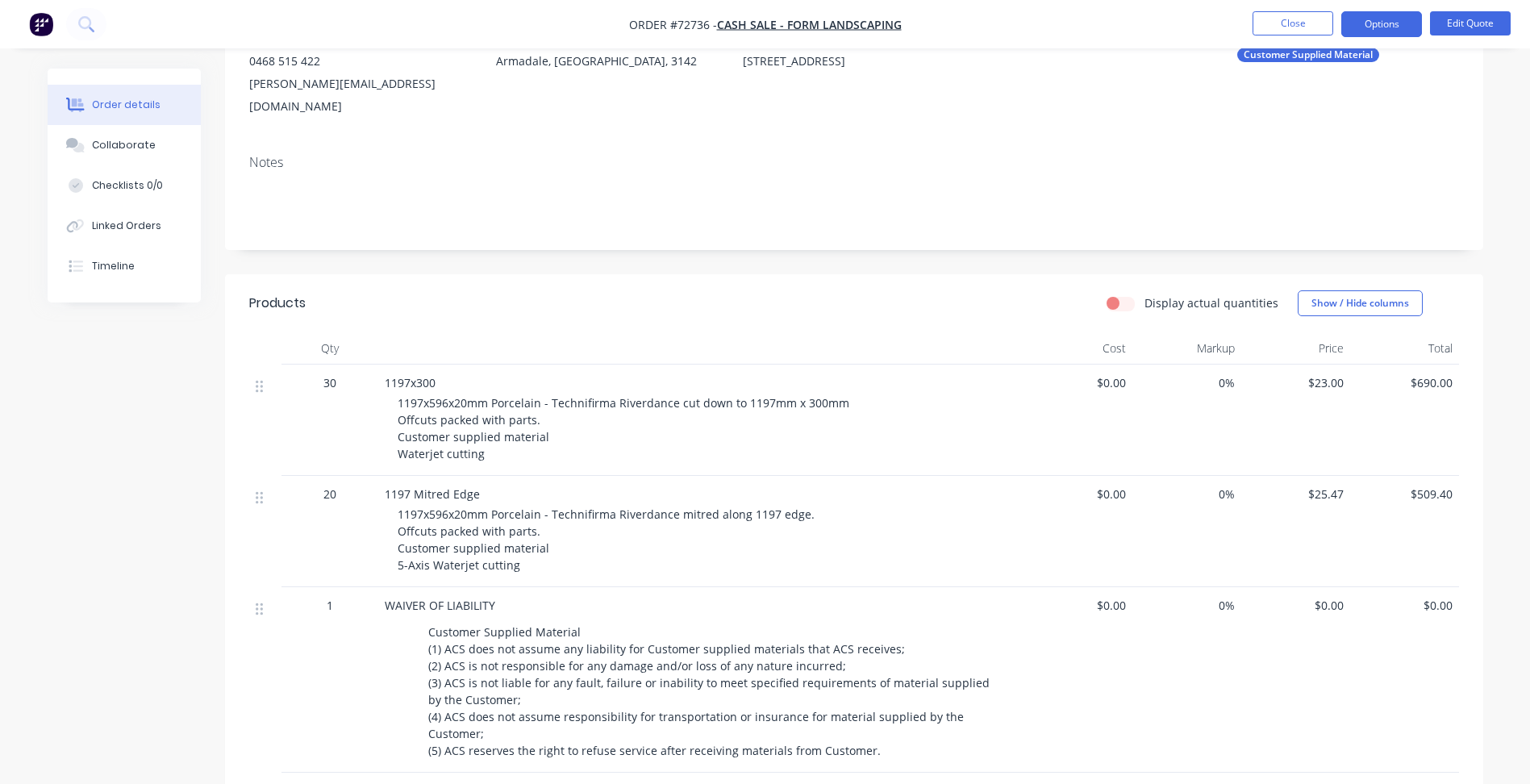
scroll to position [242, 0]
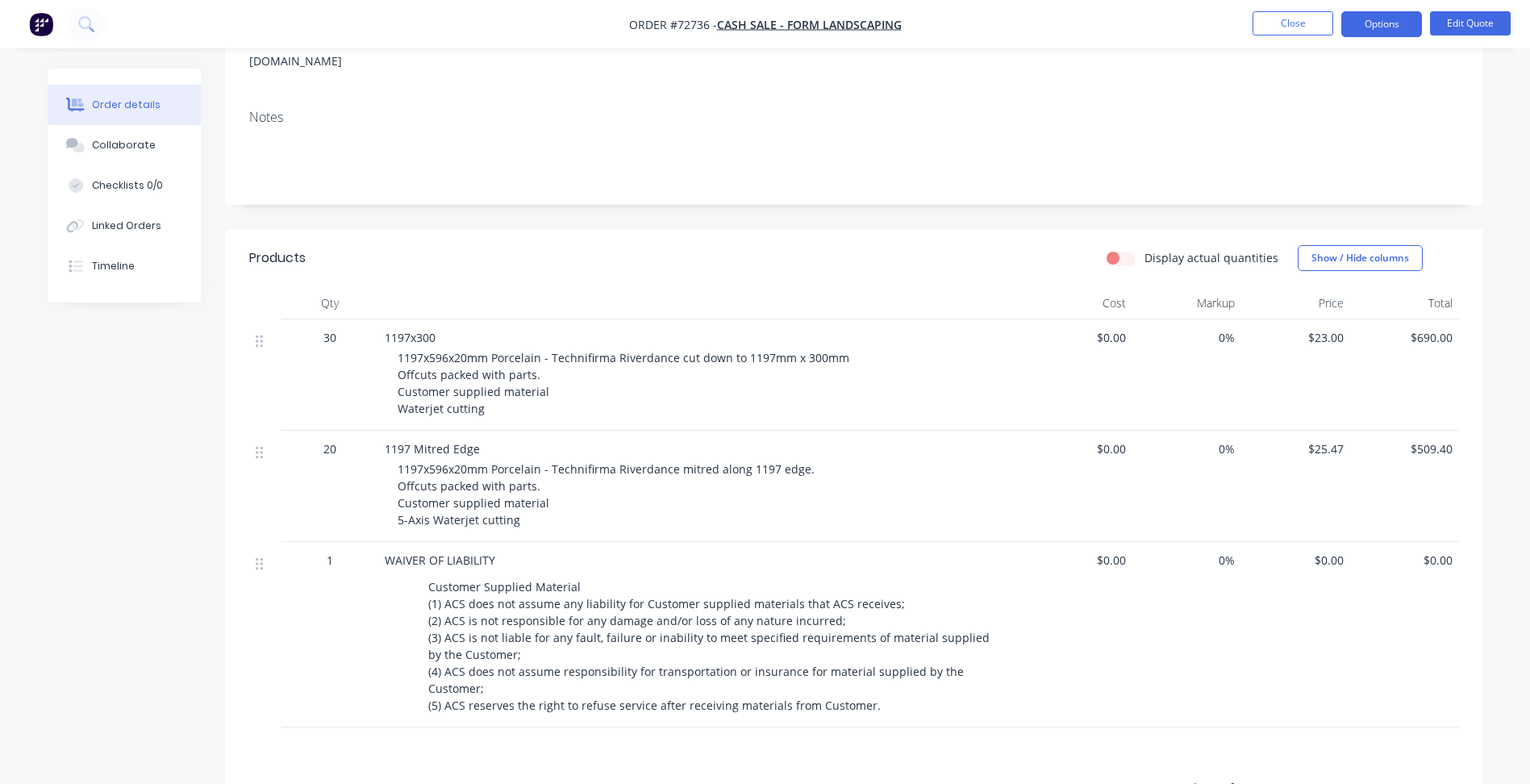
click at [614, 498] on div "1197x596x20mm Porcelain - Technifirma Riverdance mitred along 1197 edge. Offcut…" at bounding box center [708, 495] width 619 height 68
click at [1455, 24] on button "Edit Quote" at bounding box center [1470, 23] width 81 height 25
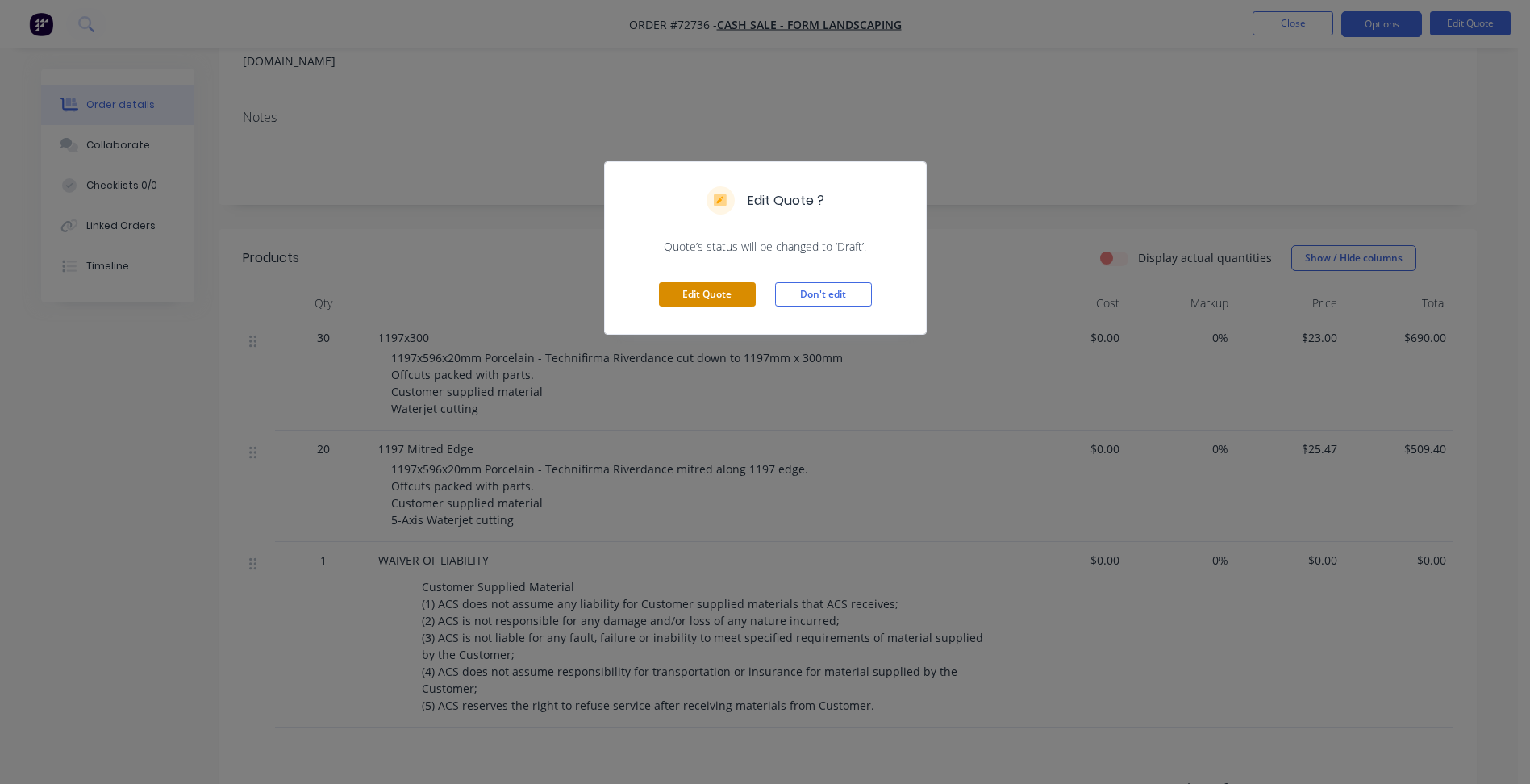
click at [725, 294] on button "Edit Quote" at bounding box center [708, 294] width 97 height 25
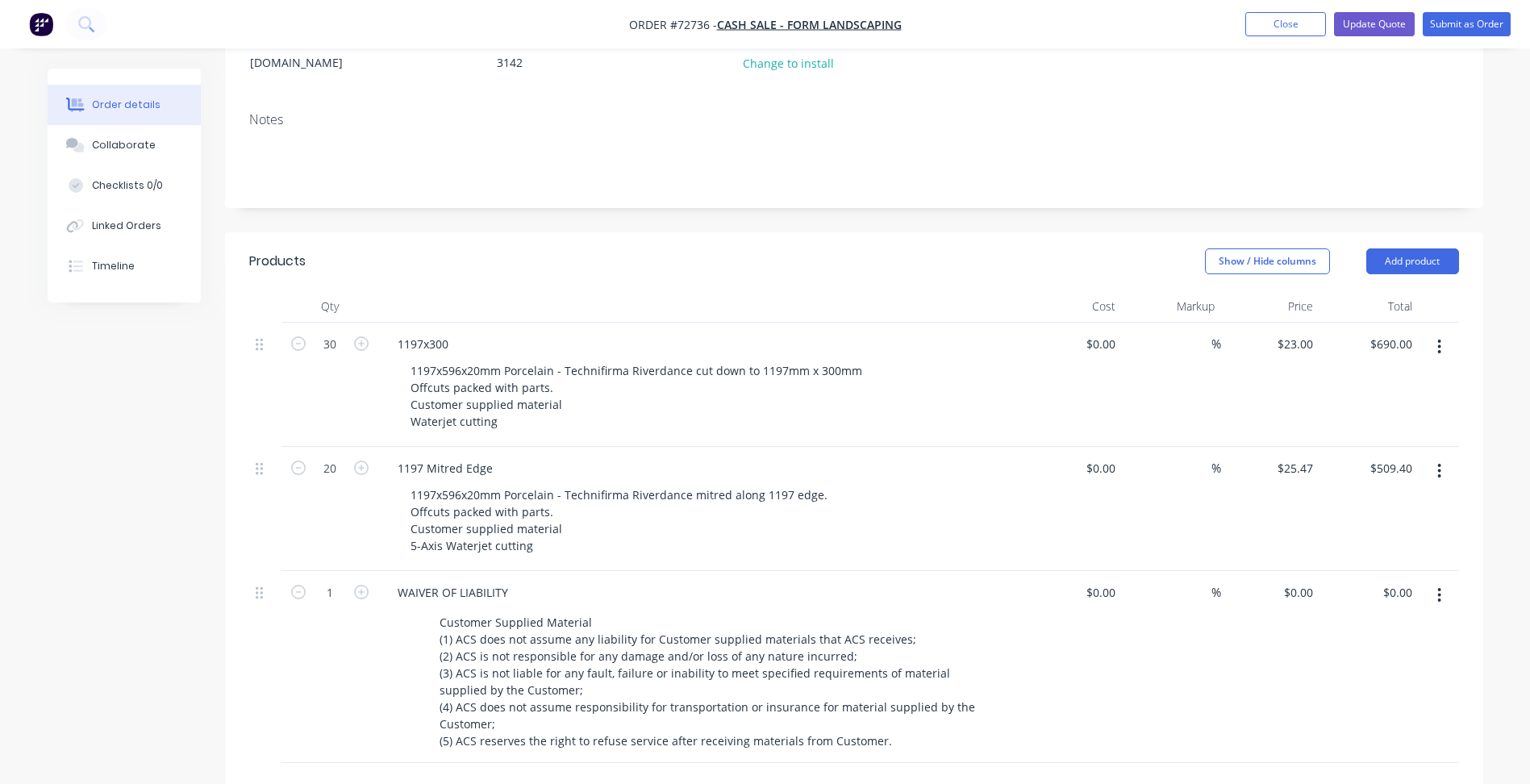
scroll to position [403, 0]
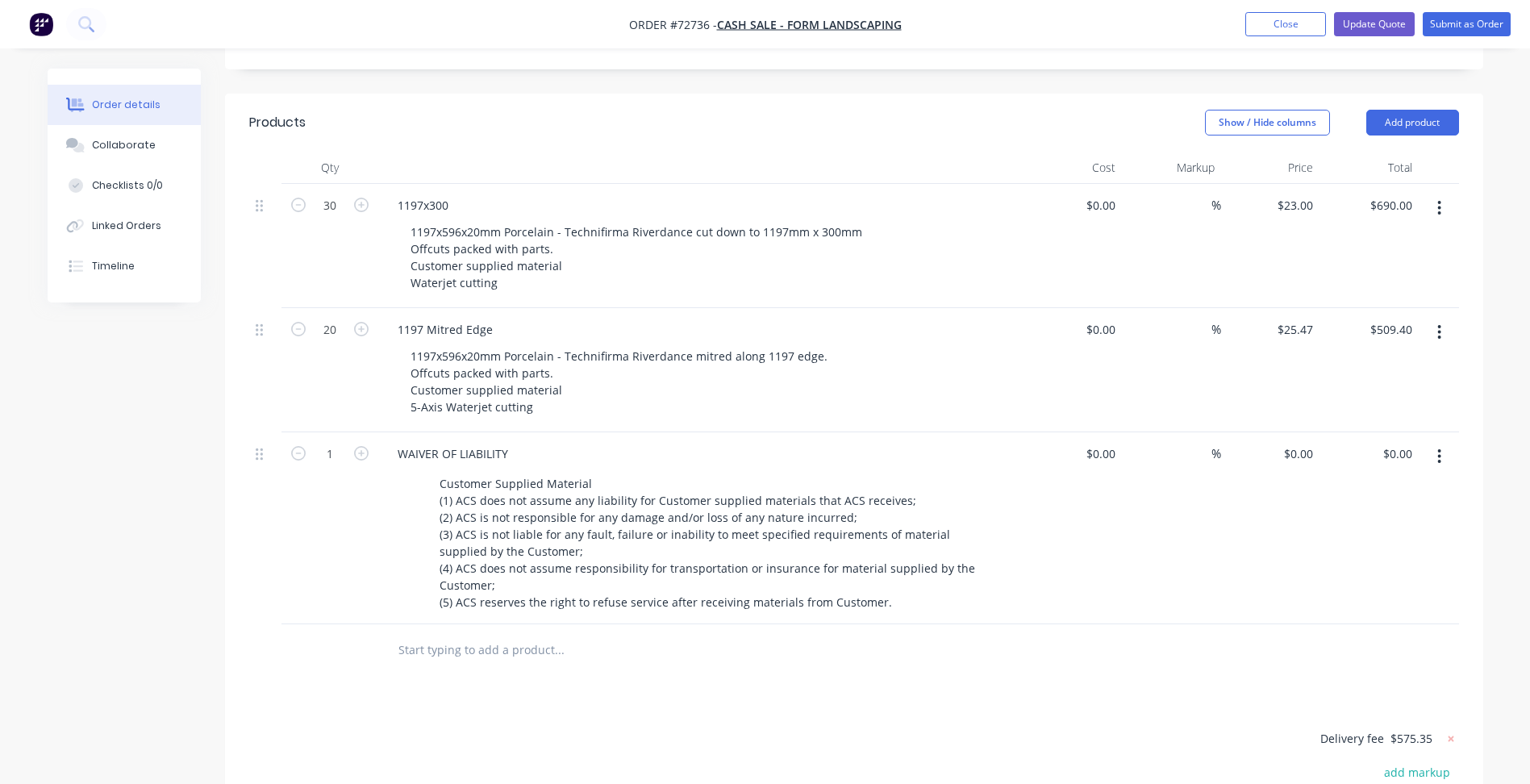
click at [1438, 325] on icon "button" at bounding box center [1440, 332] width 3 height 14
click at [1370, 395] on div "Duplicate" at bounding box center [1382, 407] width 124 height 24
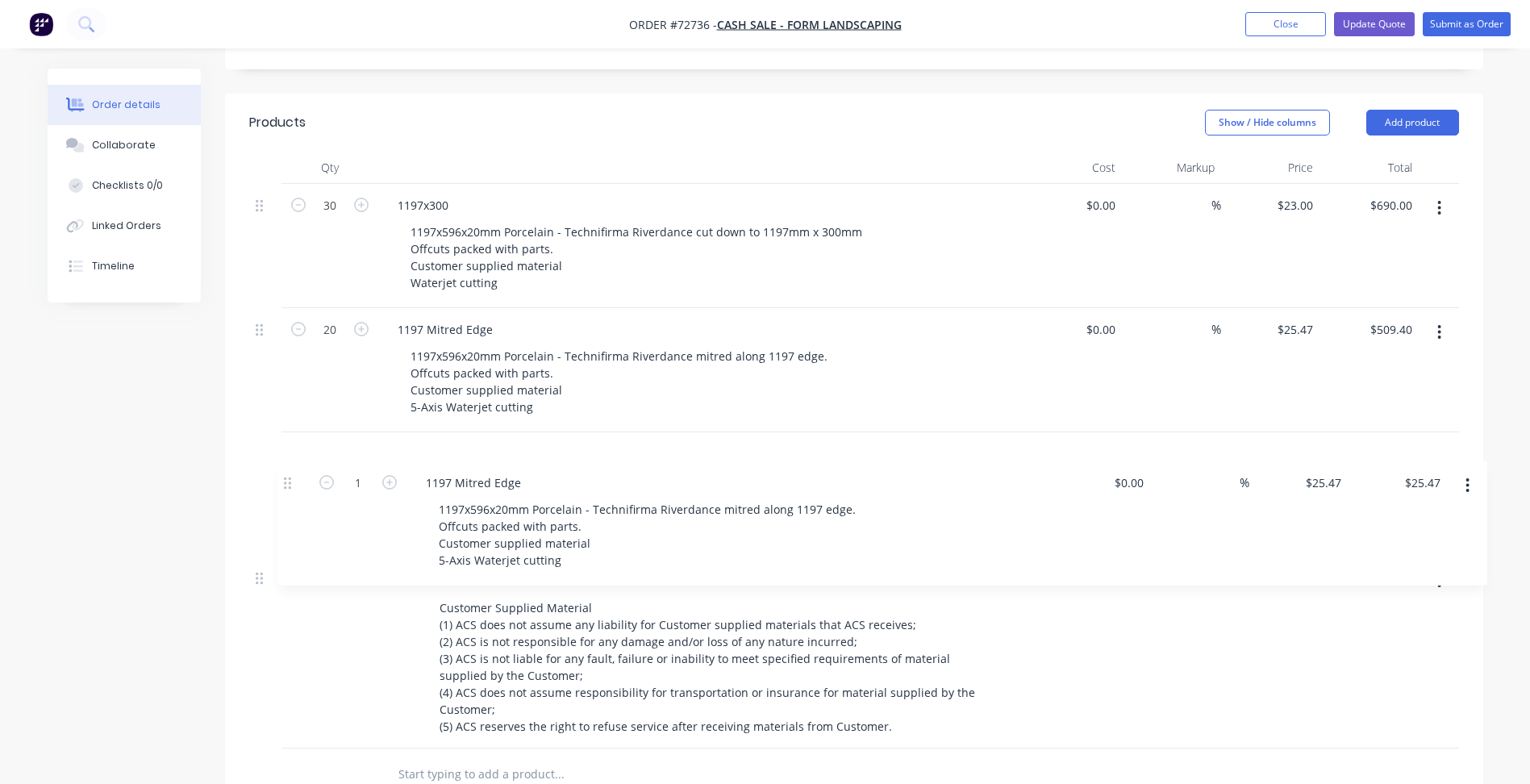
scroll to position [406, 0]
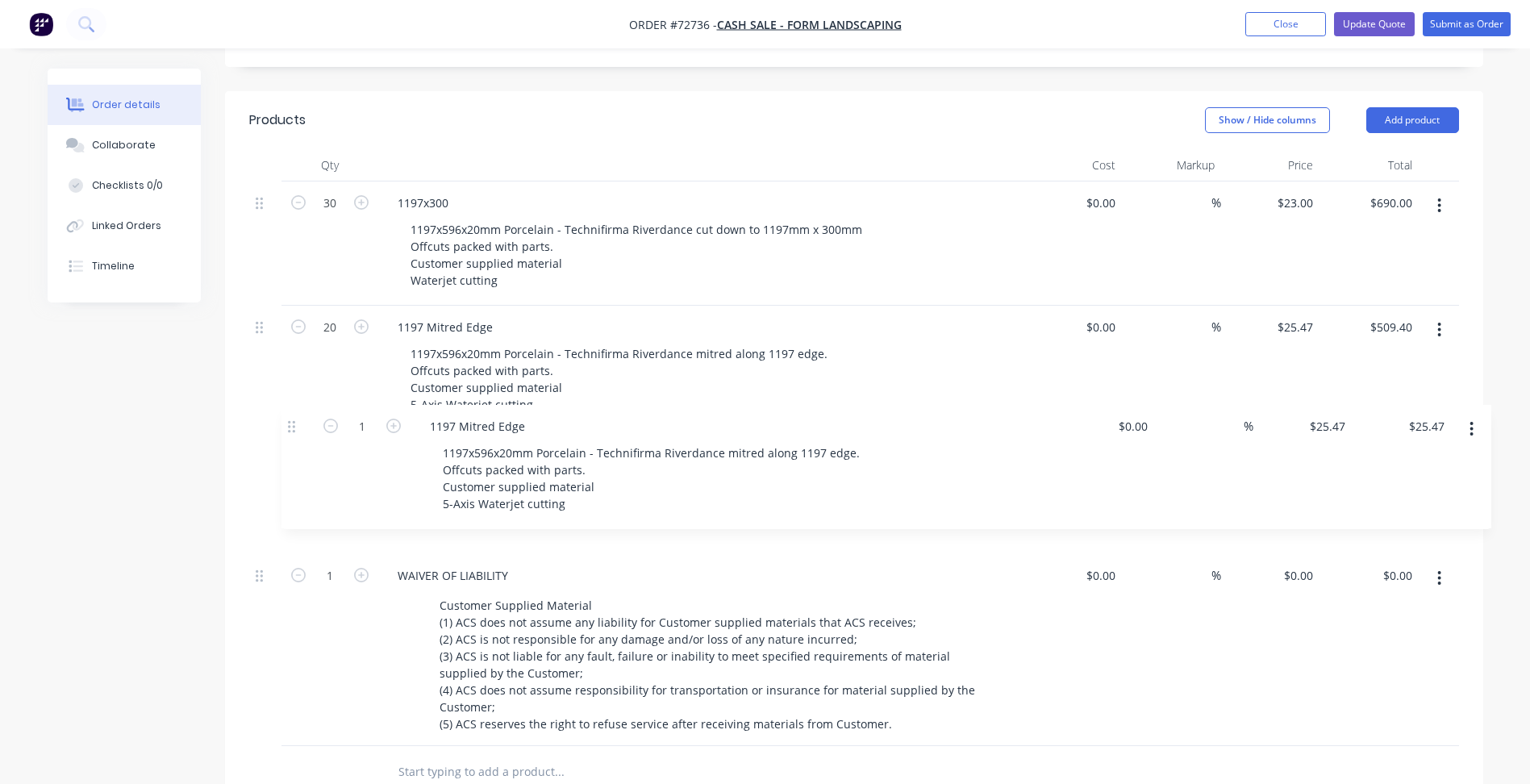
drag, startPoint x: 259, startPoint y: 603, endPoint x: 293, endPoint y: 417, distance: 189.1
click at [293, 417] on div "30 1197x300 1197x596x20mm Porcelain - Technifirma Riverdance cut down to 1197mm…" at bounding box center [855, 463] width 1210 height 564
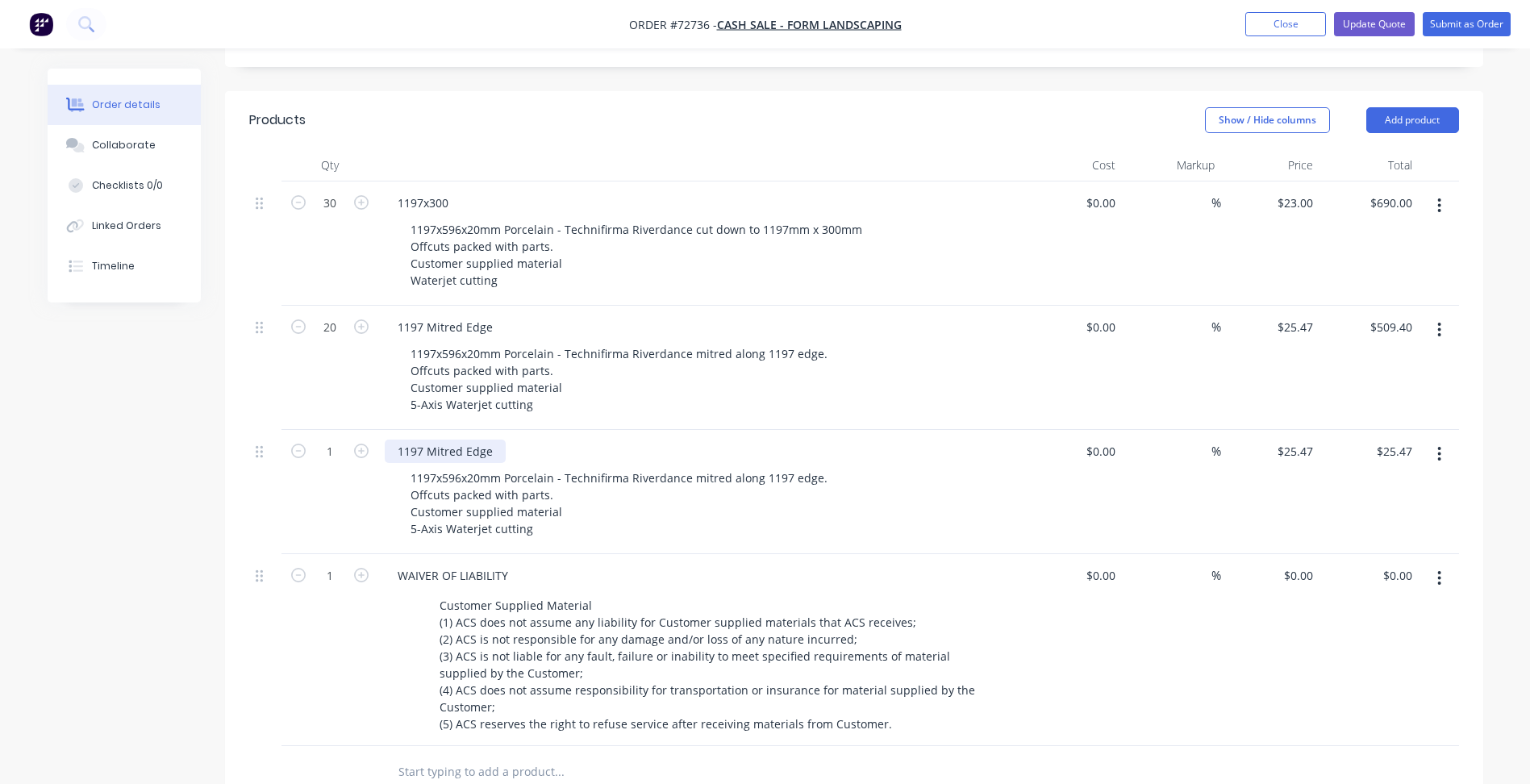
click at [468, 440] on div "1197 Mitred Edge" at bounding box center [445, 451] width 121 height 24
click at [486, 440] on div "1197 Mitred Edge" at bounding box center [445, 451] width 121 height 24
click at [451, 440] on div "Mitred and cut edge" at bounding box center [452, 451] width 137 height 24
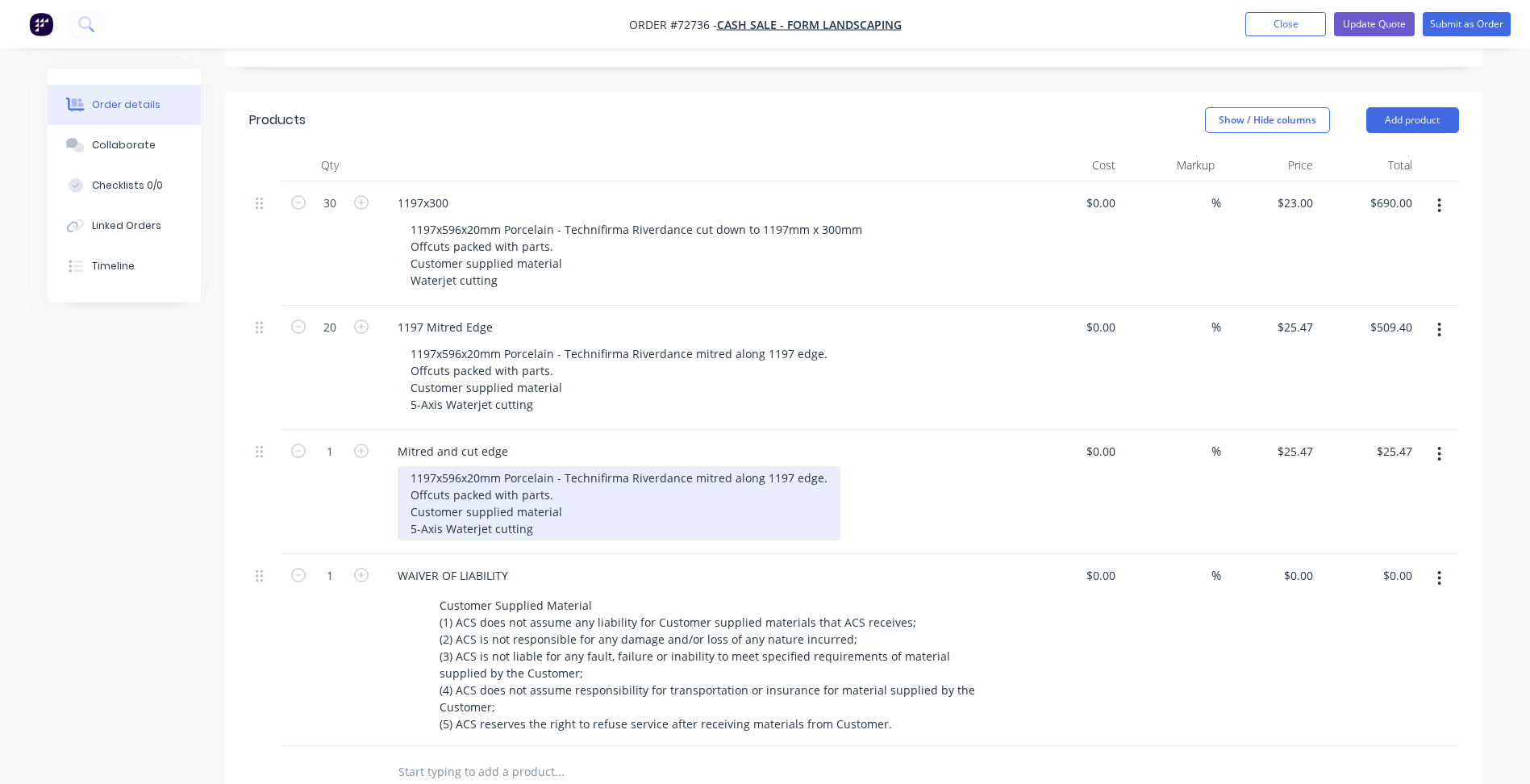
click at [440, 466] on div "1197x596x20mm Porcelain - Technifirma Riverdance mitred along 1197 edge. Offcut…" at bounding box center [619, 502] width 443 height 74
drag, startPoint x: 412, startPoint y: 430, endPoint x: 563, endPoint y: 434, distance: 151.1
click at [563, 466] on div "1197x596x20mm Porcelain - Technifirma Riverdance mitred along 1197 edge. Offcut…" at bounding box center [619, 502] width 443 height 74
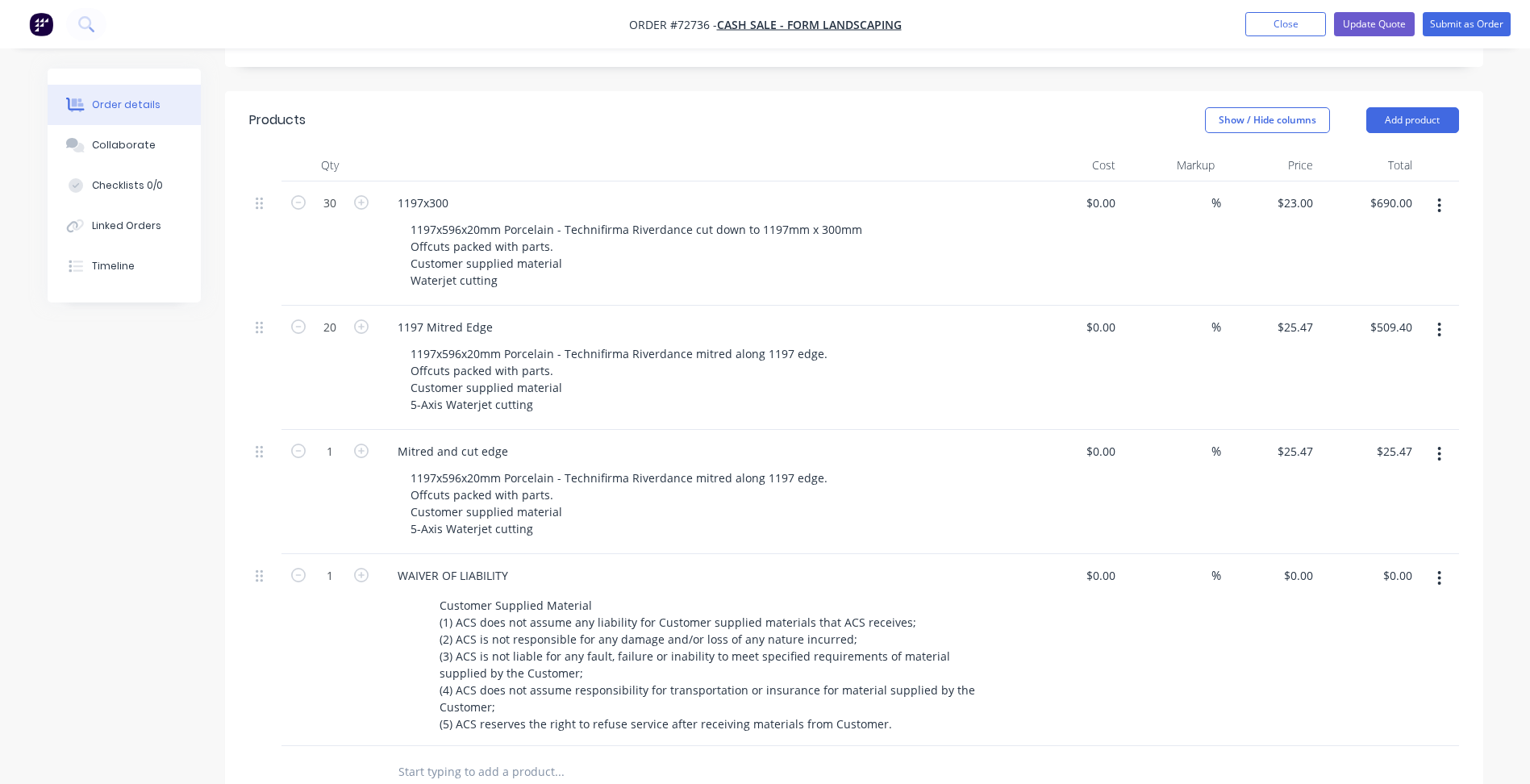
click at [1471, 416] on div "Qty Cost Markup Price Total 30 1197x300 1197x596x20mm Porcelain - Technifirma R…" at bounding box center [854, 473] width 1258 height 649
click at [93, 458] on div "Created by [PERSON_NAME] Created [DATE] Required [DATE] Assigned to Add team me…" at bounding box center [765, 433] width 1436 height 1539
click at [1434, 440] on button "button" at bounding box center [1439, 454] width 38 height 29
click at [1342, 581] on div "Delete" at bounding box center [1382, 593] width 124 height 24
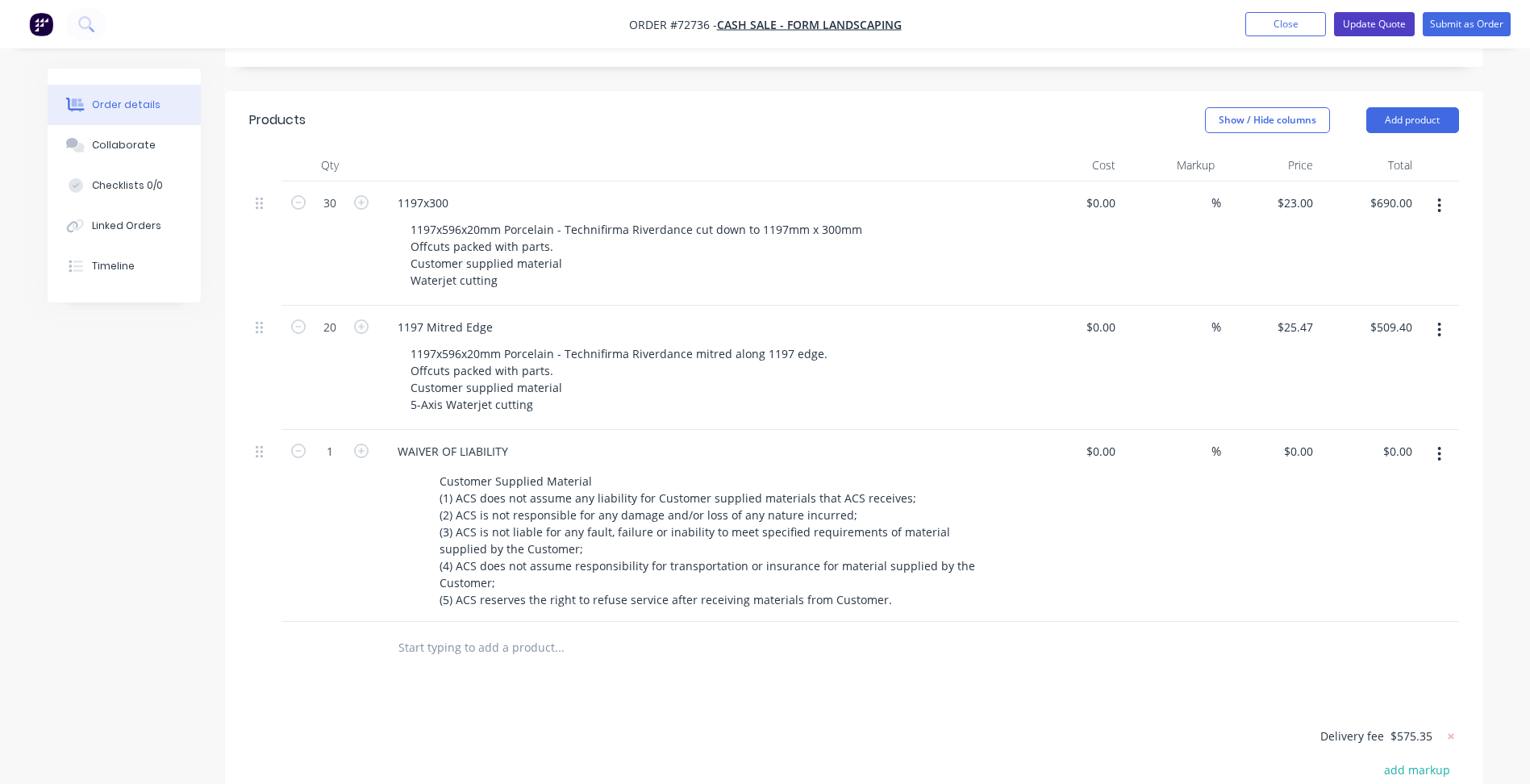
click at [1372, 19] on button "Update Quote" at bounding box center [1374, 24] width 81 height 25
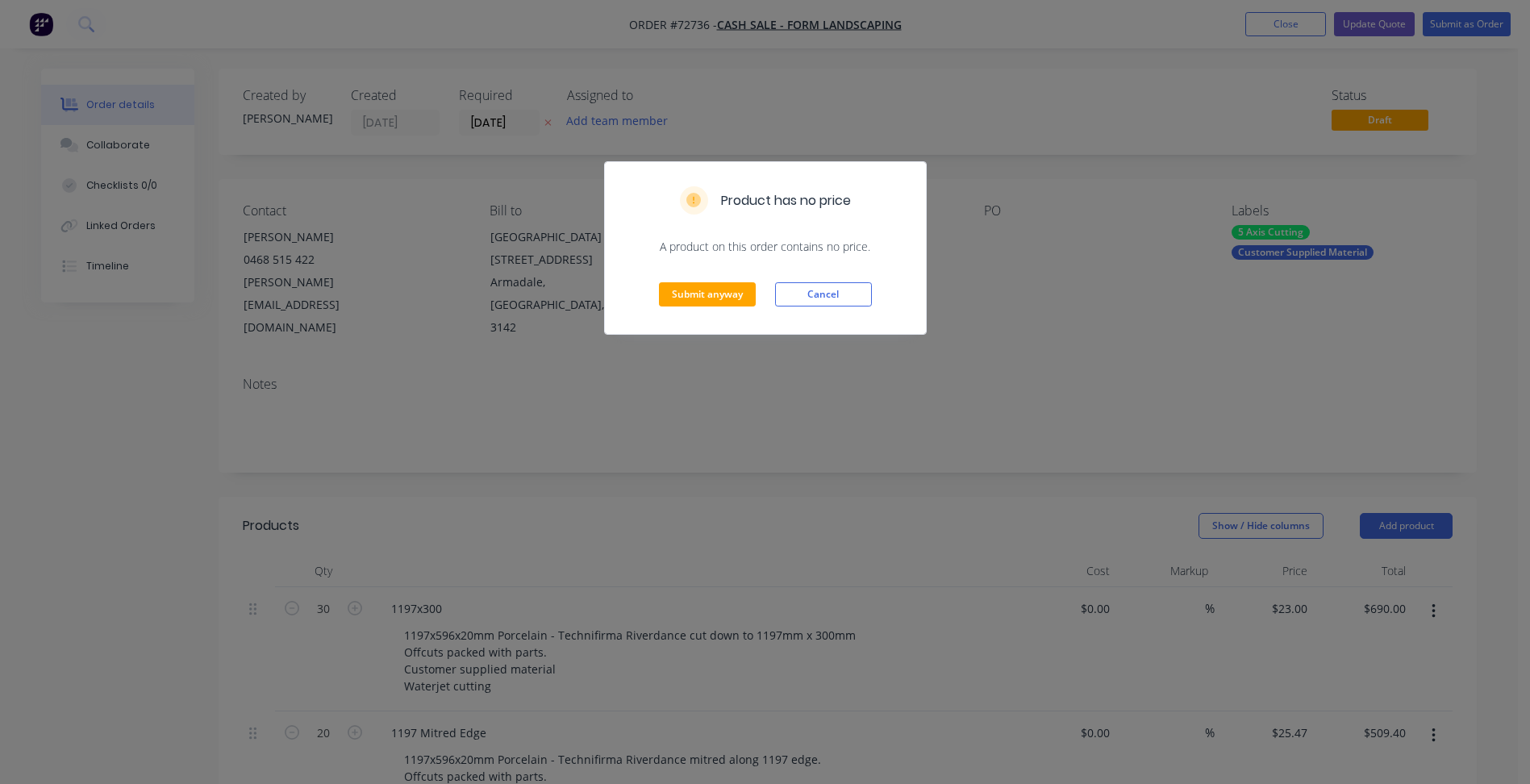
click at [688, 276] on div "Submit anyway Cancel" at bounding box center [765, 294] width 321 height 79
click at [692, 286] on button "Submit anyway" at bounding box center [708, 294] width 97 height 25
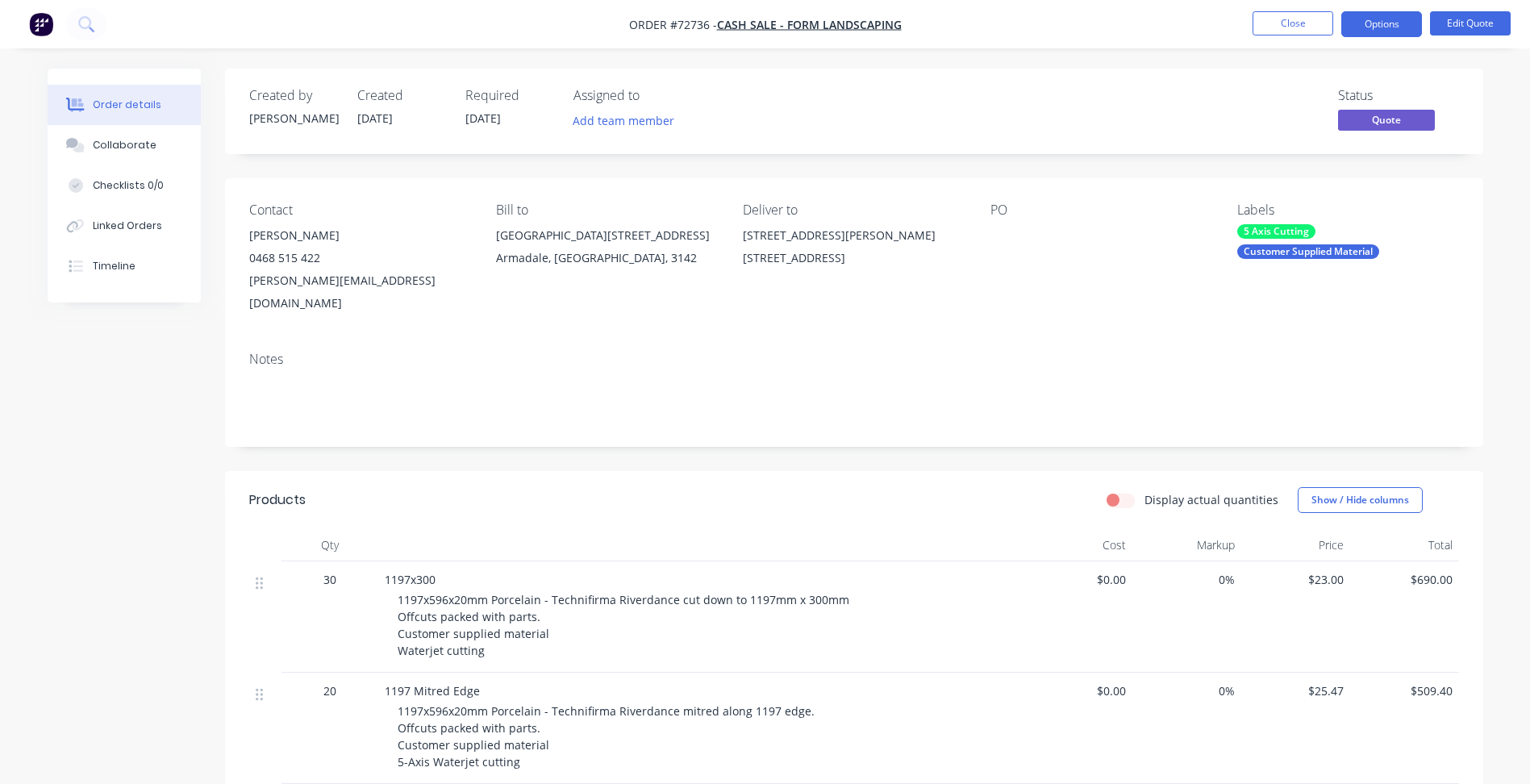
click at [1283, 8] on nav "Order #72736 - Cash Sale - Form Landscaping Close Options Edit Quote" at bounding box center [765, 24] width 1530 height 48
click at [1262, 25] on button "Close" at bounding box center [1292, 23] width 81 height 25
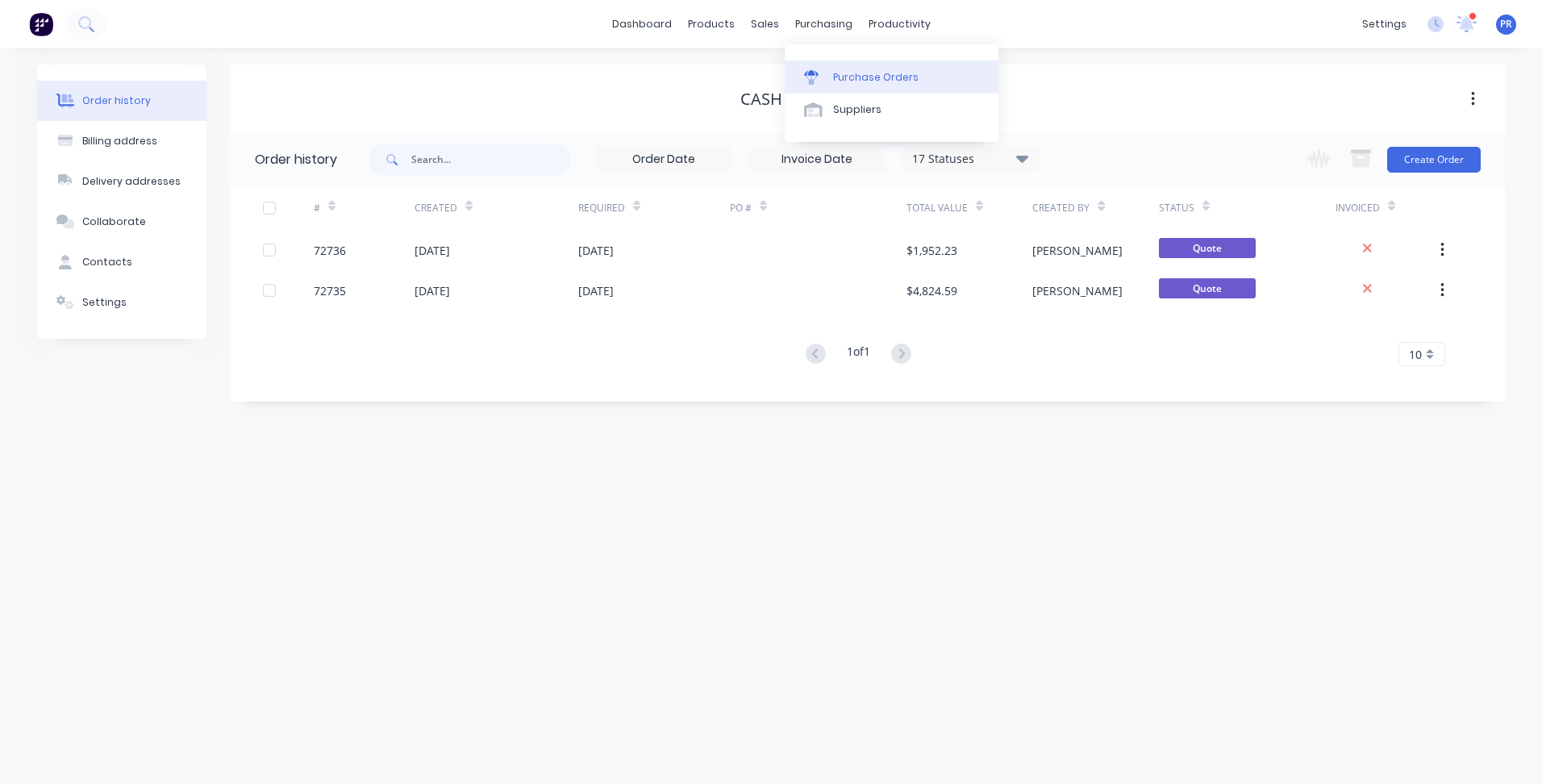
click at [836, 60] on link "Purchase Orders" at bounding box center [892, 76] width 214 height 32
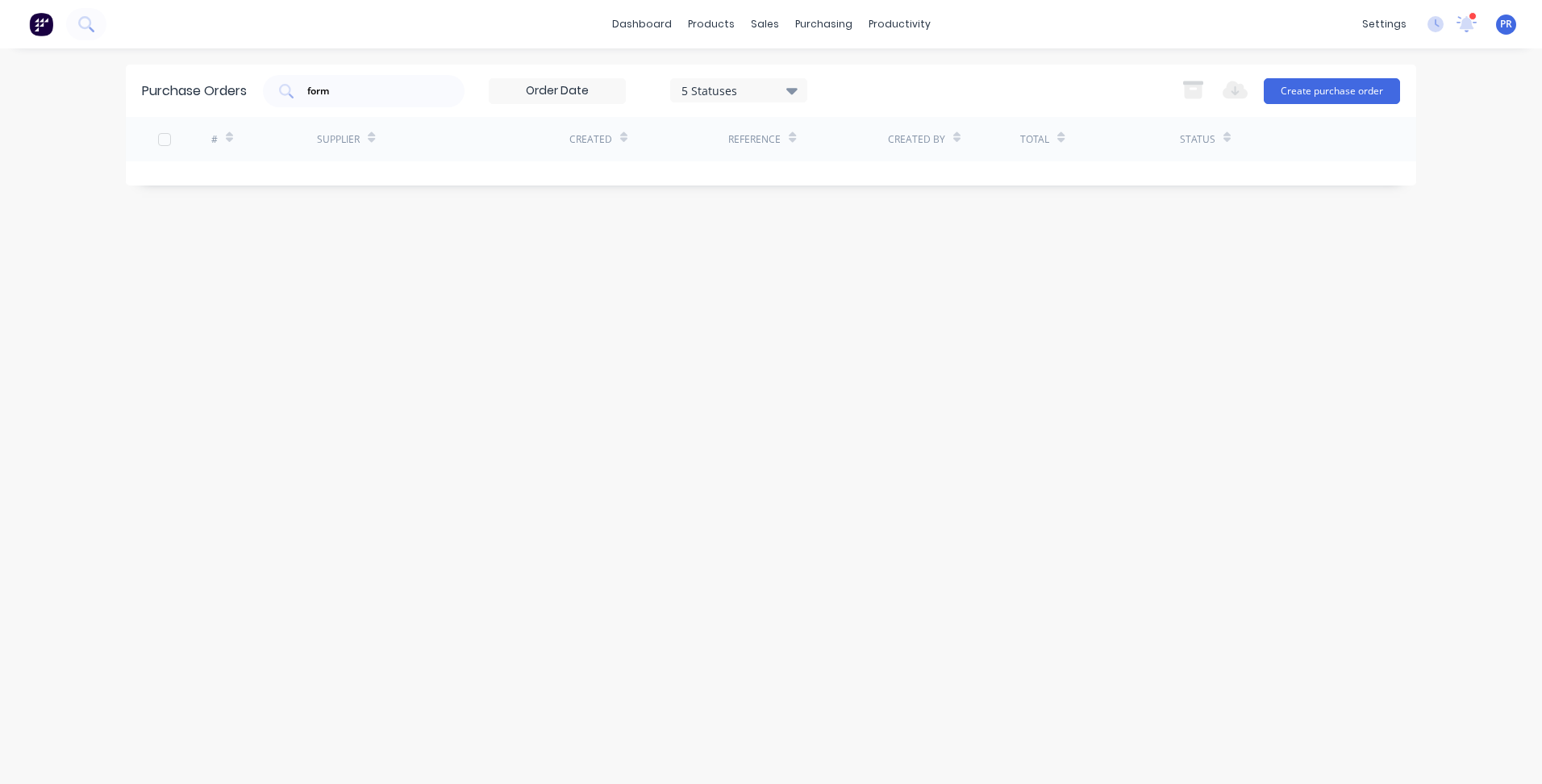
drag, startPoint x: 398, startPoint y: 94, endPoint x: 215, endPoint y: 98, distance: 183.0
click at [228, 80] on div "Purchase Orders form 5 Statuses 5 Statuses Export to Excel (XLSX) Create purcha…" at bounding box center [771, 91] width 1291 height 53
drag, startPoint x: 275, startPoint y: 90, endPoint x: 176, endPoint y: 87, distance: 99.0
click at [181, 86] on div "Purchase Orders any 5 Statuses 5 Statuses Export to Excel (XLSX) Create purchas…" at bounding box center [771, 91] width 1291 height 53
type input "wall"
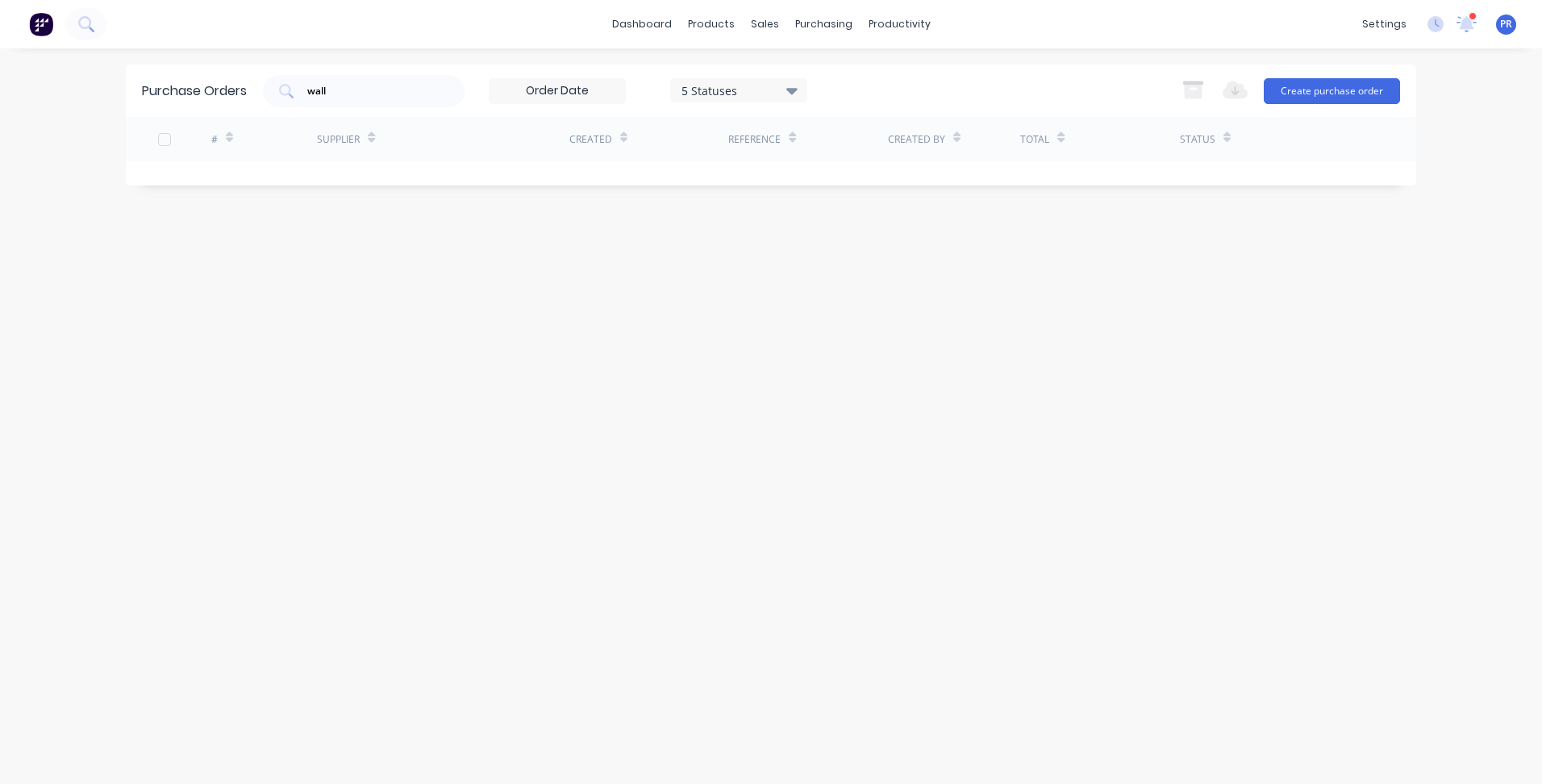
drag, startPoint x: 359, startPoint y: 103, endPoint x: 215, endPoint y: 103, distance: 144.0
click at [215, 103] on div "Purchase Orders wall 5 Statuses 5 Statuses Export to Excel (XLSX) Create purcha…" at bounding box center [771, 91] width 1291 height 53
click at [267, 306] on div "Purchase Orders wall 5 Statuses 5 Statuses Export to Excel (XLSX) Create purcha…" at bounding box center [771, 416] width 1291 height 703
click at [1332, 85] on button "Create purchase order" at bounding box center [1332, 91] width 137 height 25
click at [788, 76] on link "Sales Orders" at bounding box center [850, 76] width 214 height 32
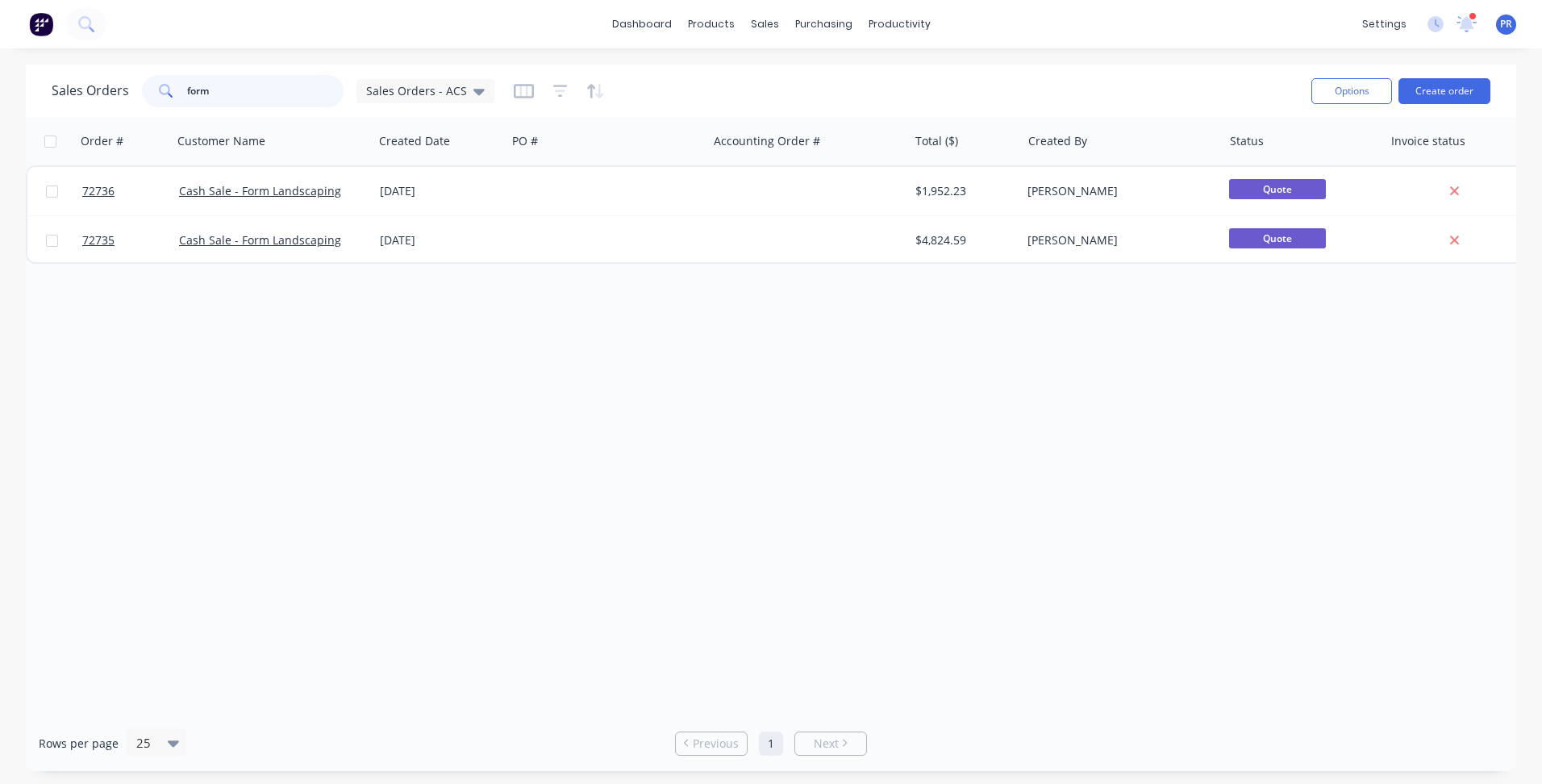
drag, startPoint x: 232, startPoint y: 92, endPoint x: 91, endPoint y: 101, distance: 141.3
click at [90, 94] on div "Sales Orders form Sales Orders - ACS" at bounding box center [273, 91] width 443 height 32
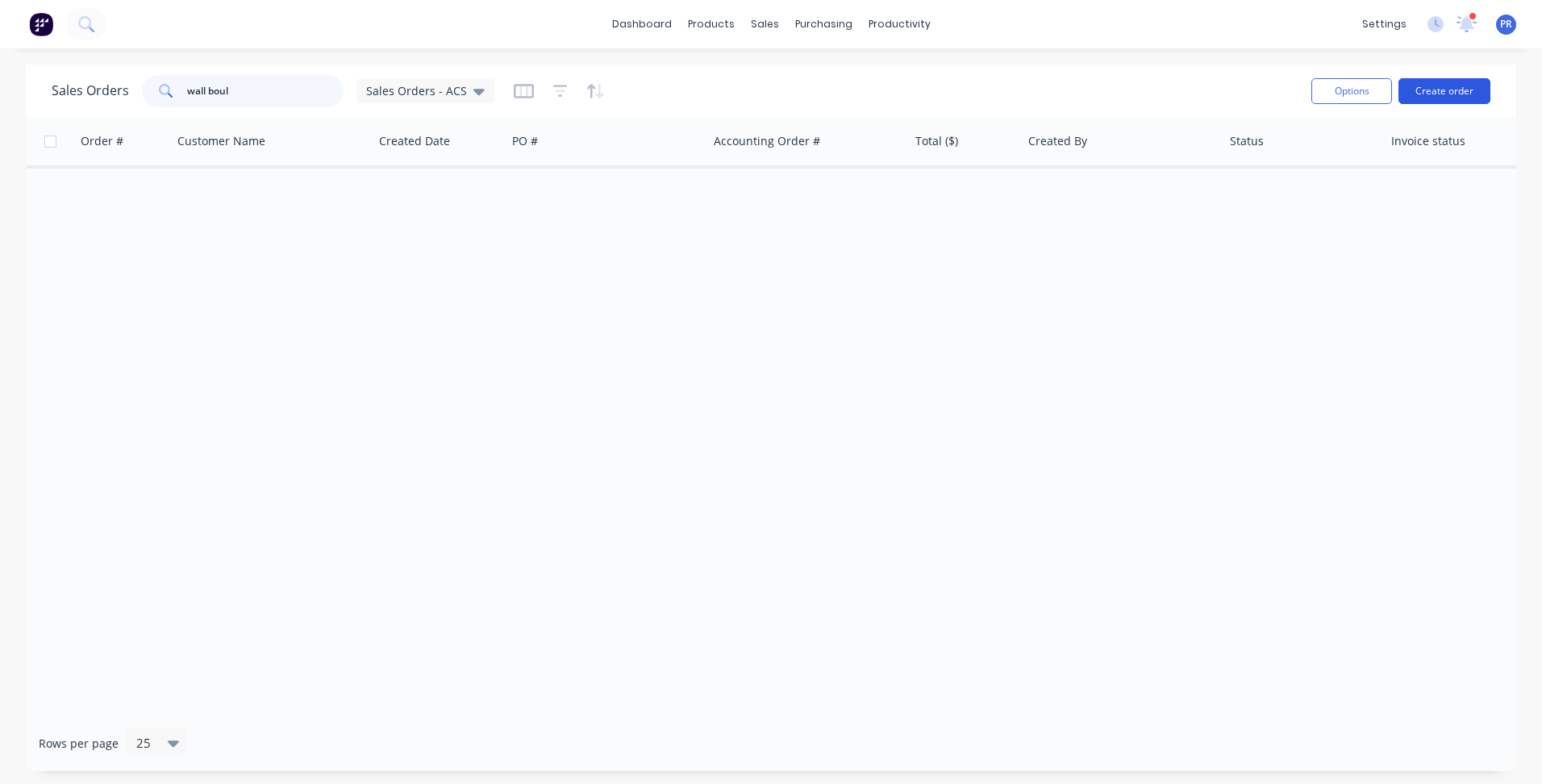
type input "wall boul"
click at [1438, 95] on button "Create order" at bounding box center [1444, 91] width 92 height 25
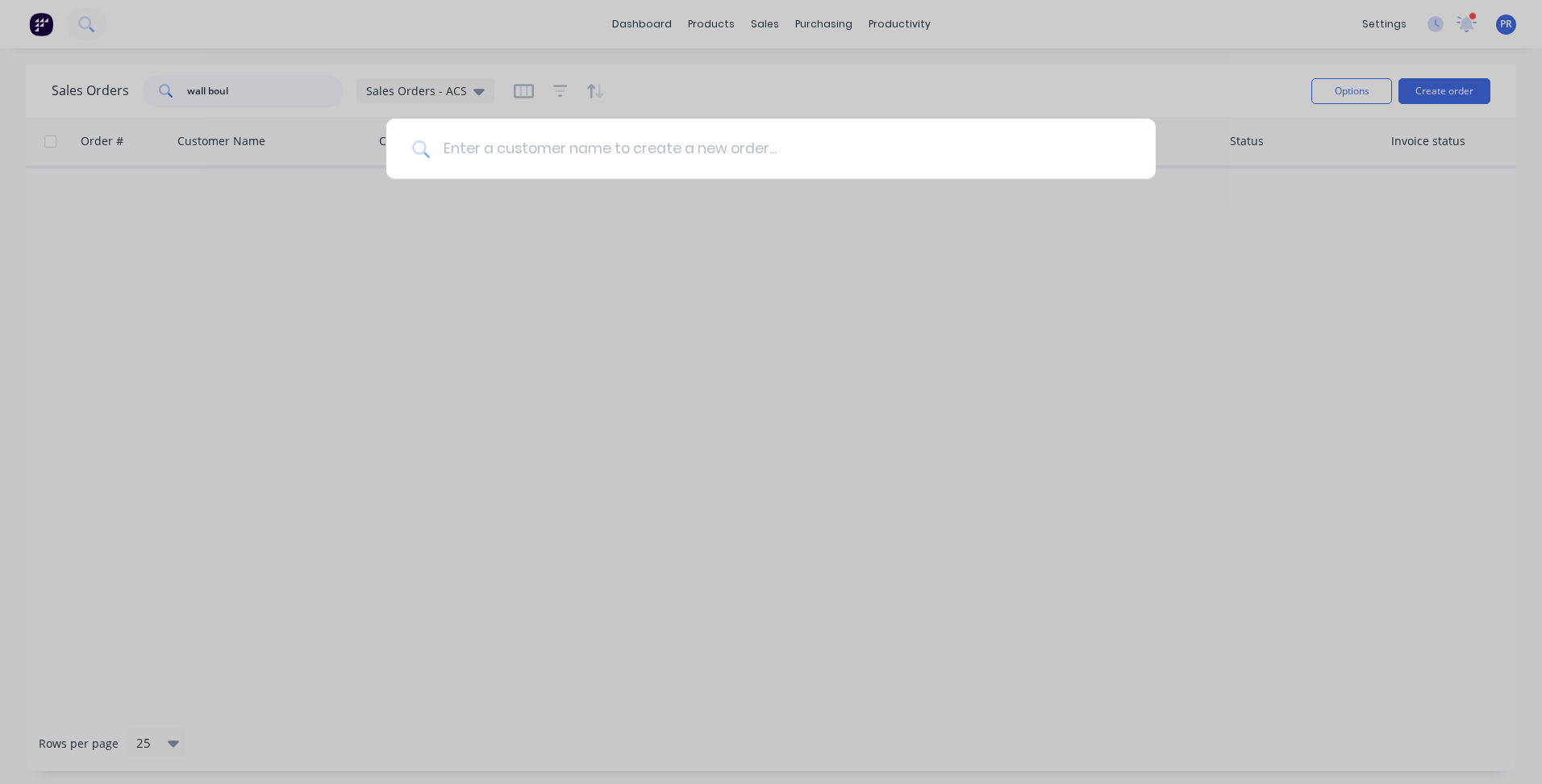
click at [553, 145] on input at bounding box center [780, 148] width 700 height 60
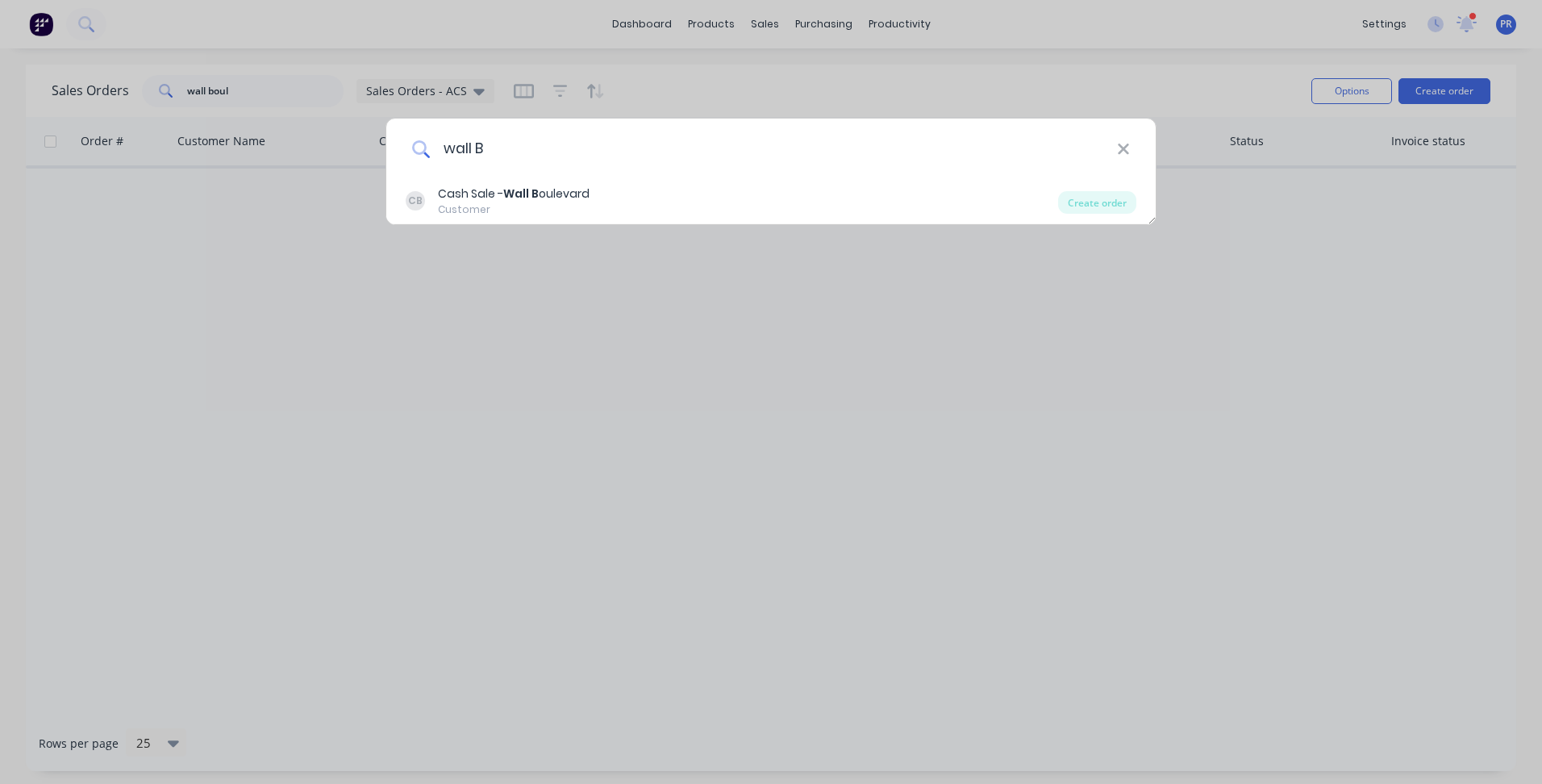
type input "wall B"
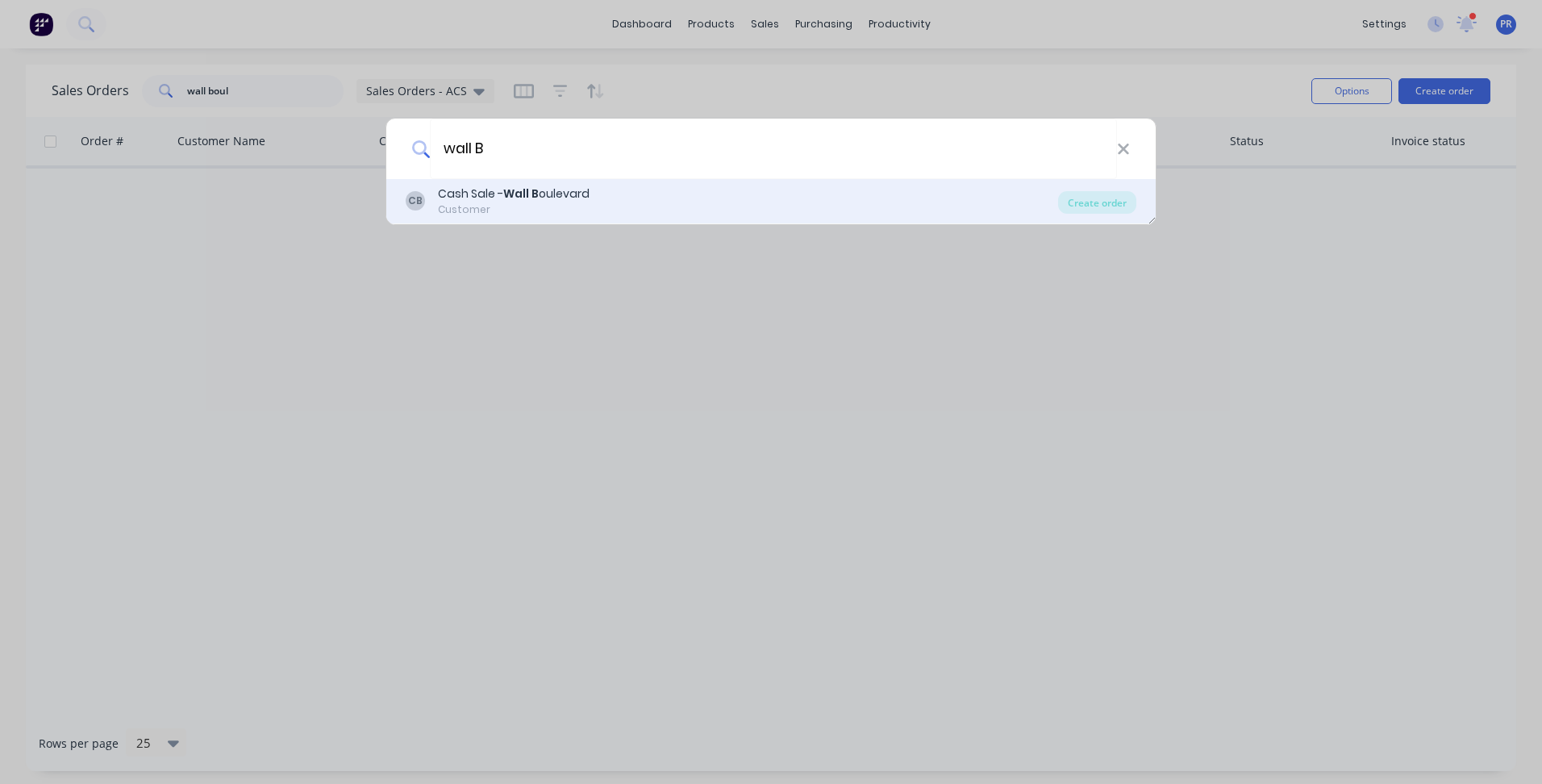
click at [694, 190] on div "CB Cash Sale - Wall B oulevard Customer" at bounding box center [732, 201] width 653 height 31
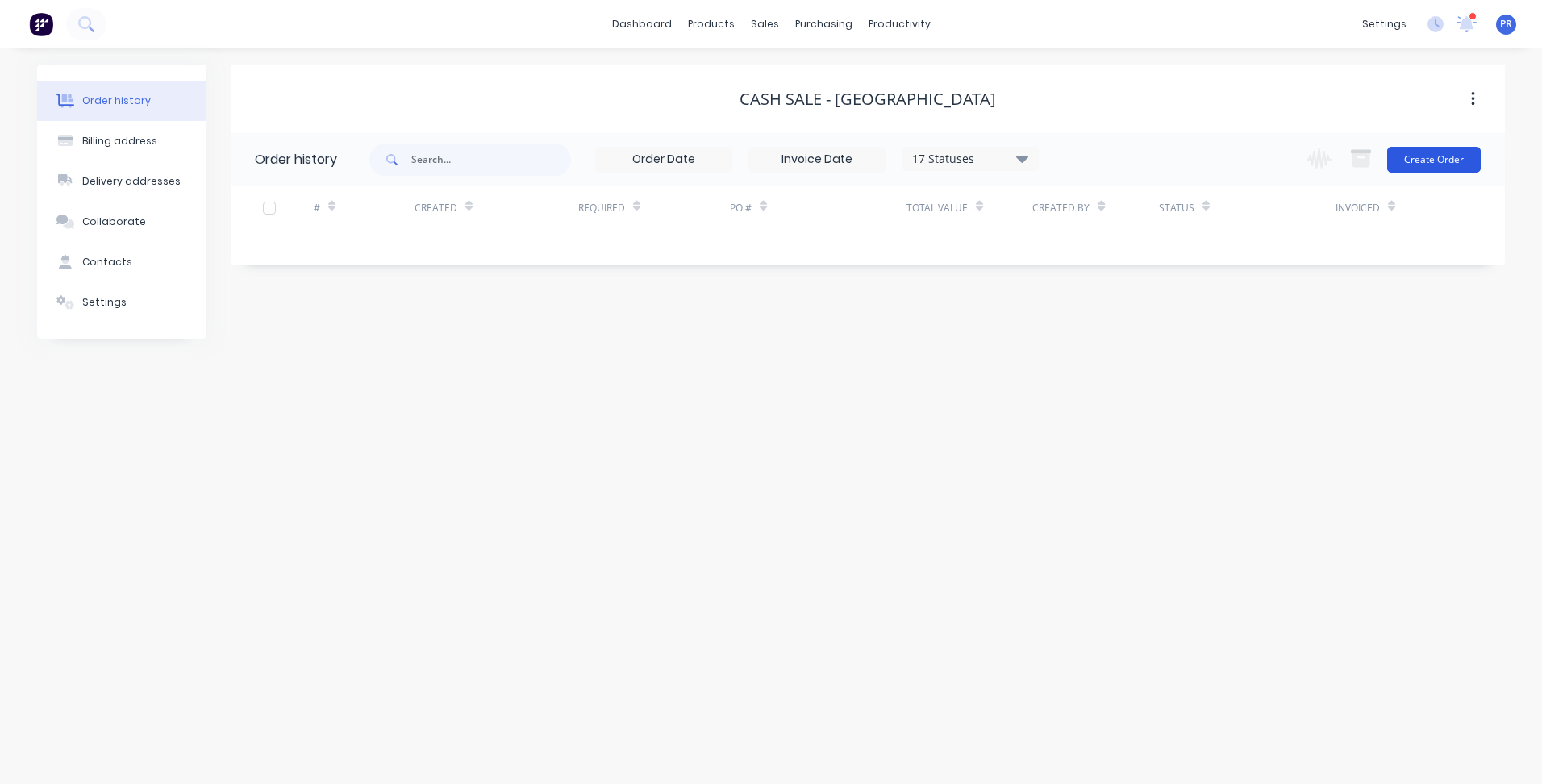
click at [1426, 162] on button "Create Order" at bounding box center [1434, 160] width 93 height 25
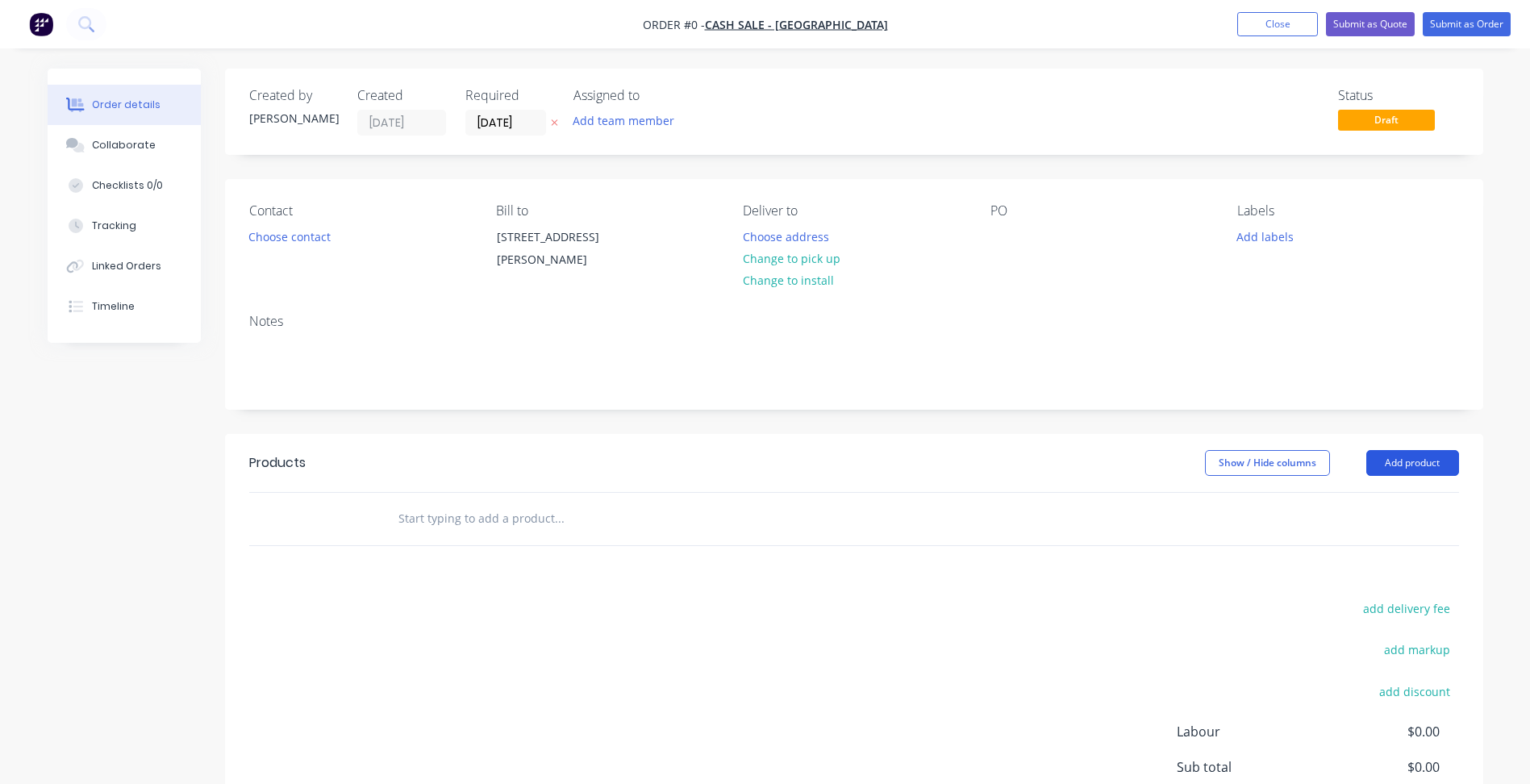
click at [1421, 471] on button "Add product" at bounding box center [1412, 462] width 92 height 25
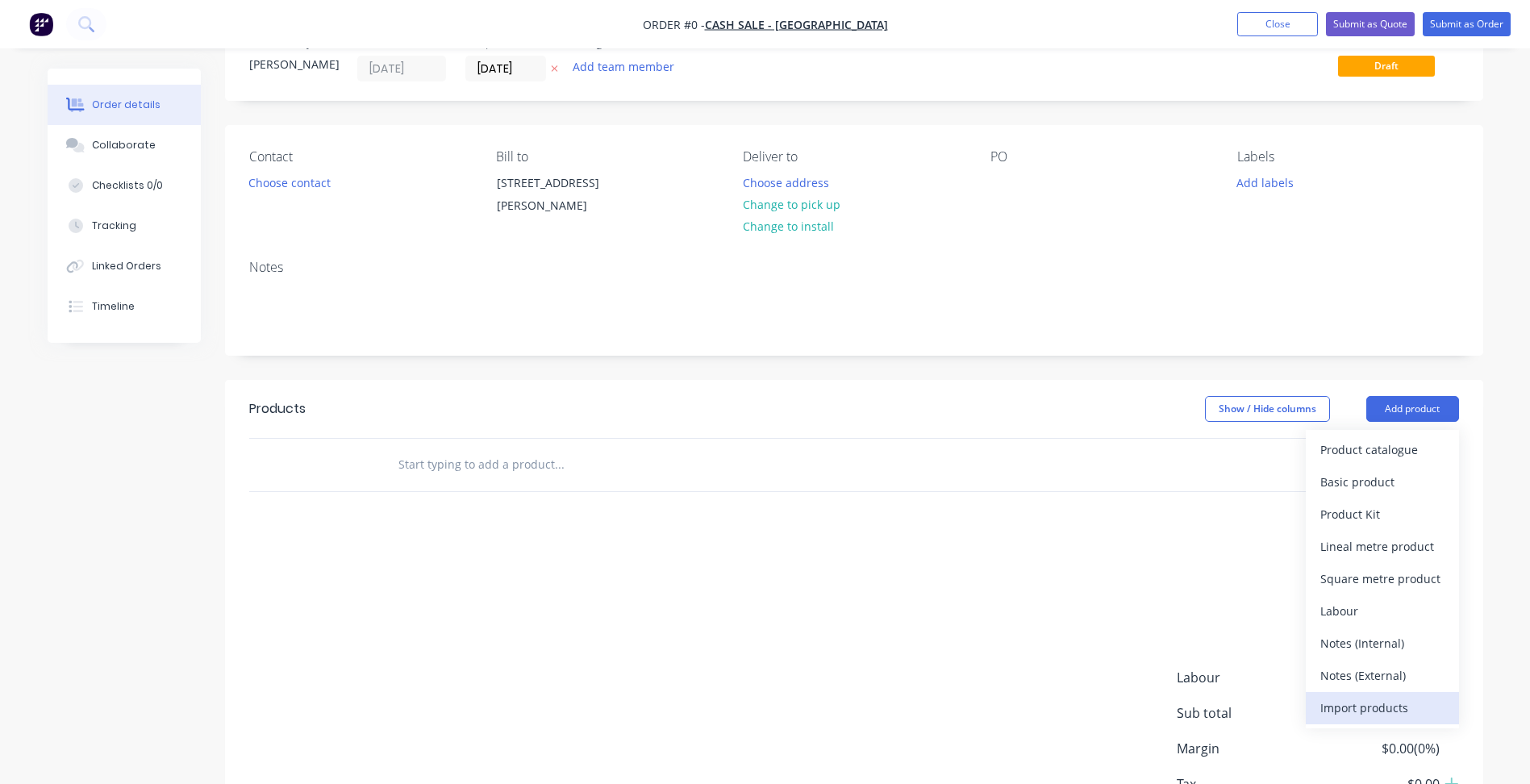
scroll to position [161, 0]
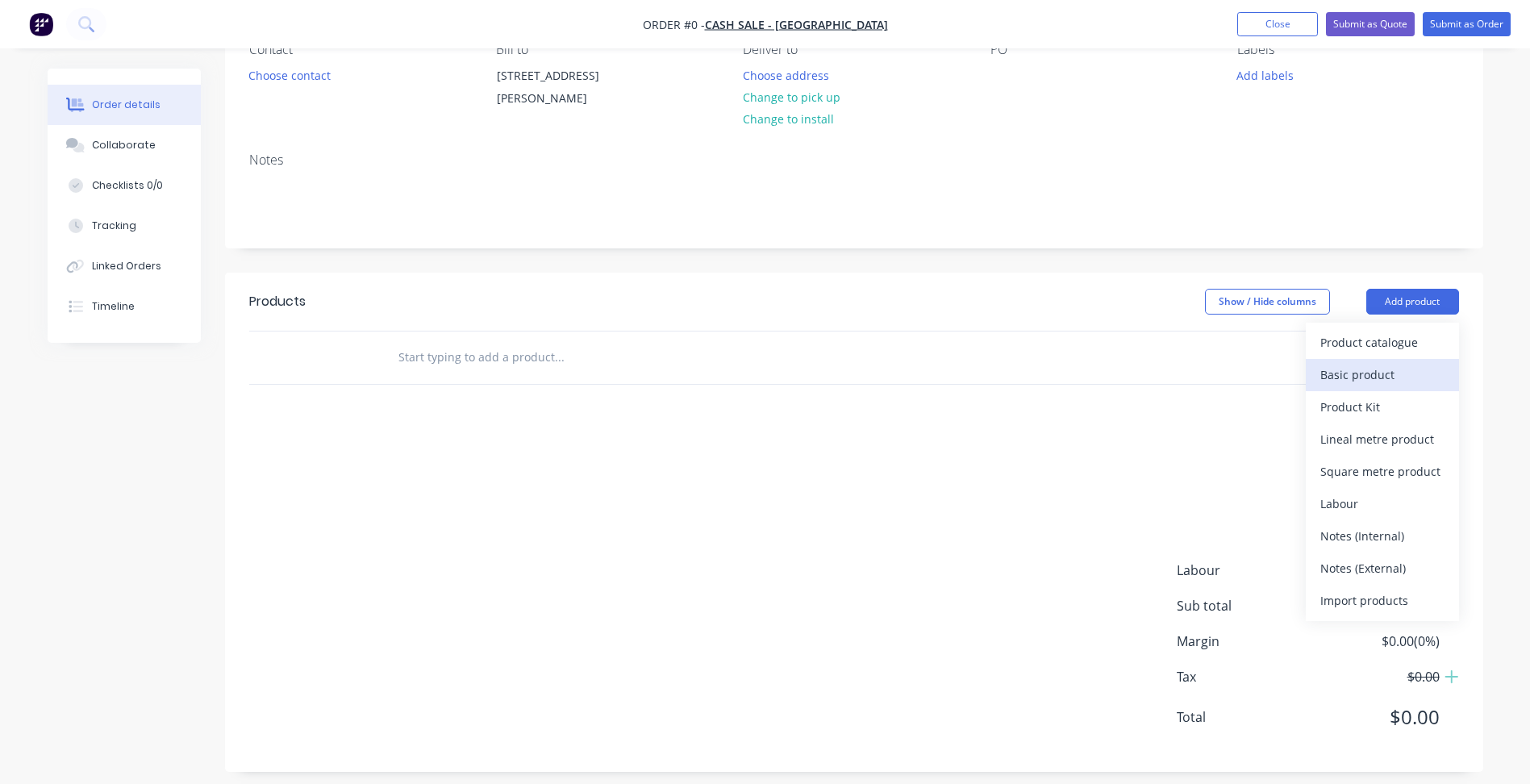
click at [1353, 387] on button "Basic product" at bounding box center [1382, 375] width 154 height 32
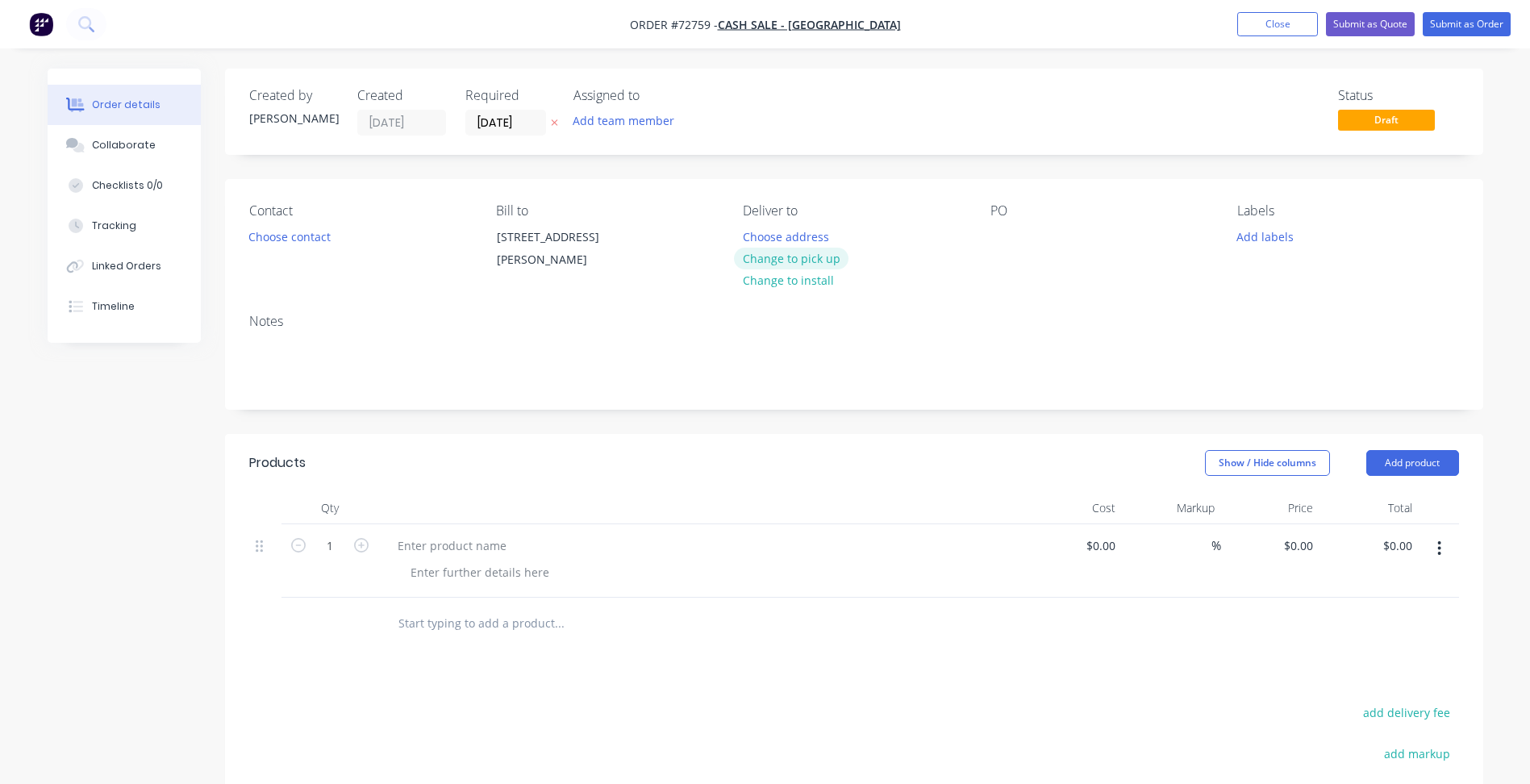
click at [782, 251] on button "Change to pick up" at bounding box center [791, 259] width 115 height 22
click at [461, 120] on div "Created by [PERSON_NAME] Created [DATE] Required [DATE] Assigned to Add team me…" at bounding box center [492, 112] width 485 height 48
click at [485, 119] on input "[DATE]" at bounding box center [505, 122] width 79 height 25
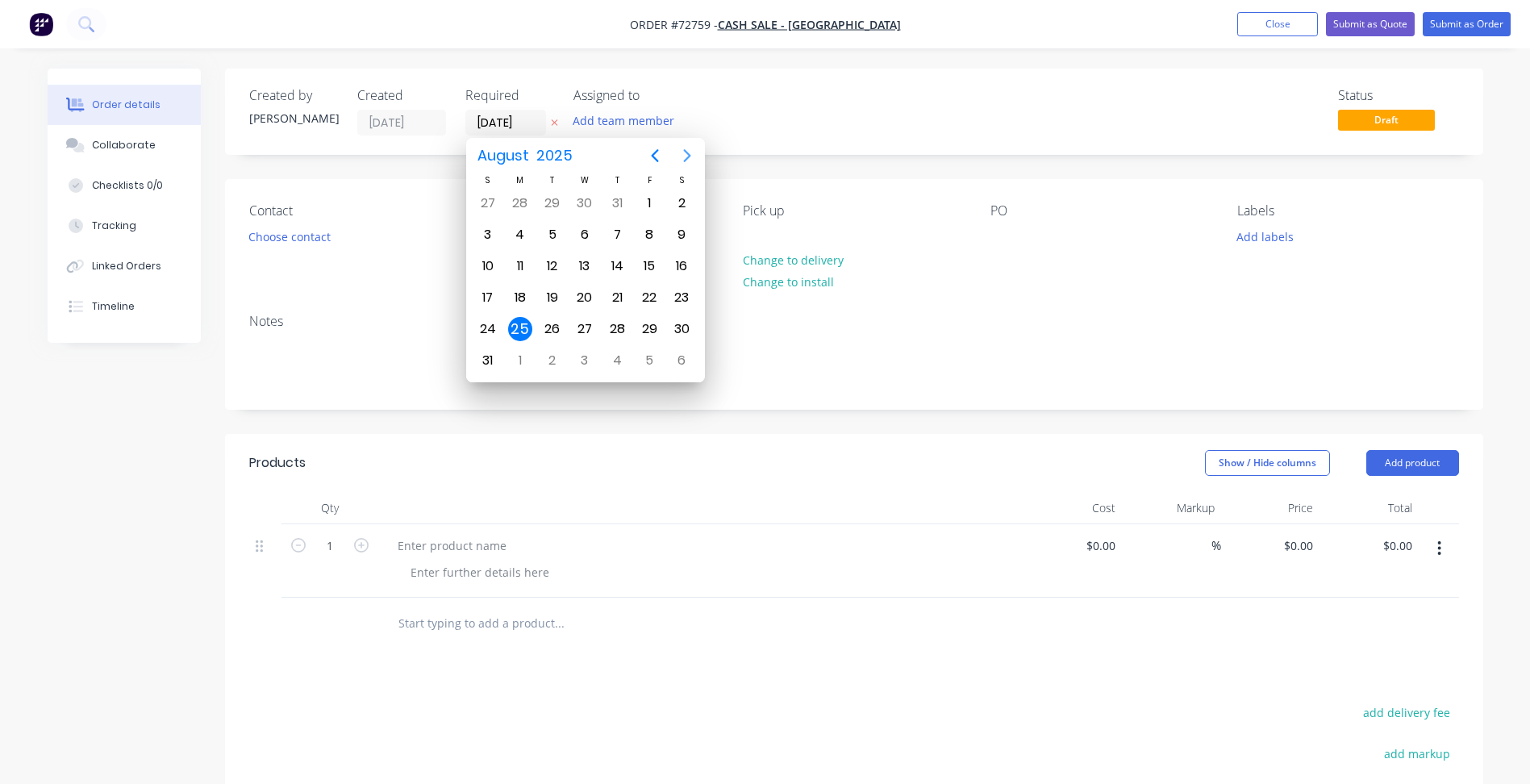
click at [686, 150] on icon "Next page" at bounding box center [687, 155] width 20 height 20
click at [523, 238] on div "8" at bounding box center [520, 234] width 25 height 25
type input "[DATE]"
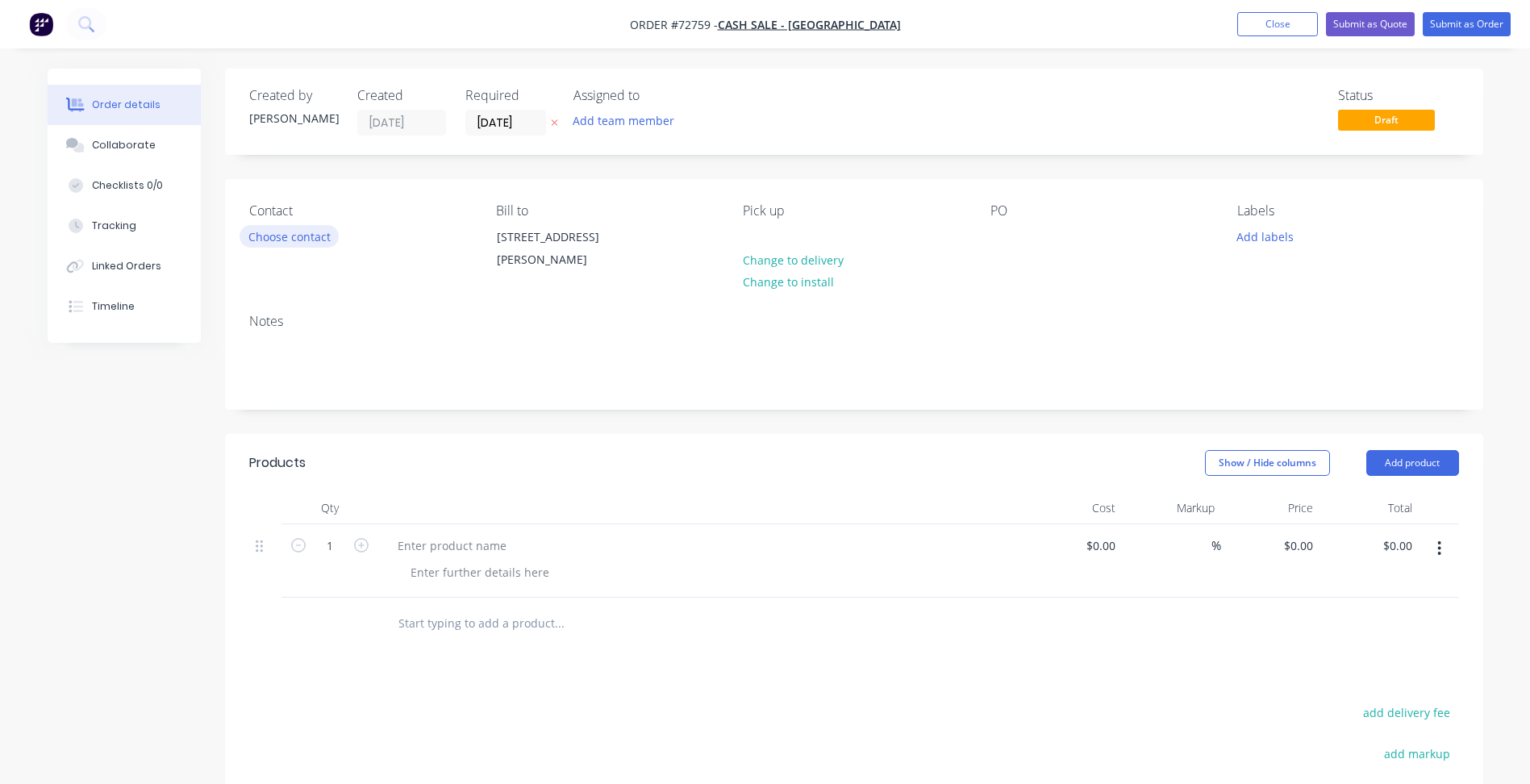
click at [302, 227] on button "Choose contact" at bounding box center [289, 236] width 99 height 22
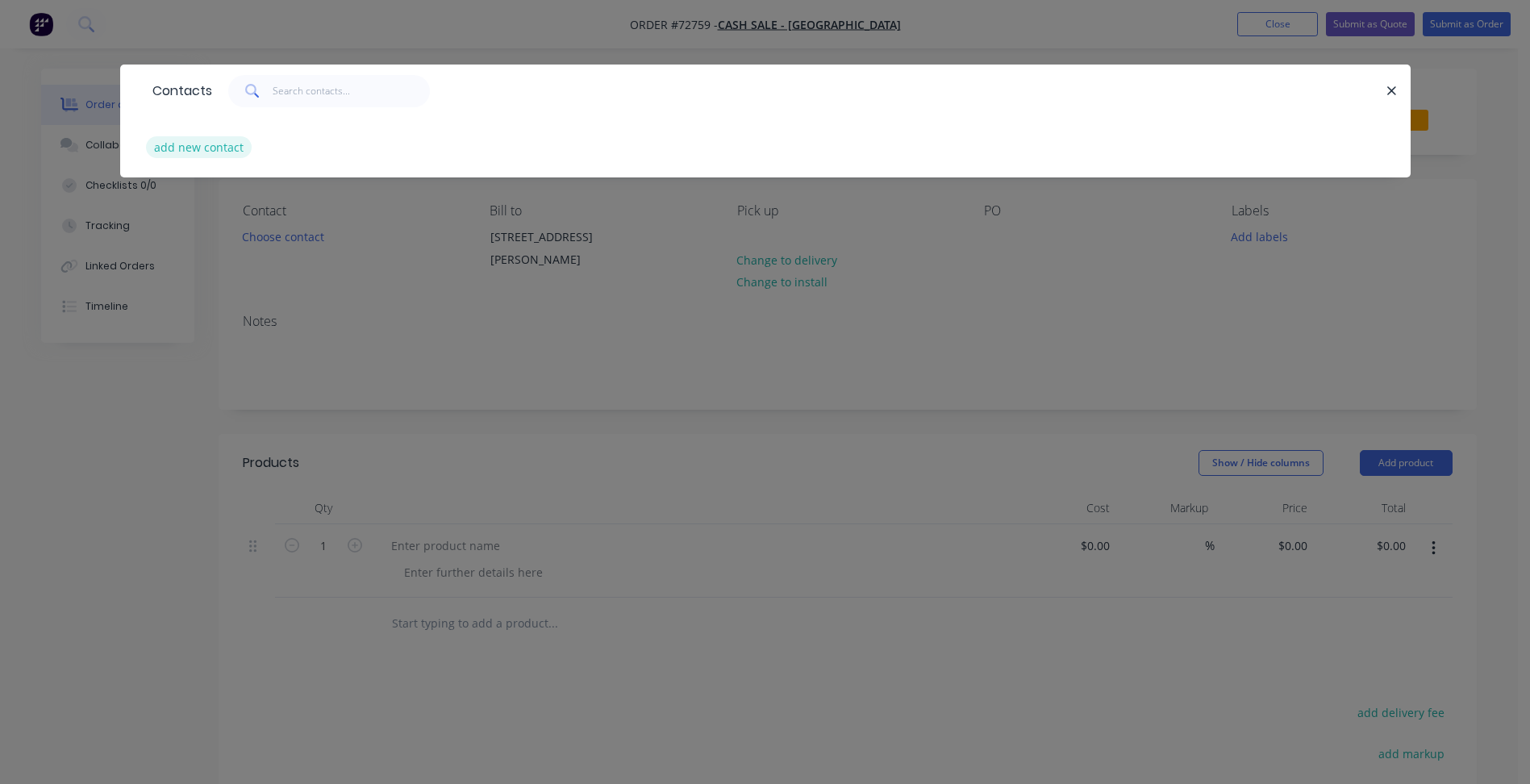
click at [206, 146] on button "add new contact" at bounding box center [199, 148] width 106 height 22
select select "AU"
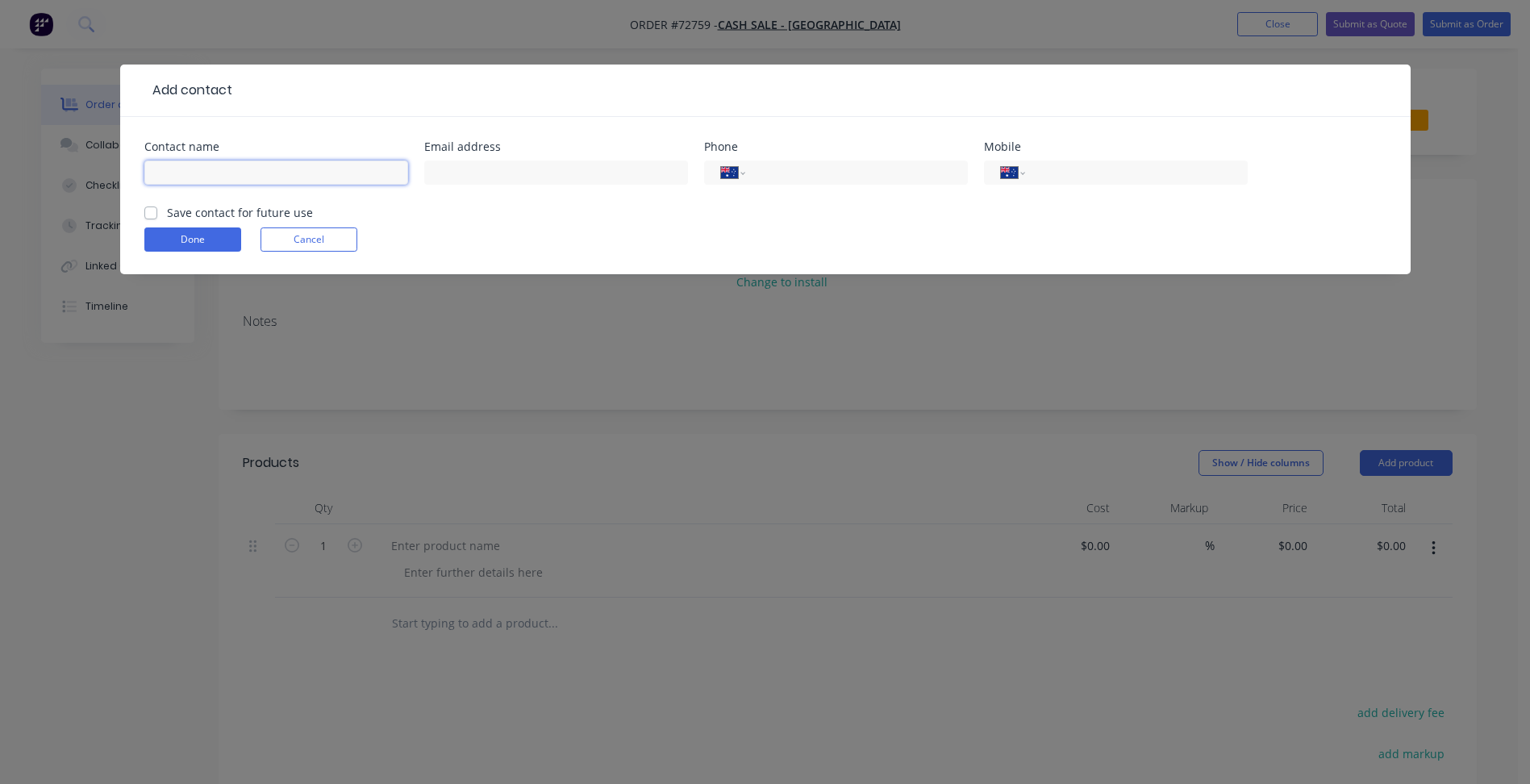
click at [191, 175] on input "text" at bounding box center [276, 172] width 264 height 25
type input "[PERSON_NAME]"
click at [485, 179] on input "text" at bounding box center [556, 172] width 264 height 25
drag, startPoint x: 484, startPoint y: 170, endPoint x: 531, endPoint y: 175, distance: 47.3
click at [484, 170] on input "text" at bounding box center [556, 172] width 264 height 25
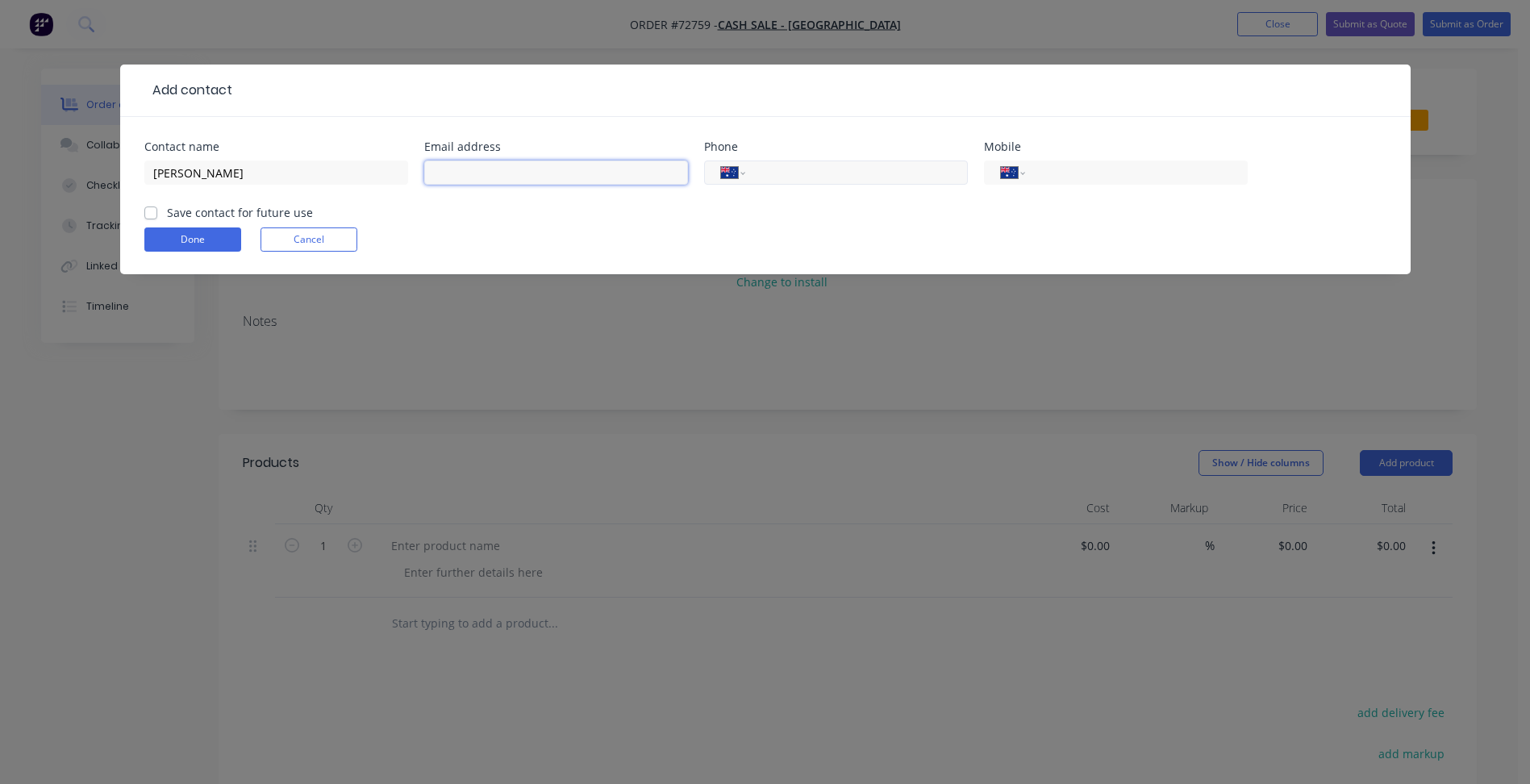
paste input "[EMAIL_ADDRESS][DOMAIN_NAME]"
type input "[EMAIL_ADDRESS][DOMAIN_NAME]"
click at [804, 181] on input "tel" at bounding box center [854, 173] width 193 height 19
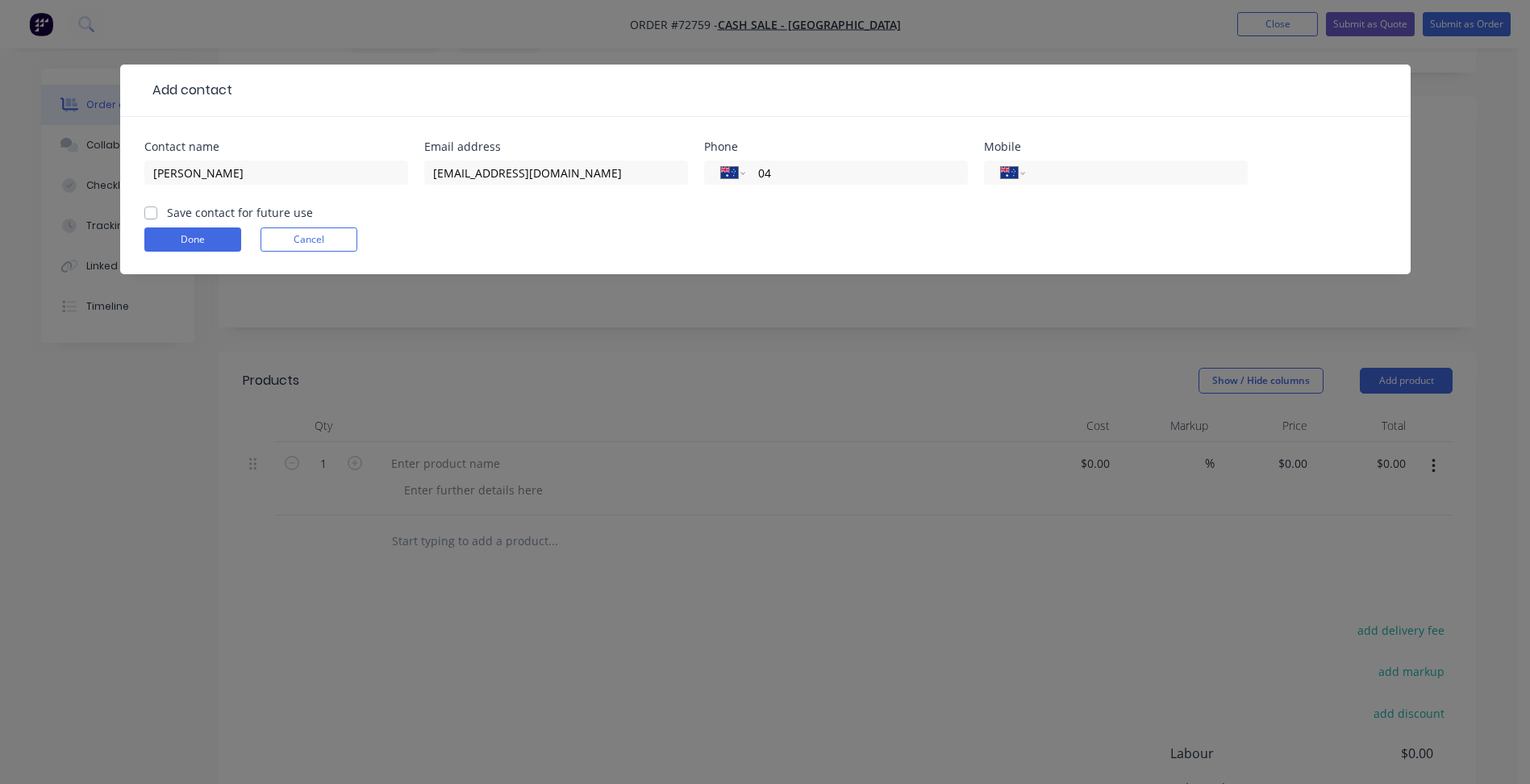
scroll to position [161, 0]
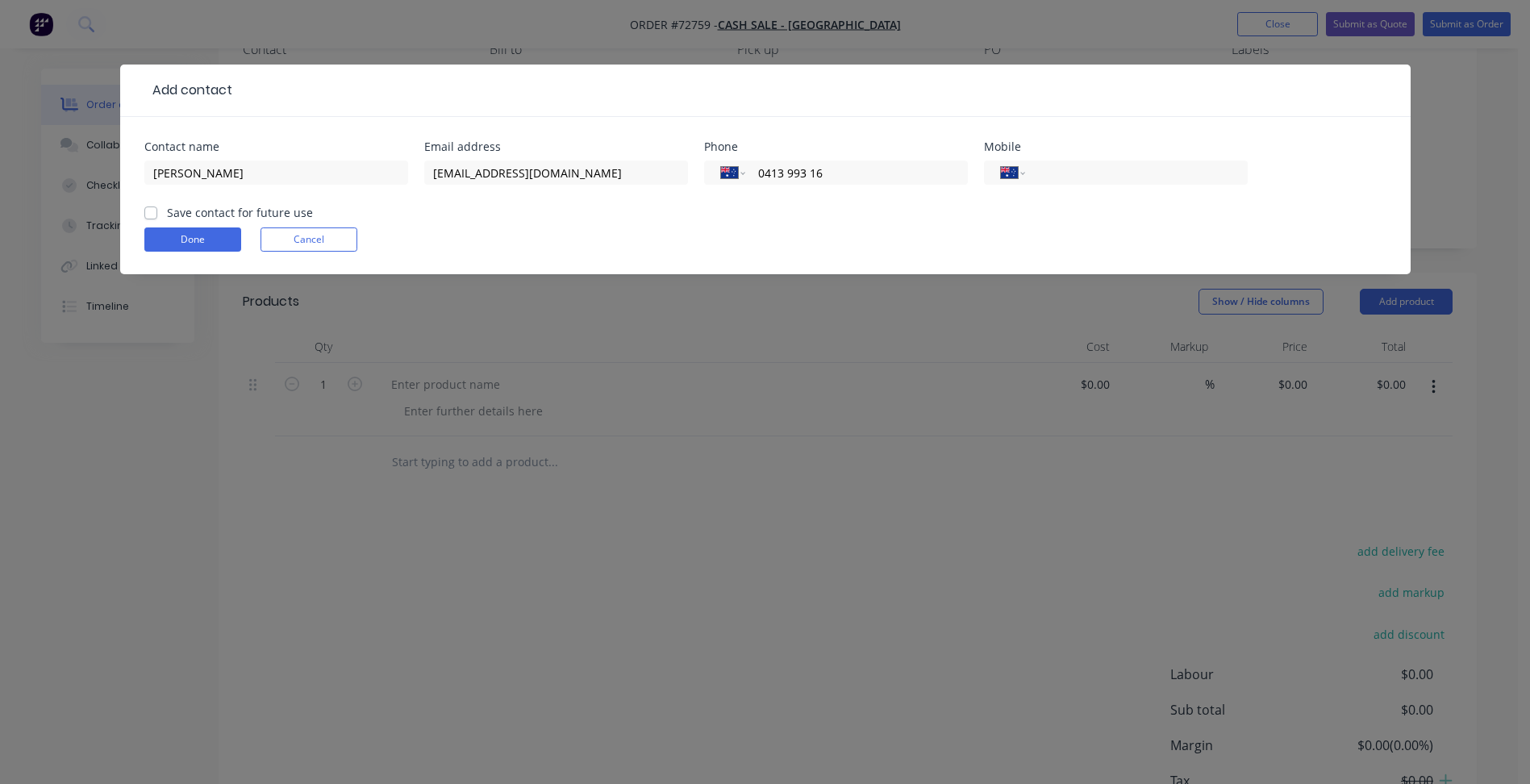
type input "0413 993 160"
paste input "0413 993 160"
type input "0413 993 160"
click at [752, 176] on div "International [GEOGRAPHIC_DATA] [GEOGRAPHIC_DATA] [GEOGRAPHIC_DATA] [GEOGRAPHIC…" at bounding box center [836, 172] width 264 height 25
click at [764, 184] on div "International [GEOGRAPHIC_DATA] [GEOGRAPHIC_DATA] [GEOGRAPHIC_DATA] [GEOGRAPHIC…" at bounding box center [836, 172] width 264 height 25
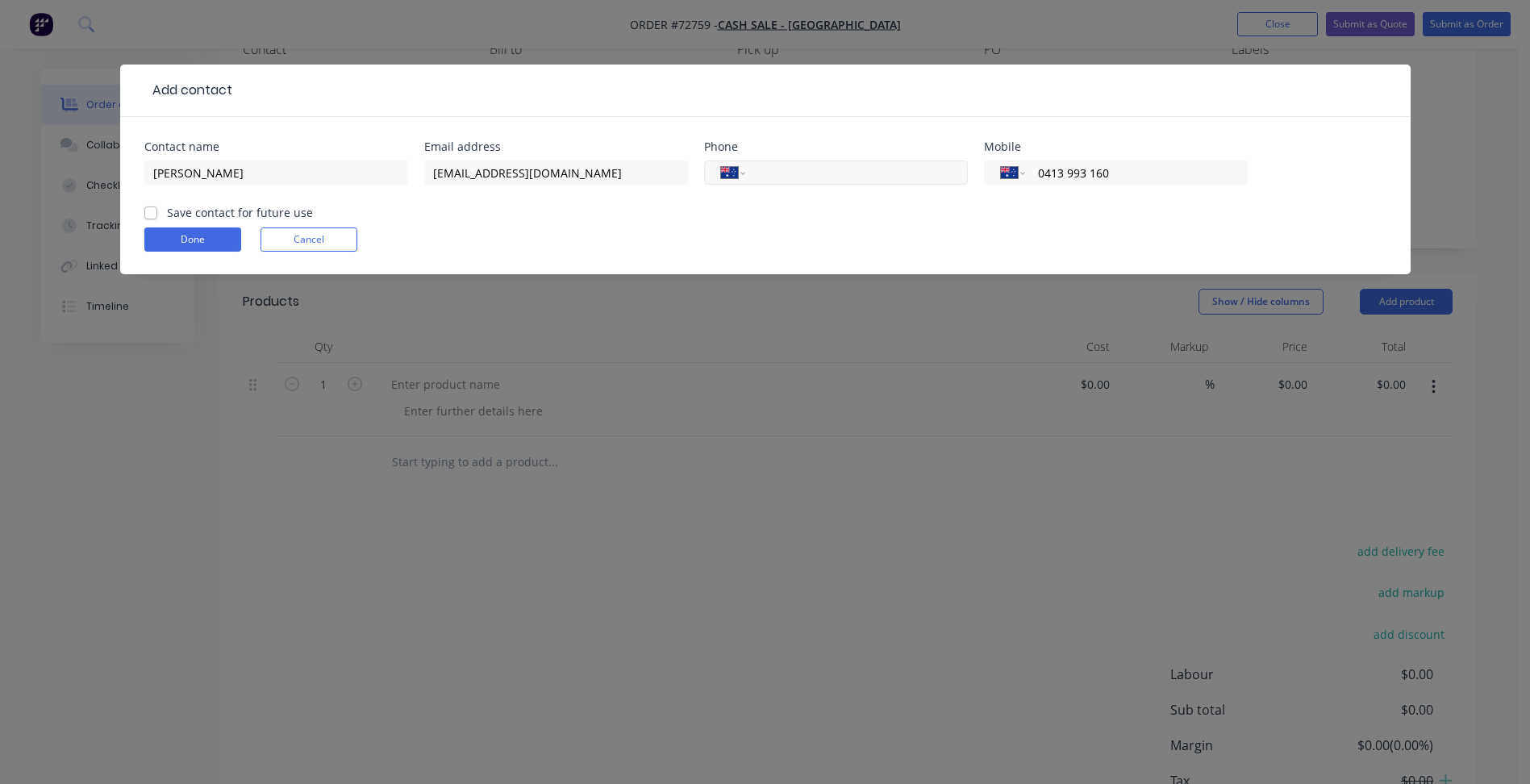
click at [791, 171] on input "tel" at bounding box center [854, 173] width 193 height 19
type input "[PHONE_NUMBER]"
click at [302, 210] on form "Contact name [PERSON_NAME] Email address [EMAIL_ADDRESS][DOMAIN_NAME] Phone Int…" at bounding box center [765, 207] width 1242 height 133
drag, startPoint x: 302, startPoint y: 210, endPoint x: 280, endPoint y: 216, distance: 22.8
click at [280, 216] on label "Save contact for future use" at bounding box center [240, 212] width 146 height 17
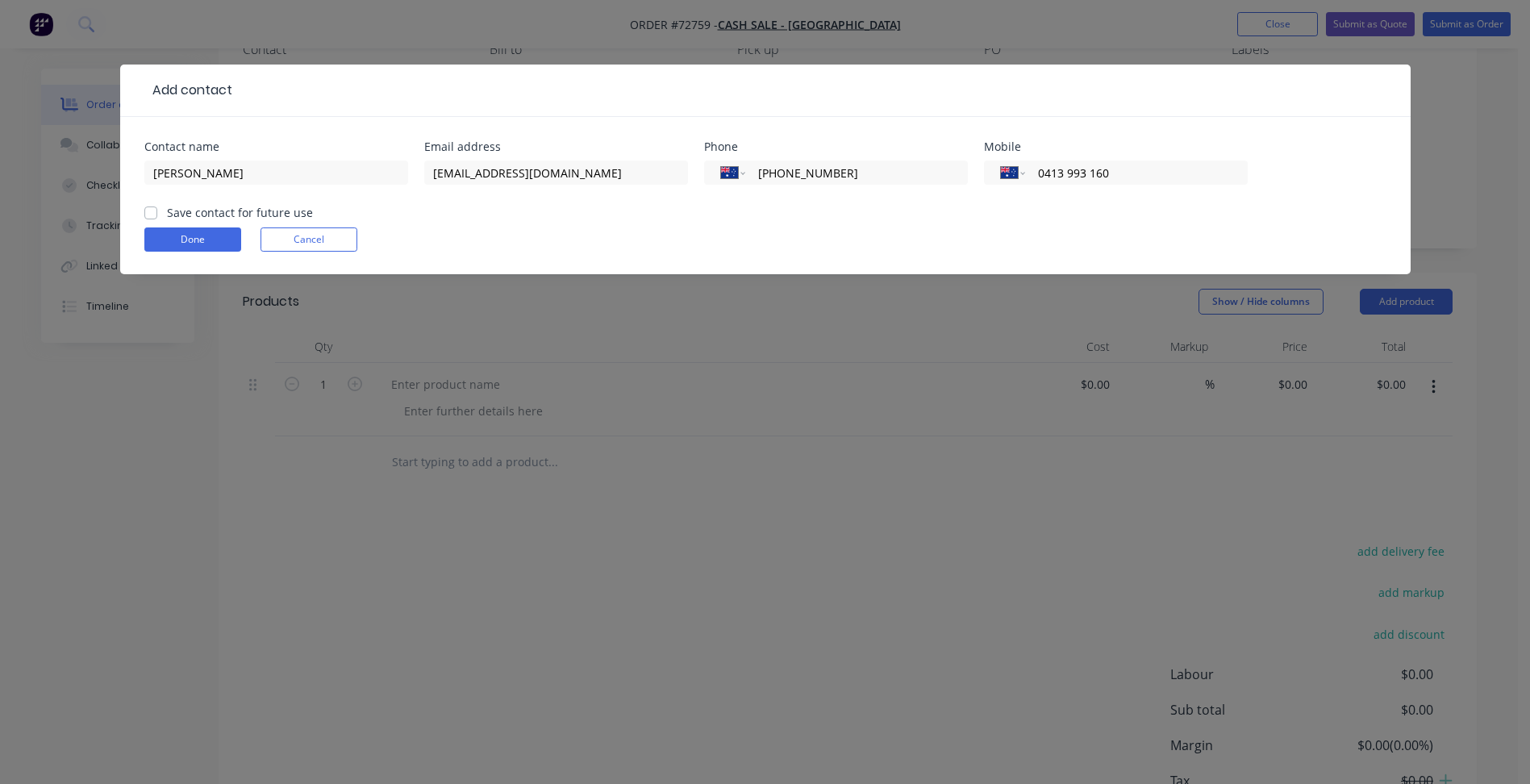
click at [157, 216] on input "Save contact for future use" at bounding box center [150, 211] width 13 height 15
checkbox input "true"
click at [221, 234] on button "Done" at bounding box center [193, 239] width 97 height 25
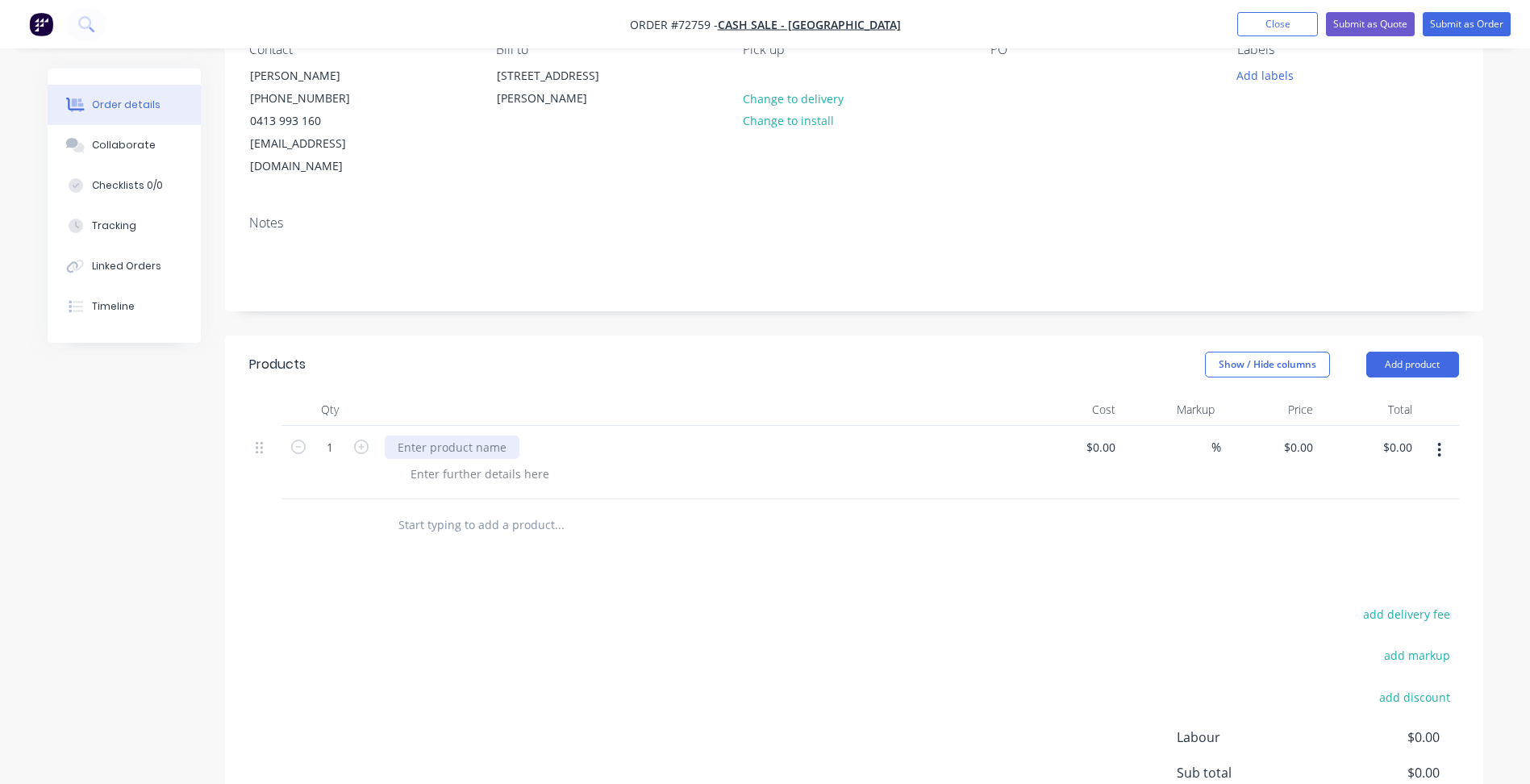
click at [494, 435] on div at bounding box center [451, 447] width 135 height 24
click at [490, 462] on div at bounding box center [480, 474] width 165 height 24
click at [438, 462] on div at bounding box center [480, 474] width 165 height 24
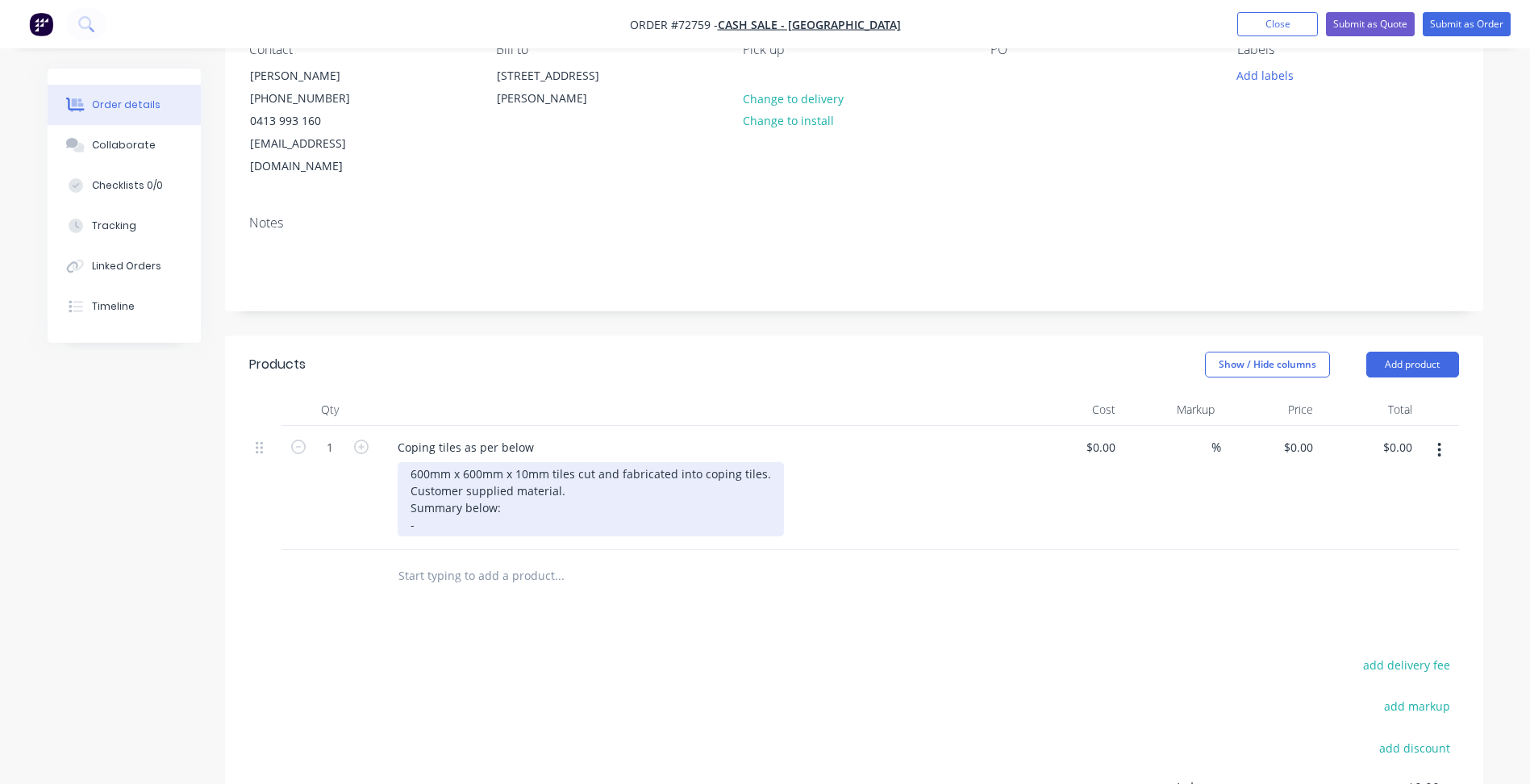
click at [446, 509] on div "600mm x 600mm x 10mm tiles cut and fabricated into coping tiles. Customer suppl…" at bounding box center [591, 499] width 386 height 74
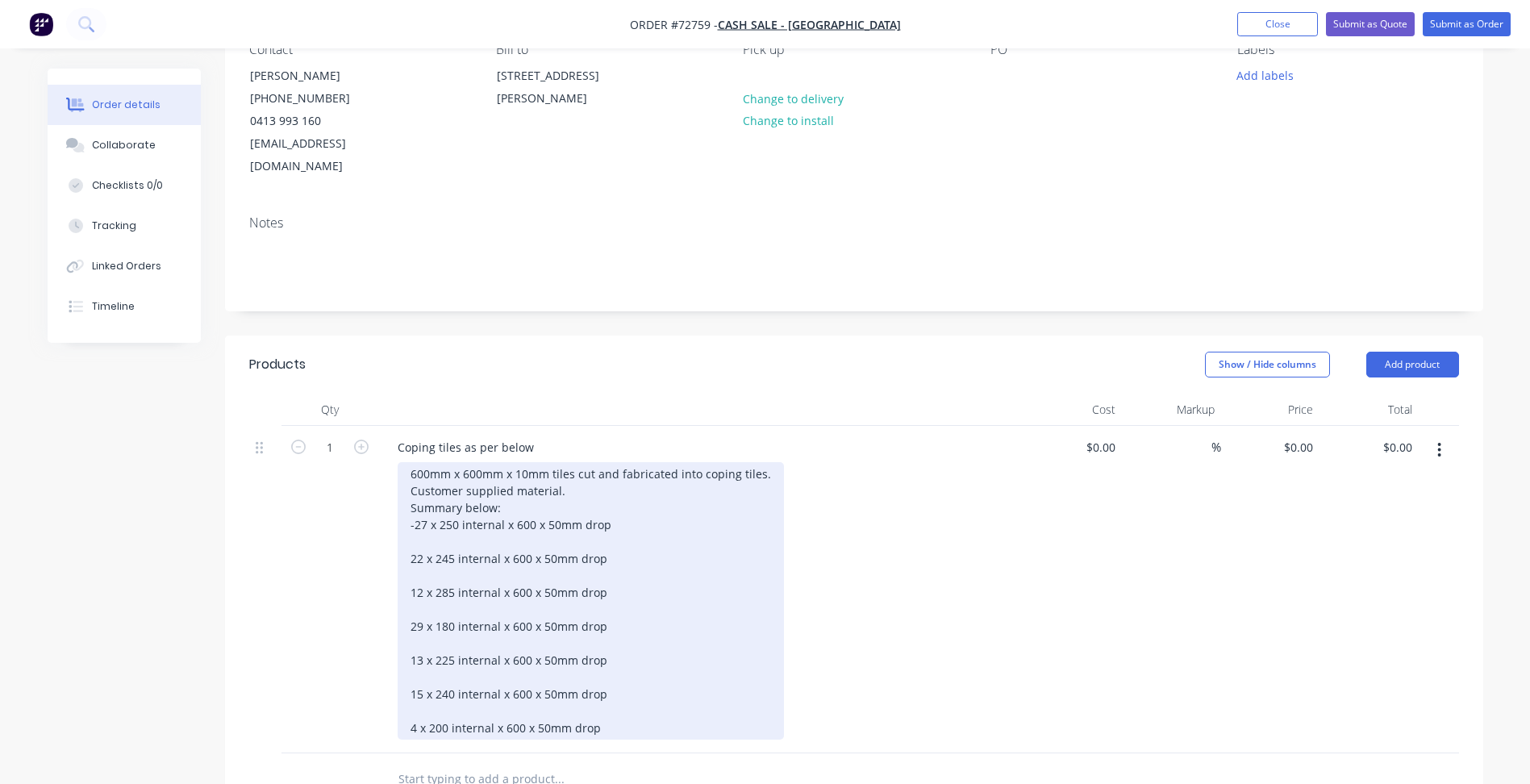
click at [410, 532] on div "600mm x 600mm x 10mm tiles cut and fabricated into coping tiles. Customer suppl…" at bounding box center [591, 601] width 386 height 277
click at [419, 503] on div "600mm x 600mm x 10mm tiles cut and fabricated into coping tiles. Customer suppl…" at bounding box center [591, 601] width 386 height 277
click at [415, 502] on div "600mm x 600mm x 10mm tiles cut and fabricated into coping tiles. Customer suppl…" at bounding box center [591, 601] width 386 height 277
click at [408, 480] on div "600mm x 600mm x 10mm tiles cut and fabricated into coping tiles. Customer suppl…" at bounding box center [591, 601] width 386 height 277
click at [420, 532] on div "600mm x 600mm x 10mm tiles cut and fabricated into coping tiles. Customer suppl…" at bounding box center [591, 601] width 386 height 277
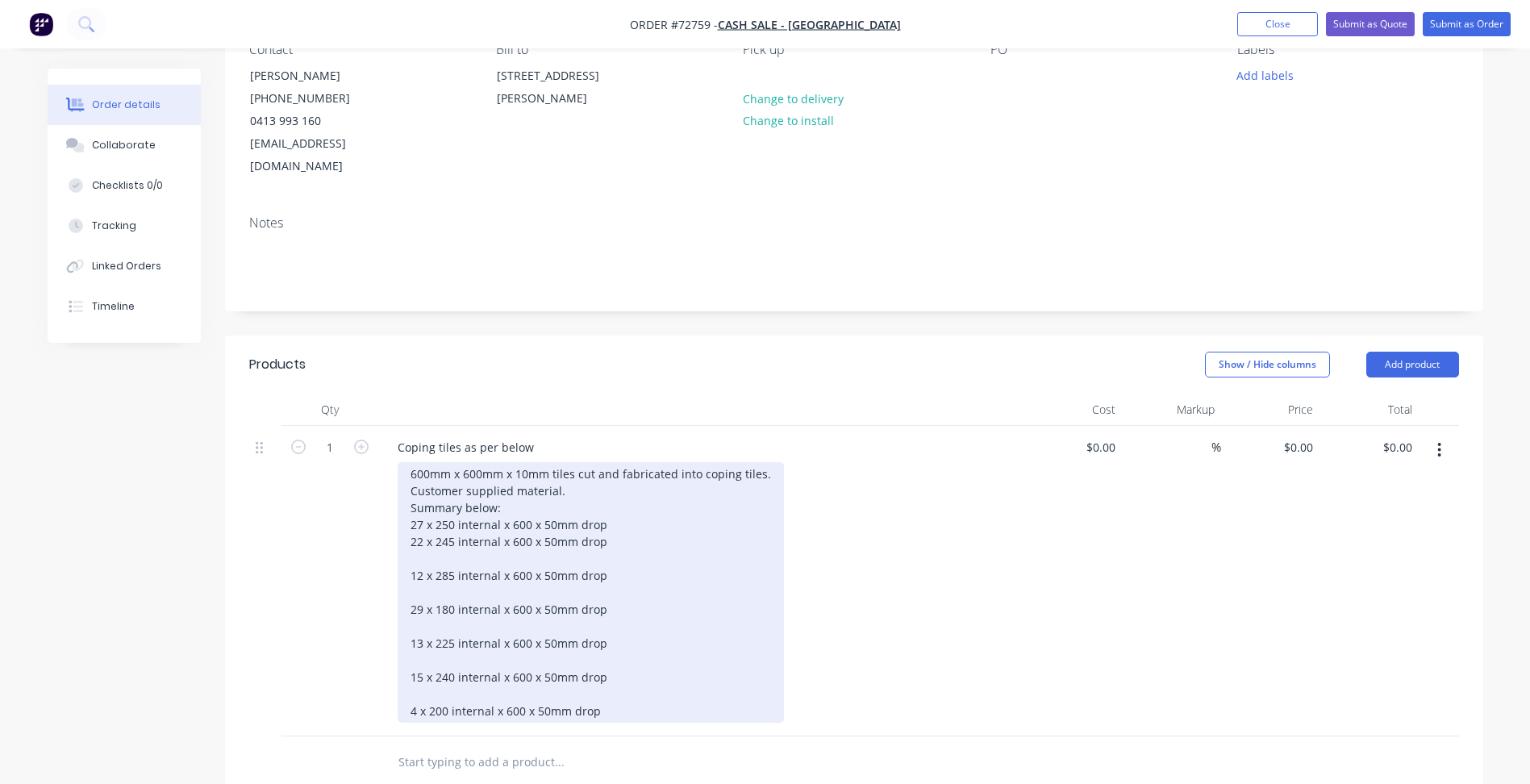
click at [424, 551] on div "600mm x 600mm x 10mm tiles cut and fabricated into coping tiles. Customer suppl…" at bounding box center [591, 592] width 386 height 260
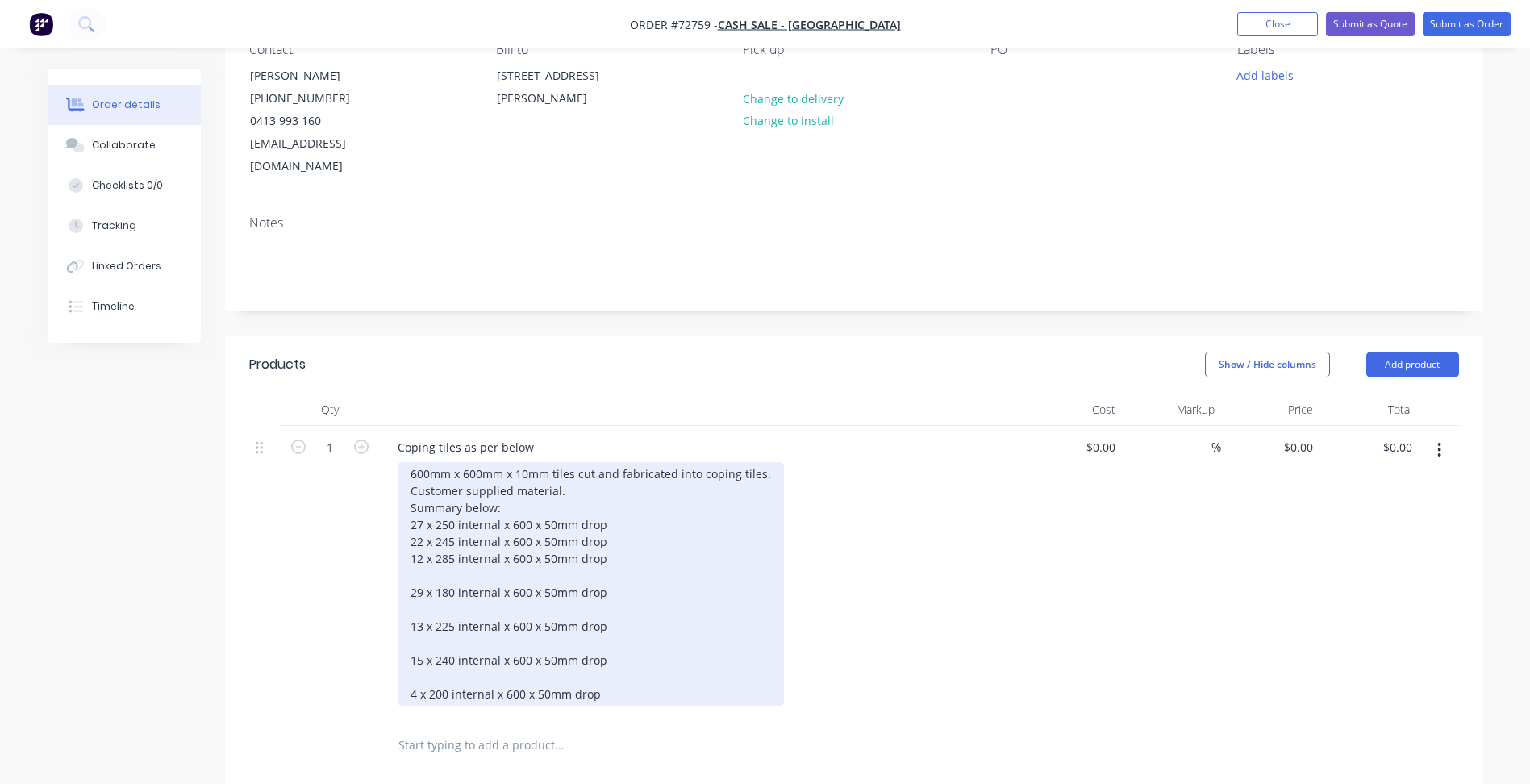
click at [422, 570] on div "600mm x 600mm x 10mm tiles cut and fabricated into coping tiles. Customer suppl…" at bounding box center [591, 584] width 386 height 244
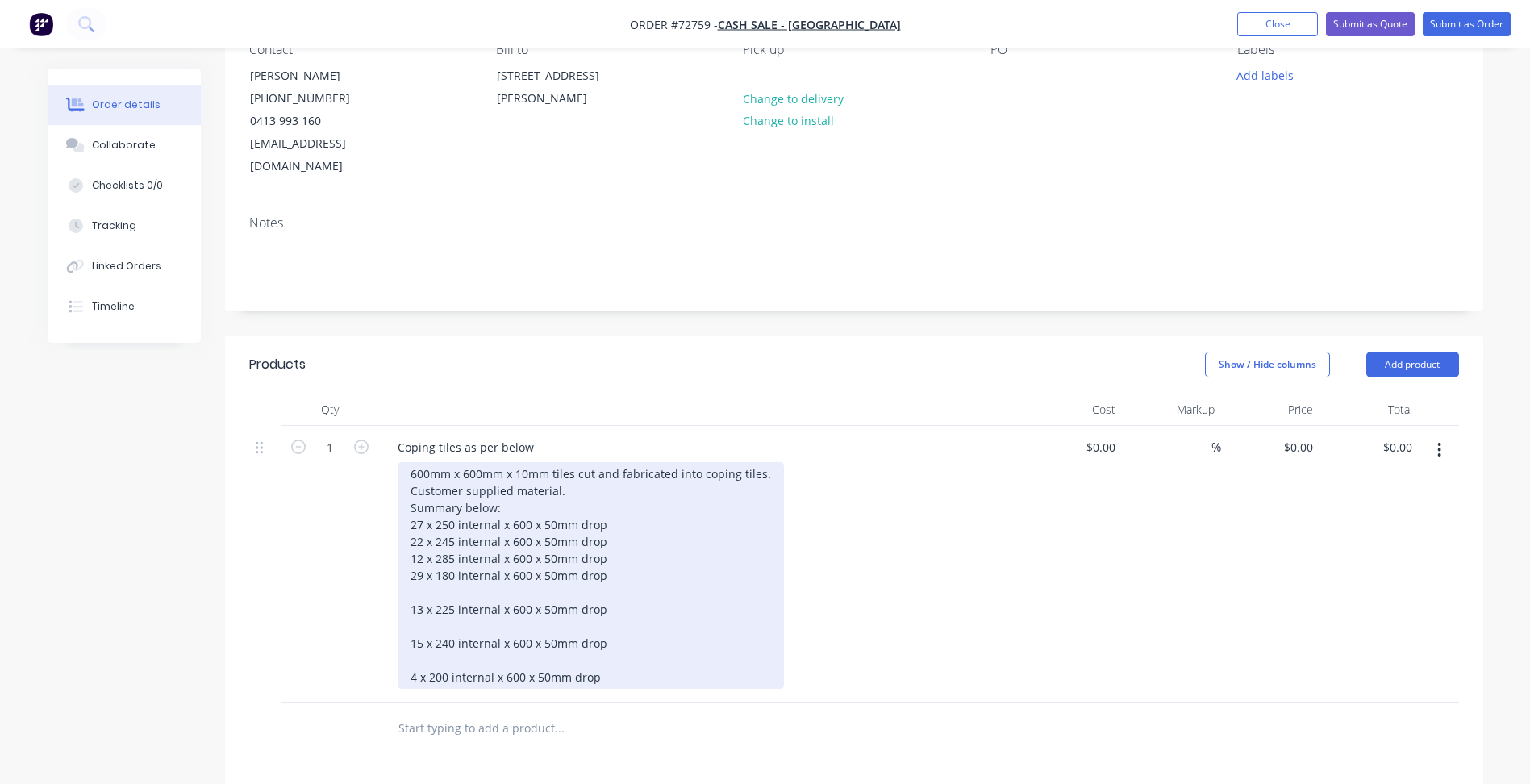
click at [426, 590] on div "600mm x 600mm x 10mm tiles cut and fabricated into coping tiles. Customer suppl…" at bounding box center [591, 575] width 386 height 227
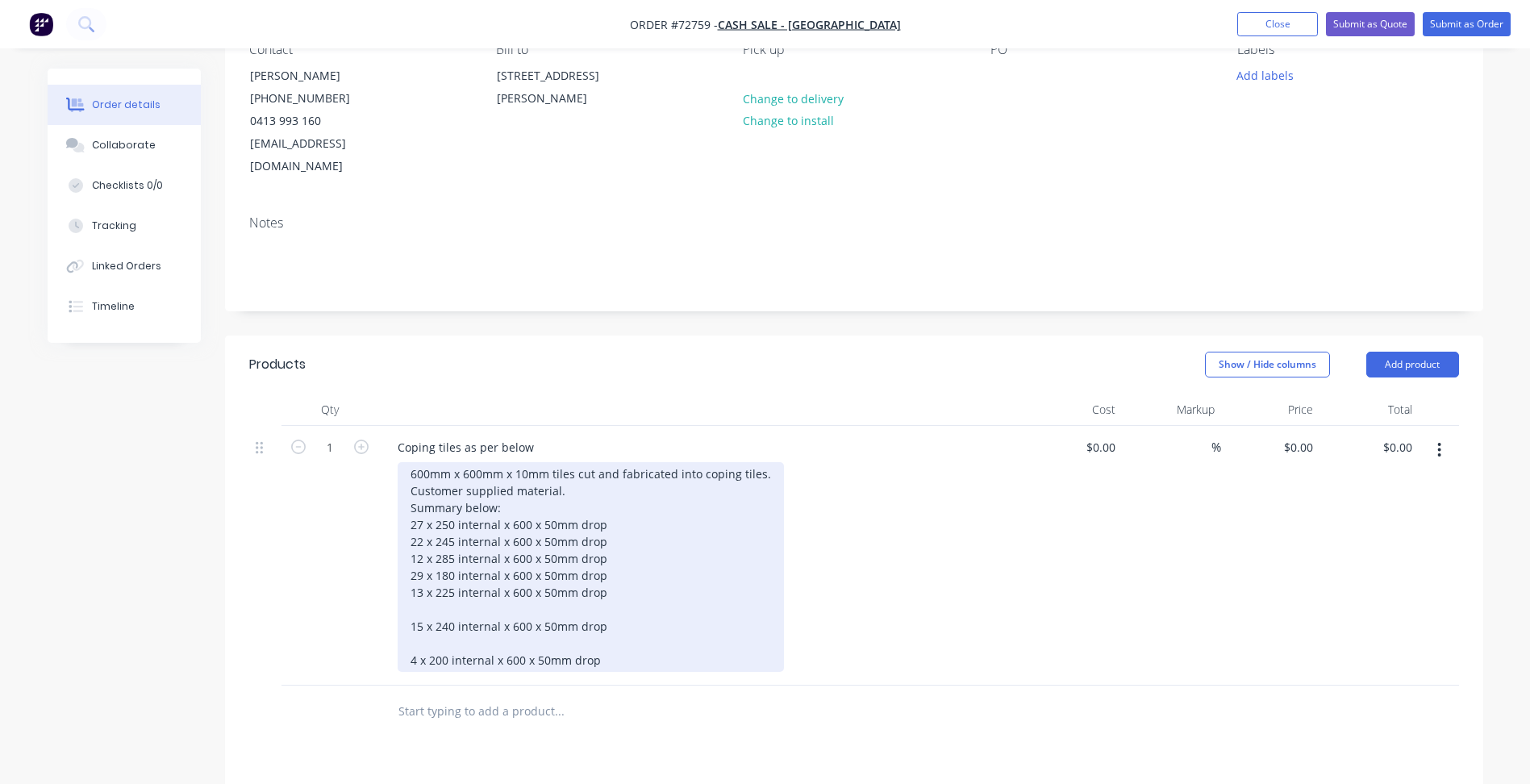
click at [428, 607] on div "600mm x 600mm x 10mm tiles cut and fabricated into coping tiles. Customer suppl…" at bounding box center [591, 567] width 386 height 210
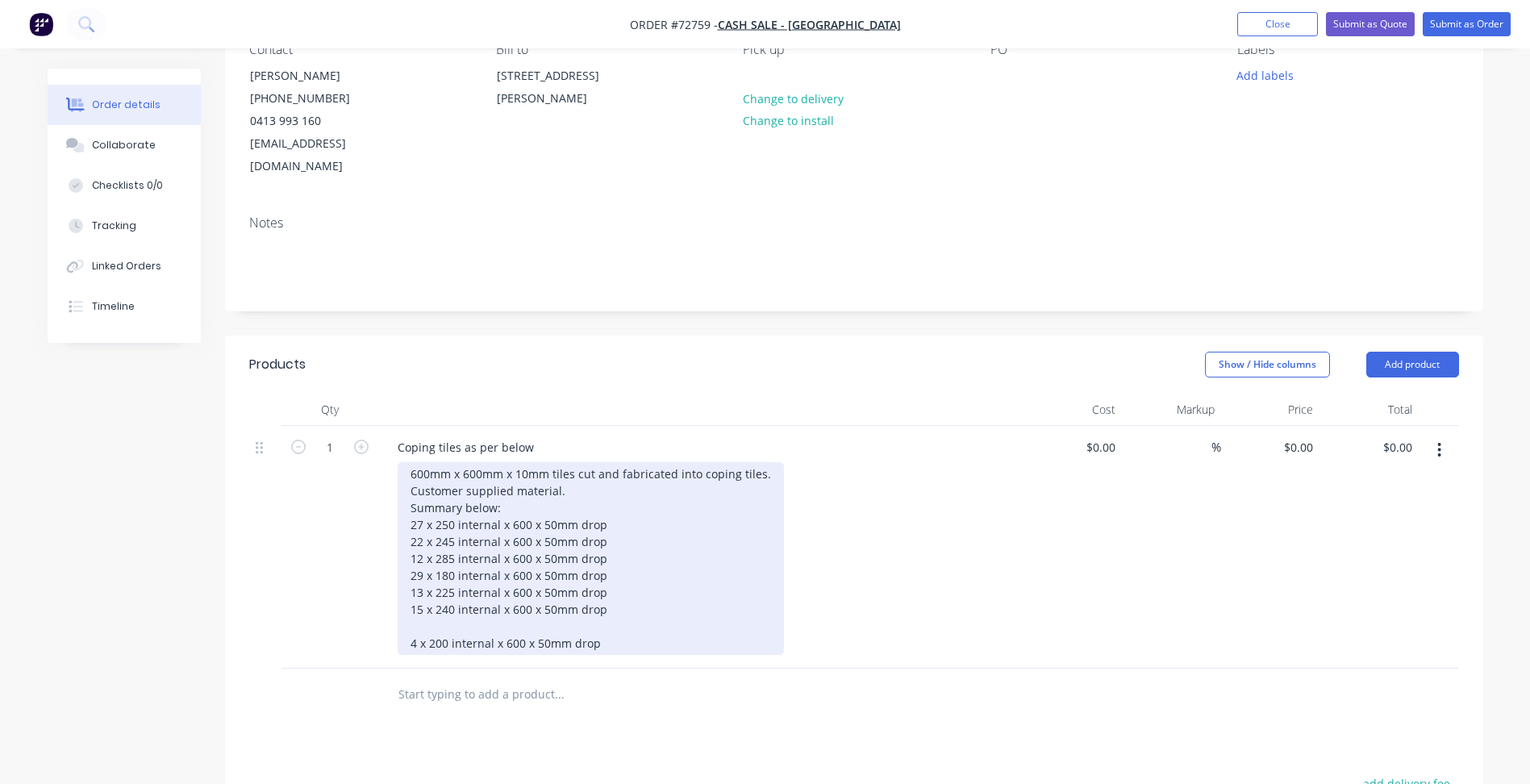
click at [428, 627] on div "600mm x 600mm x 10mm tiles cut and fabricated into coping tiles. Customer suppl…" at bounding box center [591, 558] width 386 height 193
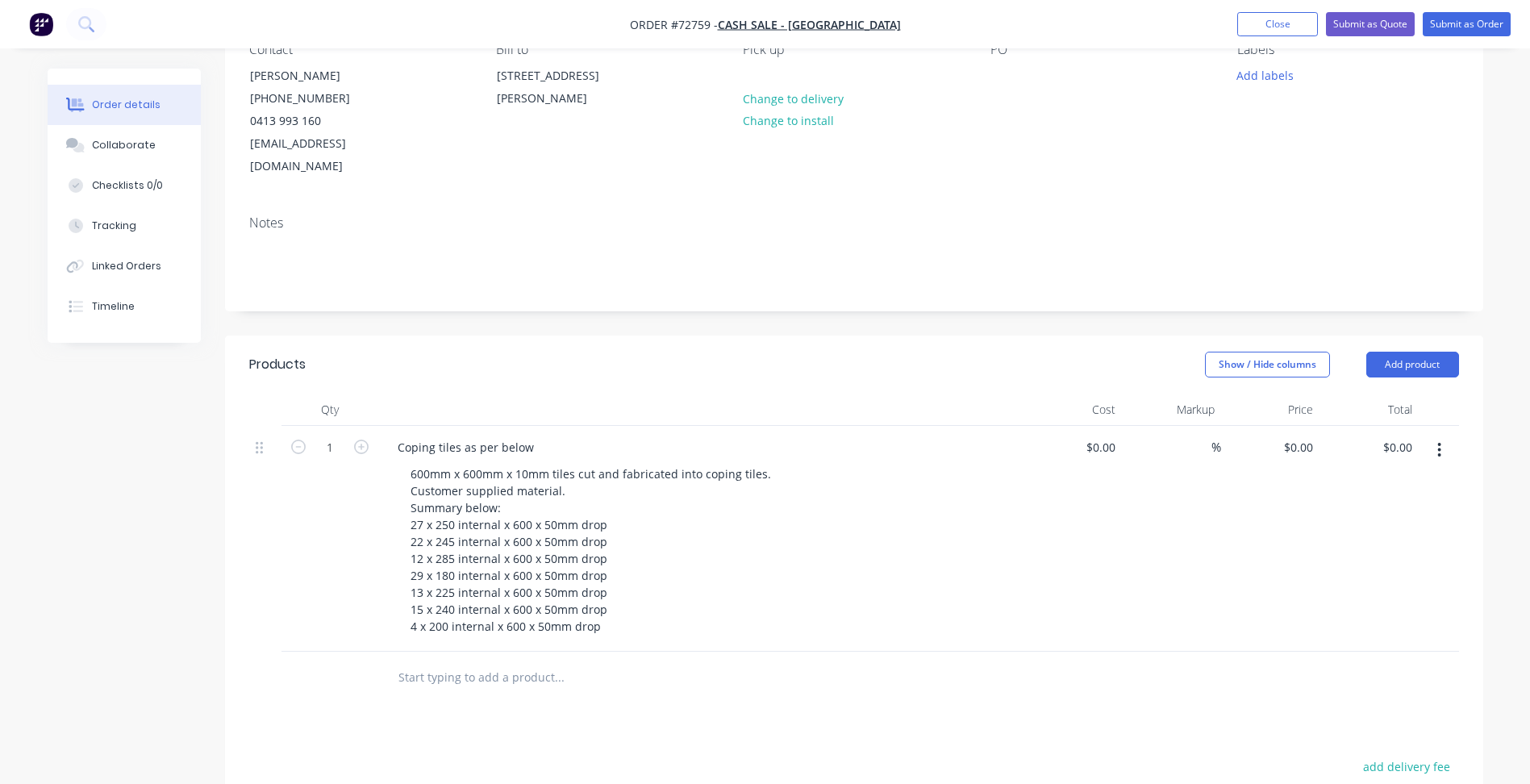
click at [676, 633] on div "Coping tiles as per below 600mm x 600mm x 10mm tiles cut and fabricated into co…" at bounding box center [701, 539] width 645 height 226
click at [352, 437] on button "button" at bounding box center [361, 445] width 21 height 17
click at [337, 435] on input "2" at bounding box center [329, 447] width 42 height 25
type input "122"
click at [1000, 351] on div "Show / Hide columns Add product" at bounding box center [982, 364] width 953 height 25
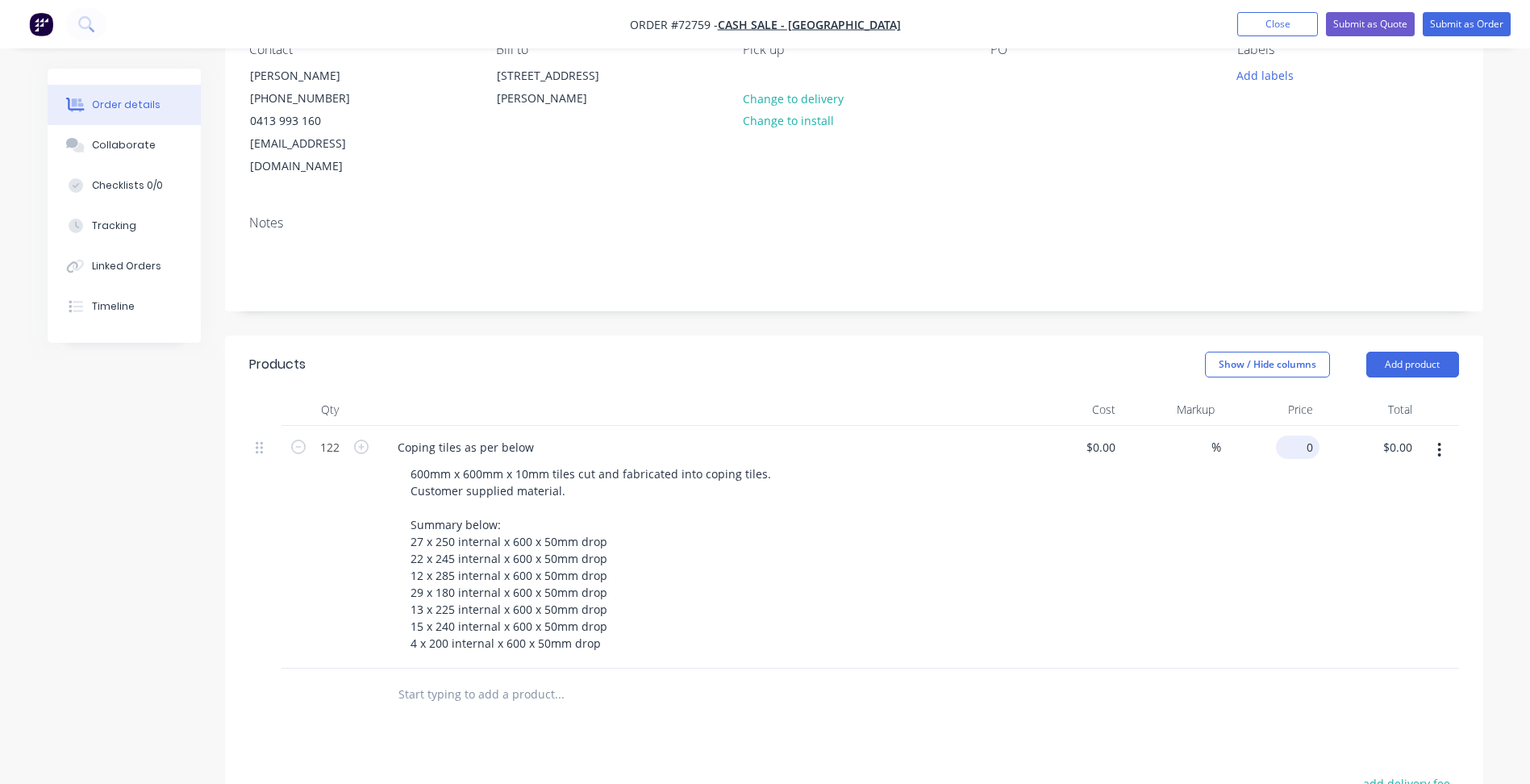
click at [1297, 435] on div "0 $0.00" at bounding box center [1297, 447] width 43 height 24
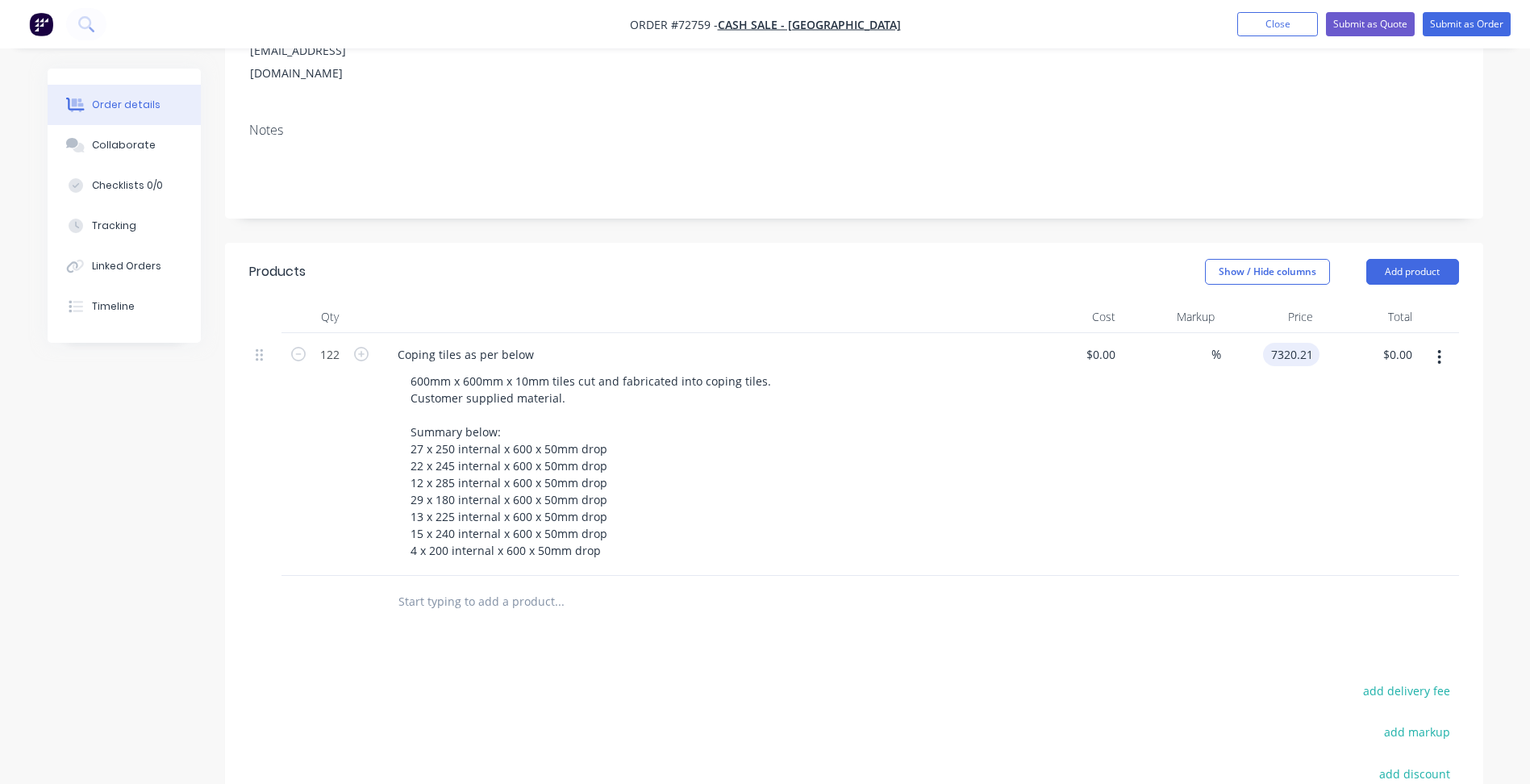
scroll to position [403, 0]
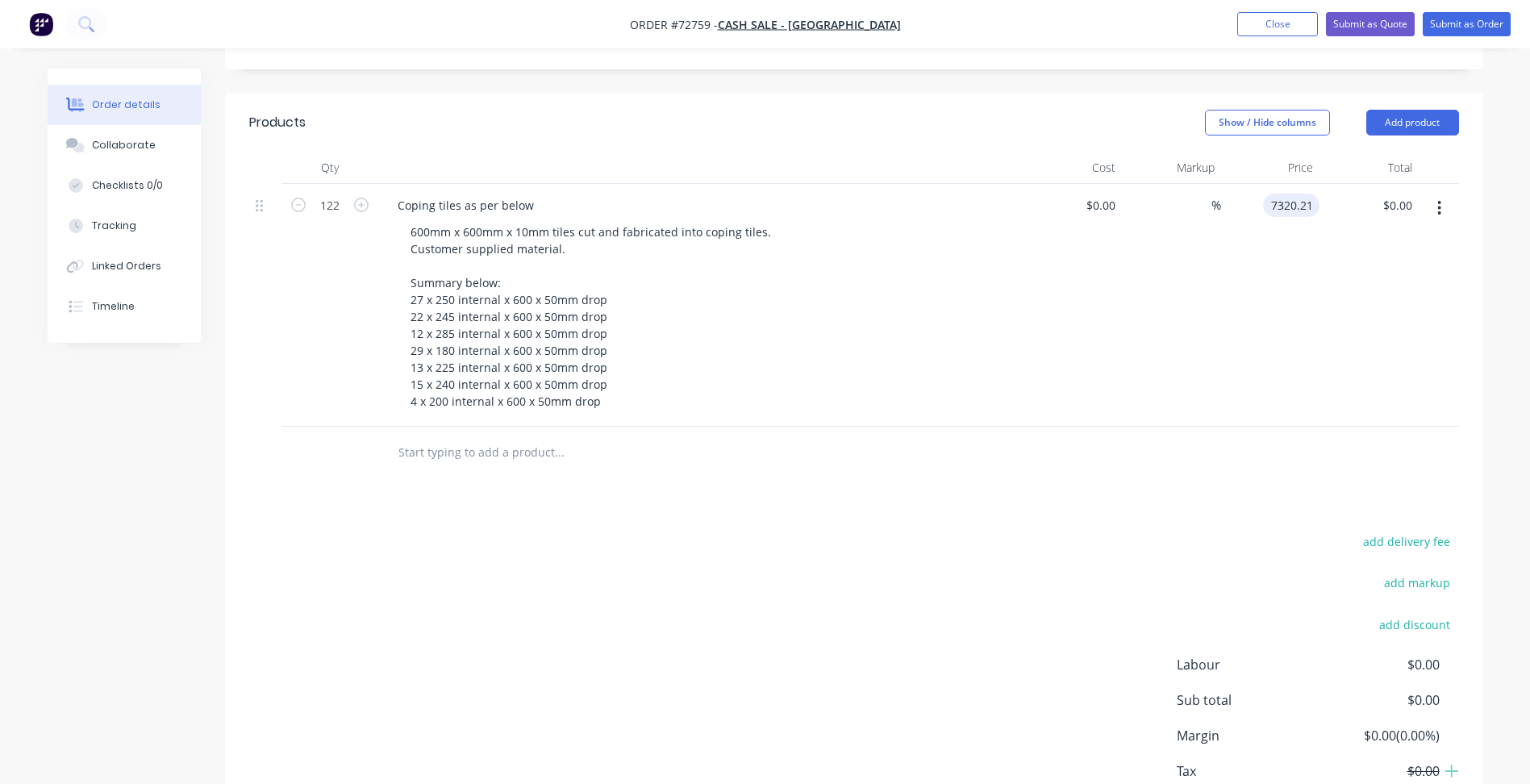
type input "$7,320.21"
type input "$893,065.62"
click at [630, 602] on div "add delivery fee add markup add discount Labour $0.00 Sub total $893,065.62 Mar…" at bounding box center [855, 686] width 1210 height 311
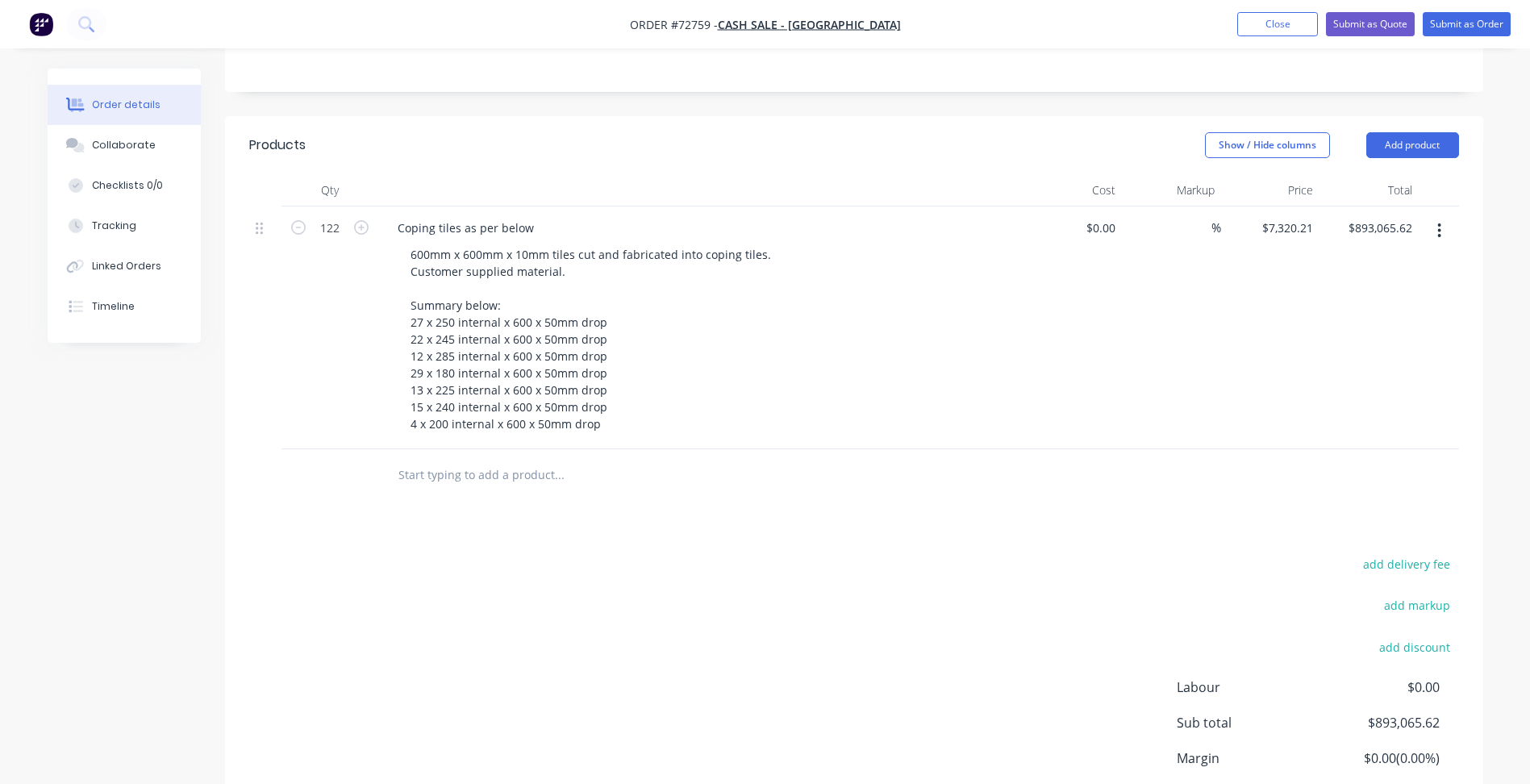
scroll to position [245, 0]
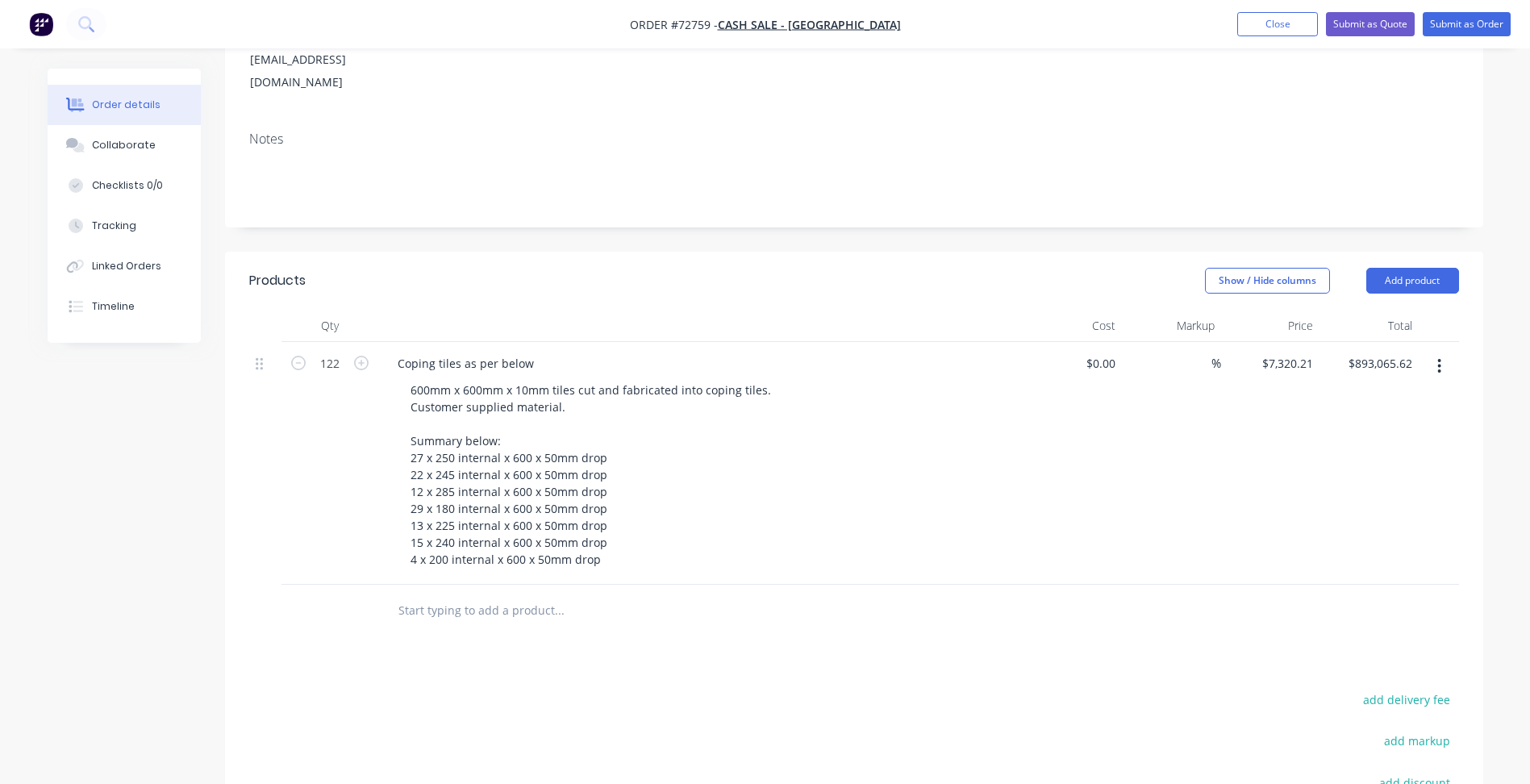
click at [1284, 352] on div "$7,320.21 $7,320.21" at bounding box center [1270, 463] width 99 height 243
click at [1278, 351] on input "7320.21" at bounding box center [1290, 363] width 59 height 24
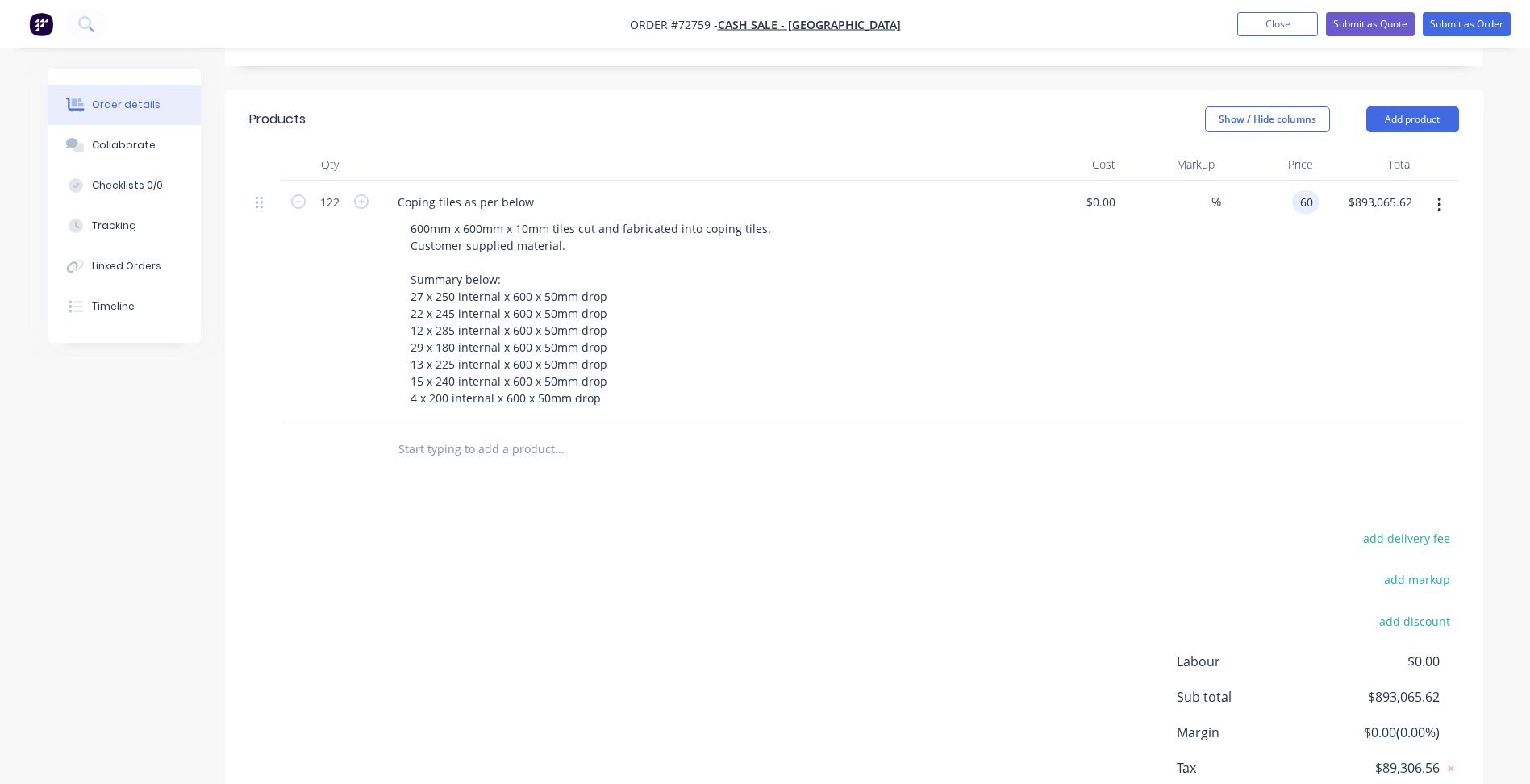
type input "$60.00"
type input "$7,320.00"
click at [653, 616] on div "add delivery fee add markup add discount Labour $0.00 Sub total $7,320.00 Margi…" at bounding box center [855, 683] width 1210 height 311
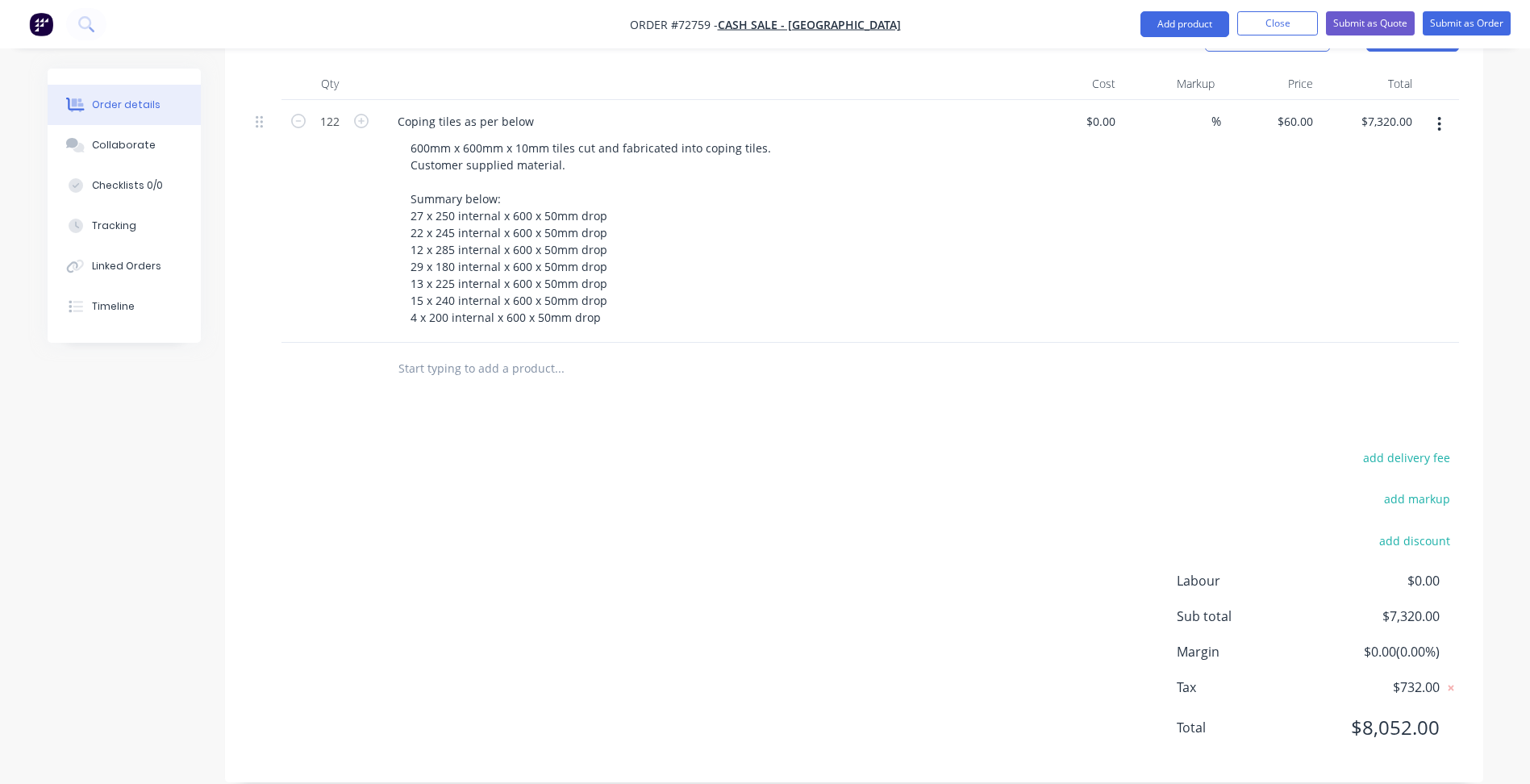
click at [694, 593] on div "add delivery fee add markup add discount Labour $0.00 Sub total $7,320.00 Margi…" at bounding box center [855, 602] width 1210 height 311
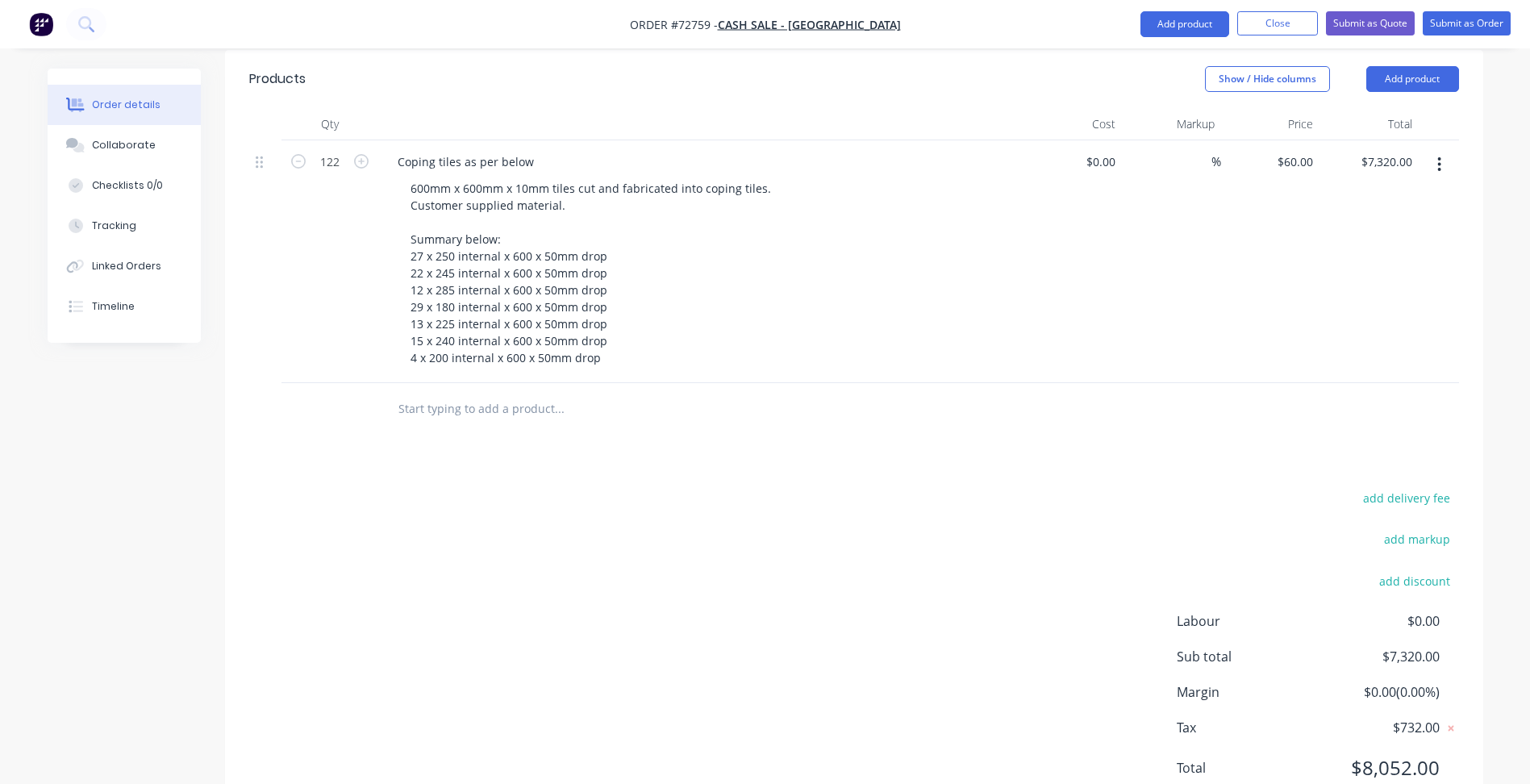
scroll to position [406, 0]
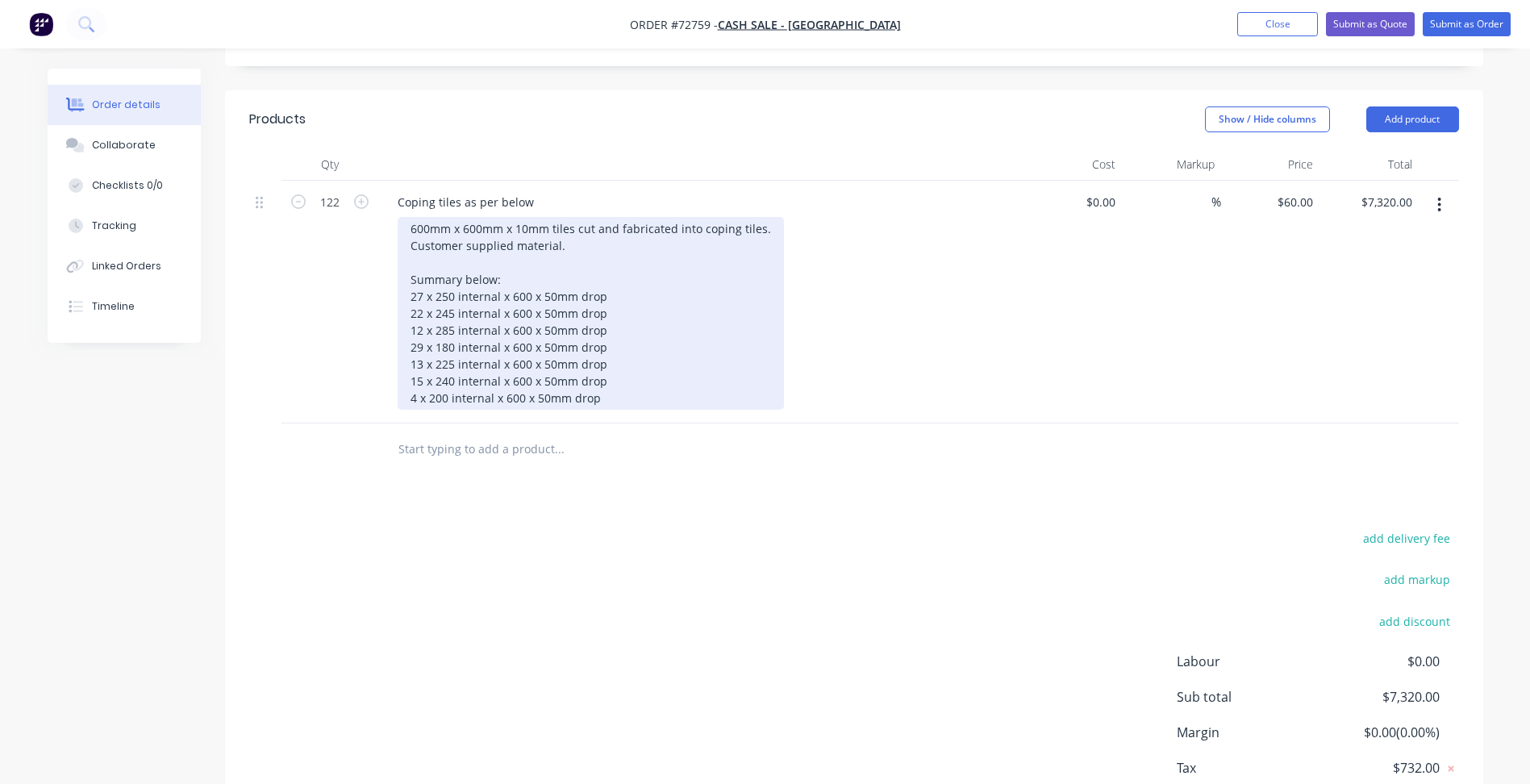
click at [609, 378] on div "600mm x 600mm x 10mm tiles cut and fabricated into coping tiles. Customer suppl…" at bounding box center [591, 313] width 386 height 193
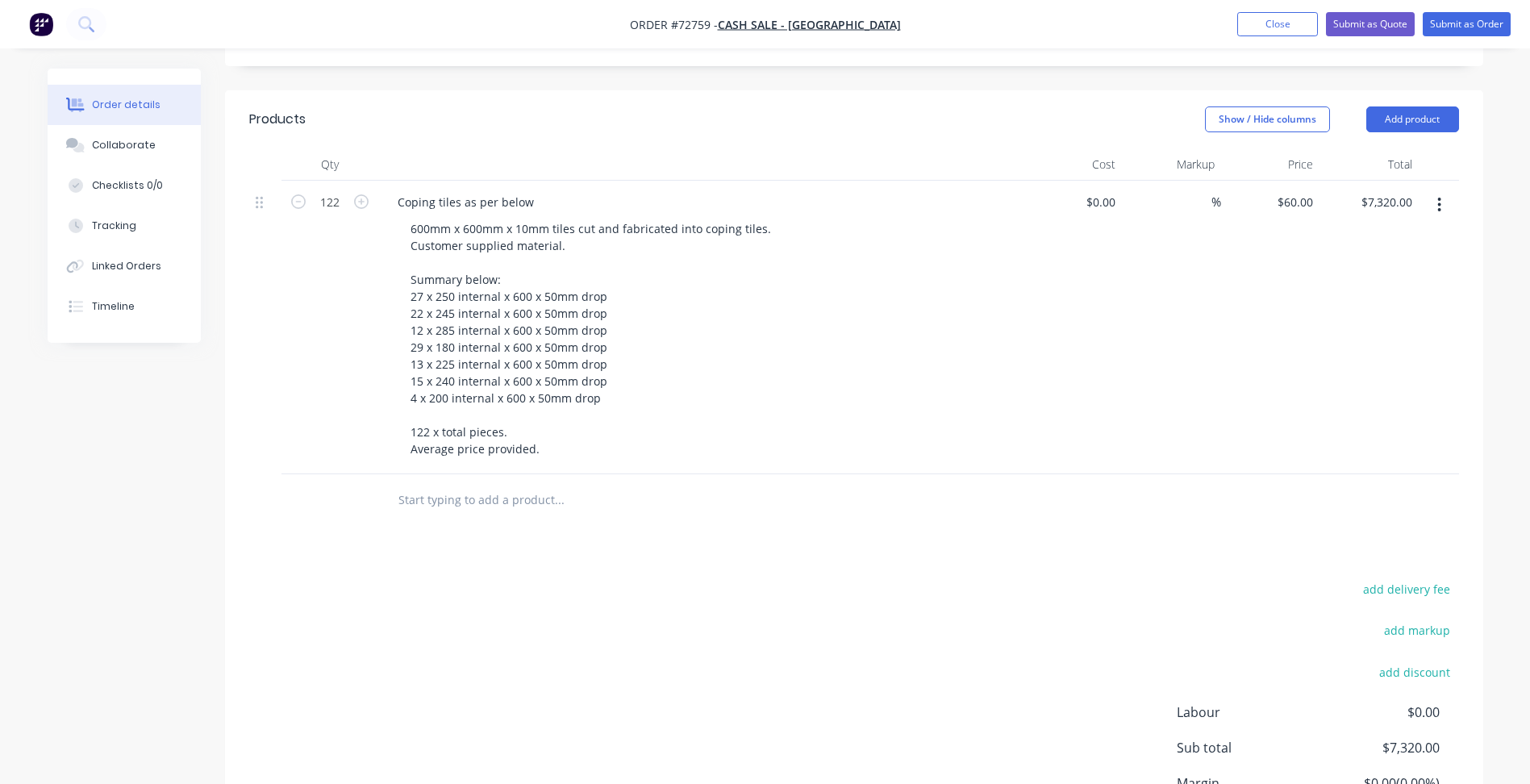
click at [1426, 90] on header "Products Show / Hide columns Add product" at bounding box center [854, 119] width 1258 height 58
click at [1421, 106] on button "Add product" at bounding box center [1412, 119] width 92 height 25
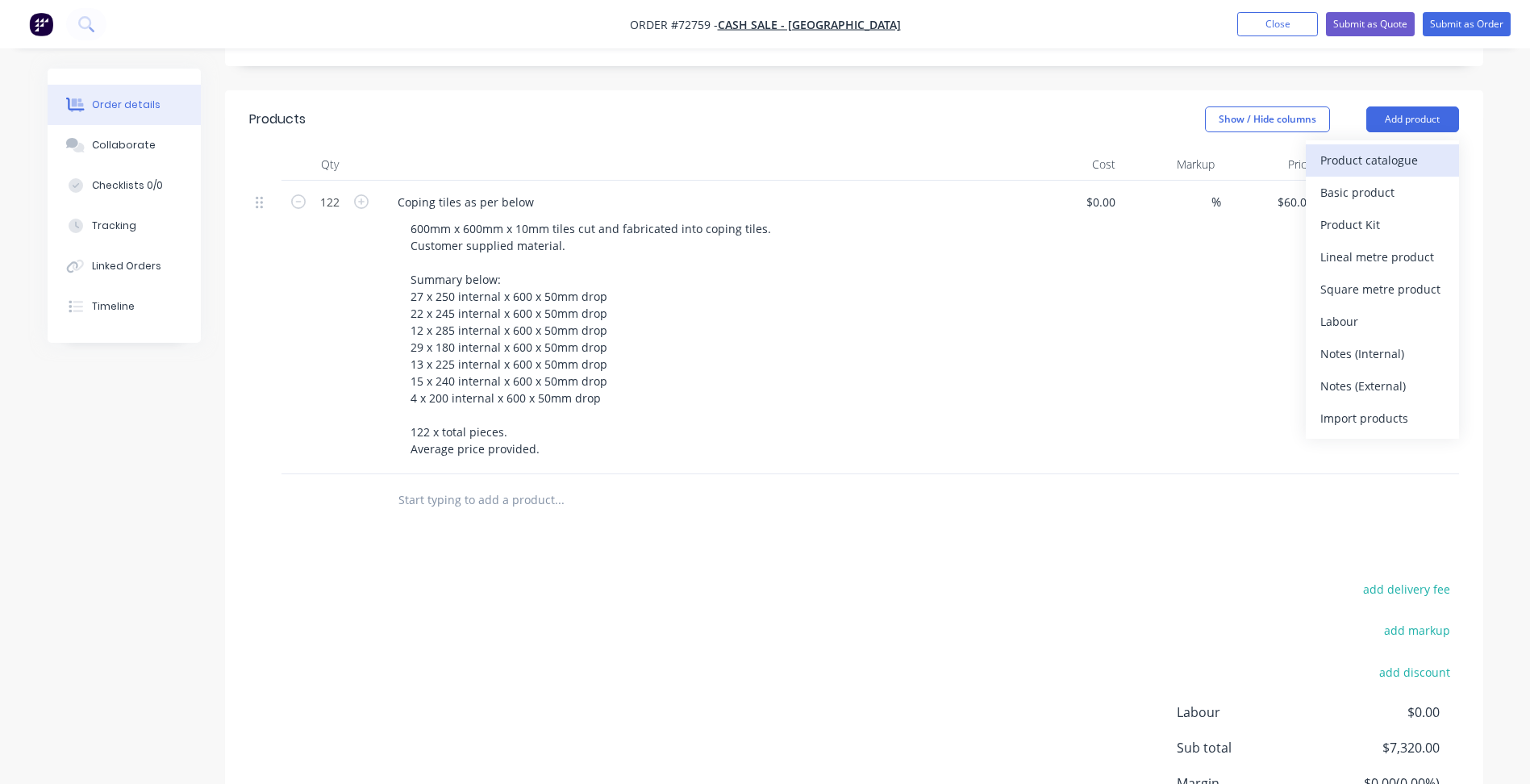
click at [1366, 151] on button "Product catalogue" at bounding box center [1382, 160] width 154 height 32
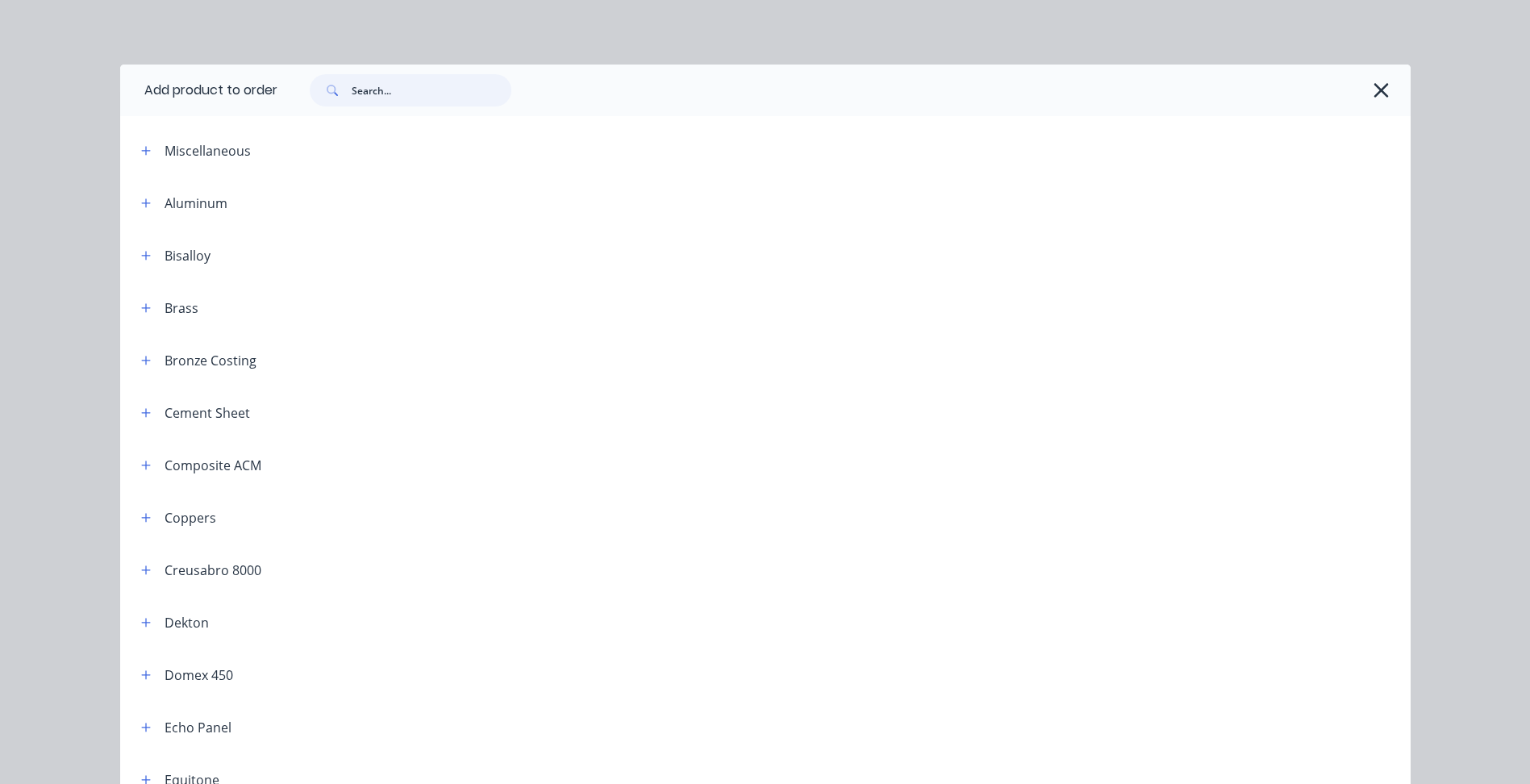
click at [375, 94] on input "text" at bounding box center [431, 90] width 160 height 32
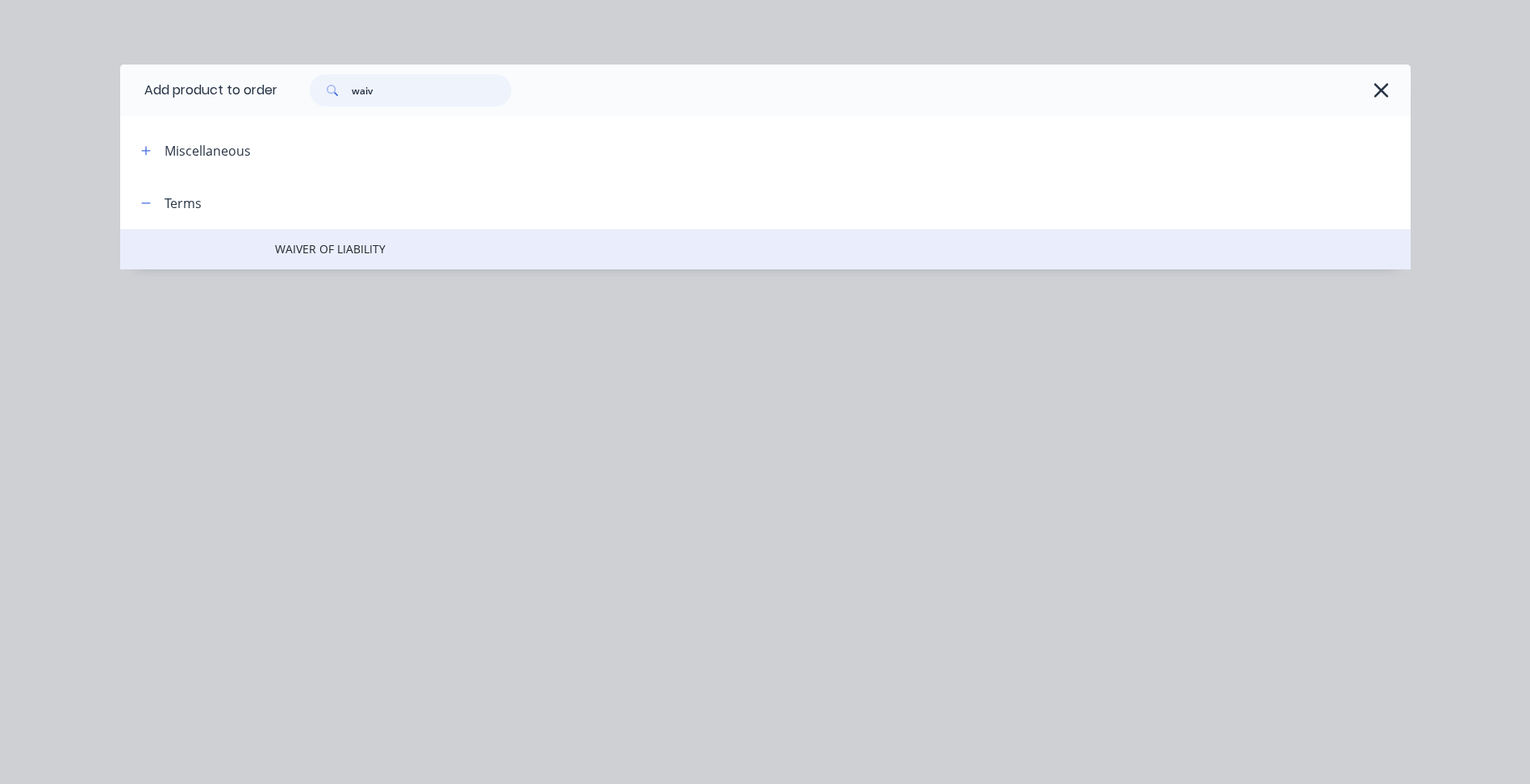
type input "waiv"
click at [362, 251] on span "WAIVER OF LIABILITY" at bounding box center [729, 249] width 908 height 17
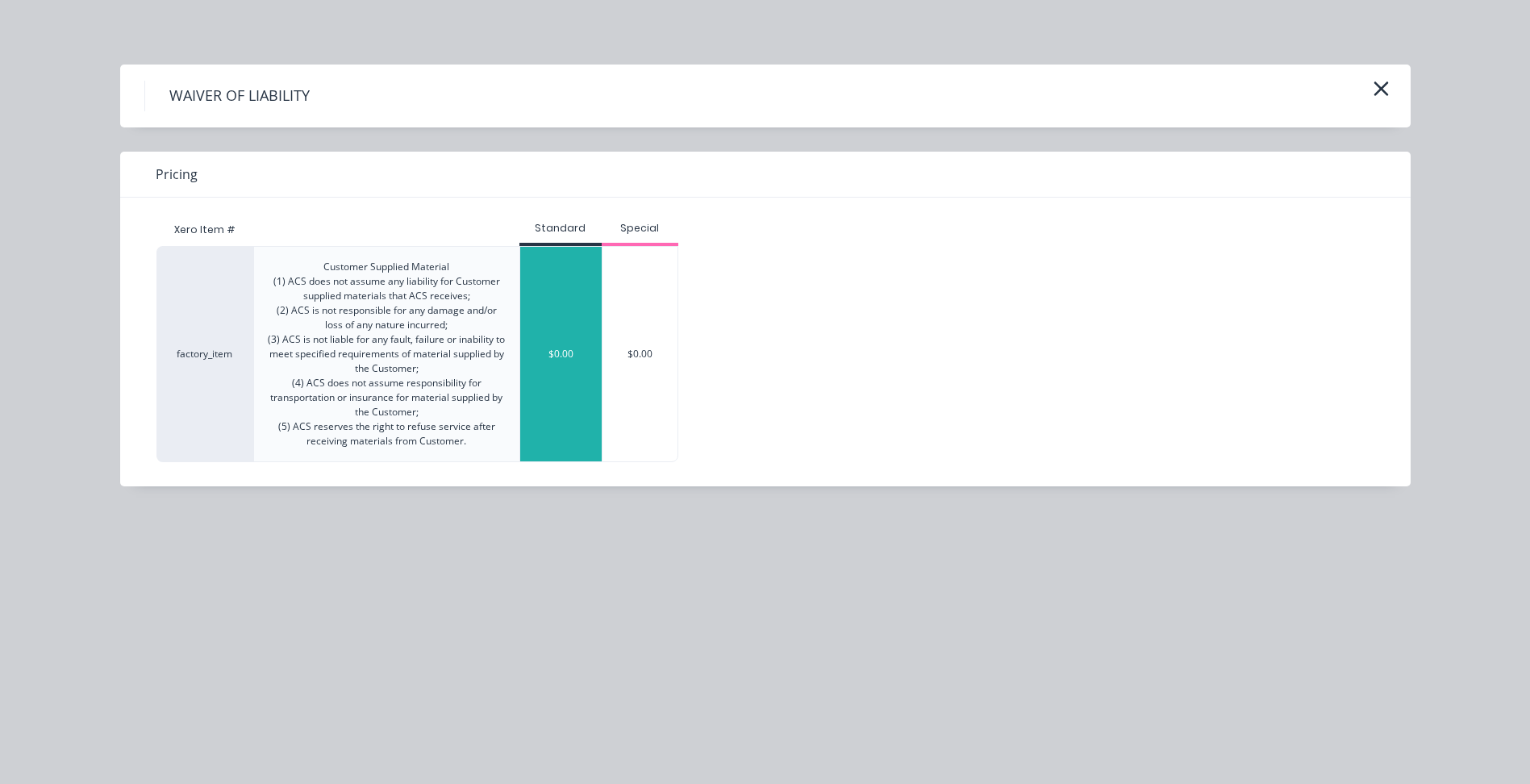
click at [590, 329] on div "$0.00" at bounding box center [561, 354] width 81 height 215
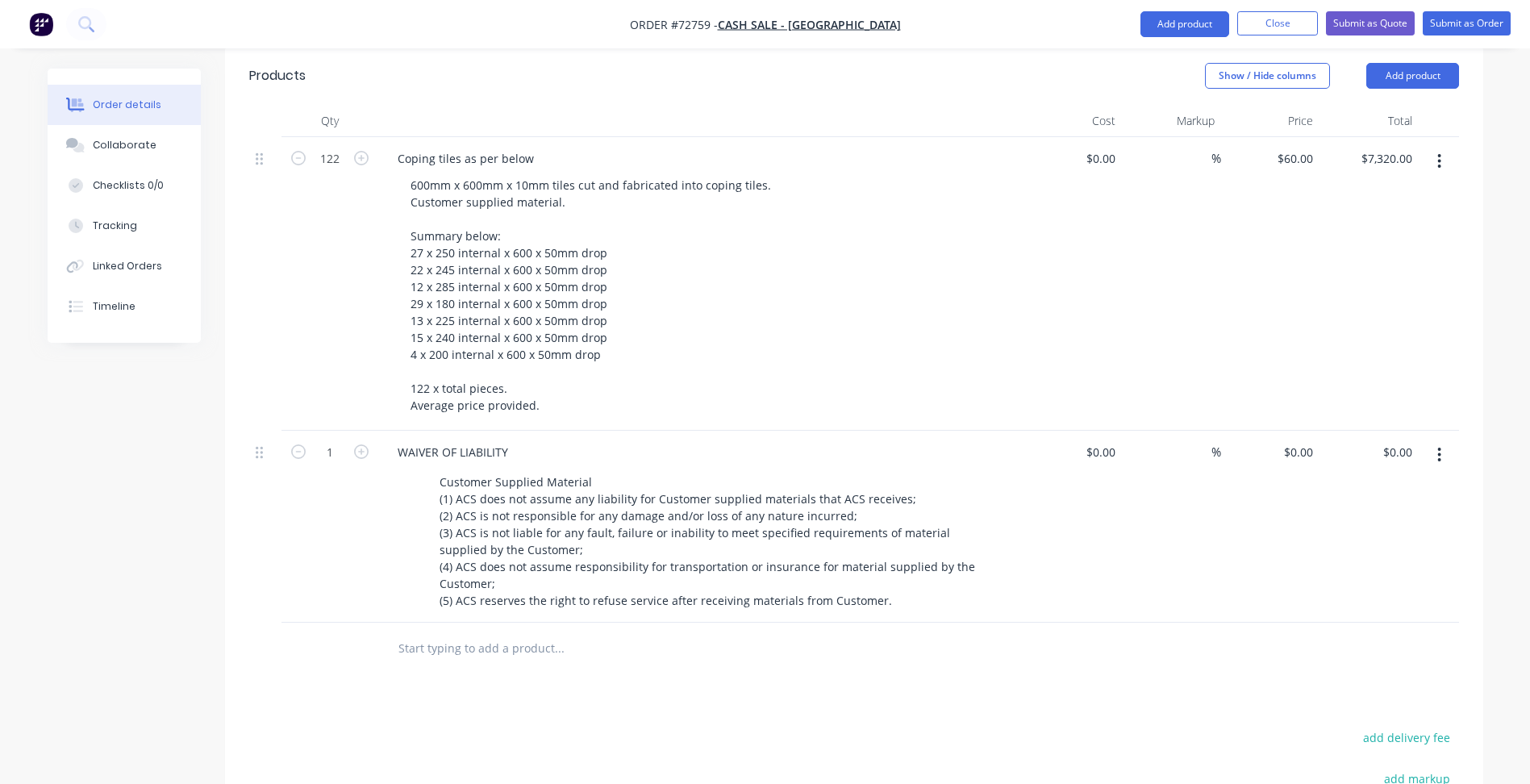
scroll to position [487, 0]
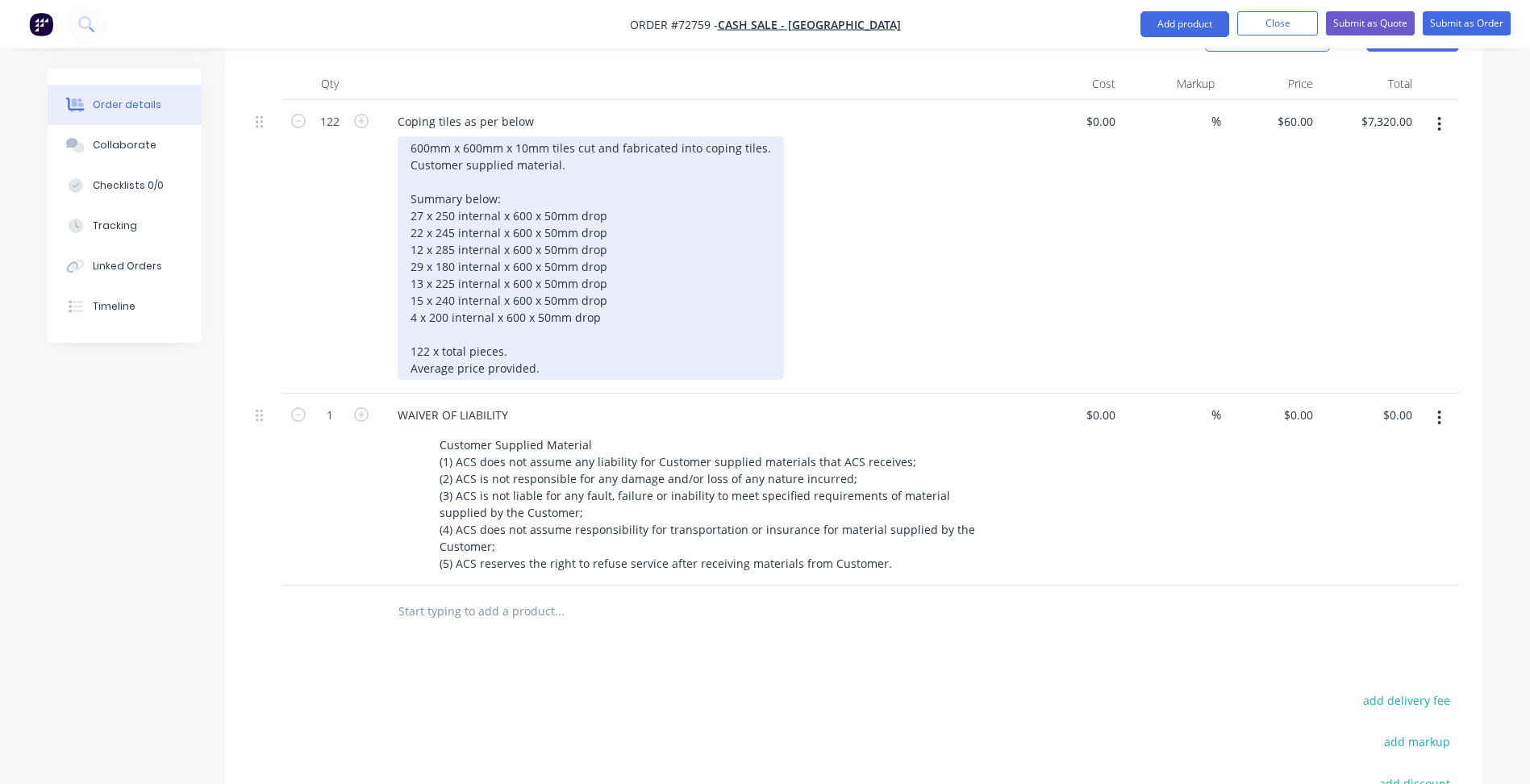
click at [537, 346] on div "600mm x 600mm x 10mm tiles cut and fabricated into coping tiles. Customer suppl…" at bounding box center [591, 258] width 386 height 244
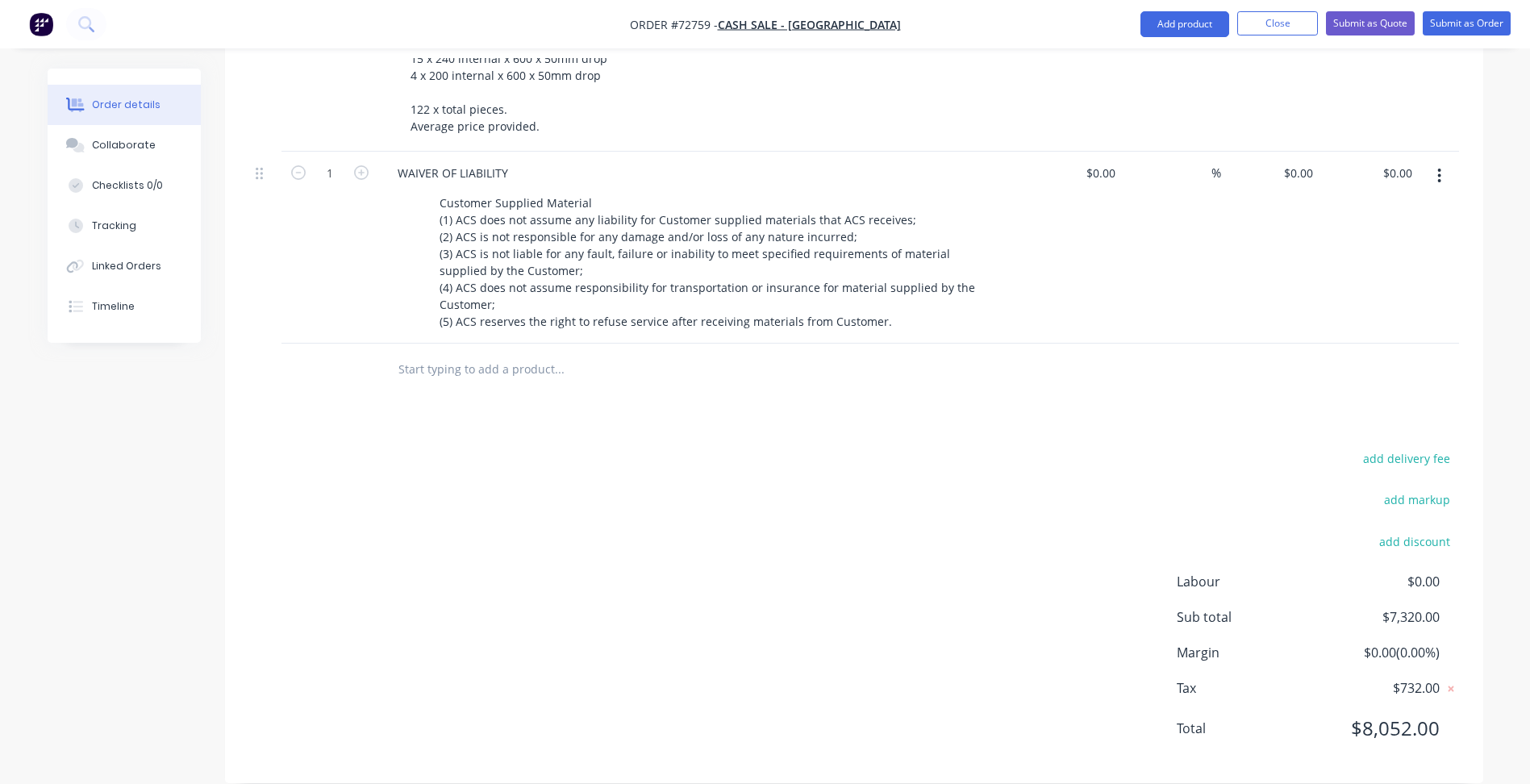
click at [823, 464] on div "add delivery fee add markup add discount Labour $0.00 Sub total $7,320.00 Margi…" at bounding box center [855, 603] width 1210 height 311
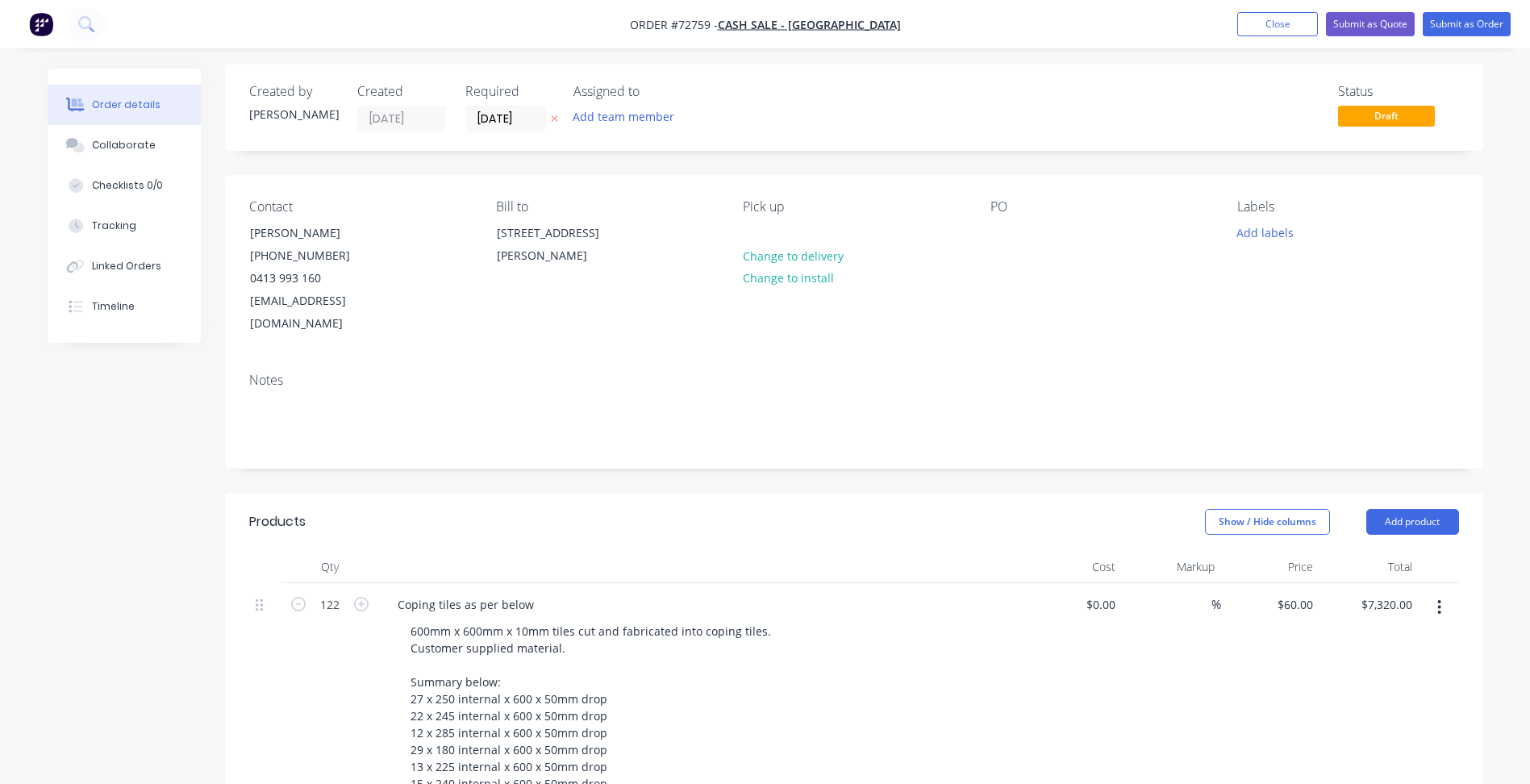
scroll to position [3, 0]
click at [815, 434] on div "Notes" at bounding box center [854, 414] width 1258 height 108
click at [1293, 28] on button "Close" at bounding box center [1277, 24] width 81 height 25
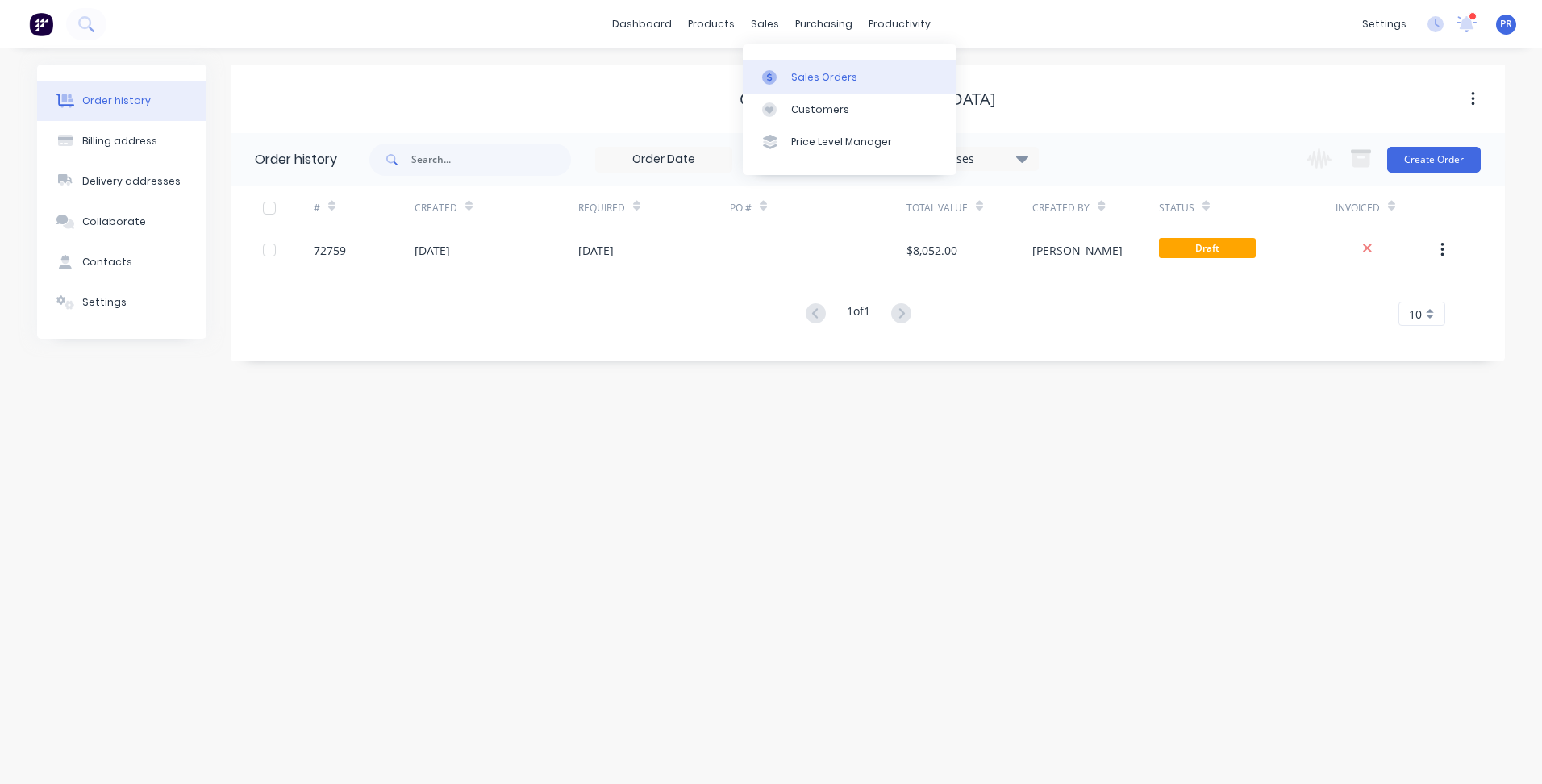
click at [792, 86] on link "Sales Orders" at bounding box center [850, 76] width 214 height 32
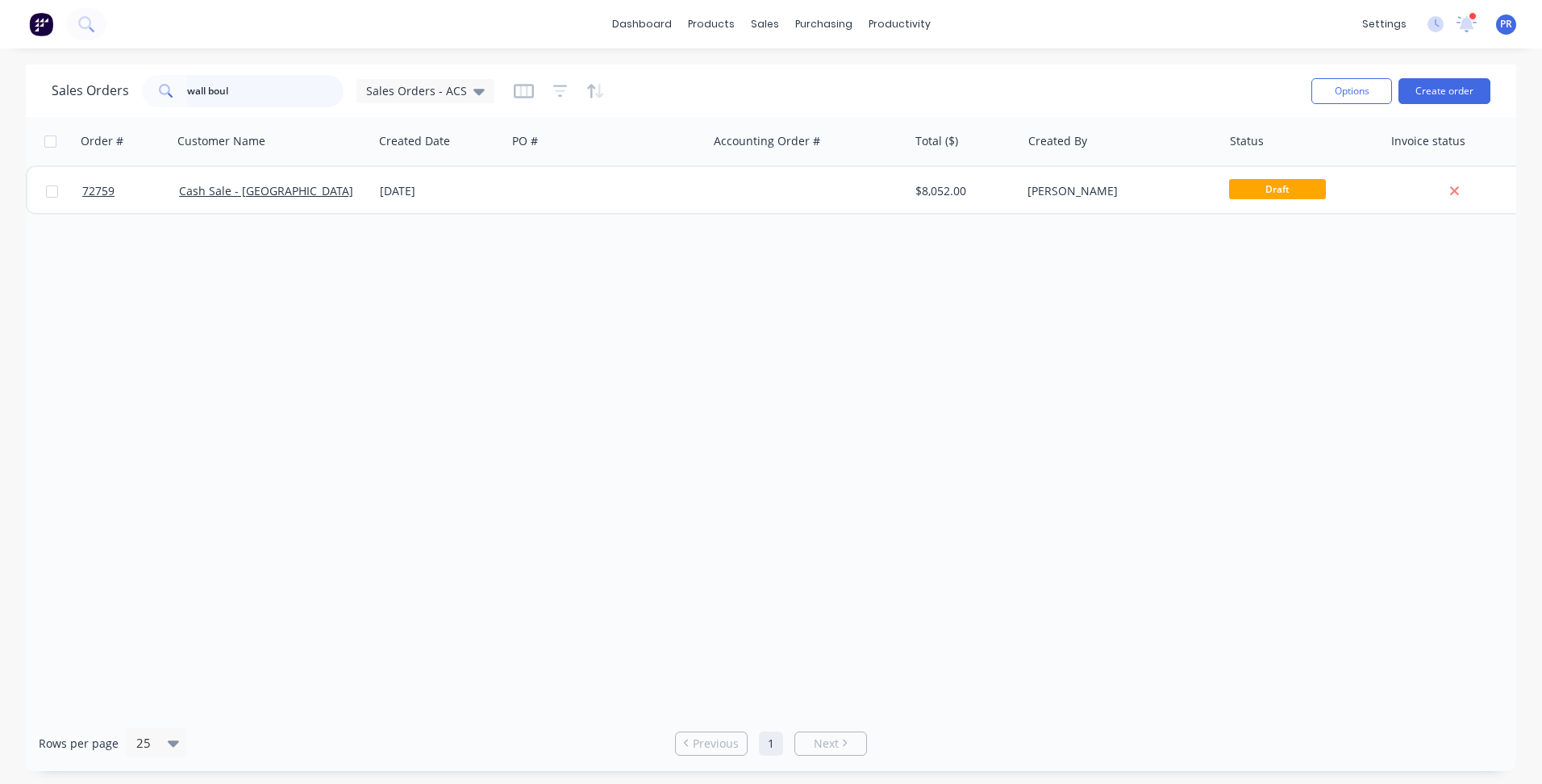
drag, startPoint x: 237, startPoint y: 93, endPoint x: 0, endPoint y: 114, distance: 237.9
click at [37, 98] on div "Sales Orders wall boul Sales Orders - ACS Options Create order" at bounding box center [771, 91] width 1490 height 53
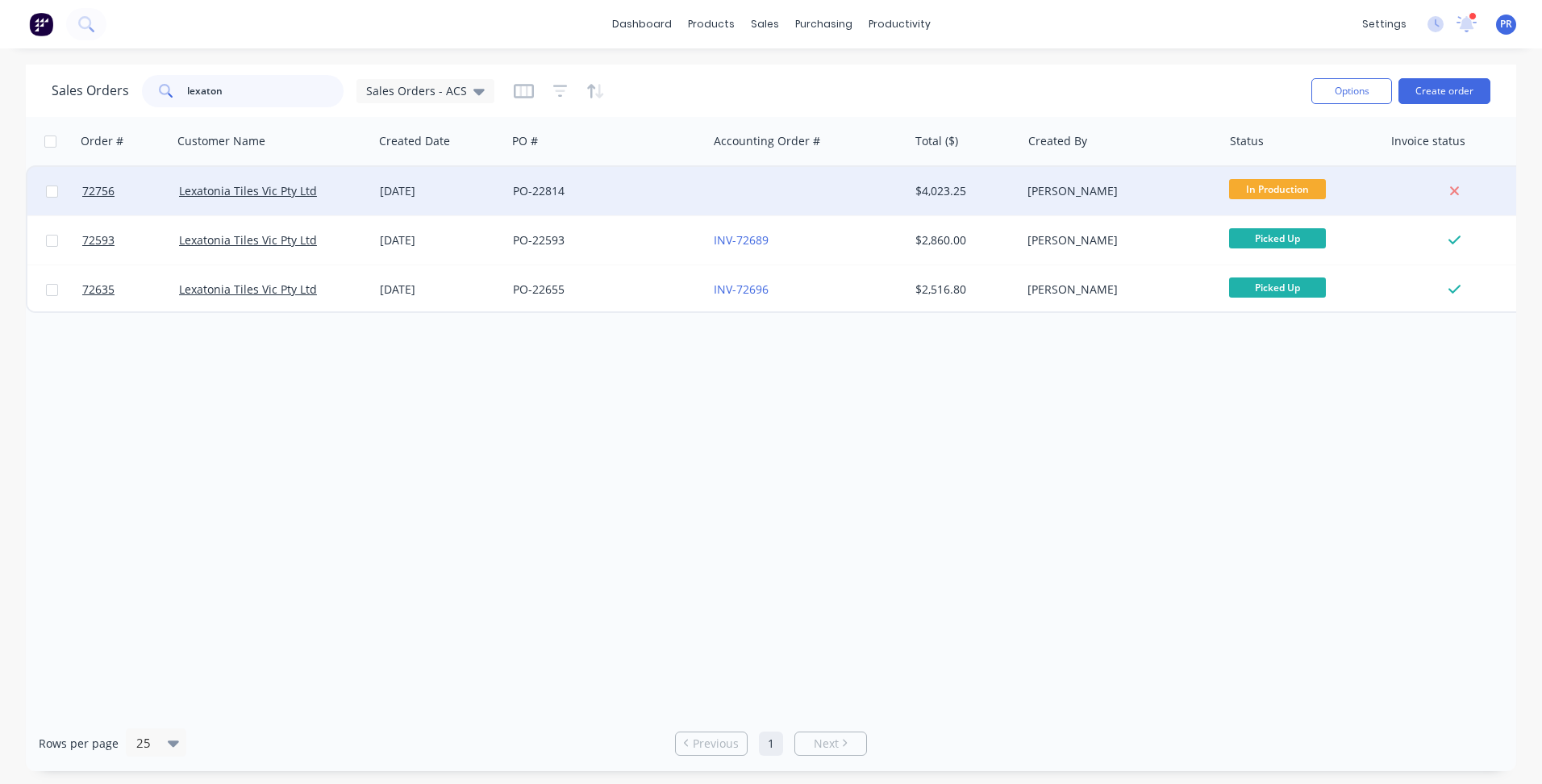
type input "lexaton"
click at [496, 189] on div "[DATE]" at bounding box center [440, 191] width 121 height 16
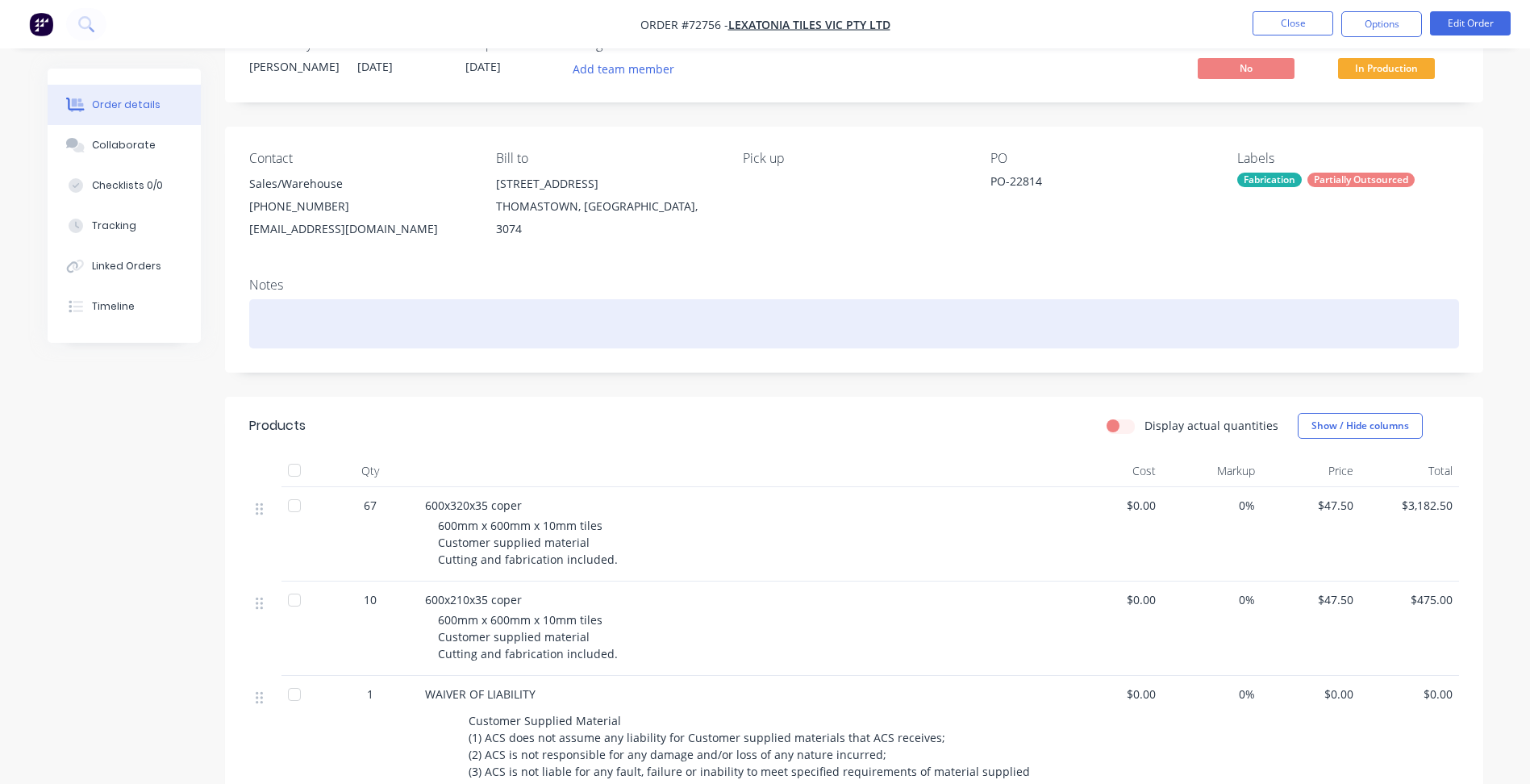
scroll to position [81, 0]
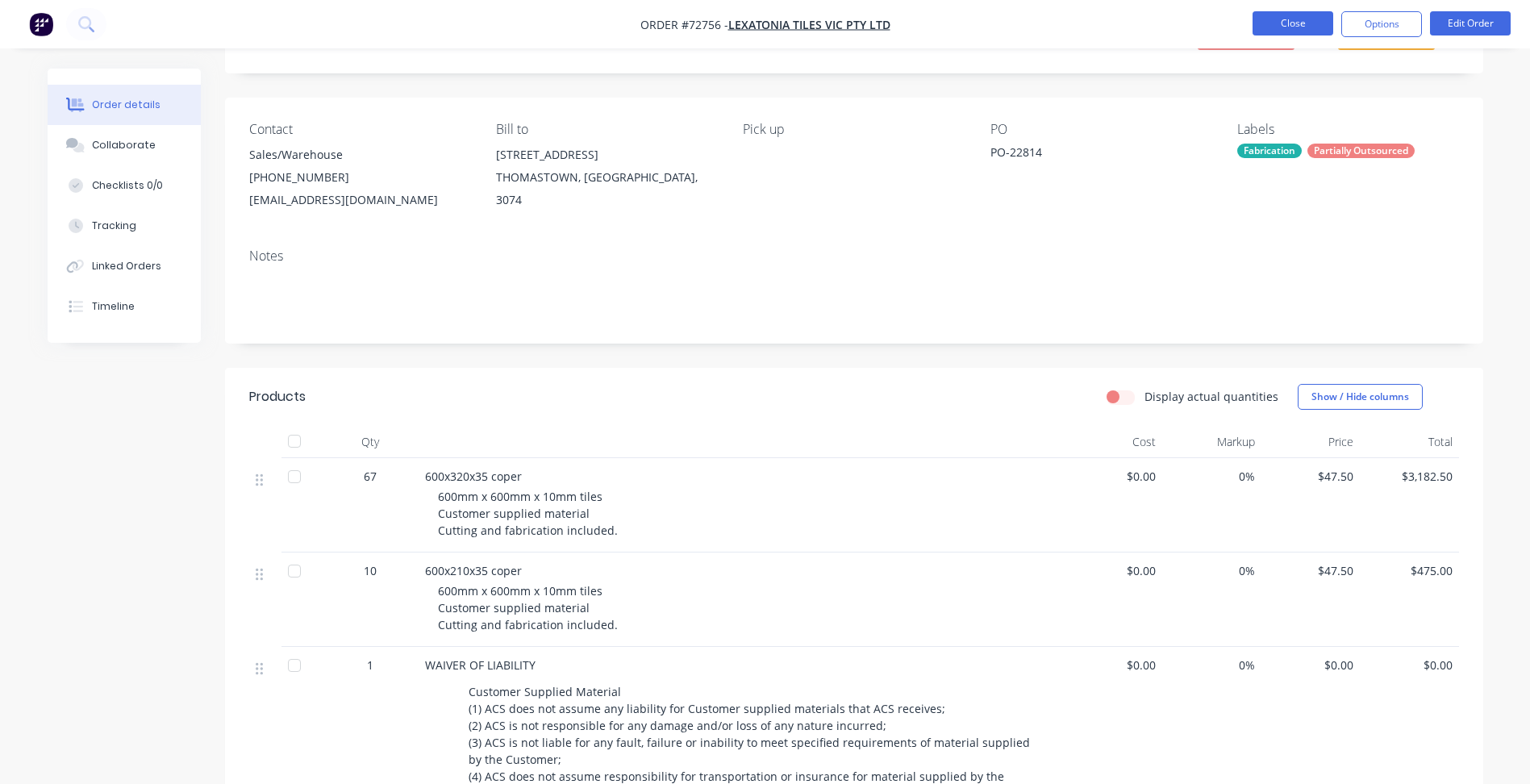
click at [1292, 16] on button "Close" at bounding box center [1292, 23] width 81 height 25
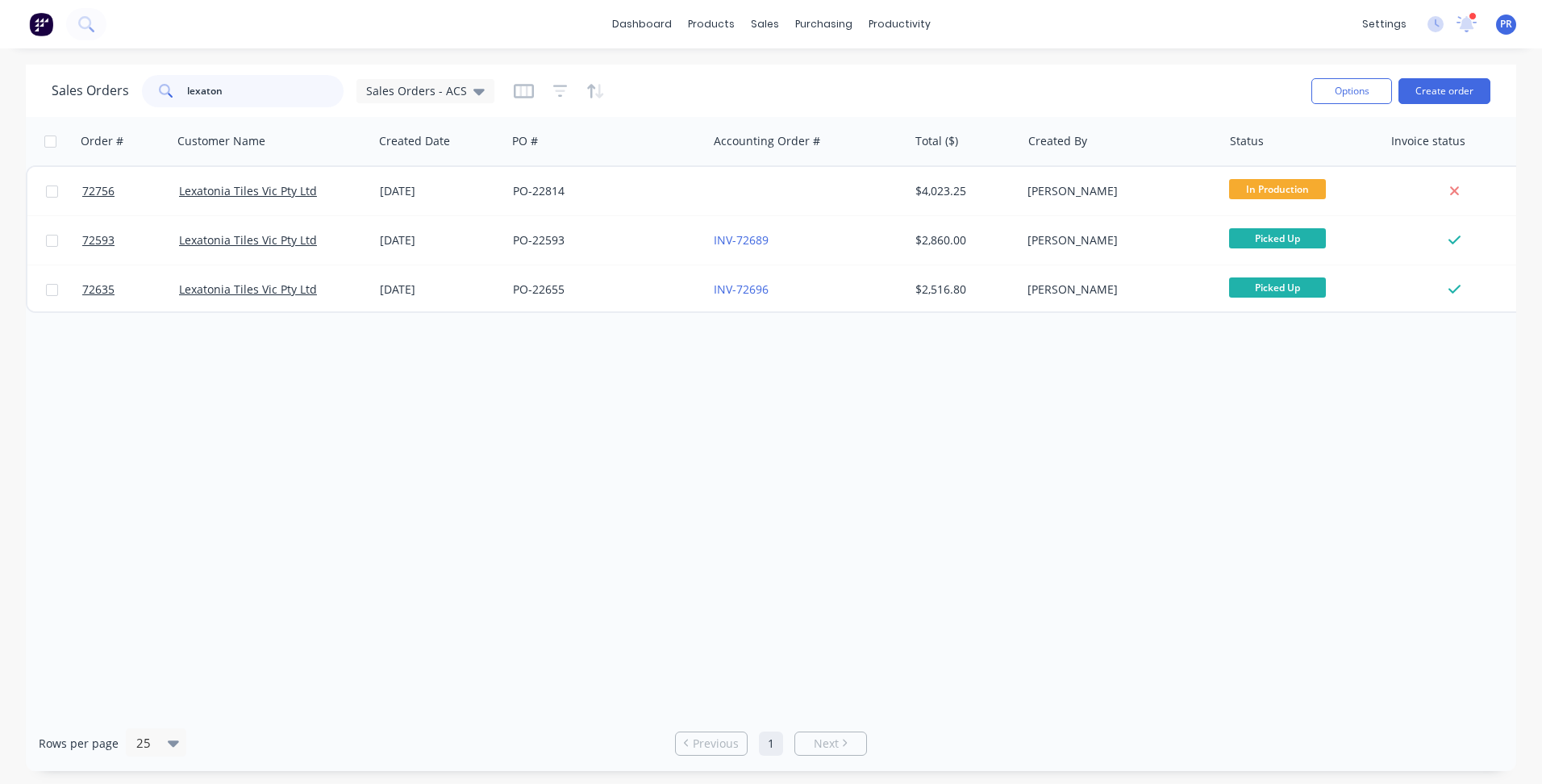
click at [200, 90] on input "lexaton" at bounding box center [266, 91] width 157 height 32
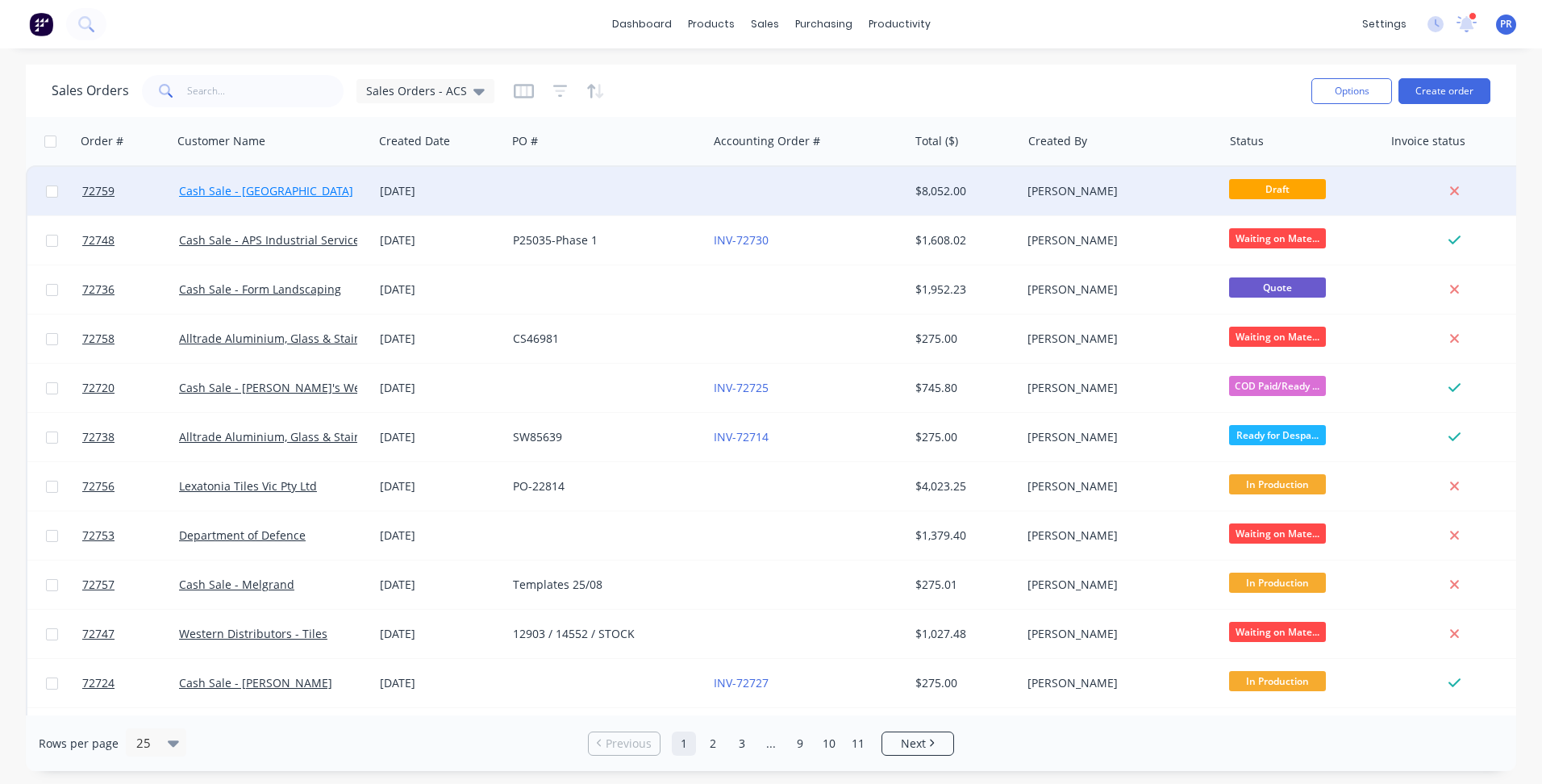
click at [269, 193] on link "Cash Sale - [GEOGRAPHIC_DATA]" at bounding box center [266, 191] width 174 height 15
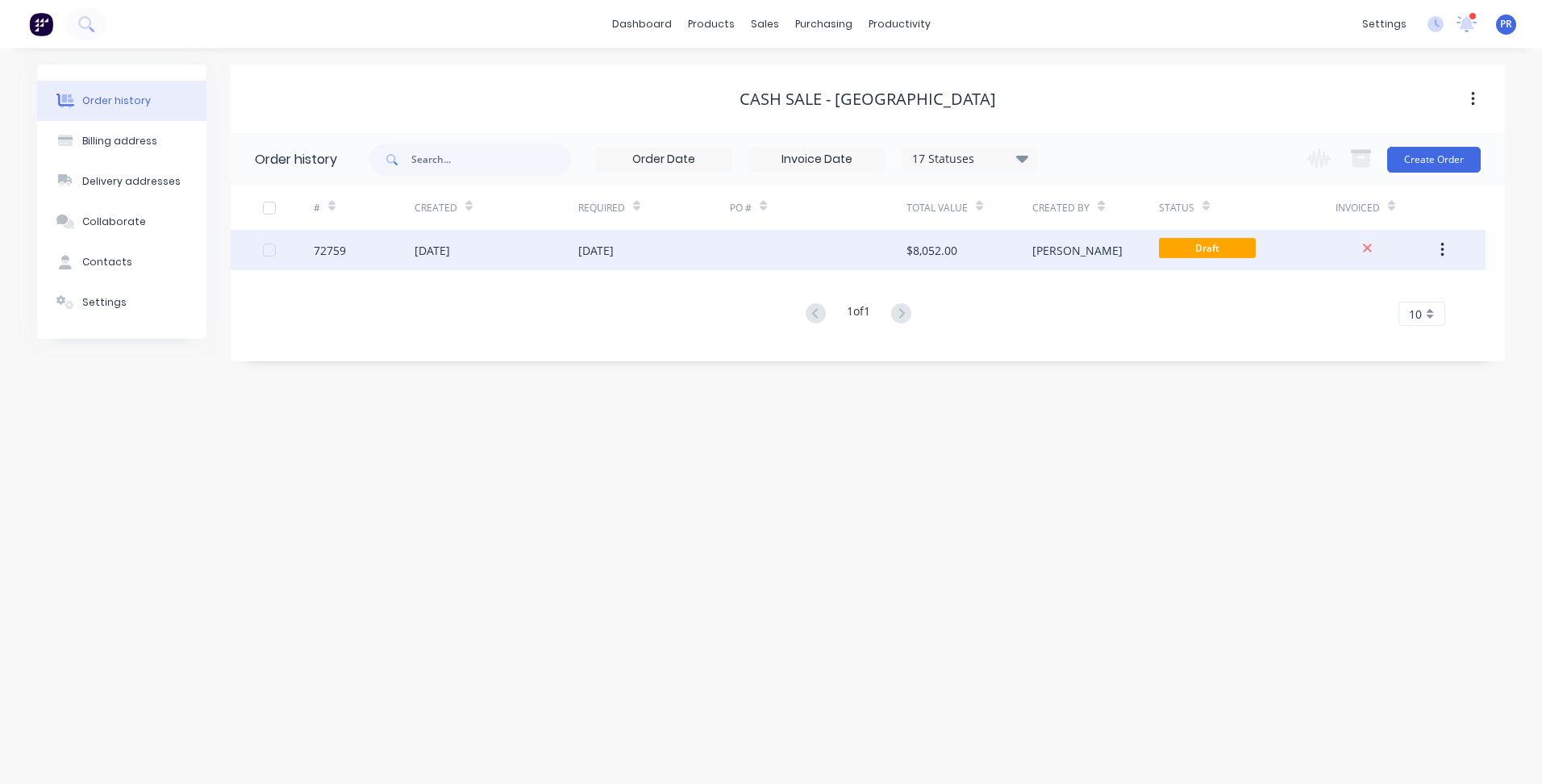
click at [1065, 253] on div "[PERSON_NAME]" at bounding box center [1078, 250] width 90 height 17
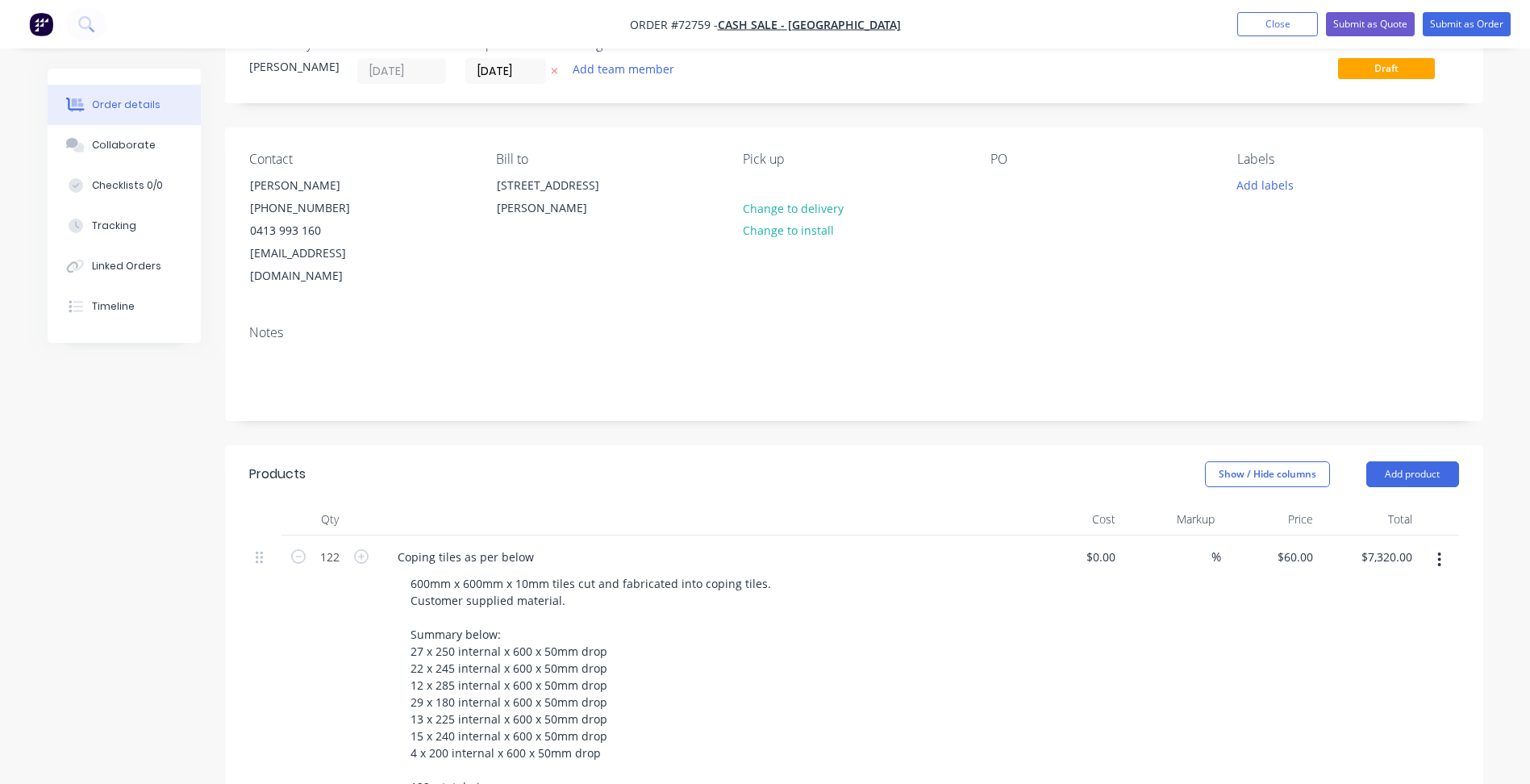
scroll to position [81, 0]
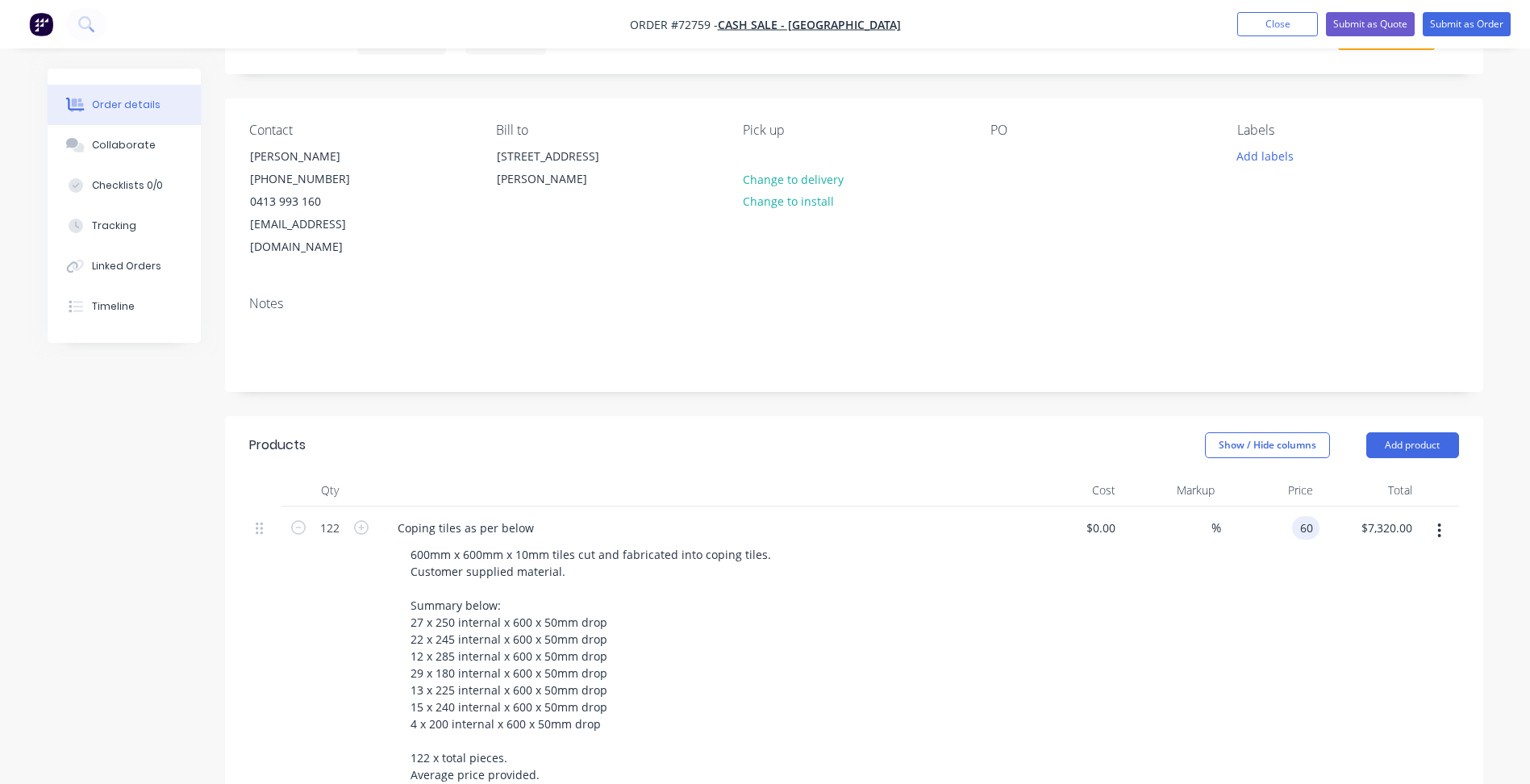
click at [1304, 516] on input "60" at bounding box center [1309, 528] width 21 height 24
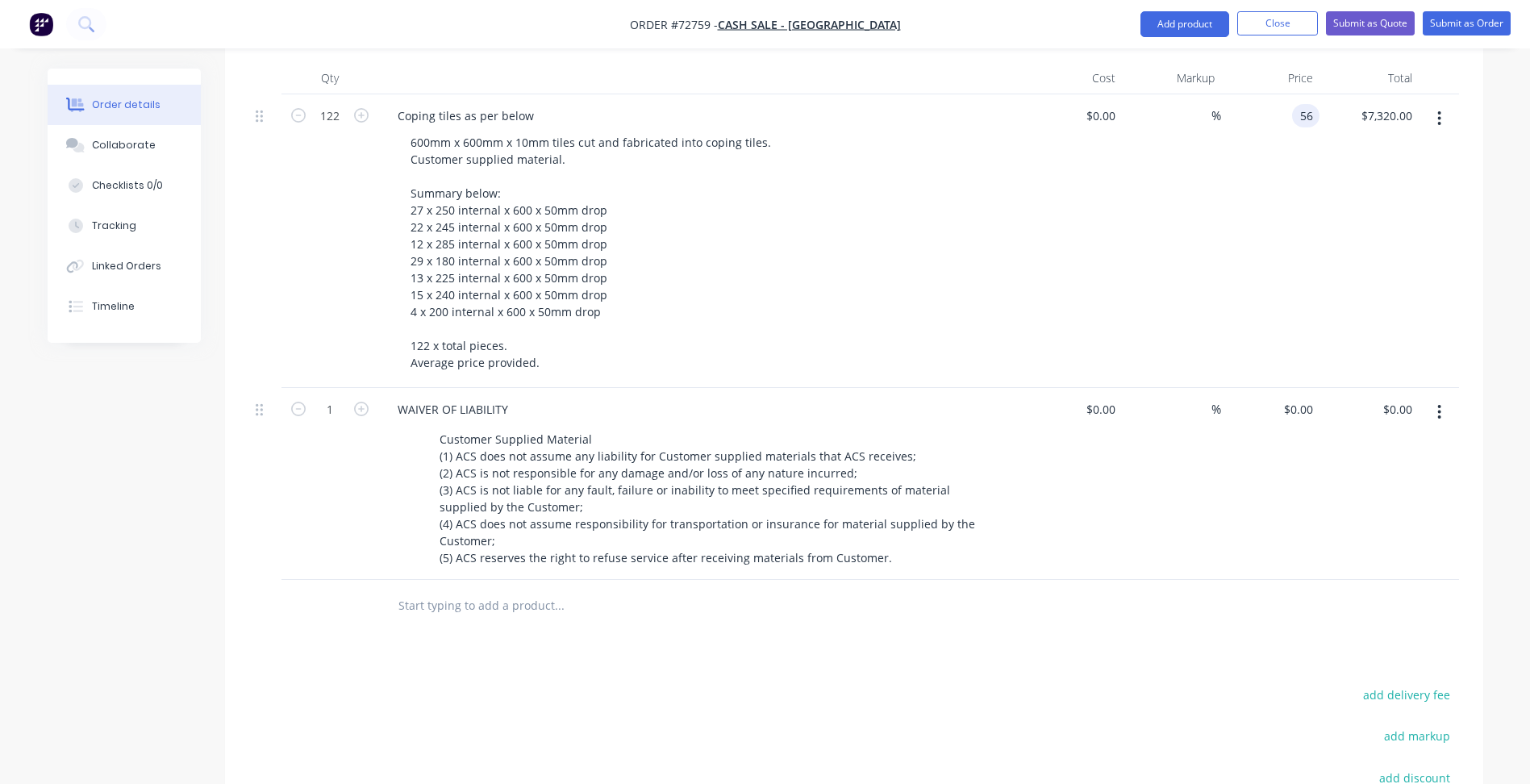
scroll to position [564, 0]
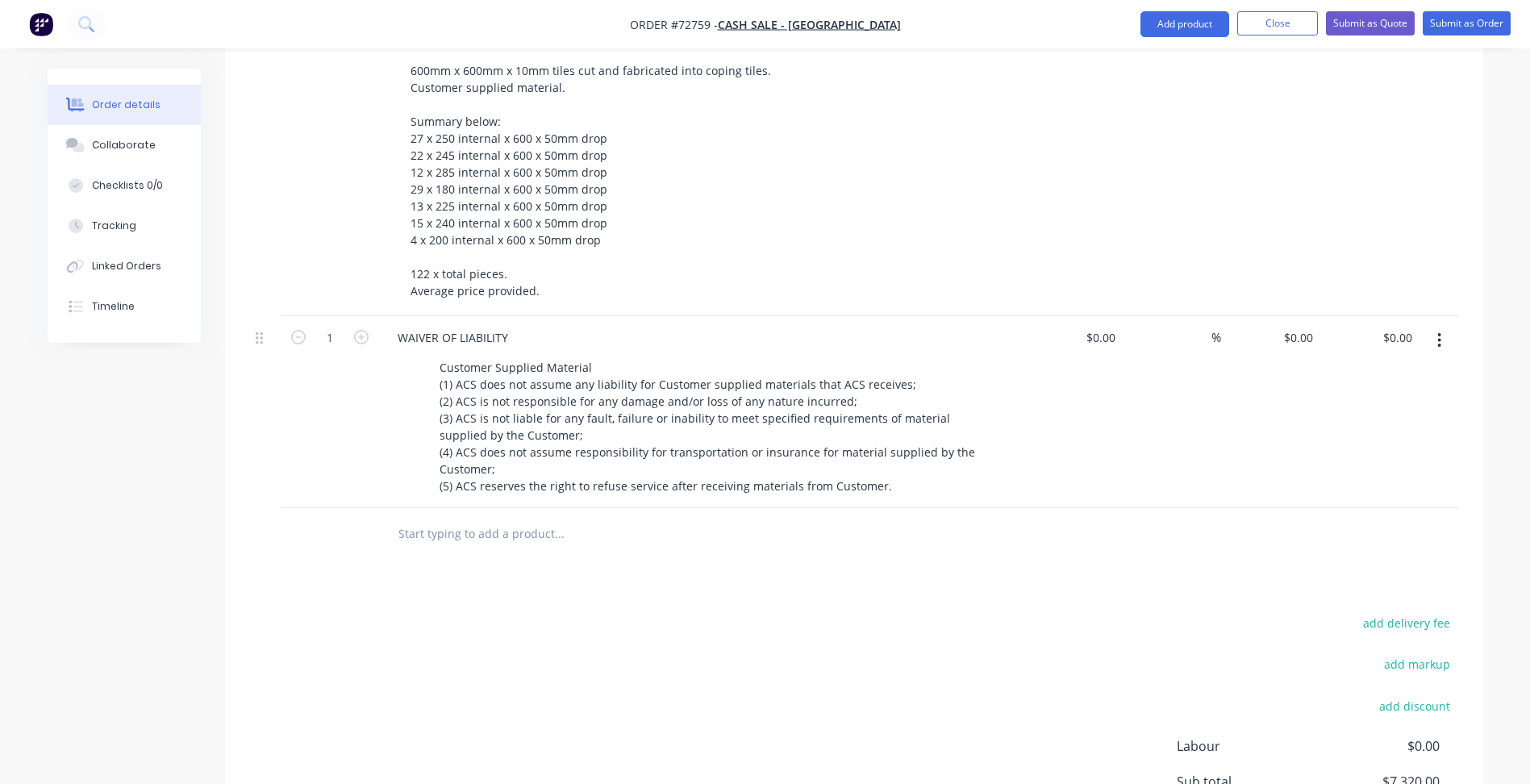
type input "$56.00"
type input "$6,832.00"
click at [602, 612] on div "add delivery fee add markup add discount Labour $0.00 Sub total $6,832.00 Margi…" at bounding box center [855, 767] width 1210 height 311
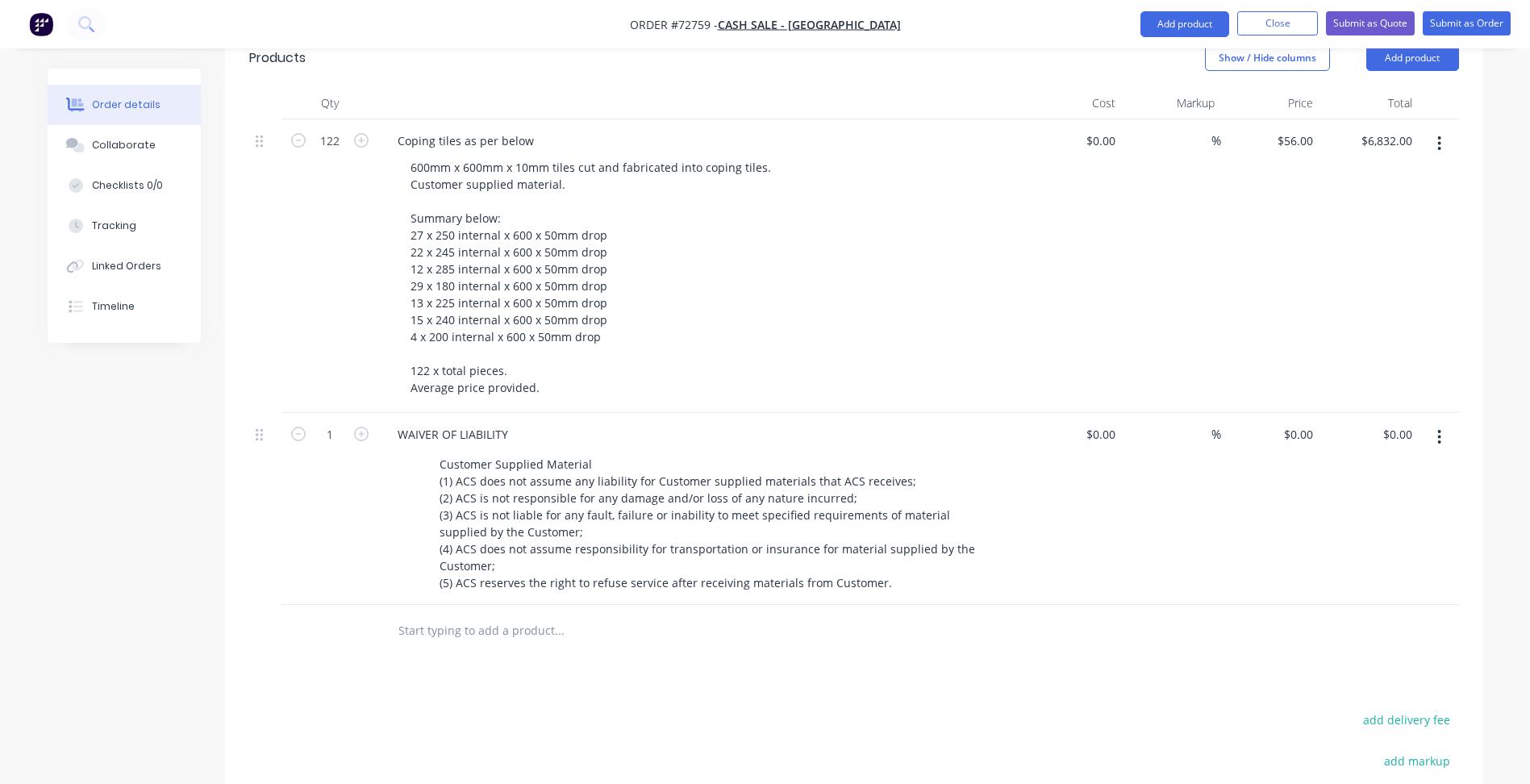
scroll to position [322, 0]
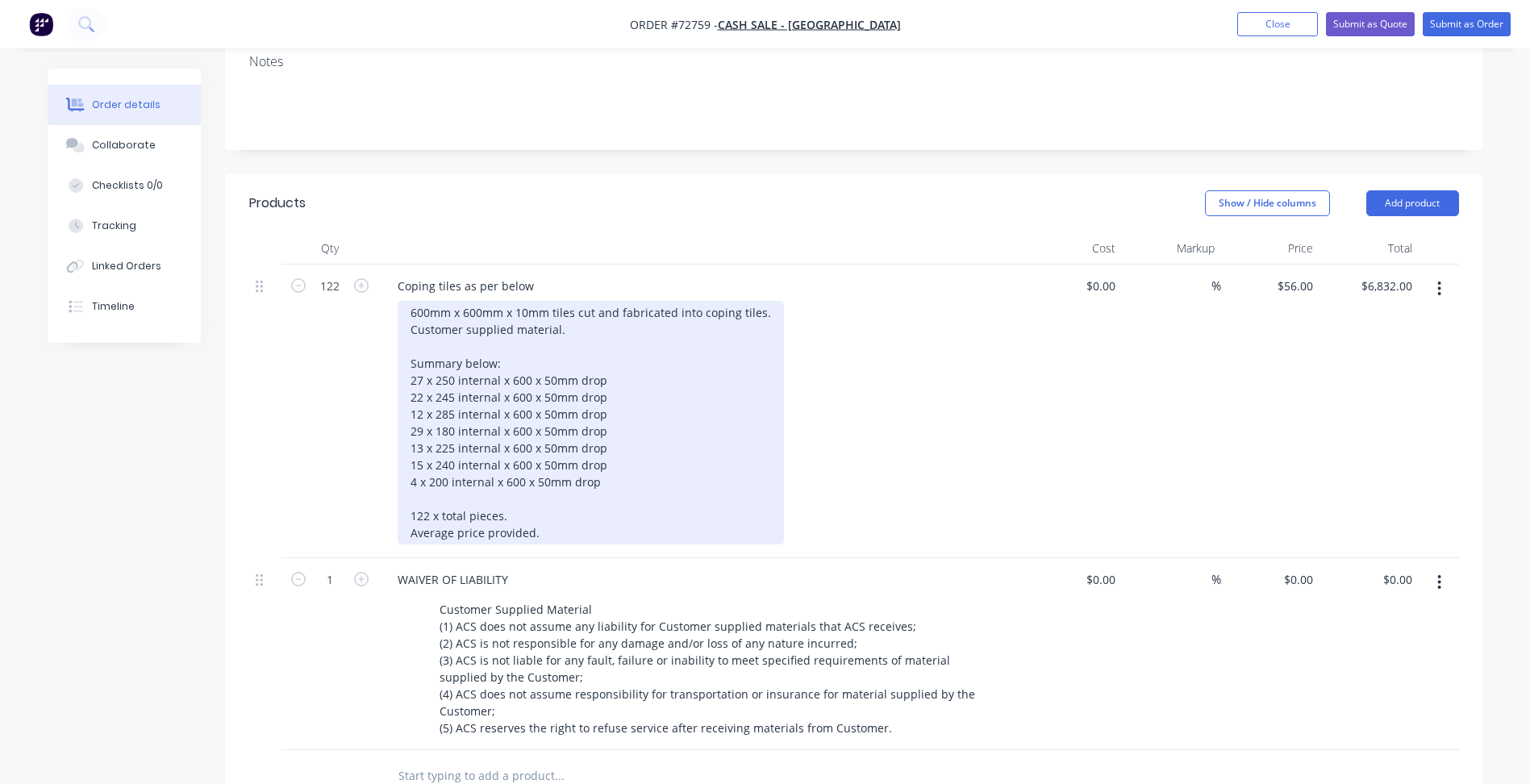
click at [566, 301] on div "600mm x 600mm x 10mm tiles cut and fabricated into coping tiles. Customer suppl…" at bounding box center [591, 423] width 386 height 244
click at [626, 301] on div "600mm x 600mm x 10mm tiles cut and fabricated into coping tiles. Customer suppl…" at bounding box center [591, 423] width 386 height 244
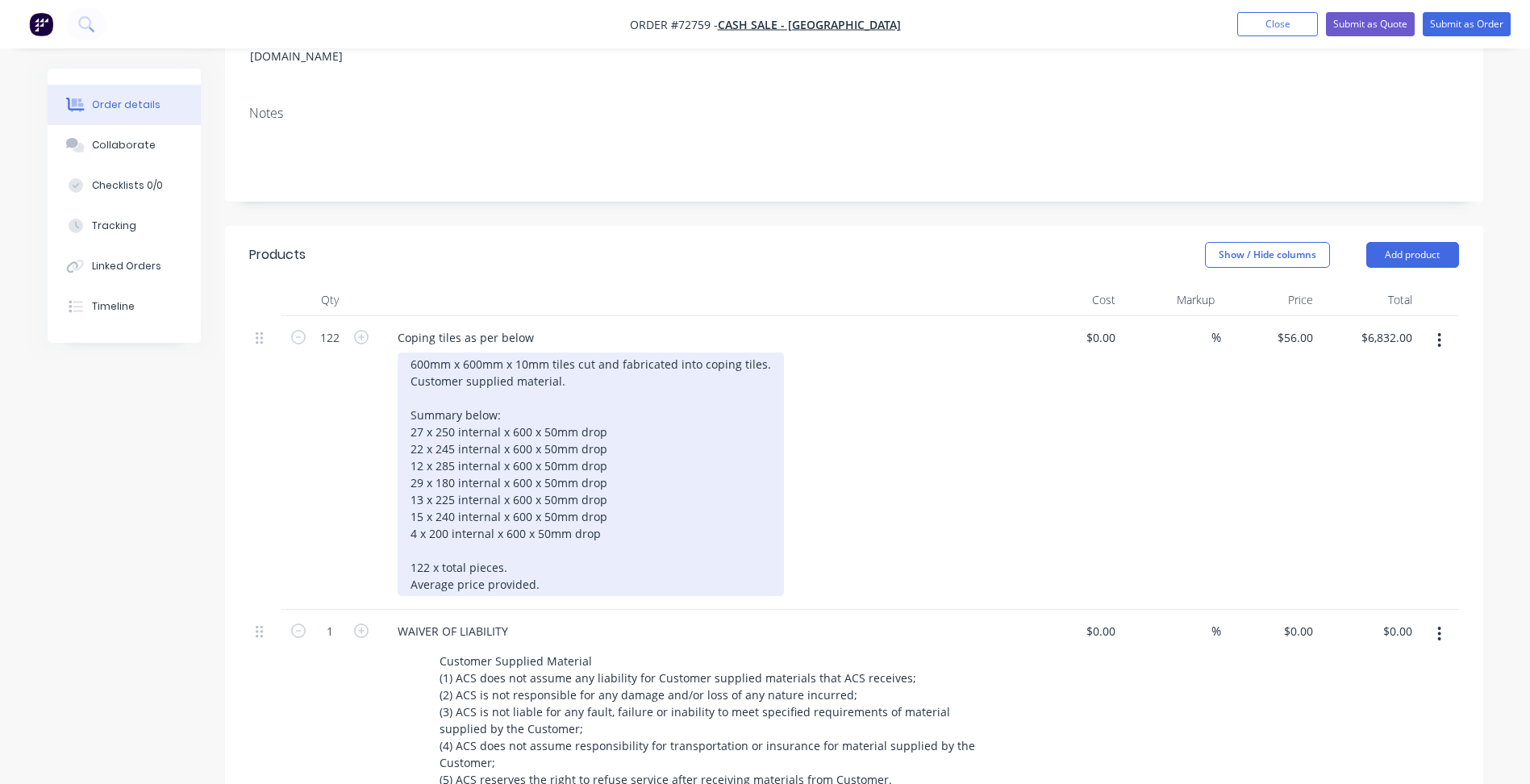
scroll to position [242, 0]
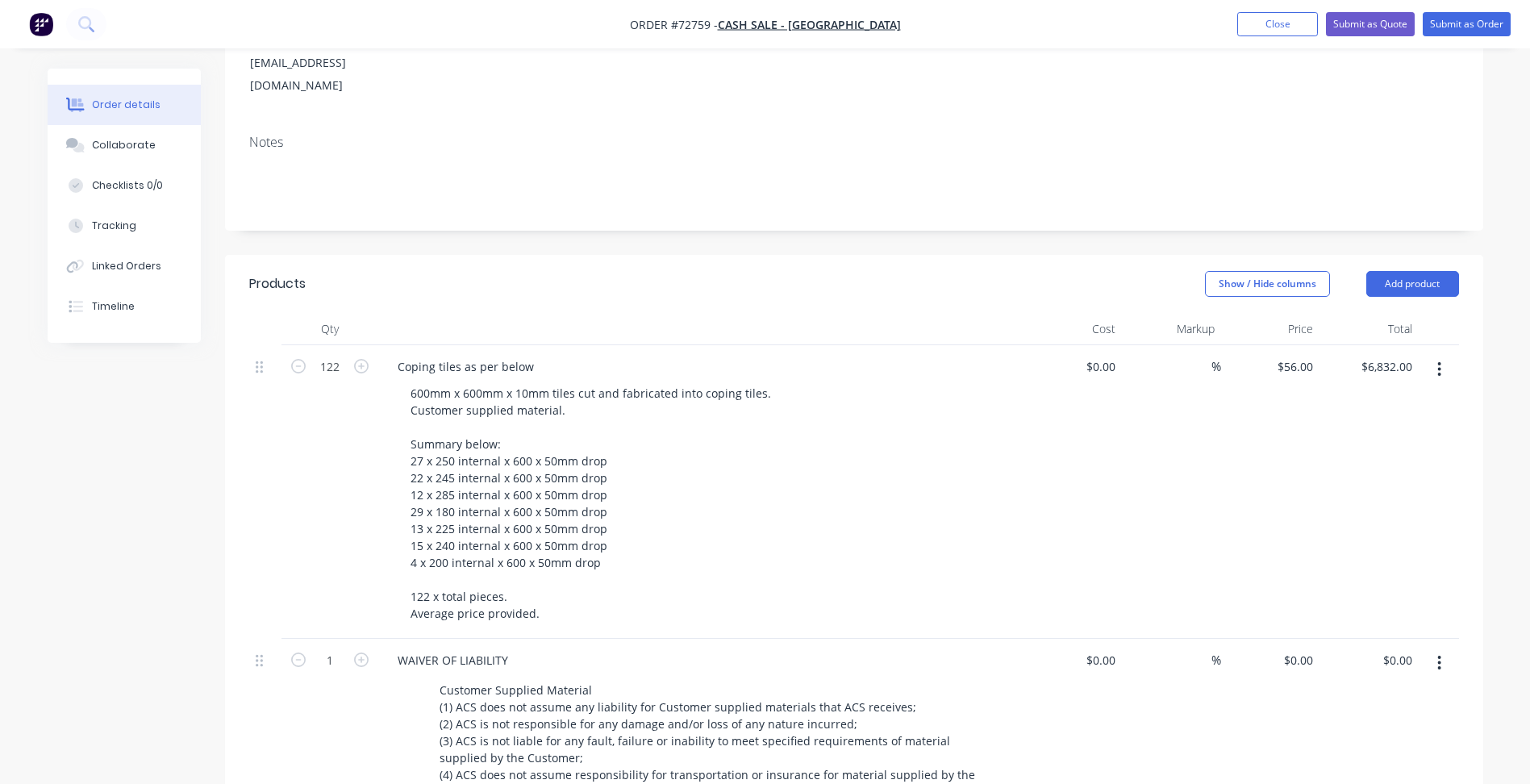
click at [977, 271] on div "Show / Hide columns Add product" at bounding box center [982, 283] width 953 height 25
click at [1375, 30] on button "Submit as Quote" at bounding box center [1370, 24] width 89 height 25
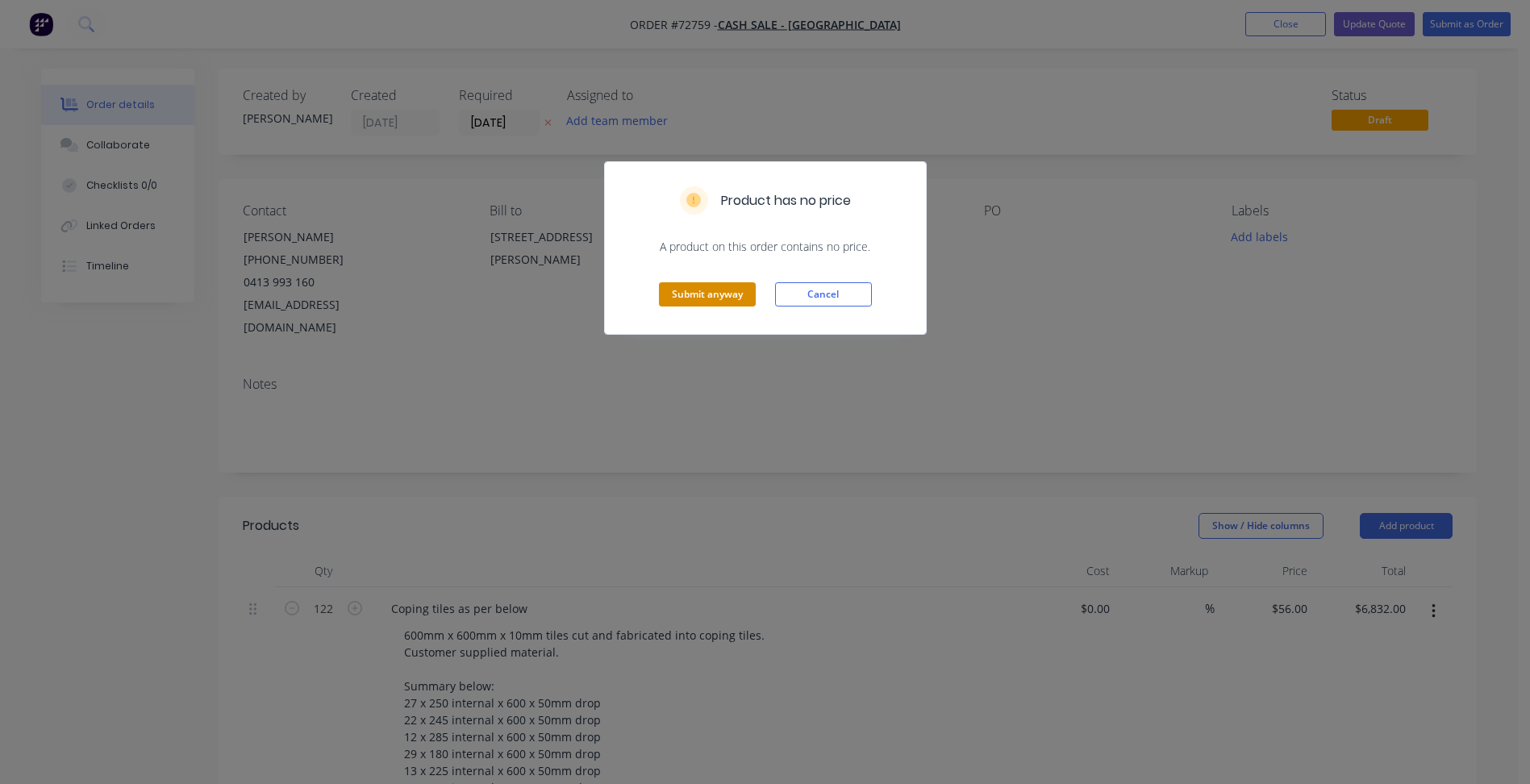
click at [730, 291] on button "Submit anyway" at bounding box center [708, 294] width 97 height 25
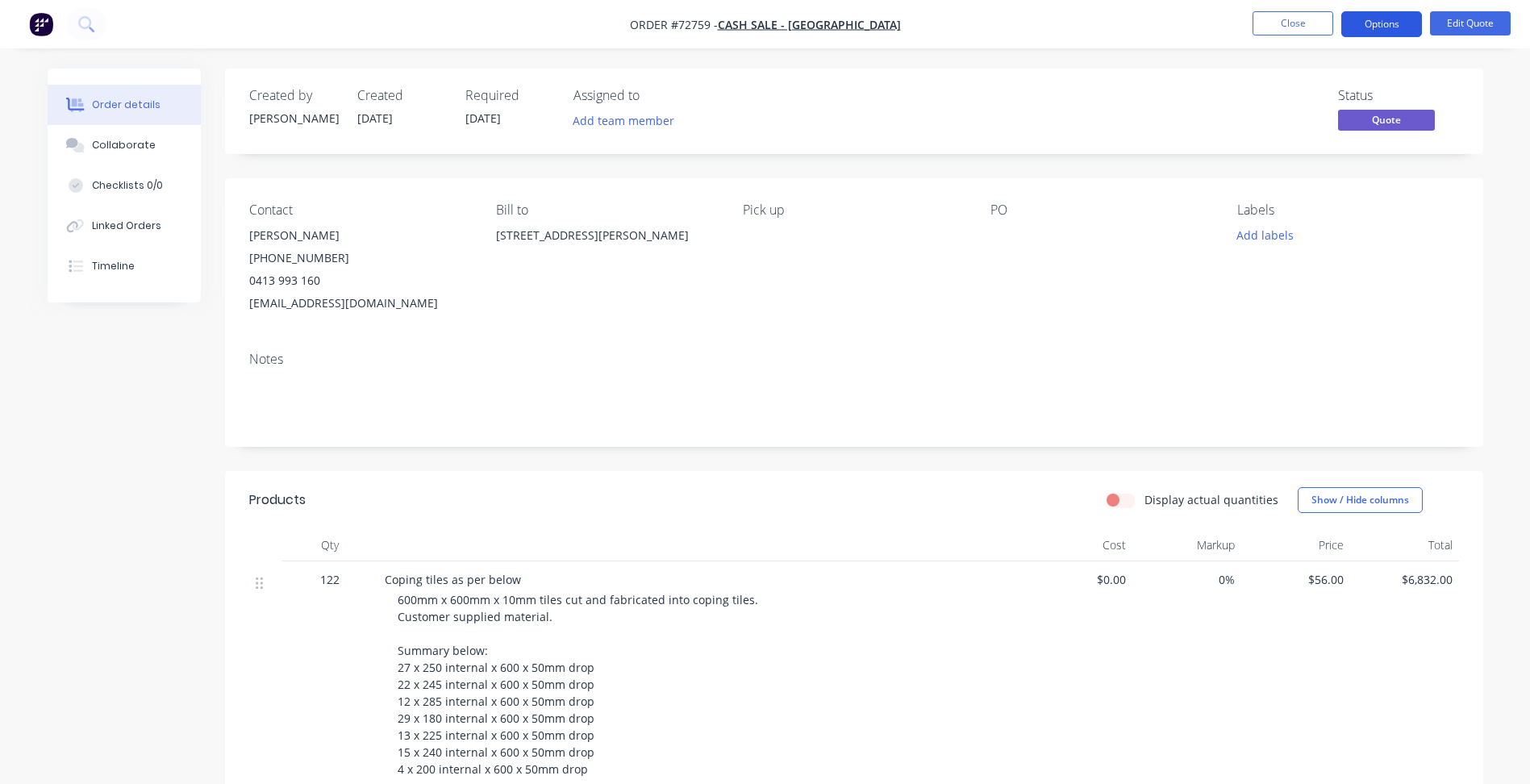
click at [1390, 25] on button "Options" at bounding box center [1381, 24] width 81 height 25
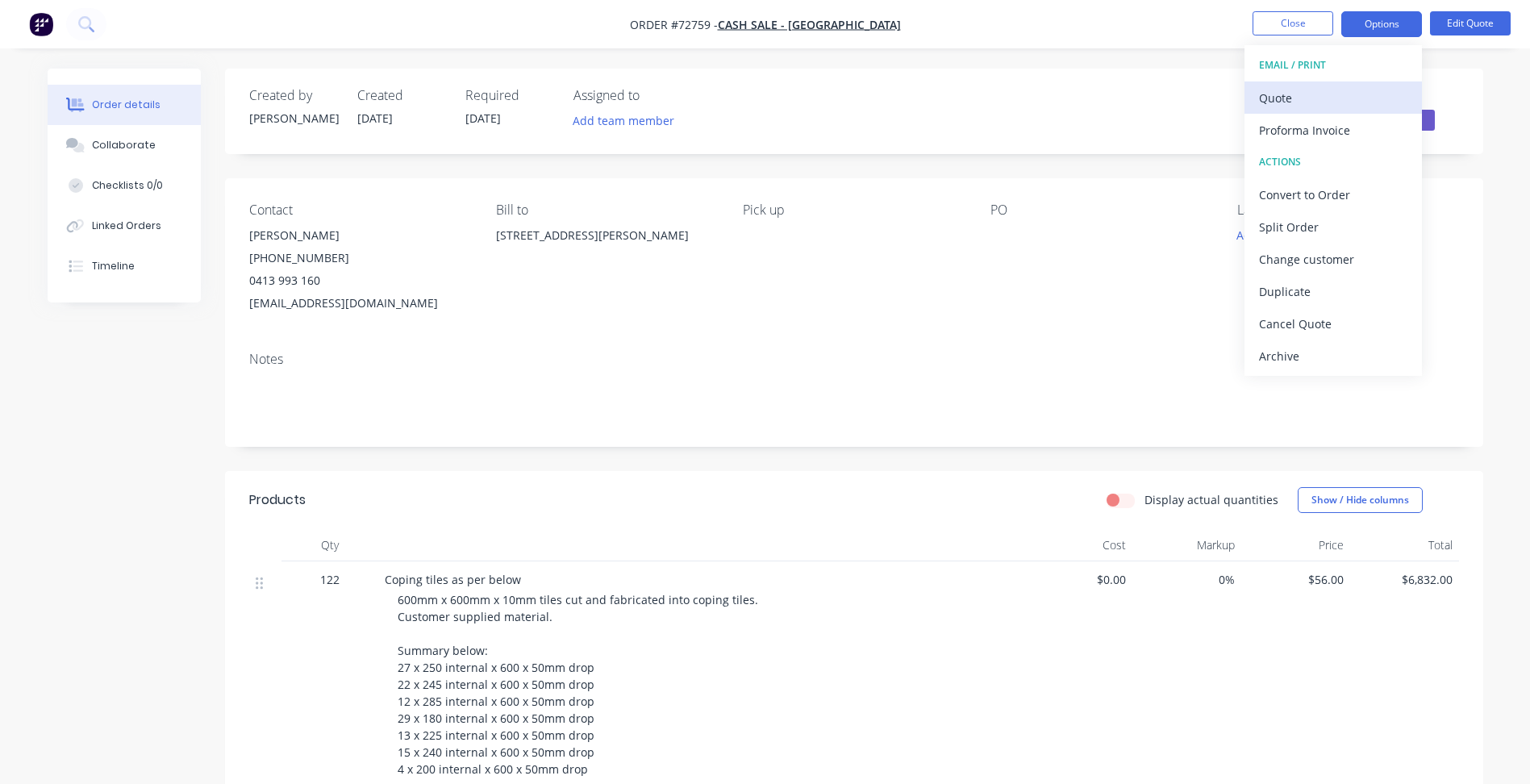
click at [1329, 103] on div "Quote" at bounding box center [1333, 98] width 149 height 24
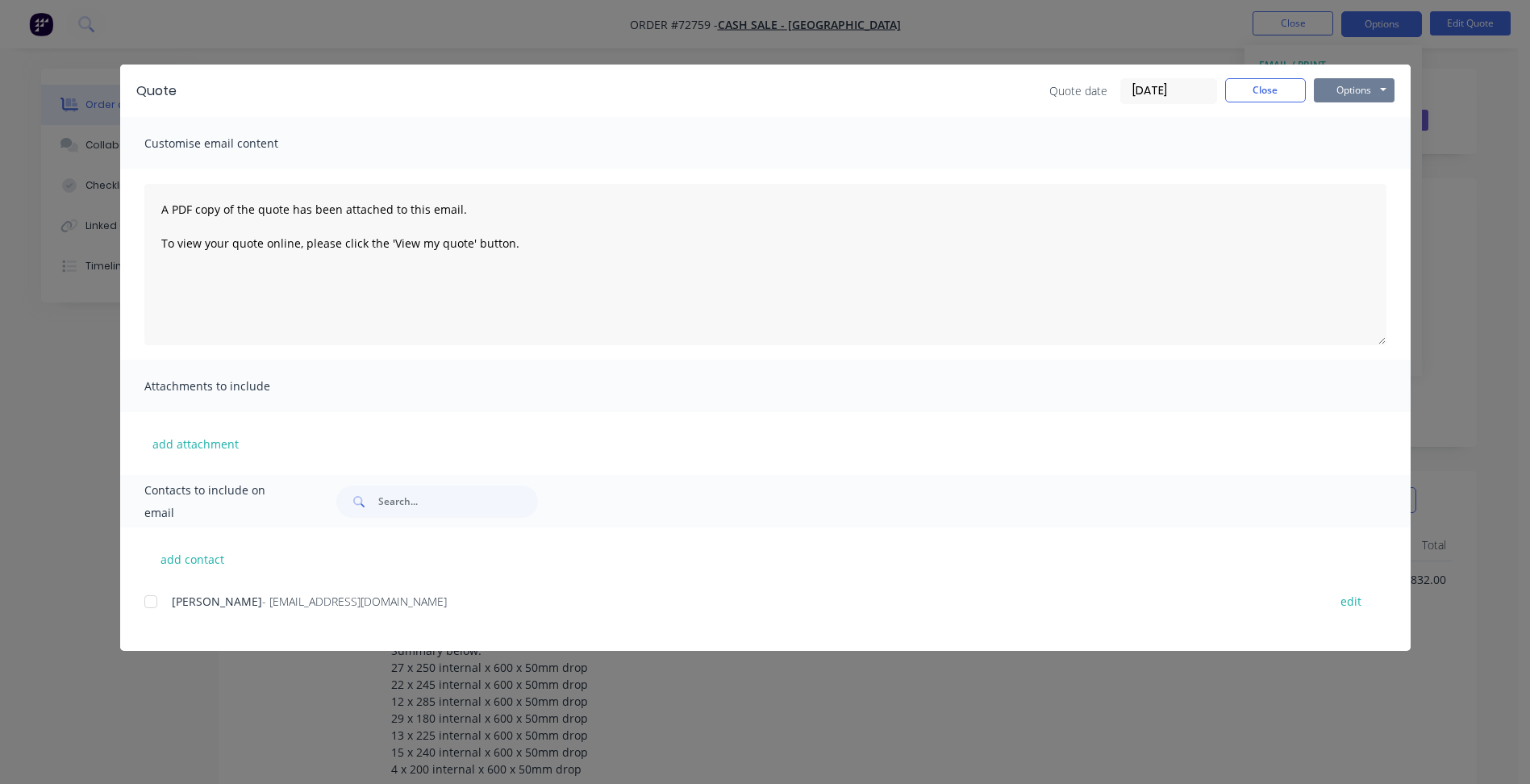
click at [1377, 98] on button "Options" at bounding box center [1353, 90] width 81 height 25
click at [1368, 112] on button "Preview" at bounding box center [1365, 119] width 104 height 26
click at [1273, 87] on button "Close" at bounding box center [1265, 90] width 81 height 25
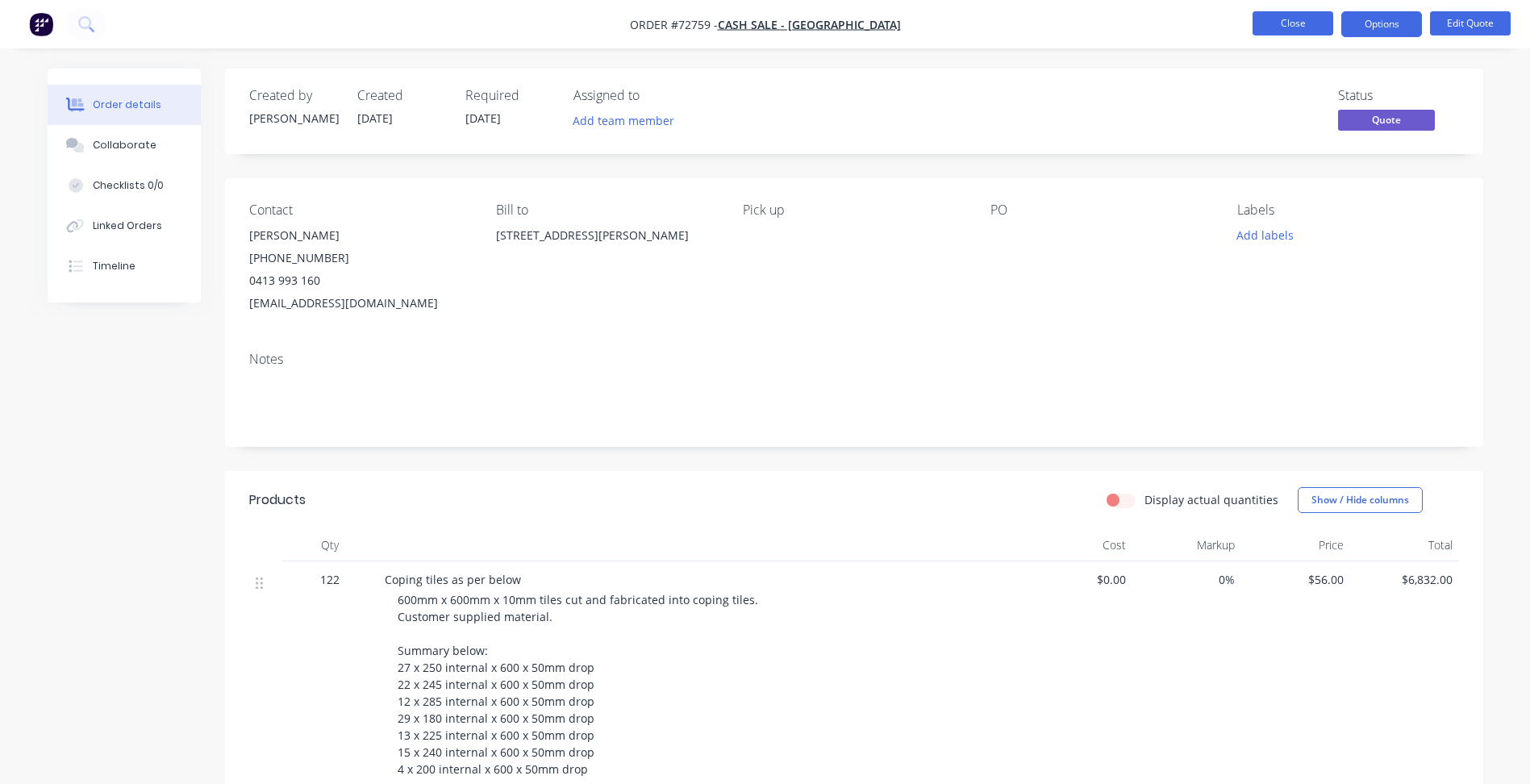
click at [1297, 25] on button "Close" at bounding box center [1292, 23] width 81 height 25
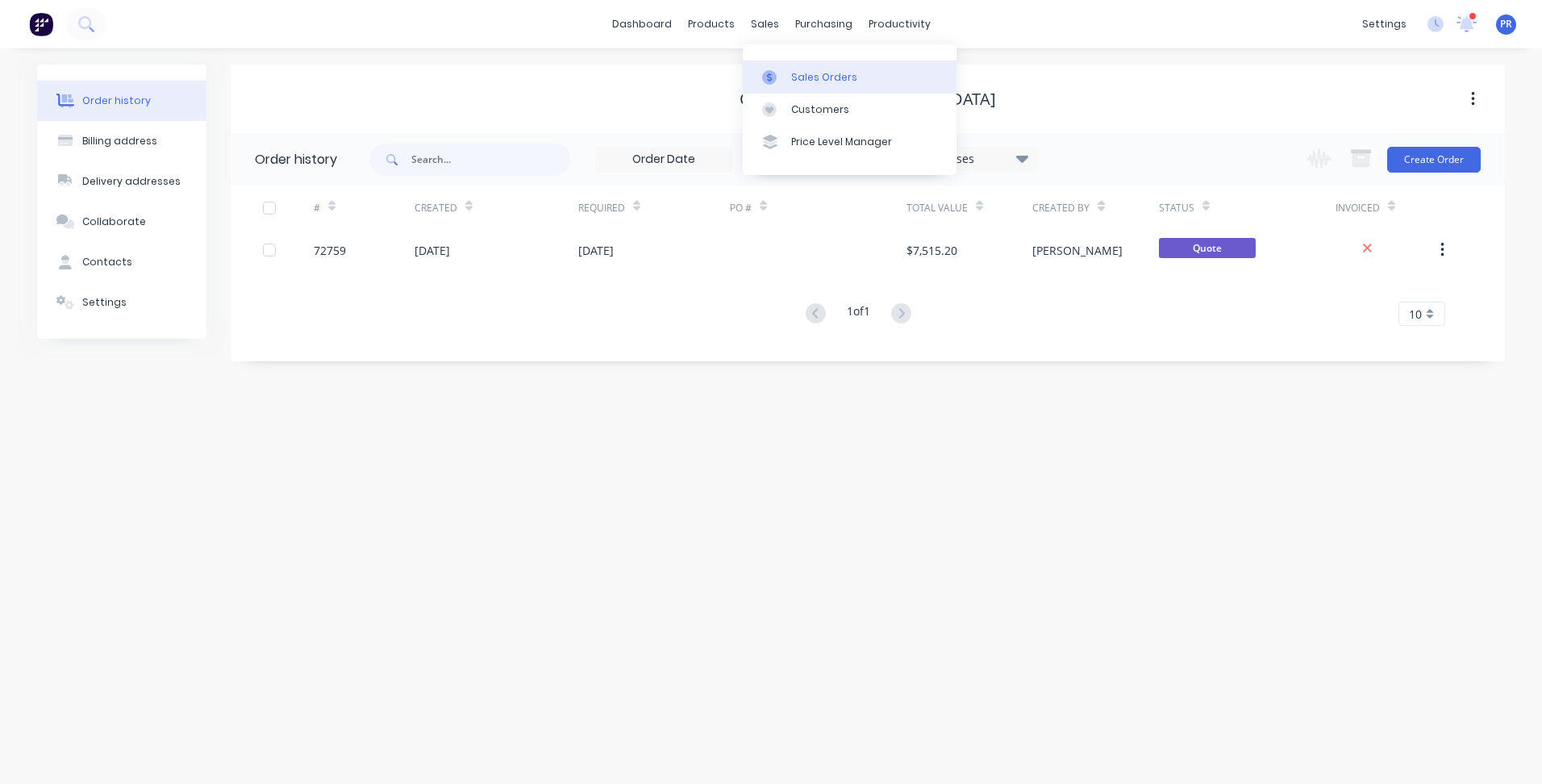
click at [813, 67] on link "Sales Orders" at bounding box center [850, 76] width 214 height 32
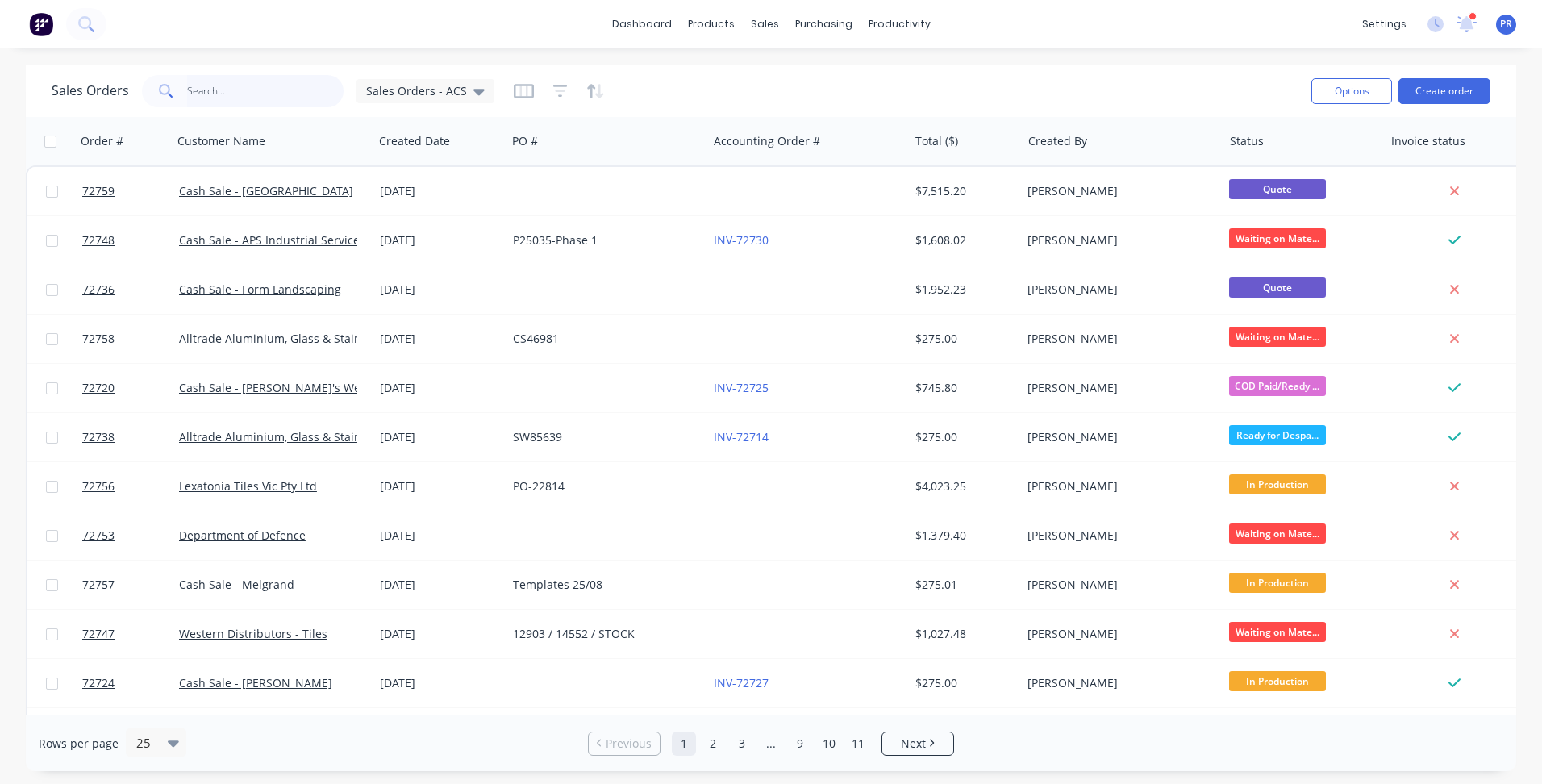
drag, startPoint x: 237, startPoint y: 92, endPoint x: 186, endPoint y: 87, distance: 51.2
click at [197, 87] on input "text" at bounding box center [266, 91] width 157 height 32
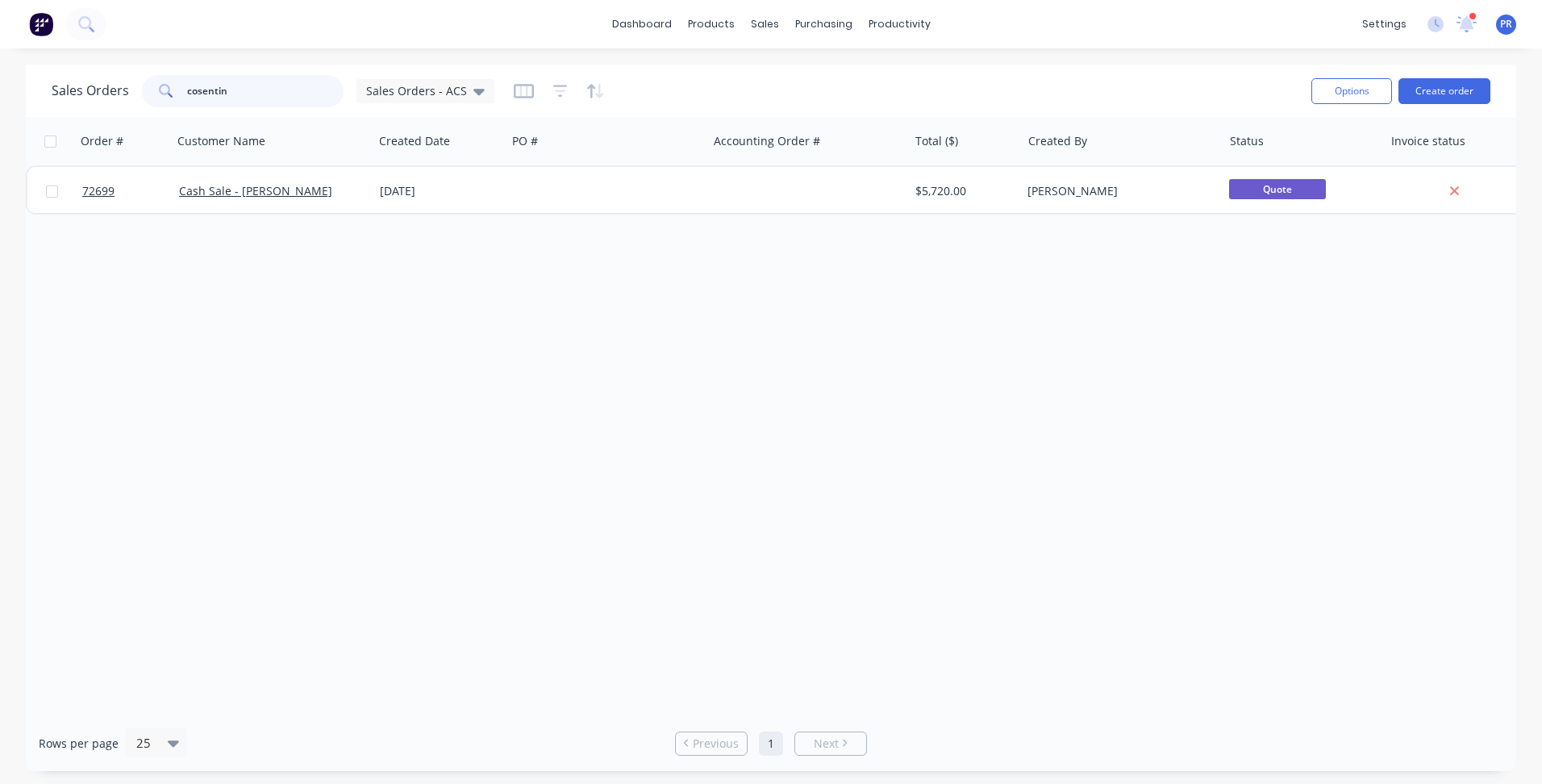
type input "cosentin"
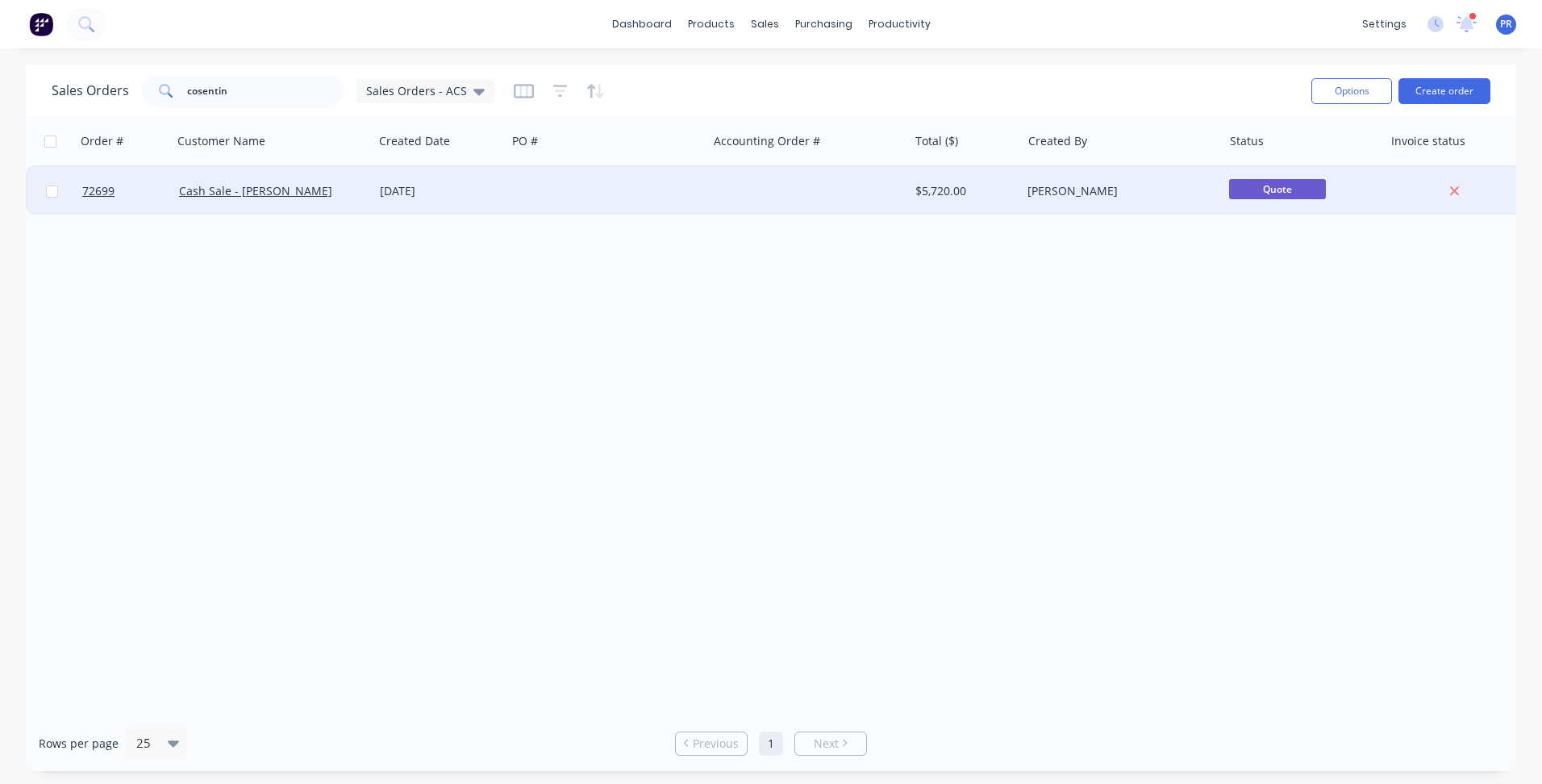
click at [578, 190] on div at bounding box center [607, 191] width 201 height 48
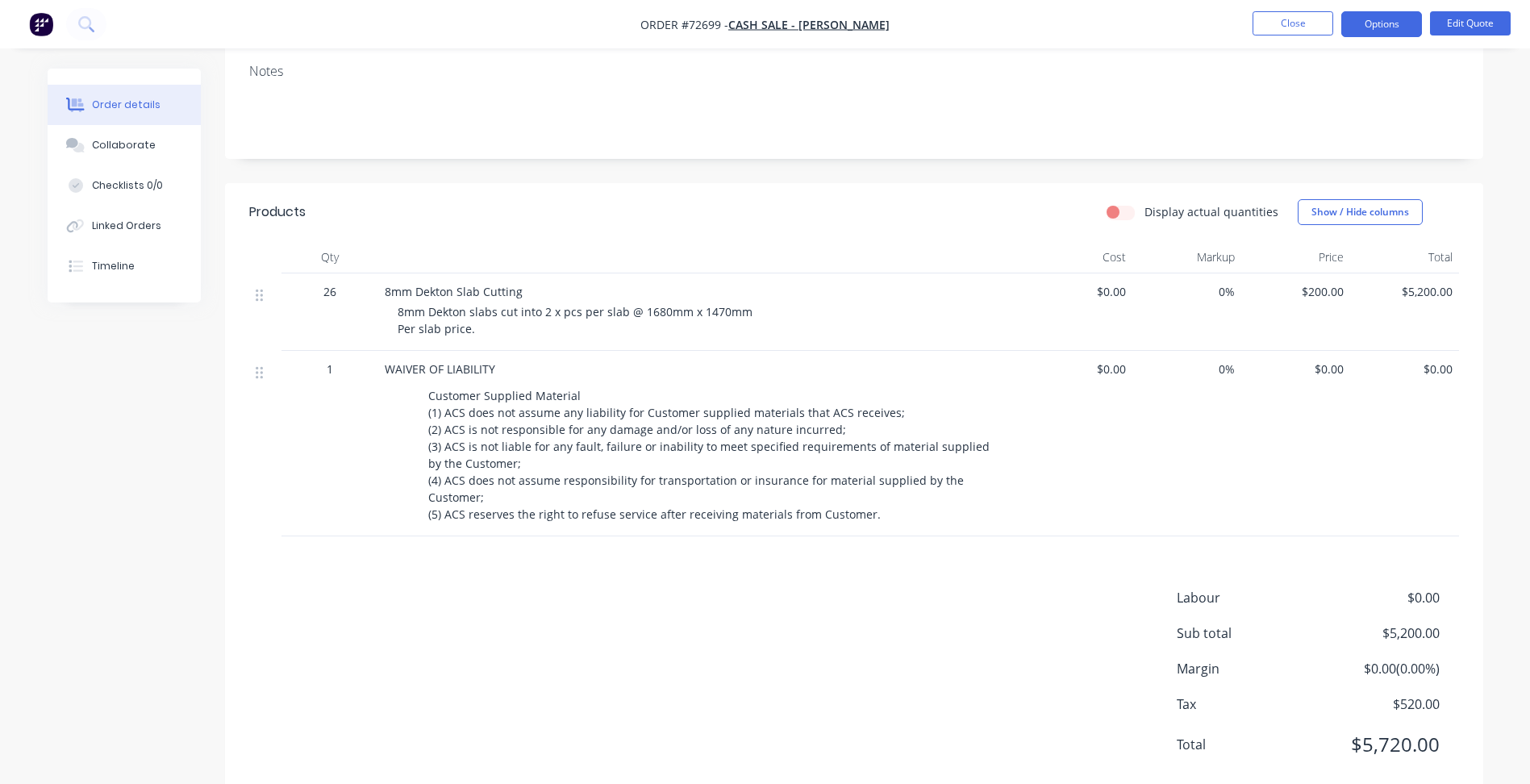
scroll to position [305, 0]
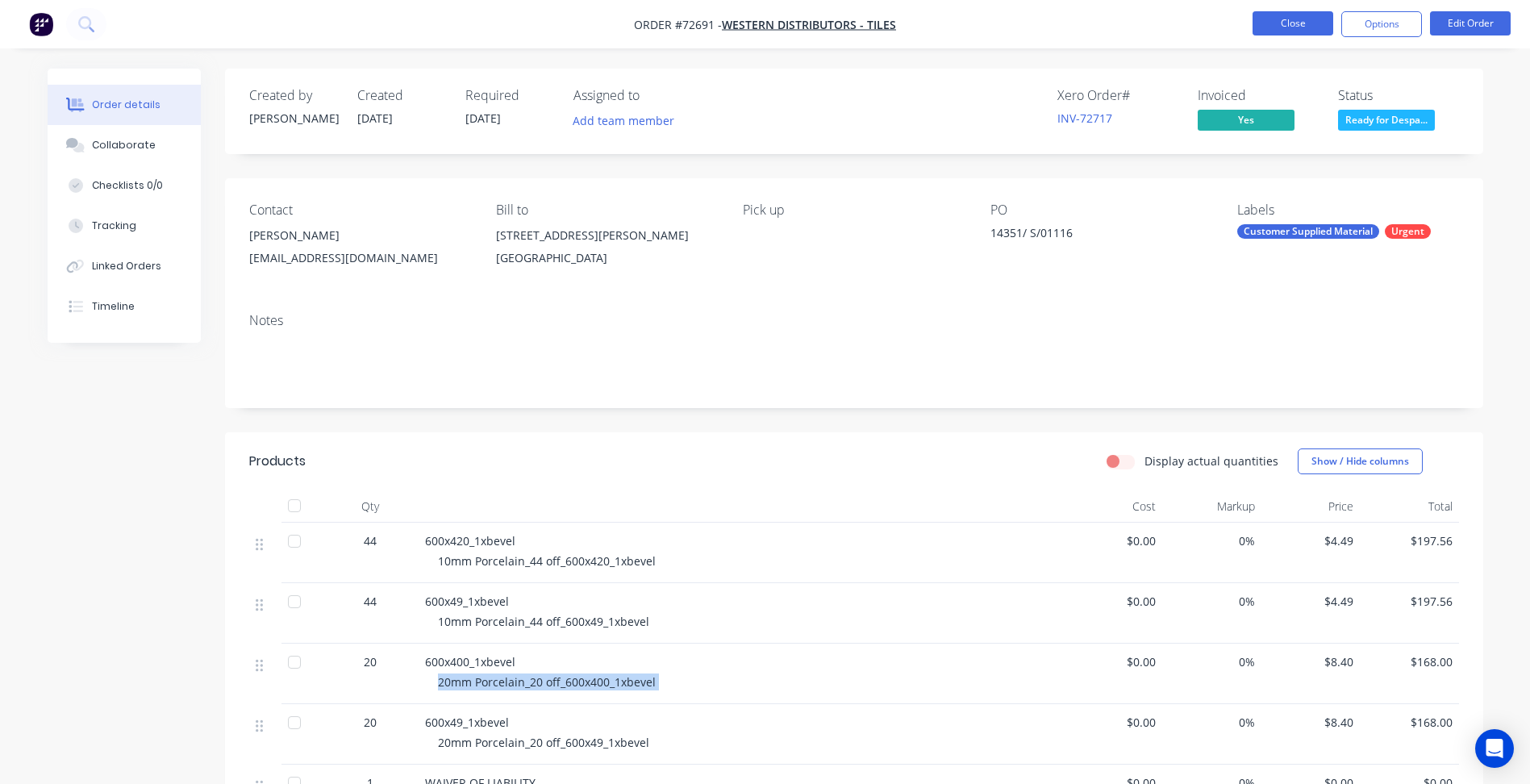
click at [1299, 25] on button "Close" at bounding box center [1292, 23] width 81 height 25
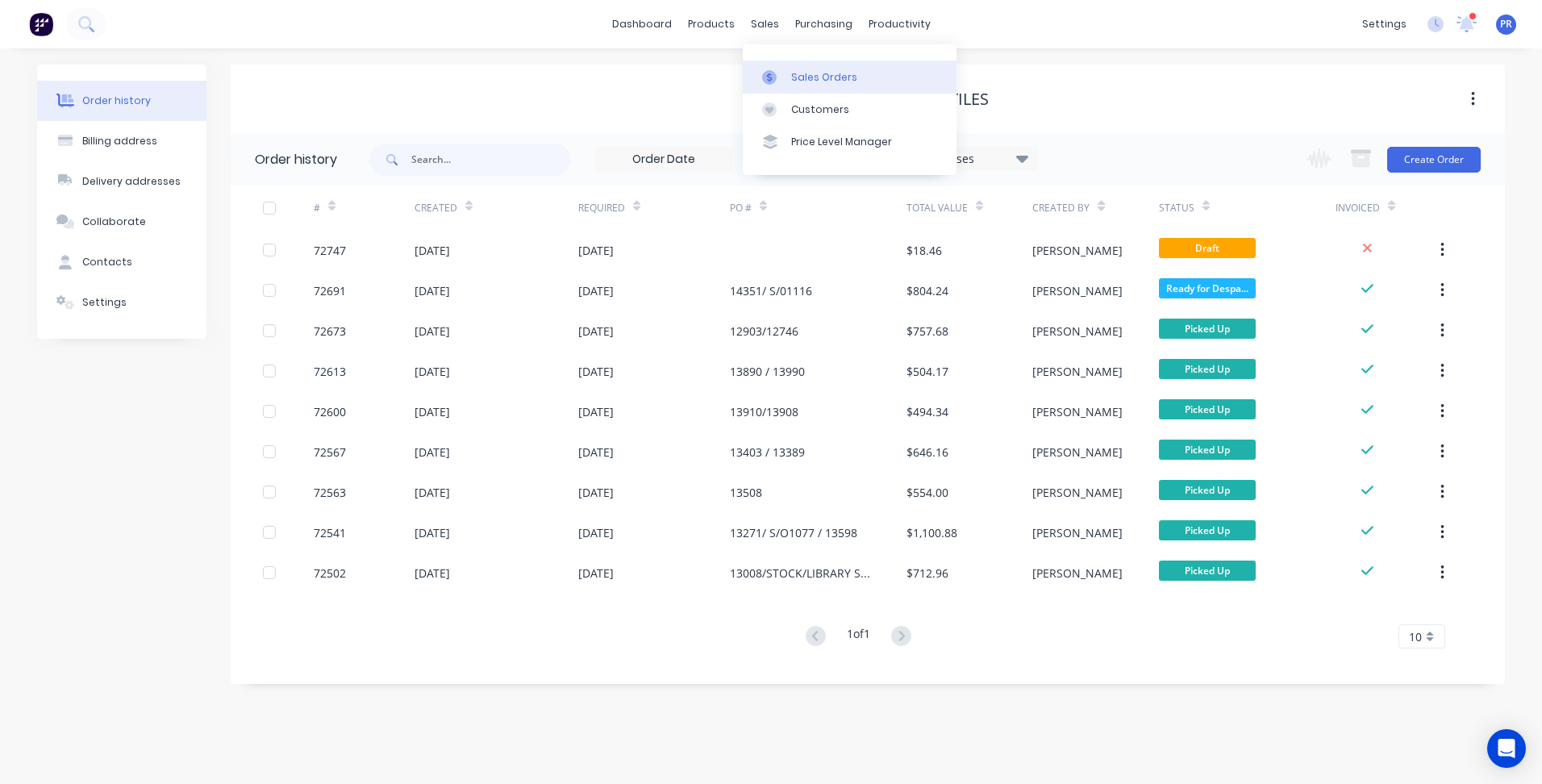
click at [792, 76] on div "Sales Orders" at bounding box center [824, 77] width 66 height 14
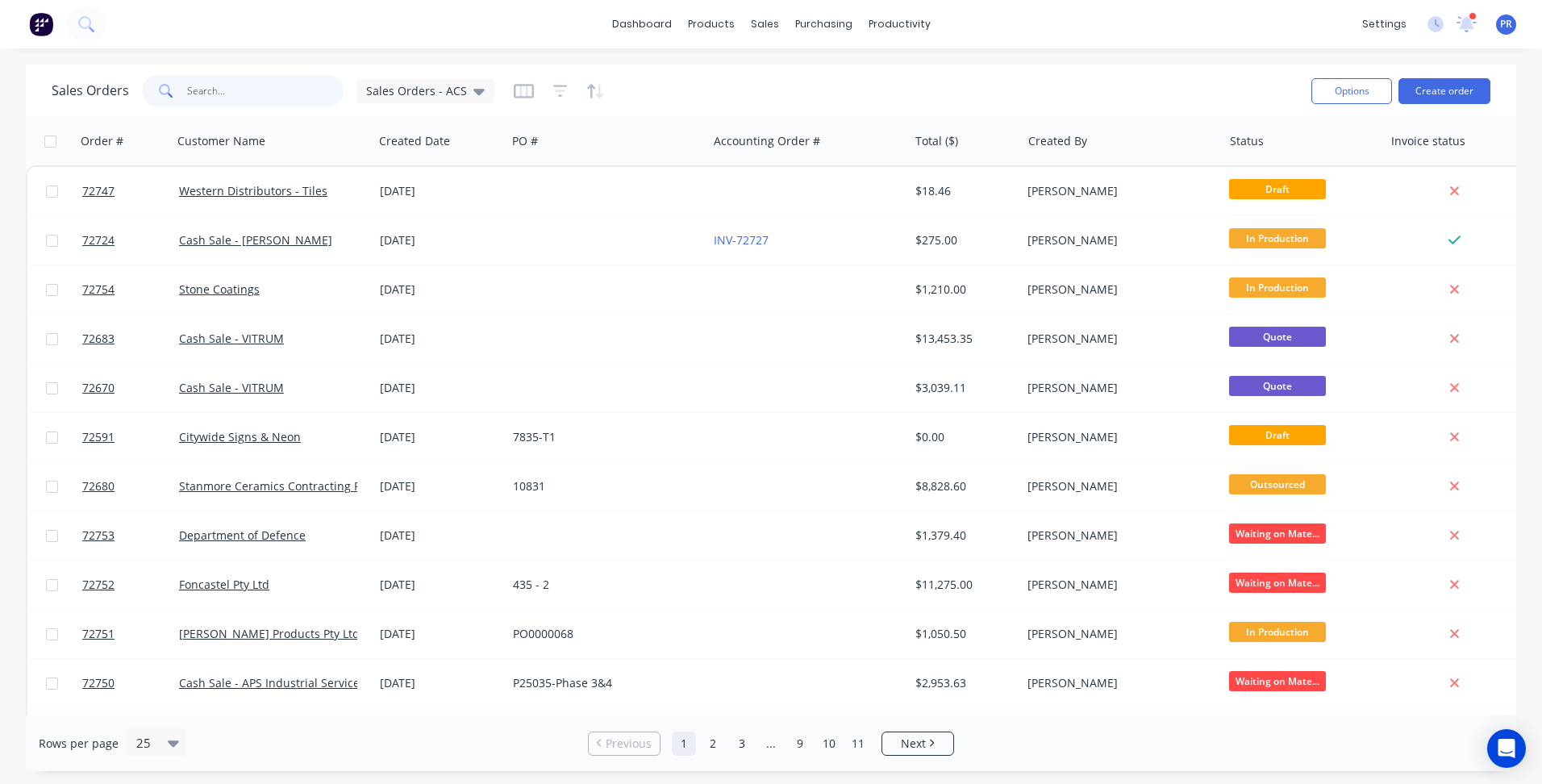
click at [222, 92] on input "text" at bounding box center [266, 91] width 157 height 32
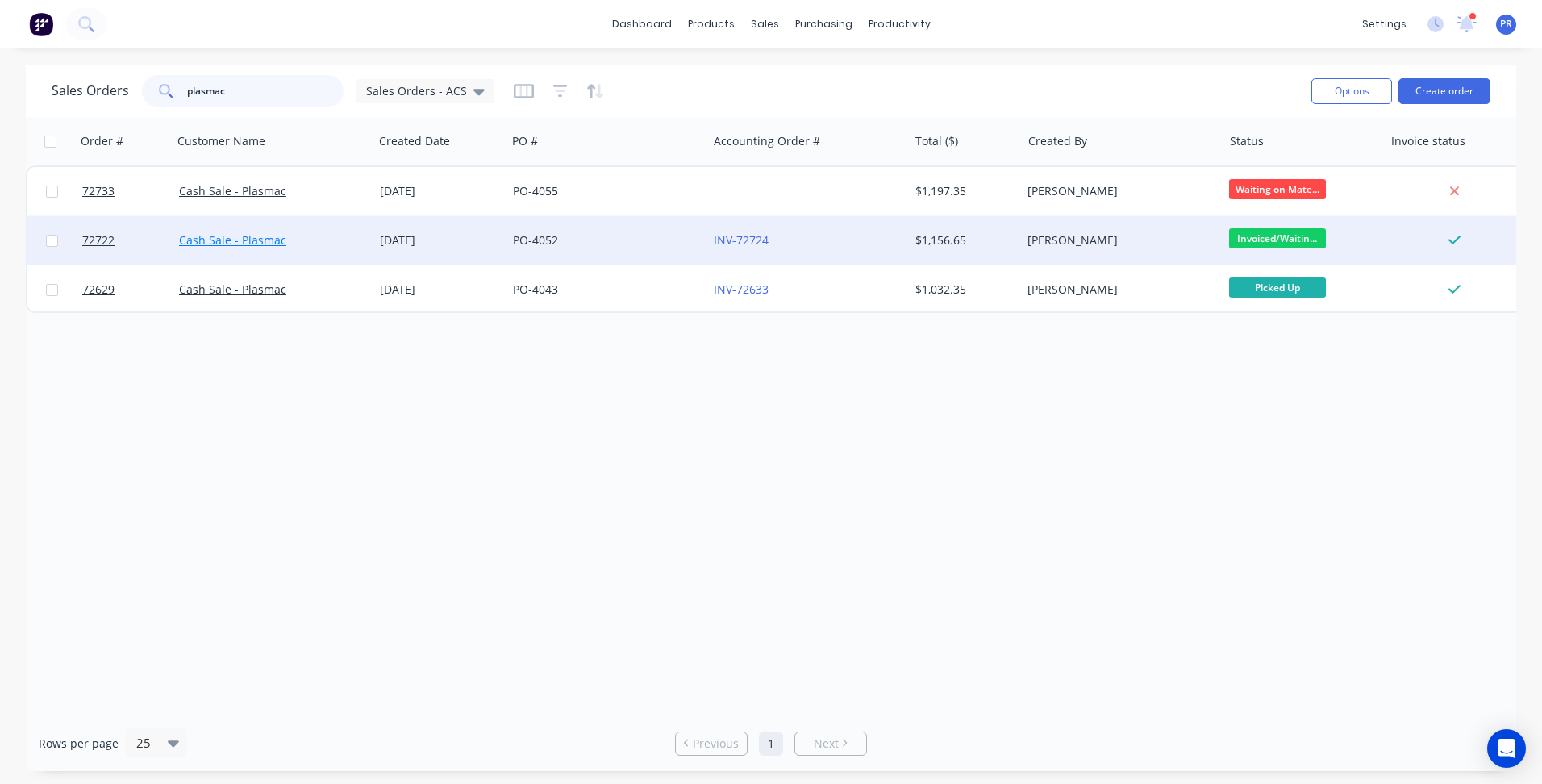
type input "plasmac"
click at [265, 246] on link "Cash Sale - Plasmac" at bounding box center [233, 240] width 107 height 15
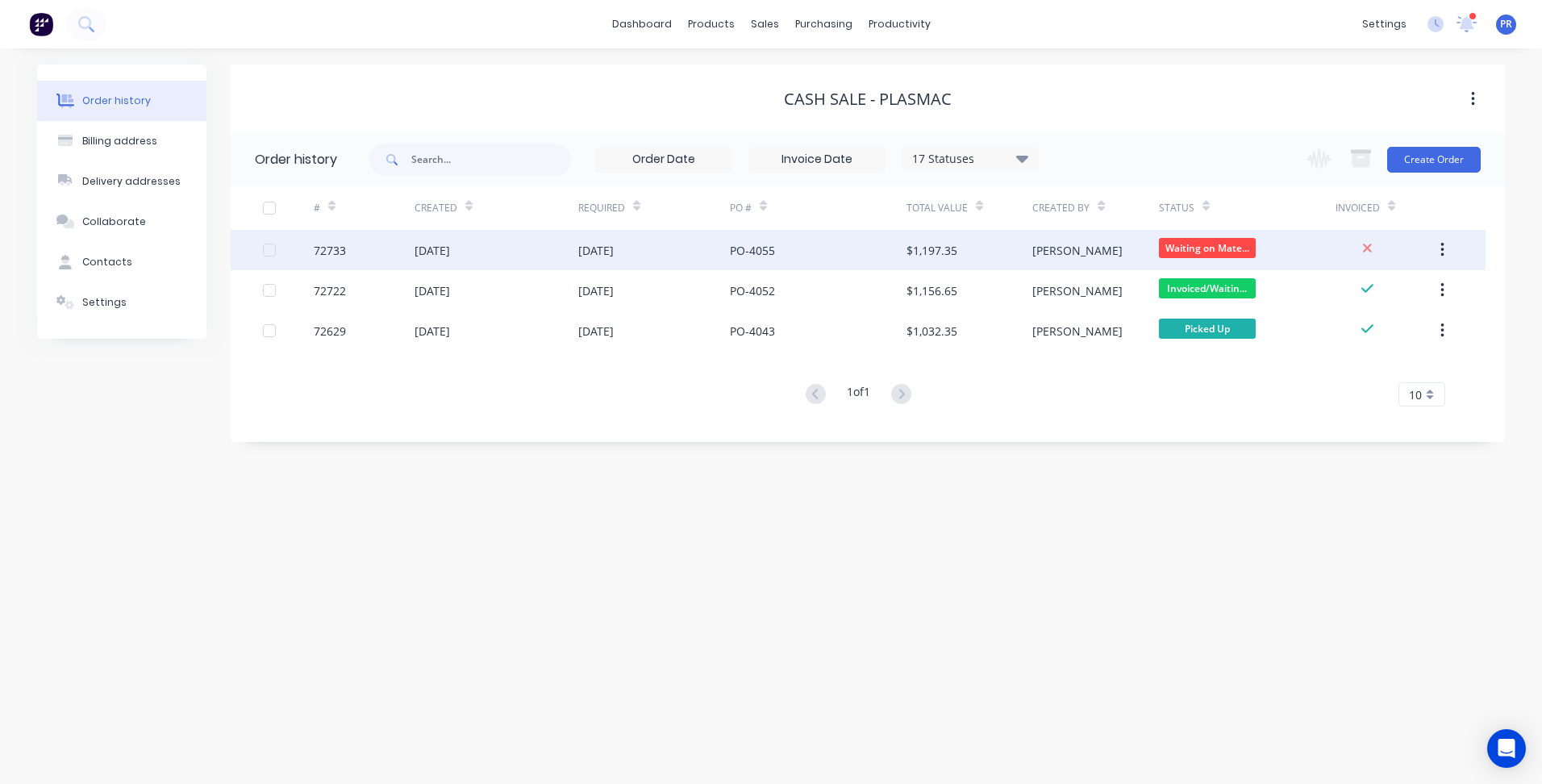
click at [982, 255] on div "$1,197.35" at bounding box center [969, 250] width 126 height 41
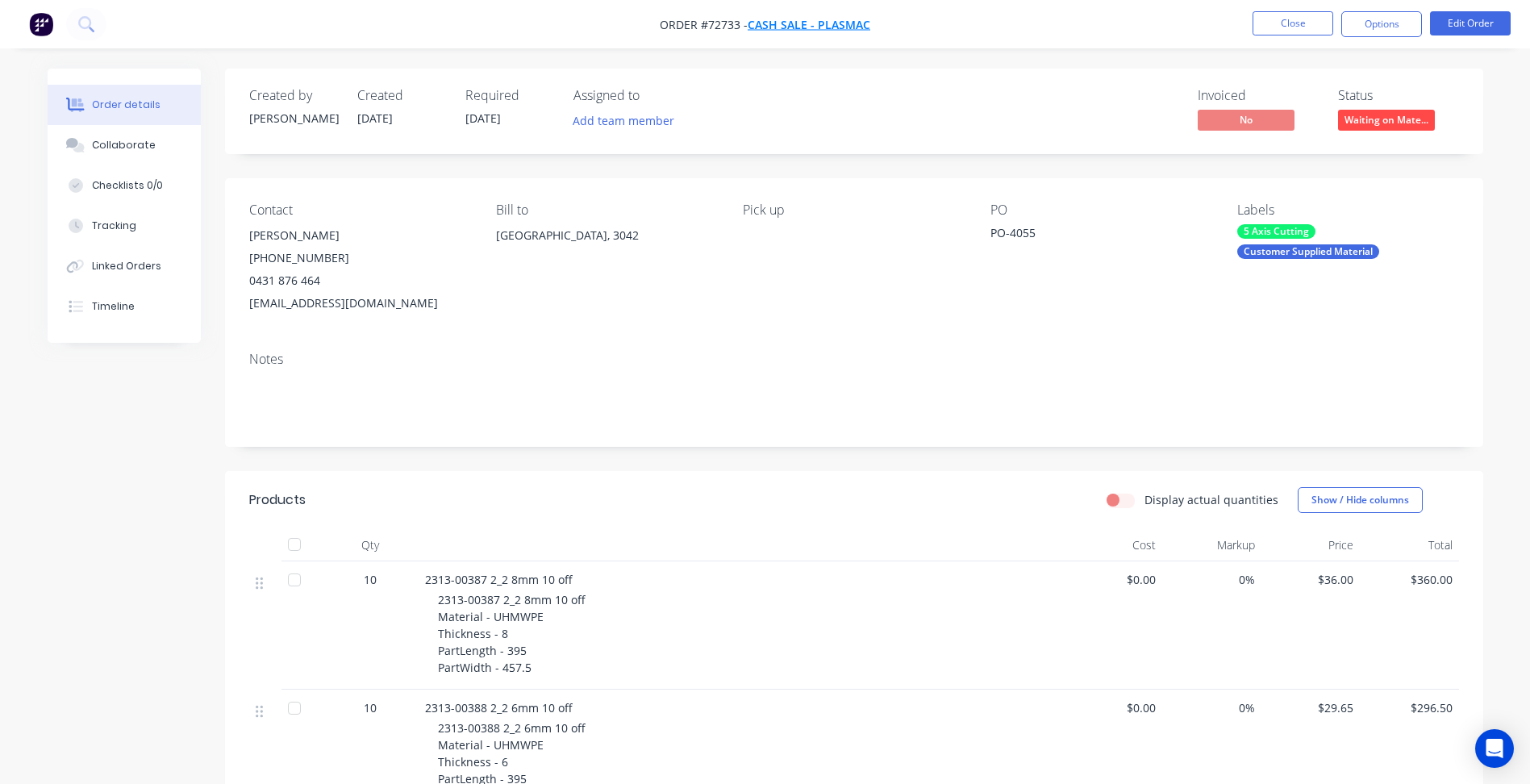
click at [844, 25] on span "Cash Sale - Plasmac" at bounding box center [809, 25] width 122 height 15
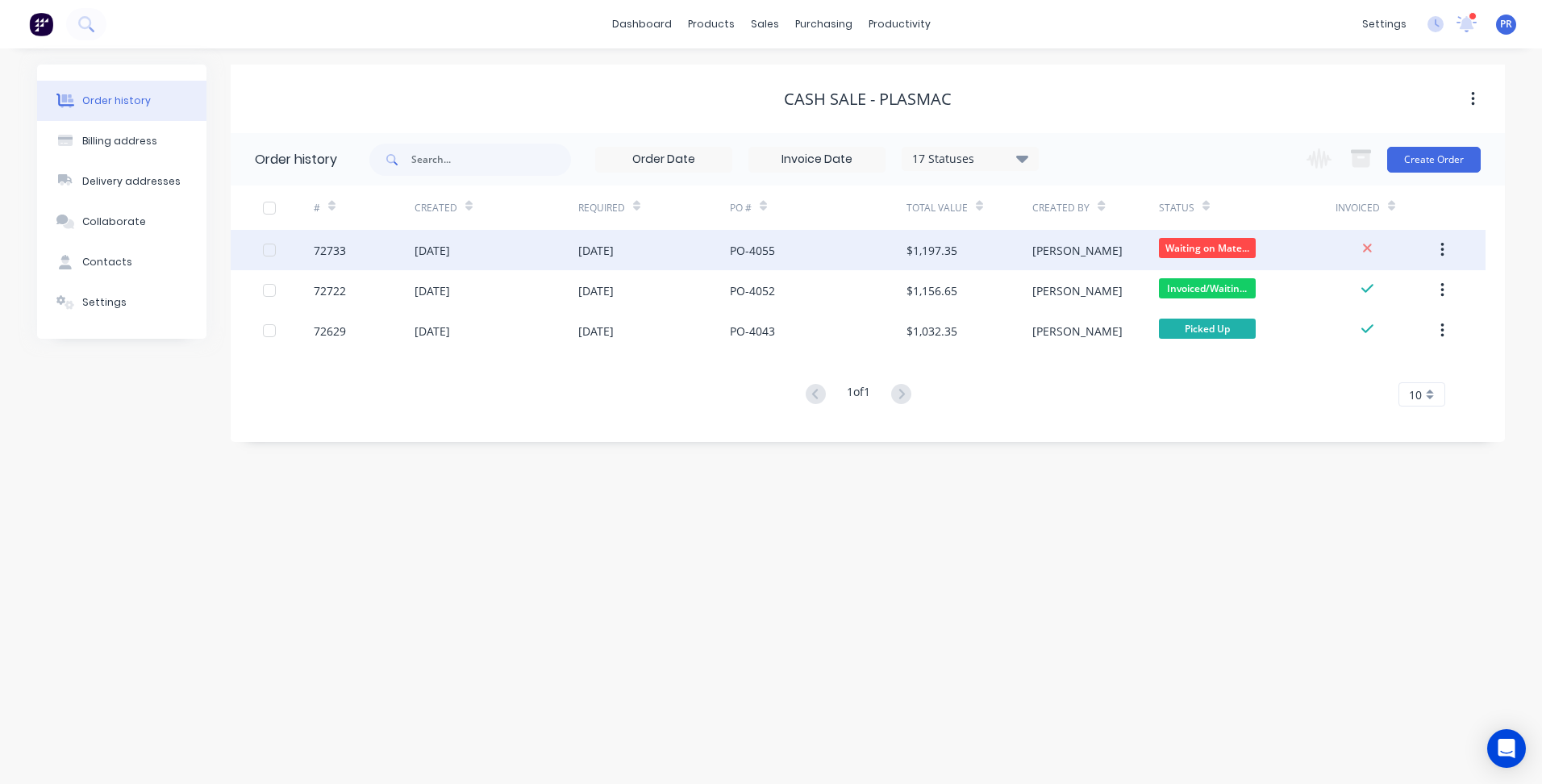
click at [1021, 246] on div "$1,197.35" at bounding box center [969, 250] width 126 height 41
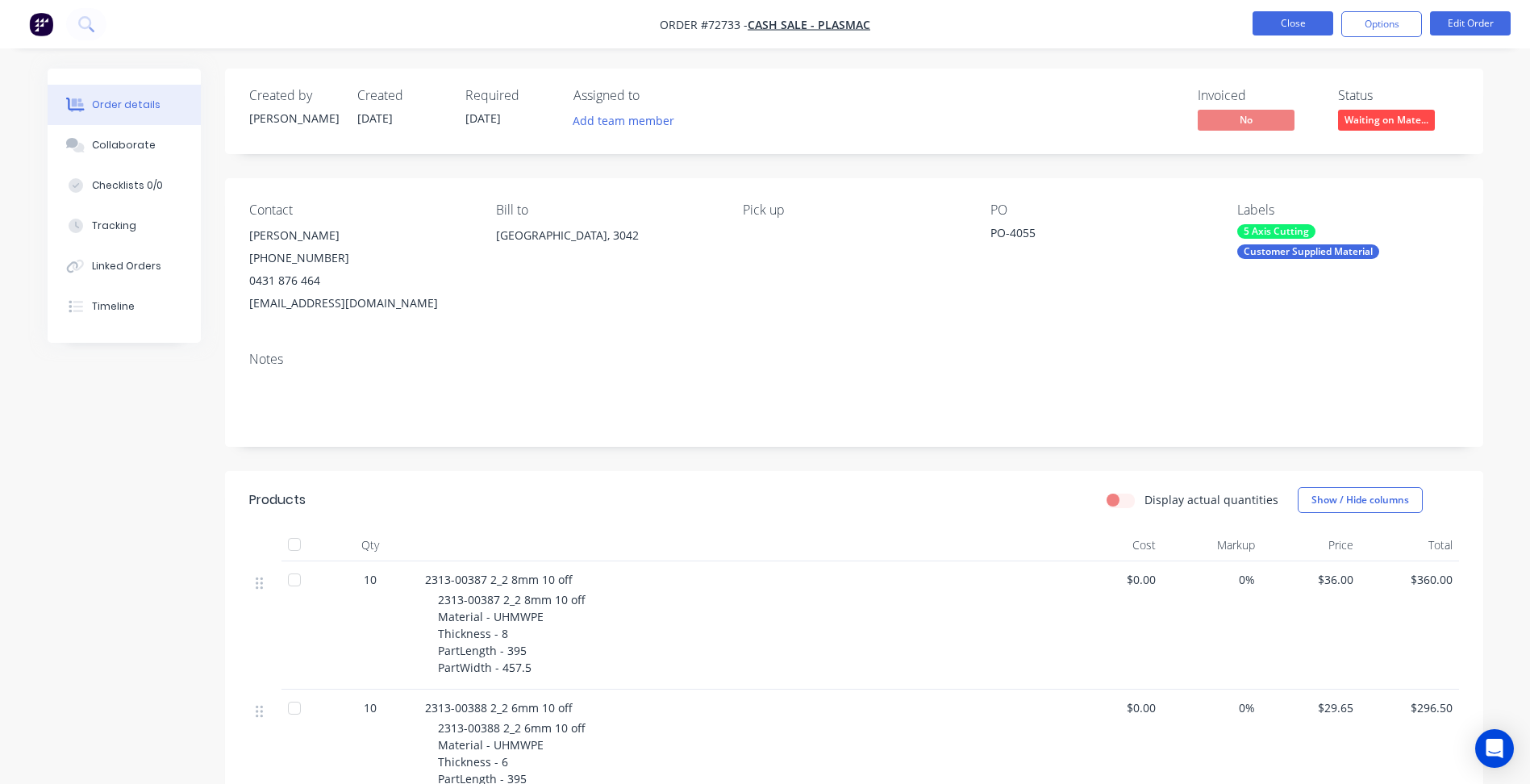
click at [1287, 31] on button "Close" at bounding box center [1292, 23] width 81 height 25
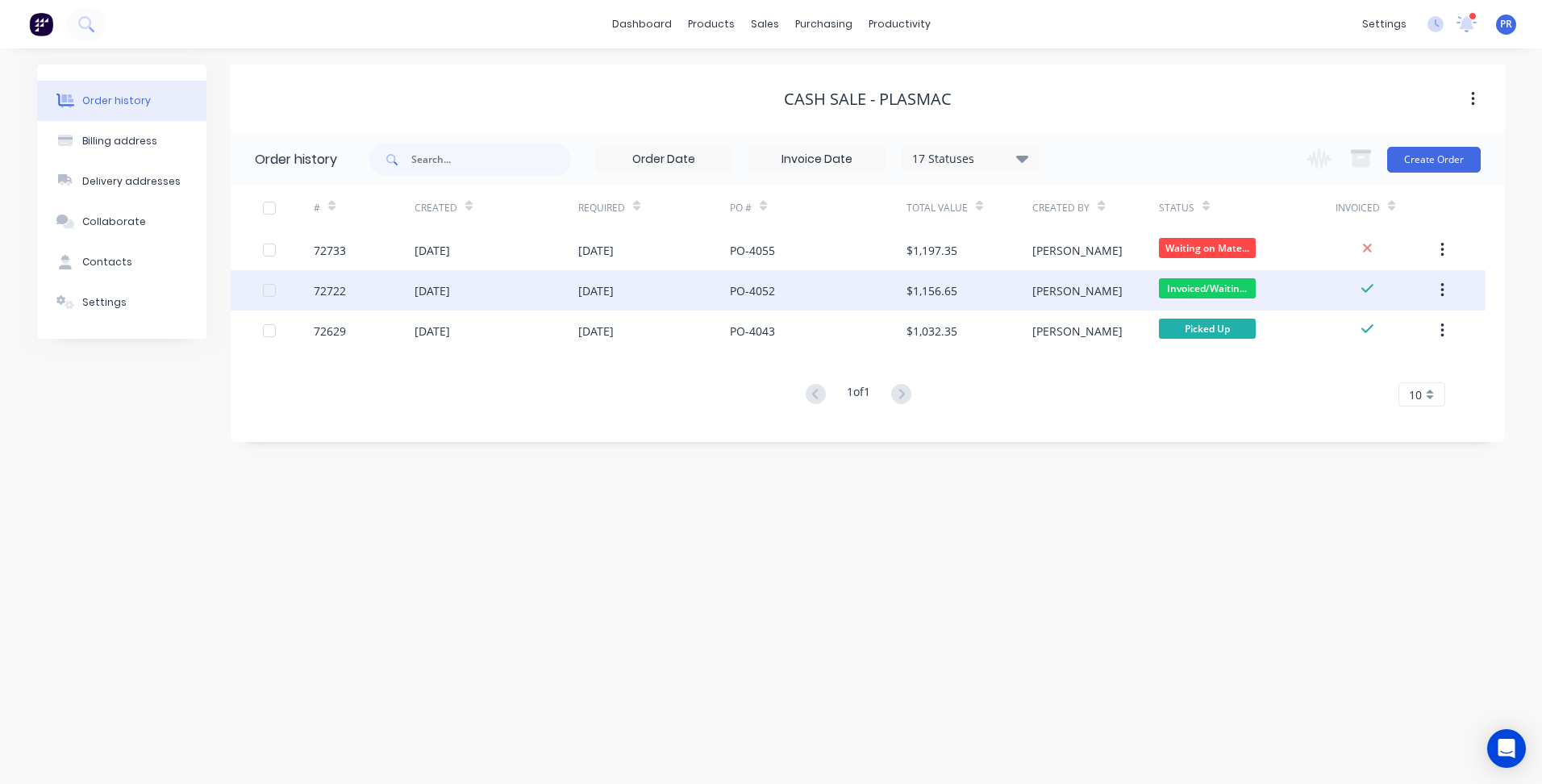
click at [1076, 288] on div "[PERSON_NAME]" at bounding box center [1096, 290] width 126 height 41
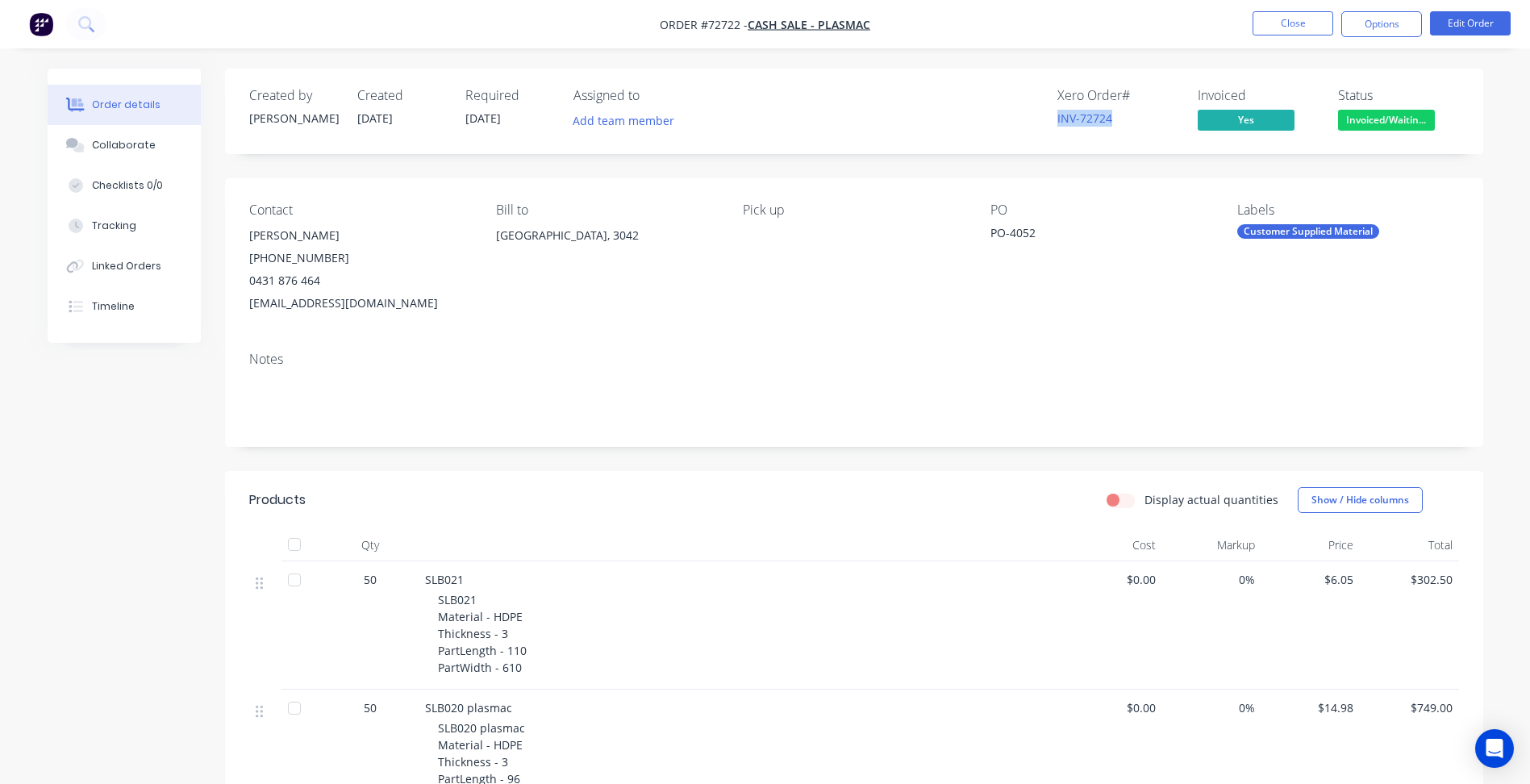
drag, startPoint x: 1118, startPoint y: 118, endPoint x: 1023, endPoint y: 120, distance: 95.0
click at [1023, 120] on div "Xero Order # INV-72724 Invoiced Yes Status Invoiced/Waitin..." at bounding box center [1097, 111] width 725 height 47
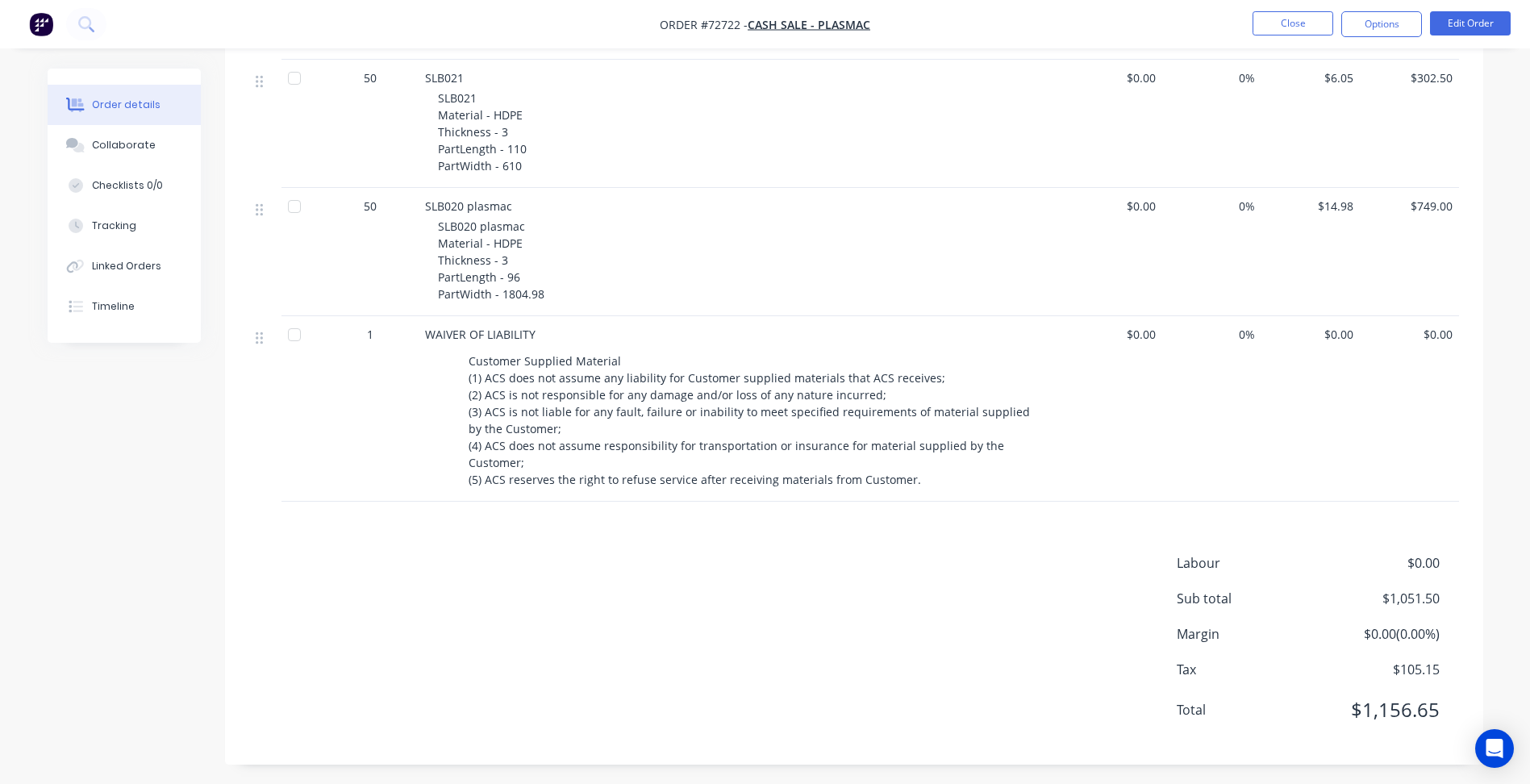
scroll to position [507, 0]
click at [272, 533] on div "Products Display actual quantities Show / Hide columns Qty Cost Markup Price To…" at bounding box center [854, 361] width 1258 height 795
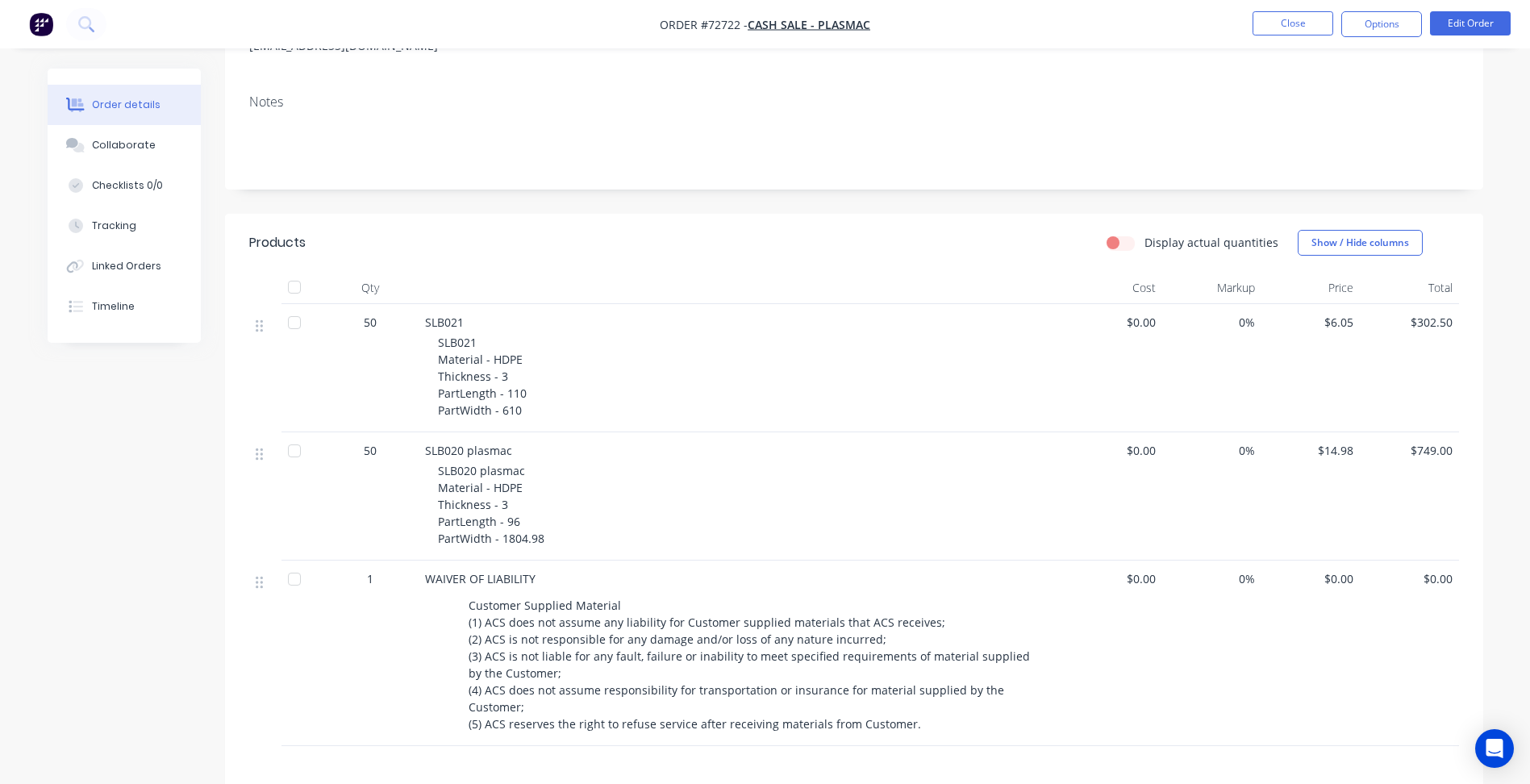
scroll to position [104, 0]
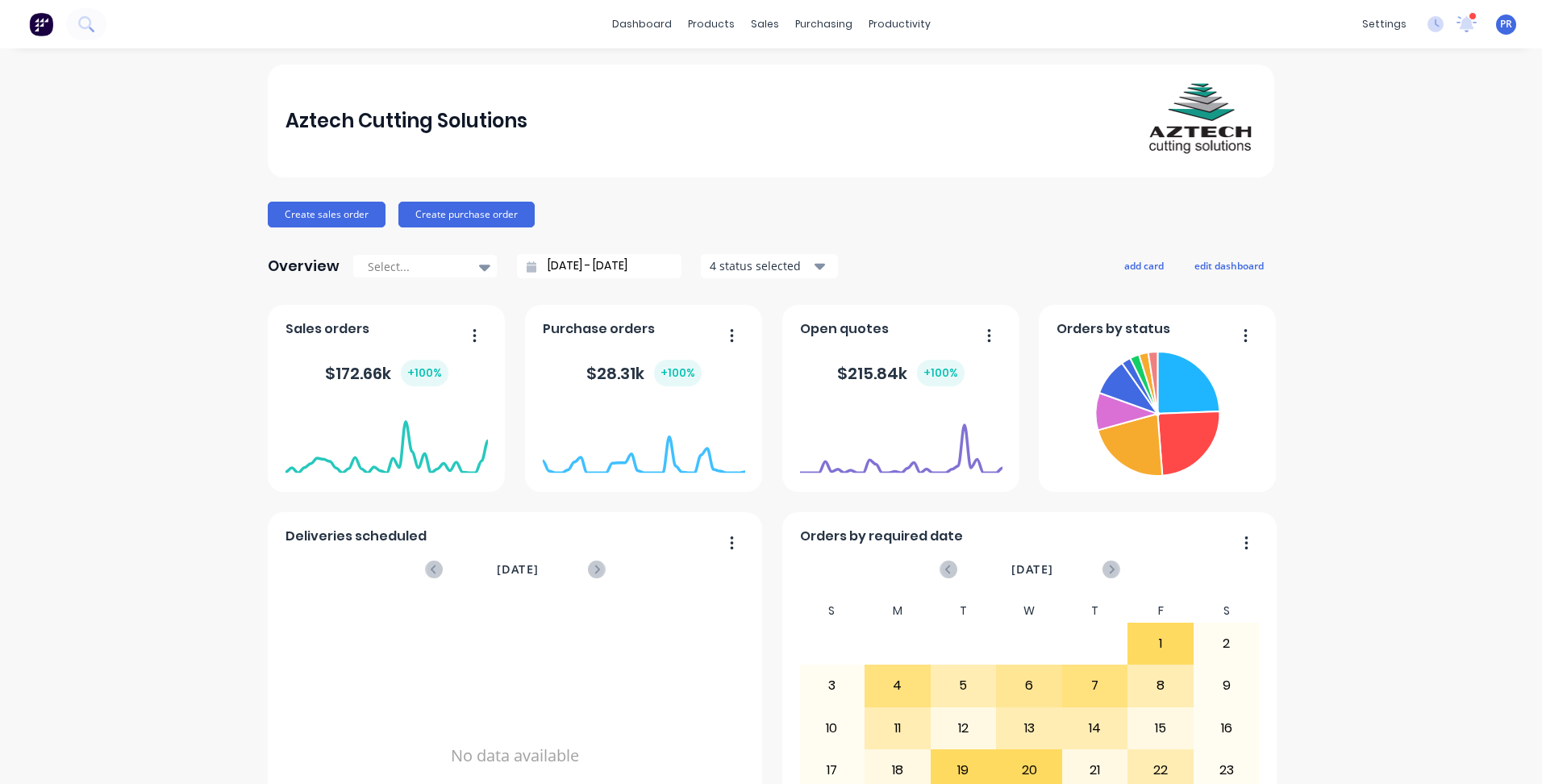
drag, startPoint x: 104, startPoint y: 85, endPoint x: 114, endPoint y: 13, distance: 72.7
click at [106, 79] on div "Aztech Cutting Solutions Create sales order Create purchase order Overview Sele…" at bounding box center [771, 485] width 1542 height 842
click at [729, 79] on div "Product Catalogue" at bounding box center [777, 77] width 100 height 14
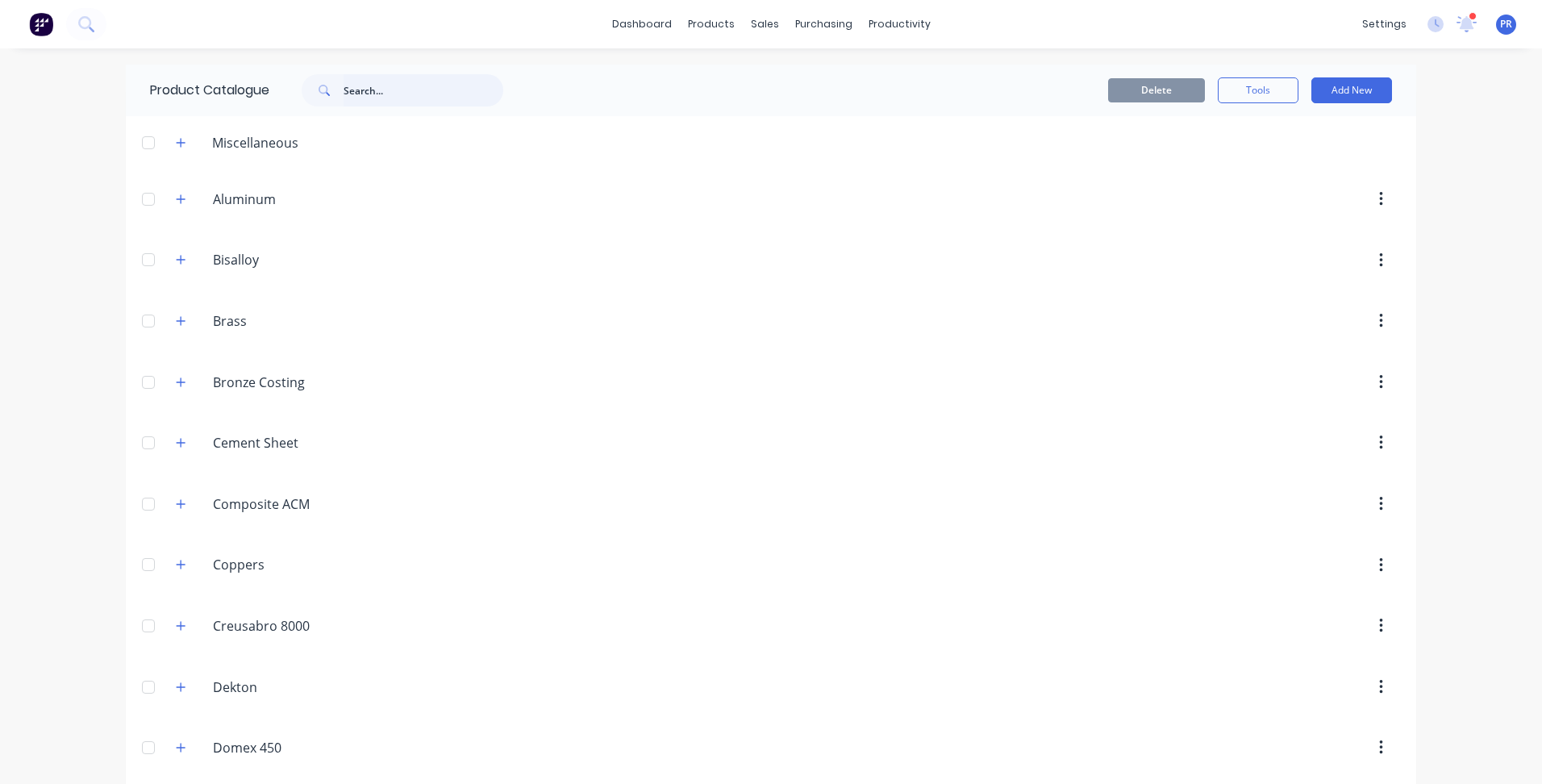
click at [384, 98] on input "text" at bounding box center [423, 90] width 160 height 32
click at [784, 64] on link "Sales Orders" at bounding box center [844, 76] width 214 height 32
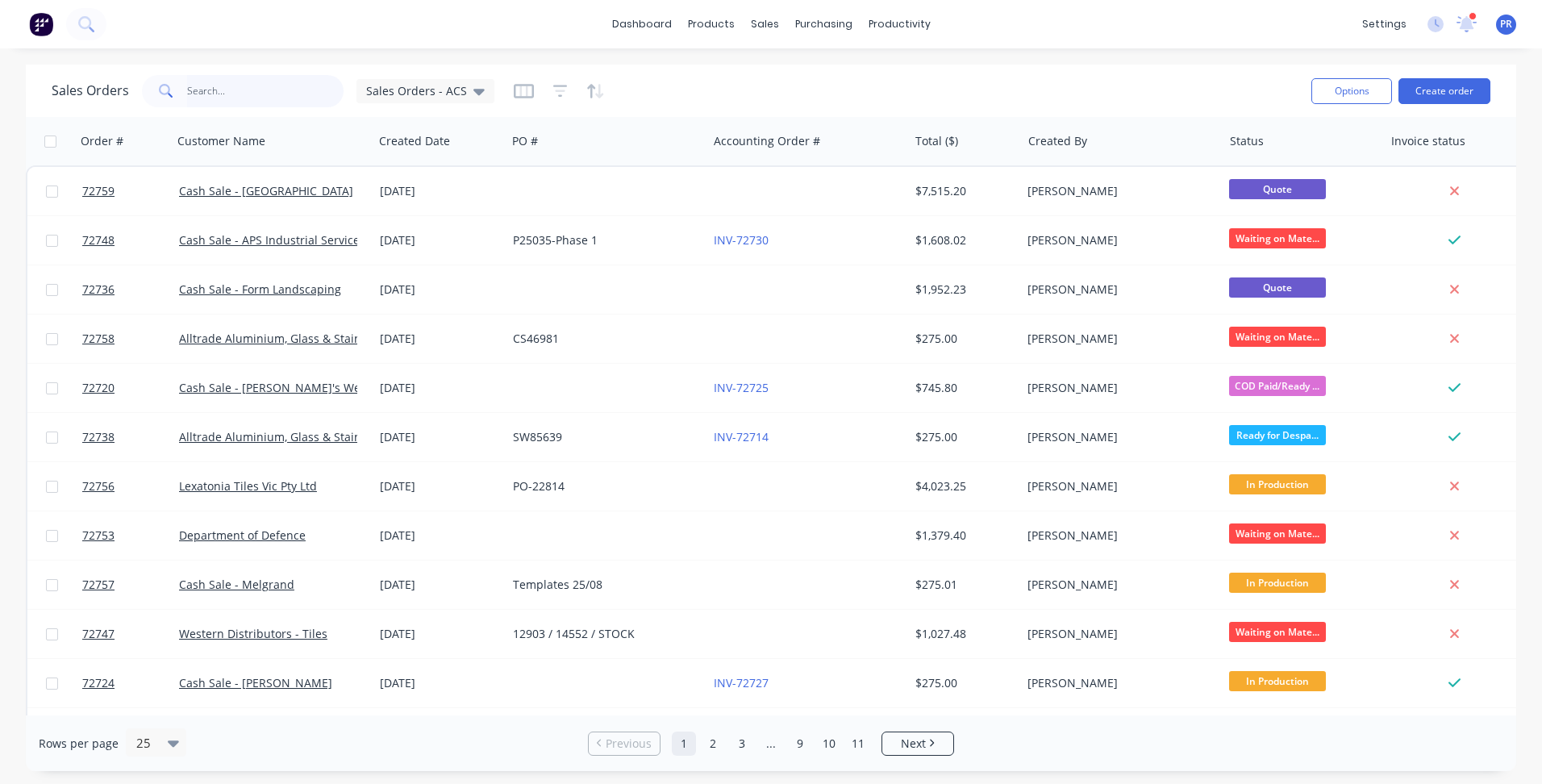
click at [205, 90] on input "text" at bounding box center [266, 91] width 157 height 32
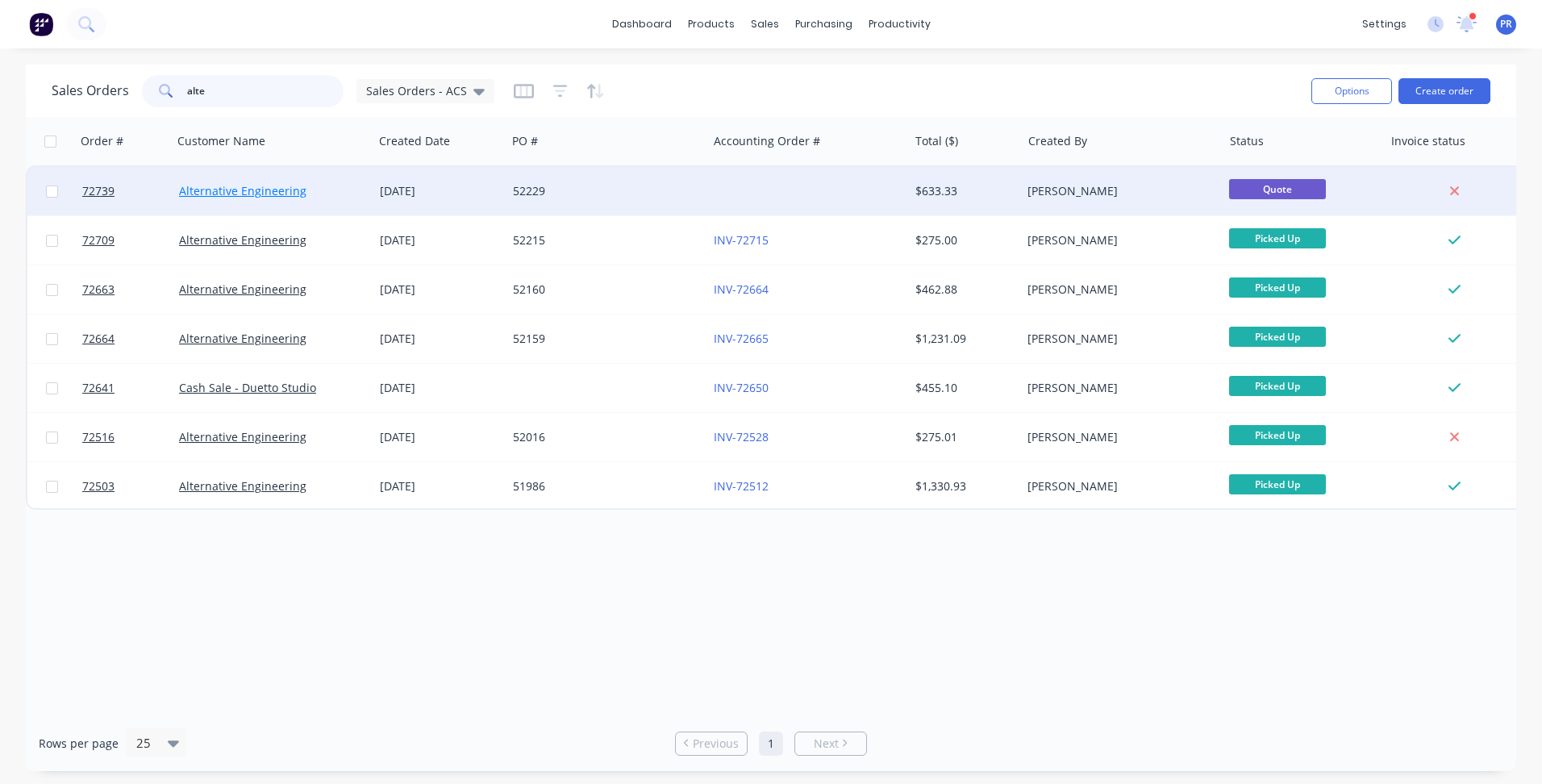
type input "alte"
click at [238, 190] on link "Alternative Engineering" at bounding box center [243, 191] width 127 height 15
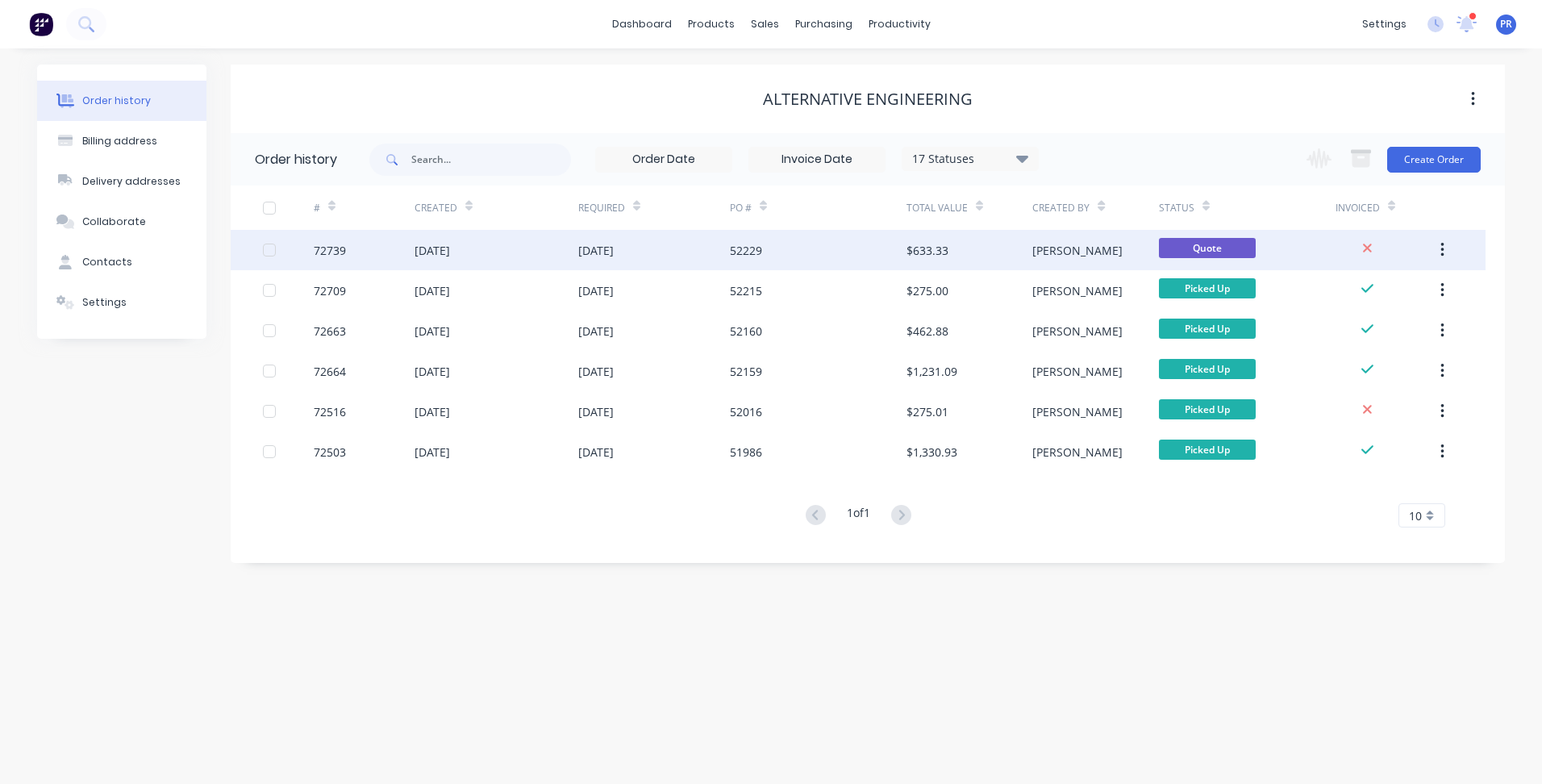
click at [1181, 253] on span "Quote" at bounding box center [1208, 248] width 97 height 20
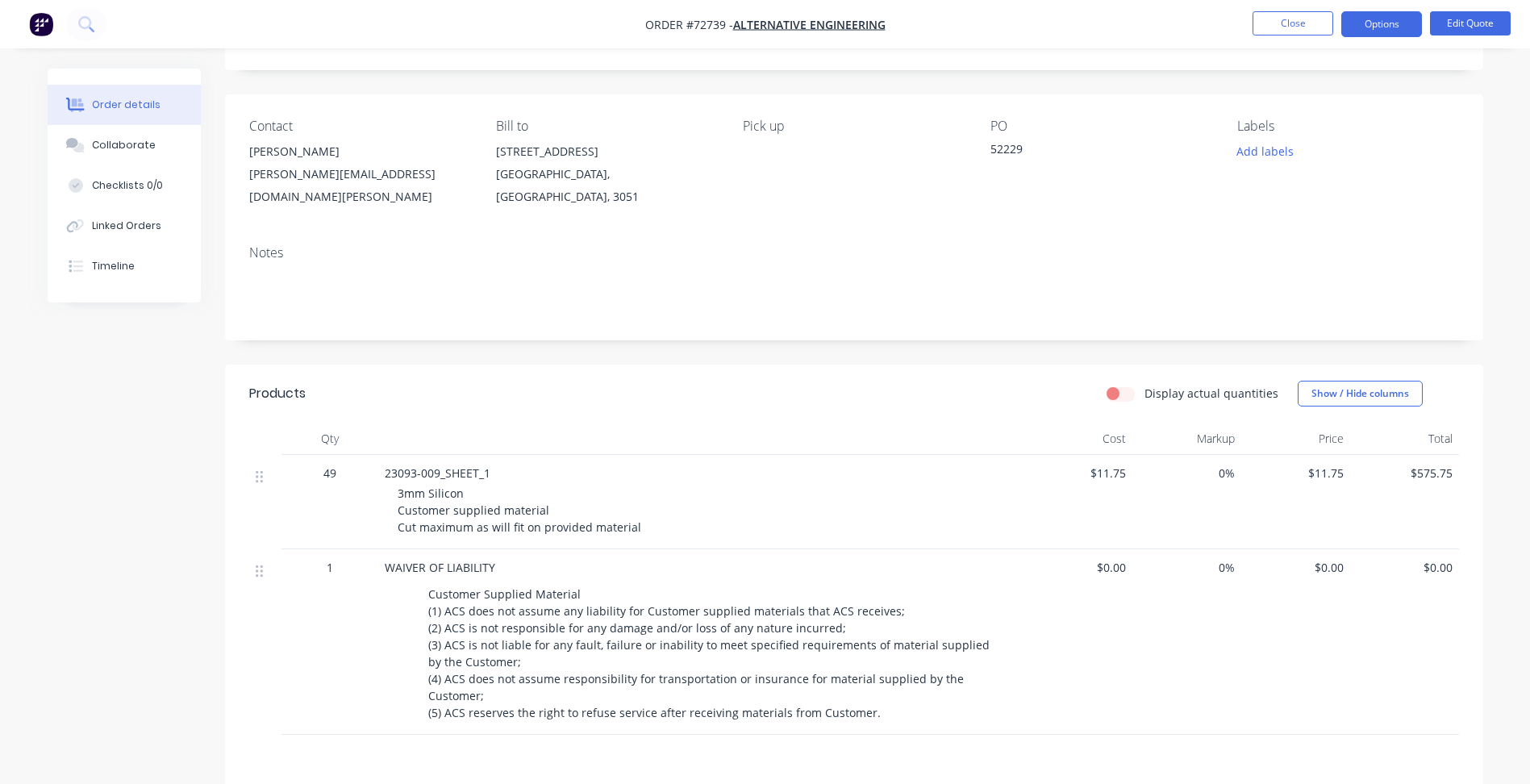
scroll to position [242, 0]
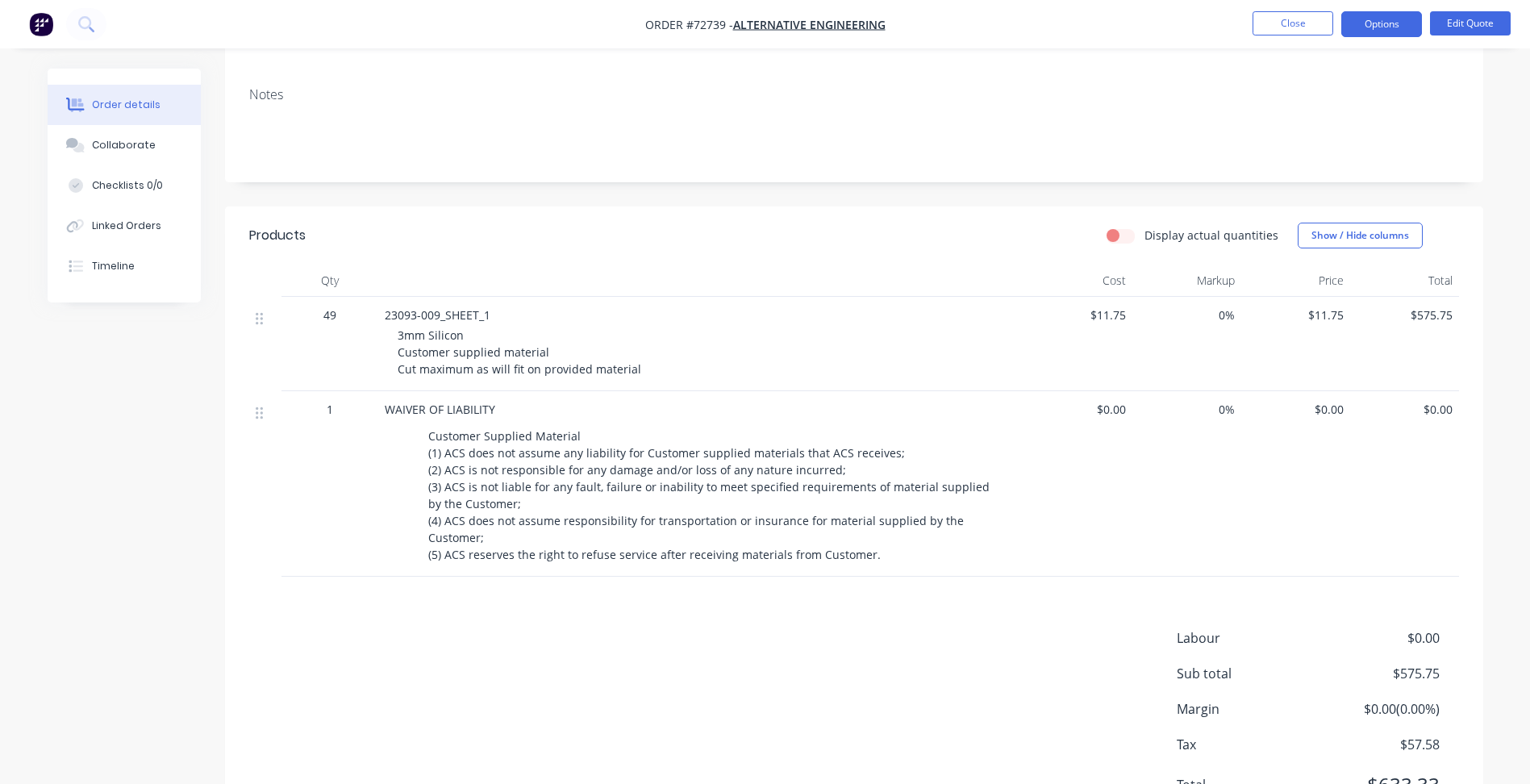
click at [515, 645] on div "Labour $0.00 Sub total $575.75 Margin $0.00 ( 0.00 %) Tax $57.58 Total $633.33" at bounding box center [855, 721] width 1210 height 188
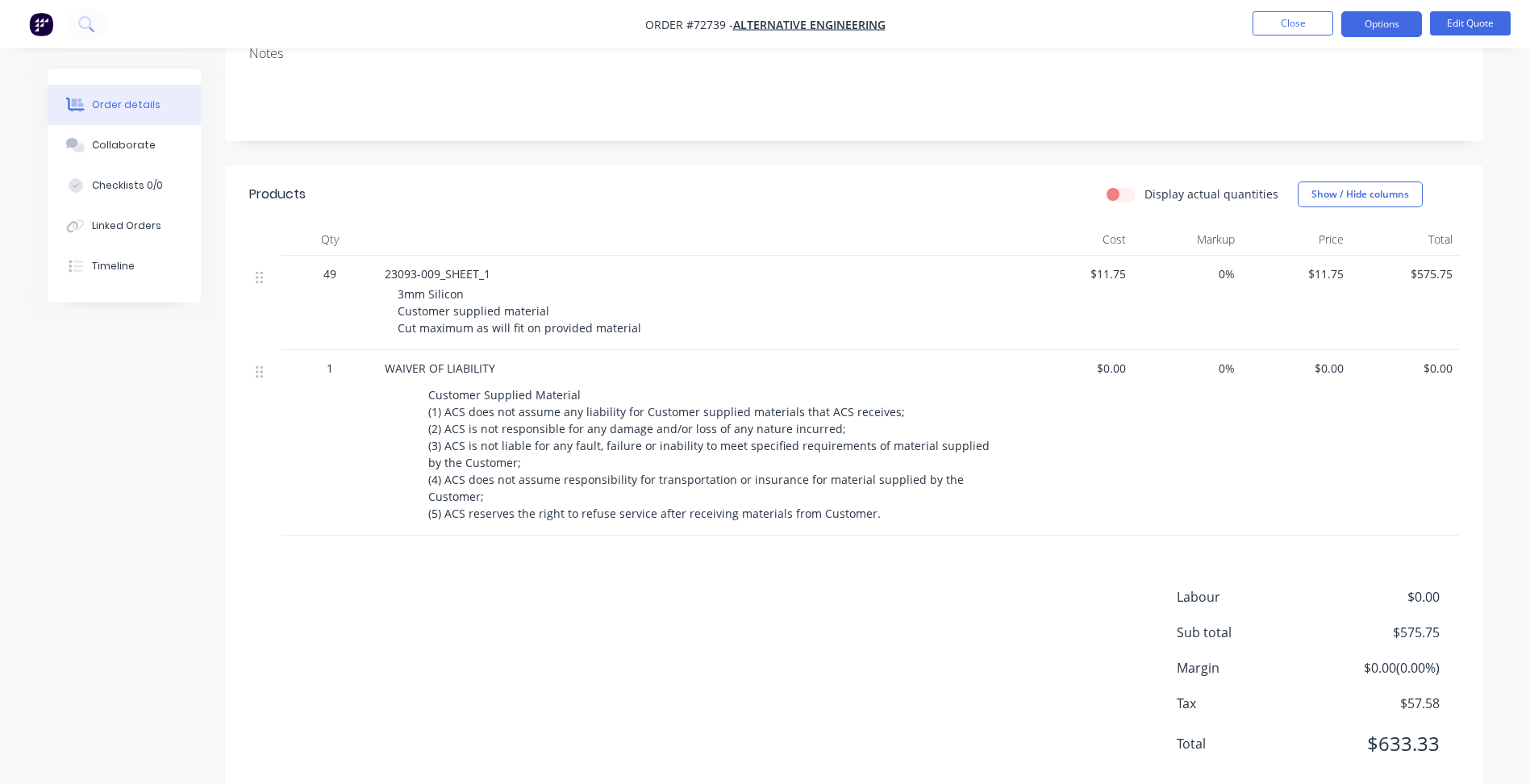
scroll to position [305, 0]
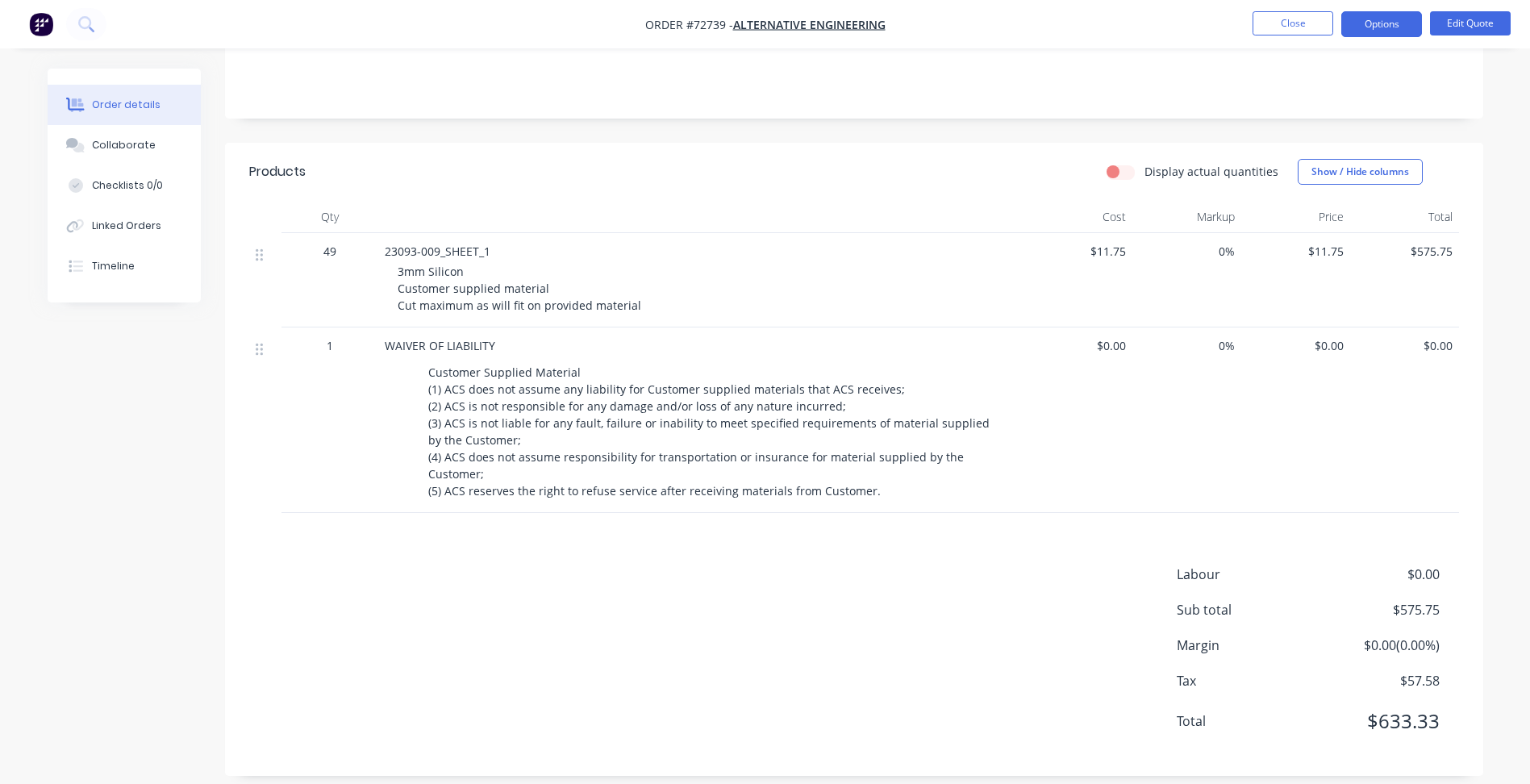
click at [534, 595] on div "Labour $0.00 Sub total $575.75 Margin $0.00 ( 0.00 %) Tax $57.58 Total $633.33" at bounding box center [855, 658] width 1210 height 188
click at [327, 434] on div "1" at bounding box center [330, 420] width 97 height 186
click at [329, 402] on div "1" at bounding box center [330, 420] width 97 height 186
click at [328, 402] on div "1" at bounding box center [330, 420] width 97 height 186
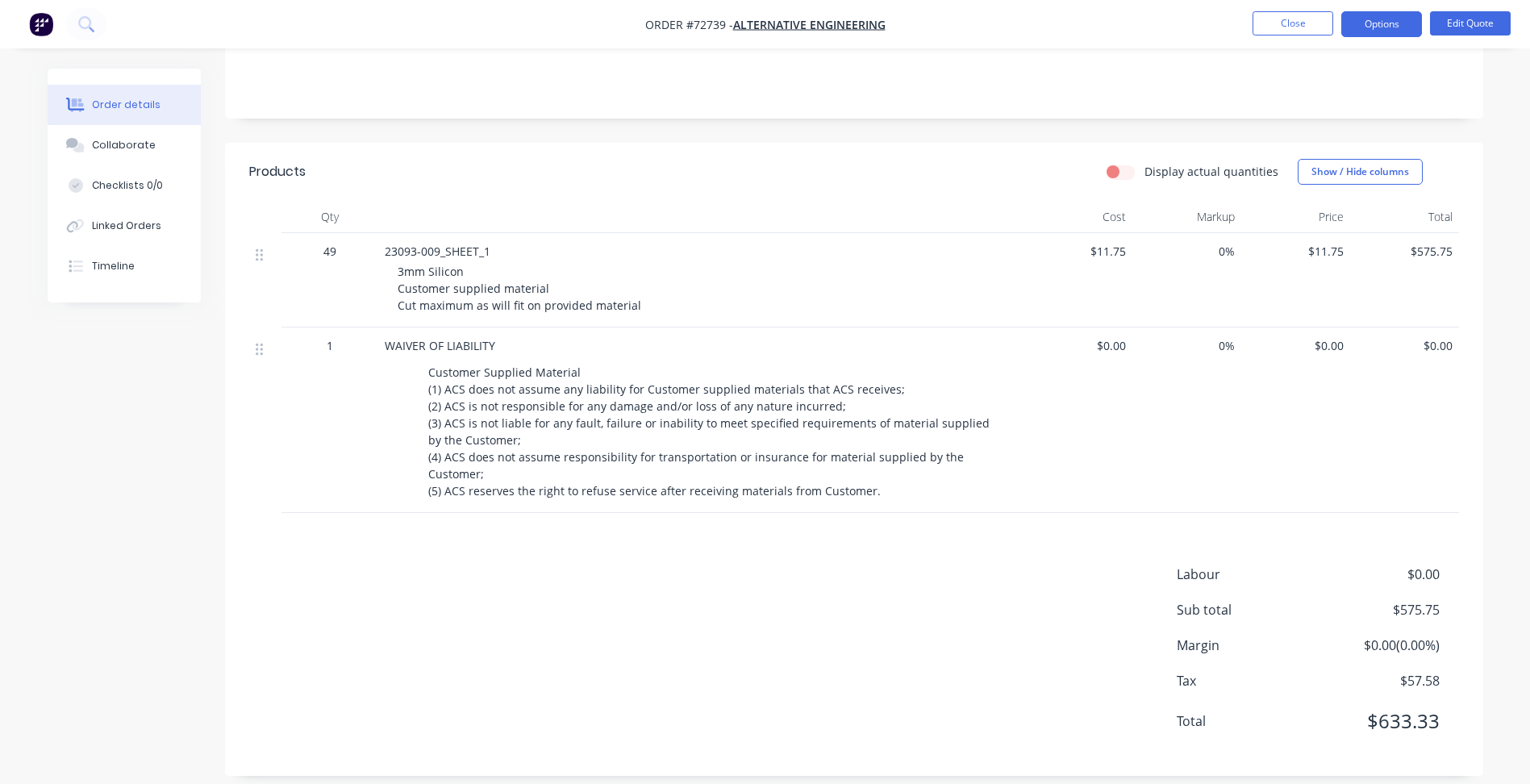
click at [548, 770] on div "Created by Patrick Created 20/08/25 Required 27/08/25 Assigned to Add team memb…" at bounding box center [765, 282] width 1436 height 1037
click at [930, 159] on div "Display actual quantities Show / Hide columns" at bounding box center [982, 171] width 953 height 25
click at [1289, 34] on button "Close" at bounding box center [1292, 23] width 81 height 25
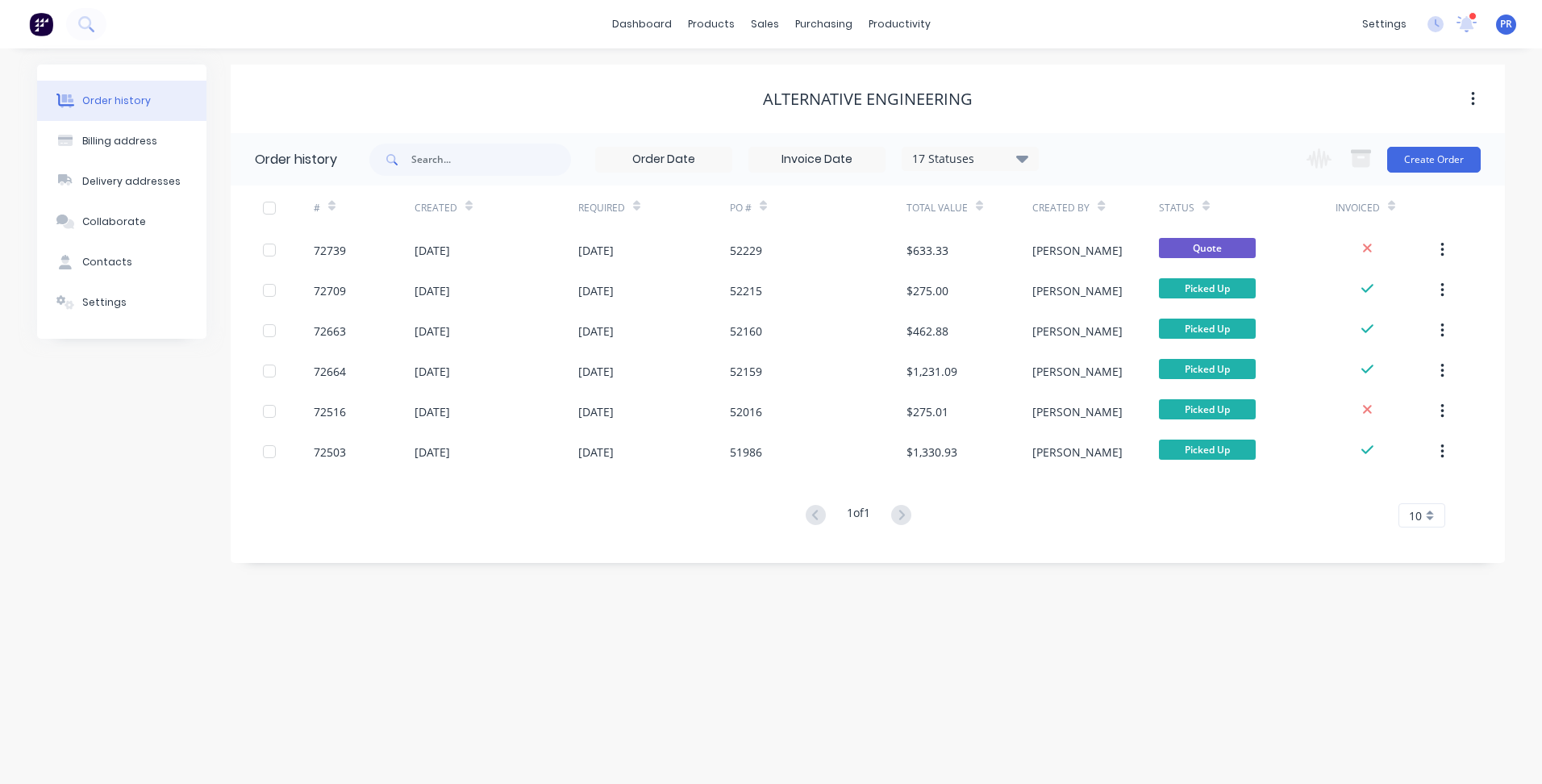
click at [654, 68] on div "Alternative Engineering" at bounding box center [868, 98] width 1275 height 69
click at [811, 73] on div "Sales Orders" at bounding box center [824, 77] width 66 height 14
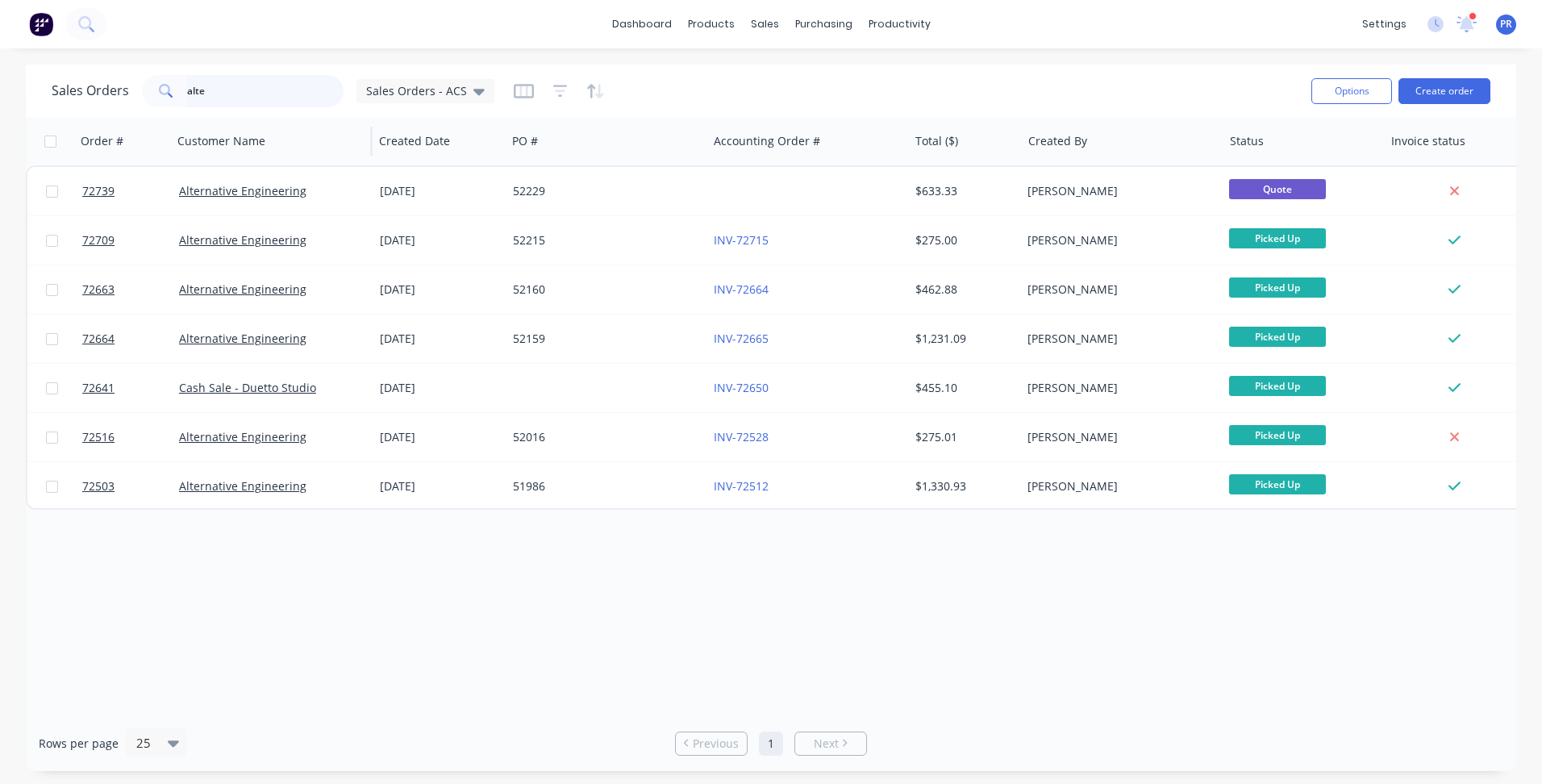
drag, startPoint x: 236, startPoint y: 95, endPoint x: 293, endPoint y: 163, distance: 88.7
click at [7, 80] on div "Sales Orders alte Sales Orders - ACS Options Create order Order # Customer Name…" at bounding box center [771, 417] width 1542 height 707
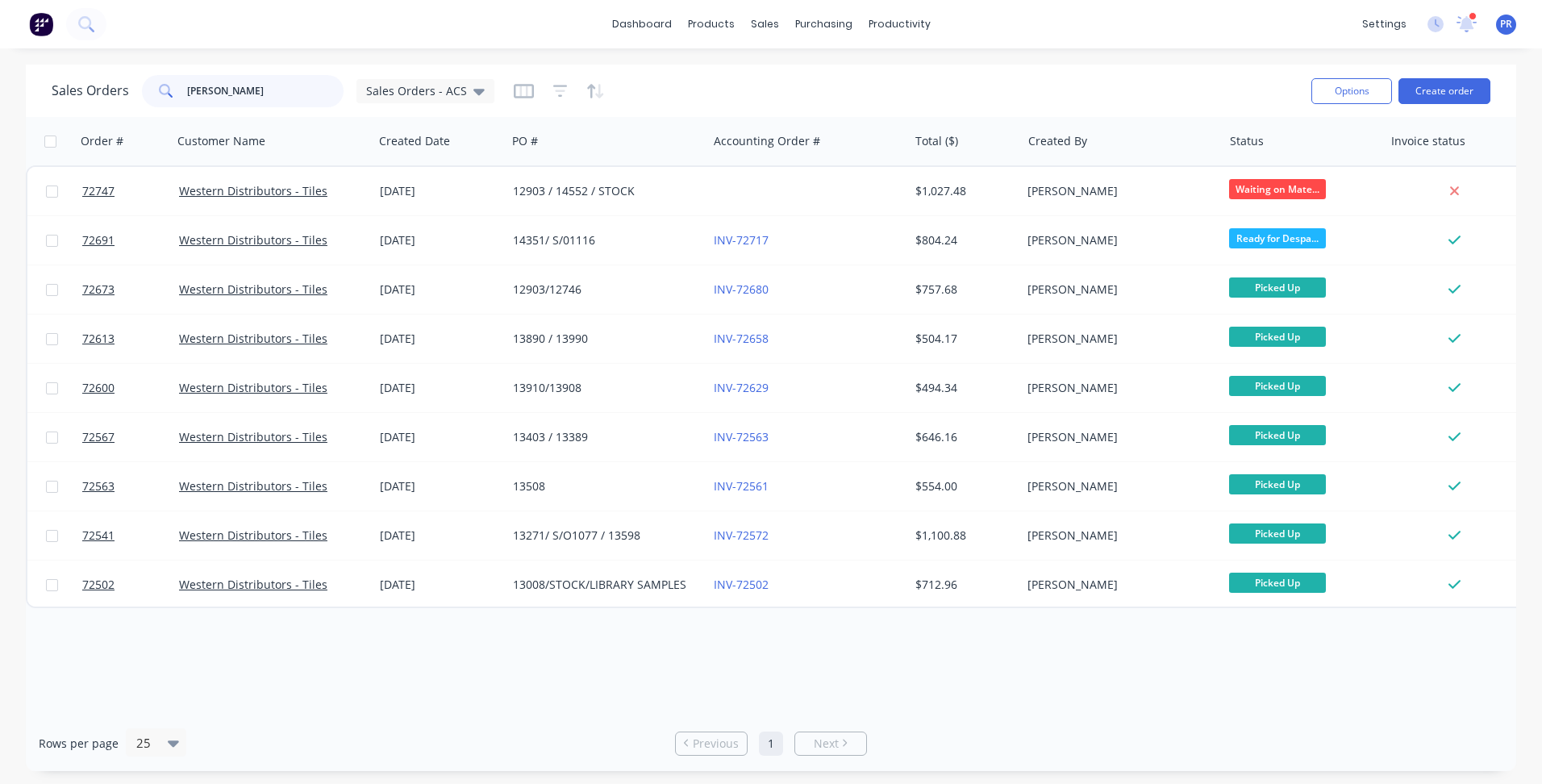
drag, startPoint x: 283, startPoint y: 88, endPoint x: -91, endPoint y: 58, distance: 375.2
click at [0, 58] on html "dashboard products sales purchasing productivity dashboard products Product Cat…" at bounding box center [771, 392] width 1542 height 784
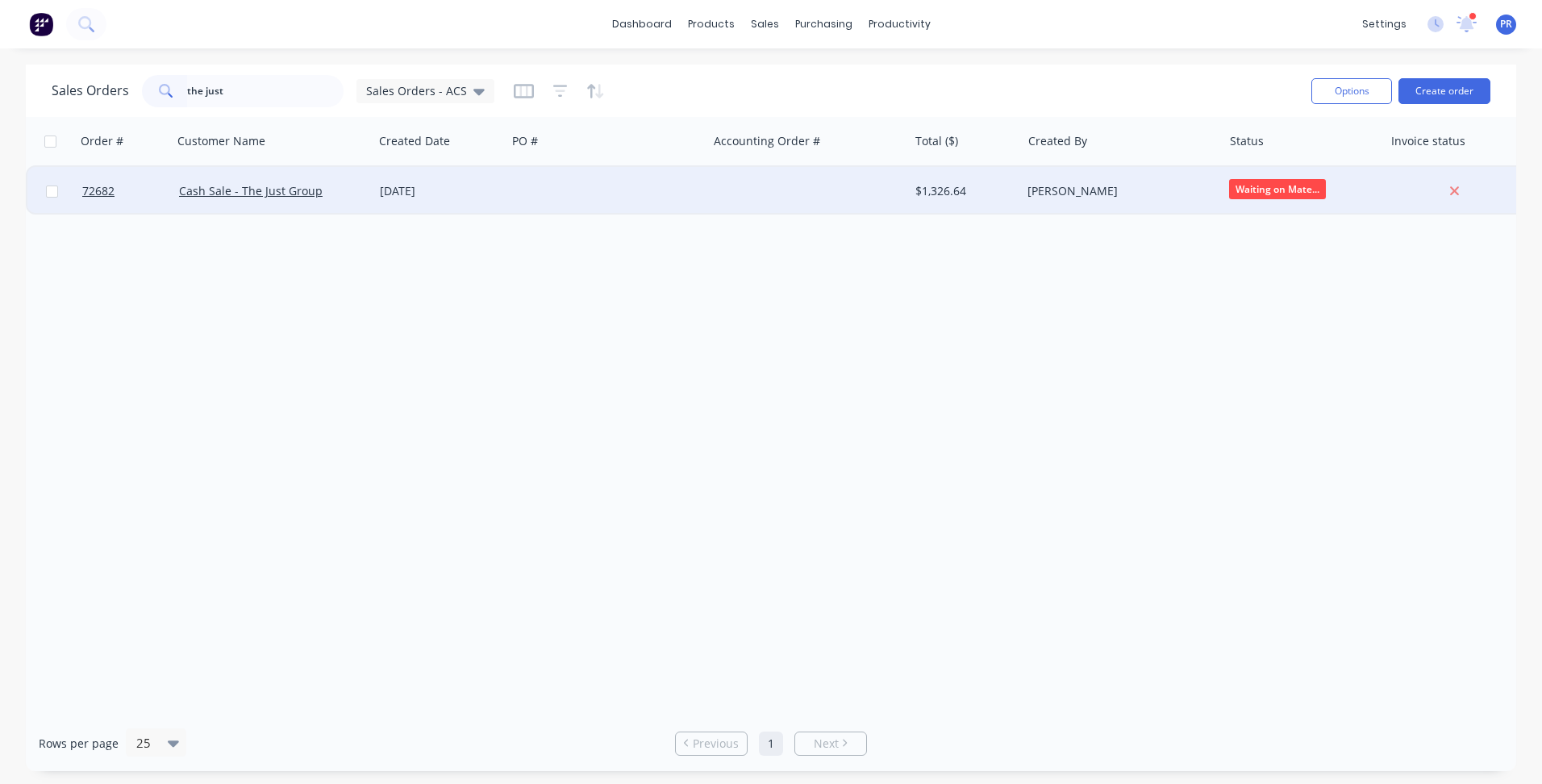
click at [1264, 193] on span "Waiting on Mate..." at bounding box center [1278, 189] width 97 height 20
click at [1001, 300] on div "Order # Customer Name Created Date PO # Accounting Order # Total ($) Created By…" at bounding box center [771, 416] width 1490 height 598
click at [800, 73] on div "Sales Orders" at bounding box center [824, 77] width 66 height 14
click at [57, 76] on div "Sales Orders the just Sales Orders - ACS" at bounding box center [273, 91] width 443 height 32
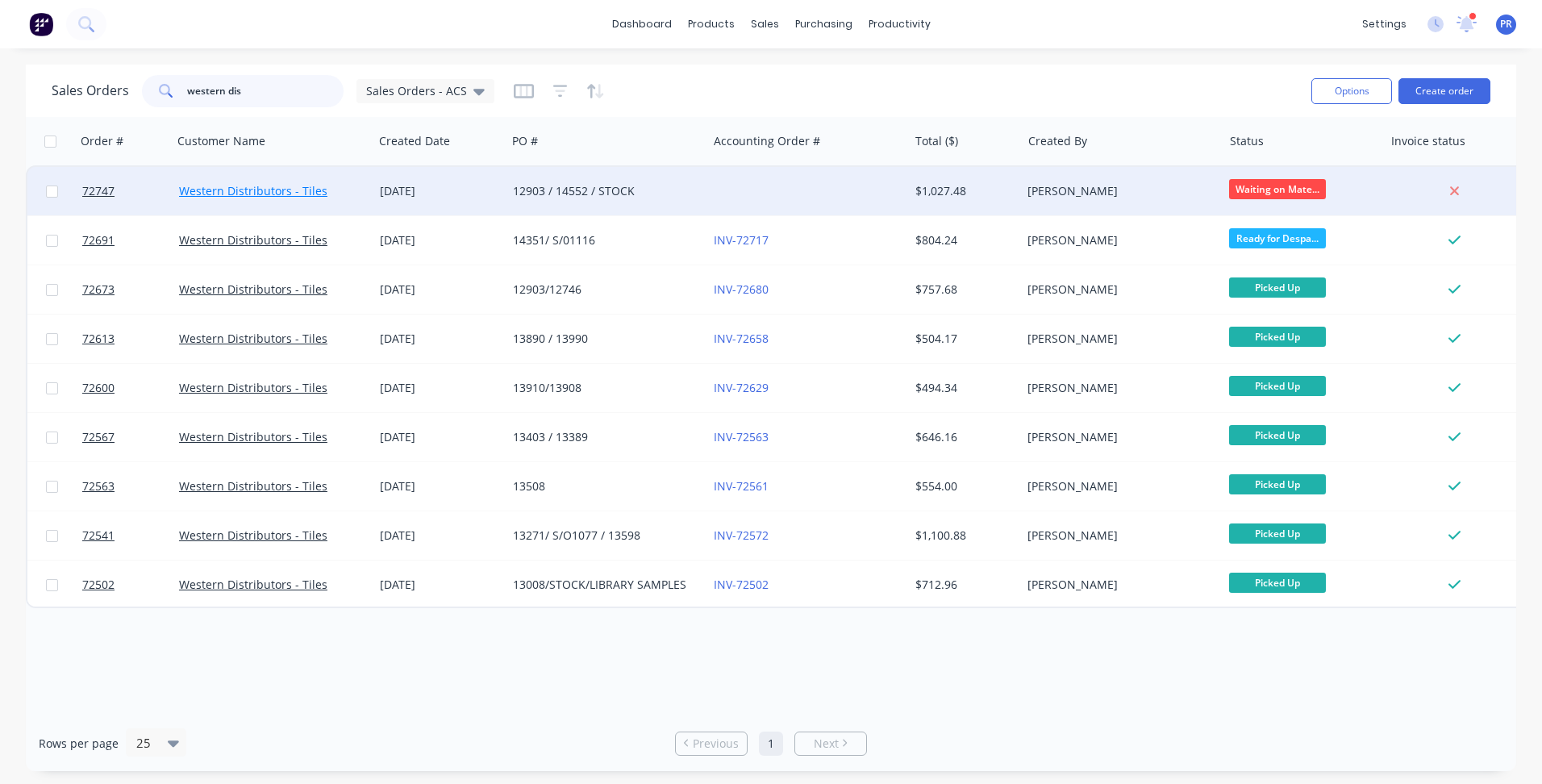
type input "western dis"
click at [260, 192] on link "Western Distributors - Tiles" at bounding box center [253, 191] width 149 height 15
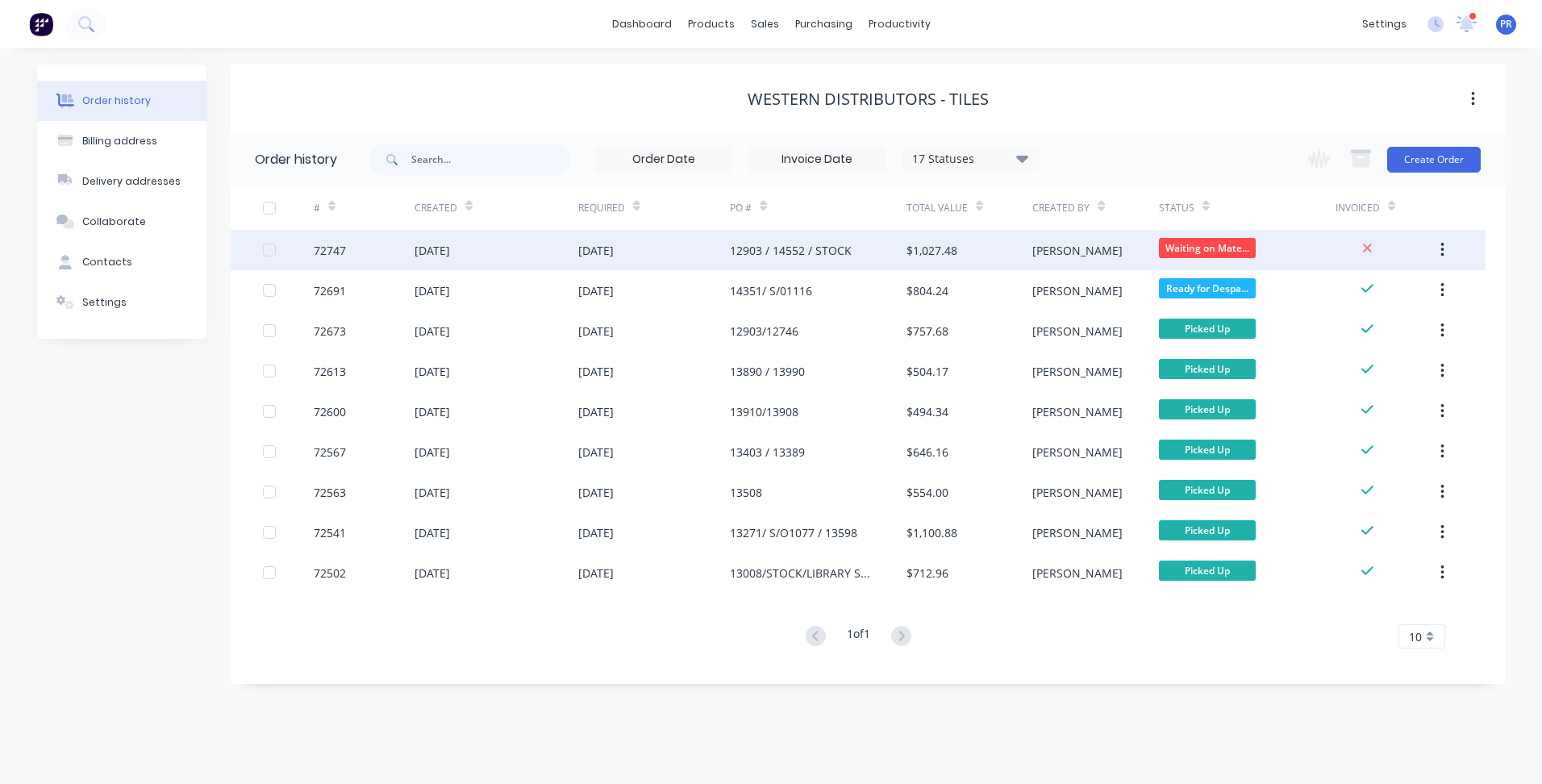
click at [1081, 258] on div "[PERSON_NAME]" at bounding box center [1096, 250] width 126 height 41
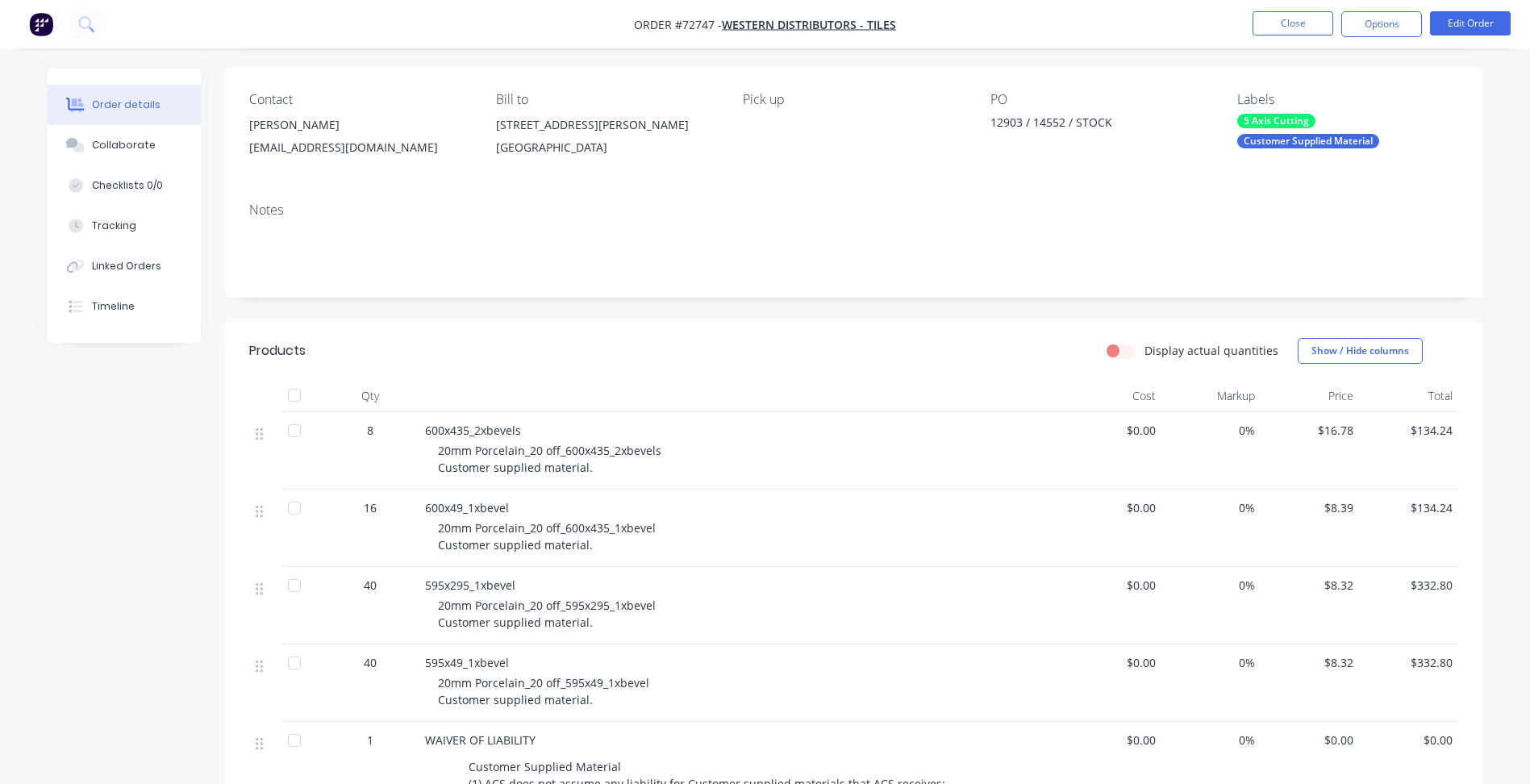
scroll to position [322, 0]
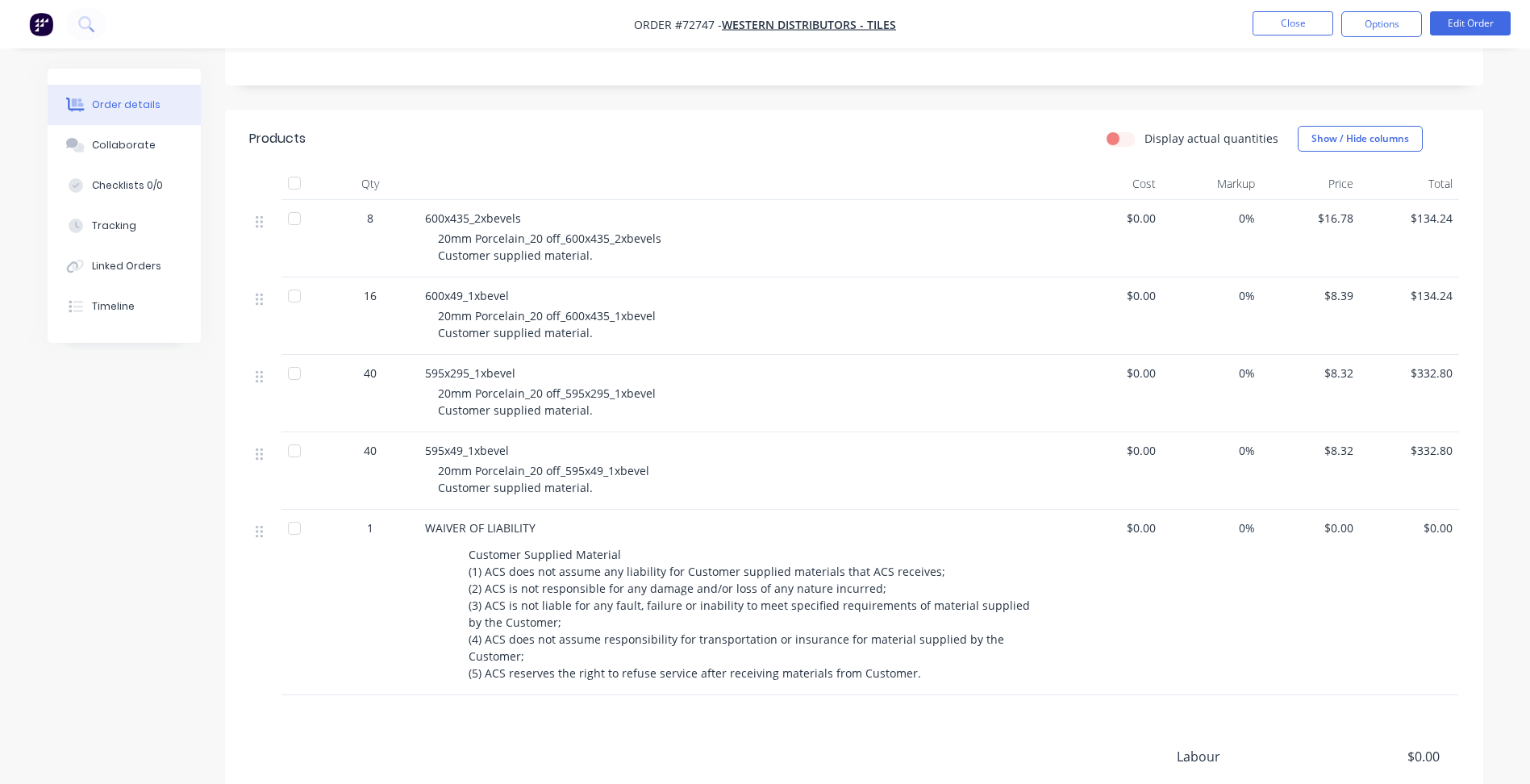
click at [618, 383] on div "595x295_1xbevel 20mm Porcelain_20 off_595x295_1xbevel Customer supplied materia…" at bounding box center [741, 393] width 645 height 77
click at [1338, 375] on span "$8.32" at bounding box center [1311, 373] width 87 height 17
click at [1468, 25] on button "Edit Order" at bounding box center [1470, 23] width 81 height 25
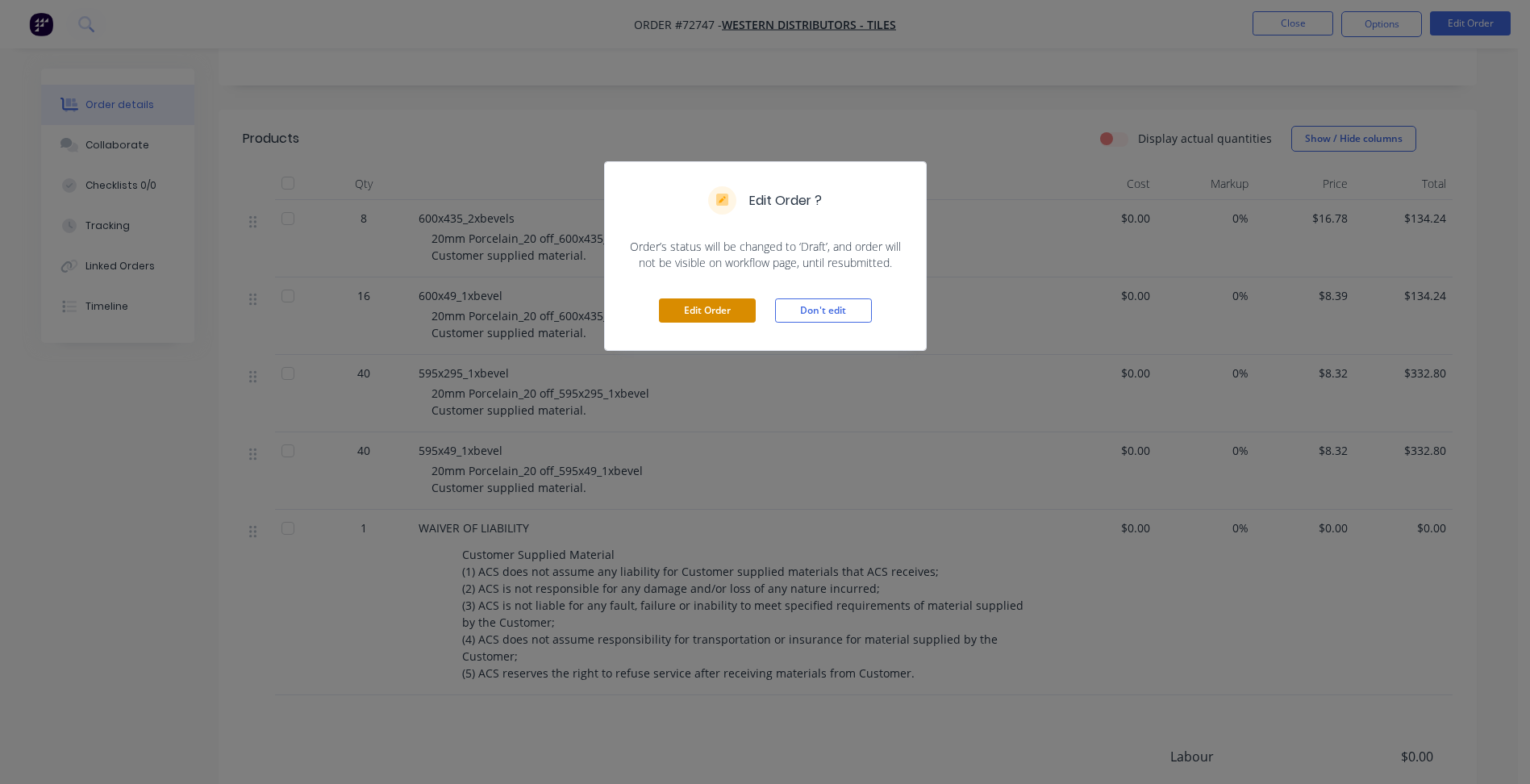
click at [695, 313] on button "Edit Order" at bounding box center [708, 311] width 97 height 25
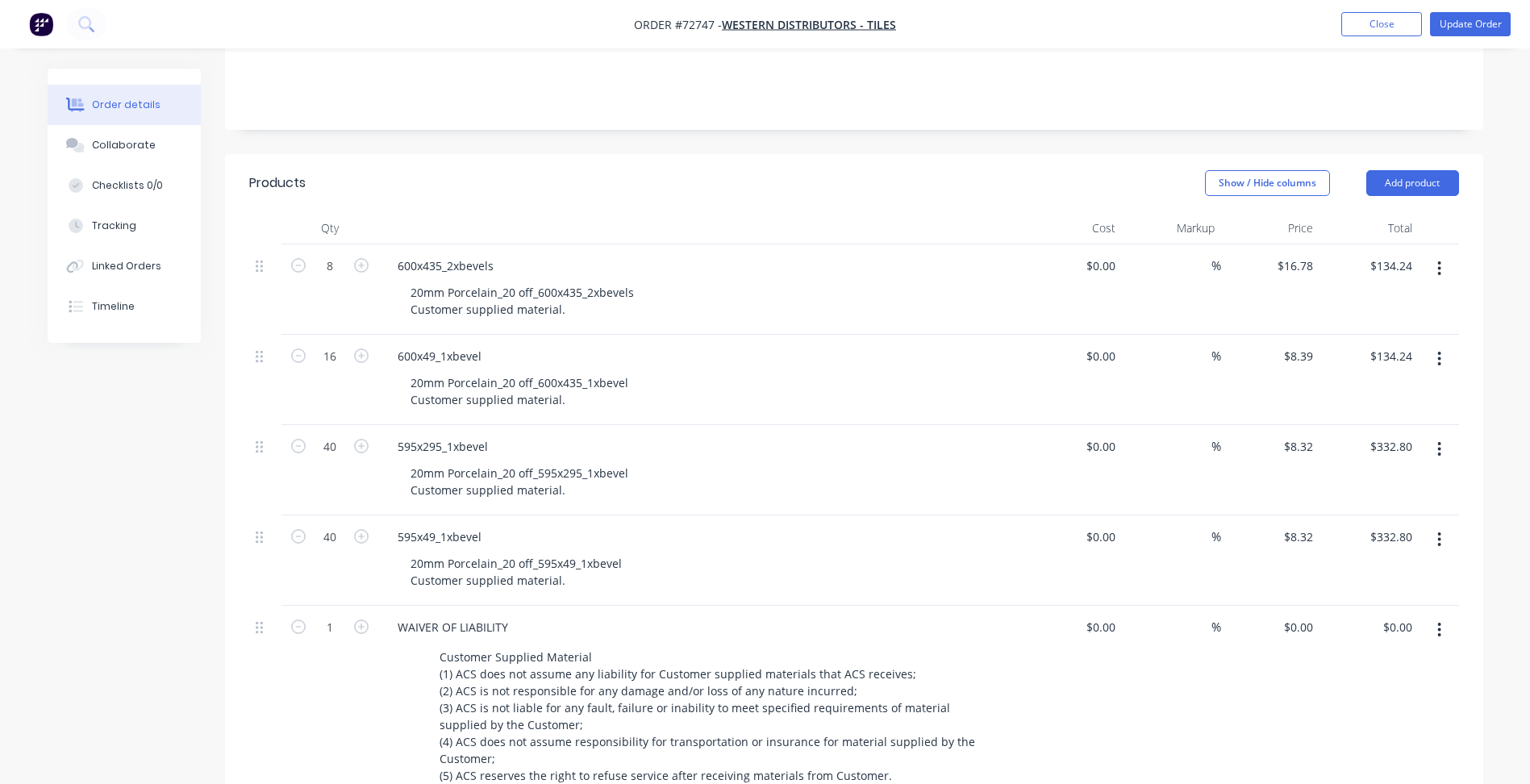
scroll to position [403, 0]
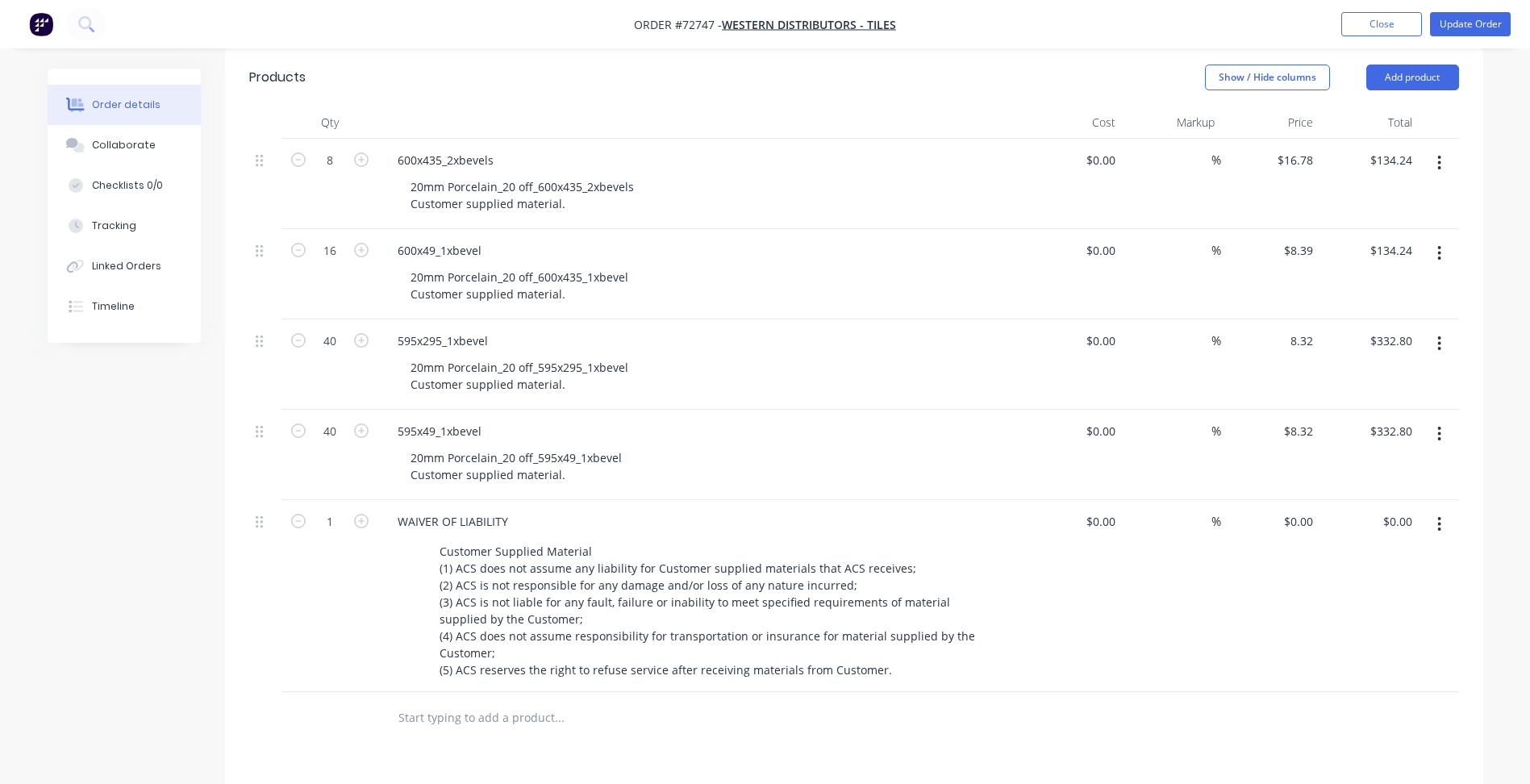
drag, startPoint x: 1286, startPoint y: 338, endPoint x: 1343, endPoint y: 339, distance: 57.0
click at [1339, 339] on div "40 595x295_1xbevel 20mm Porcelain_20 off_595x295_1xbevel Customer supplied mate…" at bounding box center [855, 364] width 1210 height 90
type input "$4.45"
type input "$178.00"
type input "8.32"
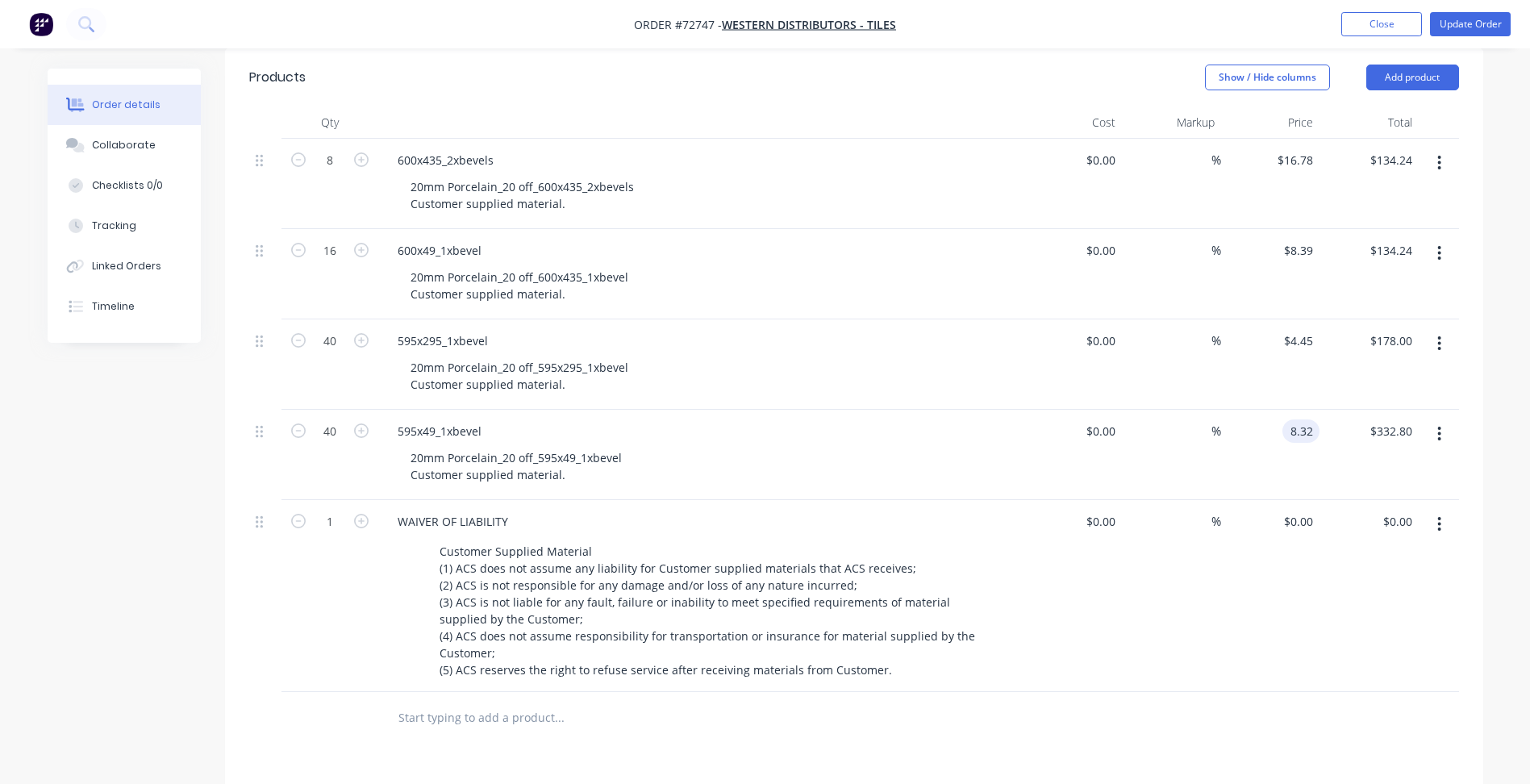
click at [1306, 427] on input "8.32" at bounding box center [1304, 431] width 31 height 24
type input "4.45"
type input "$8.32"
click at [1297, 339] on input "4.45" at bounding box center [1301, 341] width 37 height 24
type input "$4.45"
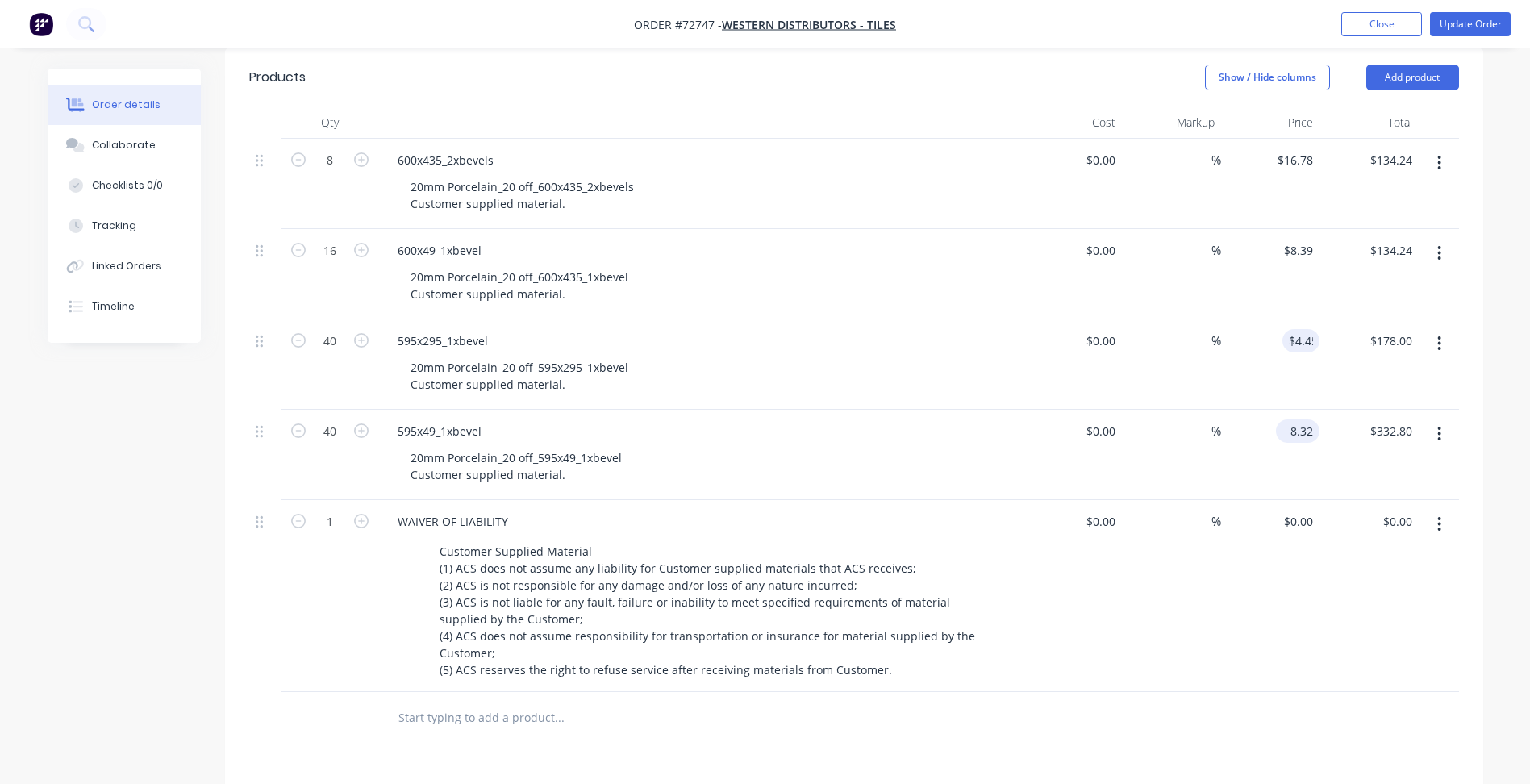
click at [1299, 423] on input "8.32" at bounding box center [1301, 431] width 37 height 24
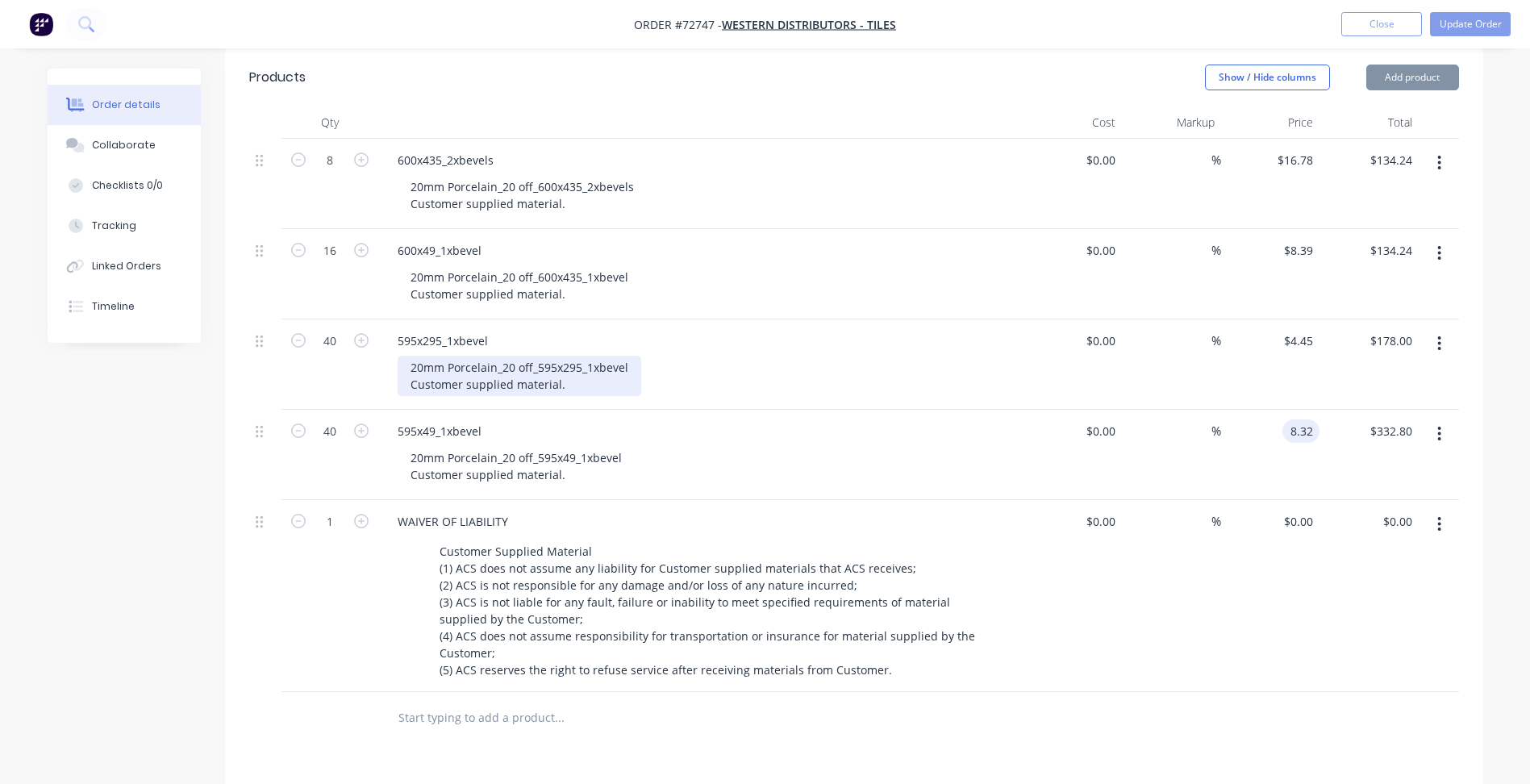
paste input "4.45"
type input "$4.45"
type input "$178.00"
click at [436, 360] on div "20mm Porcelain_20 off_595x295_1xbevel Customer supplied material." at bounding box center [519, 376] width 244 height 41
click at [413, 365] on div "20mm Porcelain_20 off_595x295_1xbevel Customer supplied material." at bounding box center [519, 376] width 244 height 41
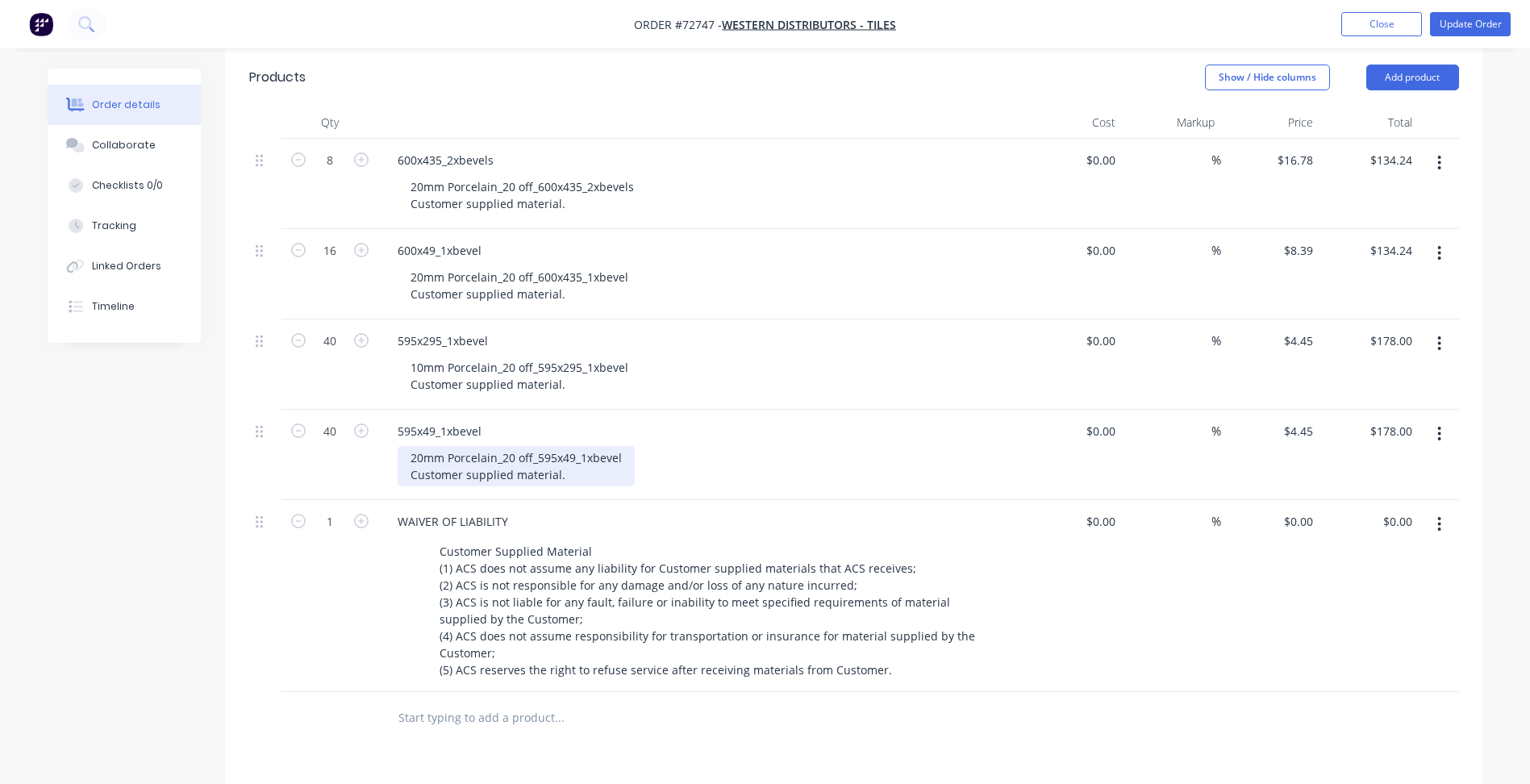
click at [416, 459] on div "20mm Porcelain_20 off_595x49_1xbevel Customer supplied material." at bounding box center [516, 467] width 237 height 41
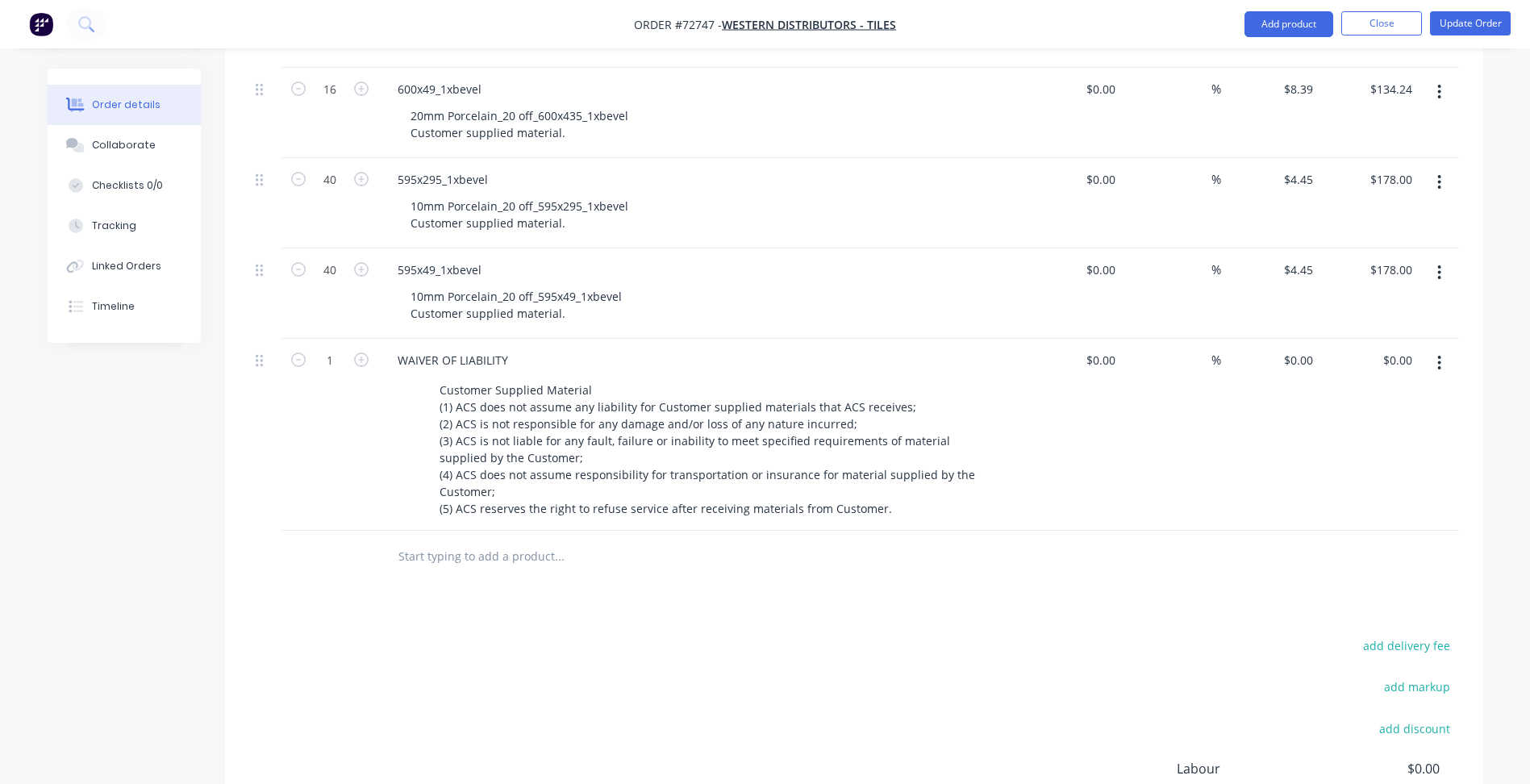
click at [736, 647] on div "add delivery fee add markup add discount Labour $0.00 Sub total $624.48 Margin …" at bounding box center [855, 790] width 1210 height 311
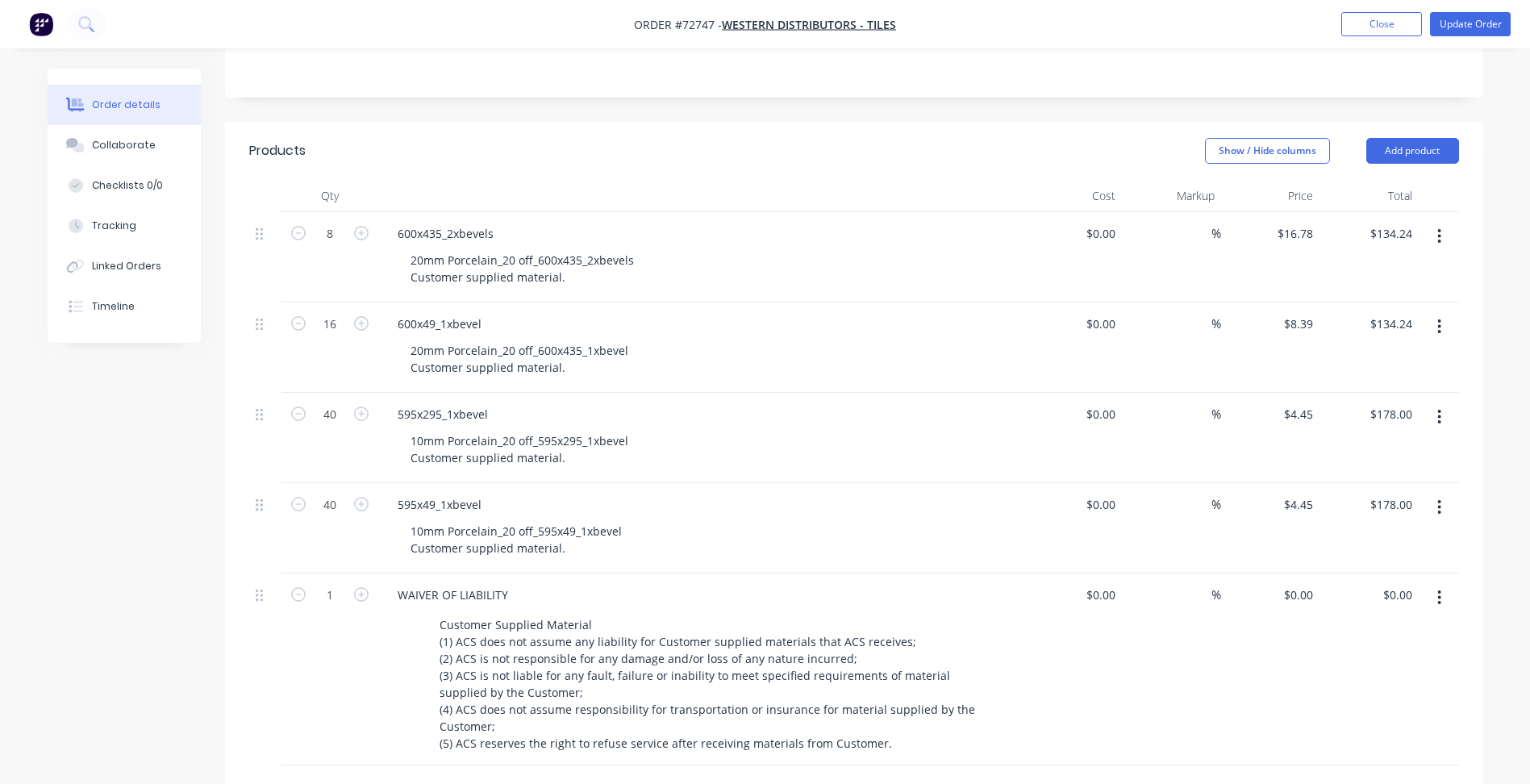
scroll to position [322, 0]
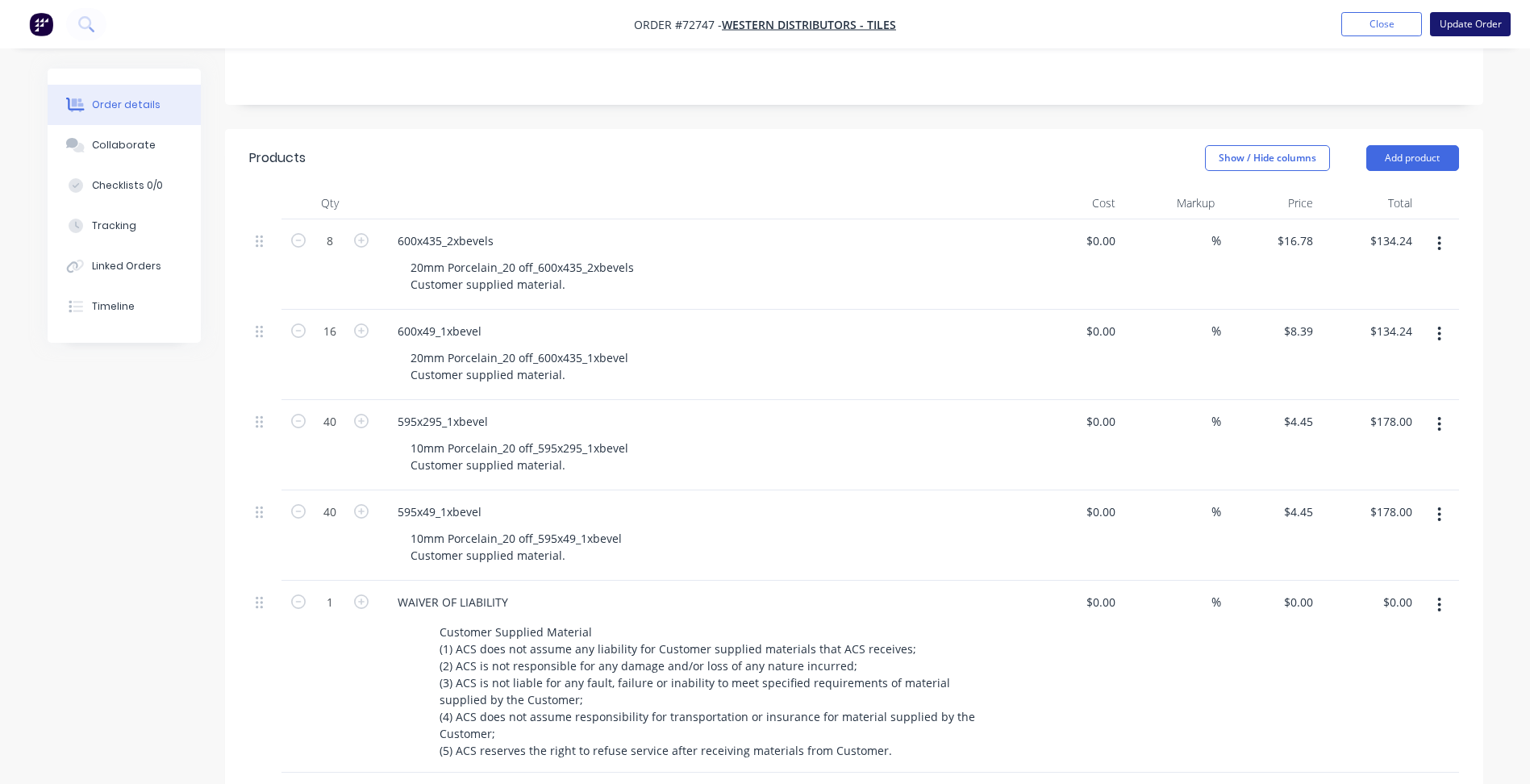
click at [1459, 21] on button "Update Order" at bounding box center [1470, 24] width 81 height 25
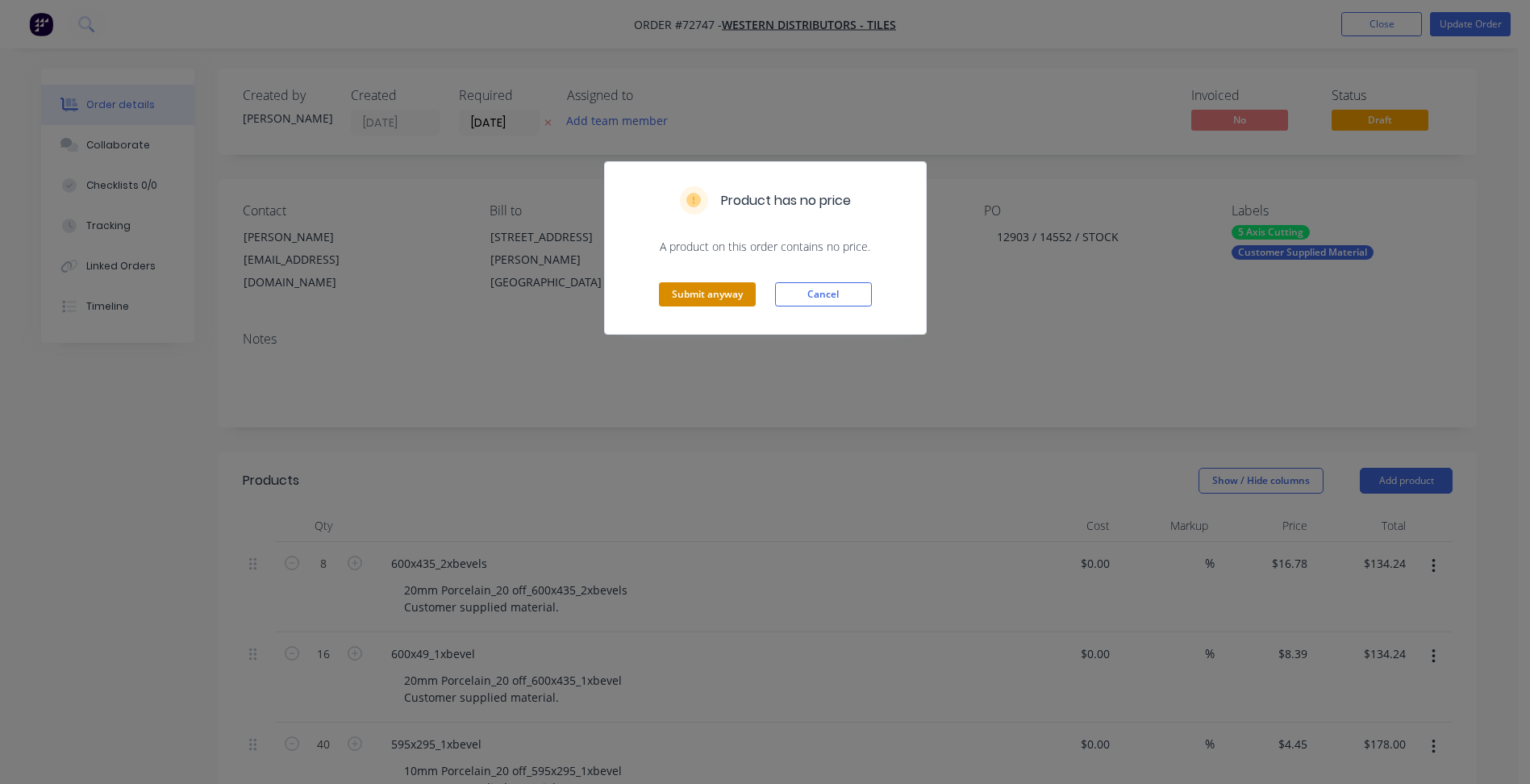
click at [694, 294] on button "Submit anyway" at bounding box center [708, 294] width 97 height 25
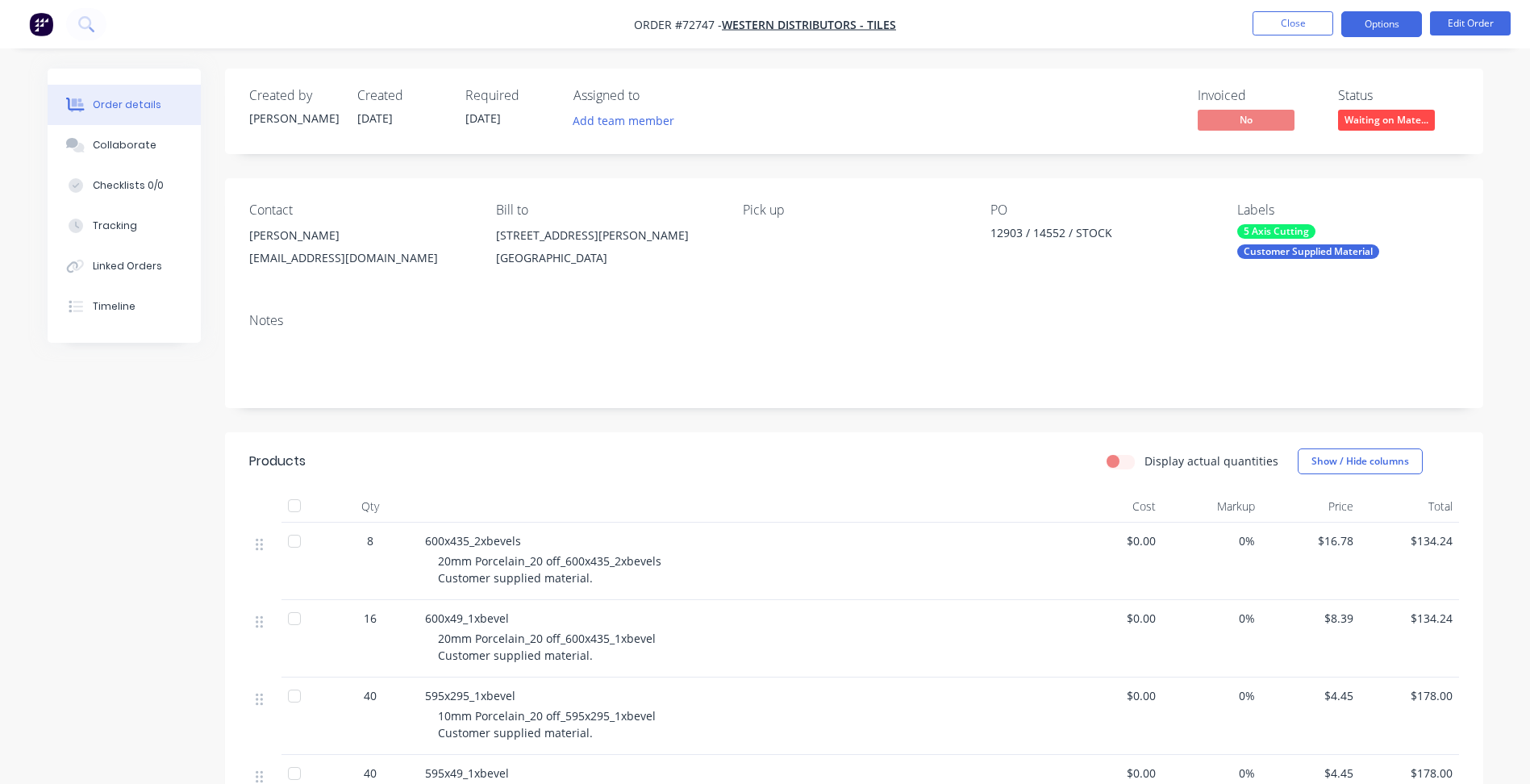
click at [1376, 22] on button "Options" at bounding box center [1381, 24] width 81 height 25
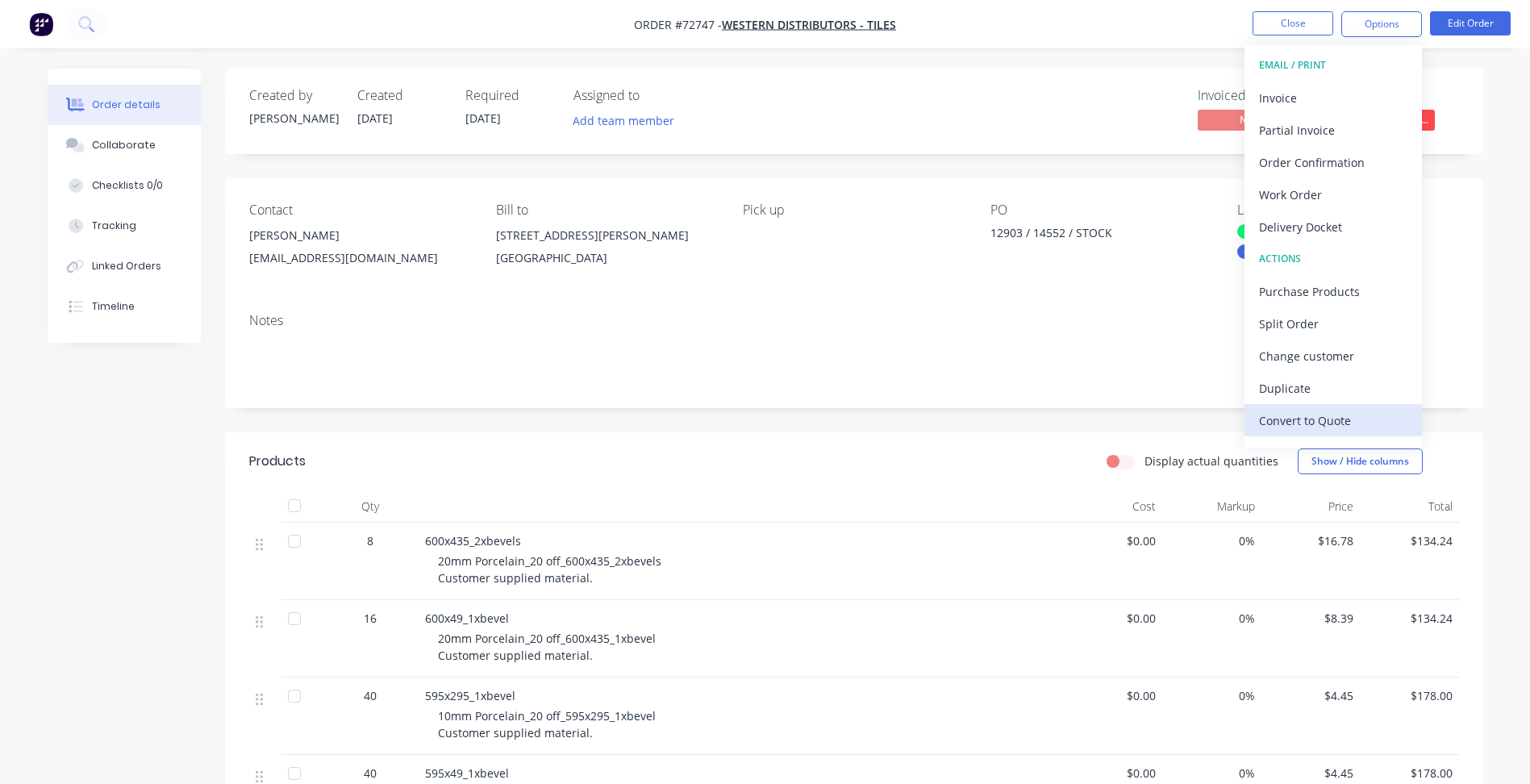
drag, startPoint x: 1303, startPoint y: 412, endPoint x: 1297, endPoint y: 418, distance: 8.5
click at [1297, 418] on div "Convert to Quote" at bounding box center [1333, 421] width 149 height 24
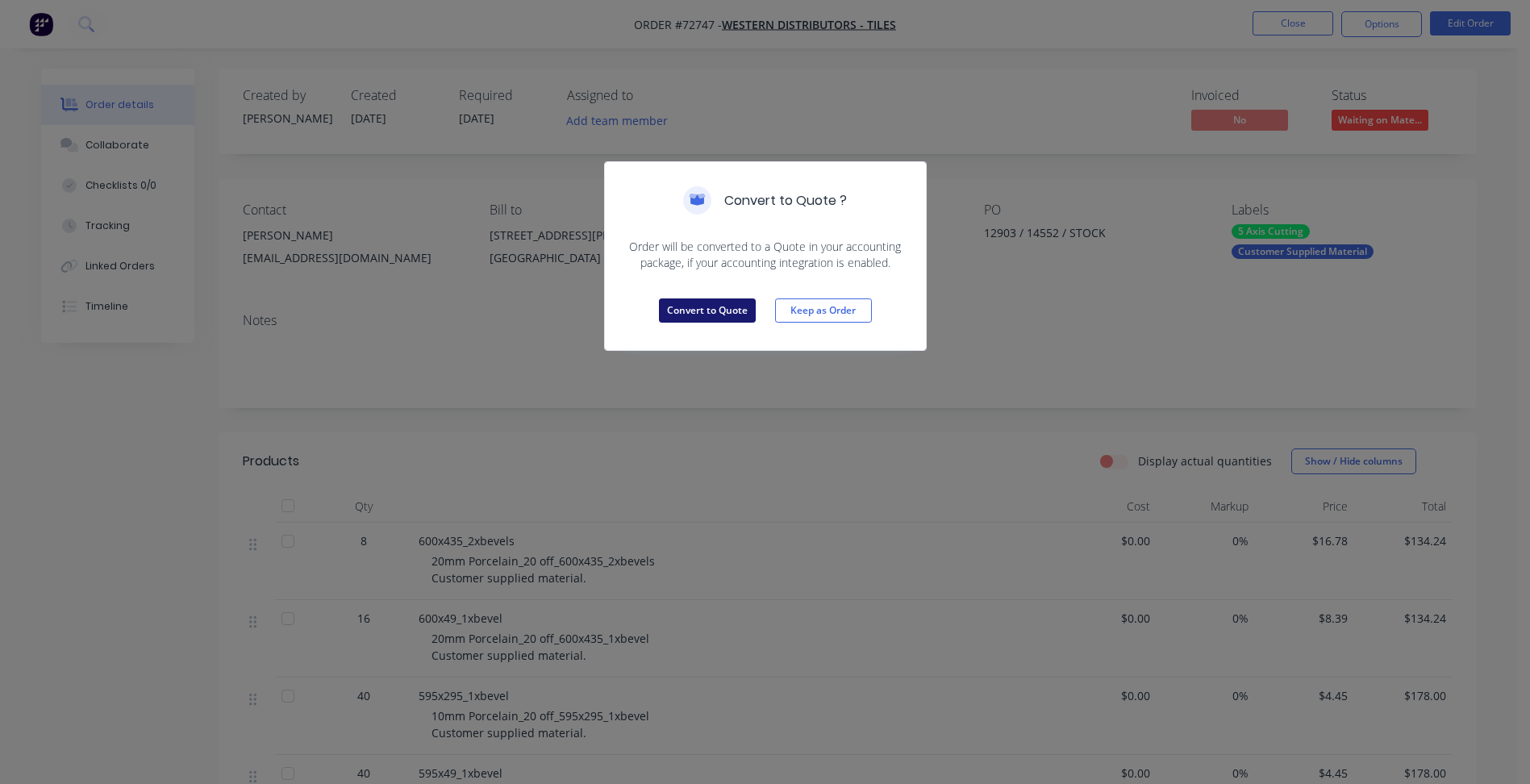
click at [725, 310] on button "Convert to Quote" at bounding box center [708, 311] width 97 height 25
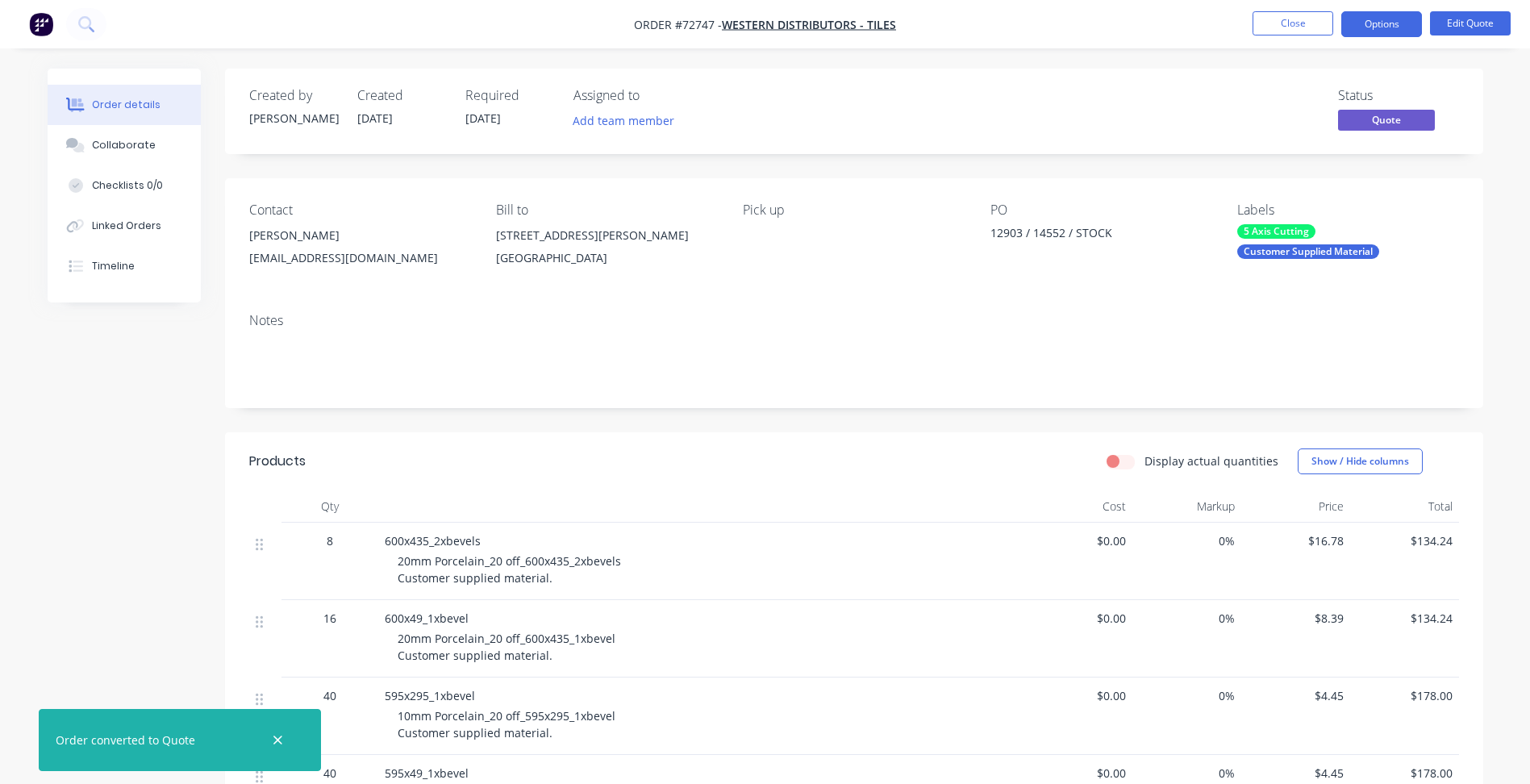
click at [1365, 44] on nav "Order #72747 - Western Distributors - Tiles Close Options Edit Quote" at bounding box center [765, 24] width 1530 height 48
click at [1370, 26] on button "Options" at bounding box center [1381, 24] width 81 height 25
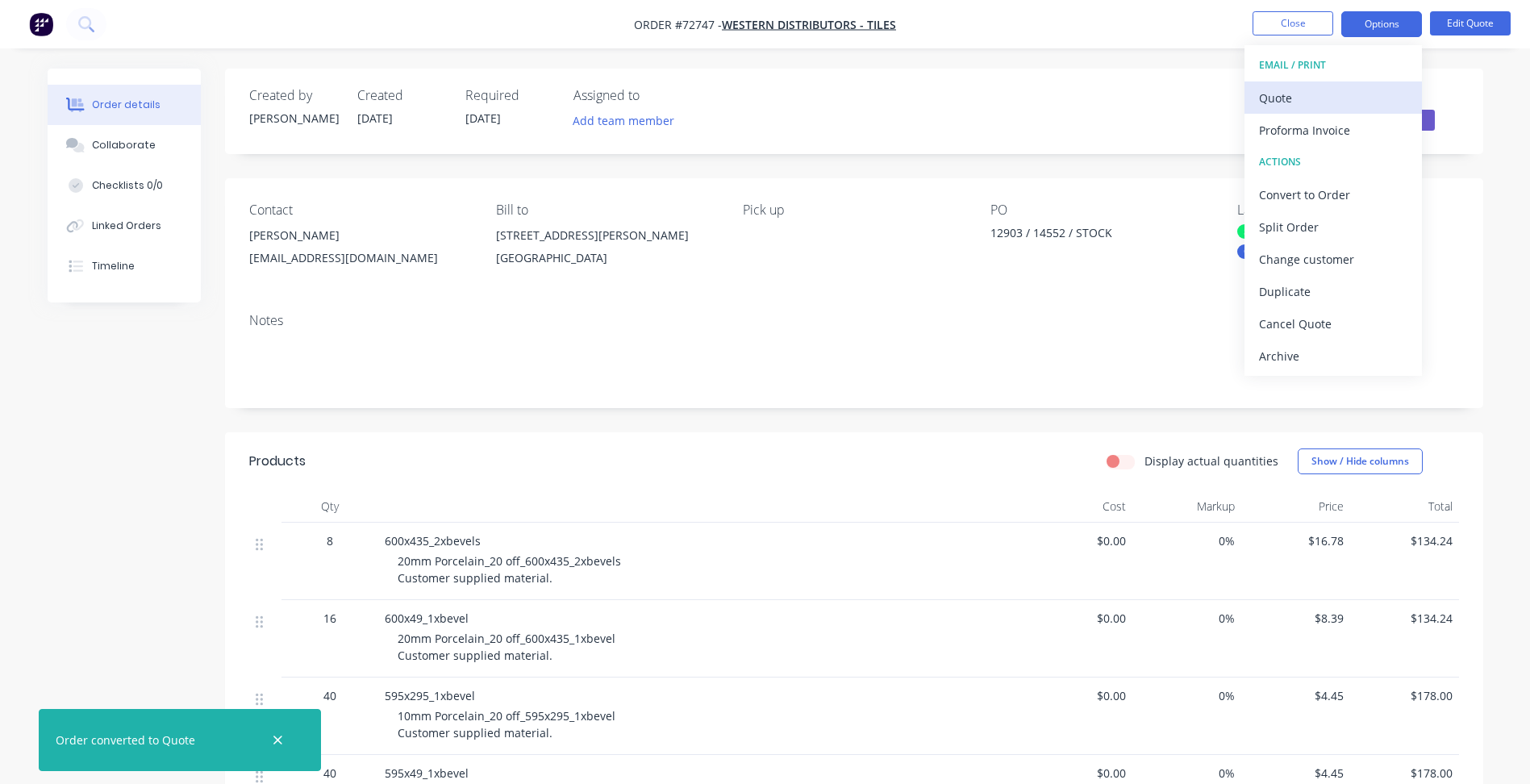
click at [1304, 105] on div "Quote" at bounding box center [1333, 98] width 149 height 24
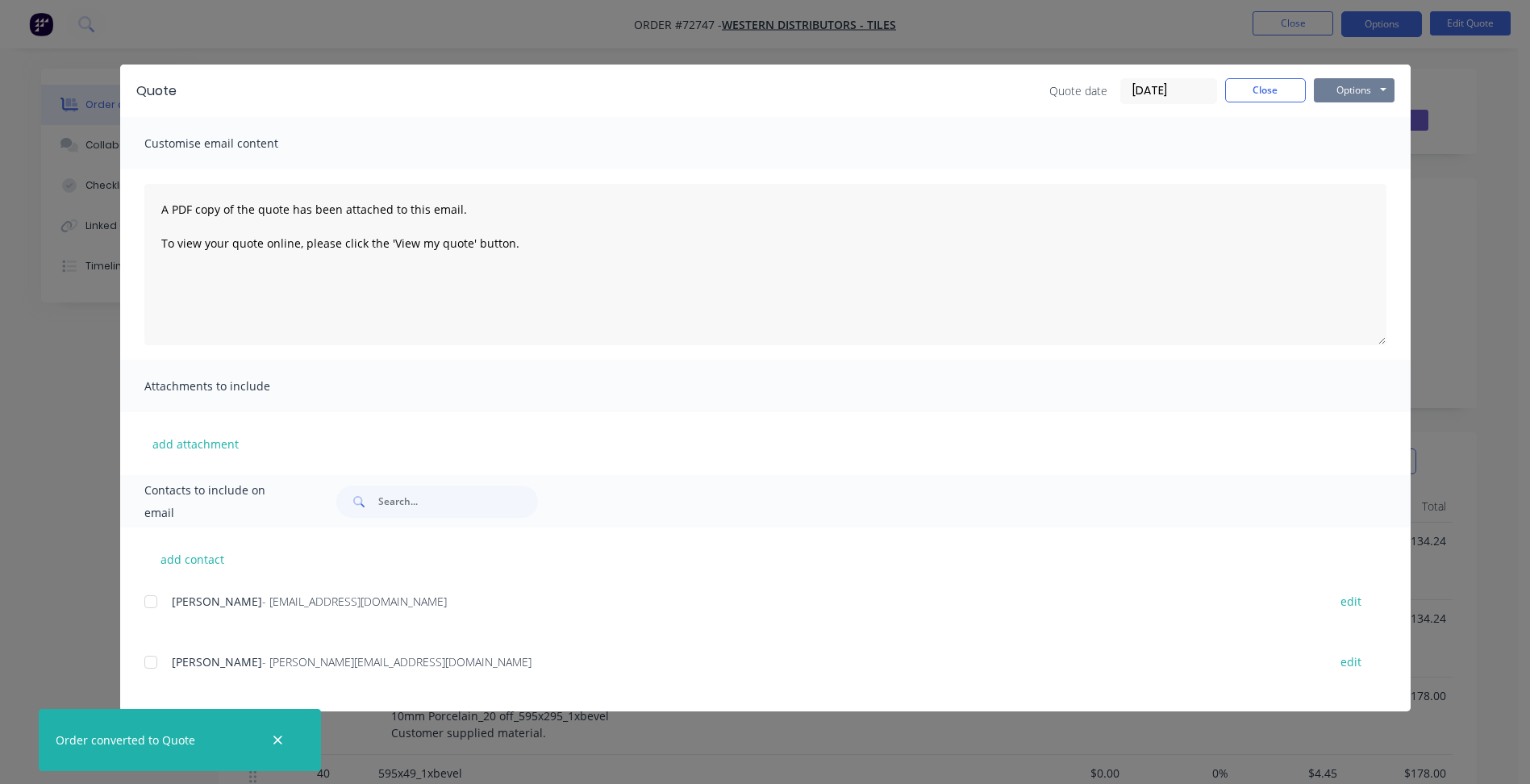
click at [1348, 101] on button "Options" at bounding box center [1353, 90] width 81 height 25
click at [1355, 118] on button "Preview" at bounding box center [1365, 119] width 104 height 26
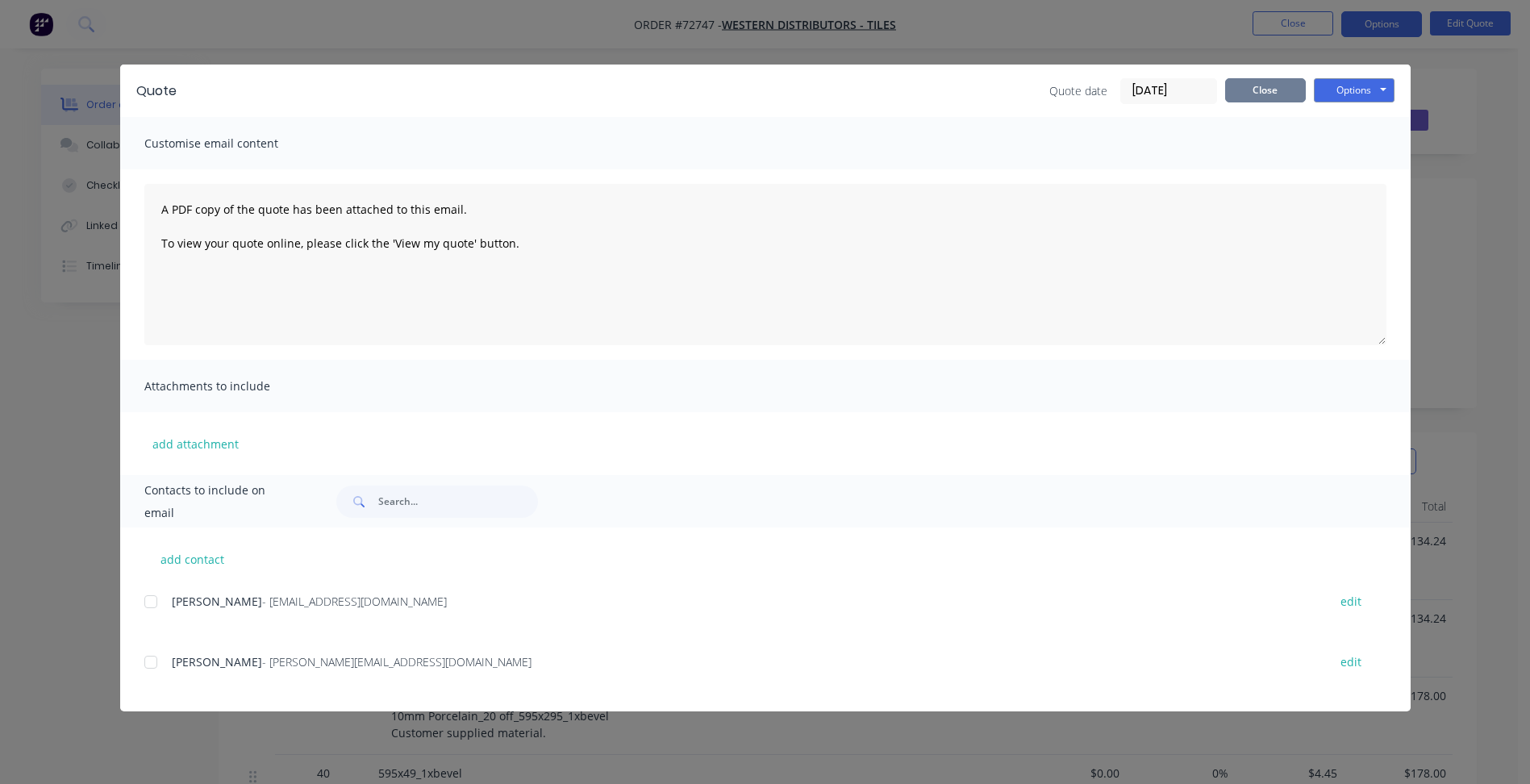
click at [1253, 89] on button "Close" at bounding box center [1265, 90] width 81 height 25
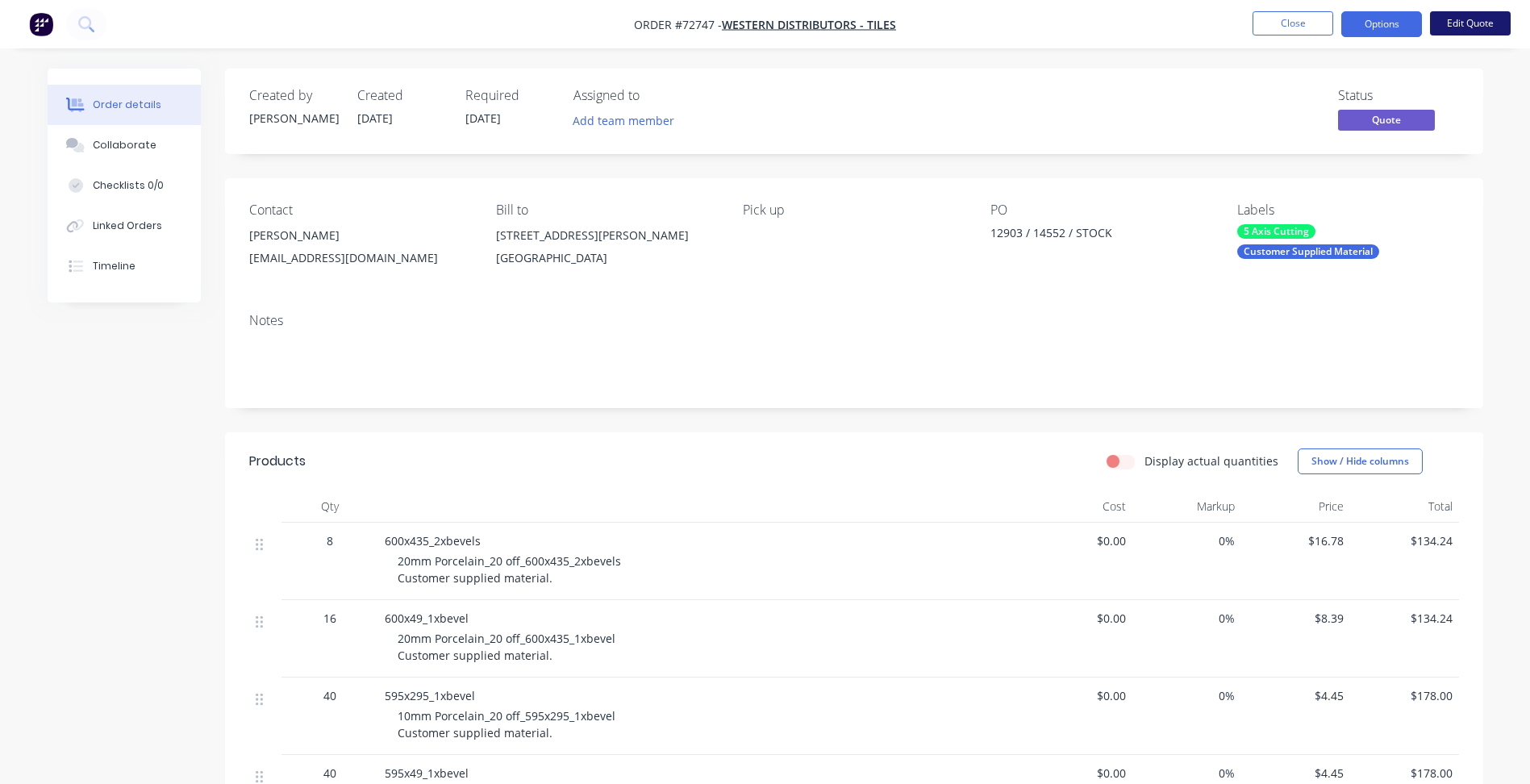
click at [1482, 20] on button "Edit Quote" at bounding box center [1470, 23] width 81 height 25
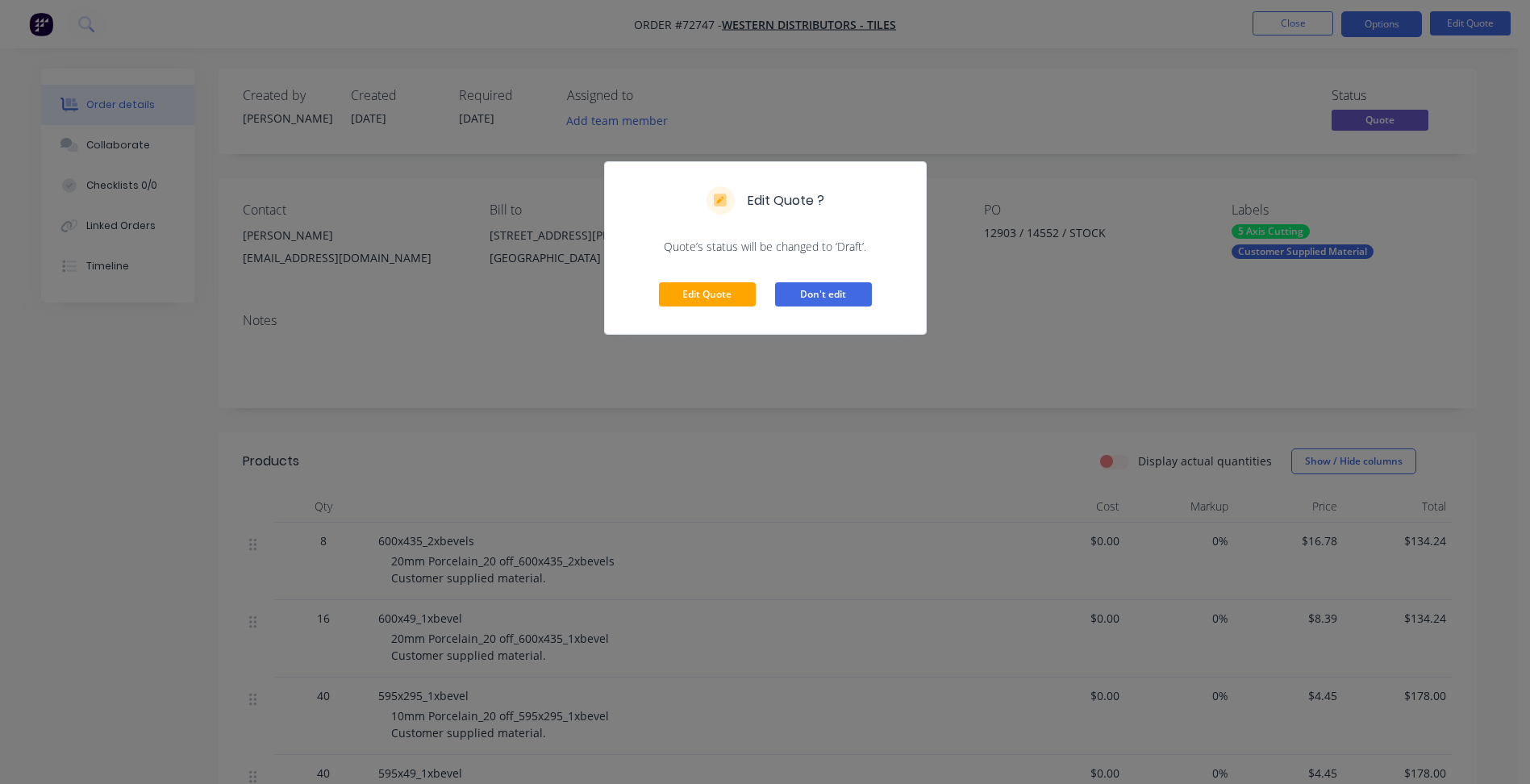
click at [806, 305] on button "Don't edit" at bounding box center [823, 294] width 97 height 25
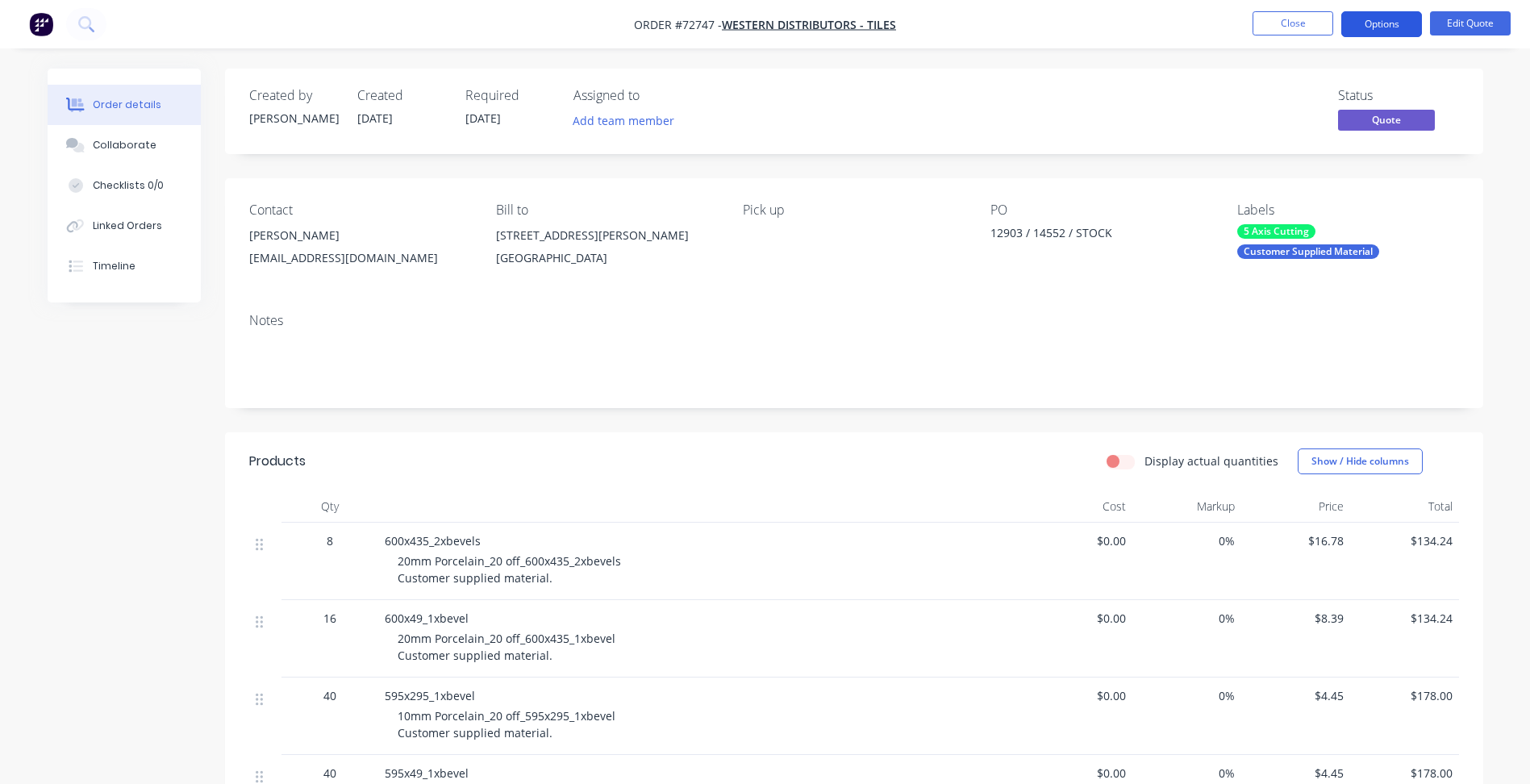
click at [1376, 33] on button "Options" at bounding box center [1381, 24] width 81 height 25
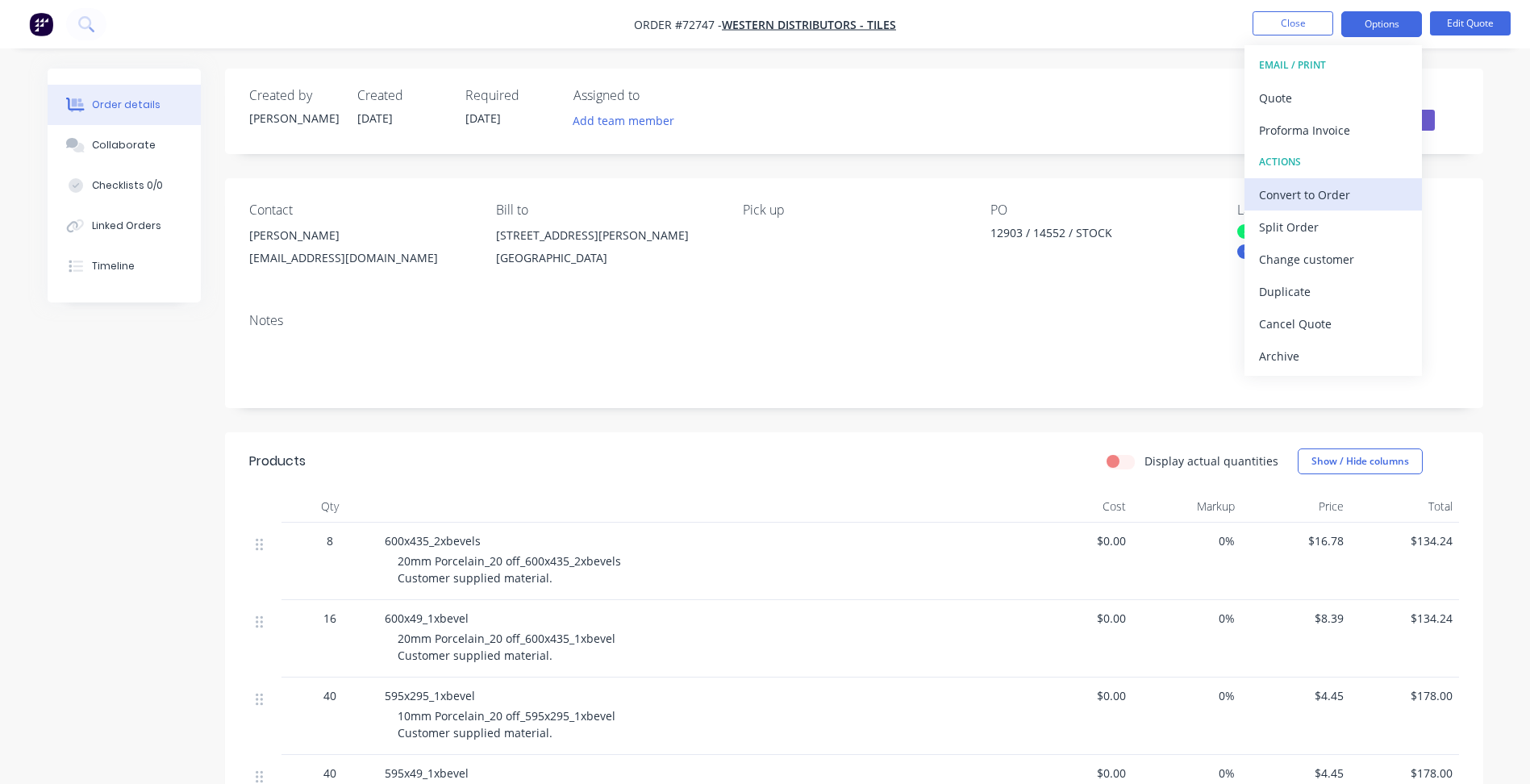
click at [1325, 193] on div "Convert to Order" at bounding box center [1333, 195] width 149 height 24
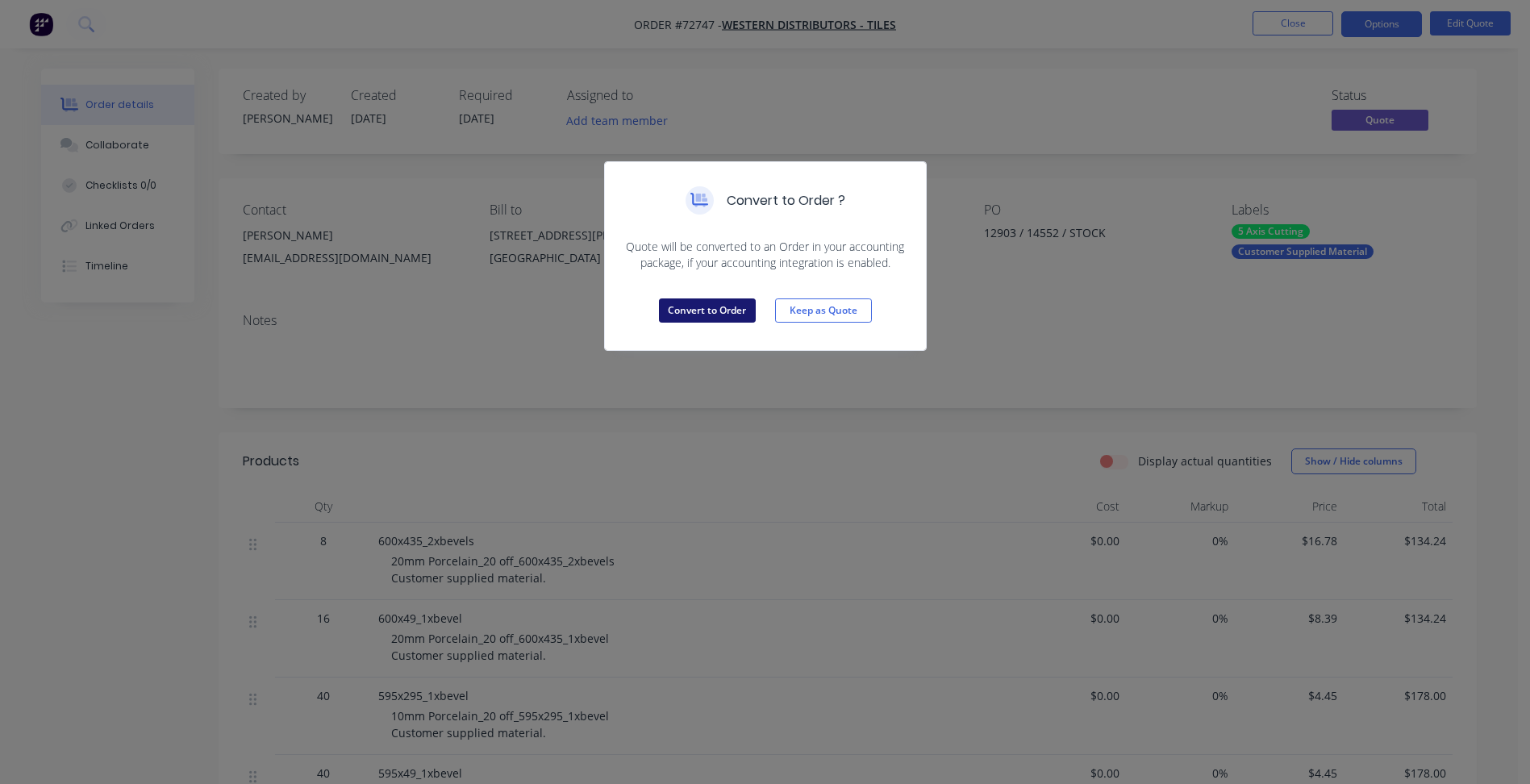
click at [704, 313] on button "Convert to Order" at bounding box center [708, 311] width 97 height 25
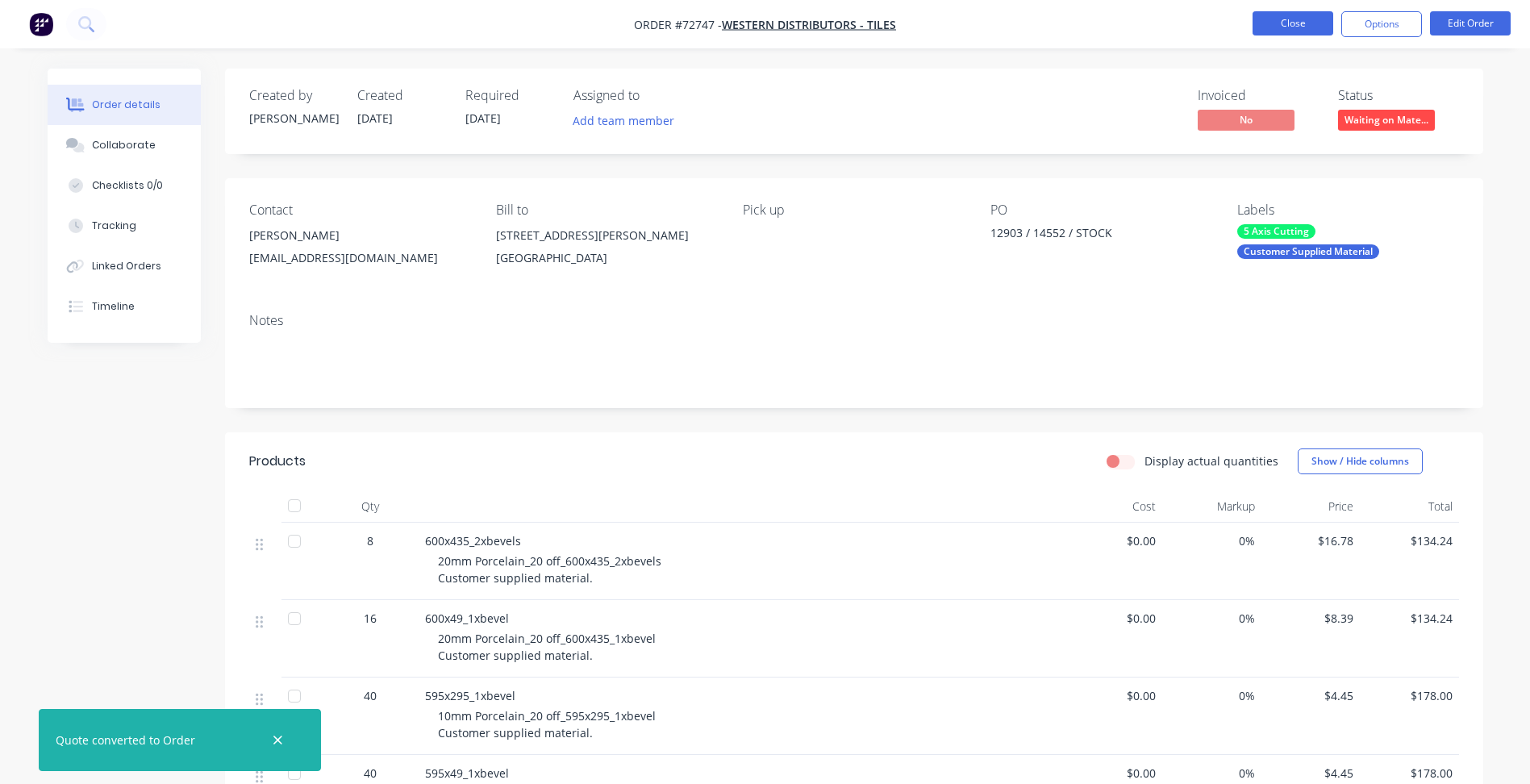
click at [1279, 20] on button "Close" at bounding box center [1292, 23] width 81 height 25
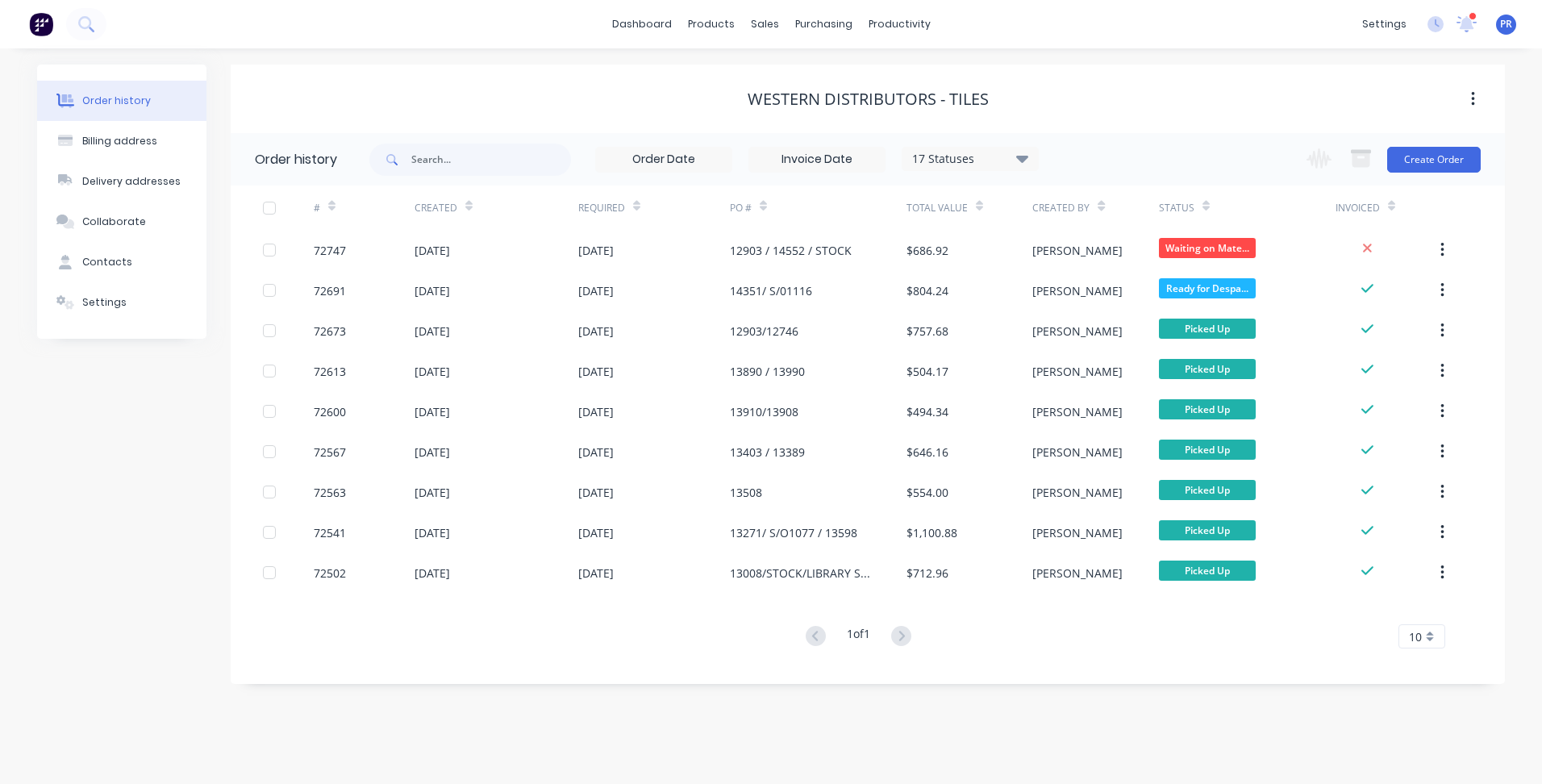
click at [1411, 177] on div "Change order status Submitted Secondary Process Outsourced Waiting on Material …" at bounding box center [1388, 160] width 184 height 53
click at [1415, 166] on button "Create Order" at bounding box center [1434, 160] width 93 height 25
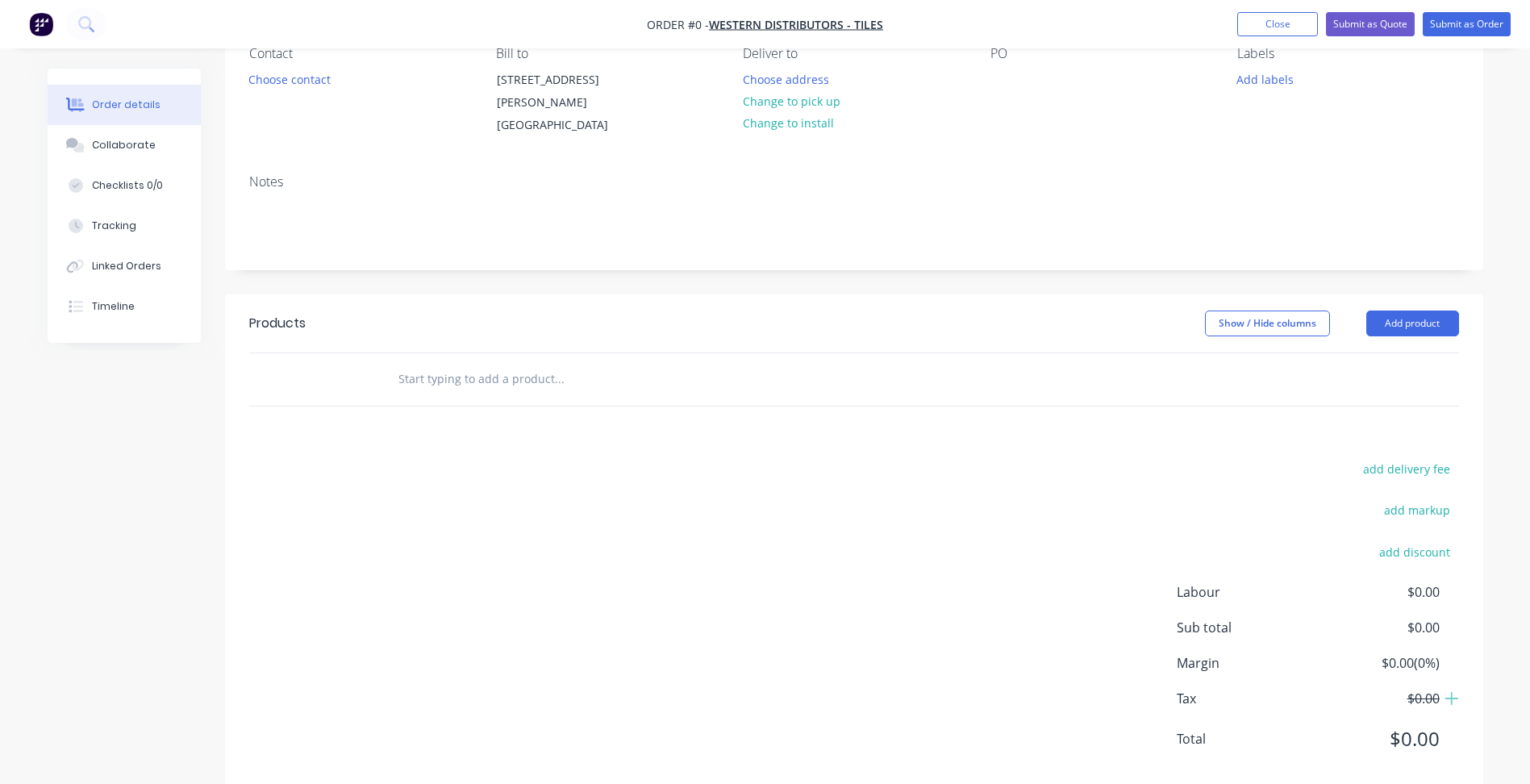
scroll to position [191, 0]
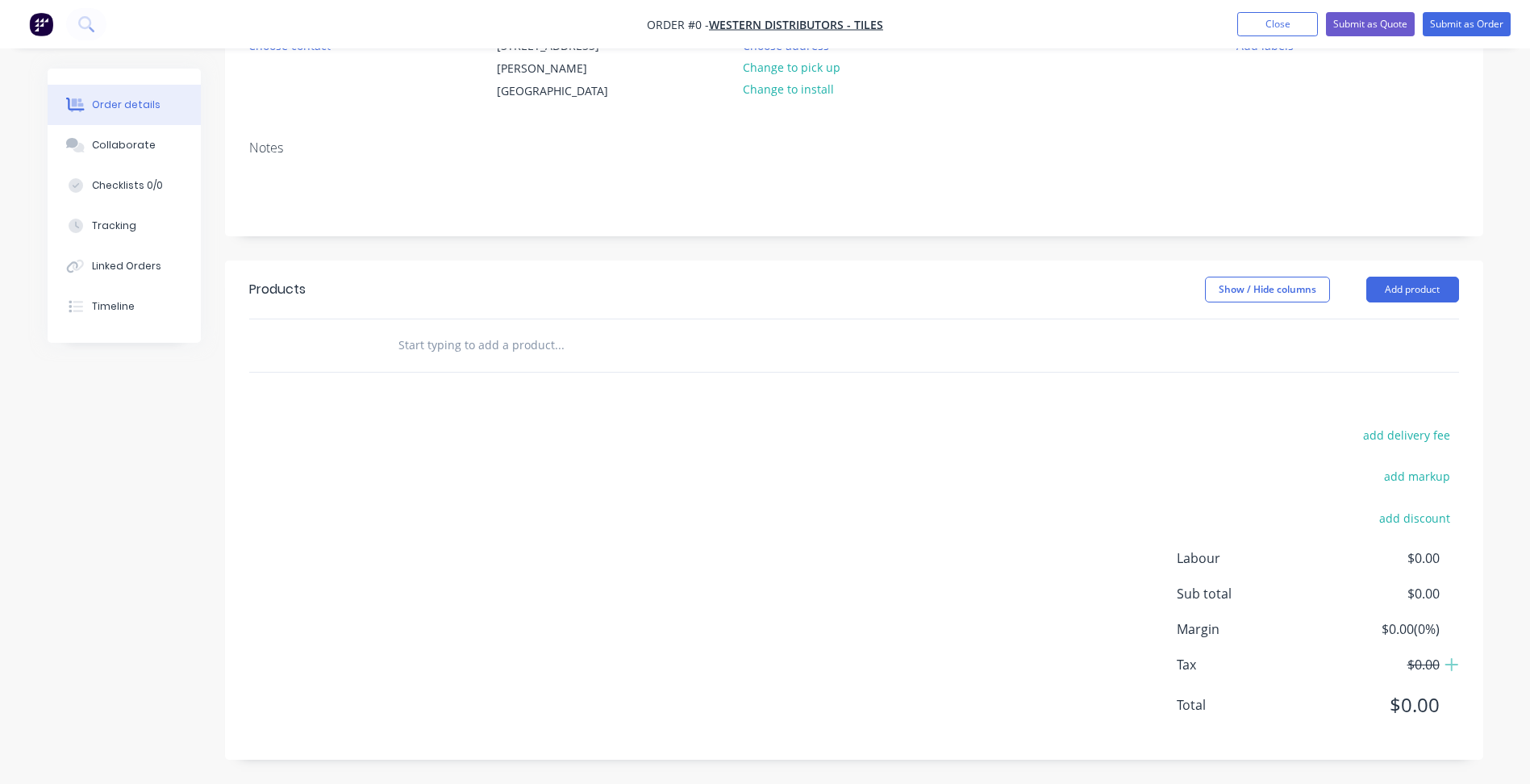
click at [1426, 303] on header "Products Show / Hide columns Add product" at bounding box center [854, 289] width 1258 height 58
click at [1420, 287] on button "Add product" at bounding box center [1412, 289] width 92 height 25
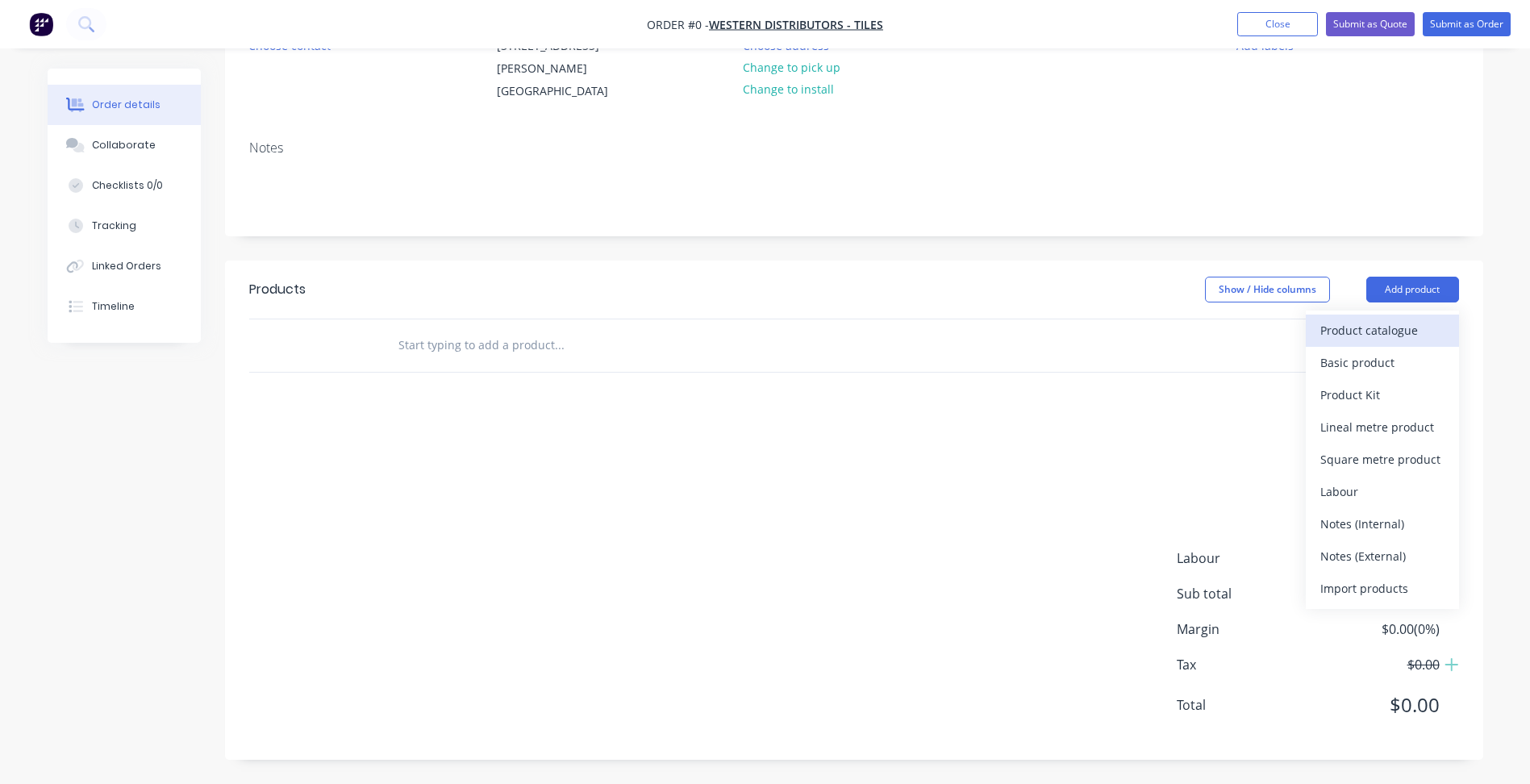
click at [1368, 334] on div "Product catalogue" at bounding box center [1382, 330] width 124 height 24
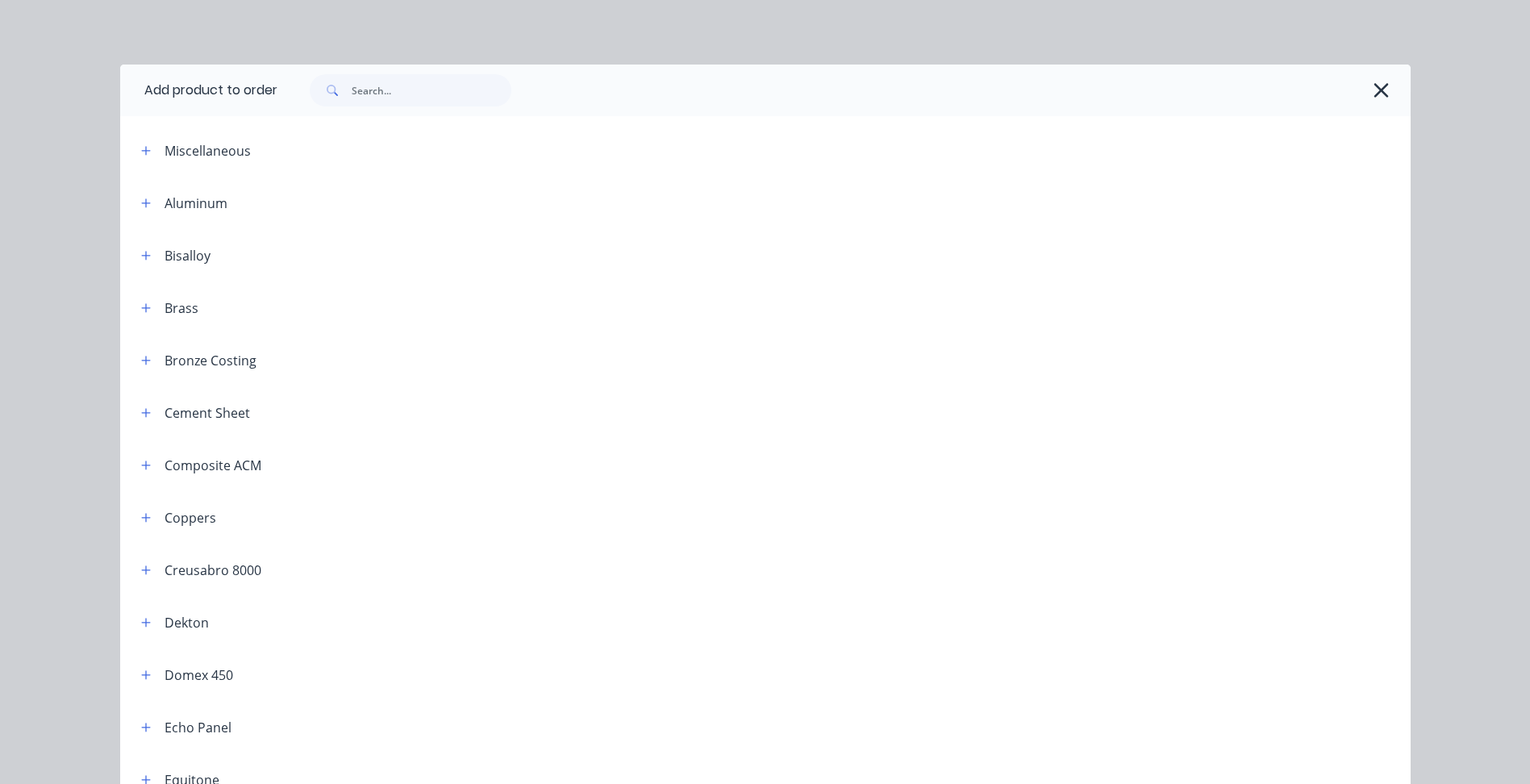
click at [1362, 73] on div at bounding box center [843, 90] width 1133 height 52
click at [1373, 79] on icon "button" at bounding box center [1381, 90] width 17 height 23
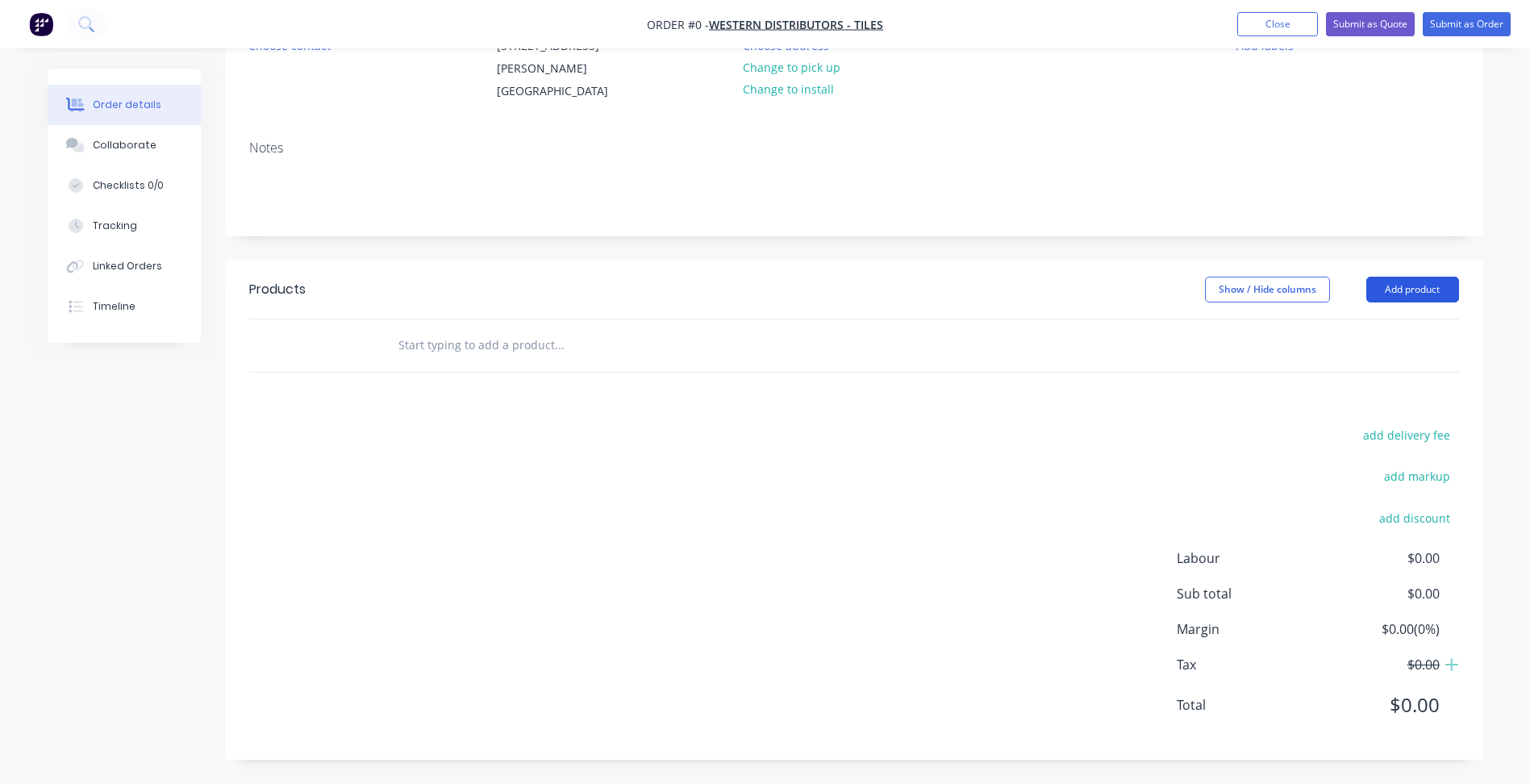
click at [1428, 281] on button "Add product" at bounding box center [1412, 289] width 92 height 25
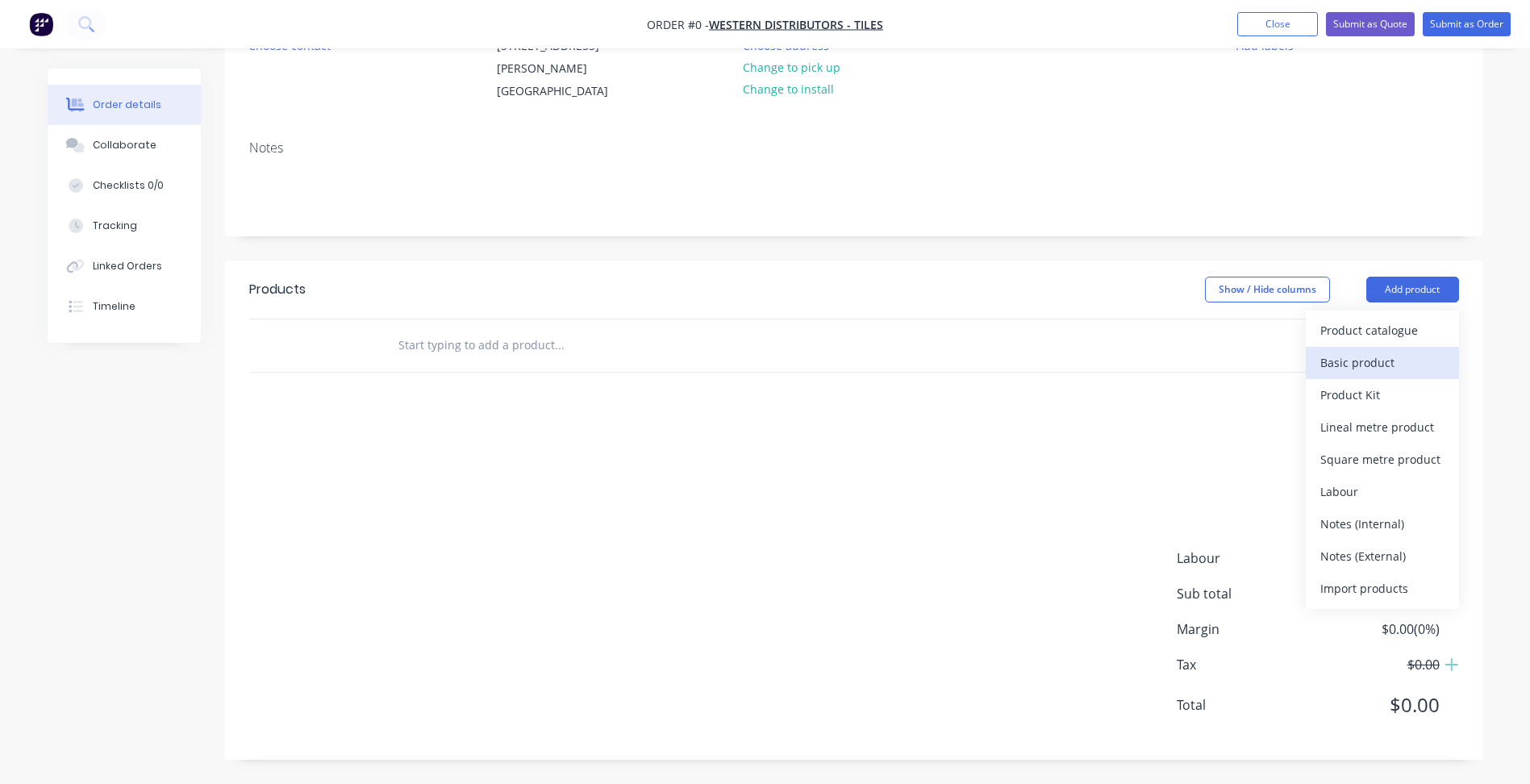
click at [1365, 375] on button "Basic product" at bounding box center [1382, 363] width 154 height 32
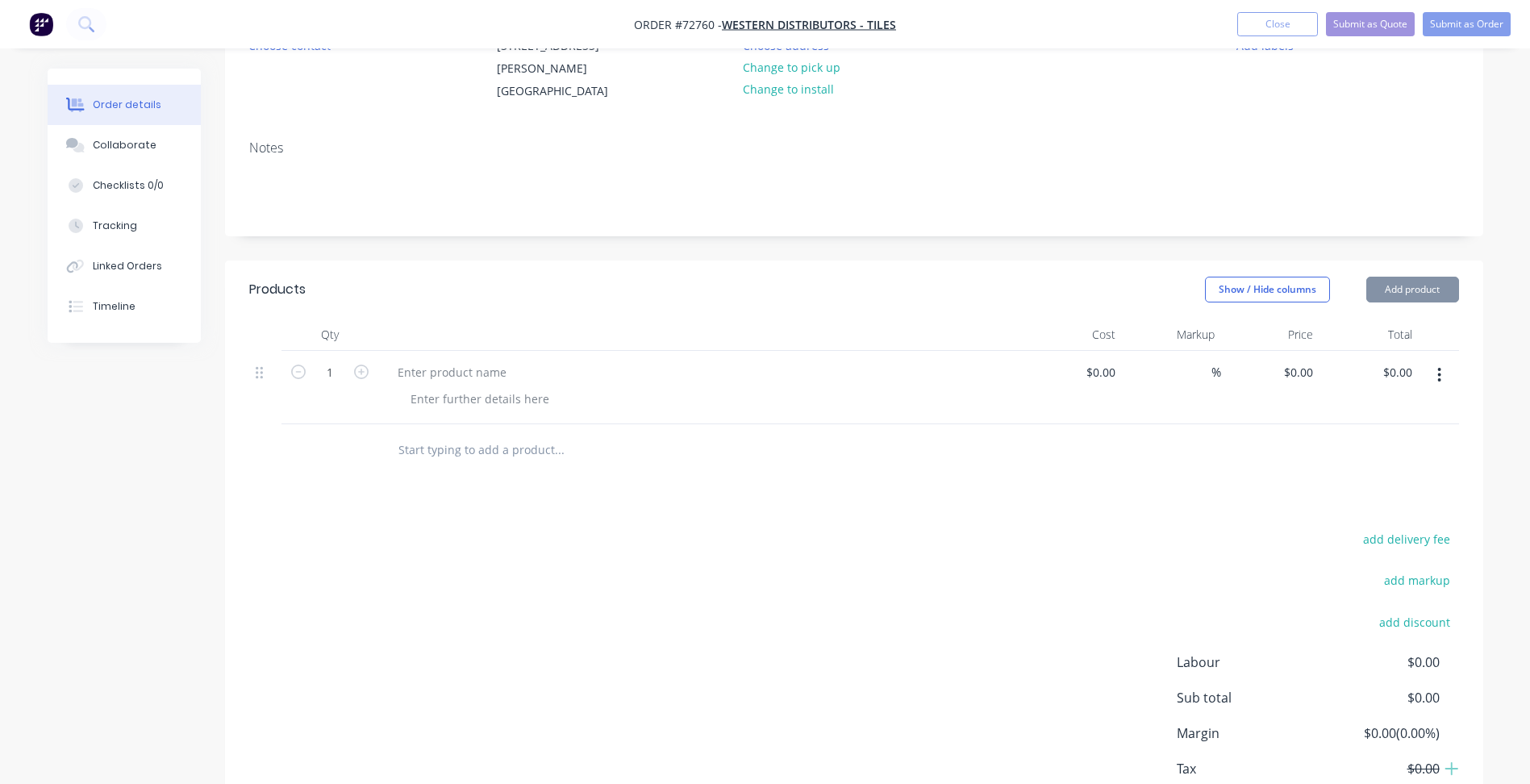
click at [453, 374] on div at bounding box center [451, 372] width 135 height 24
click at [652, 114] on div "Contact Choose contact Bill to 230 - 240 McIntyre Road SUNSHINE NORTH, Victoria…" at bounding box center [854, 112] width 1258 height 248
drag, startPoint x: 652, startPoint y: 114, endPoint x: 725, endPoint y: 50, distance: 97.1
click at [838, 300] on header "Products Show / Hide columns Add product" at bounding box center [854, 289] width 1258 height 58
click at [702, 23] on span "Order #72760 -" at bounding box center [678, 25] width 88 height 15
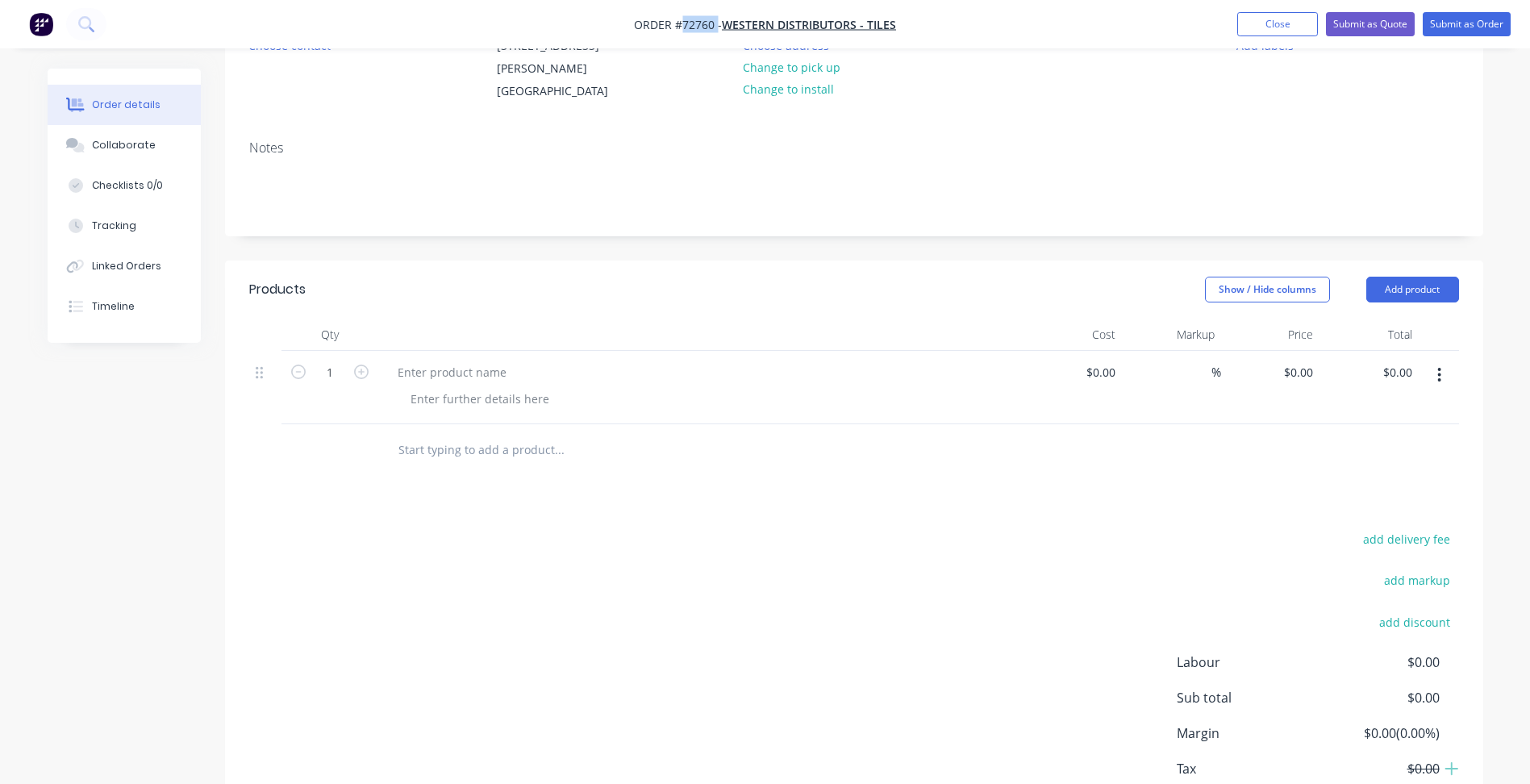
click at [702, 23] on span "Order #72760 -" at bounding box center [678, 25] width 88 height 15
copy span "72760"
click at [468, 383] on div at bounding box center [451, 372] width 135 height 24
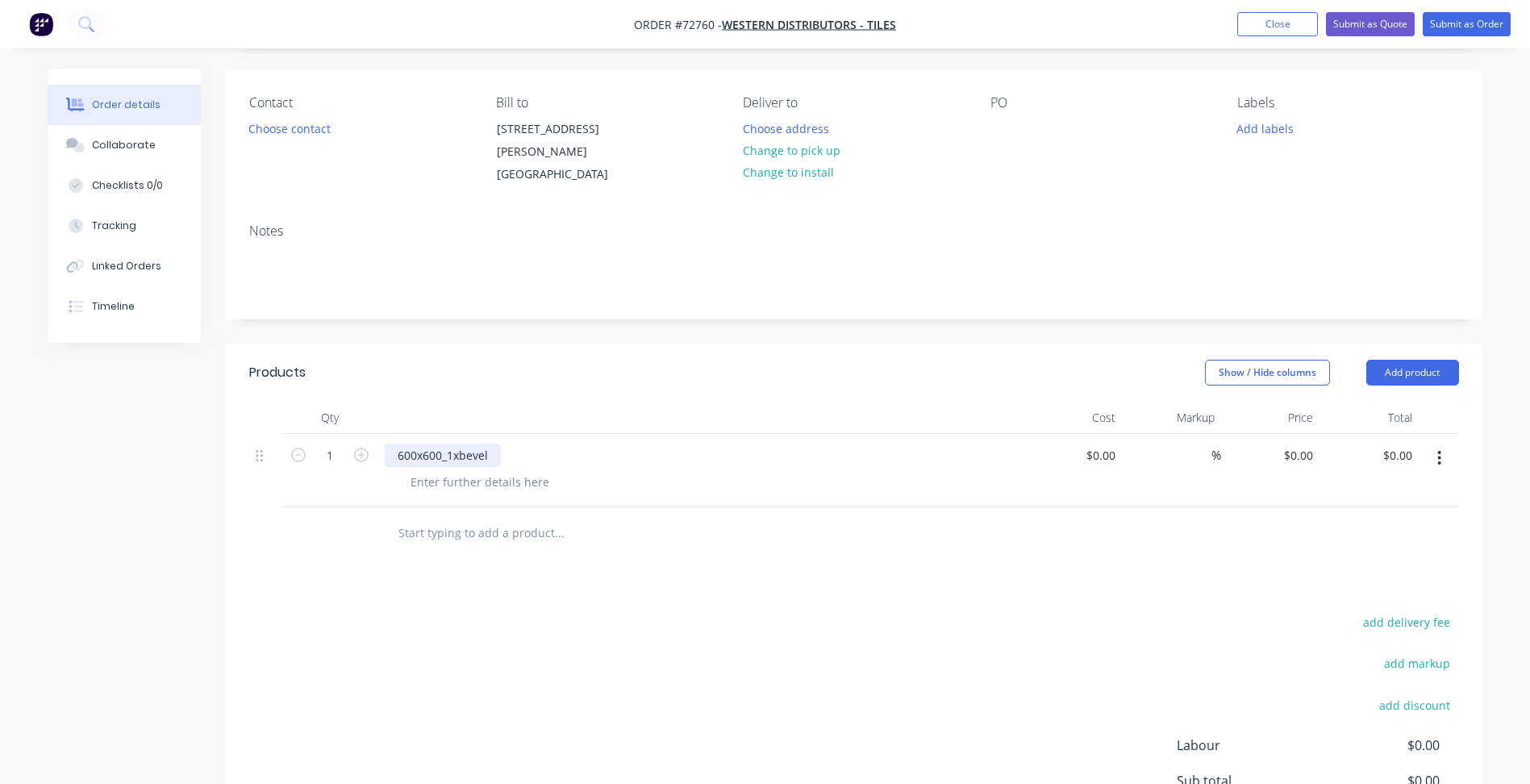
scroll to position [30, 0]
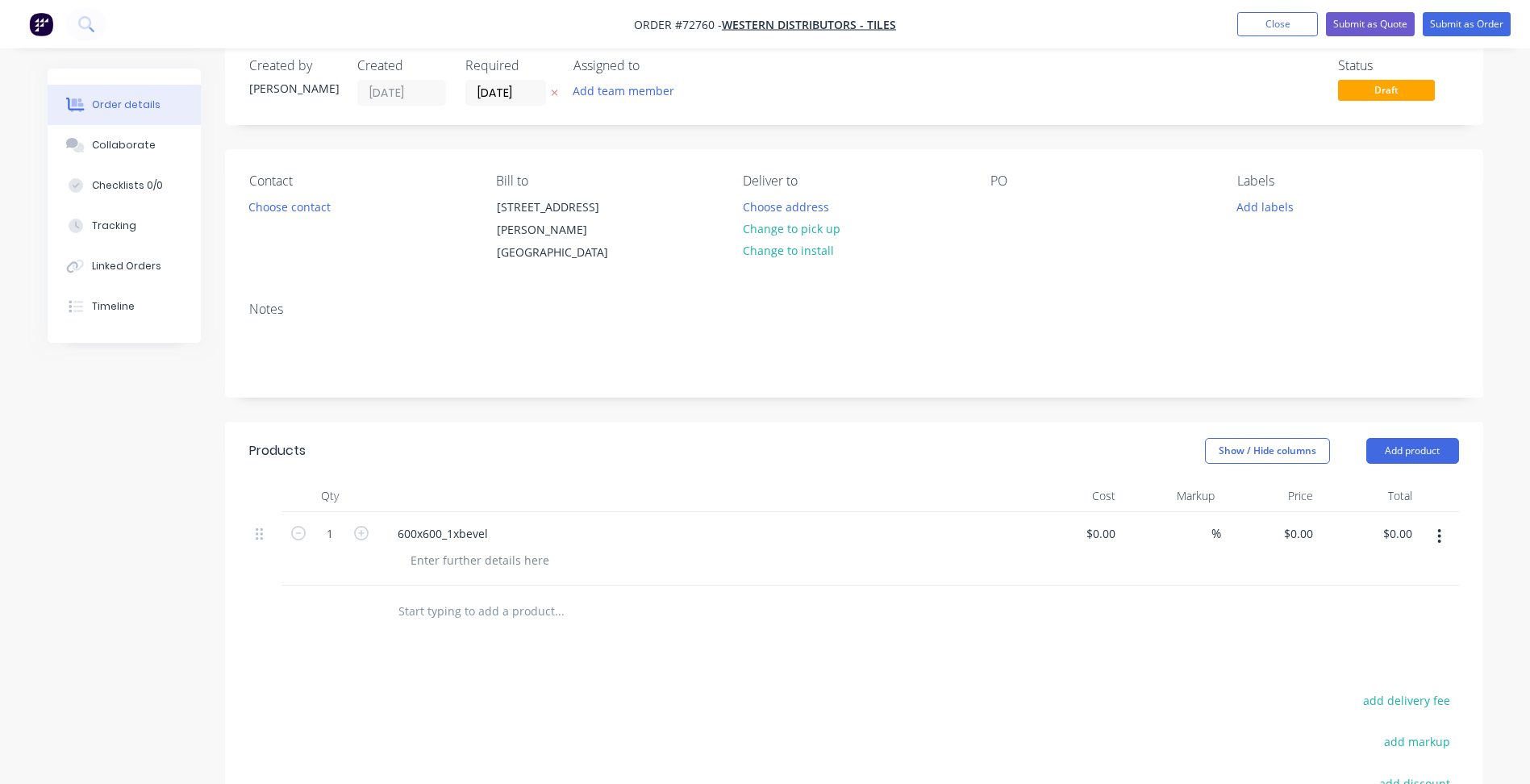
click at [1126, 401] on div "Created by Patrick Created 25/08/25 Required 25/08/25 Assigned to Add team memb…" at bounding box center [854, 532] width 1258 height 986
click at [1277, 24] on button "Close" at bounding box center [1277, 24] width 81 height 25
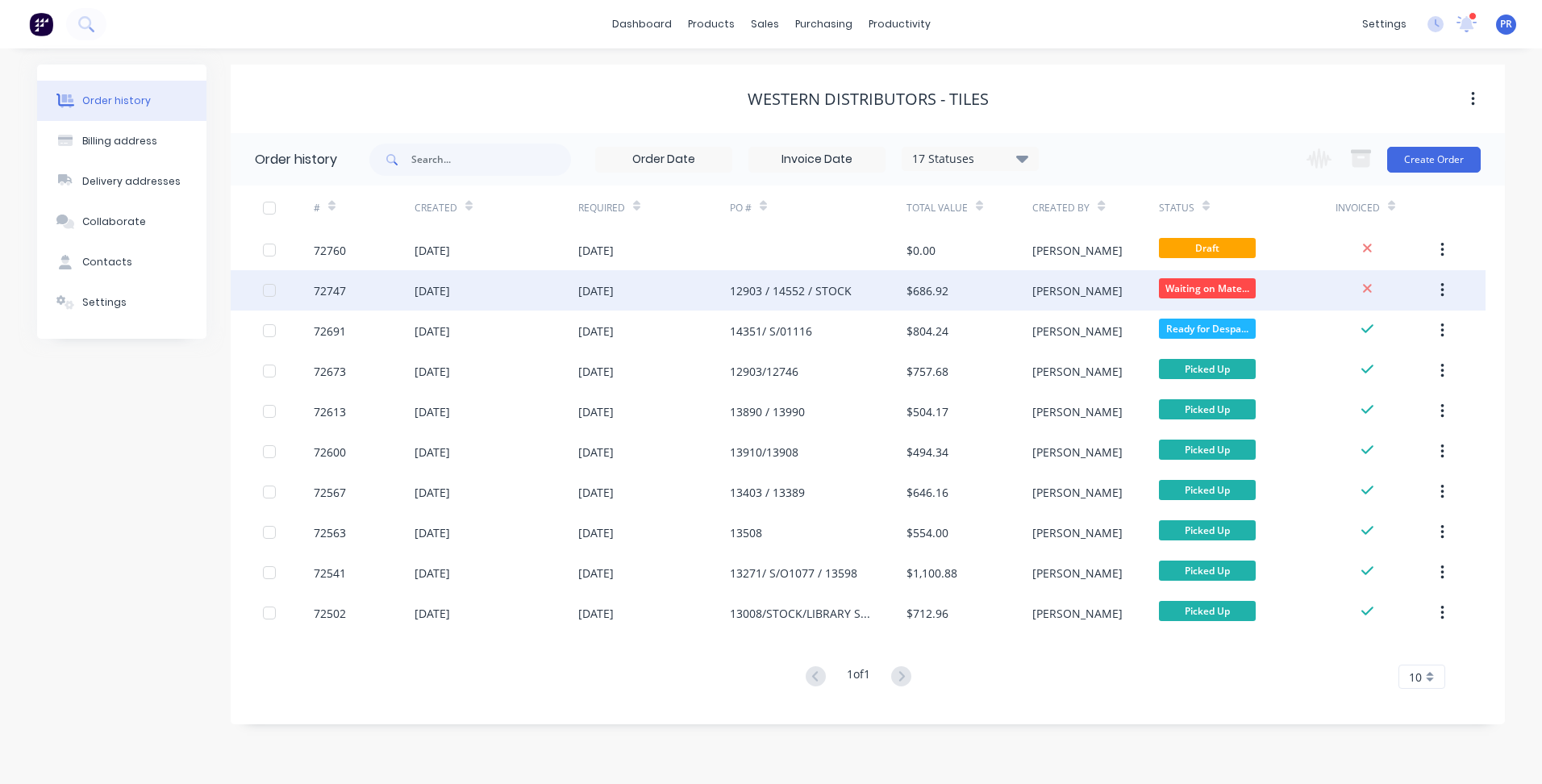
click at [1051, 294] on div "[PERSON_NAME]" at bounding box center [1078, 291] width 90 height 17
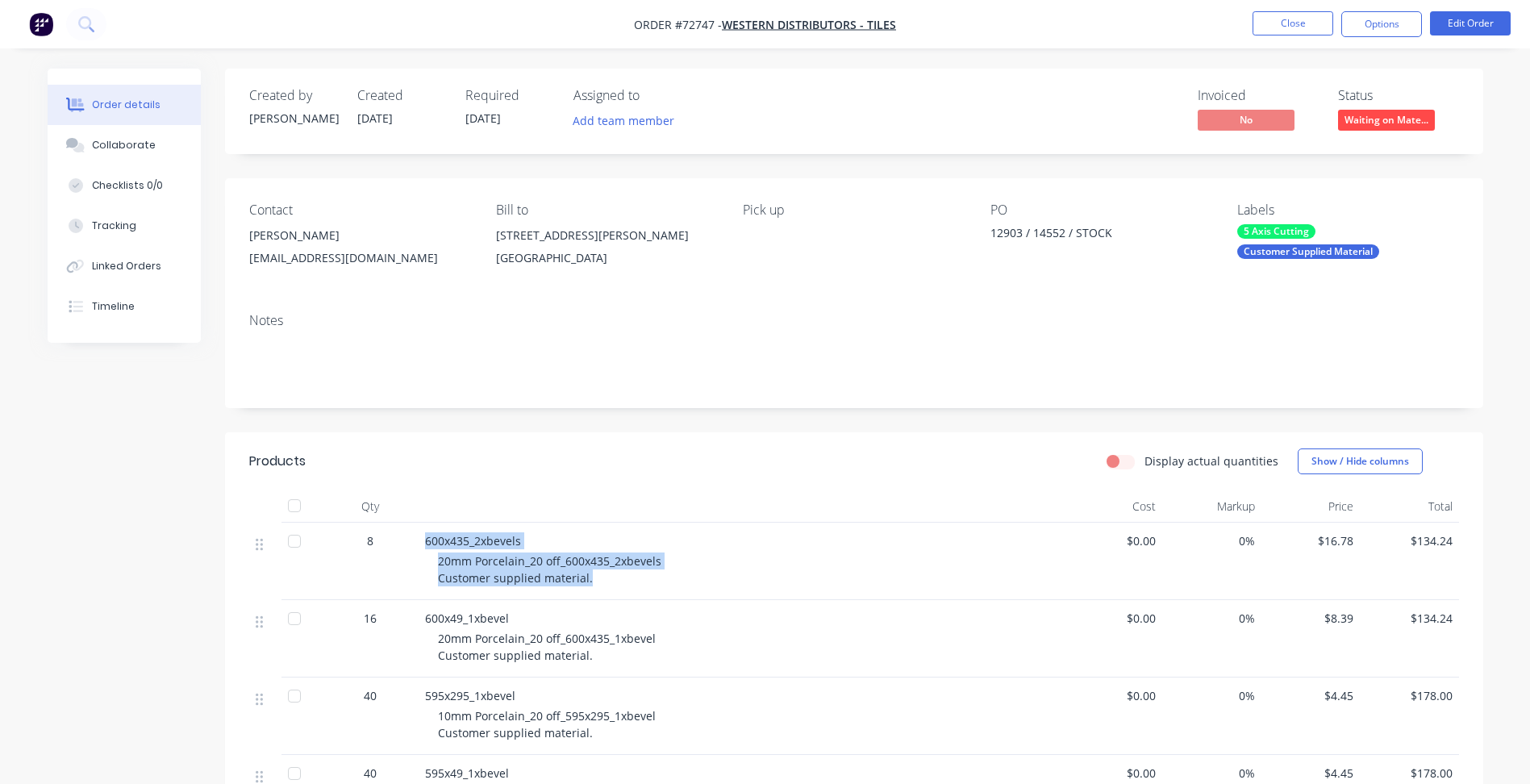
drag, startPoint x: 407, startPoint y: 551, endPoint x: 402, endPoint y: 541, distance: 11.2
click at [402, 541] on div "8 600x435_2xbevels 20mm Porcelain_20 off_600x435_2xbevels Customer supplied mat…" at bounding box center [855, 561] width 1210 height 77
copy div "600x435_2xbevels 20mm Porcelain_20 off_600x435_2xbevels Customer supplied mater…"
click at [1320, 36] on nav "Order #72747 - Western Distributors - Tiles Close Options Edit Order" at bounding box center [765, 24] width 1530 height 48
click at [1312, 25] on button "Close" at bounding box center [1292, 23] width 81 height 25
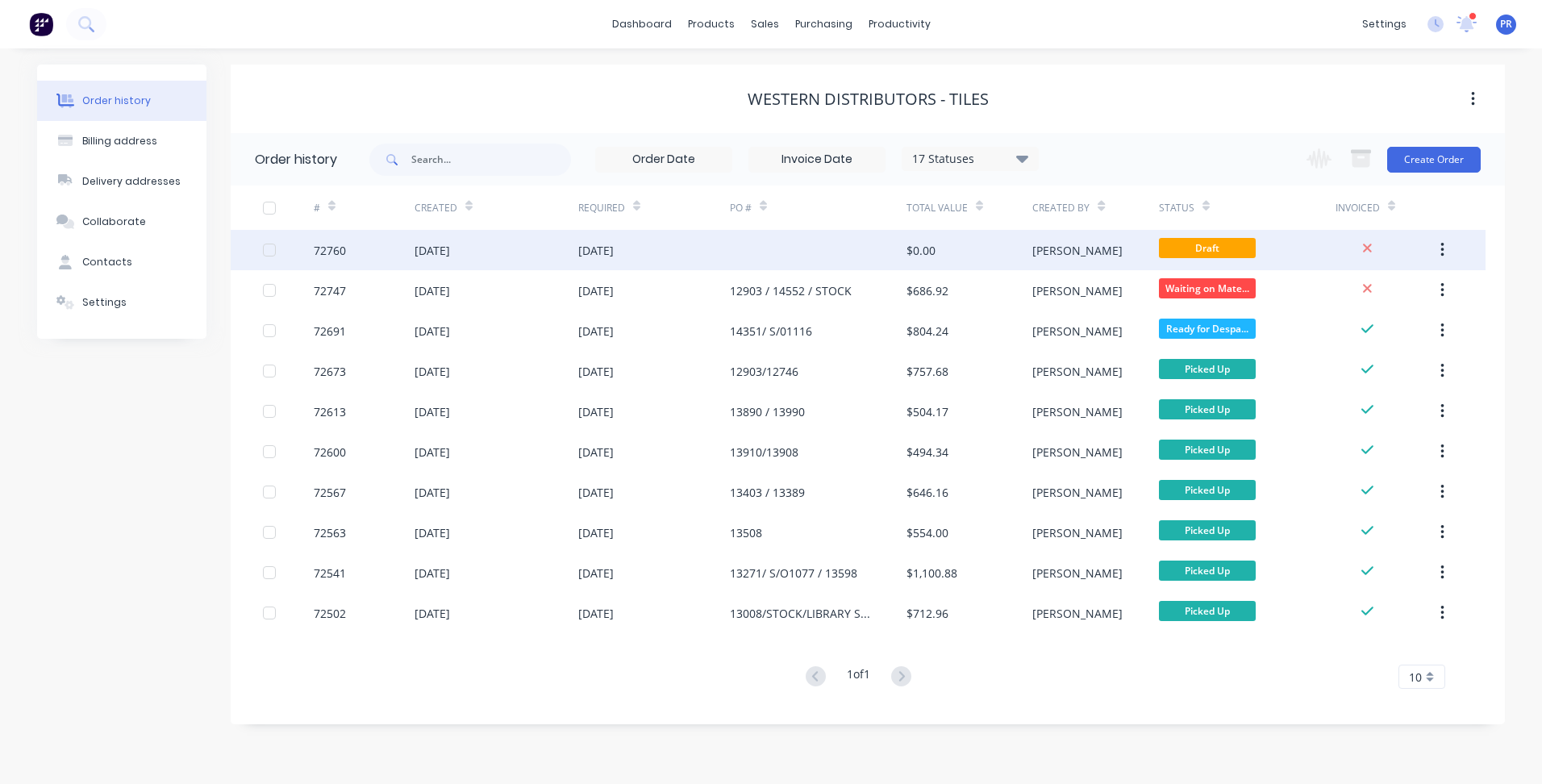
click at [1005, 236] on div "$0.00" at bounding box center [969, 250] width 126 height 41
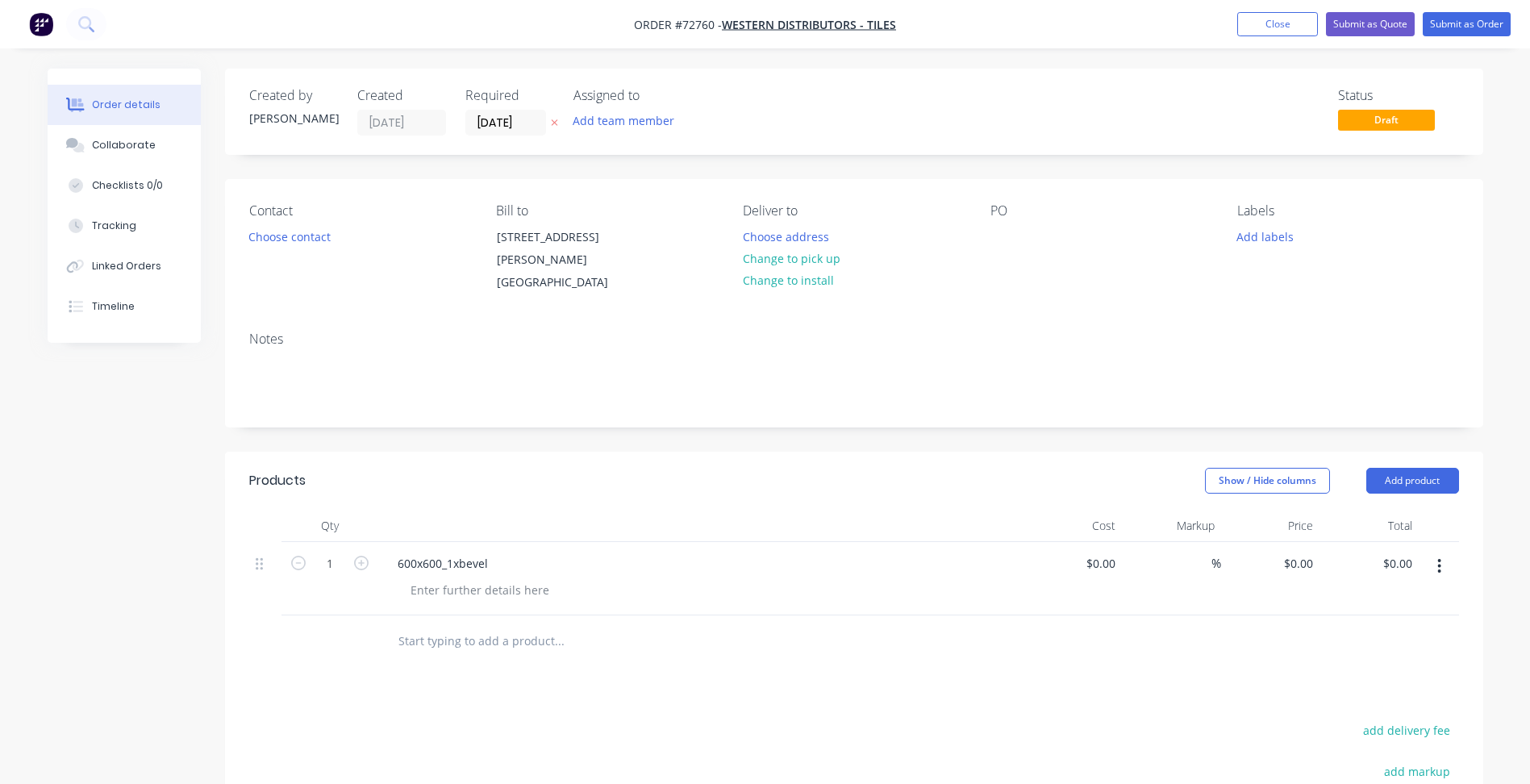
click at [479, 609] on div "600x600_1xbevel" at bounding box center [701, 579] width 645 height 73
click at [479, 583] on div at bounding box center [480, 590] width 165 height 24
paste div
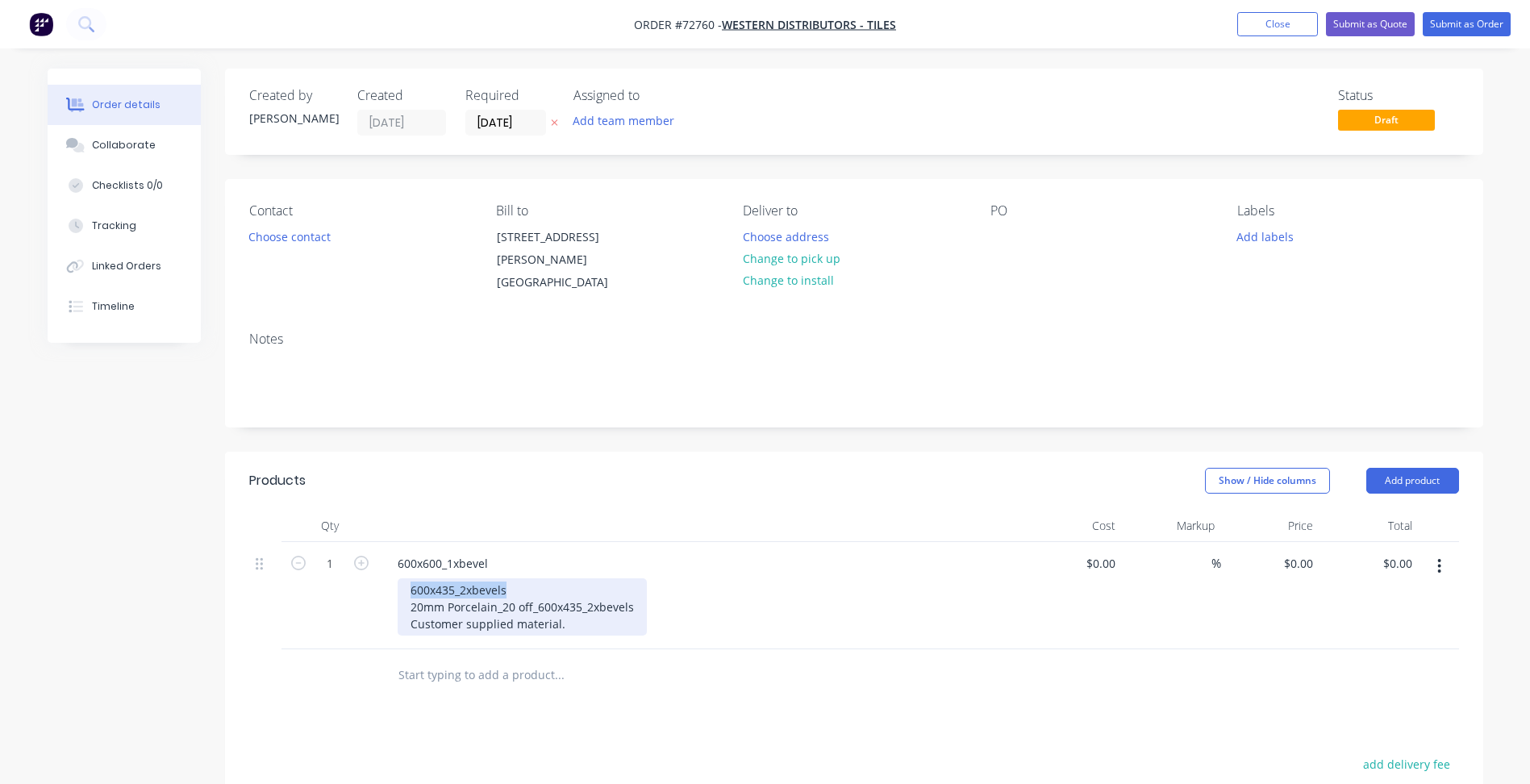
drag, startPoint x: 505, startPoint y: 587, endPoint x: 382, endPoint y: 583, distance: 123.1
click at [382, 583] on div "600x600_1xbevel 600x435_2xbevels 20mm Porcelain_20 off_600x435_2xbevels Custome…" at bounding box center [701, 596] width 645 height 107
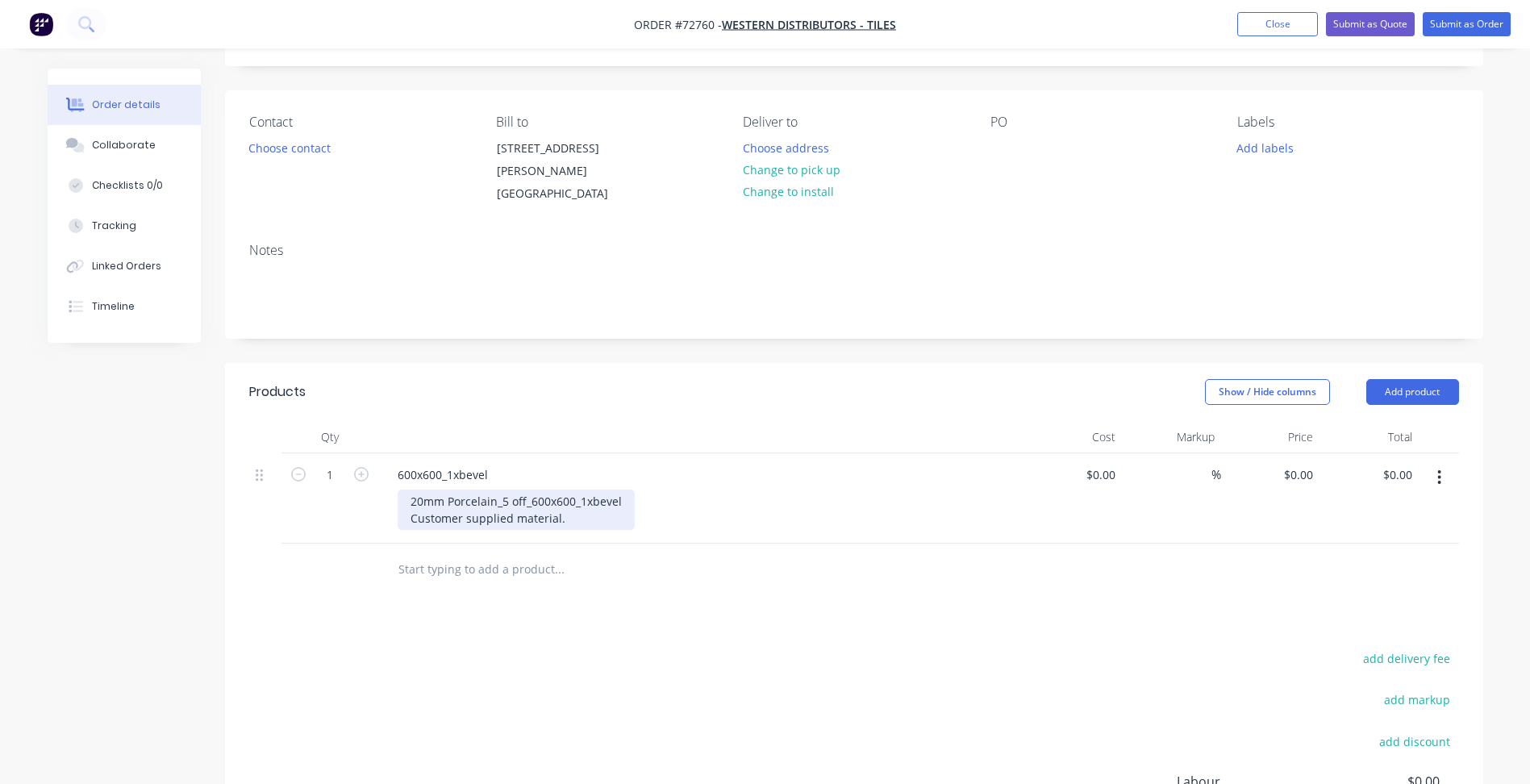
scroll to position [242, 0]
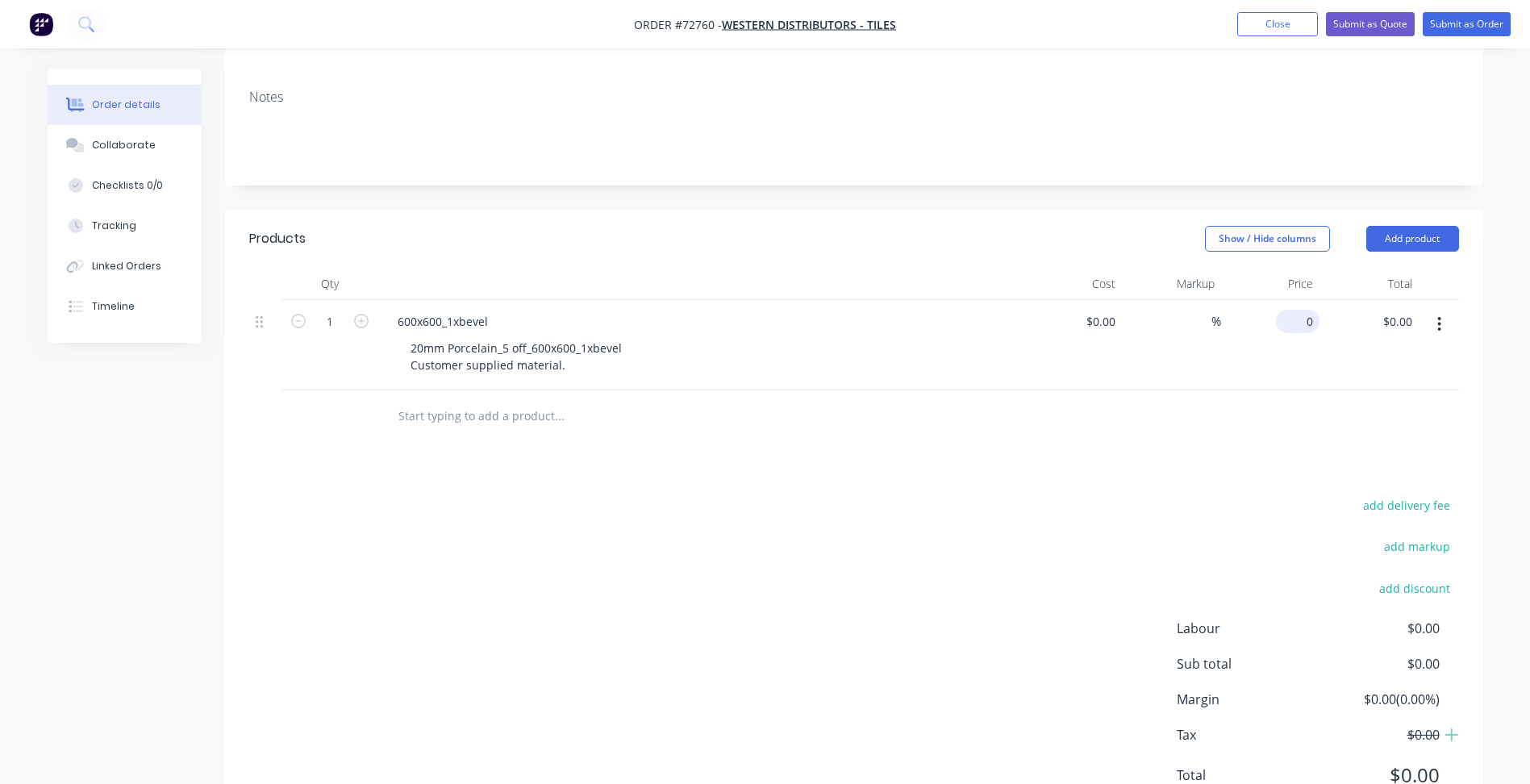
click at [1294, 324] on div "0 $0.00" at bounding box center [1270, 345] width 99 height 90
type input "$8.39"
click at [1147, 450] on div "Products Show / Hide columns Add product Qty Cost Markup Price Total 1 600x600_…" at bounding box center [854, 519] width 1258 height 620
click at [1441, 322] on icon "button" at bounding box center [1439, 324] width 4 height 18
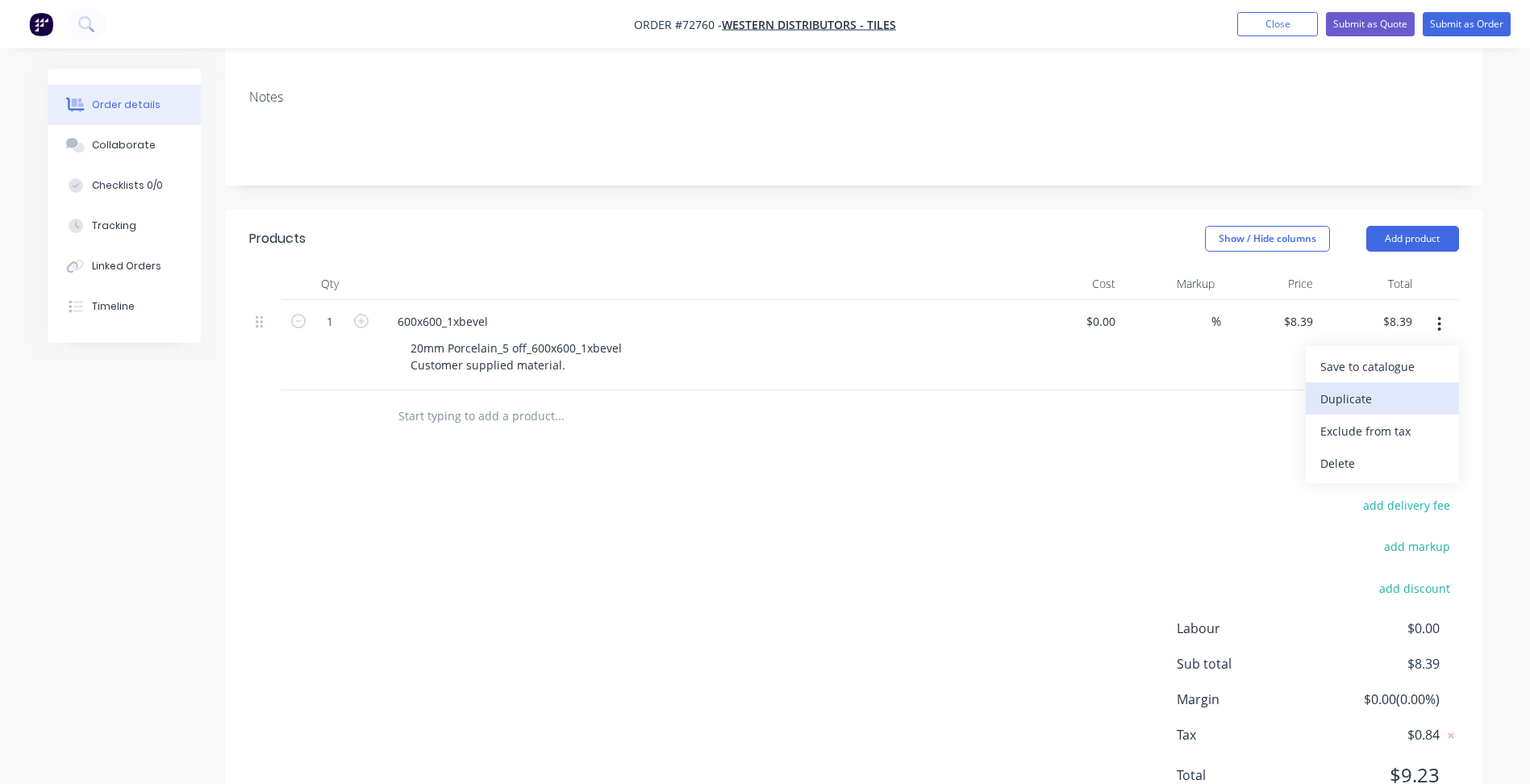
click at [1366, 402] on div "Duplicate" at bounding box center [1382, 399] width 124 height 24
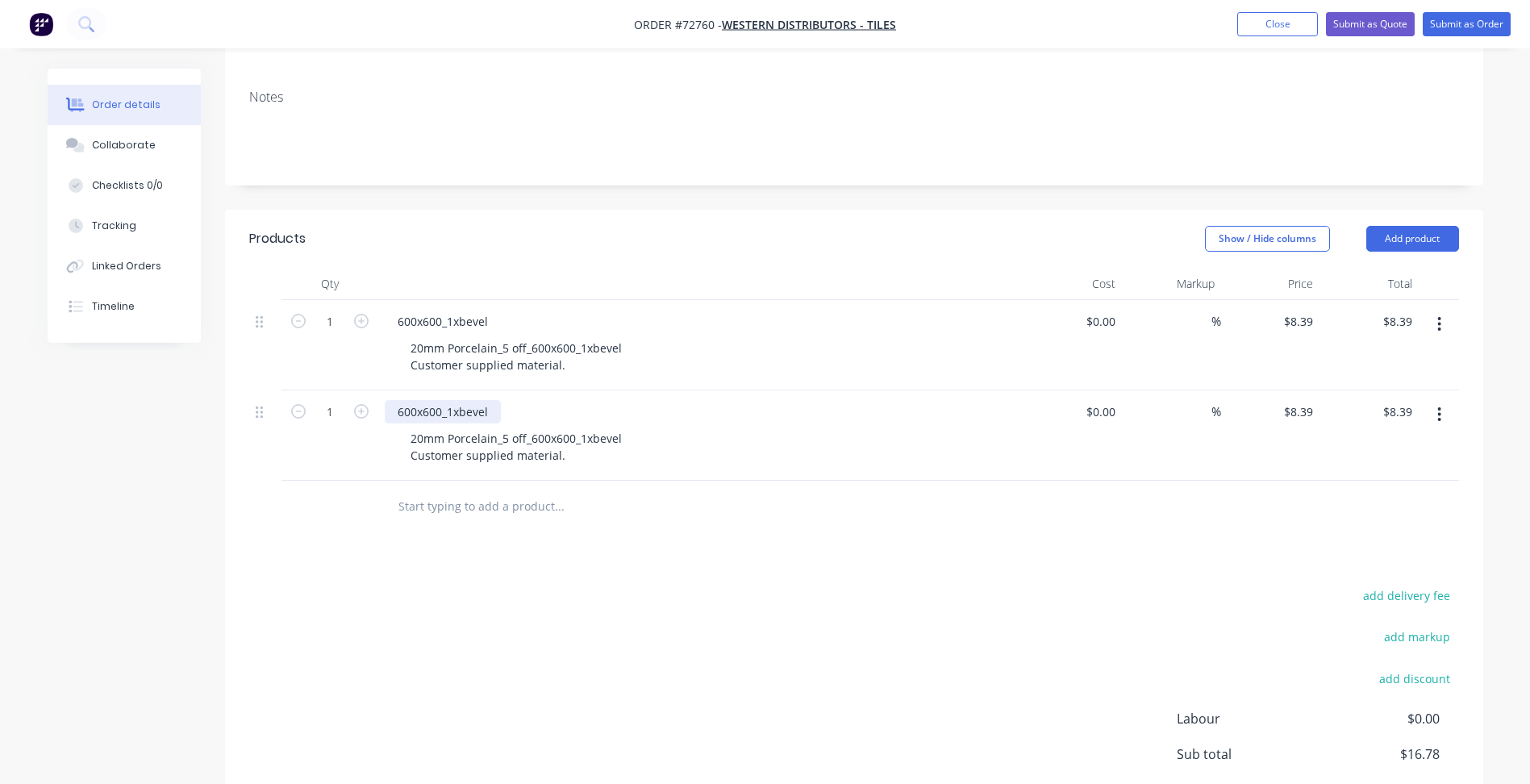
drag, startPoint x: 443, startPoint y: 411, endPoint x: 623, endPoint y: 468, distance: 188.8
click at [442, 411] on div "600x600_1xbevel" at bounding box center [442, 412] width 116 height 24
click at [572, 440] on div "20mm Porcelain_5 off_600x600_1xbevel Customer supplied material." at bounding box center [516, 447] width 237 height 41
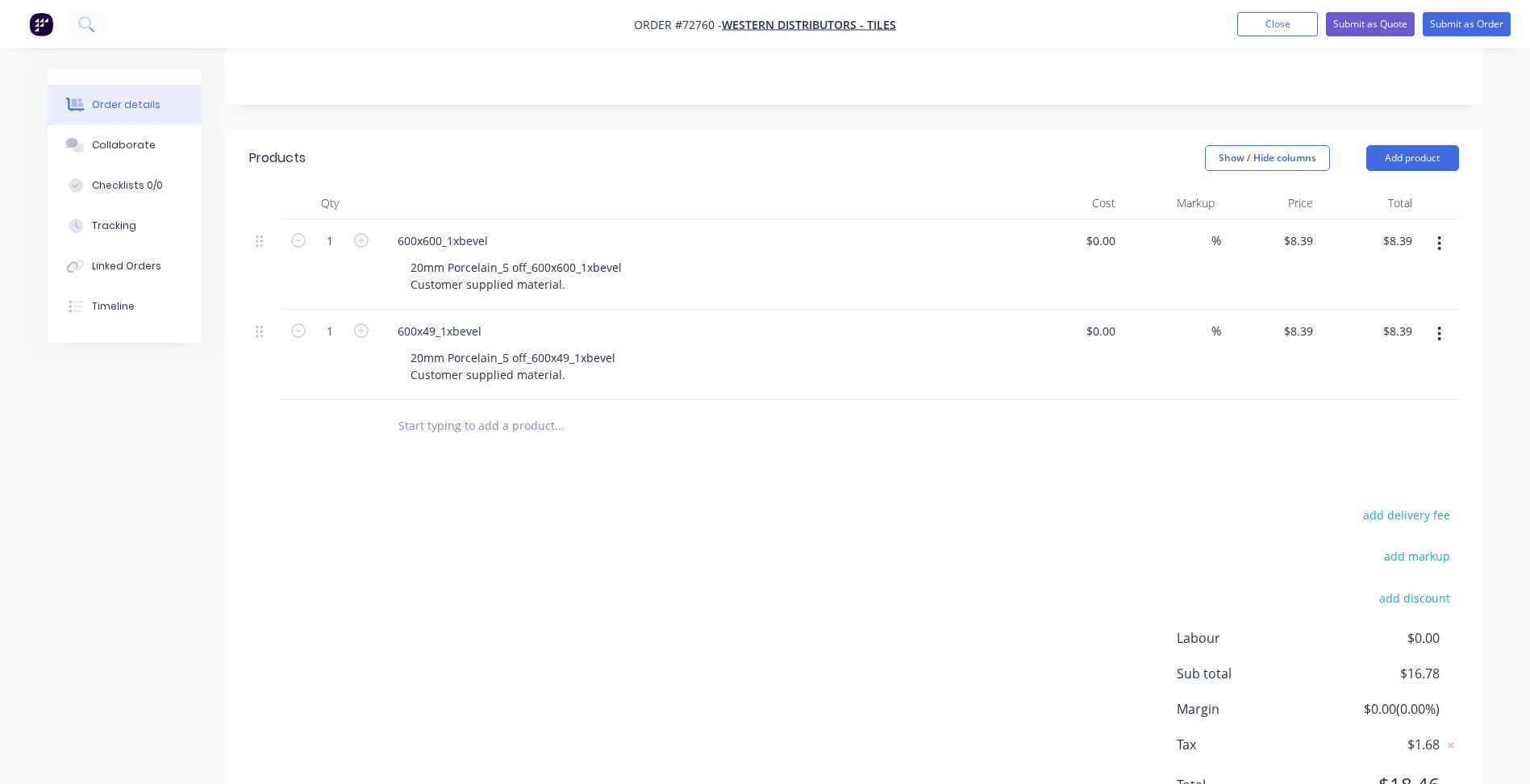
click at [1444, 333] on button "button" at bounding box center [1439, 333] width 38 height 29
click at [1376, 406] on div "Duplicate" at bounding box center [1382, 409] width 124 height 24
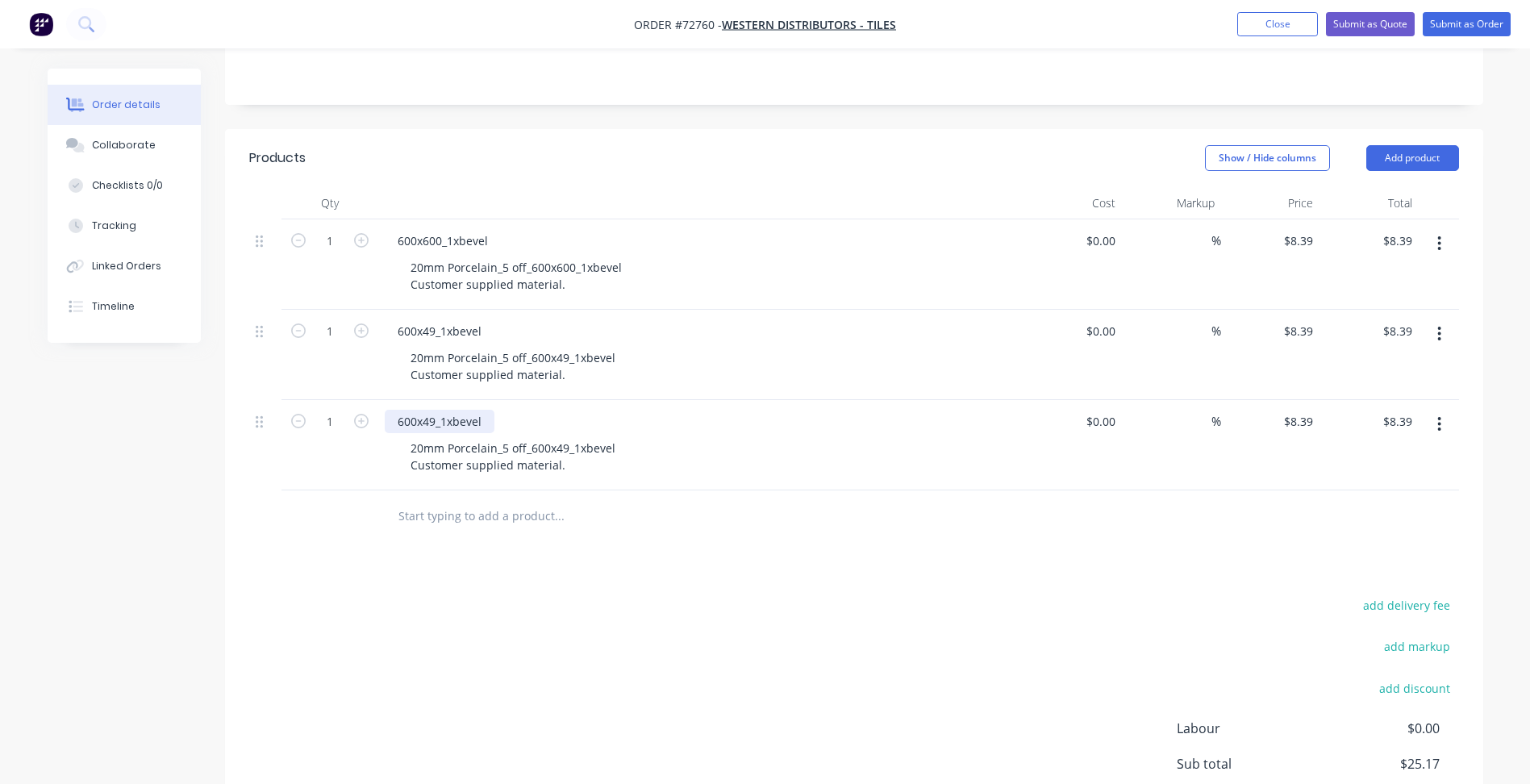
click at [434, 420] on div "600x49_1xbevel" at bounding box center [439, 422] width 109 height 24
click at [568, 446] on div "20mm Porcelain_5 off_600x49_1xbevel Customer supplied material." at bounding box center [513, 456] width 231 height 41
click at [538, 439] on div "20mm Porcelain_5 off_600x49_1xbevel Customer supplied material." at bounding box center [513, 456] width 231 height 41
click at [569, 449] on div "20mm Porcelain_5 off_600x49_1xbevel Customer supplied material." at bounding box center [513, 456] width 231 height 41
click at [406, 420] on div "600x110_1xbevel" at bounding box center [442, 422] width 116 height 24
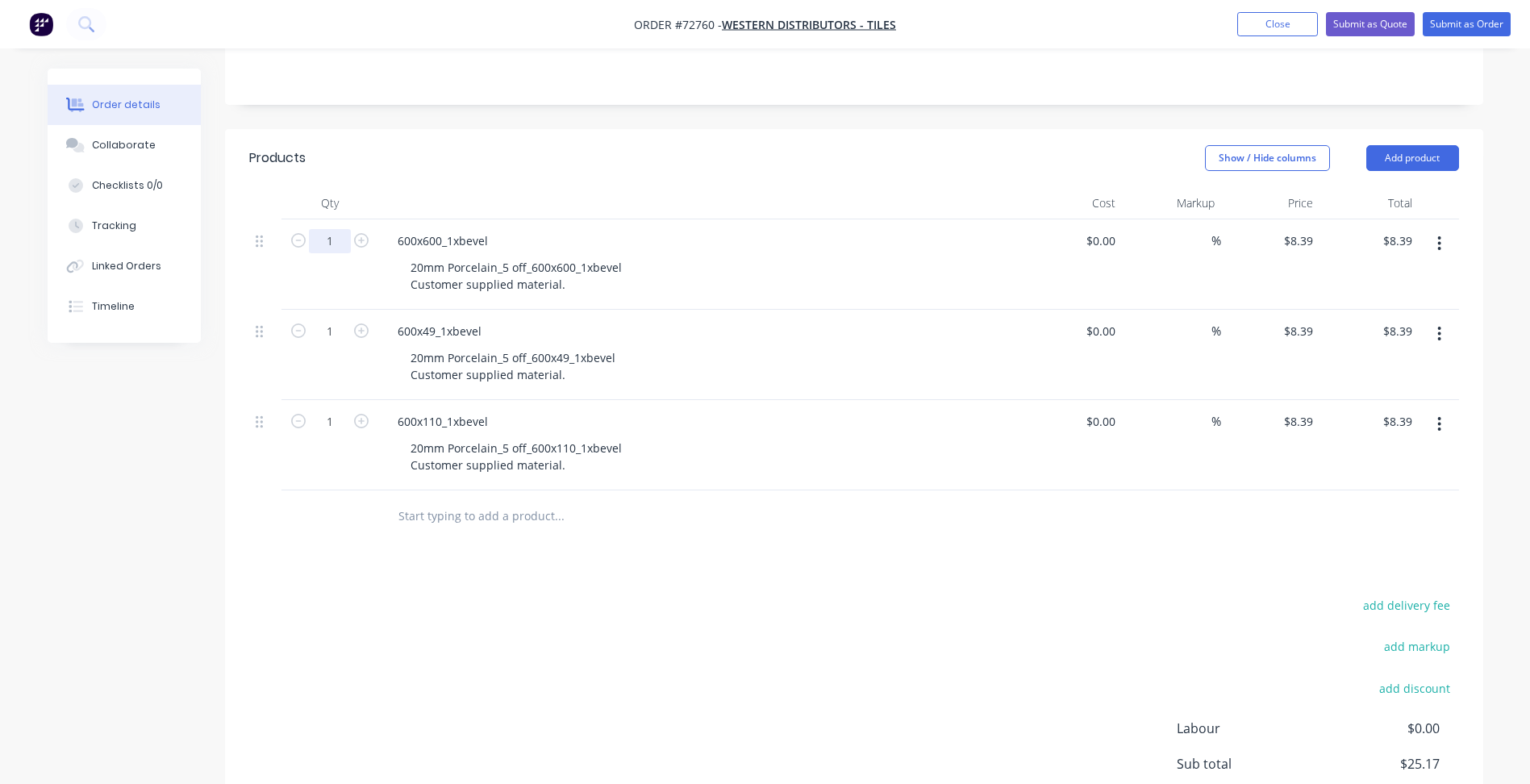
click at [333, 250] on input "1" at bounding box center [329, 241] width 42 height 25
type input "5"
type input "$41.95"
click at [332, 253] on input "1" at bounding box center [329, 241] width 42 height 25
type input "5"
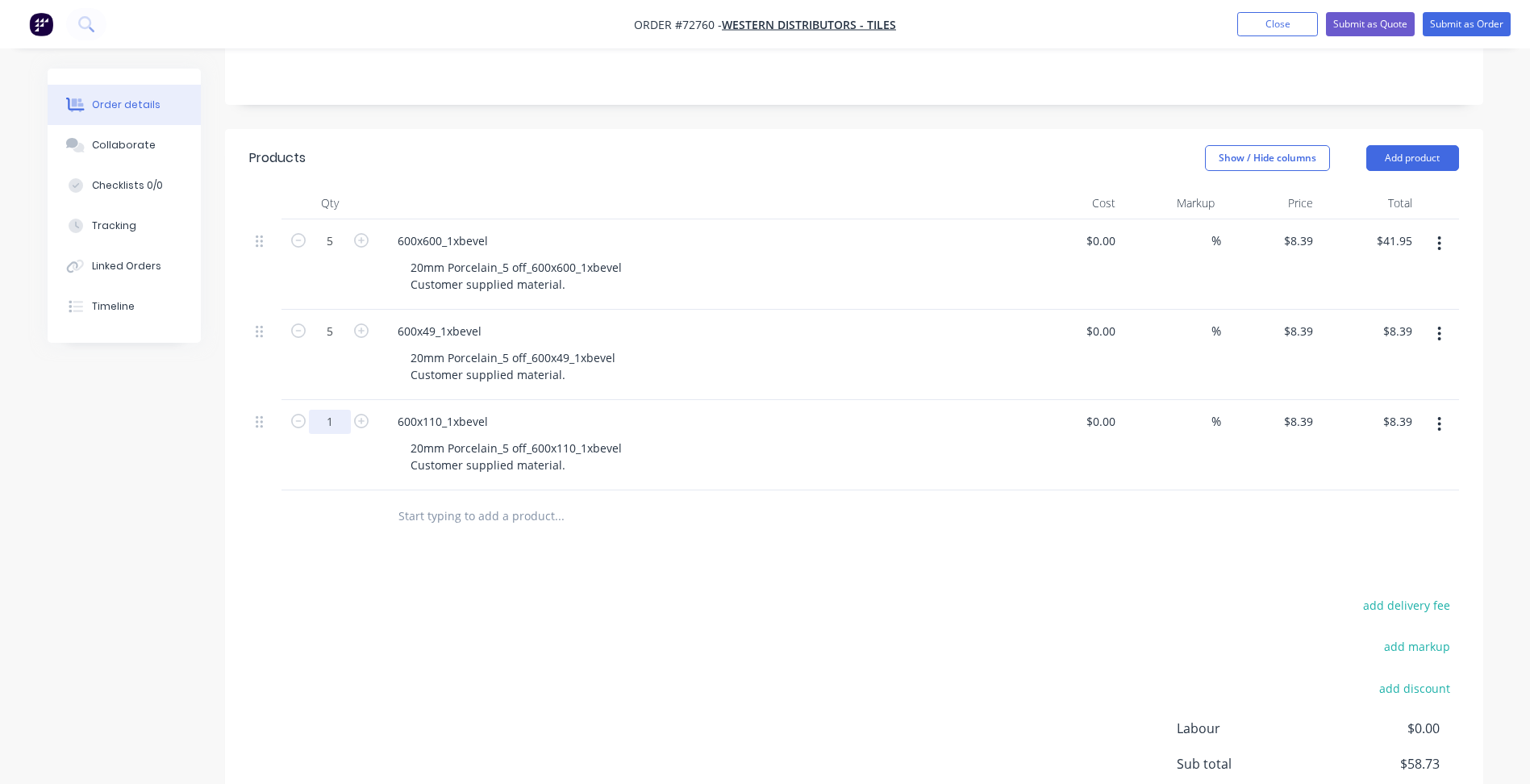
type input "$41.95"
click at [318, 253] on input "1" at bounding box center [329, 241] width 42 height 25
type input "3"
type input "$25.17"
drag, startPoint x: 729, startPoint y: 597, endPoint x: 1185, endPoint y: 488, distance: 468.8
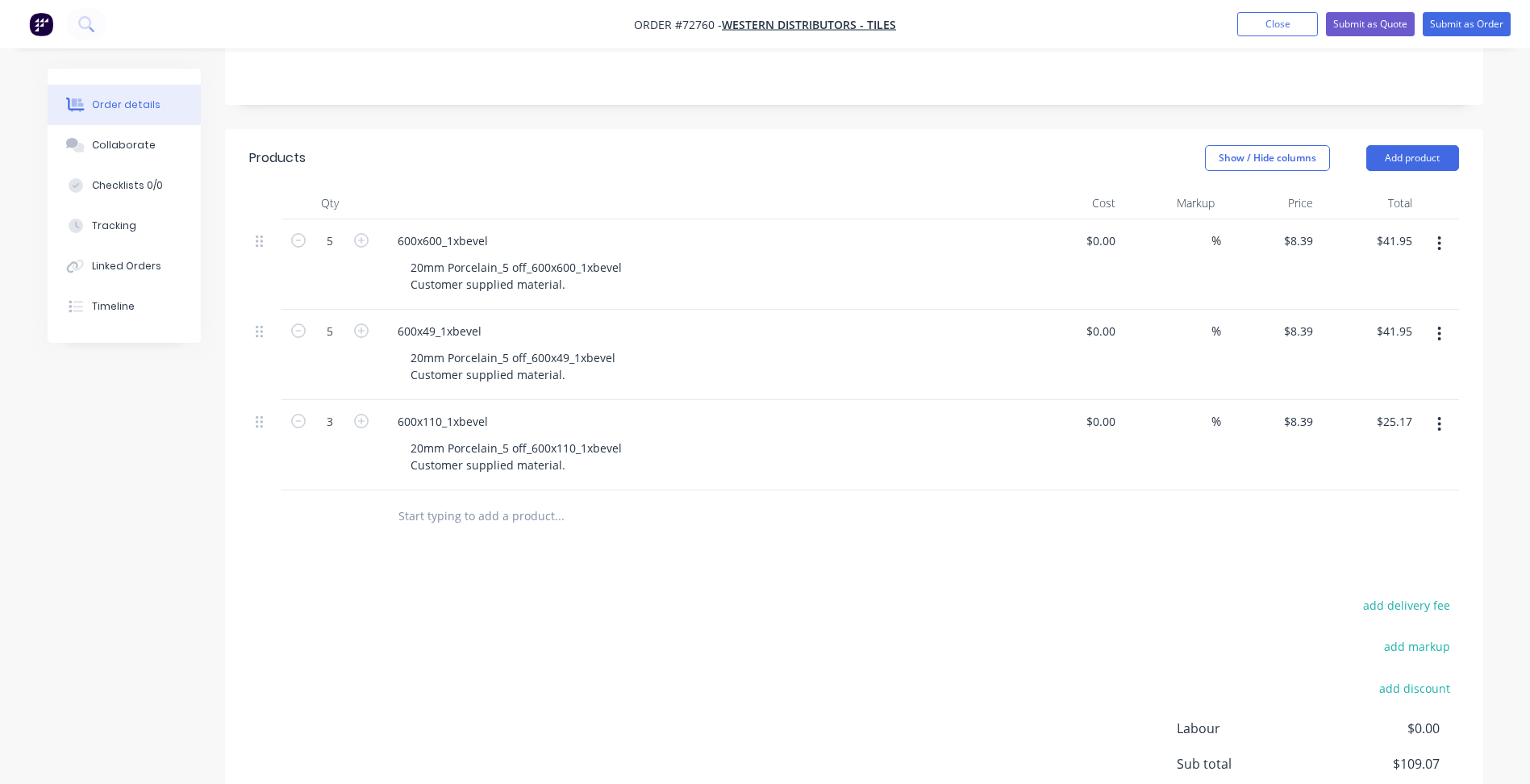
click at [735, 596] on div "add delivery fee add markup add discount Labour $0.00 Sub total $109.07 Margin …" at bounding box center [855, 750] width 1210 height 311
click at [1438, 421] on icon "button" at bounding box center [1439, 423] width 4 height 18
click at [1301, 425] on input "8.39" at bounding box center [1301, 422] width 37 height 24
type input "$8.39"
click at [1434, 427] on button "button" at bounding box center [1439, 424] width 38 height 29
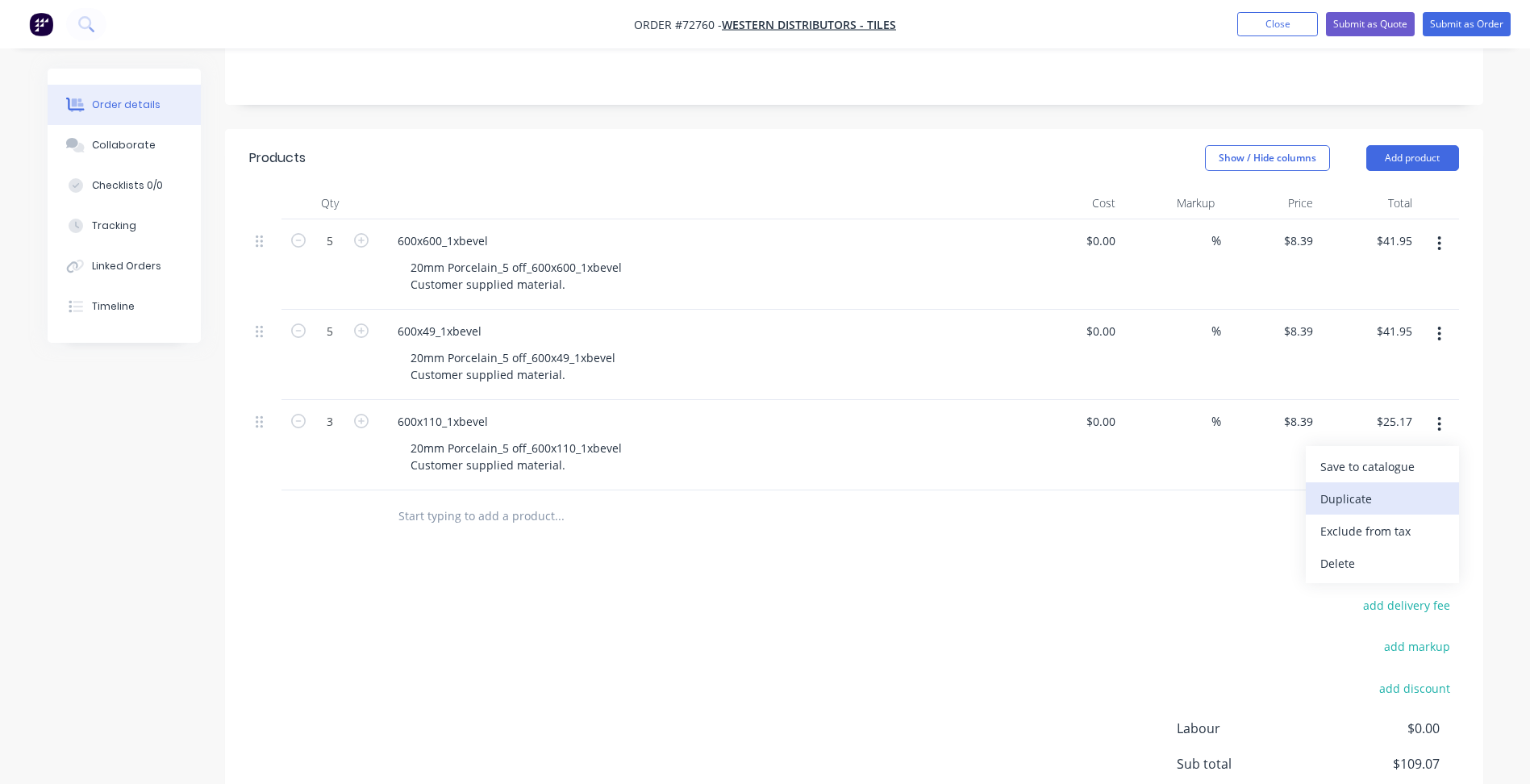
click at [1345, 494] on div "Duplicate" at bounding box center [1382, 499] width 124 height 24
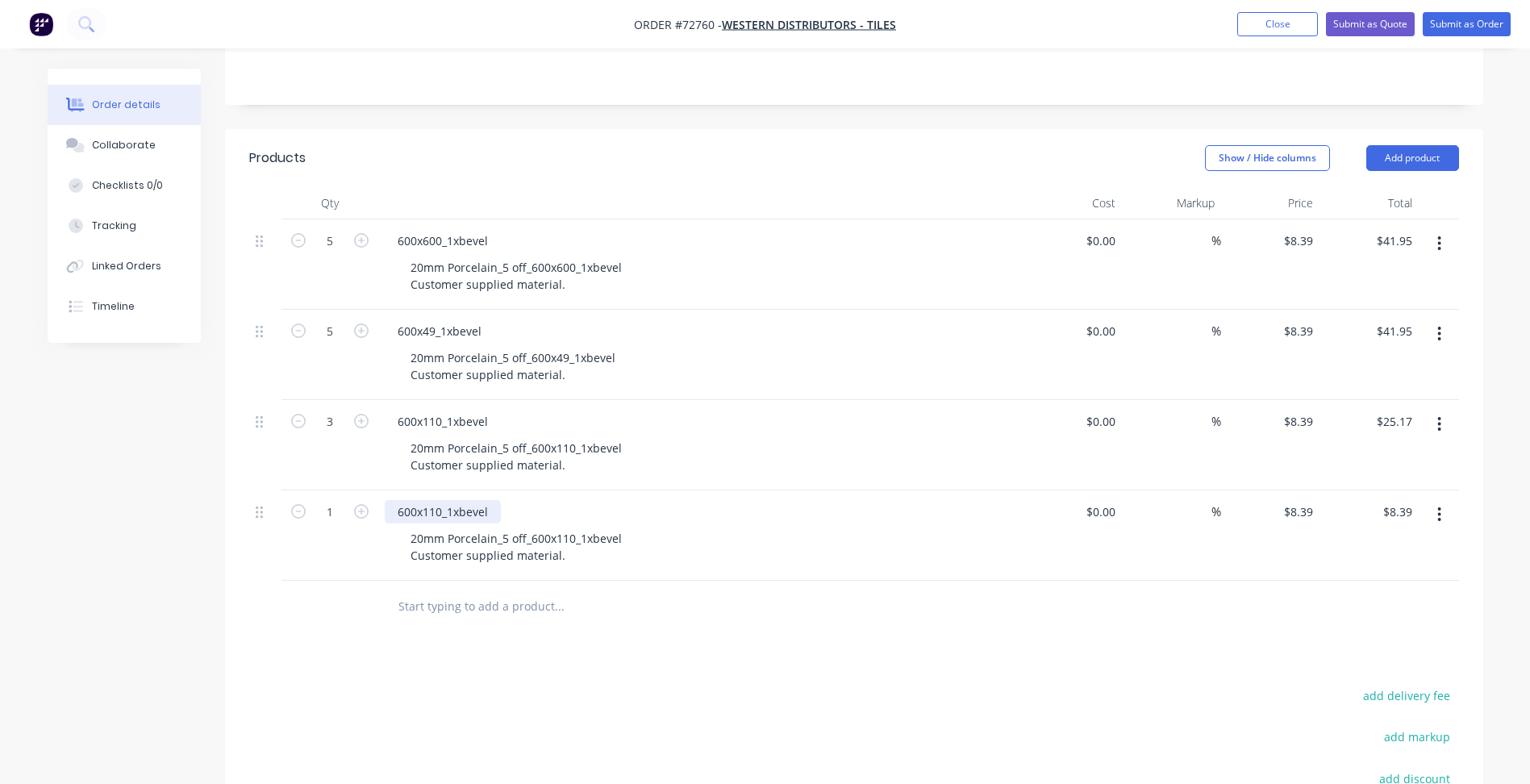
click at [436, 505] on div "600x110_1xbevel" at bounding box center [442, 512] width 116 height 24
click at [441, 510] on div "600x110_1xbevel" at bounding box center [442, 512] width 116 height 24
click at [546, 550] on div "20mm Porcelain_5 off_600x110_1xbevel Customer supplied material." at bounding box center [516, 547] width 237 height 41
click at [503, 535] on div "20mm Porcelain_5 off_600x110_1xbevel Customer supplied material." at bounding box center [516, 547] width 237 height 41
click at [508, 447] on div "20mm Porcelain_5 off_600x110_1xbevel Customer supplied material." at bounding box center [516, 456] width 237 height 41
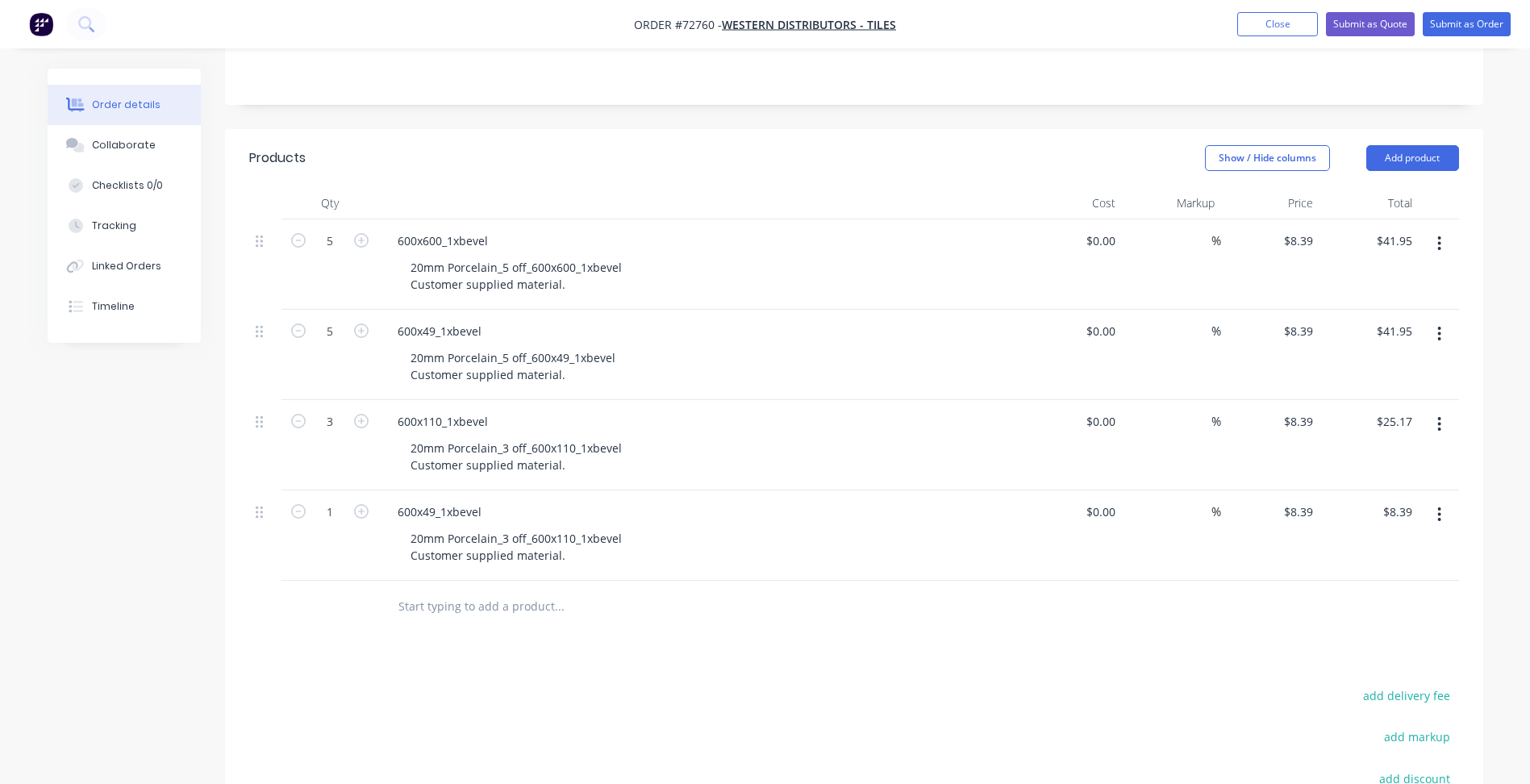
click at [1432, 511] on button "button" at bounding box center [1439, 514] width 38 height 29
click at [1368, 591] on div "Duplicate" at bounding box center [1382, 590] width 124 height 24
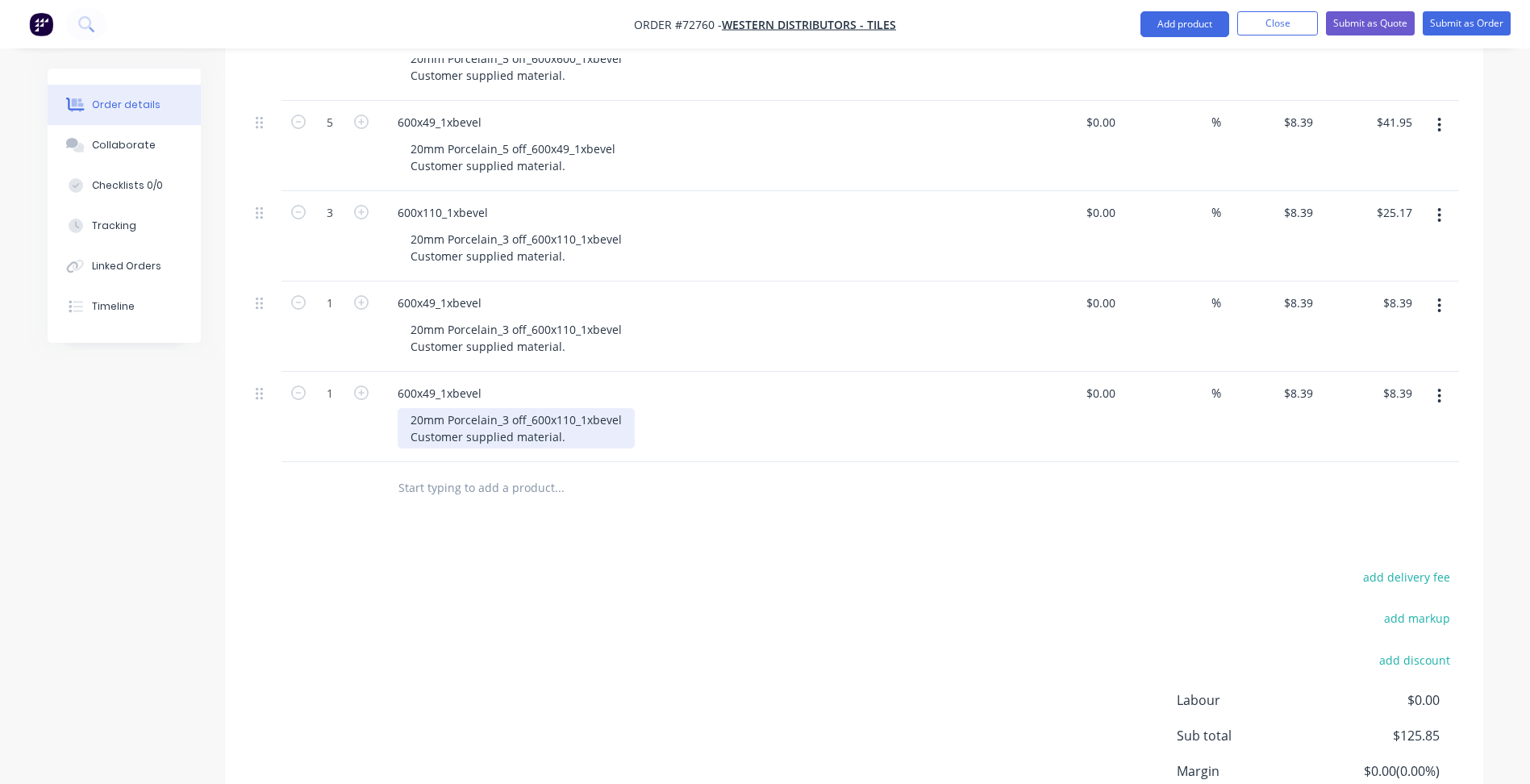
scroll to position [484, 0]
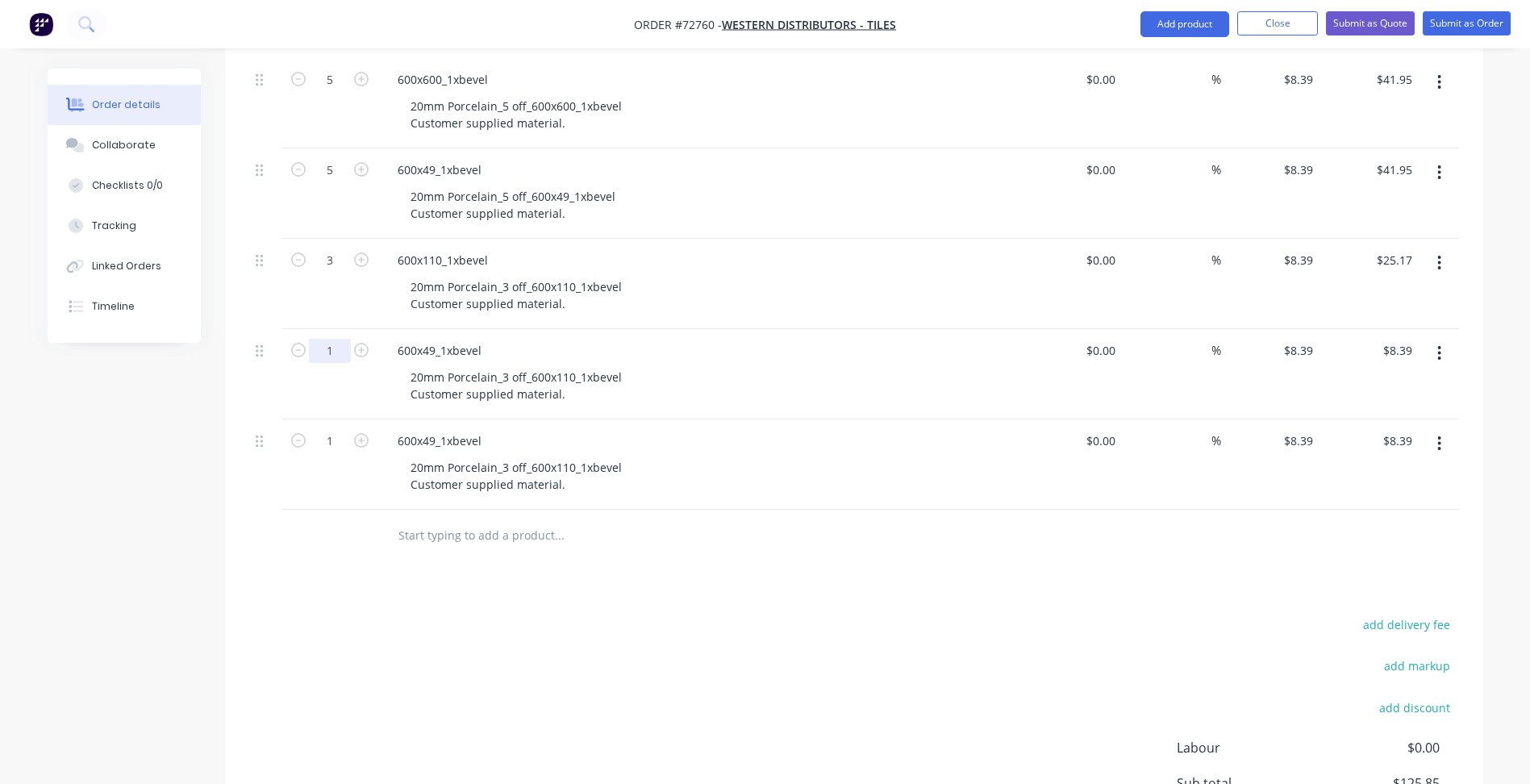
click at [336, 92] on input "1" at bounding box center [329, 80] width 42 height 25
type input "3"
type input "$25.17"
click at [396, 642] on div "add delivery fee add markup add discount Labour $0.00 Sub total $125.85 Margin …" at bounding box center [855, 769] width 1210 height 311
click at [338, 92] on input "1" at bounding box center [329, 80] width 42 height 25
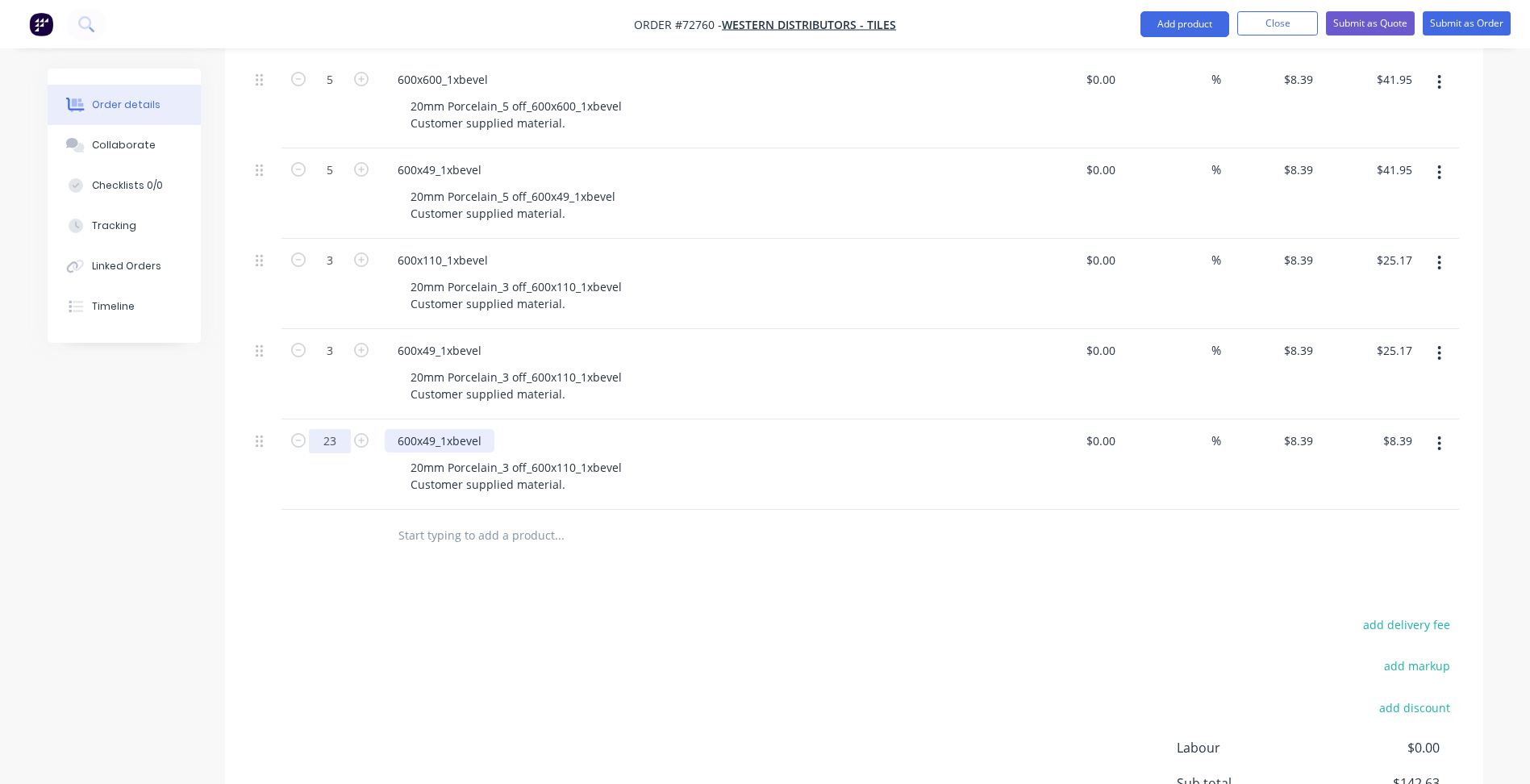
type input "23"
type input "$192.97"
click at [479, 451] on div "600x49_1xbevel" at bounding box center [439, 441] width 109 height 24
click at [427, 435] on div "600x49_1xbevel" at bounding box center [439, 441] width 109 height 24
click at [434, 439] on div "600x49_1xbevel" at bounding box center [439, 441] width 109 height 24
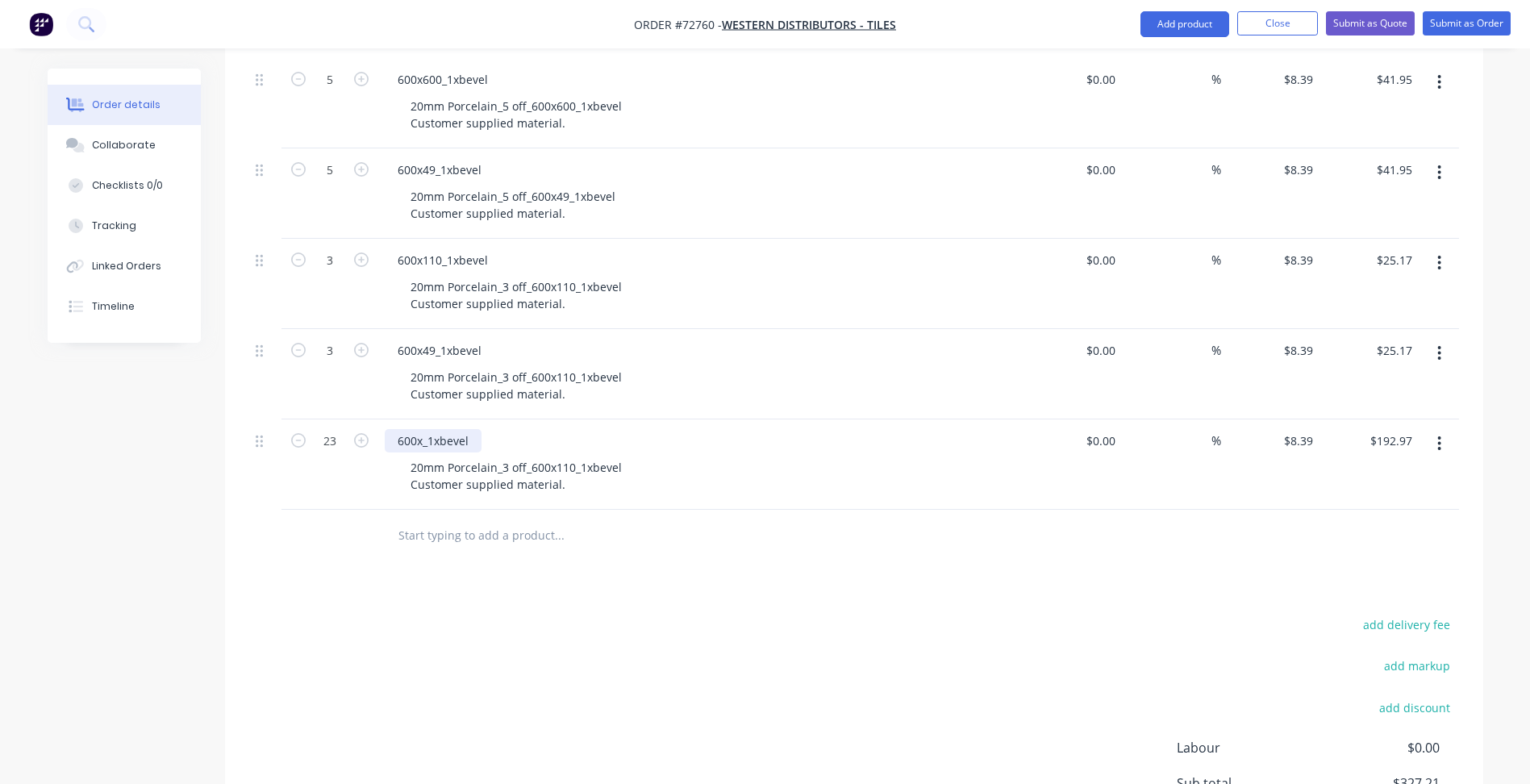
click at [414, 434] on div "600x_1xbevel" at bounding box center [433, 441] width 97 height 24
click at [509, 469] on div "20mm Porcelain_3 off_600x110_1xbevel Customer supplied material." at bounding box center [516, 476] width 237 height 41
click at [416, 464] on div "20mm Porcelain_3 off_600x110_1xbevel Customer supplied material." at bounding box center [516, 476] width 237 height 41
drag, startPoint x: 509, startPoint y: 471, endPoint x: 521, endPoint y: 467, distance: 12.6
click at [513, 470] on div "10mm Porcelain_3 off_600x110_1xbevel Customer supplied material." at bounding box center [516, 476] width 237 height 41
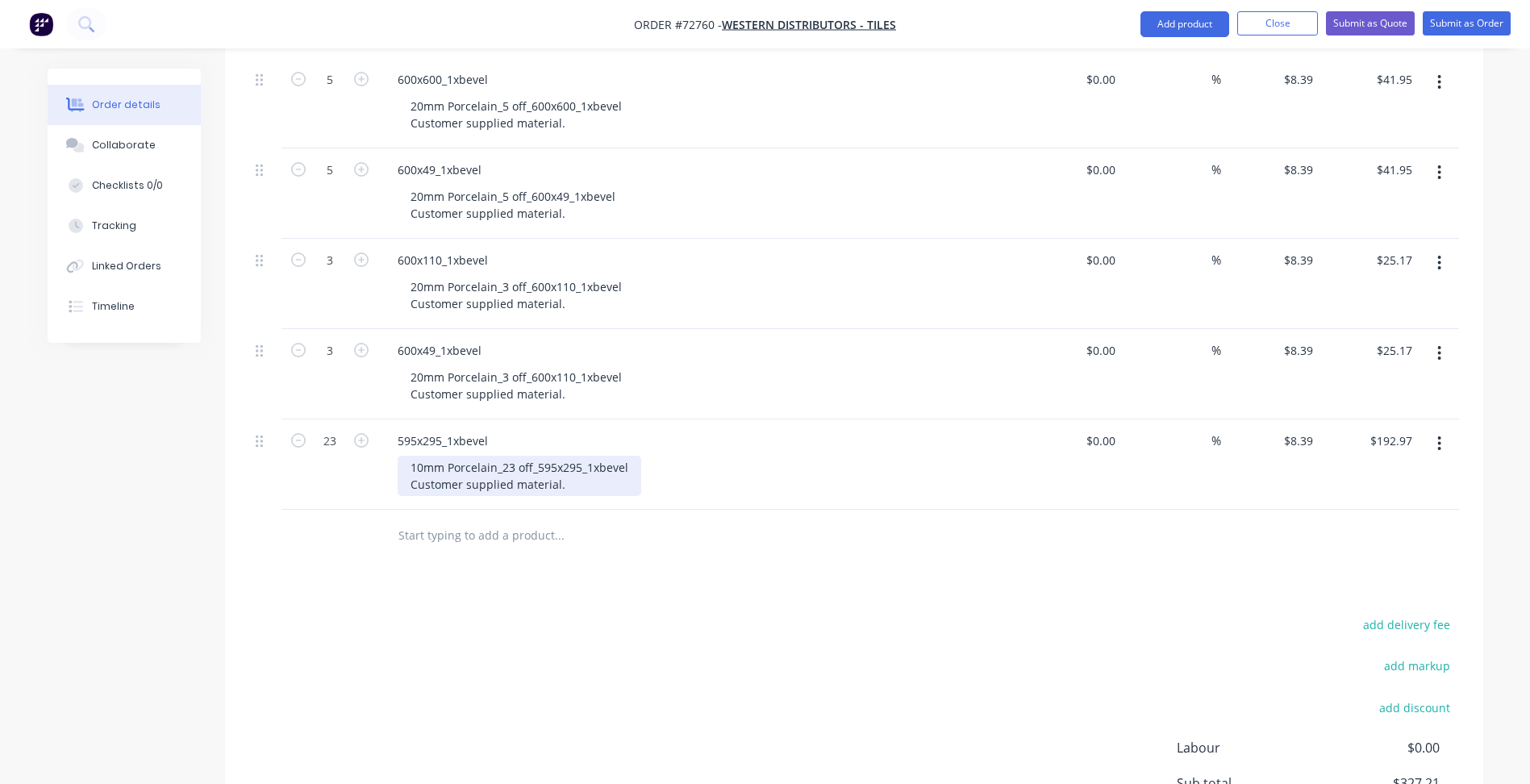
drag, startPoint x: 549, startPoint y: 488, endPoint x: 562, endPoint y: 488, distance: 13.0
click at [556, 488] on div "10mm Porcelain_23 off_595x295_1xbevel Customer supplied material." at bounding box center [519, 476] width 244 height 41
click at [1437, 440] on button "button" at bounding box center [1439, 444] width 38 height 29
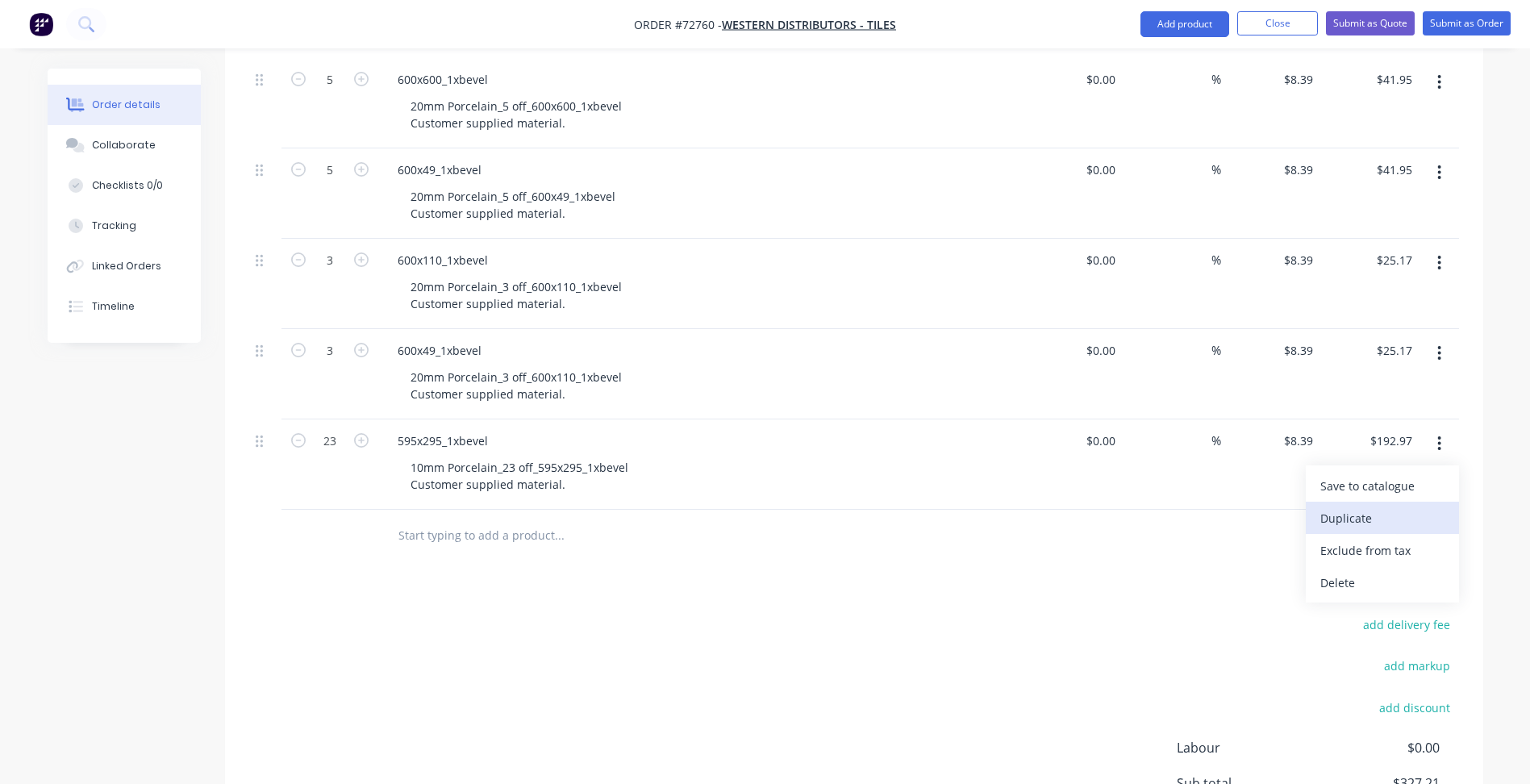
click at [1361, 516] on div "Duplicate" at bounding box center [1382, 518] width 124 height 24
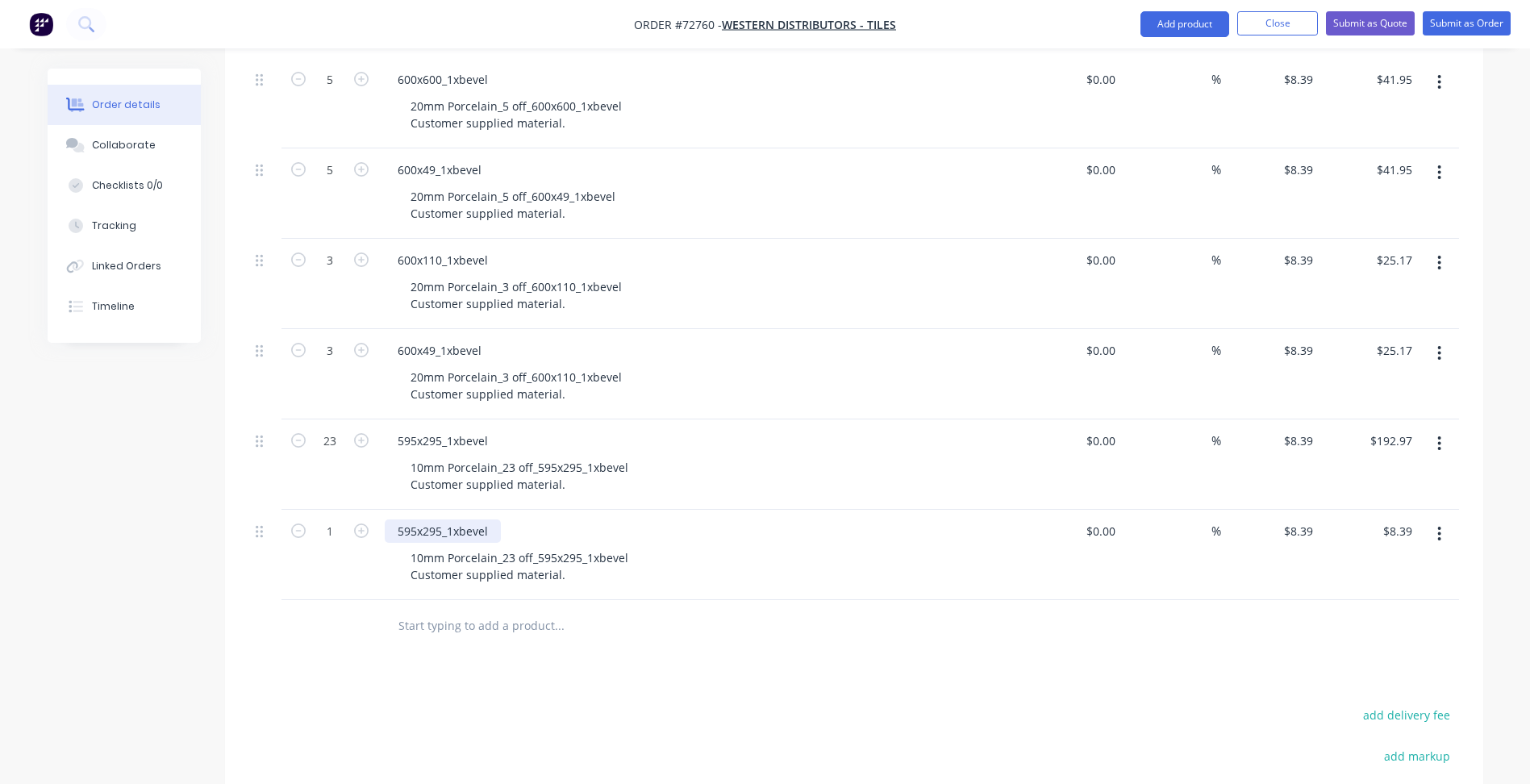
click at [423, 525] on div "595x295_1xbevel" at bounding box center [442, 531] width 116 height 24
click at [418, 529] on div "595x295_1xbevel" at bounding box center [442, 531] width 116 height 24
drag, startPoint x: 441, startPoint y: 527, endPoint x: 449, endPoint y: 531, distance: 8.9
click at [441, 529] on div "595x295_1xbevel" at bounding box center [442, 531] width 116 height 24
click at [579, 558] on div "10mm Porcelain_23 off_595x295_1xbevel Customer supplied material." at bounding box center [519, 566] width 244 height 41
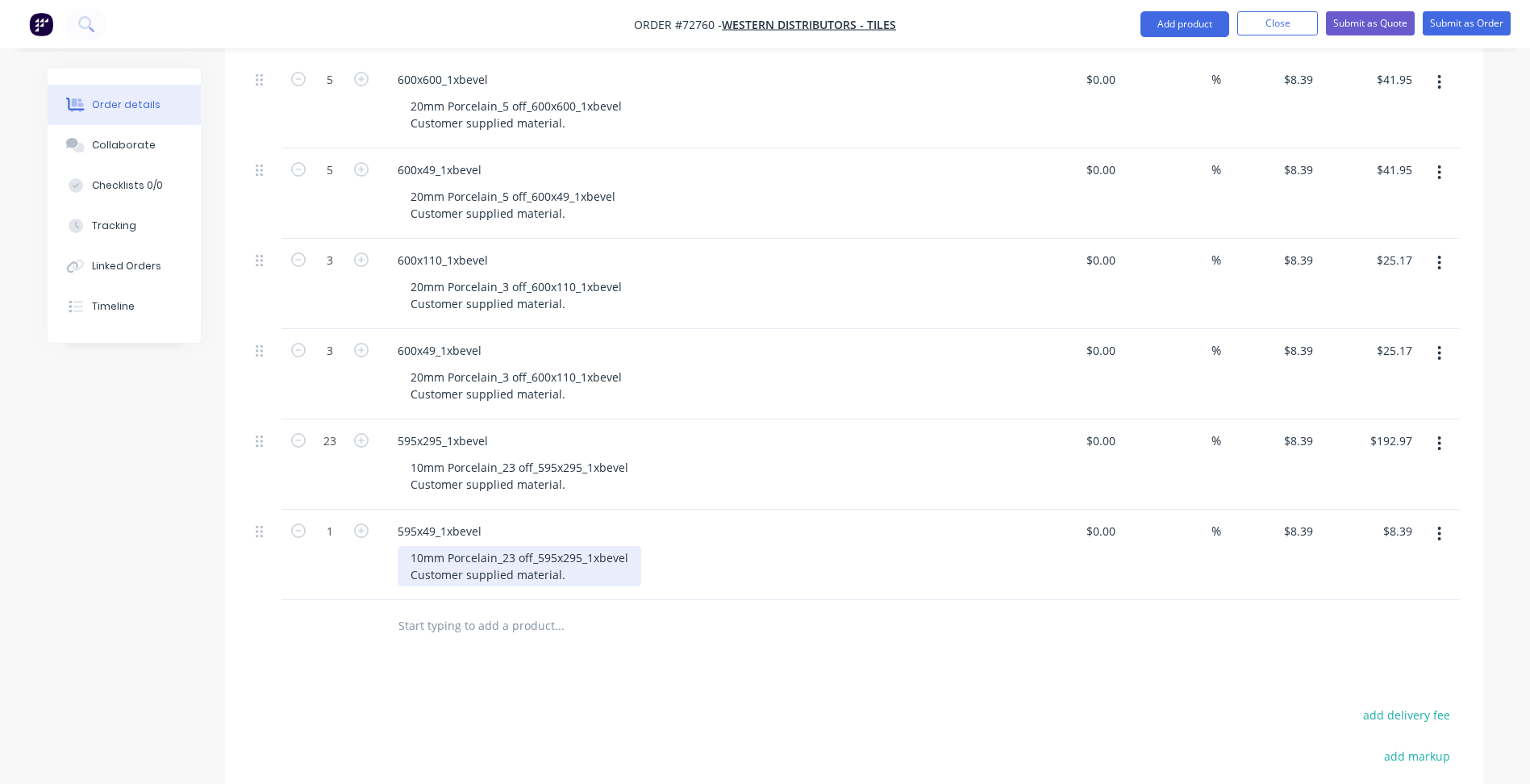
click at [580, 562] on div "10mm Porcelain_23 off_595x295_1xbevel Customer supplied material." at bounding box center [519, 566] width 244 height 41
click at [616, 686] on div "Products Show / Hide columns Add product Qty Cost Markup Price Total 5 600x600_…" at bounding box center [854, 503] width 1258 height 1072
click at [333, 524] on div "1" at bounding box center [329, 529] width 42 height 25
click at [333, 92] on input "1" at bounding box center [329, 80] width 42 height 25
type input "23"
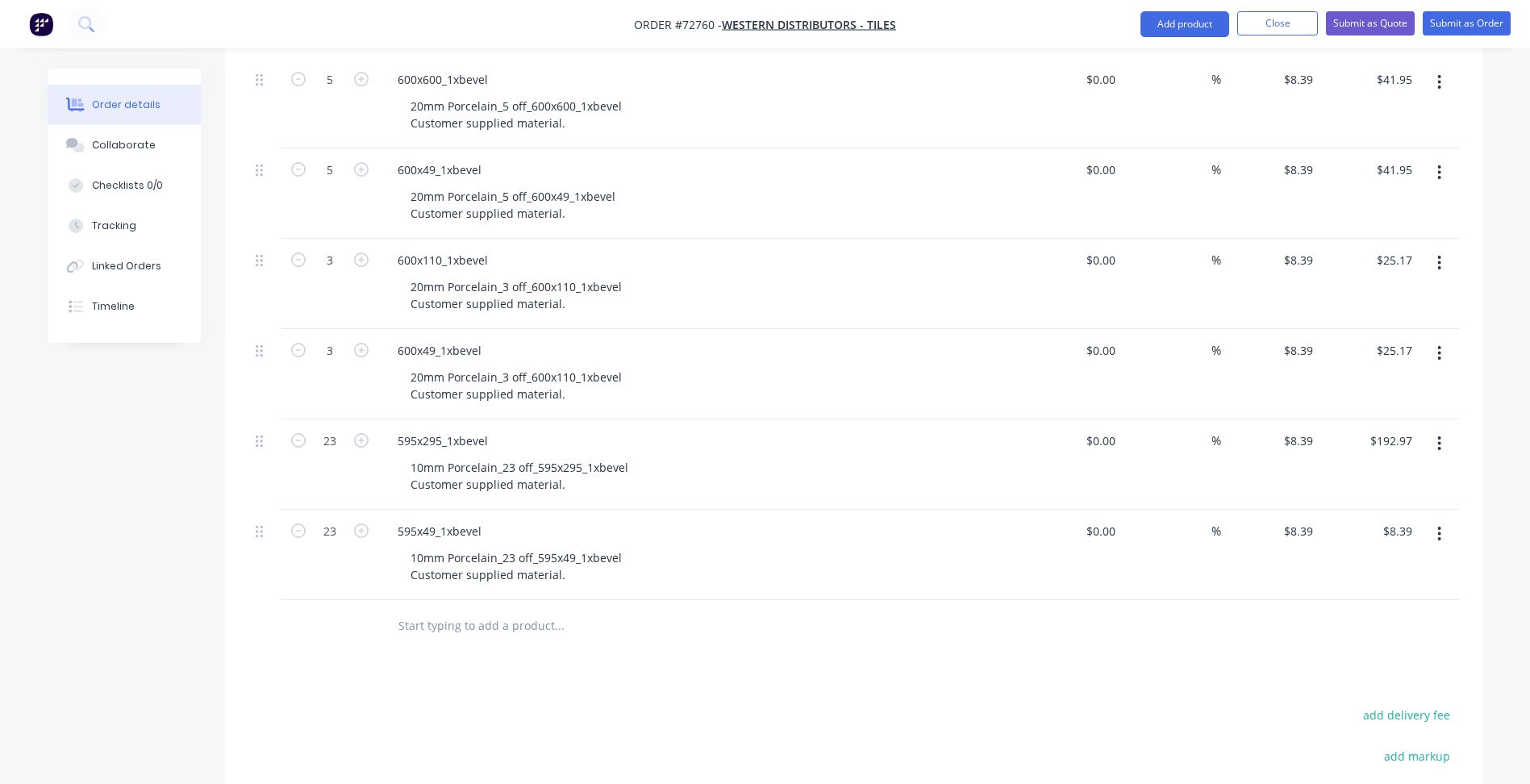
type input "$192.97"
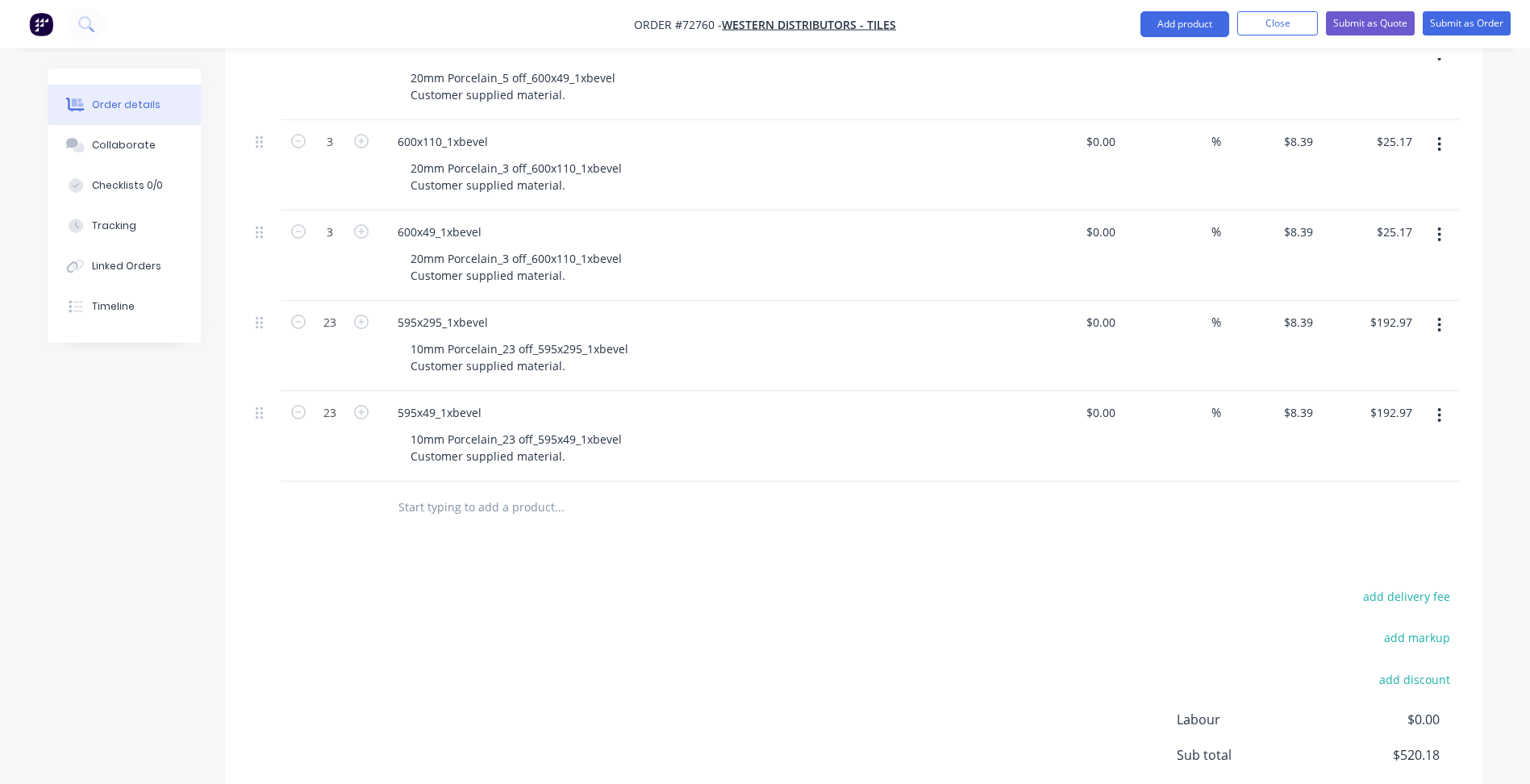
scroll to position [280, 0]
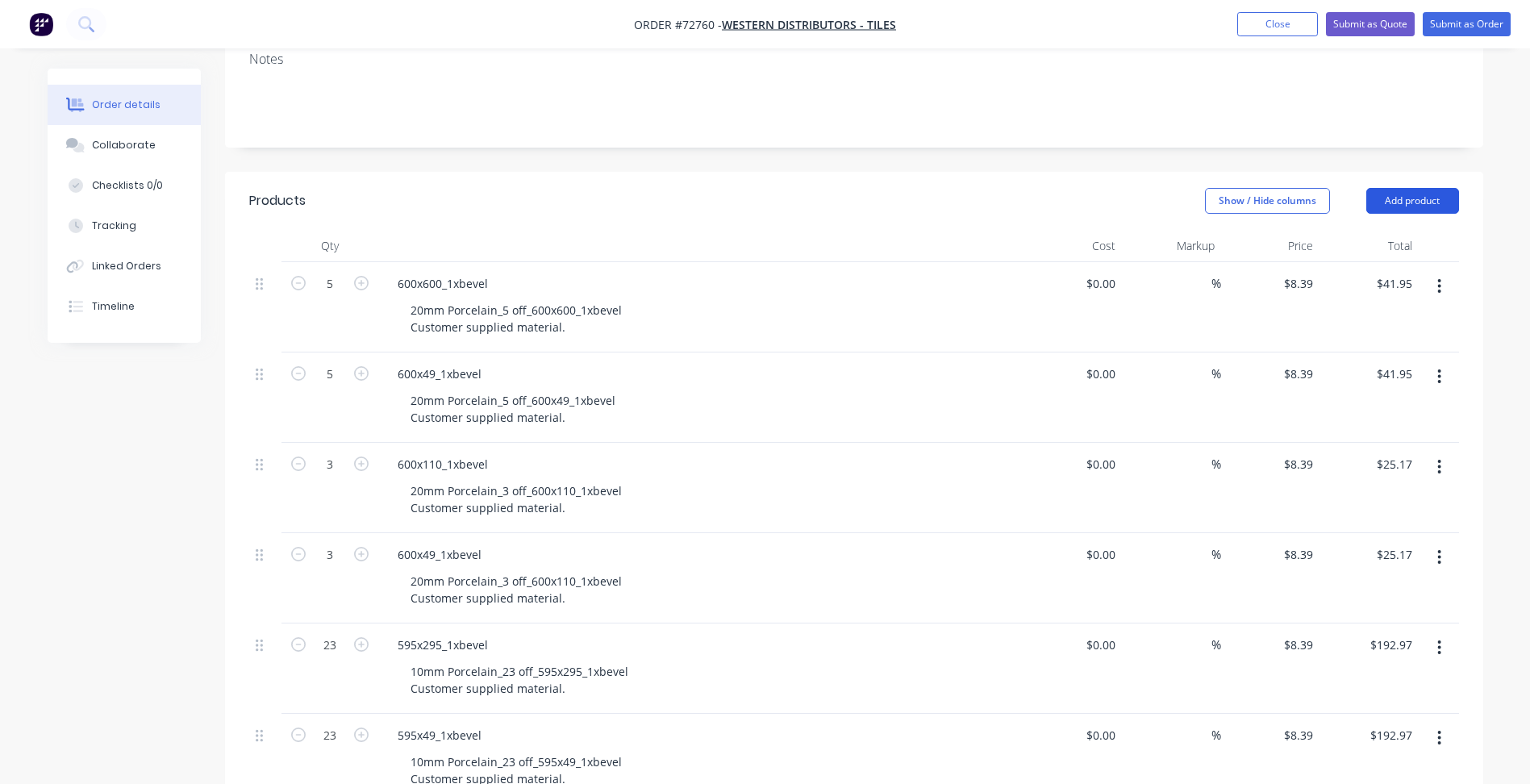
click at [1443, 195] on button "Add product" at bounding box center [1412, 200] width 92 height 25
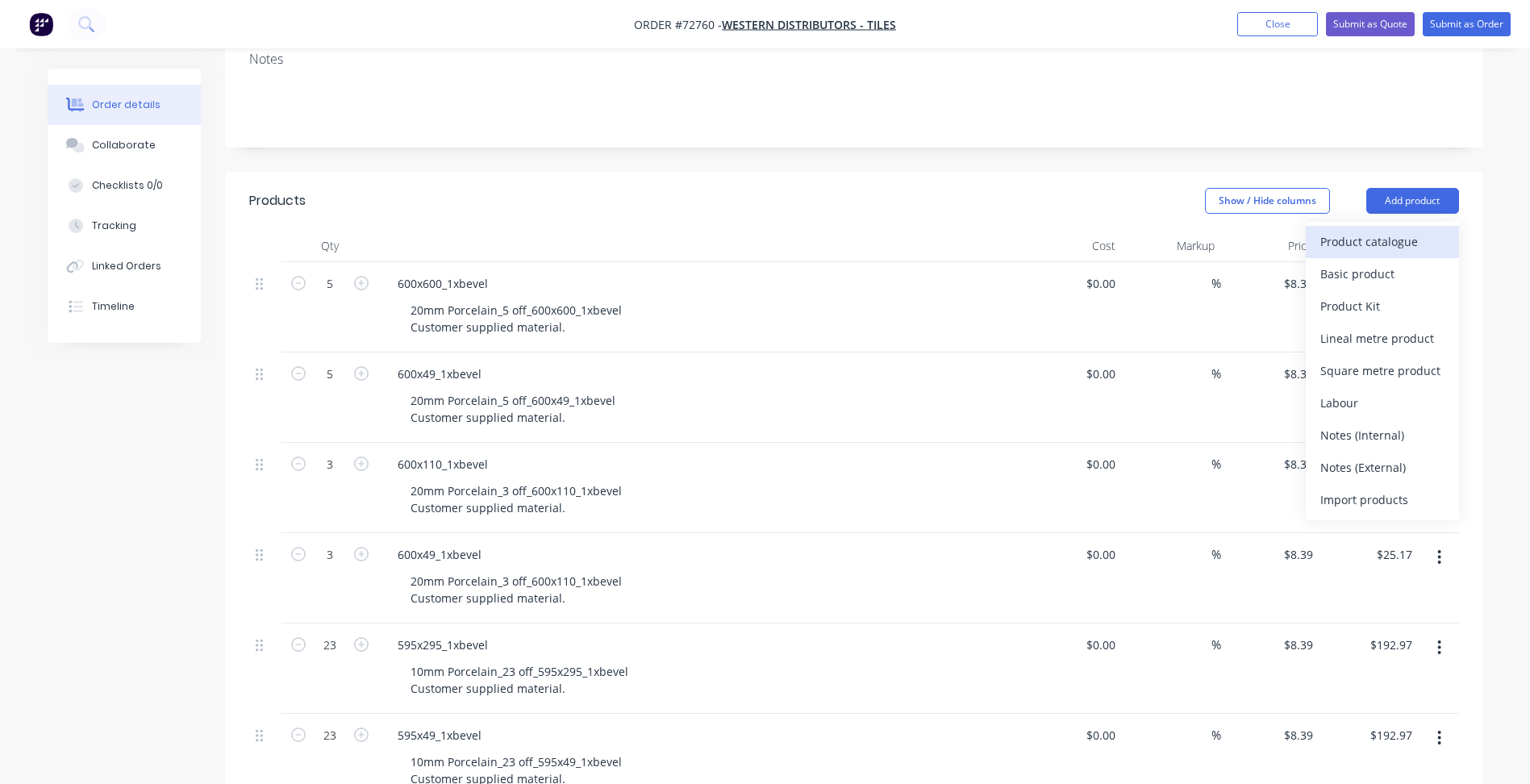
click at [1391, 242] on div "Product catalogue" at bounding box center [1382, 242] width 124 height 24
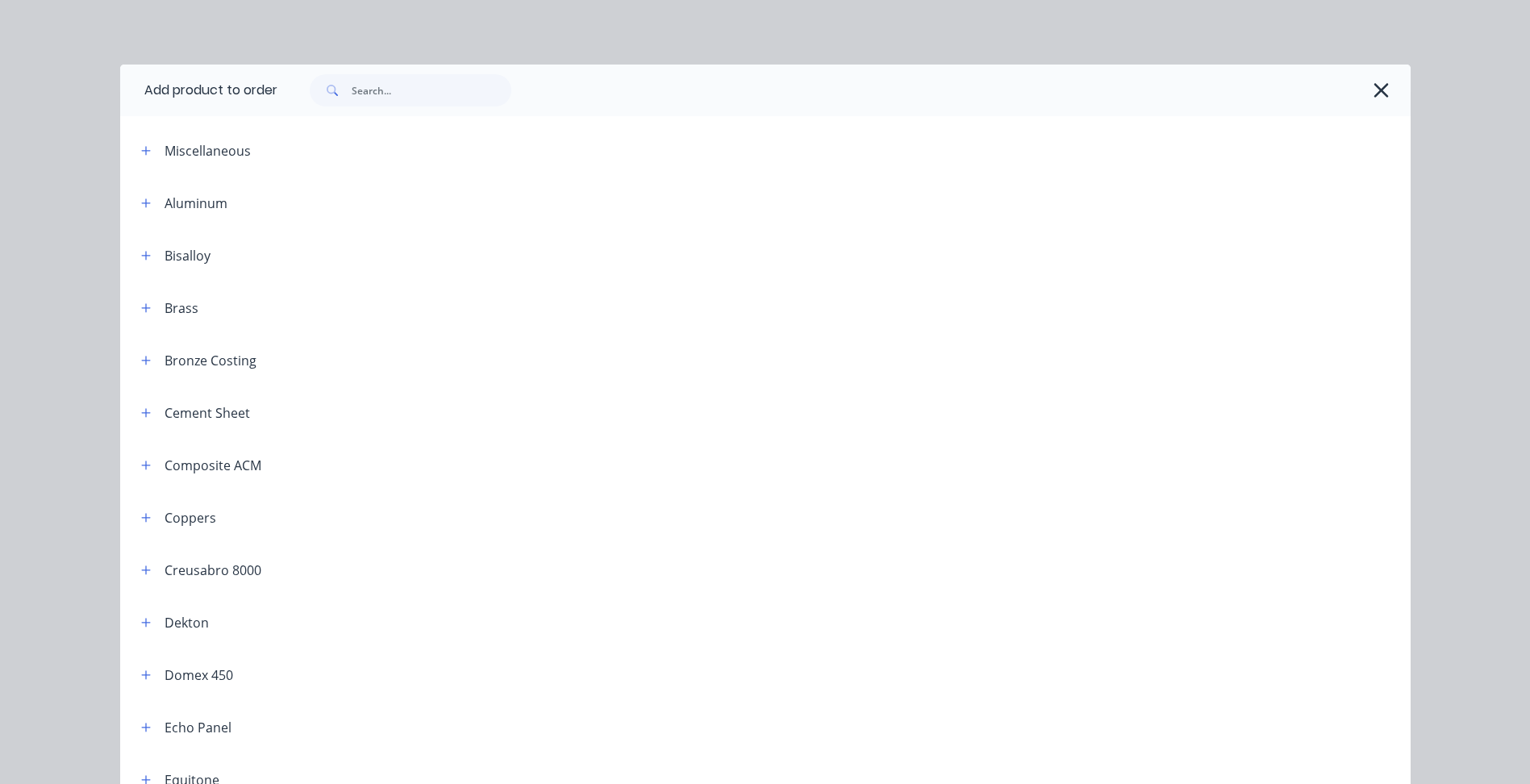
drag, startPoint x: 540, startPoint y: 89, endPoint x: 448, endPoint y: 90, distance: 92.0
click at [523, 93] on div at bounding box center [836, 90] width 1117 height 32
click at [378, 90] on input "text" at bounding box center [431, 90] width 160 height 32
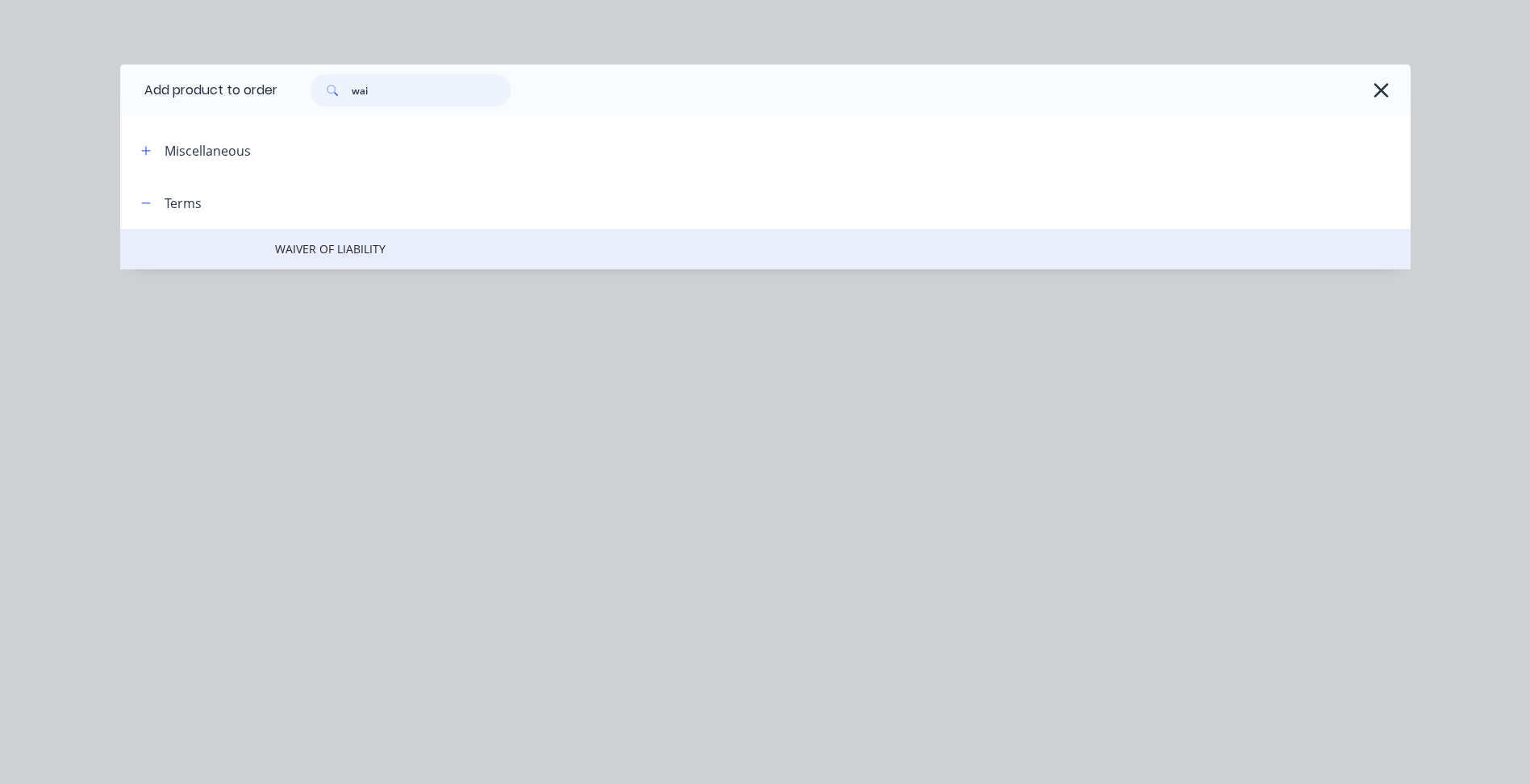
type input "wai"
click at [322, 258] on td "WAIVER OF LIABILITY" at bounding box center [843, 249] width 1135 height 41
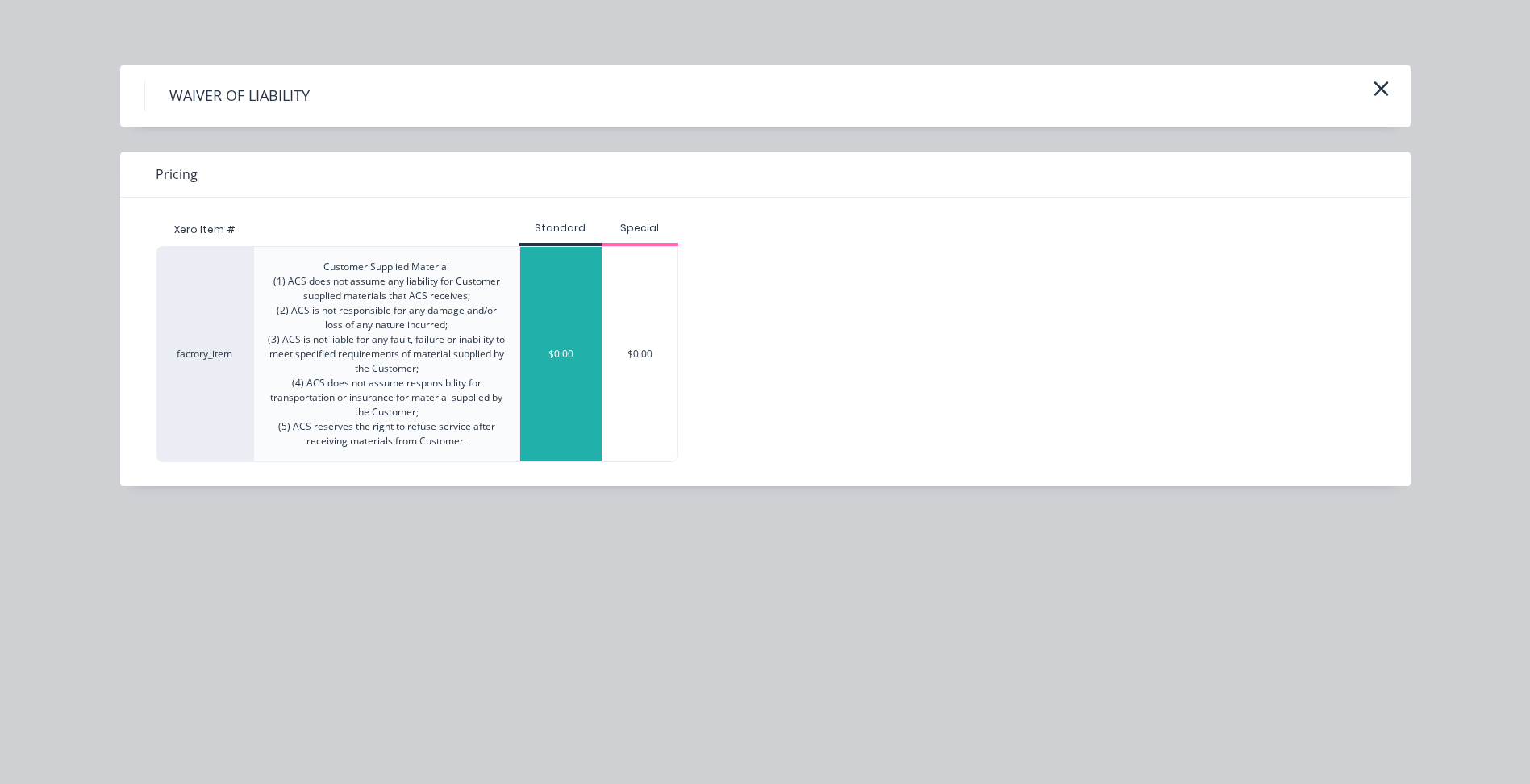
click at [574, 307] on div "$0.00" at bounding box center [561, 354] width 81 height 215
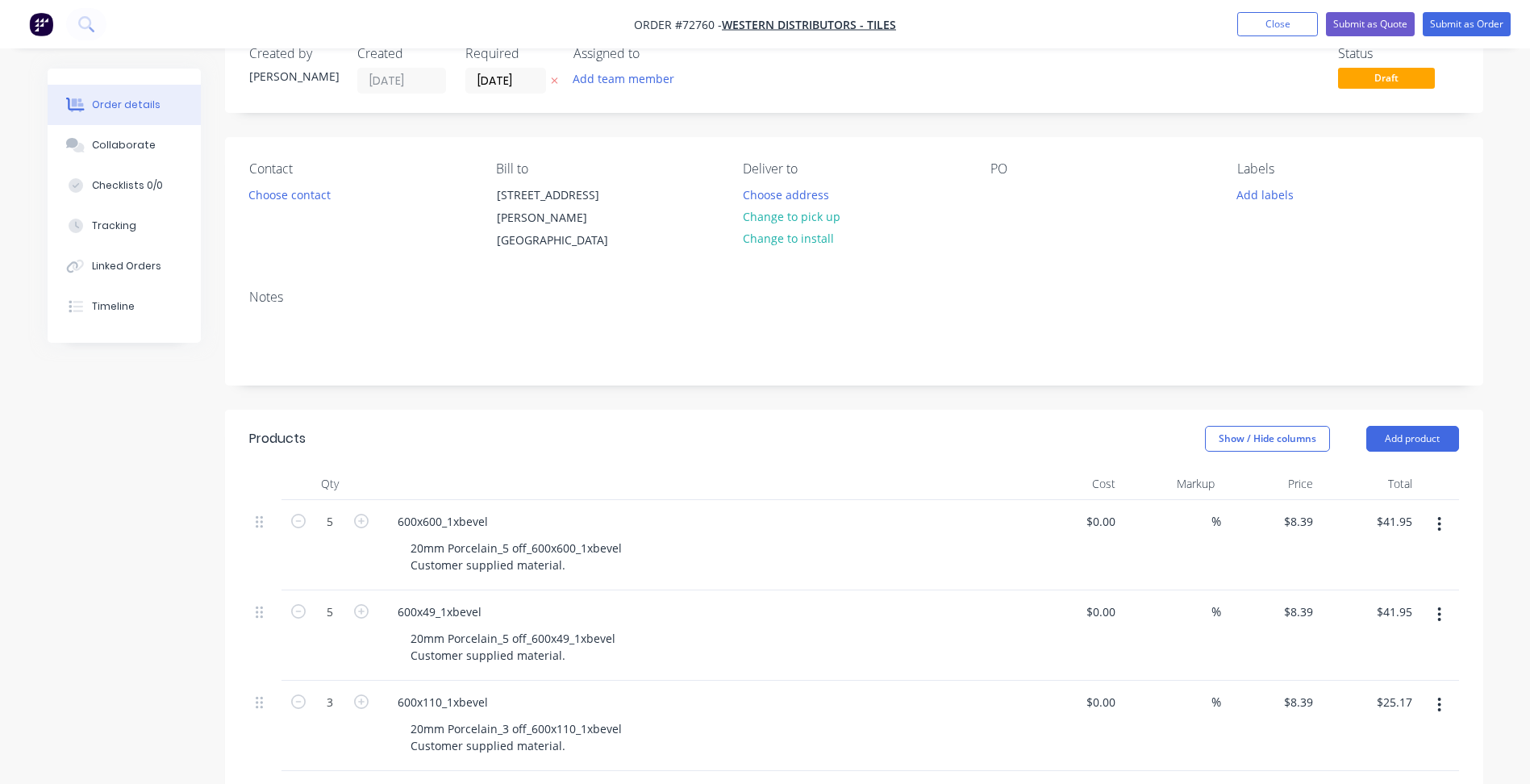
scroll to position [38, 0]
click at [826, 223] on button "Change to pick up" at bounding box center [791, 221] width 115 height 22
click at [281, 196] on button "Choose contact" at bounding box center [289, 199] width 99 height 22
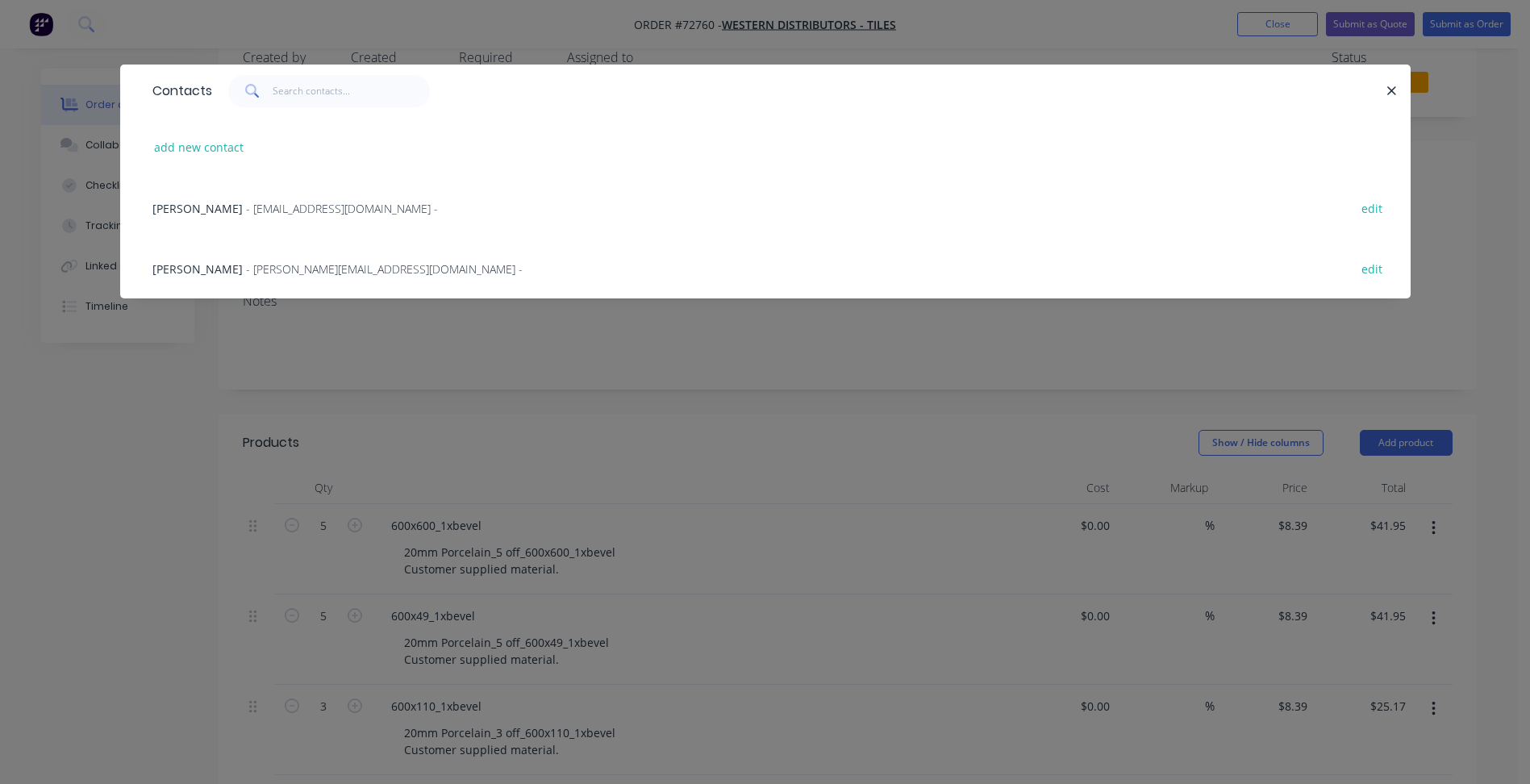
click at [246, 207] on span "- trade@westerndistributors.com.au -" at bounding box center [342, 209] width 192 height 15
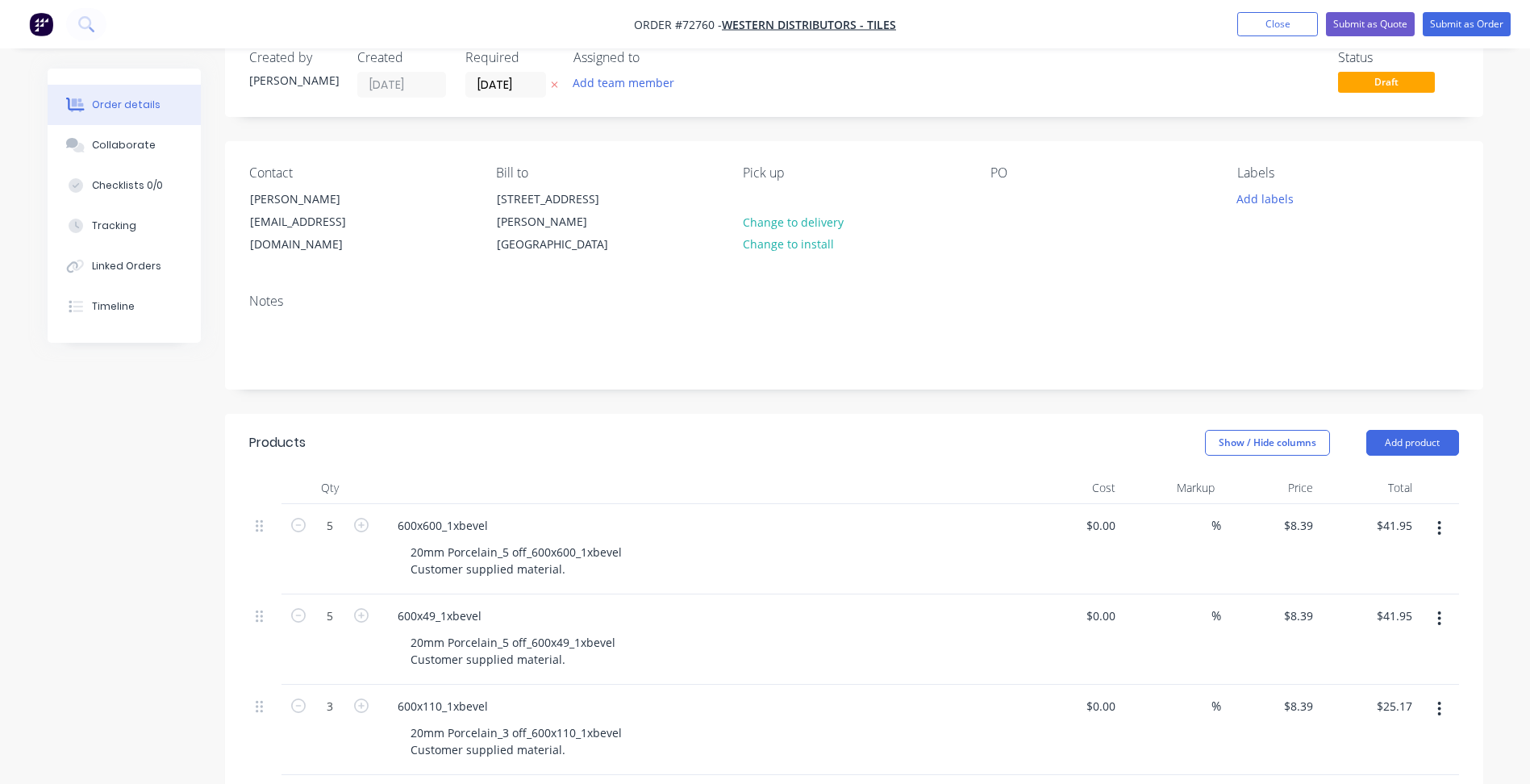
click at [993, 186] on div "PO" at bounding box center [1101, 210] width 221 height 91
click at [1004, 194] on div at bounding box center [1003, 199] width 25 height 24
click at [503, 85] on input "[DATE]" at bounding box center [505, 85] width 79 height 25
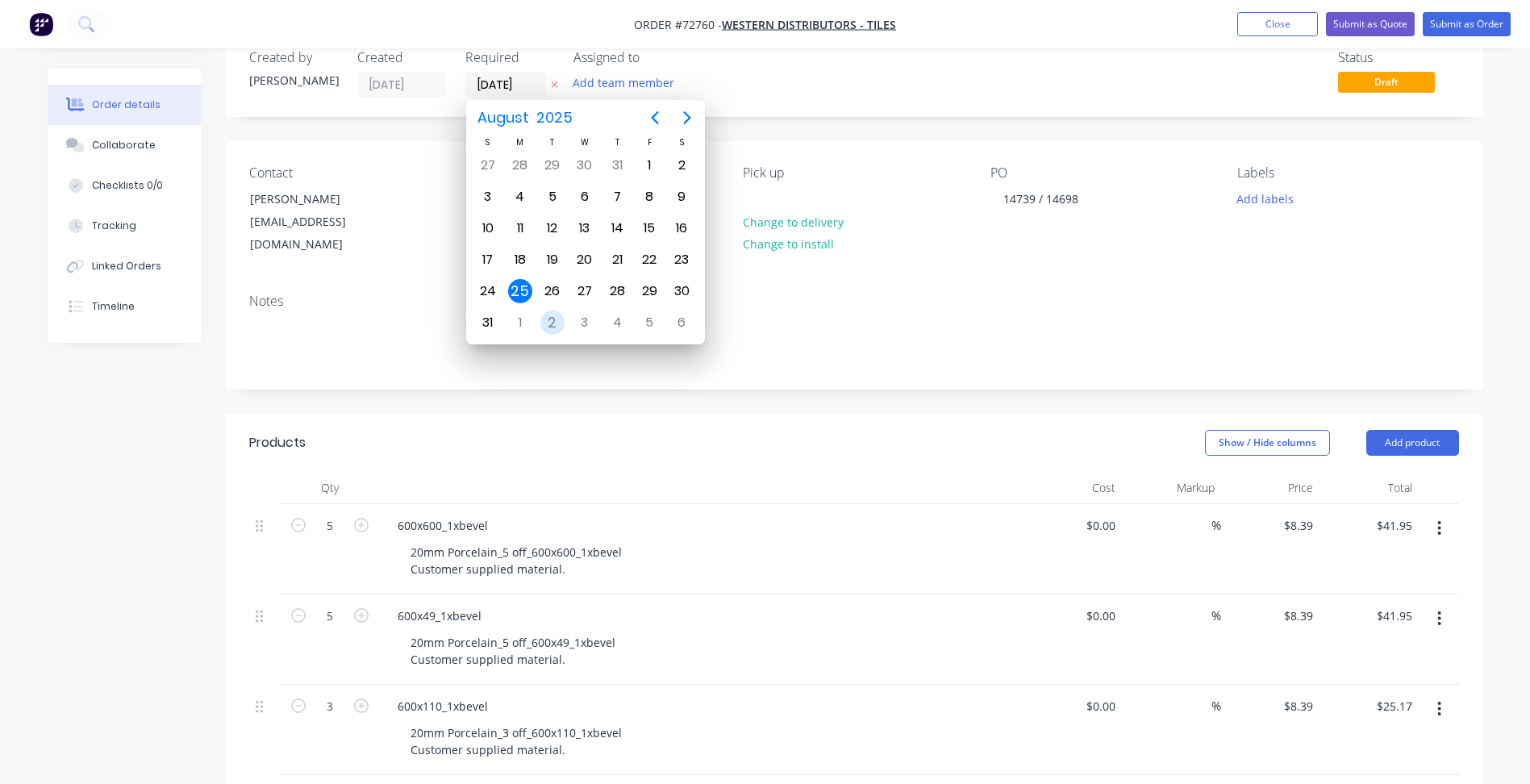
click at [546, 323] on div "2" at bounding box center [552, 322] width 25 height 25
type input "02/09/25"
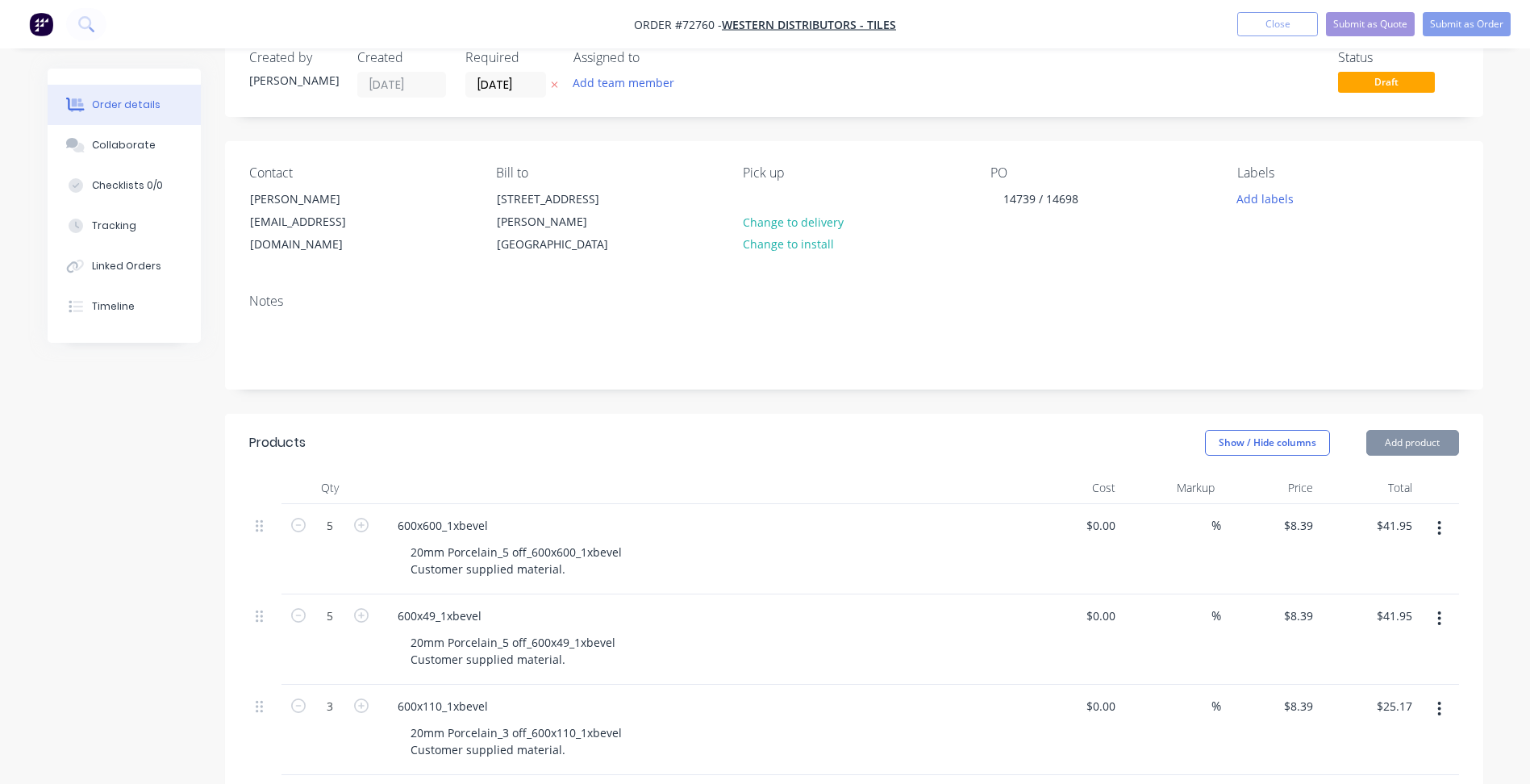
scroll to position [0, 0]
click at [1391, 24] on button "Submit as Quote" at bounding box center [1370, 24] width 89 height 25
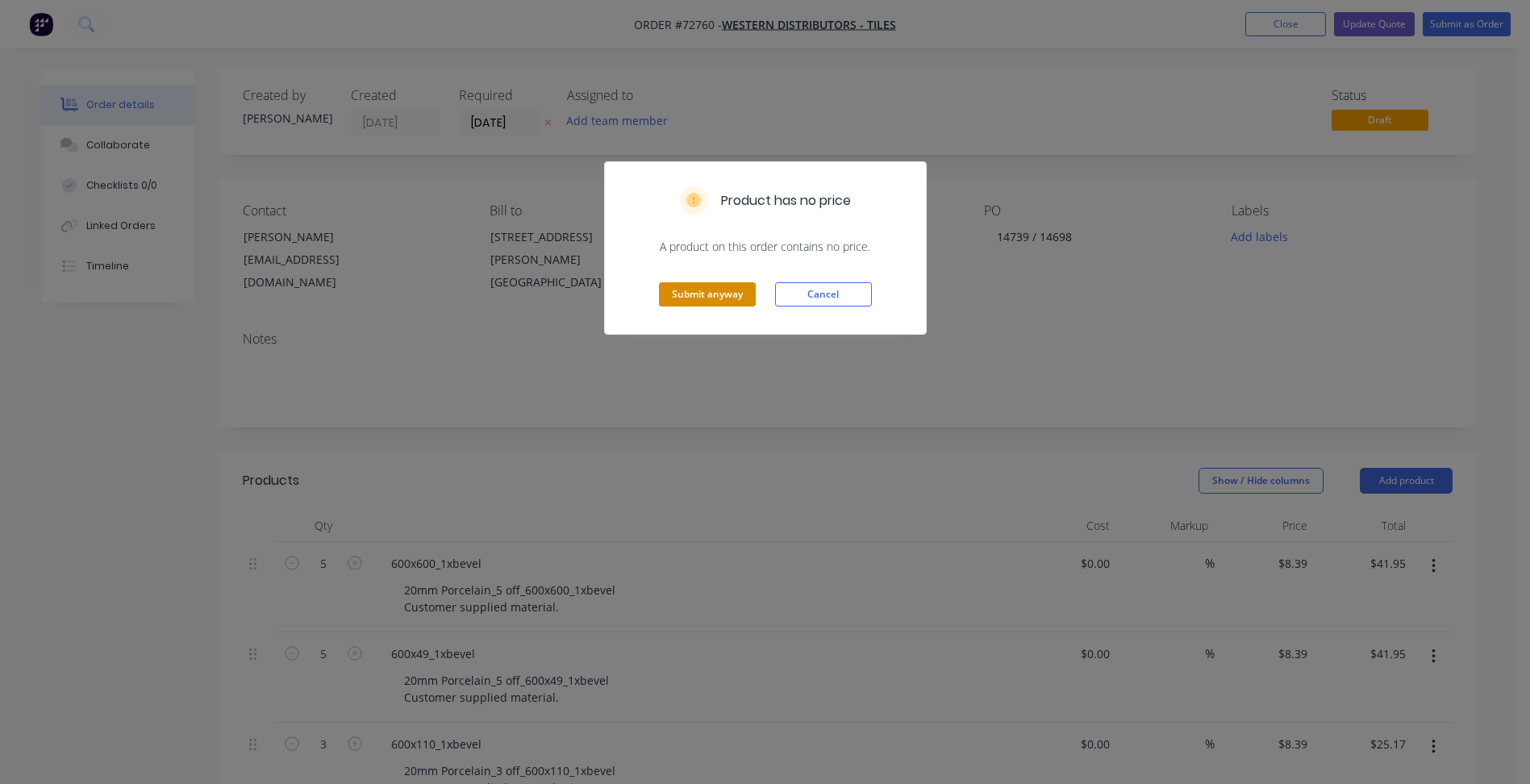
click at [683, 290] on button "Submit anyway" at bounding box center [708, 294] width 97 height 25
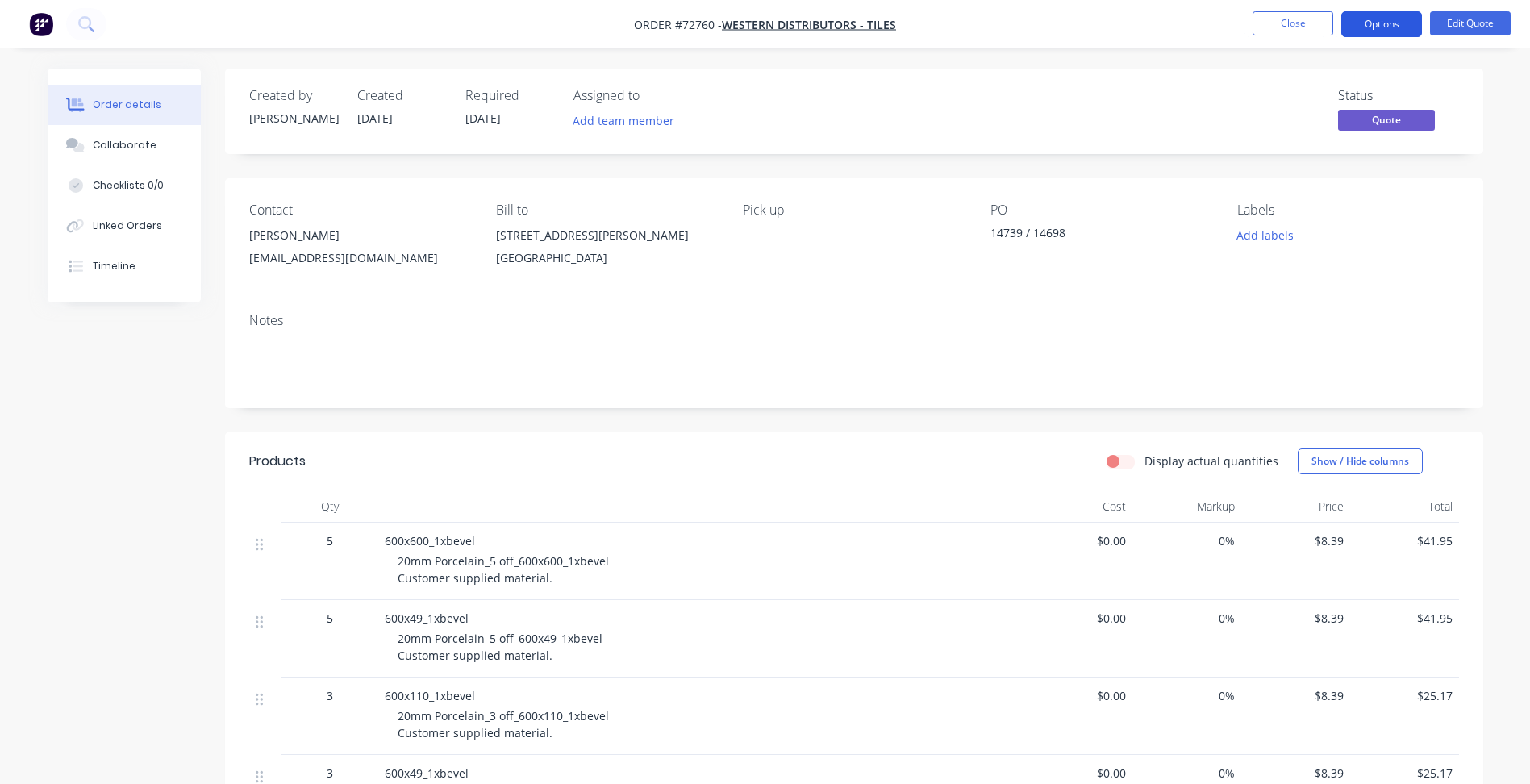
click at [1360, 23] on button "Options" at bounding box center [1381, 24] width 81 height 25
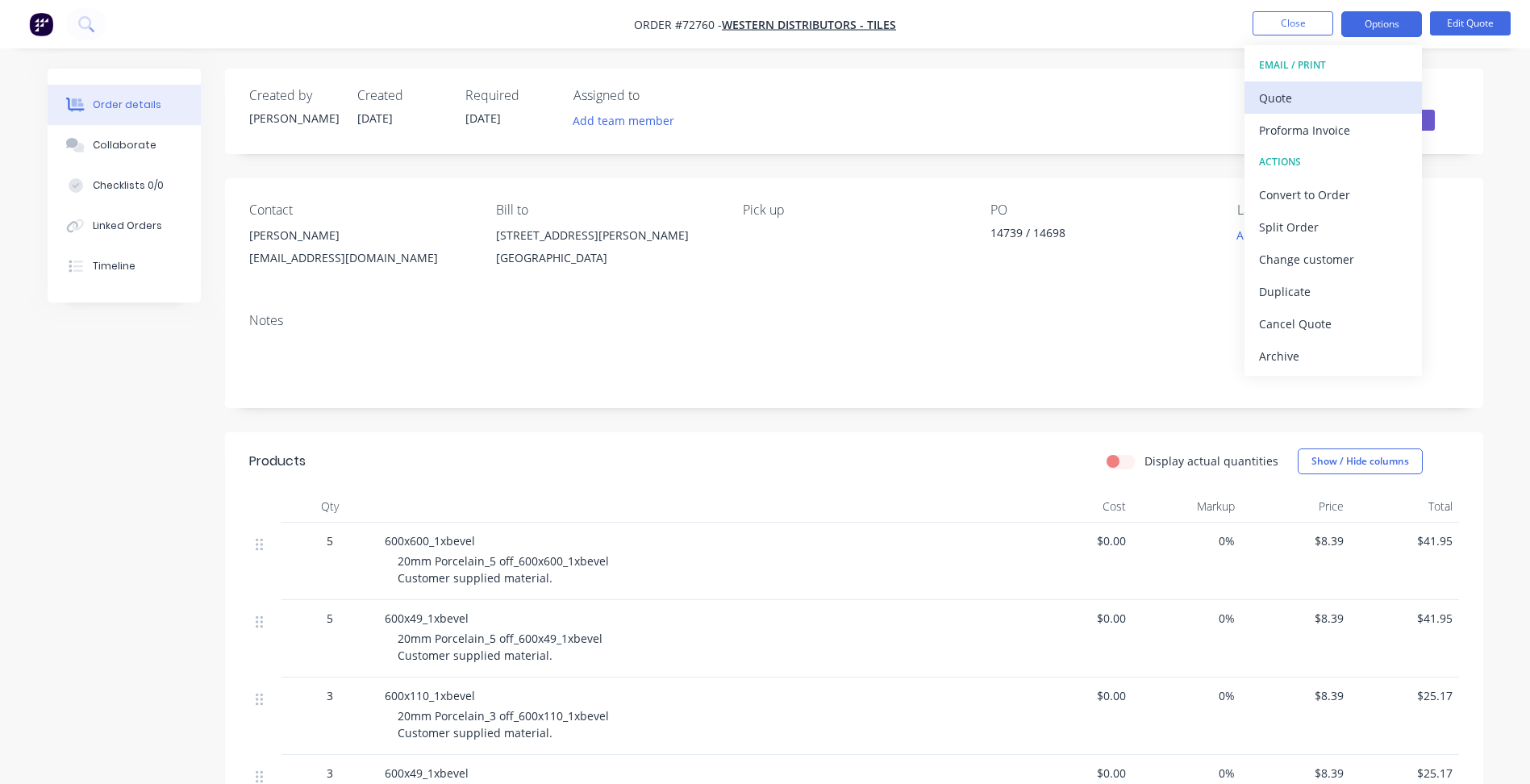
click at [1290, 96] on div "Quote" at bounding box center [1333, 98] width 149 height 24
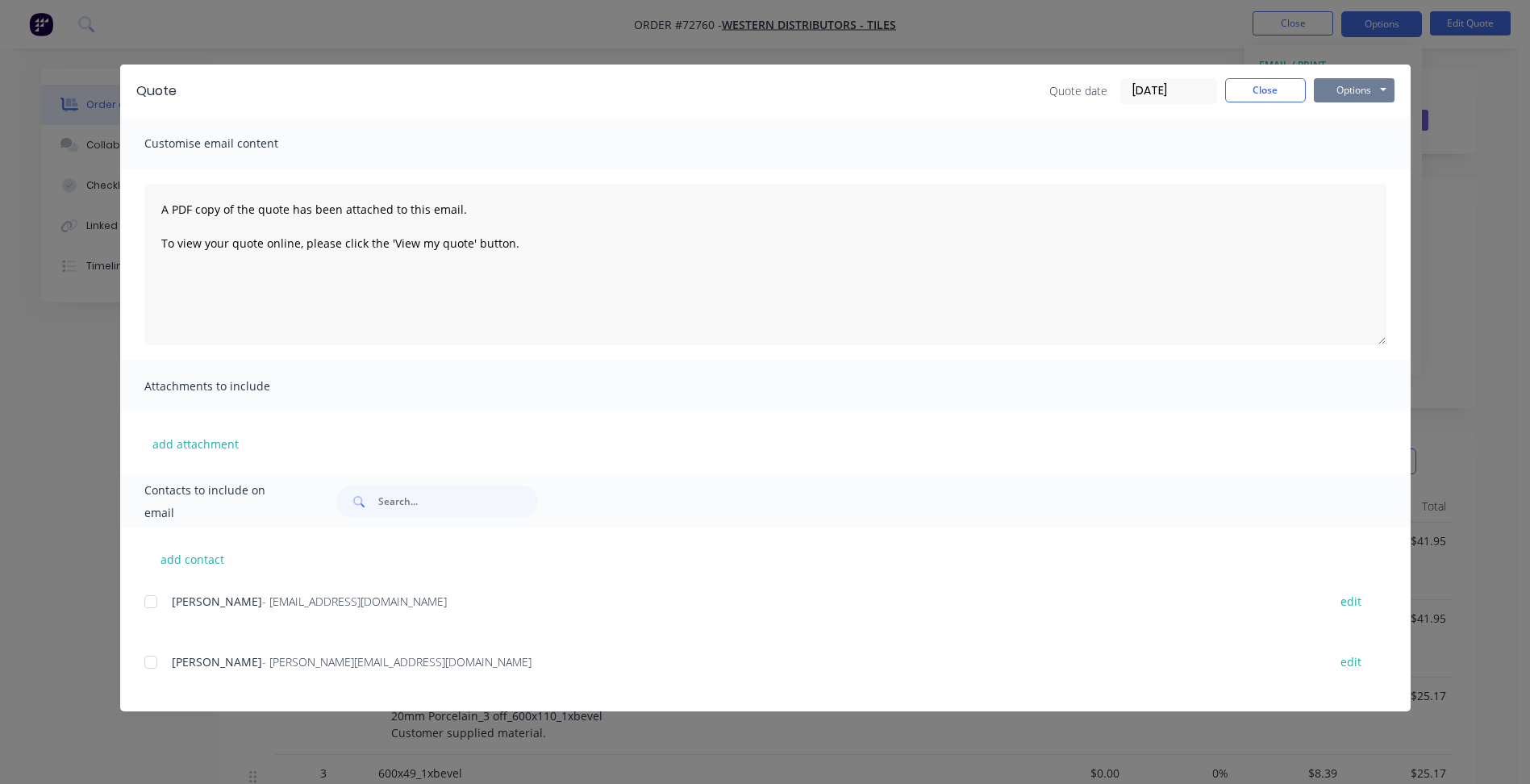
click at [1367, 94] on button "Options" at bounding box center [1353, 90] width 81 height 25
click at [1355, 133] on button "Print" at bounding box center [1365, 145] width 104 height 26
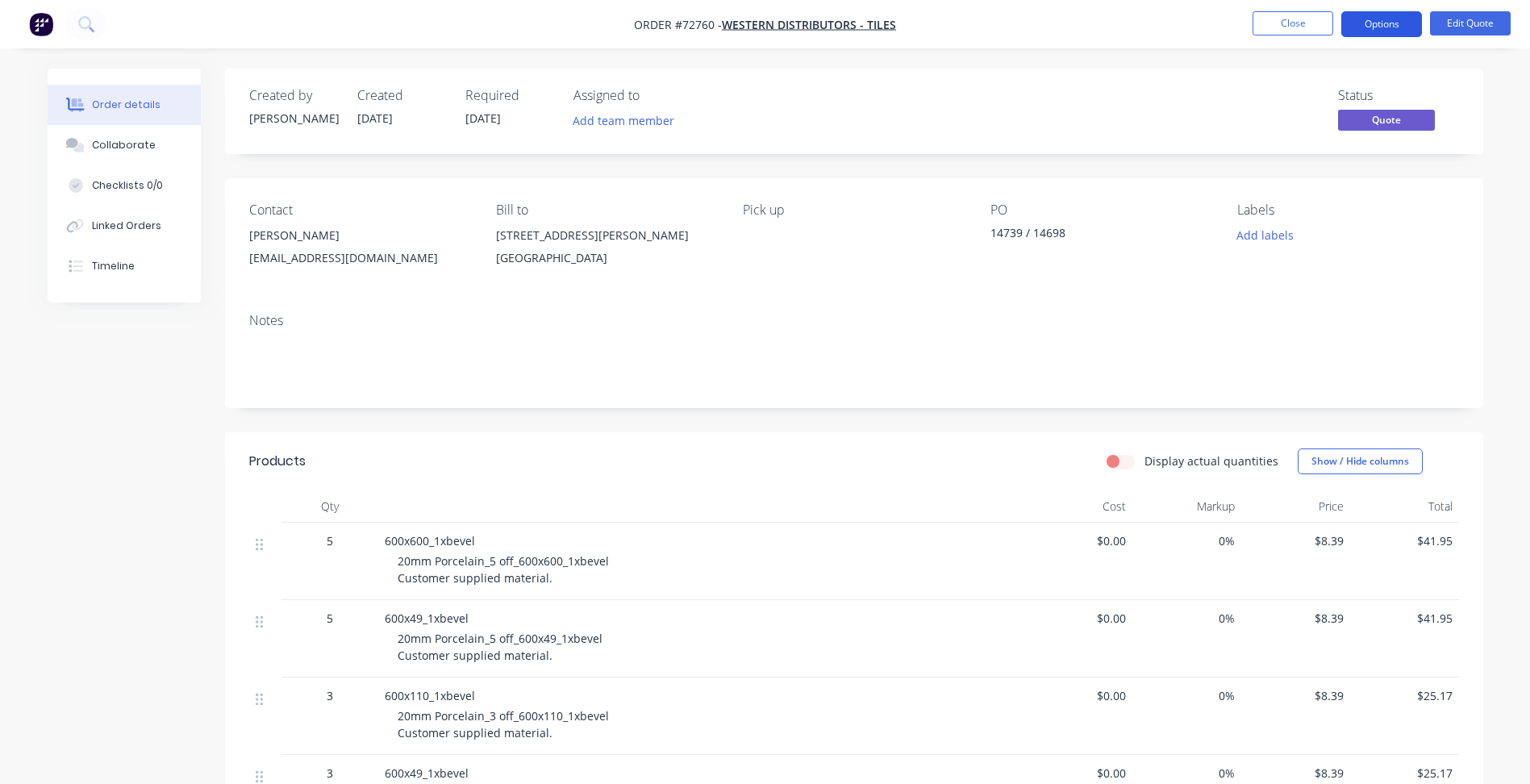
click at [1384, 31] on button "Options" at bounding box center [1381, 24] width 81 height 25
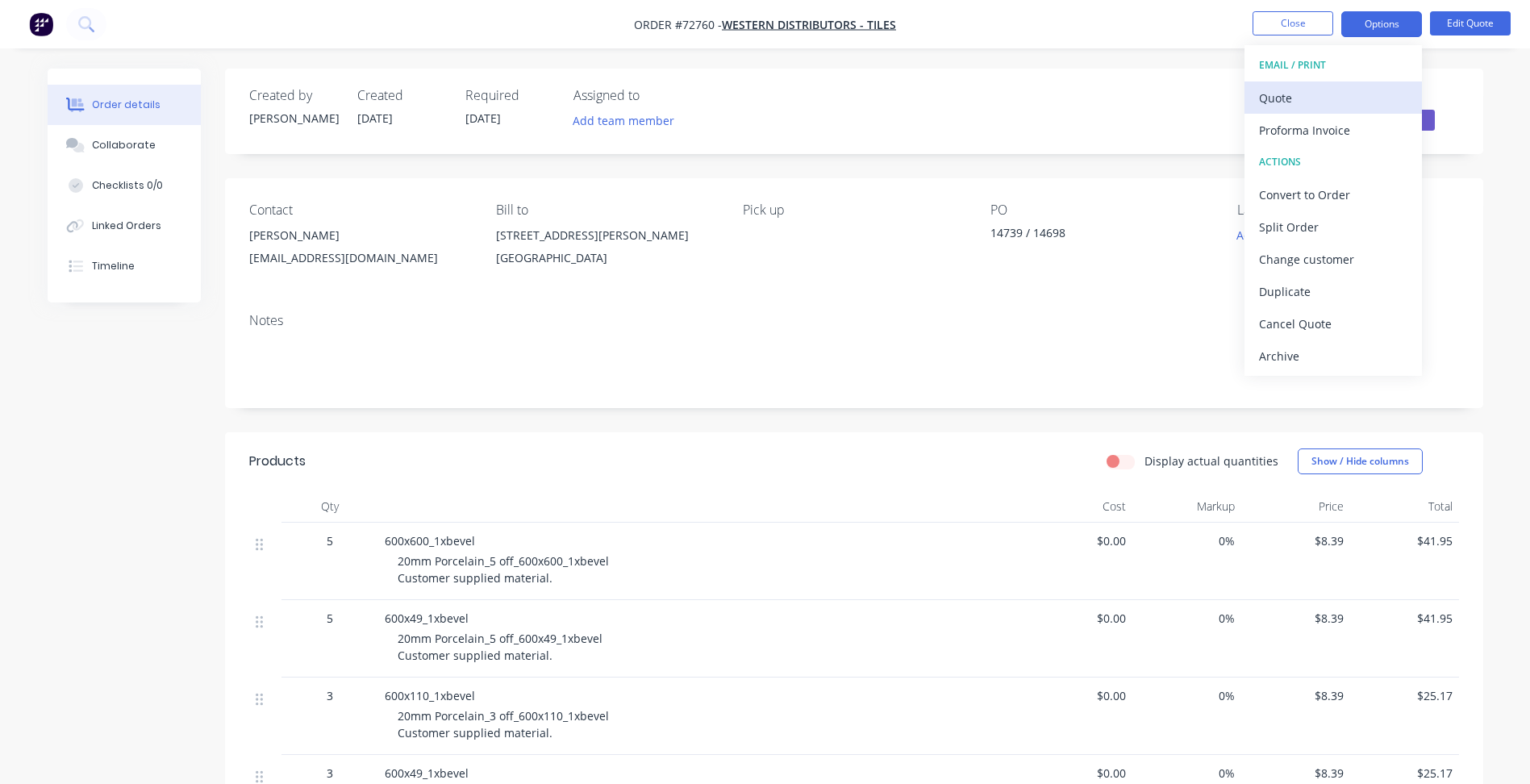
click at [1296, 97] on div "Quote" at bounding box center [1333, 98] width 149 height 24
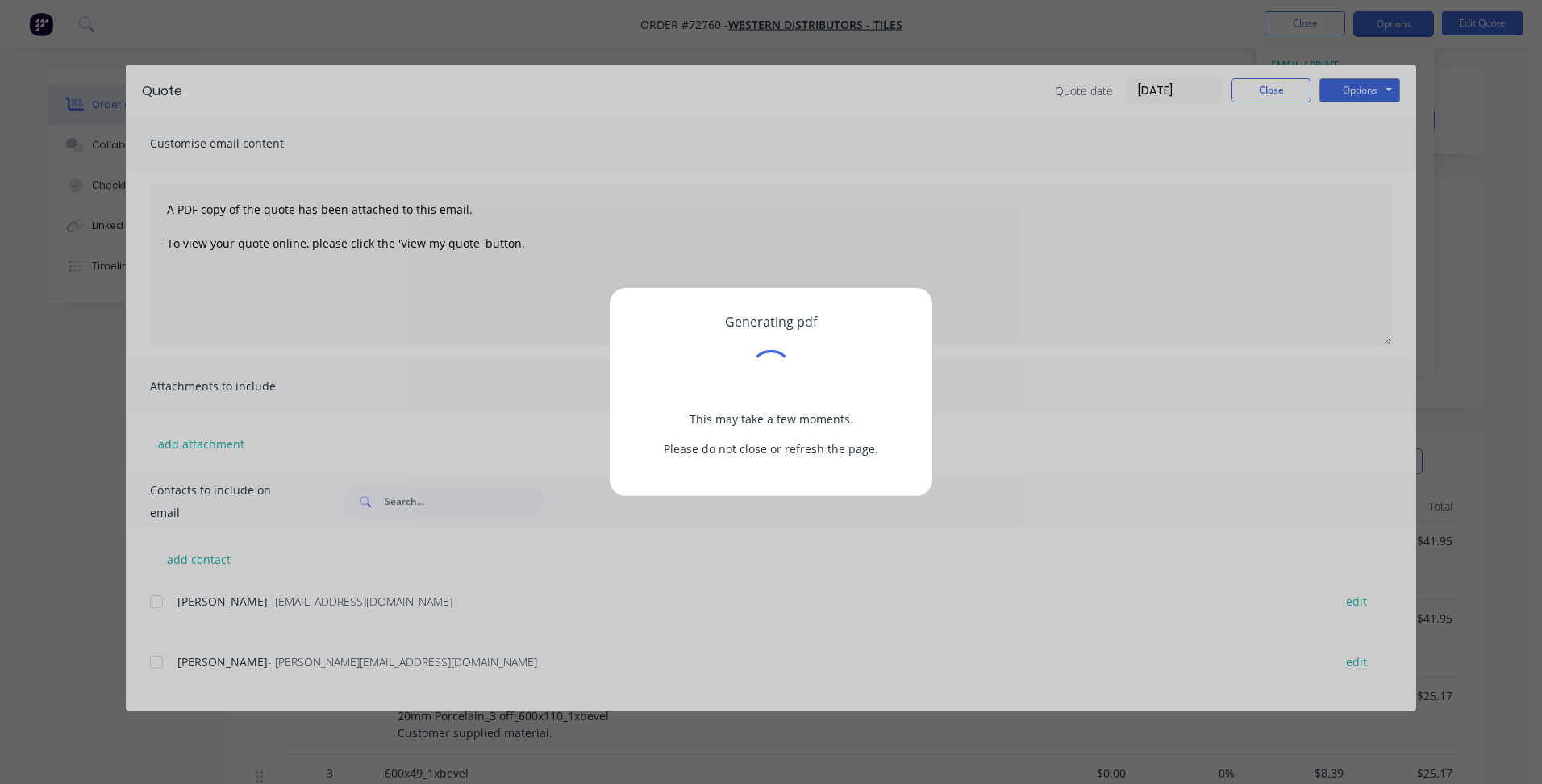
click at [1345, 86] on div "Generating pdf This may take a few moments. Please do not close or refresh the …" at bounding box center [771, 392] width 1542 height 784
click at [1346, 90] on div "Generating pdf This may take a few moments. Please do not close or refresh the …" at bounding box center [771, 392] width 1542 height 784
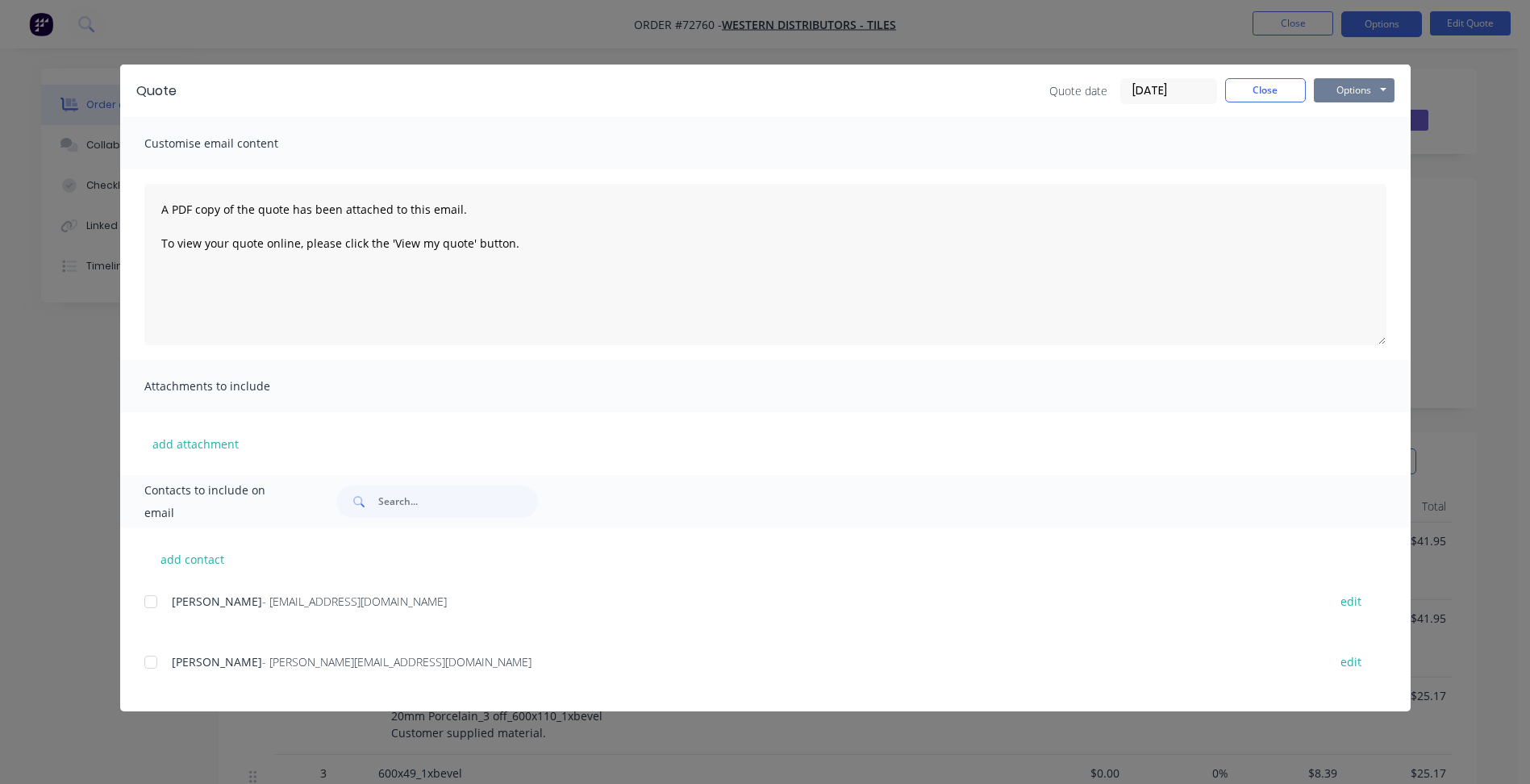
click at [1347, 91] on button "Options" at bounding box center [1353, 90] width 81 height 25
click at [1348, 118] on button "Preview" at bounding box center [1365, 119] width 104 height 26
click at [1284, 82] on button "Close" at bounding box center [1265, 90] width 81 height 25
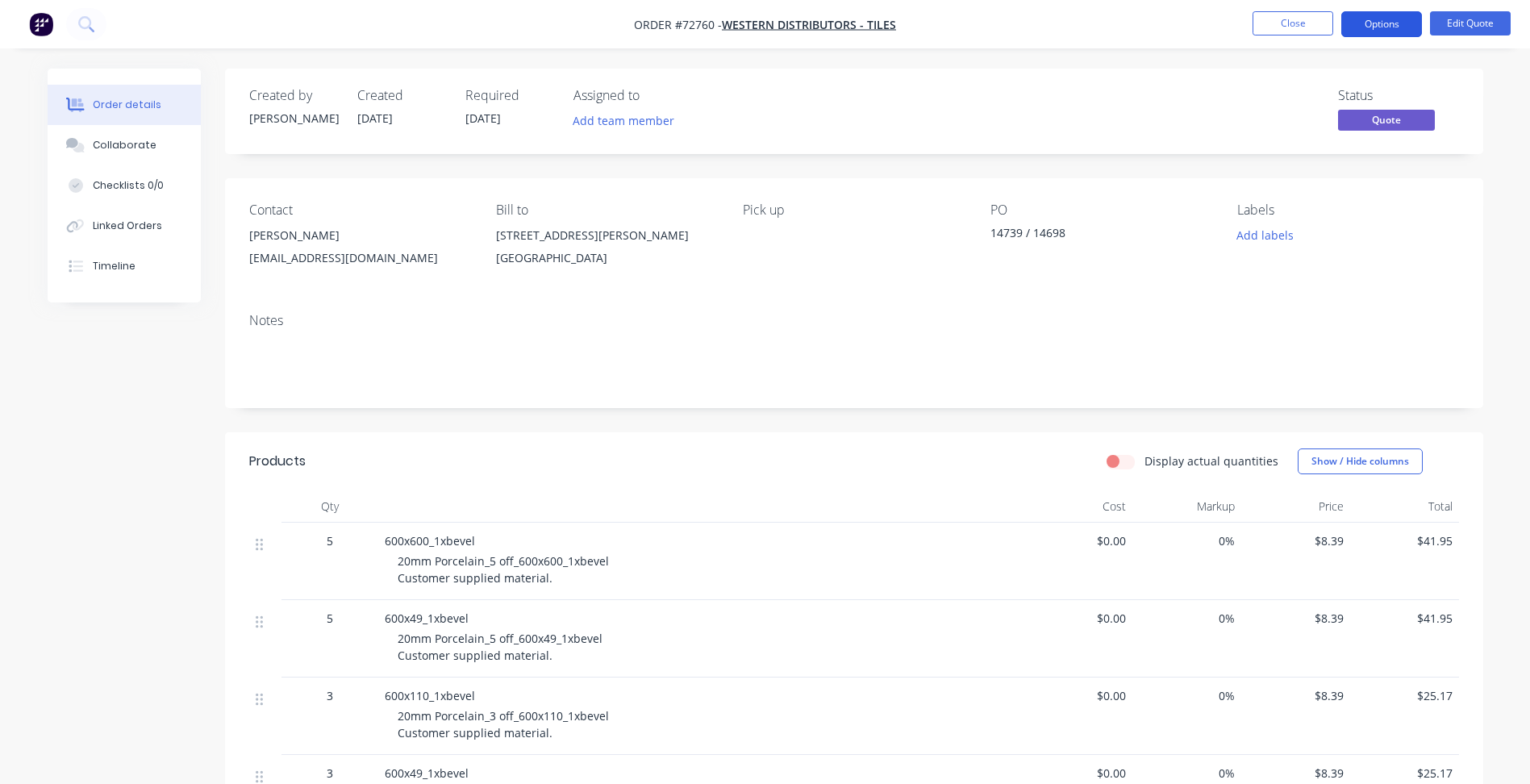
click at [1399, 18] on button "Options" at bounding box center [1381, 24] width 81 height 25
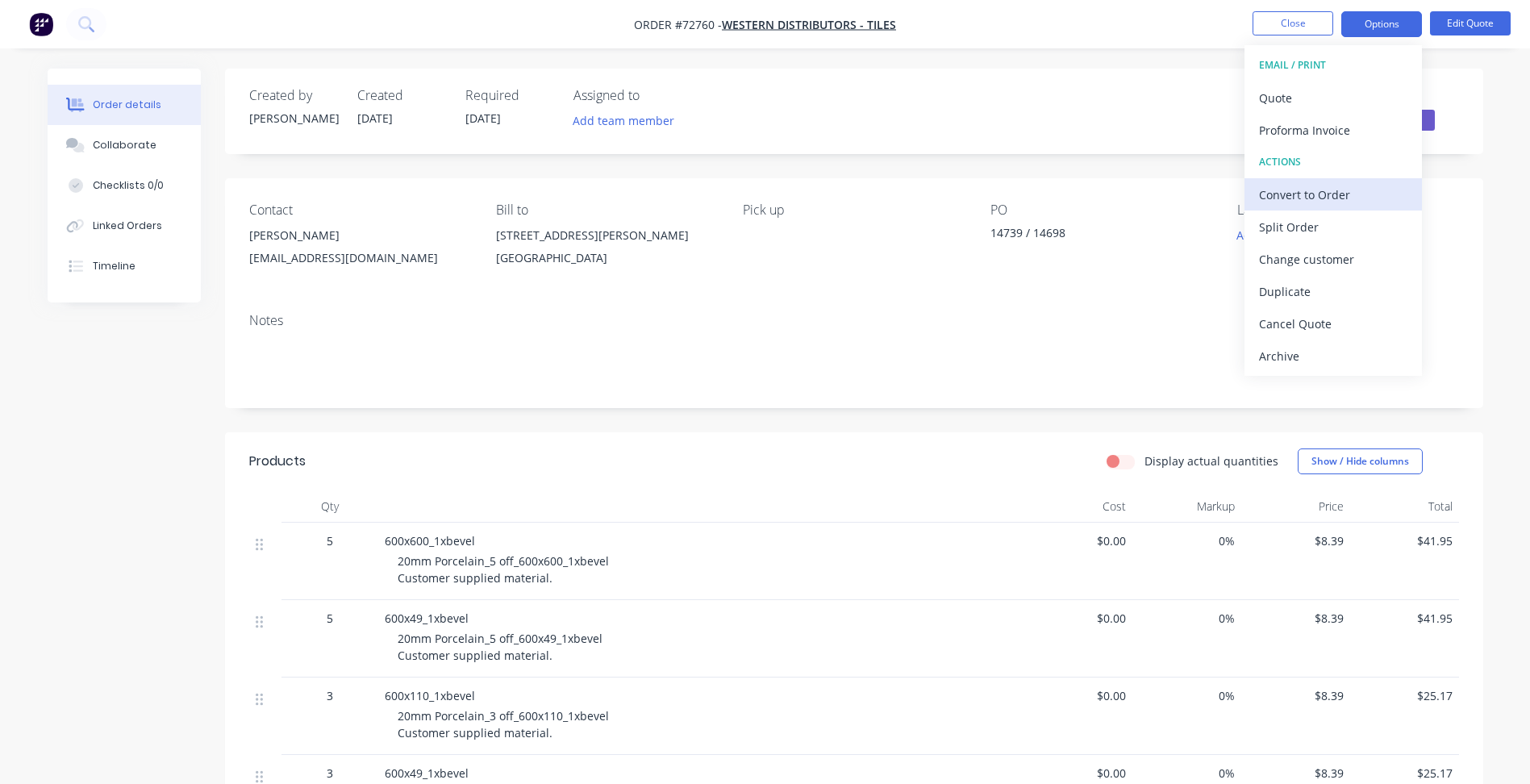
click at [1311, 191] on div "Convert to Order" at bounding box center [1333, 195] width 149 height 24
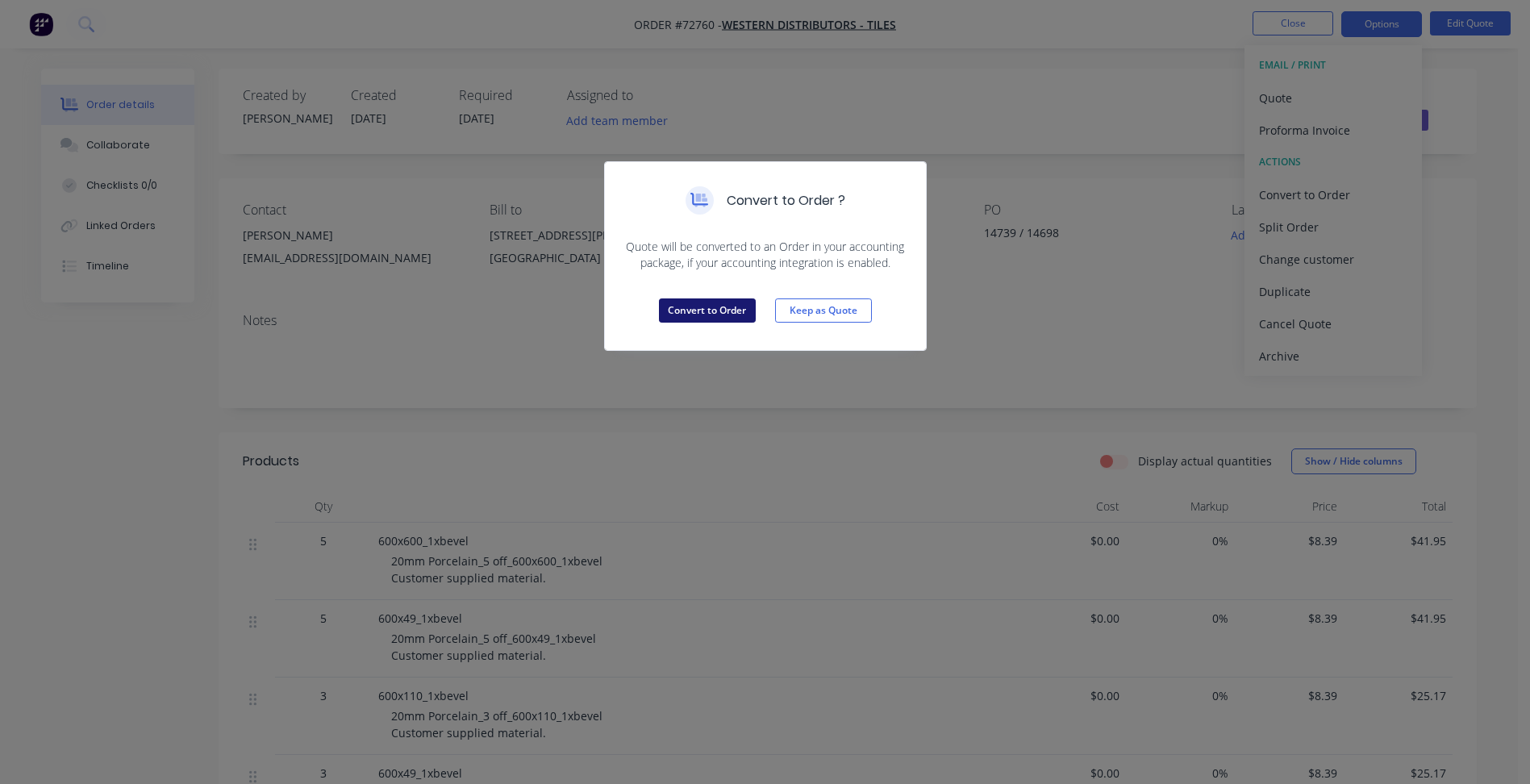
click at [718, 311] on button "Convert to Order" at bounding box center [708, 311] width 97 height 25
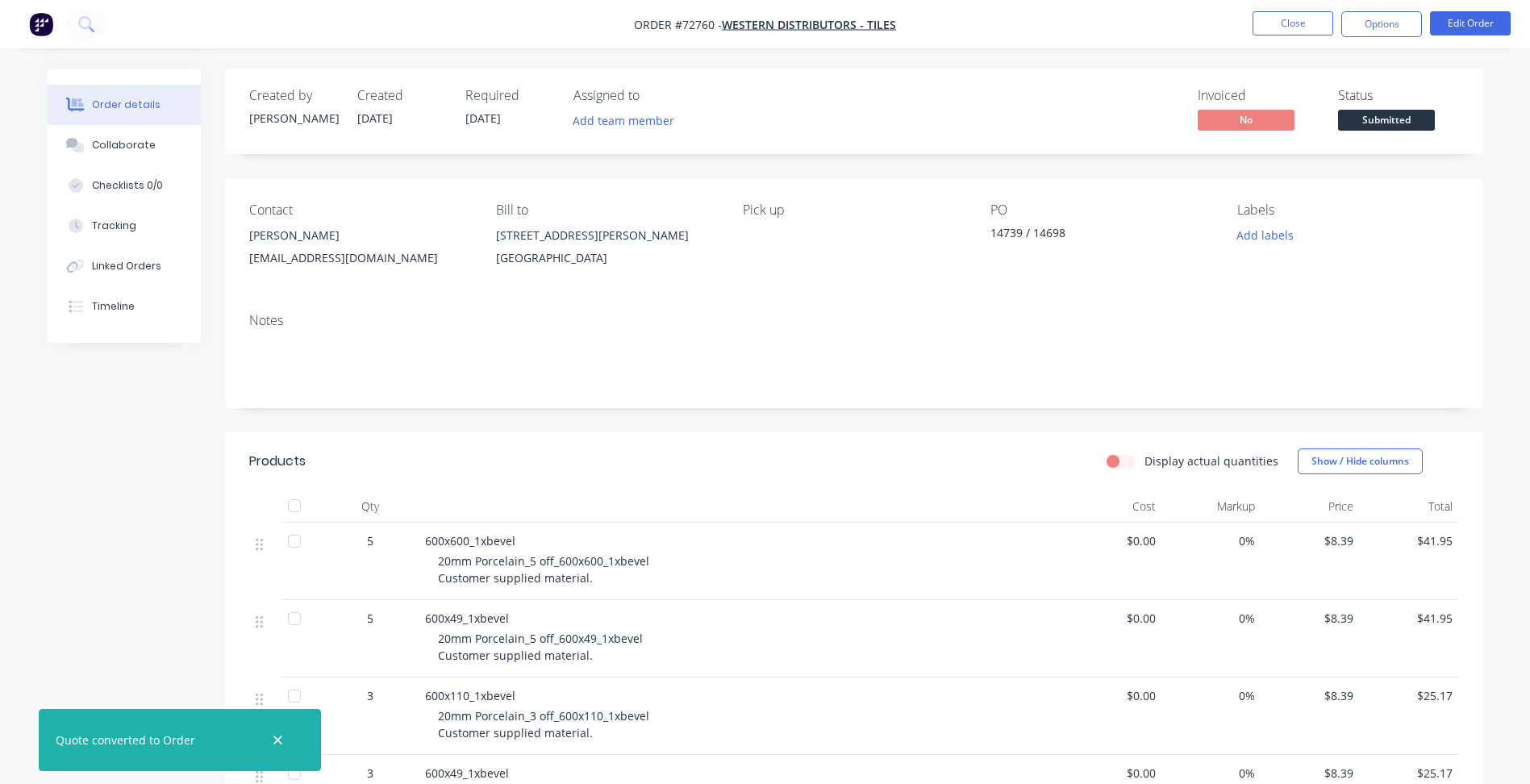
click at [1381, 124] on span "Submitted" at bounding box center [1387, 120] width 97 height 20
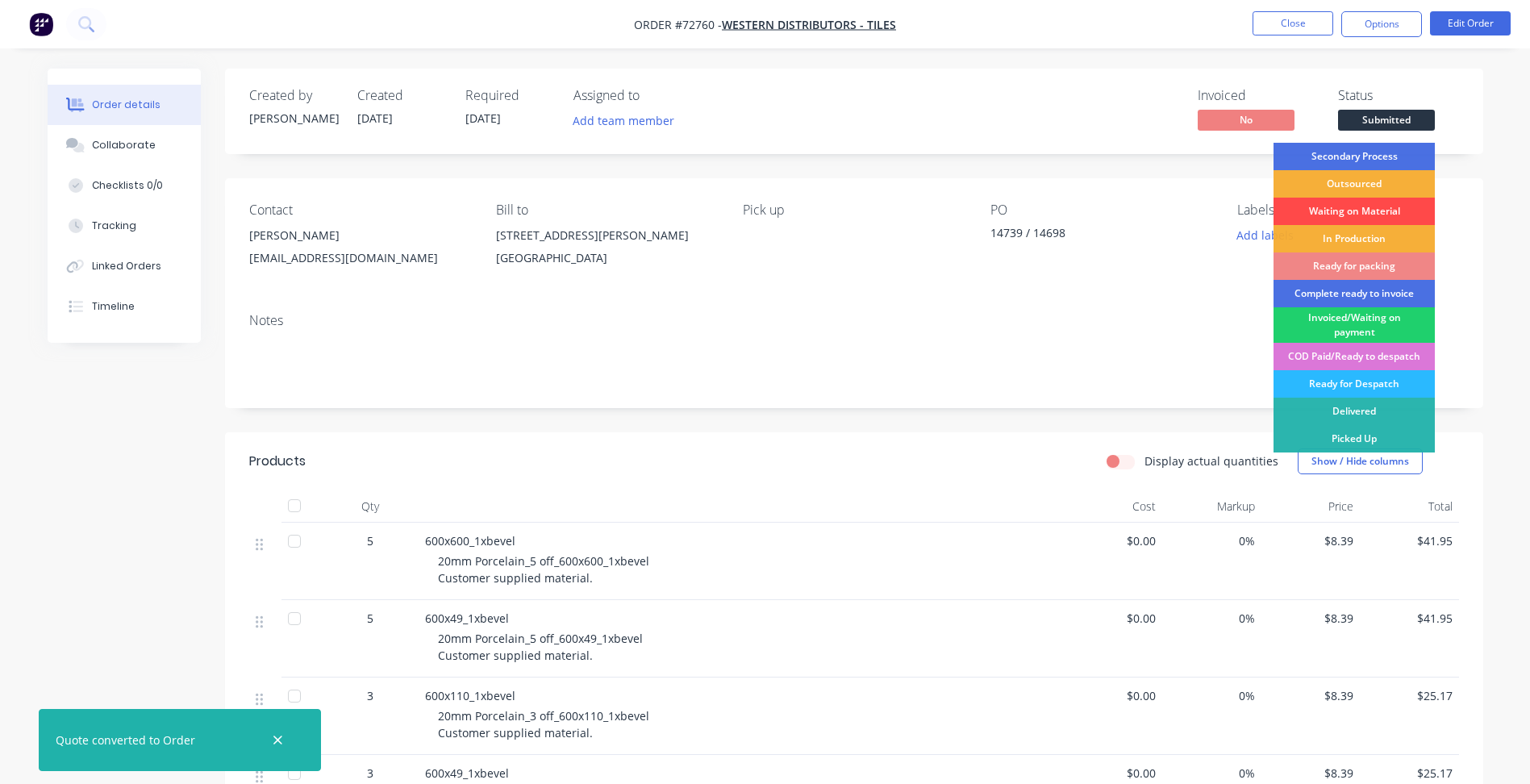
click at [1355, 209] on div "Waiting on Material" at bounding box center [1354, 211] width 161 height 27
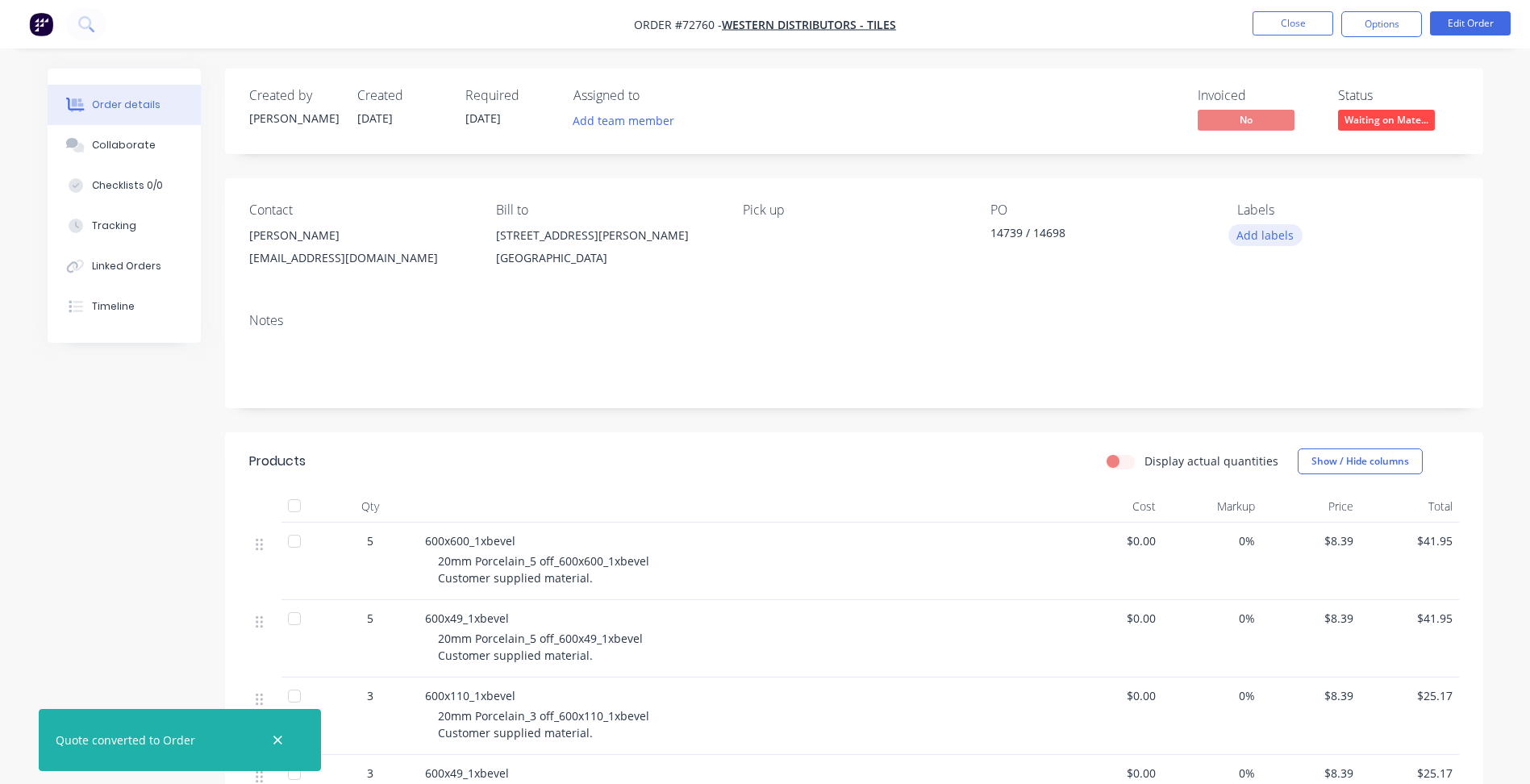
click at [1280, 242] on button "Add labels" at bounding box center [1265, 235] width 74 height 22
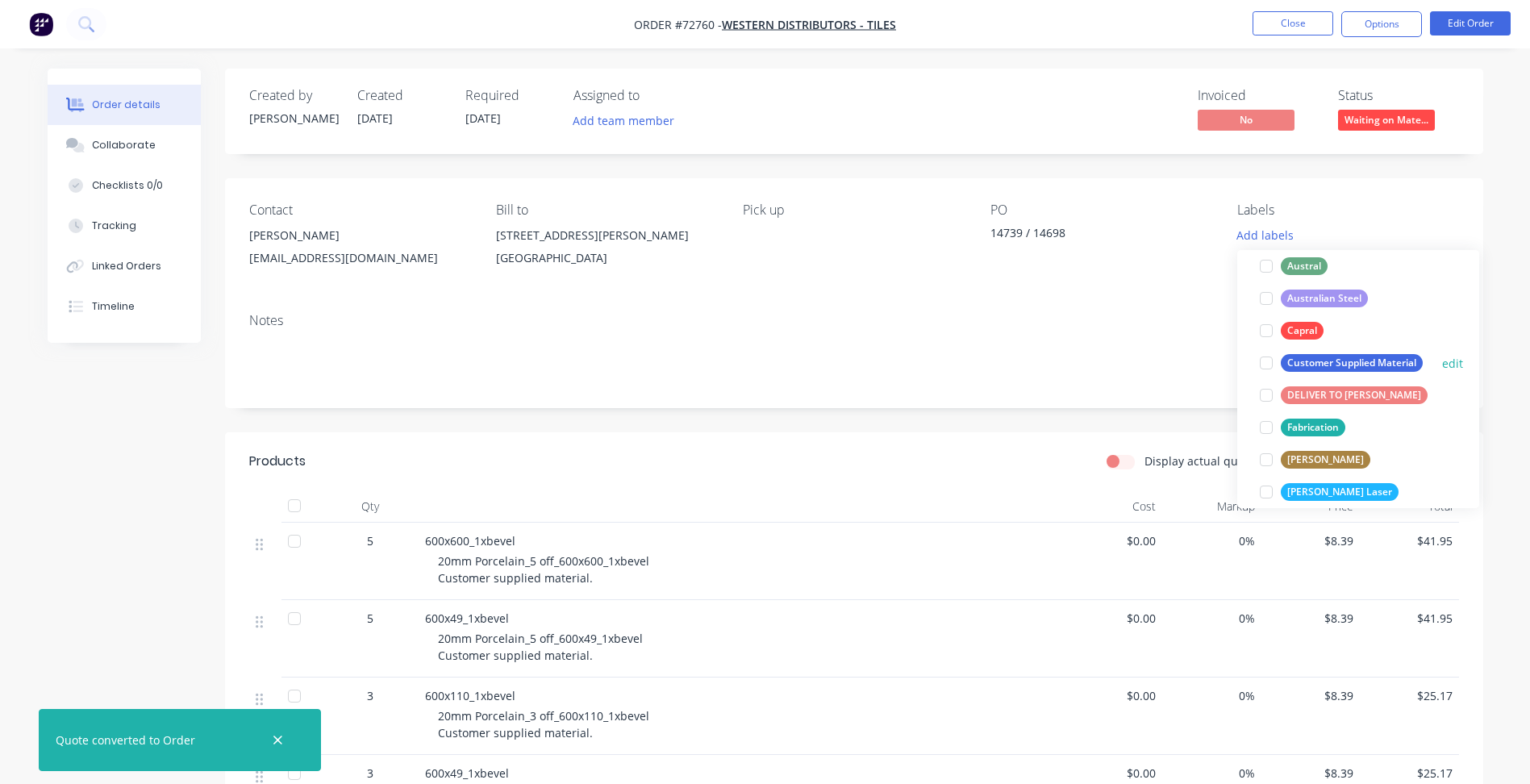
click at [1265, 361] on div at bounding box center [1266, 363] width 32 height 32
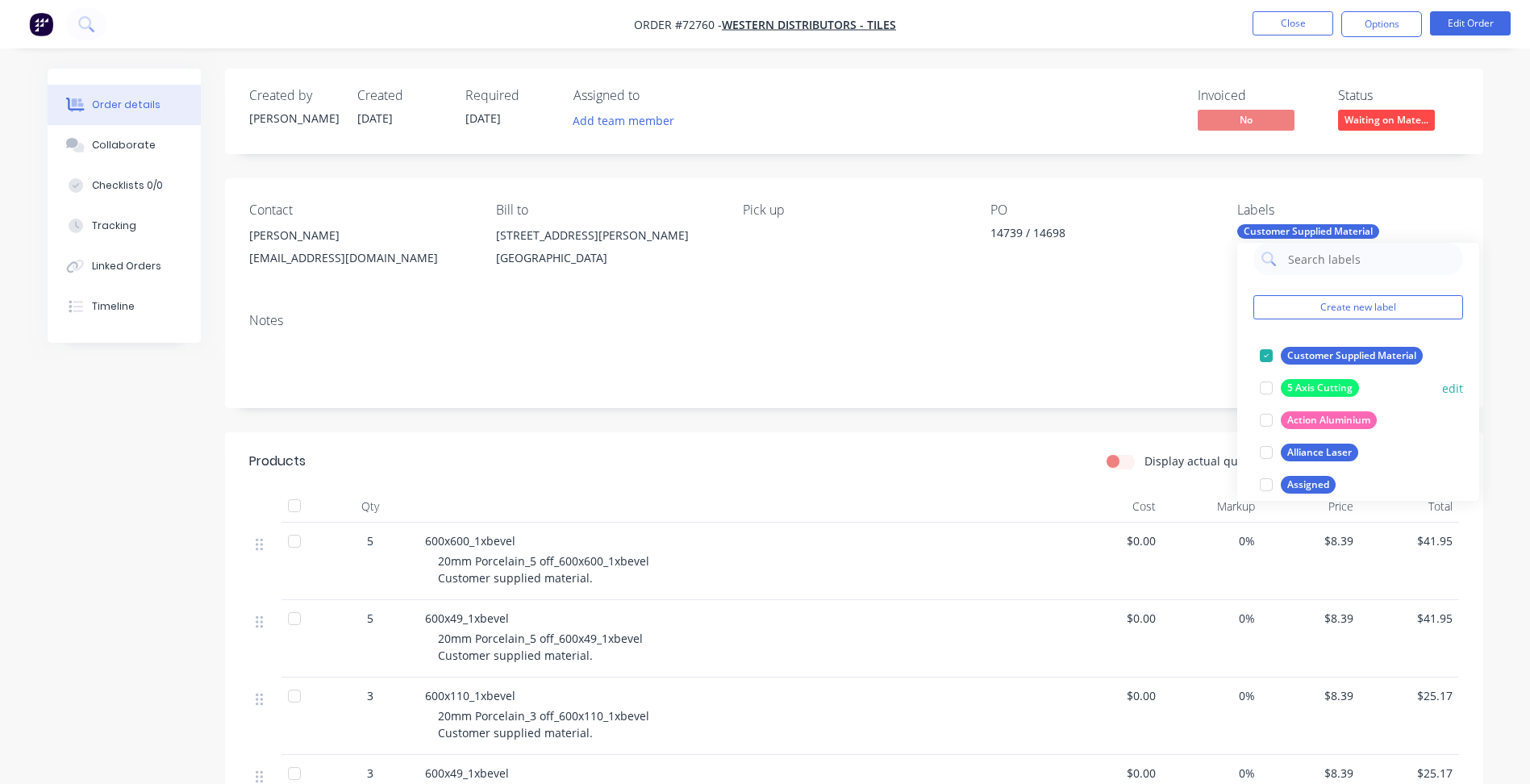
click at [1266, 392] on div at bounding box center [1266, 388] width 32 height 32
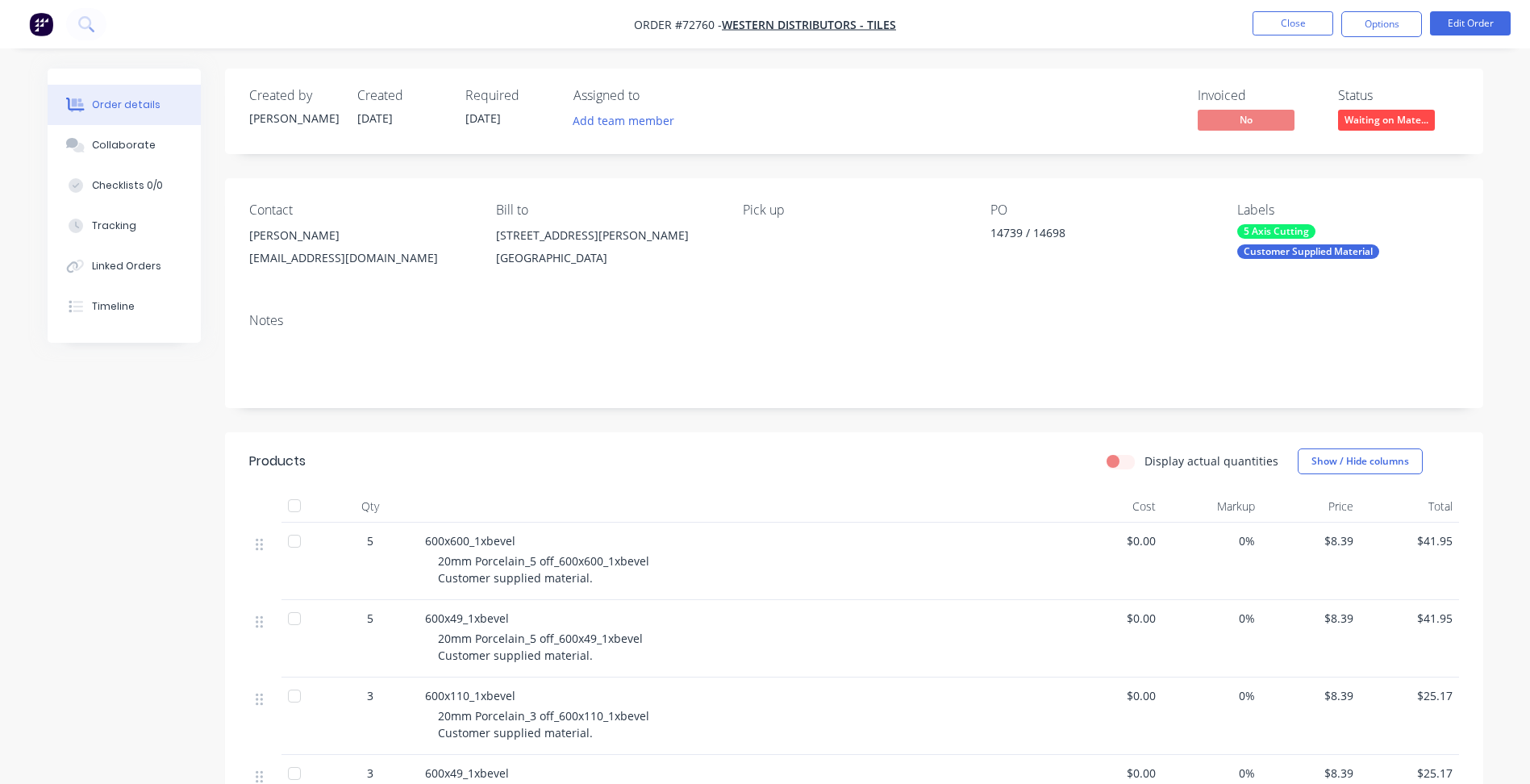
click at [1258, 55] on div "Order details Collaborate Checklists 0/0 Tracking Linked Orders Timeline Order …" at bounding box center [765, 730] width 1530 height 1459
click at [1372, 31] on button "Options" at bounding box center [1381, 24] width 81 height 25
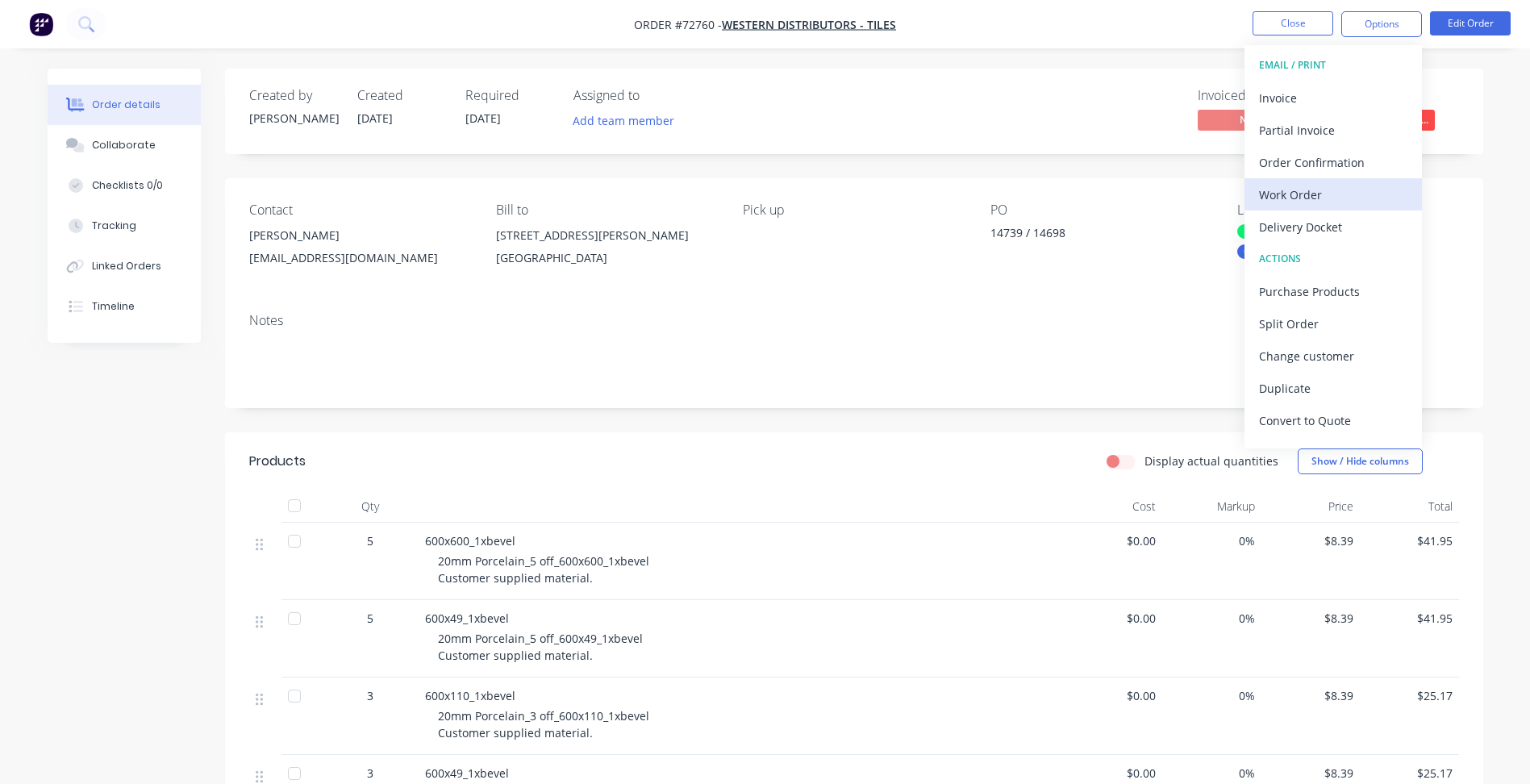
click at [1300, 203] on div "Work Order" at bounding box center [1333, 195] width 149 height 24
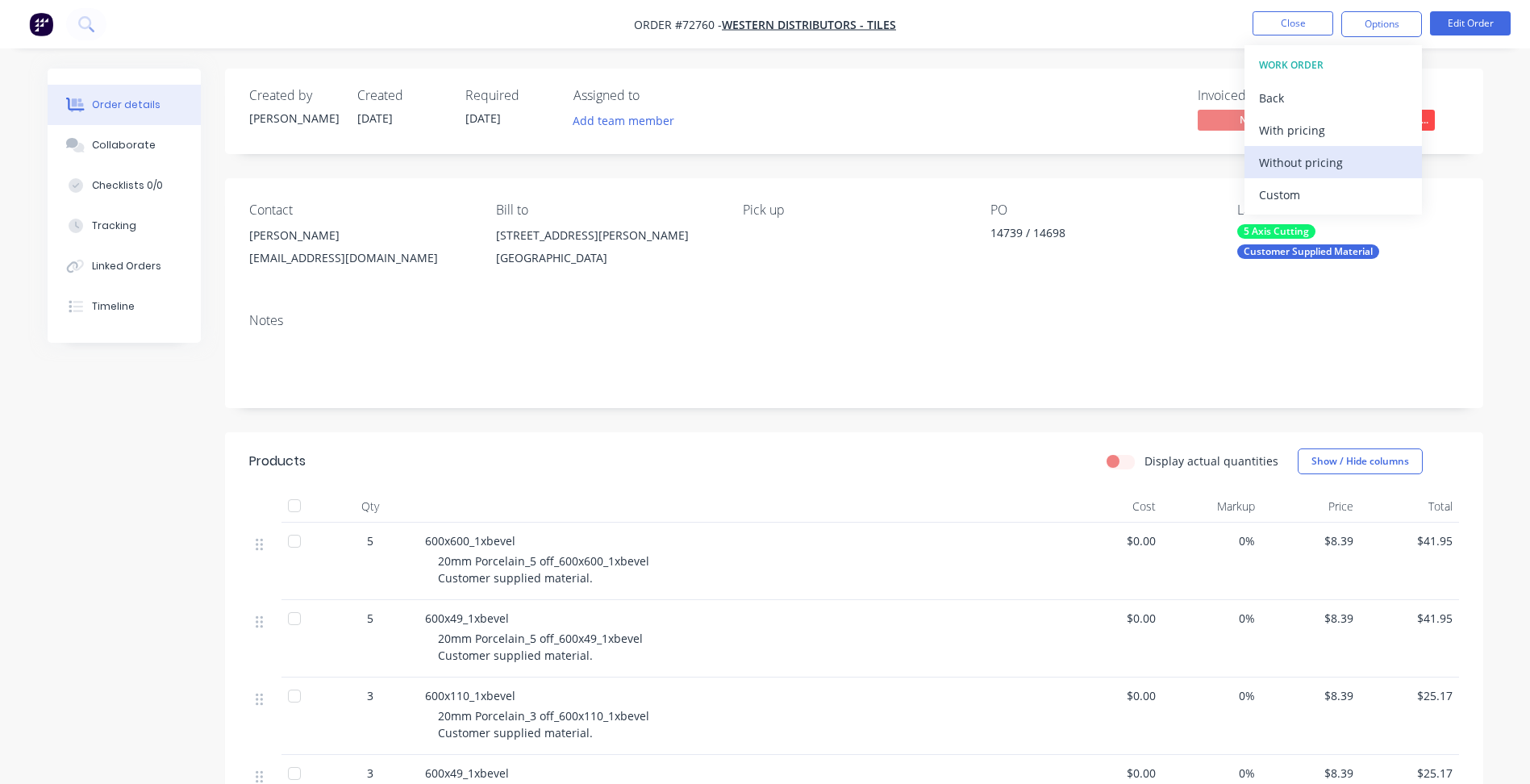
click at [1318, 157] on div "Without pricing" at bounding box center [1333, 163] width 149 height 24
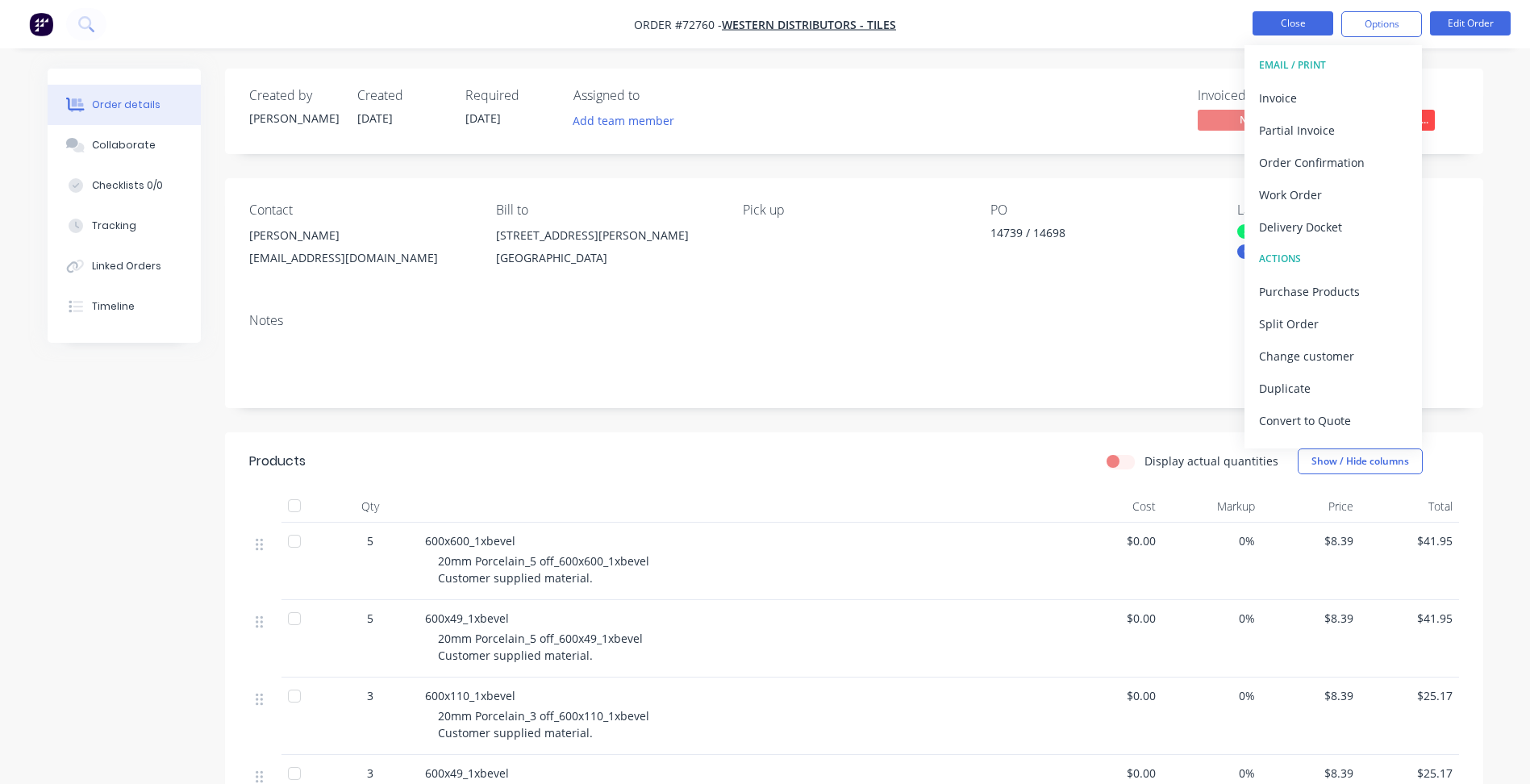
click at [1293, 29] on button "Close" at bounding box center [1292, 23] width 81 height 25
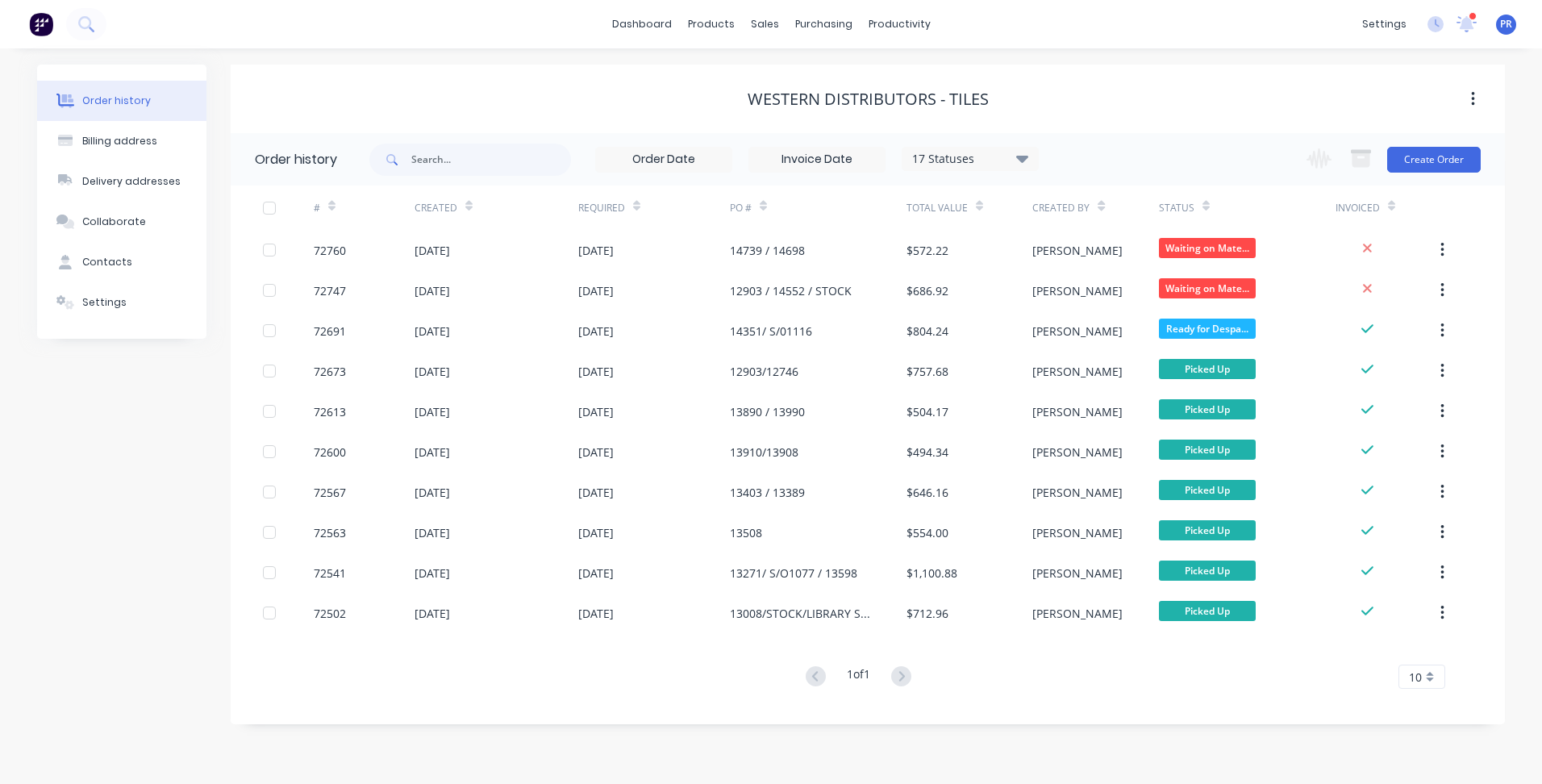
click at [153, 600] on div "Order history Billing address Delivery addresses Collaborate Contacts Settings" at bounding box center [122, 394] width 170 height 659
